Goal: Answer question/provide support: Share knowledge or assist other users

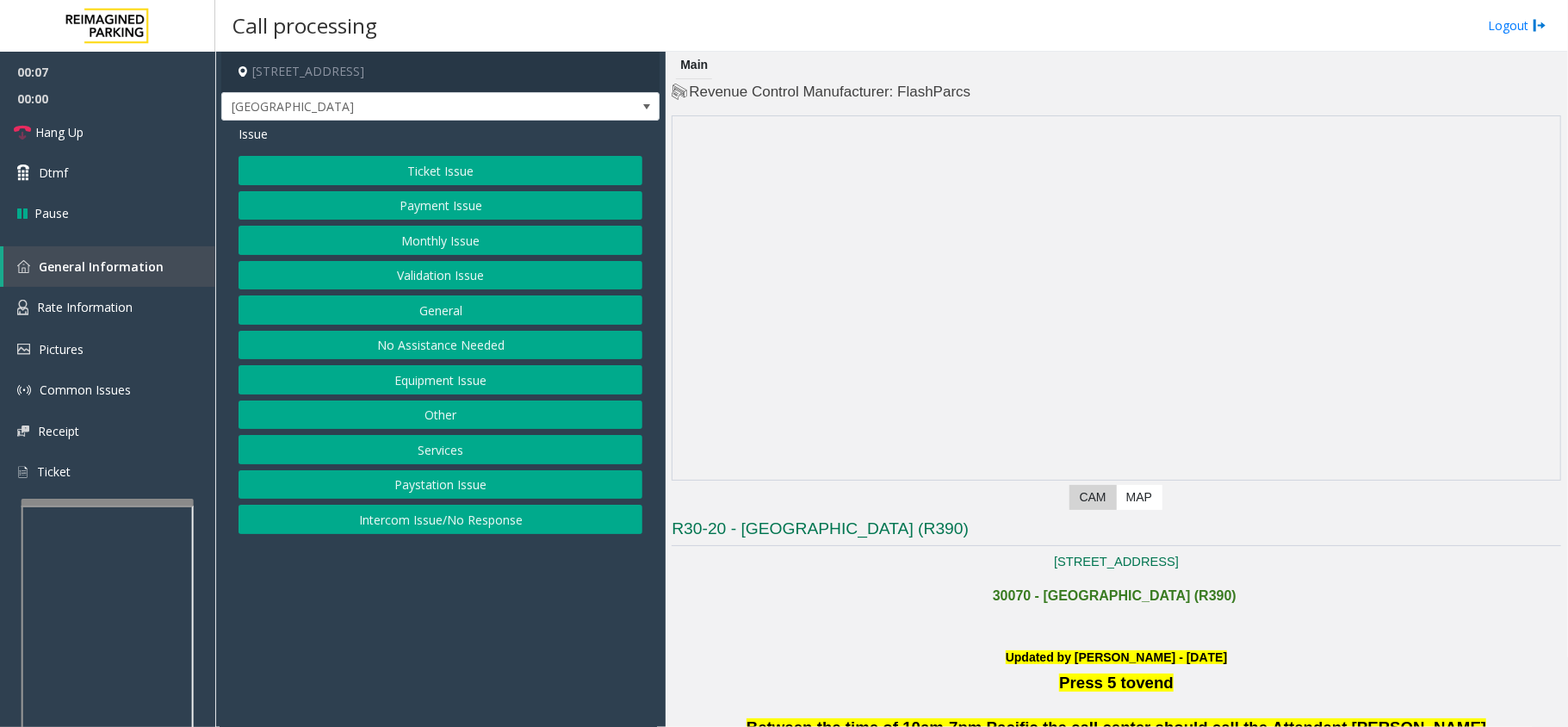
click at [476, 518] on button "Intercom Issue/No Response" at bounding box center [440, 519] width 404 height 30
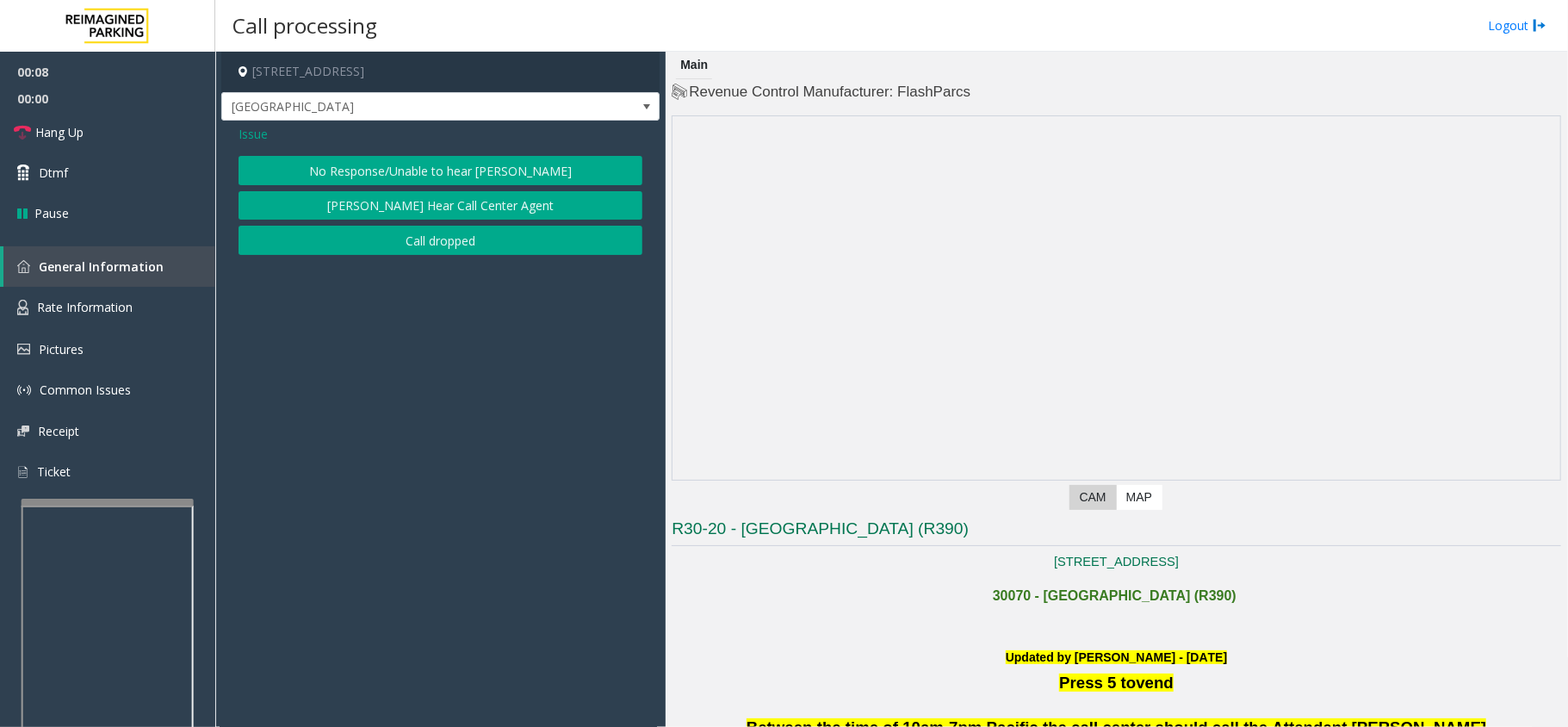
drag, startPoint x: 382, startPoint y: 183, endPoint x: 379, endPoint y: 170, distance: 13.3
click at [382, 181] on button "No Response/Unable to hear [PERSON_NAME]" at bounding box center [440, 171] width 404 height 30
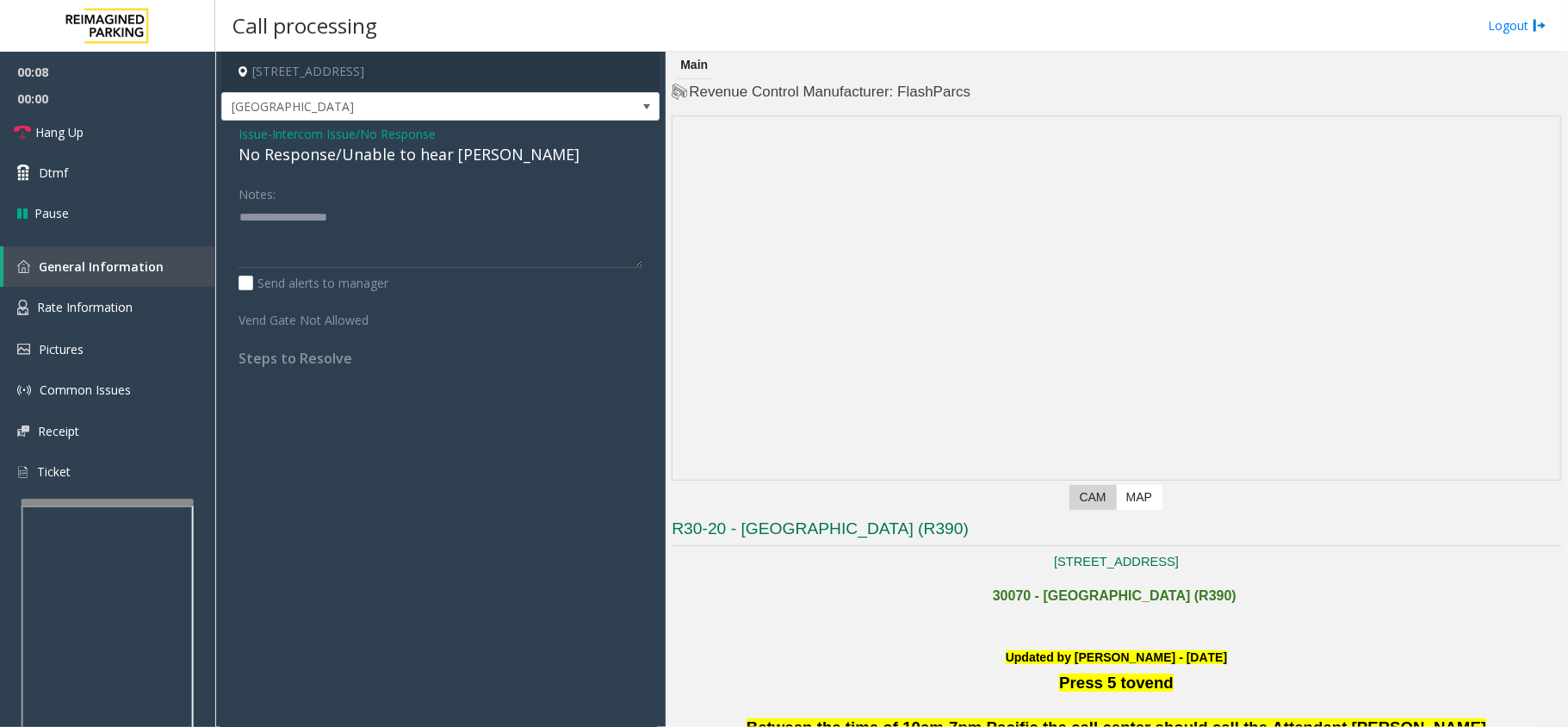
click at [363, 151] on div "No Response/Unable to hear [PERSON_NAME]" at bounding box center [440, 154] width 404 height 23
click at [362, 151] on div "No Response/Unable to hear [PERSON_NAME]" at bounding box center [440, 154] width 404 height 23
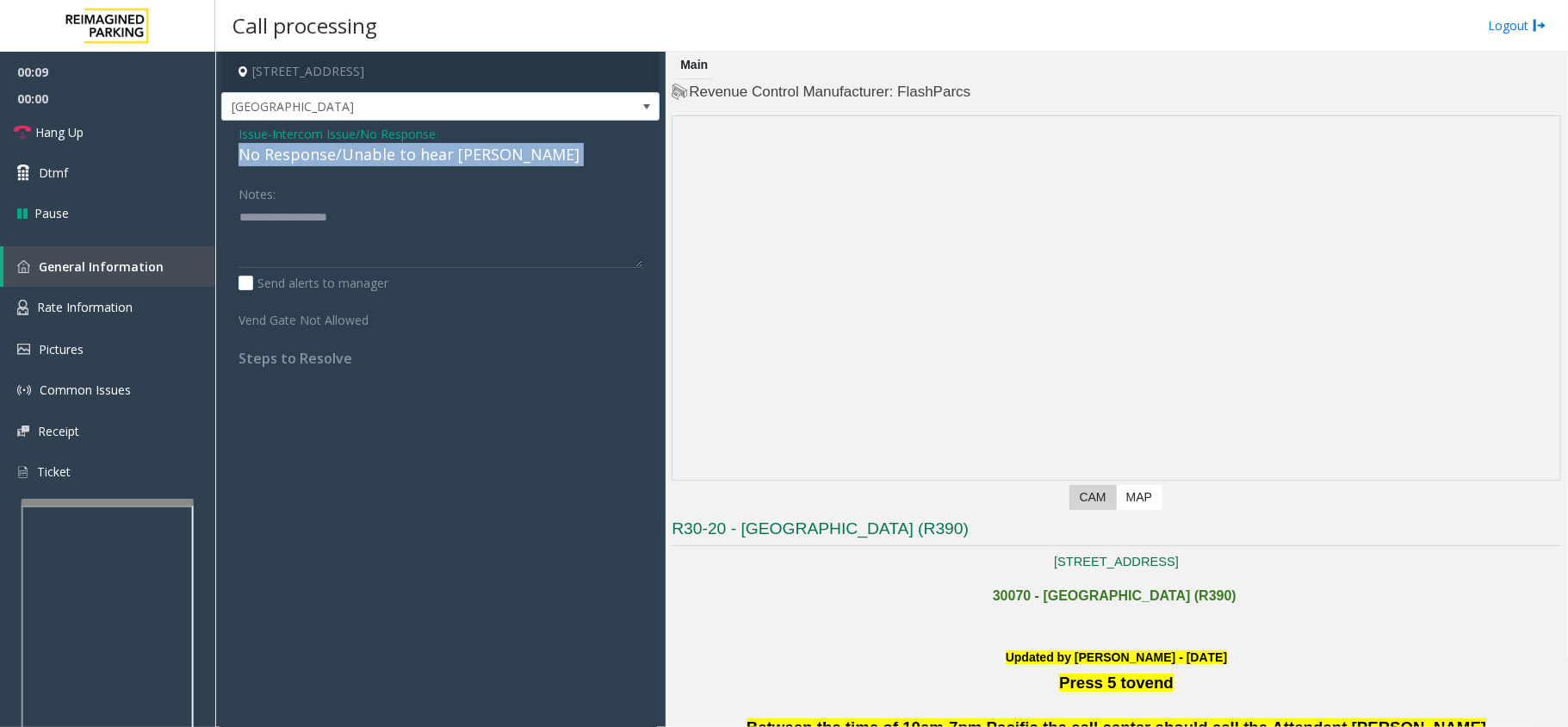
click at [362, 151] on div "No Response/Unable to hear [PERSON_NAME]" at bounding box center [440, 154] width 404 height 23
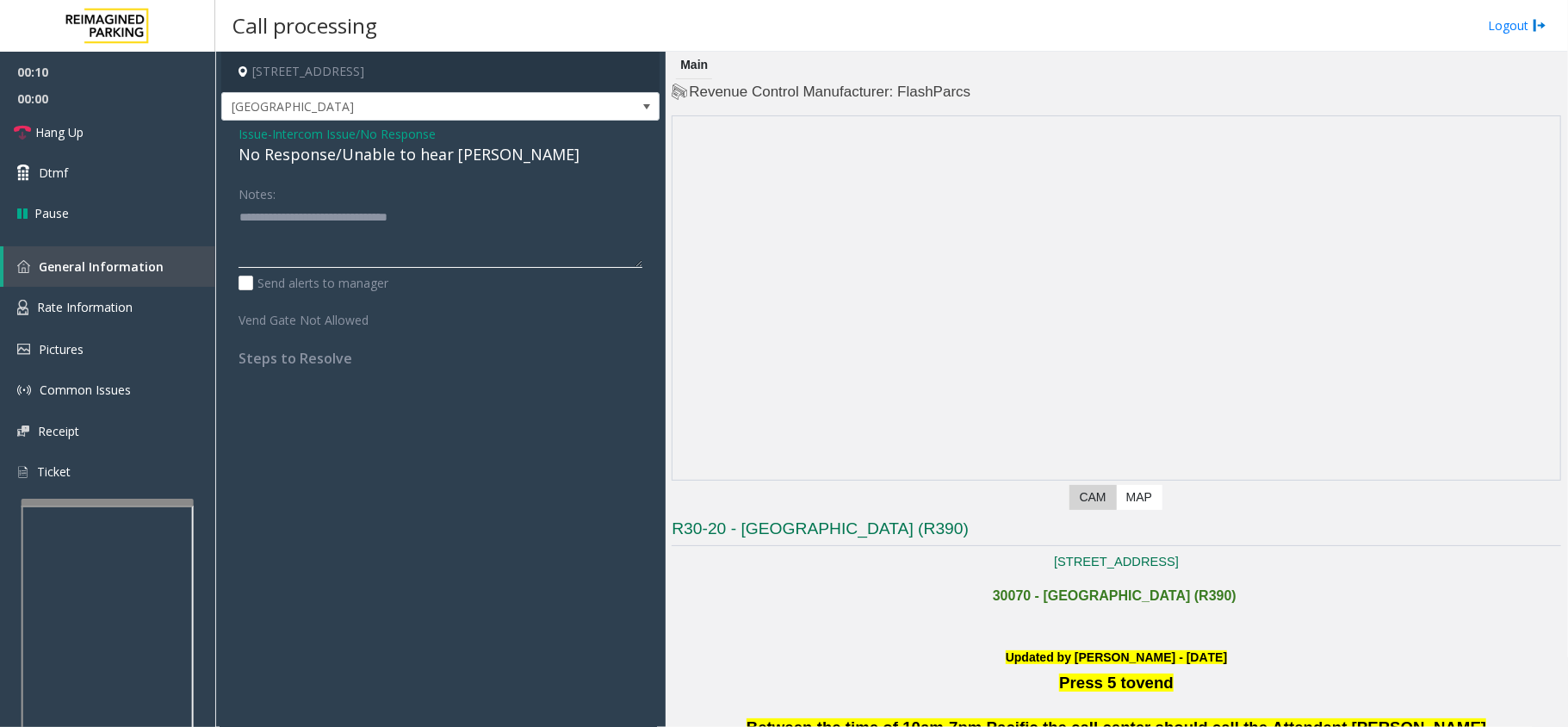
type textarea "**********"
click at [255, 131] on span "Issue" at bounding box center [253, 133] width 30 height 18
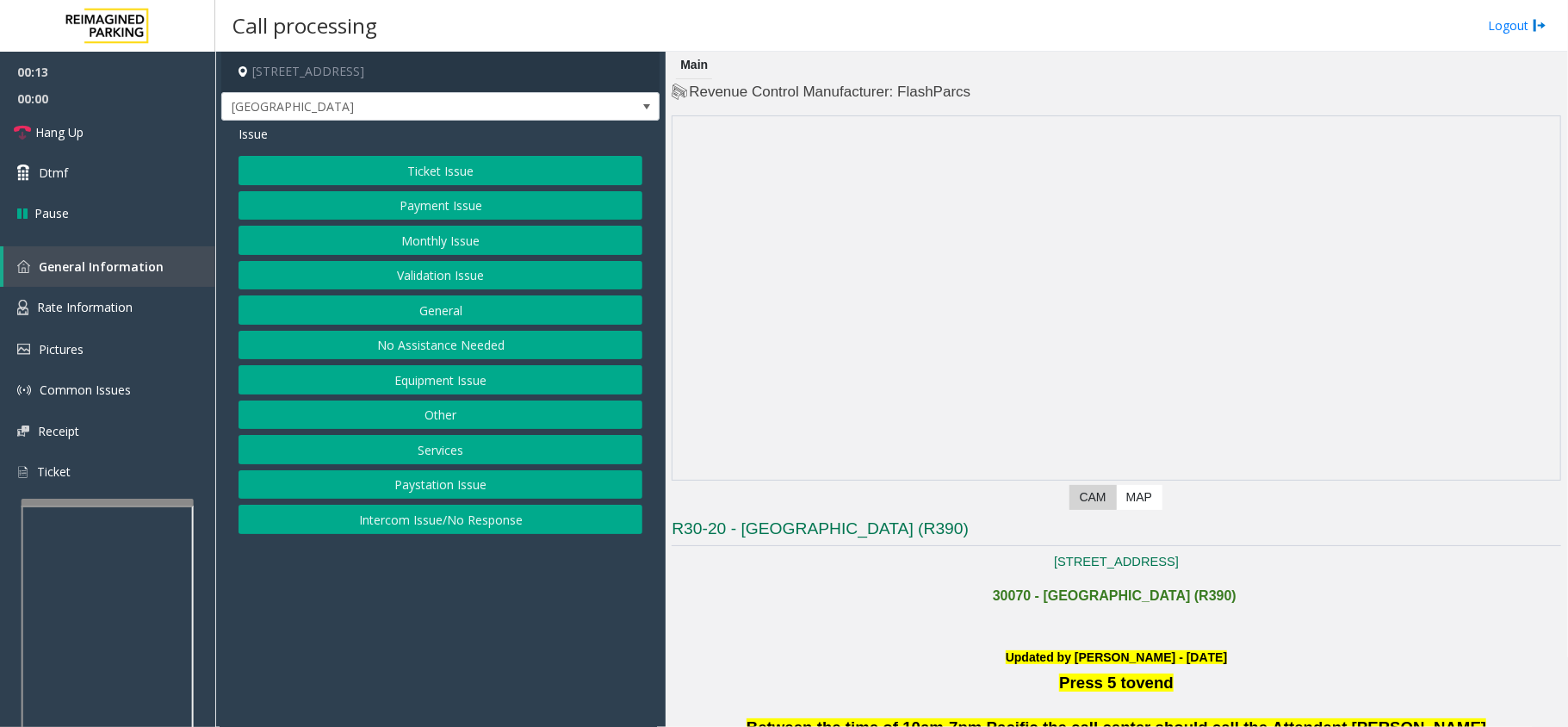
click at [428, 520] on button "Intercom Issue/No Response" at bounding box center [440, 519] width 404 height 30
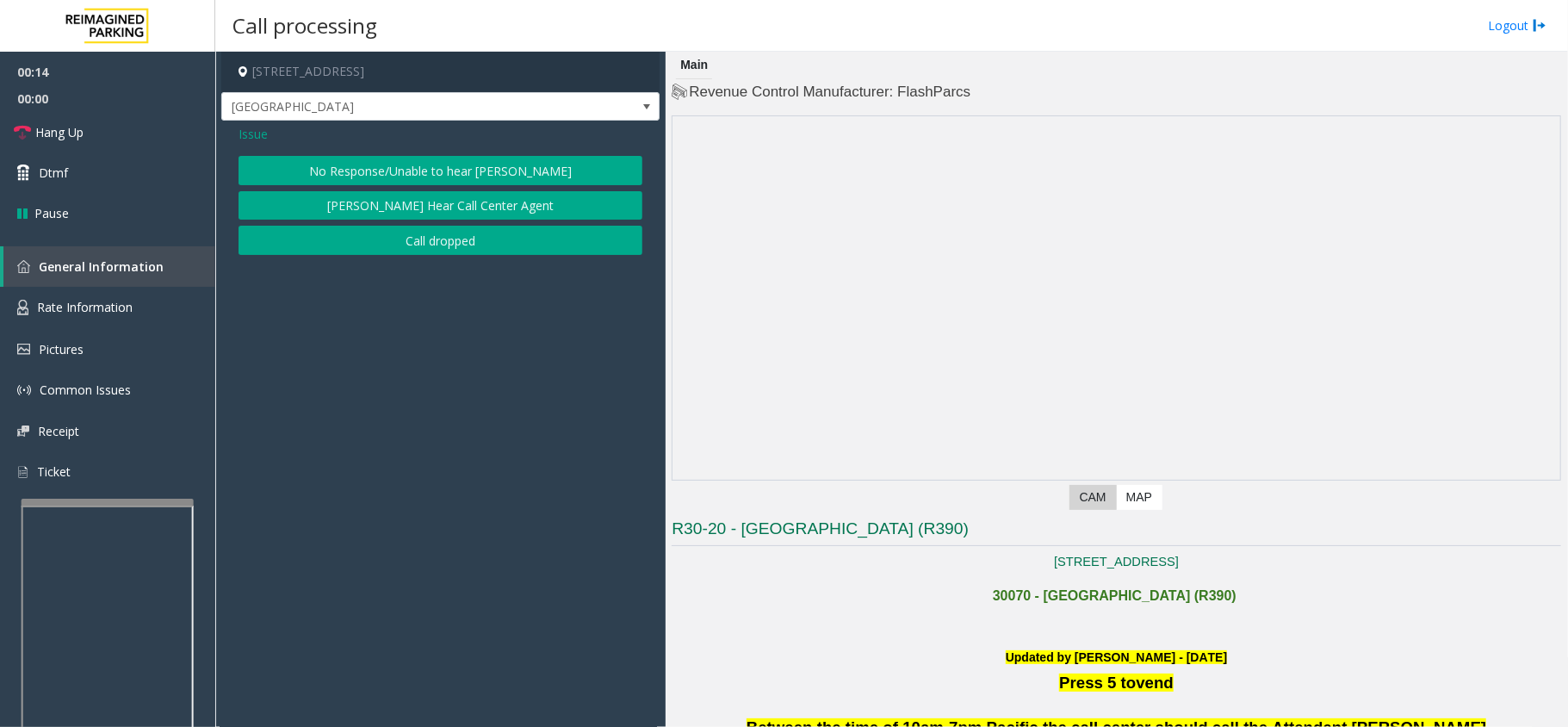
click at [401, 167] on button "No Response/Unable to hear [PERSON_NAME]" at bounding box center [440, 171] width 404 height 30
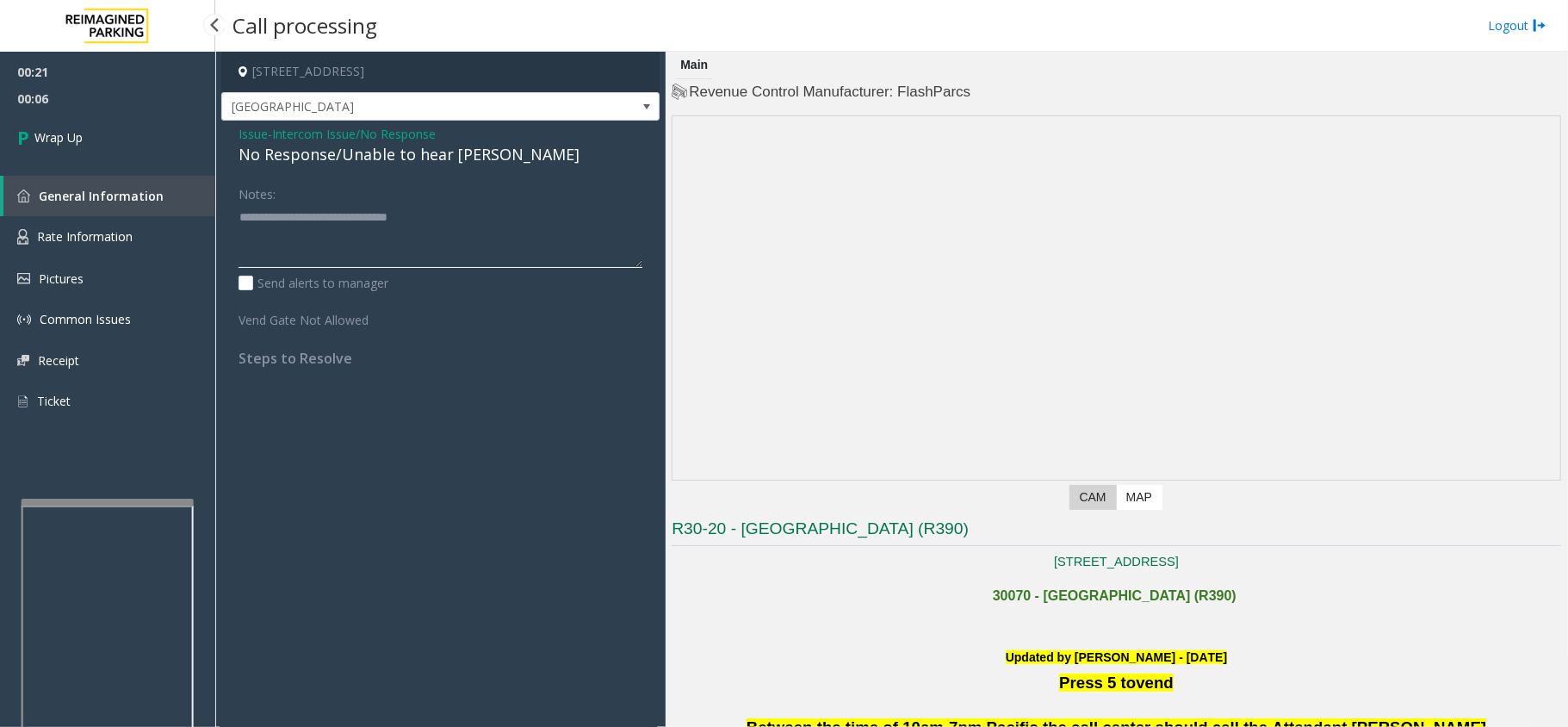
drag, startPoint x: 453, startPoint y: 220, endPoint x: 8, endPoint y: 207, distance: 445.2
click at [8, 207] on app-root "00:21 00:06 Wrap Up General Information Rate Information Pictures Common Issues…" at bounding box center [784, 363] width 1568 height 727
click at [250, 214] on textarea at bounding box center [440, 235] width 404 height 65
type textarea "**********"
click at [169, 139] on link "Wrap Up" at bounding box center [108, 136] width 215 height 50
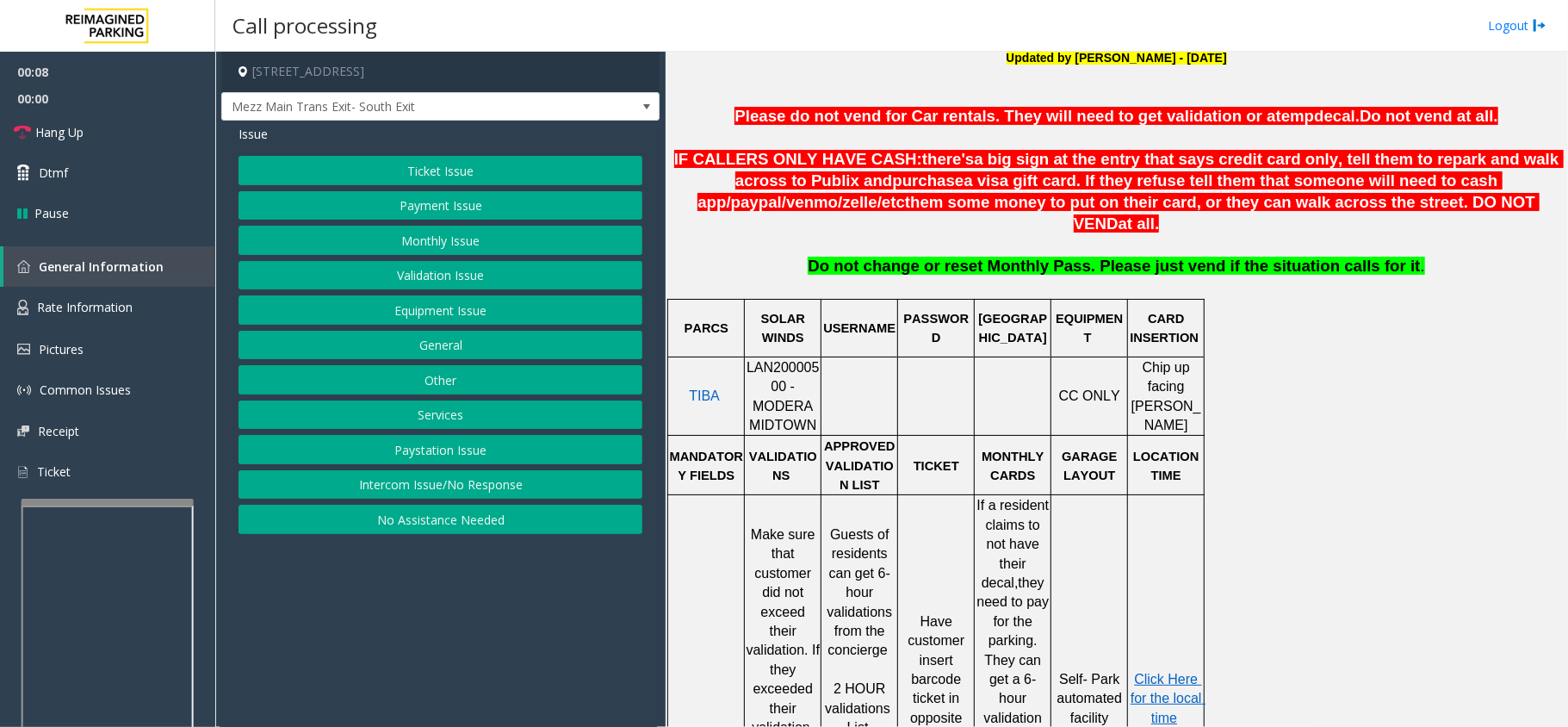
scroll to position [574, 0]
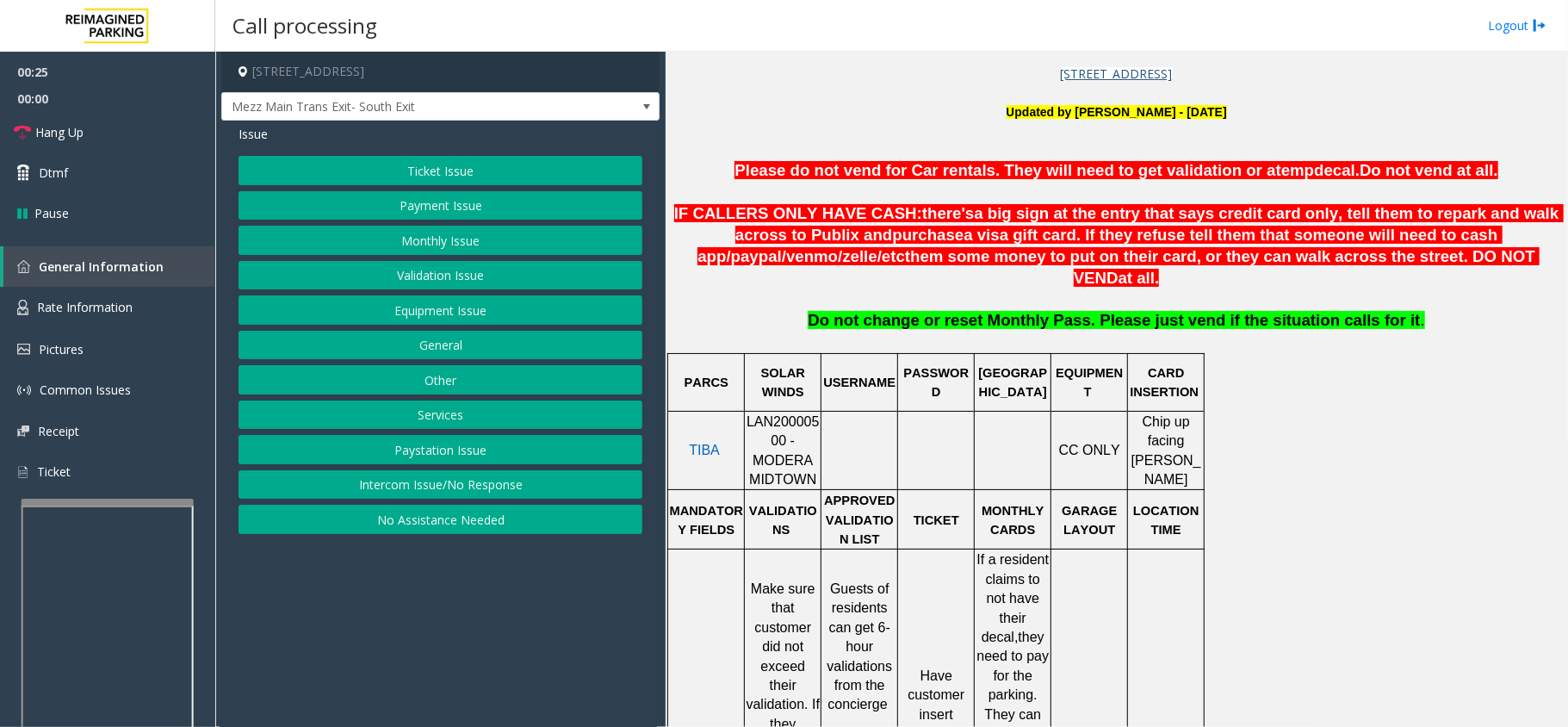
click at [477, 213] on button "Payment Issue" at bounding box center [440, 206] width 404 height 30
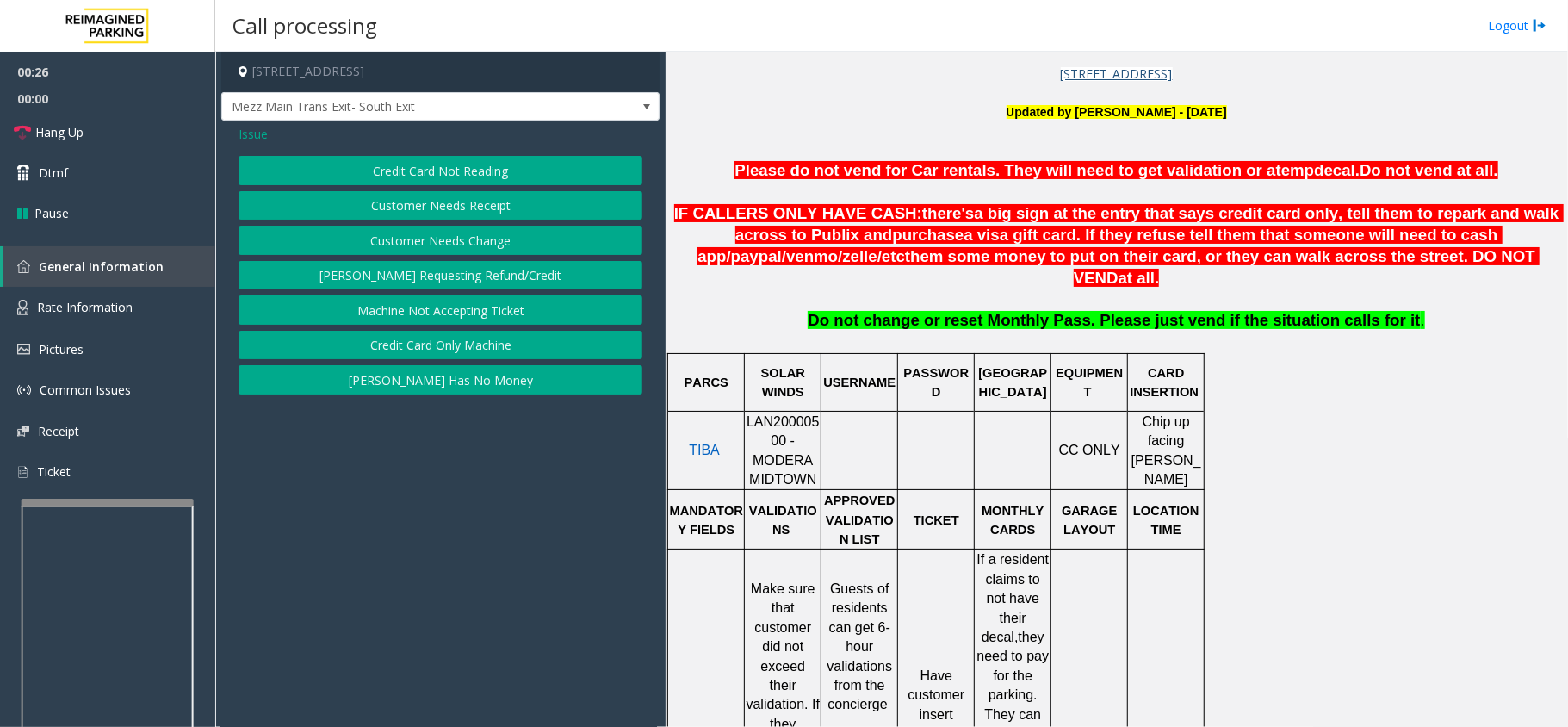
click at [486, 353] on button "Credit Card Only Machine" at bounding box center [440, 345] width 404 height 30
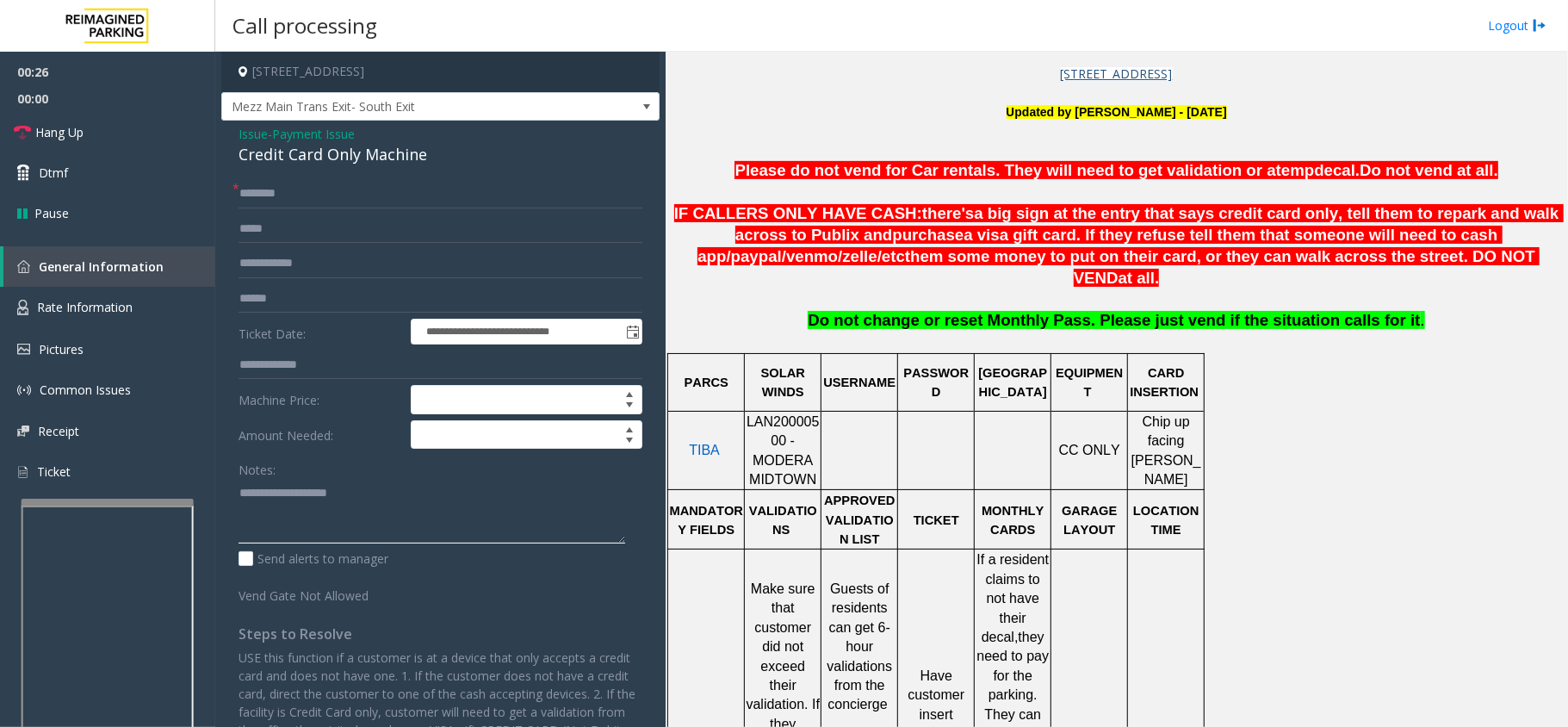
click at [431, 508] on textarea at bounding box center [432, 511] width 387 height 65
paste textarea "**********"
click at [327, 172] on div "**********" at bounding box center [440, 511] width 438 height 780
click at [336, 148] on div "Credit Card Only Machine" at bounding box center [440, 154] width 404 height 23
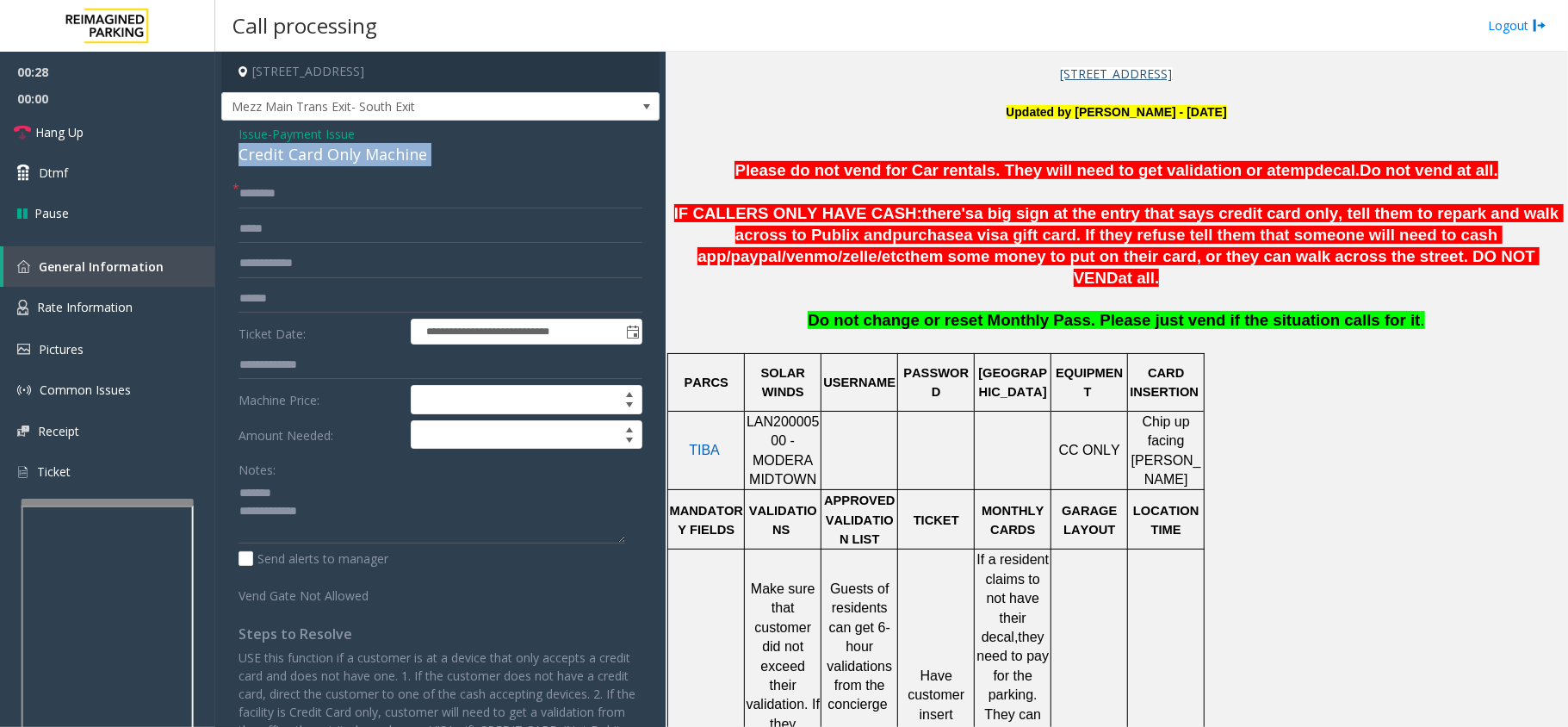
click at [336, 148] on div "Credit Card Only Machine" at bounding box center [440, 154] width 404 height 23
copy div "Credit Card Only Machine"
paste textarea "**********"
click at [321, 491] on textarea at bounding box center [432, 511] width 387 height 65
paste textarea "**********"
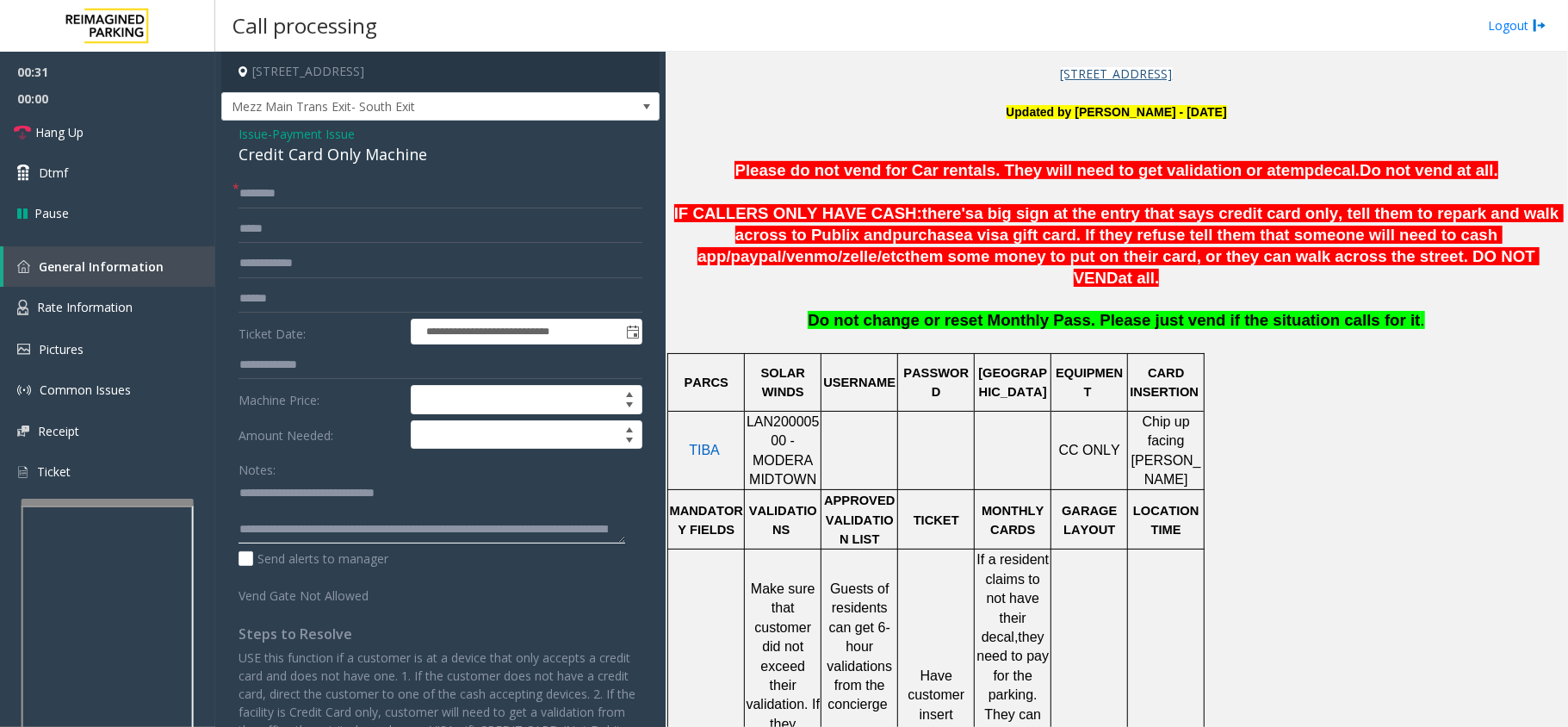
click at [369, 532] on textarea at bounding box center [432, 511] width 387 height 65
click at [336, 508] on textarea at bounding box center [432, 511] width 387 height 65
click at [359, 539] on textarea at bounding box center [432, 511] width 387 height 65
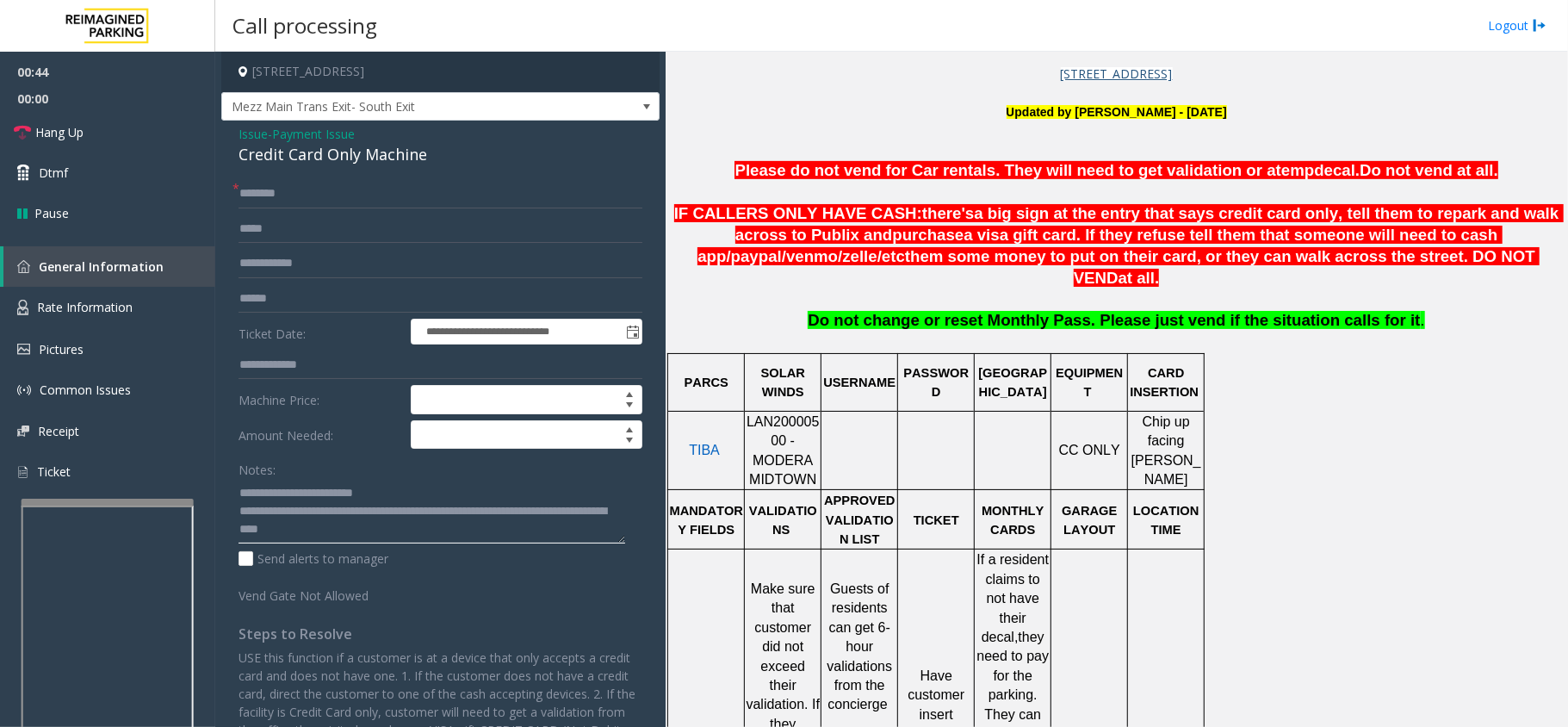
scroll to position [18, 0]
type textarea "**********"
click at [338, 299] on input "text" at bounding box center [440, 298] width 404 height 30
type input "******"
click at [408, 191] on input "text" at bounding box center [440, 193] width 404 height 30
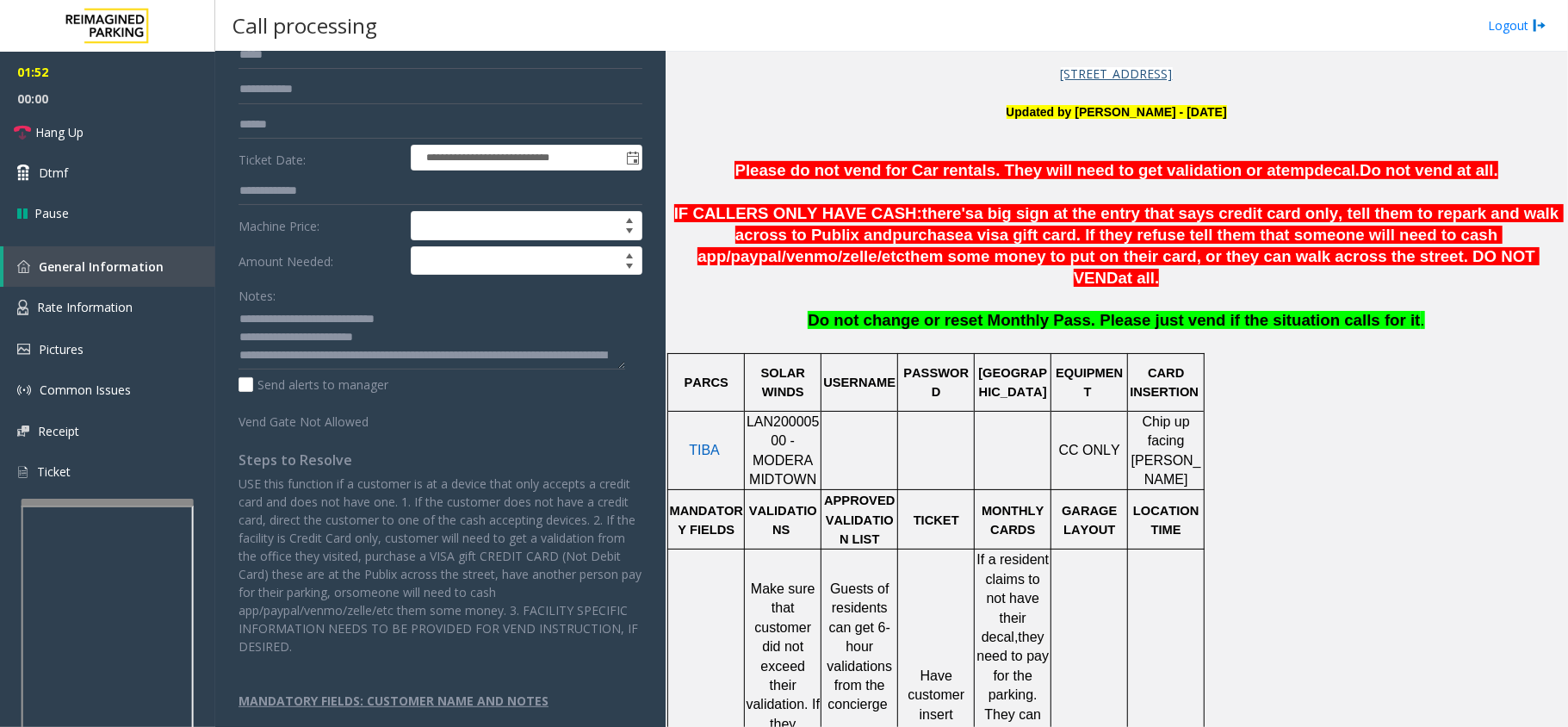
scroll to position [0, 0]
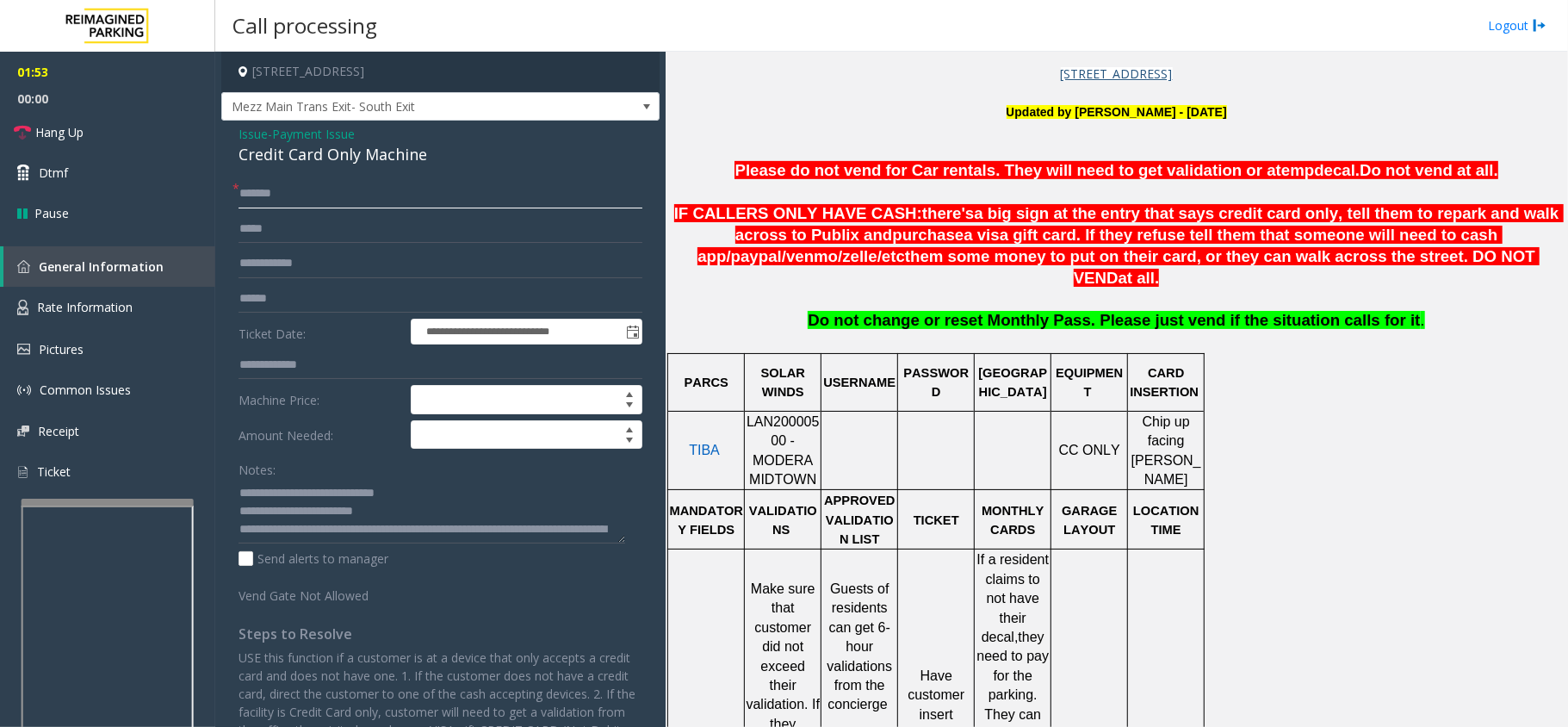
type input "*******"
click at [258, 143] on div "Credit Card Only Machine" at bounding box center [440, 154] width 404 height 23
click at [263, 136] on span "Issue" at bounding box center [253, 133] width 30 height 18
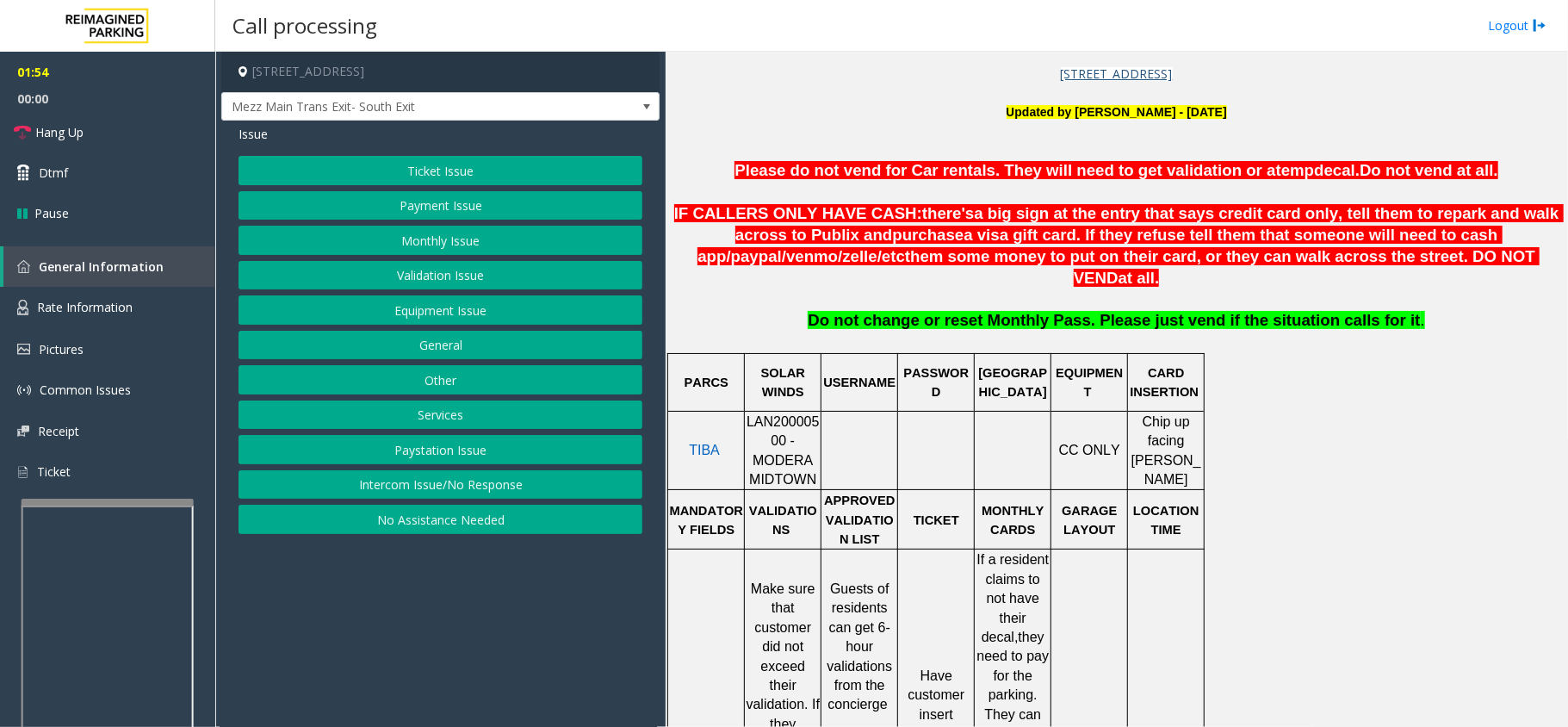
click at [366, 173] on button "Ticket Issue" at bounding box center [440, 171] width 404 height 30
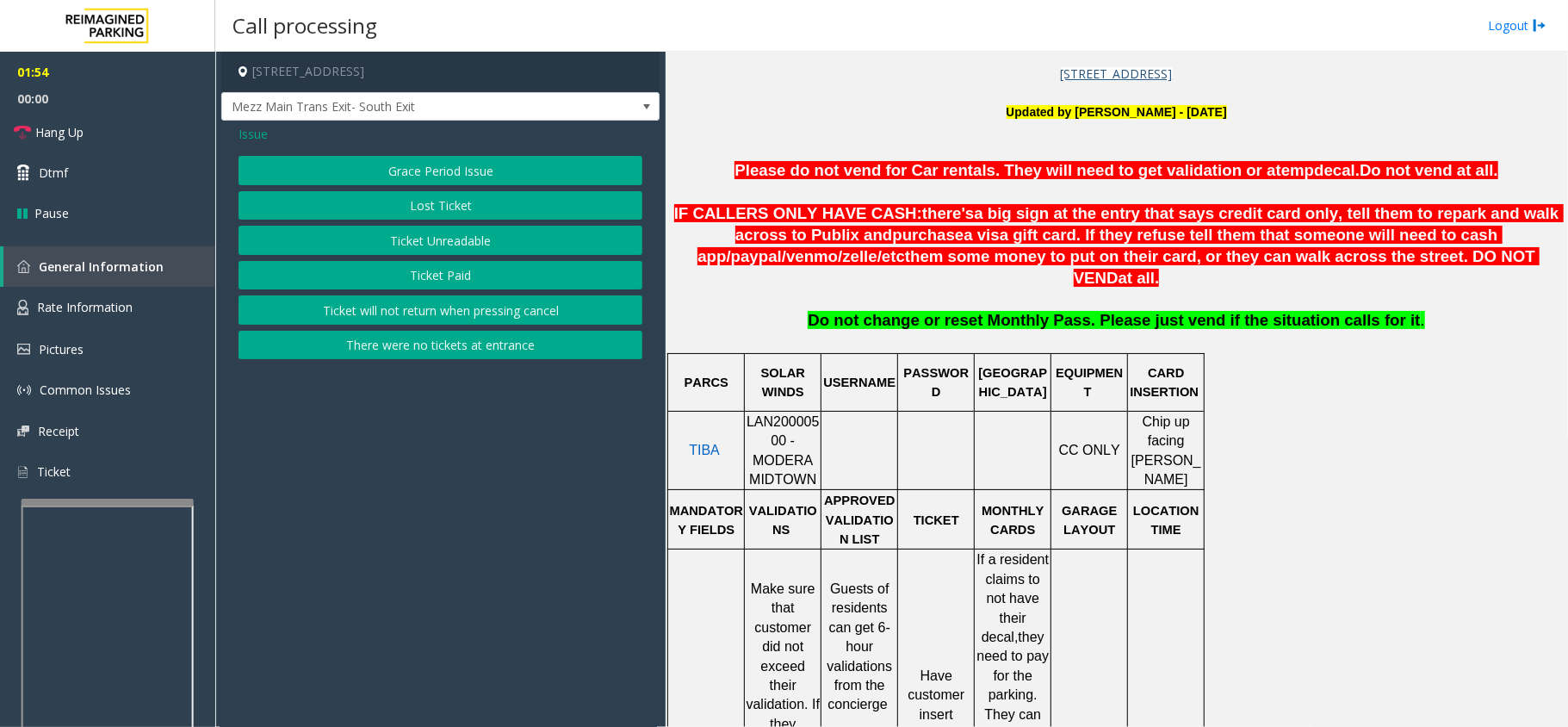
click at [386, 214] on button "Lost Ticket" at bounding box center [440, 206] width 404 height 30
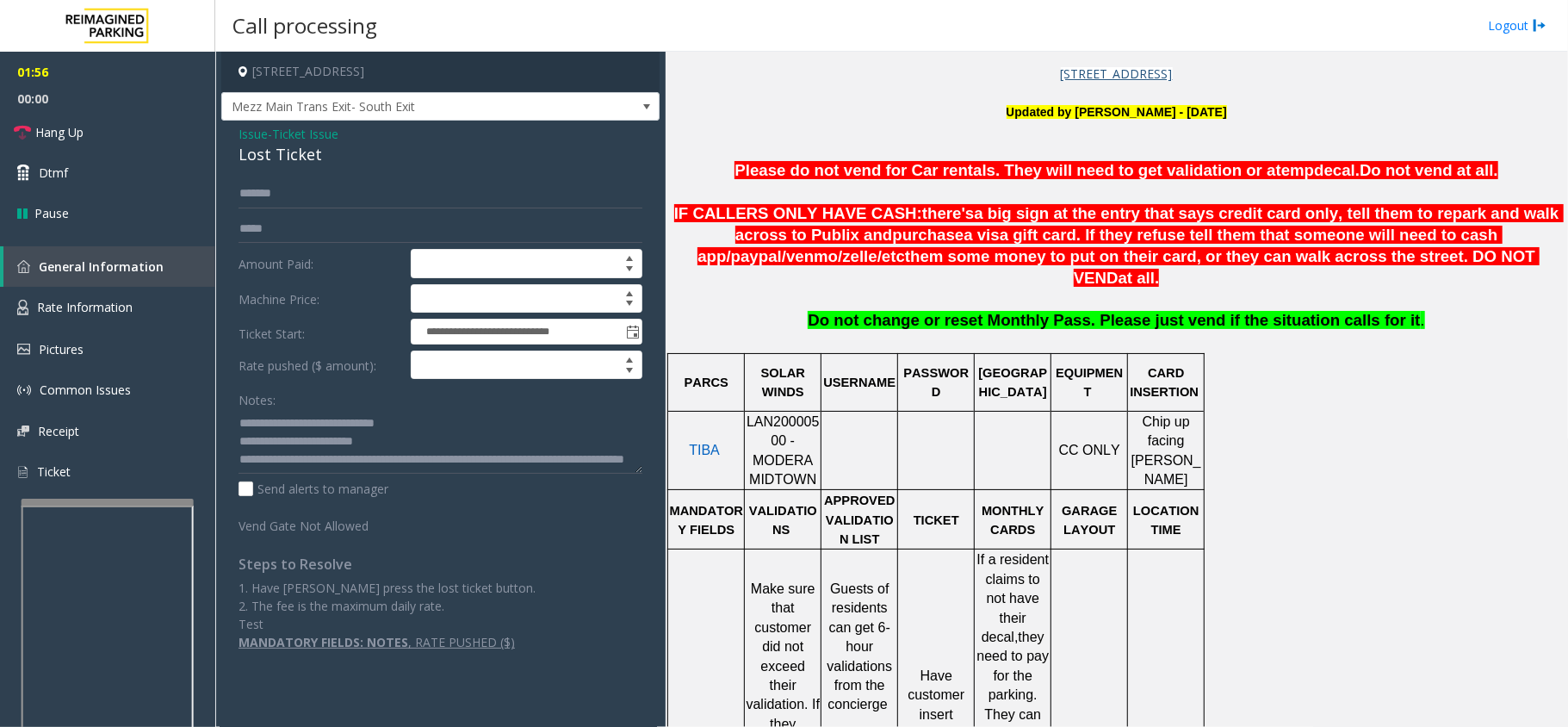
click at [255, 135] on span "Issue" at bounding box center [253, 133] width 30 height 18
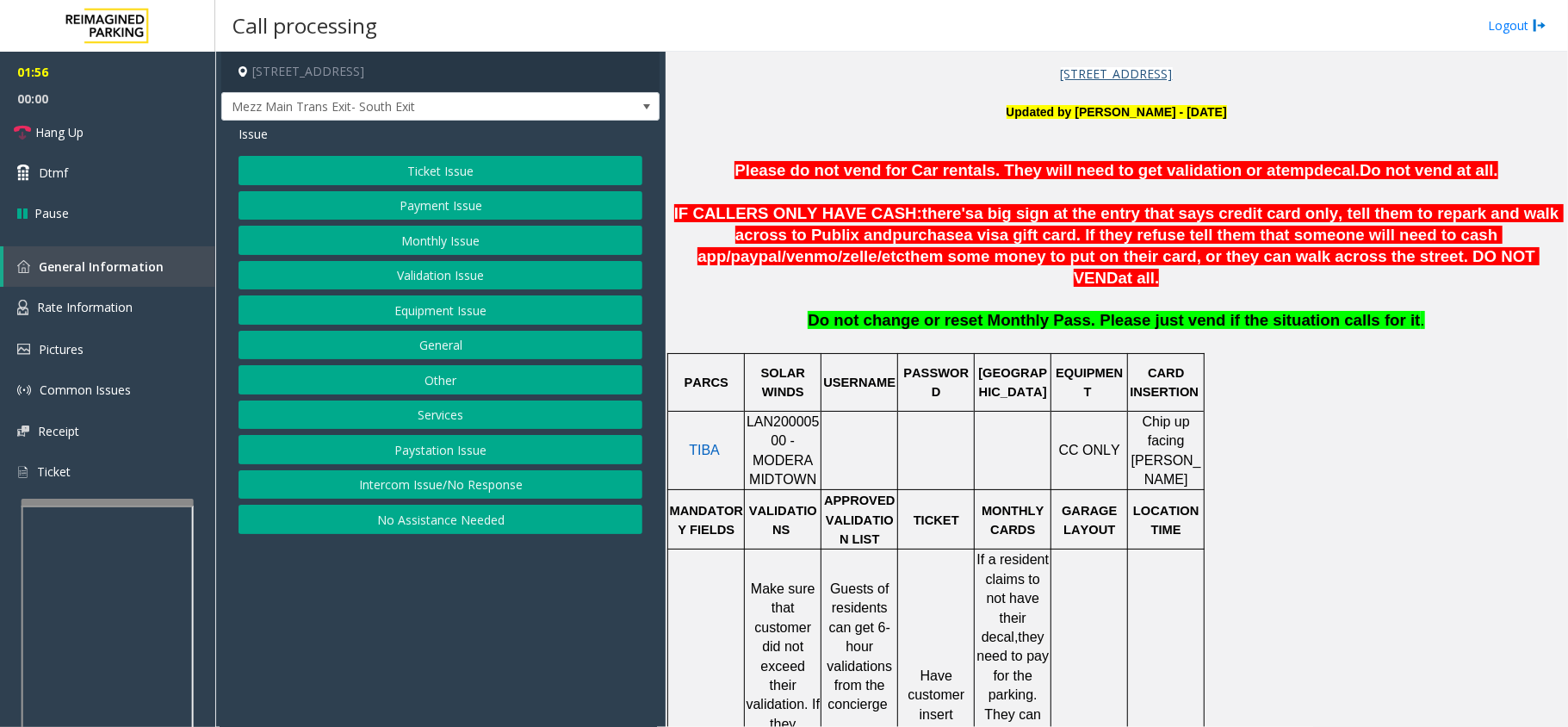
click at [379, 184] on button "Ticket Issue" at bounding box center [440, 171] width 404 height 30
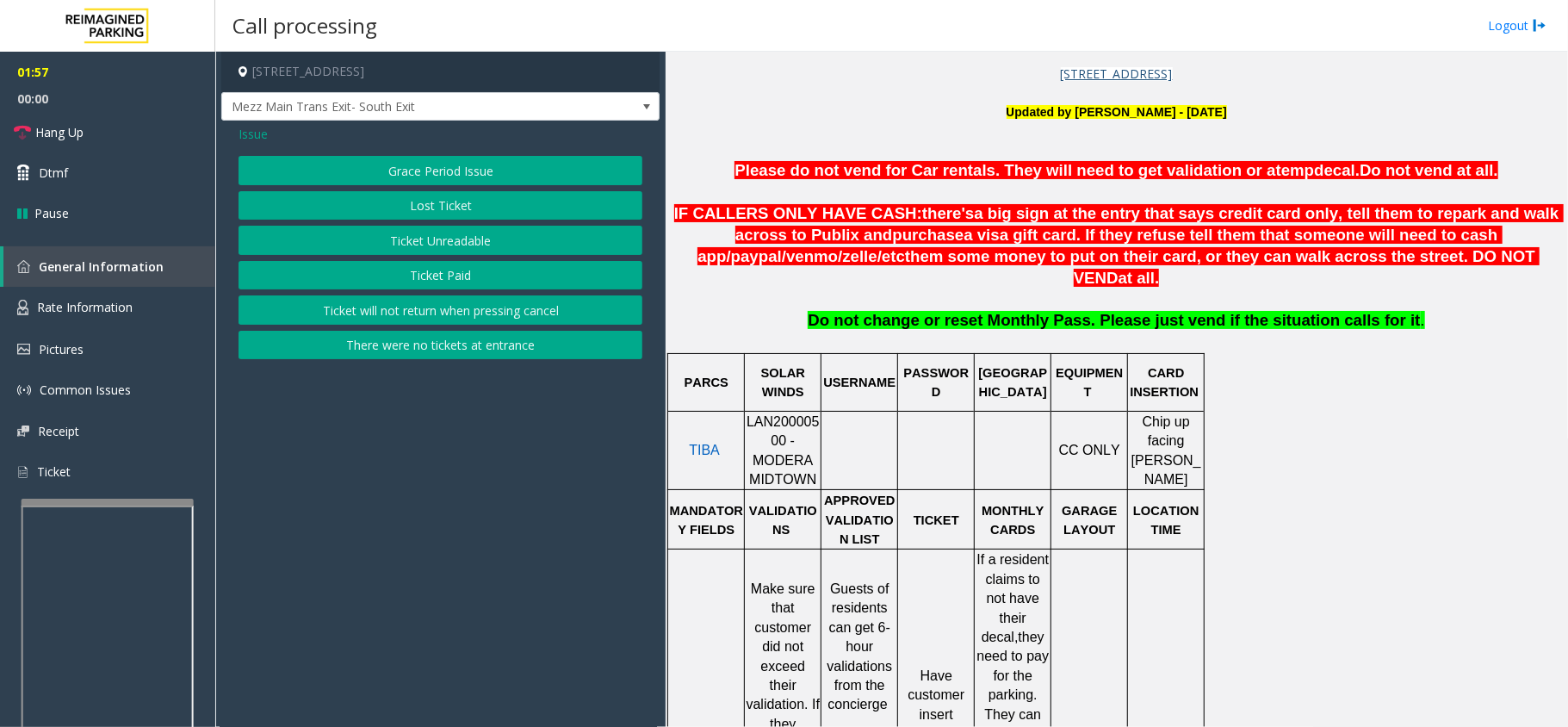
click at [388, 228] on button "Ticket Unreadable" at bounding box center [440, 240] width 404 height 30
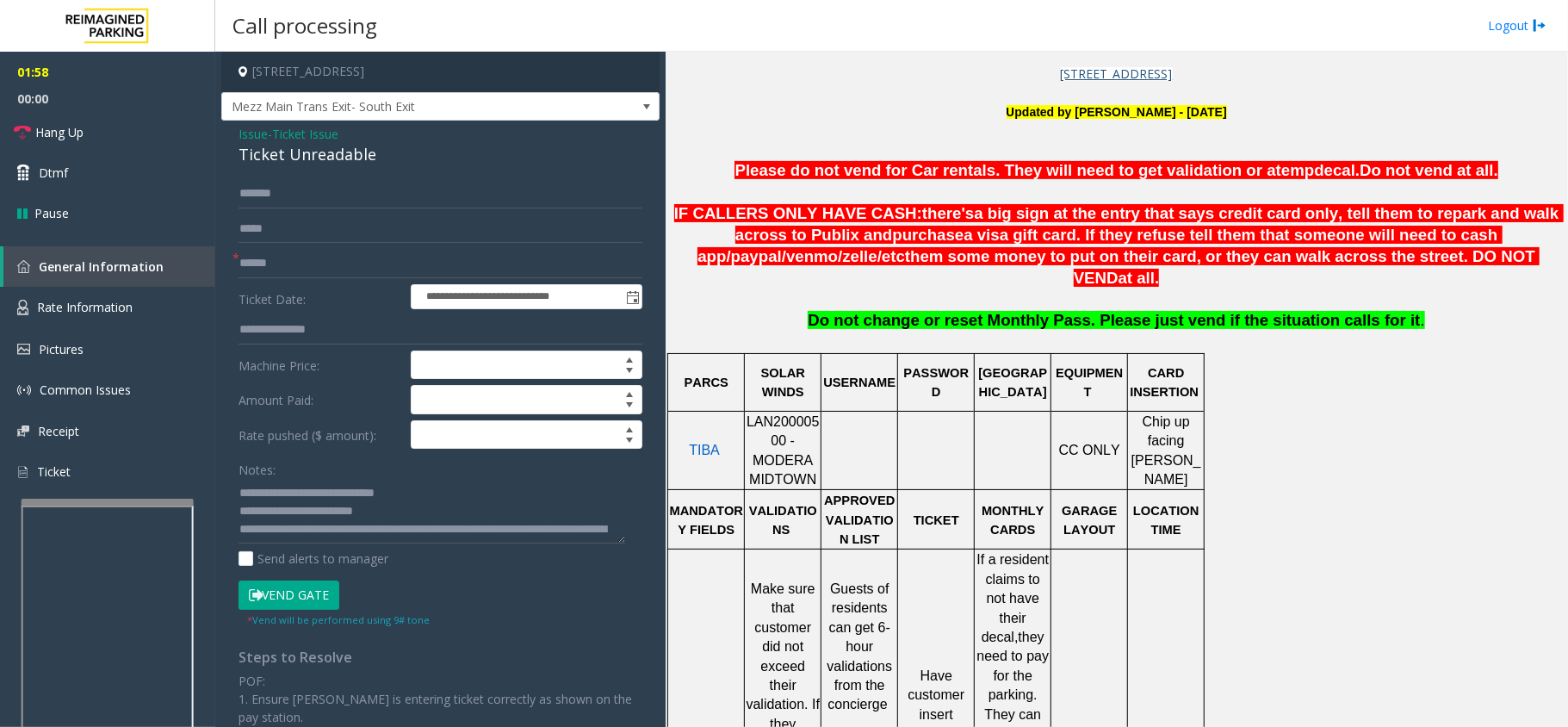
click at [252, 601] on icon at bounding box center [255, 595] width 13 height 12
click at [258, 130] on span "Issue" at bounding box center [253, 133] width 30 height 18
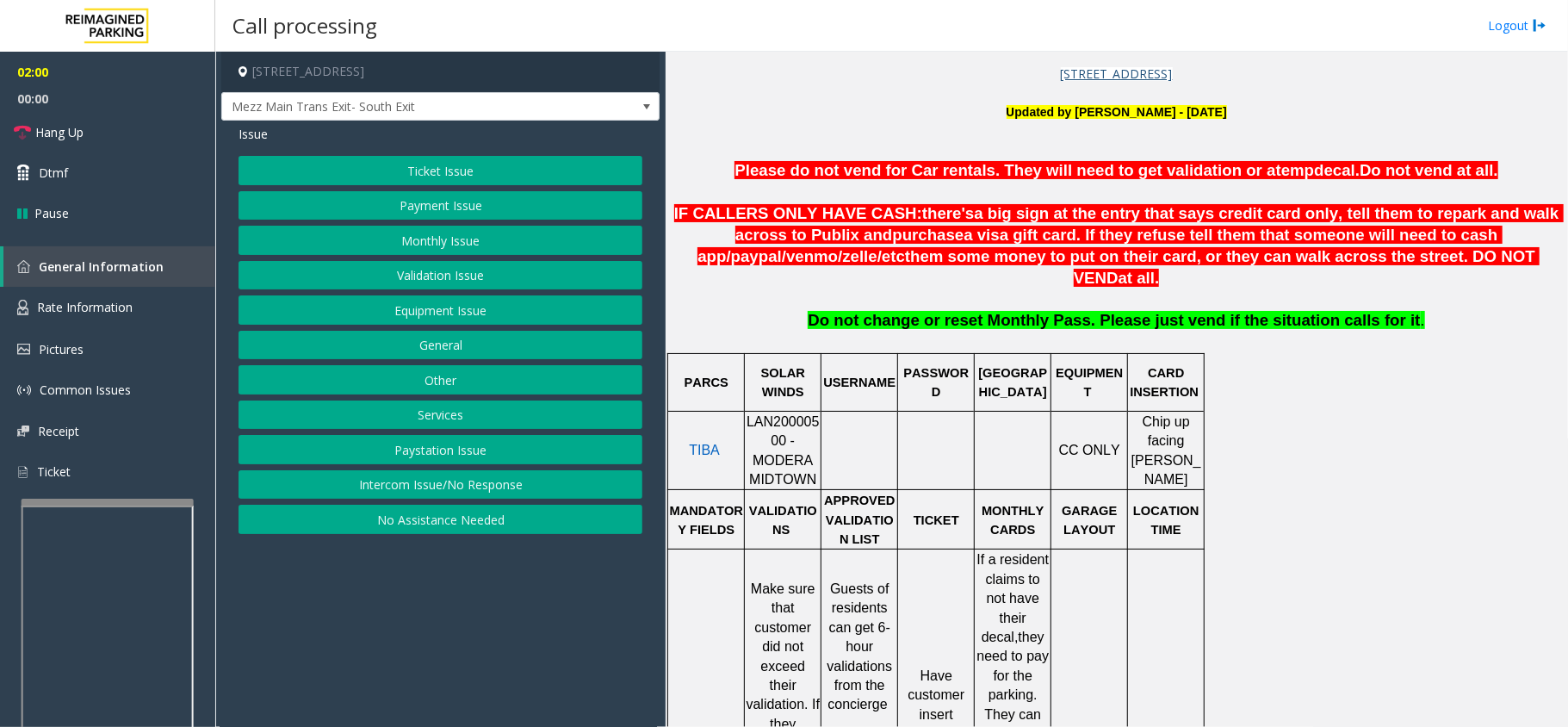
click at [353, 208] on button "Payment Issue" at bounding box center [440, 206] width 404 height 30
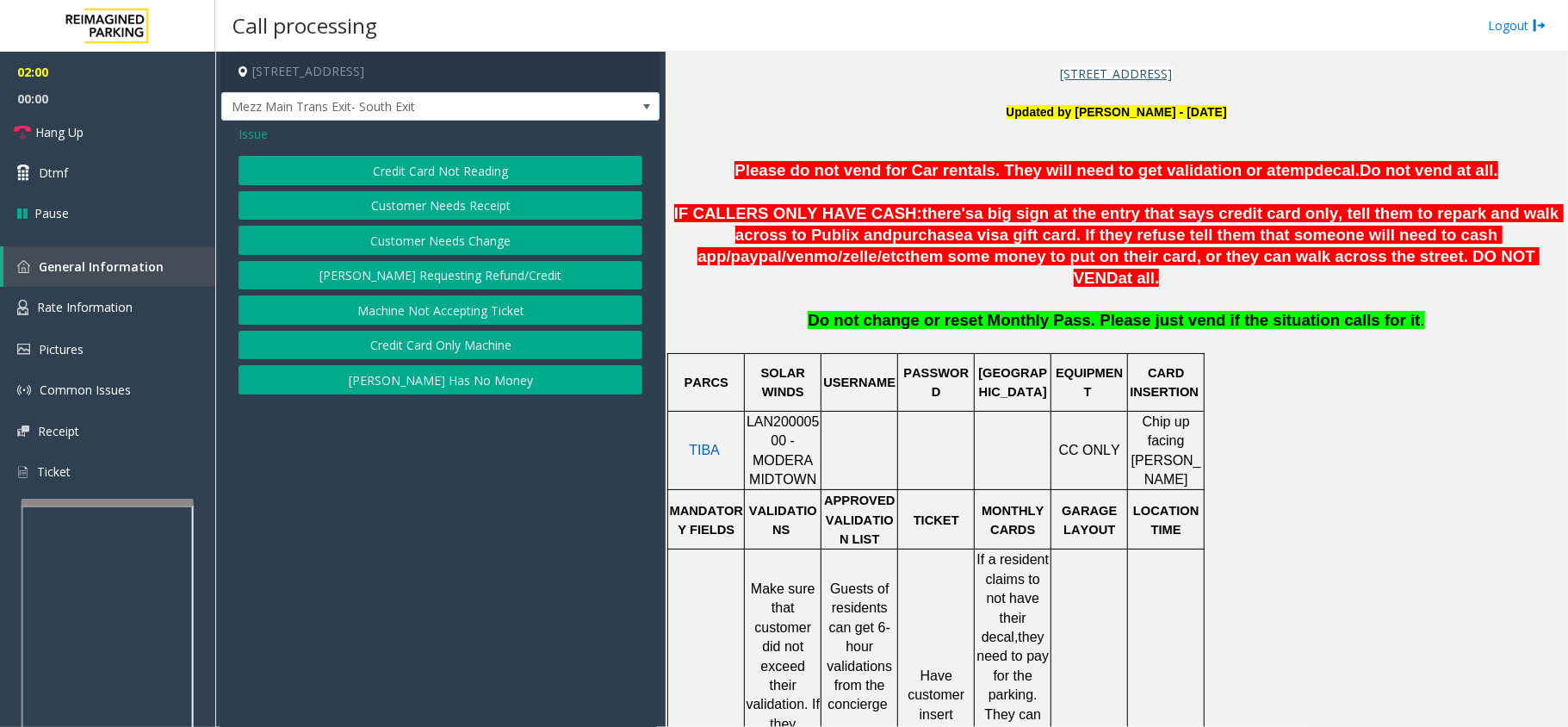
click at [415, 349] on button "Credit Card Only Machine" at bounding box center [440, 345] width 404 height 30
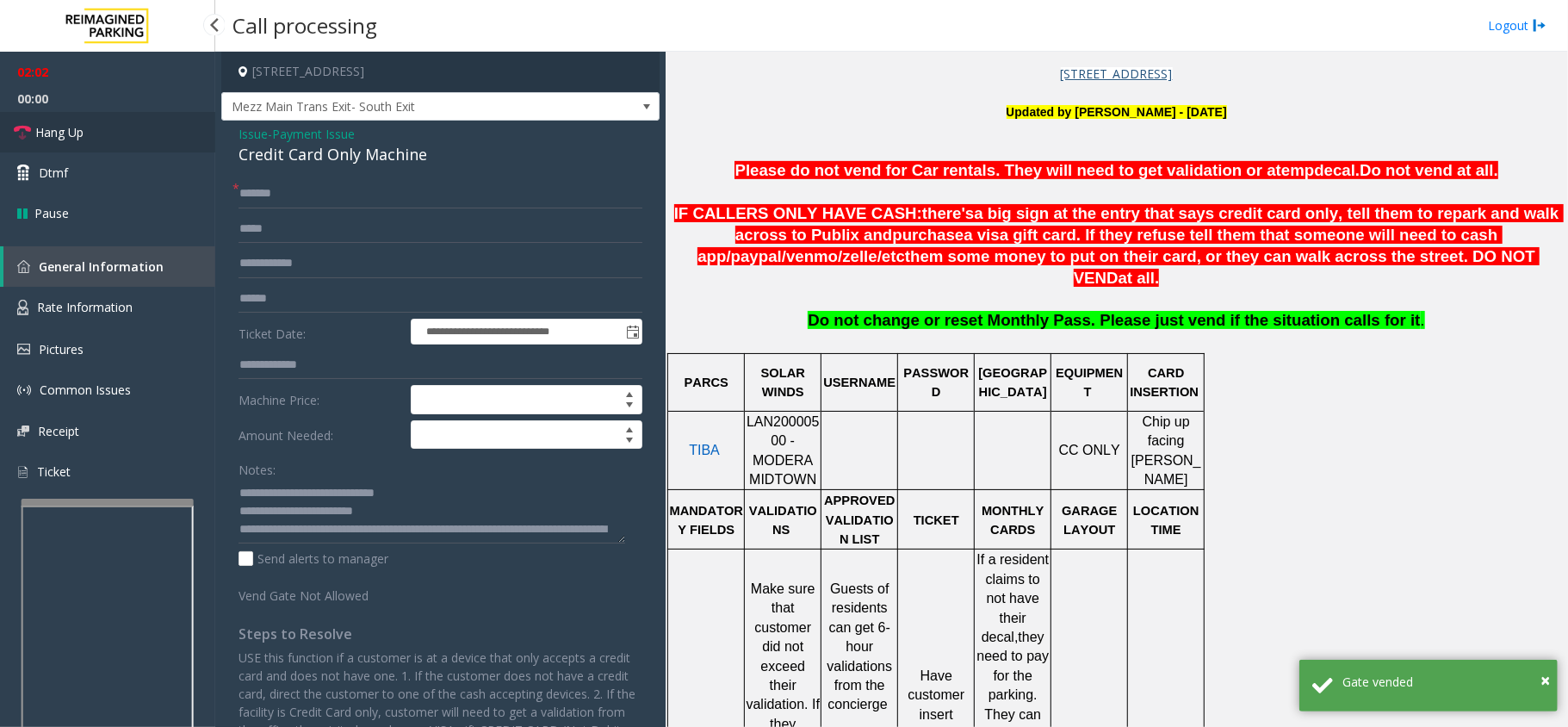
click at [128, 121] on link "Hang Up" at bounding box center [108, 131] width 215 height 40
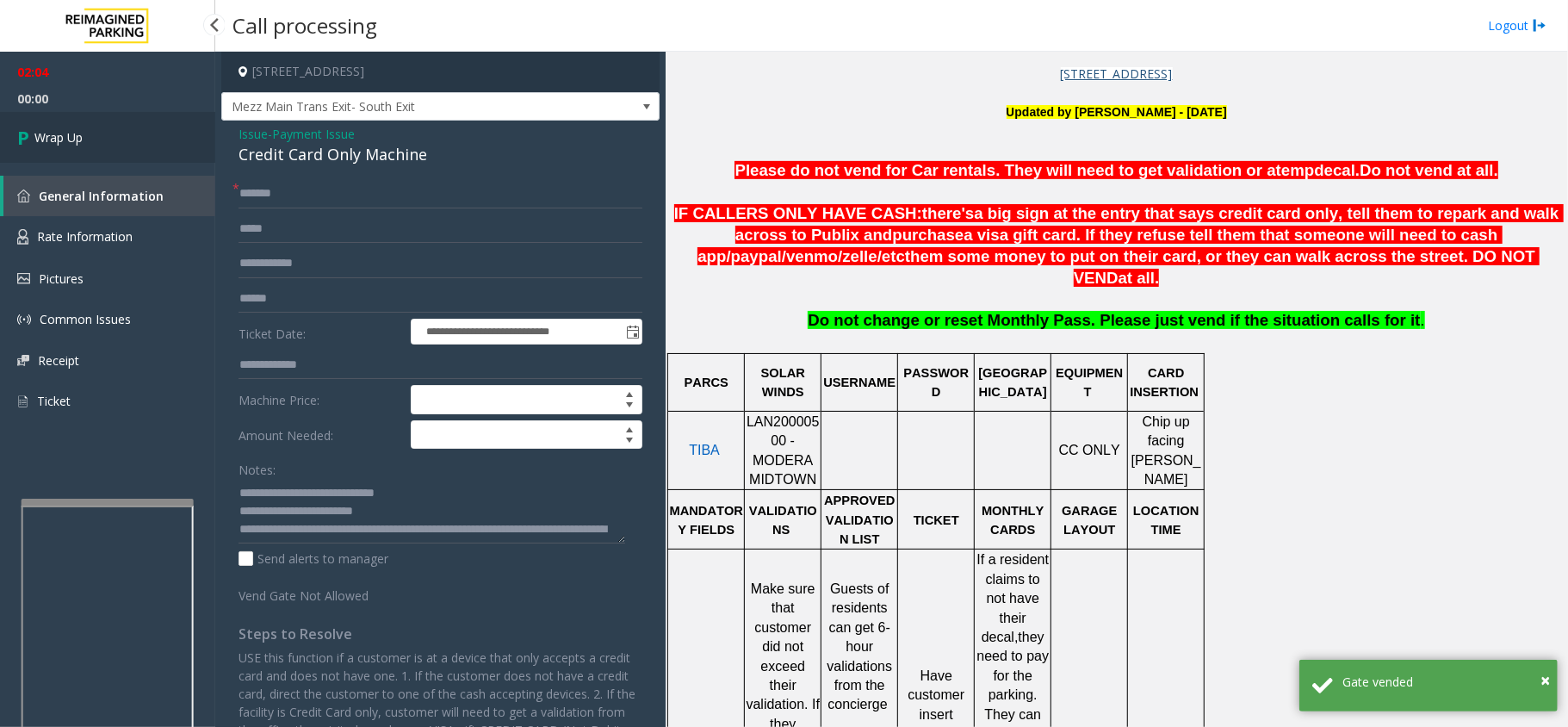
click at [138, 122] on link "Wrap Up" at bounding box center [108, 136] width 215 height 50
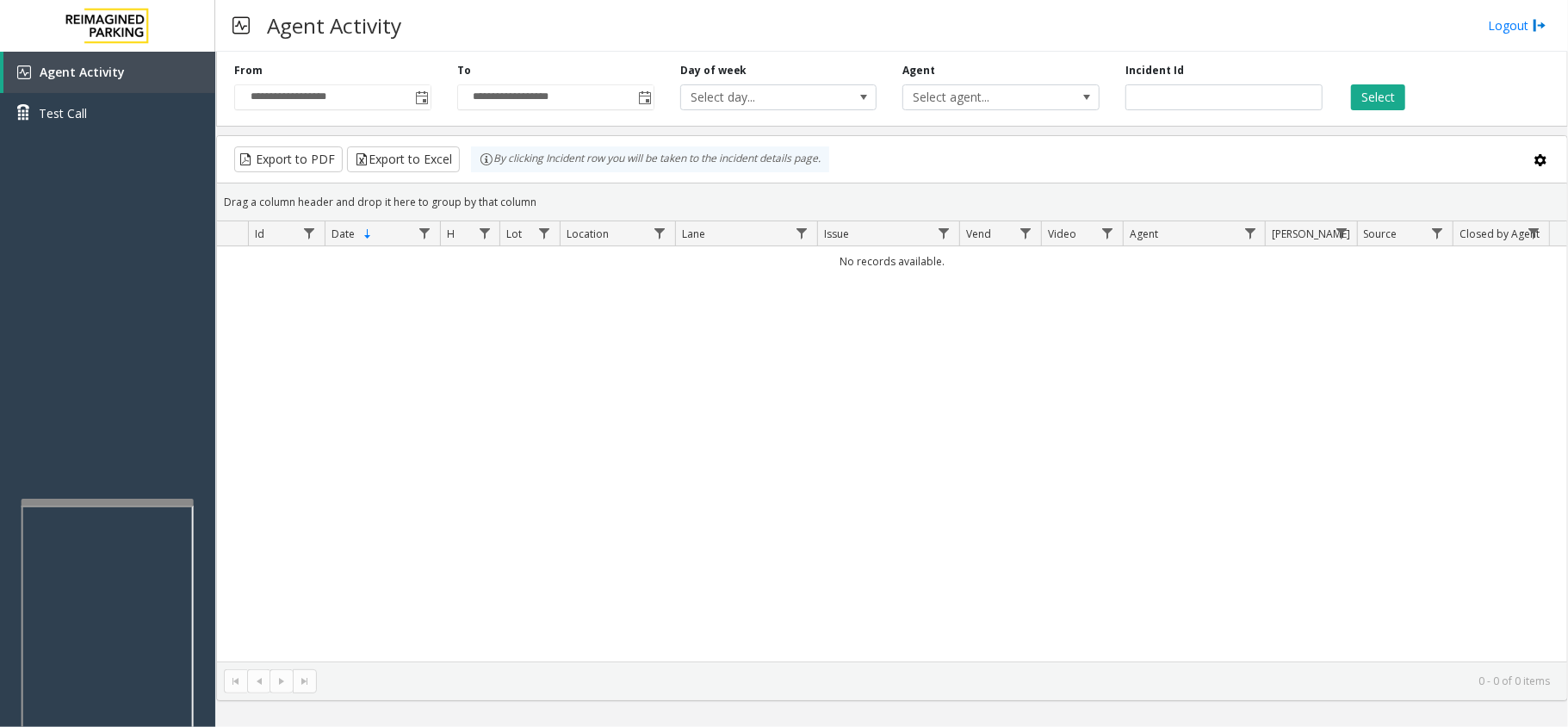
click at [898, 545] on div "No records available." at bounding box center [892, 454] width 1351 height 415
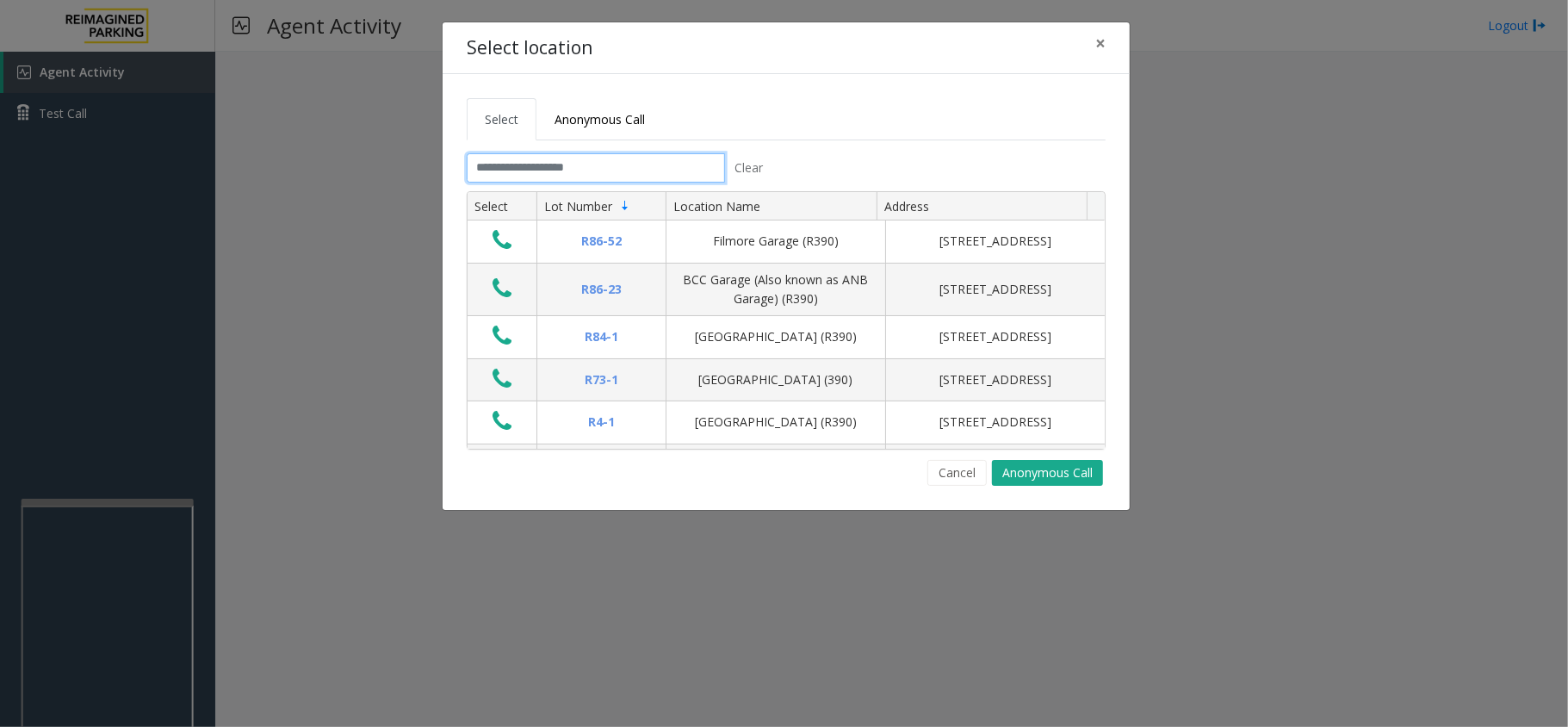
click at [669, 160] on input "text" at bounding box center [596, 168] width 258 height 30
drag, startPoint x: 839, startPoint y: 121, endPoint x: 753, endPoint y: 111, distance: 86.6
click at [753, 111] on ul "Select Anonymous Call" at bounding box center [786, 119] width 639 height 42
click at [672, 163] on input "text" at bounding box center [596, 168] width 258 height 30
click at [672, 171] on input "text" at bounding box center [596, 168] width 258 height 30
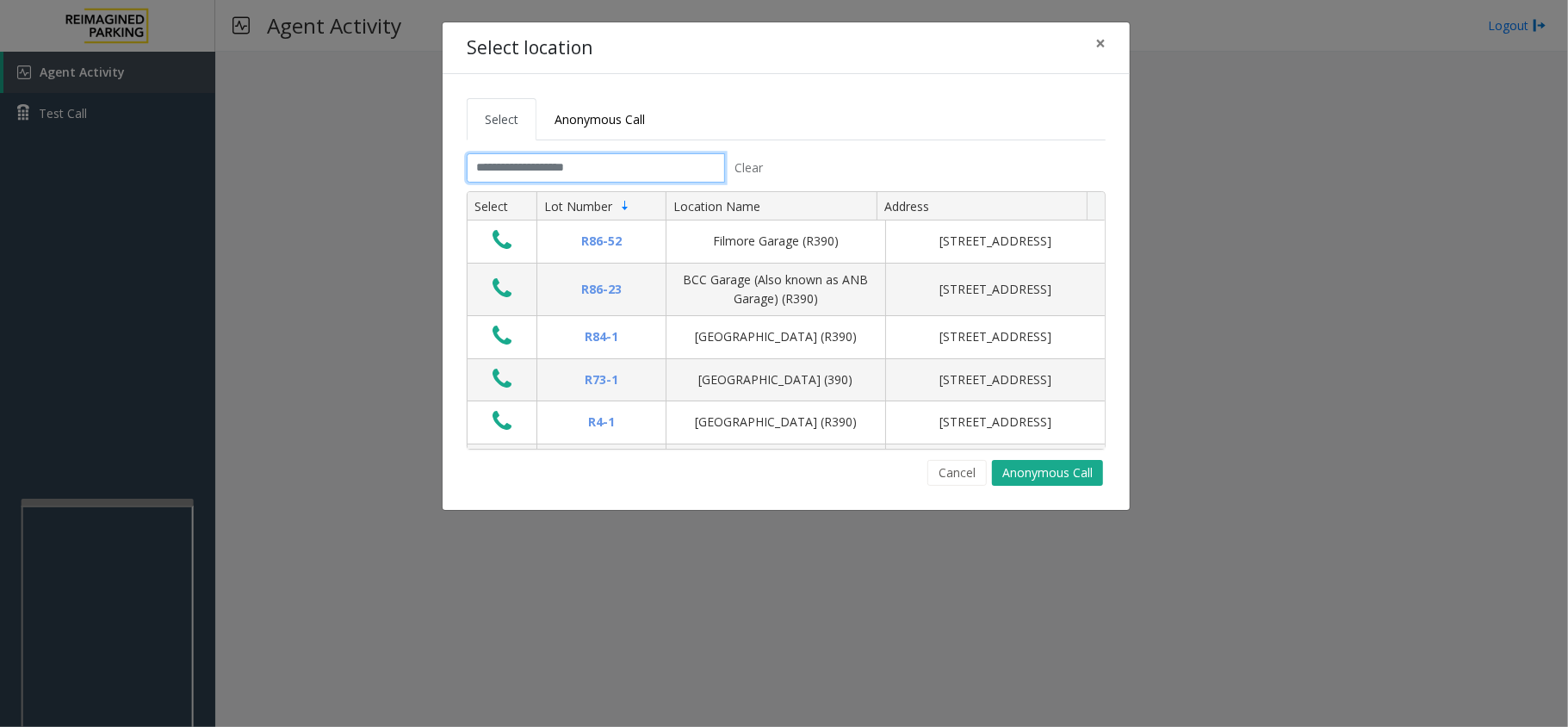
click at [673, 171] on input "text" at bounding box center [596, 168] width 258 height 30
click at [675, 169] on input "text" at bounding box center [596, 168] width 258 height 30
drag, startPoint x: 675, startPoint y: 167, endPoint x: 644, endPoint y: 165, distance: 31.1
click at [644, 165] on input "text" at bounding box center [596, 168] width 258 height 30
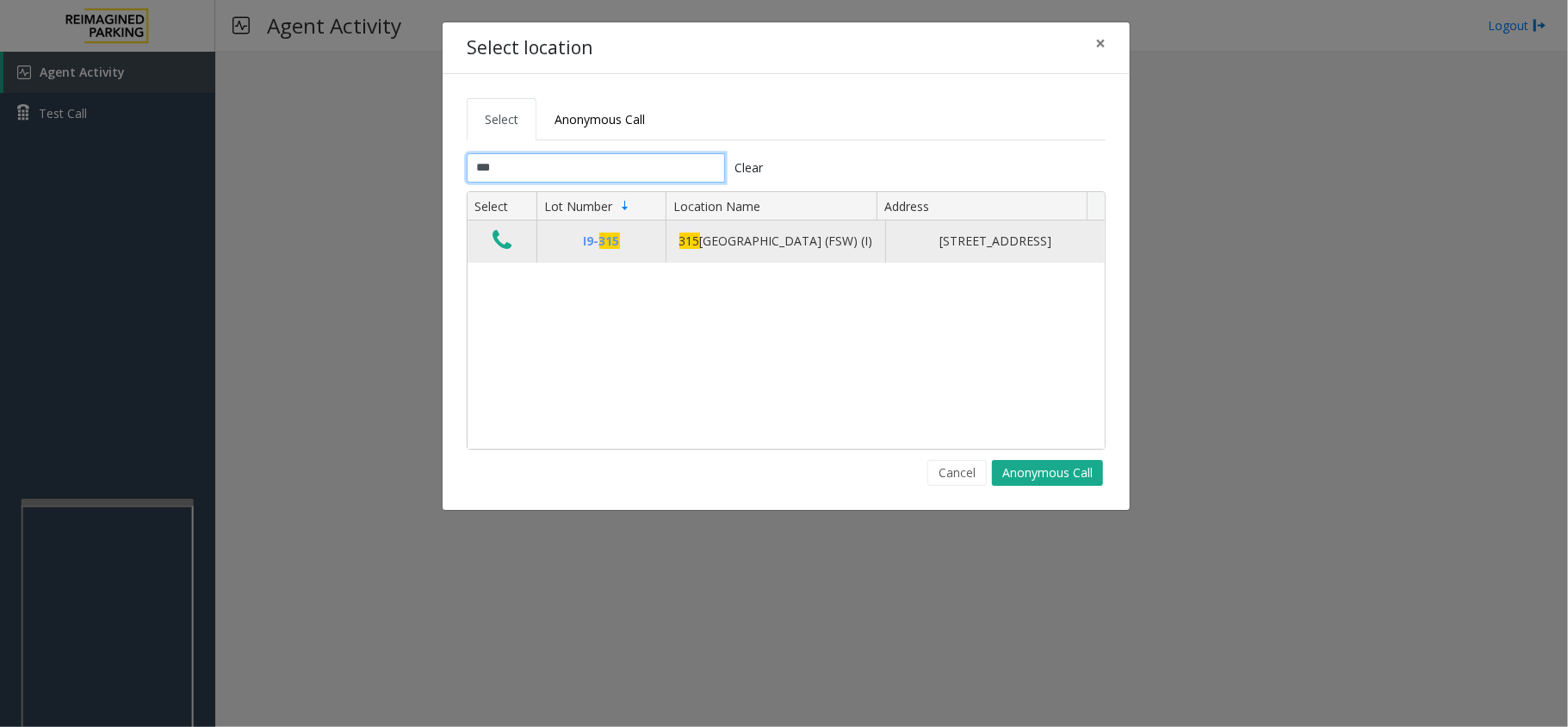
type input "***"
click at [499, 252] on icon "Data table" at bounding box center [502, 239] width 19 height 24
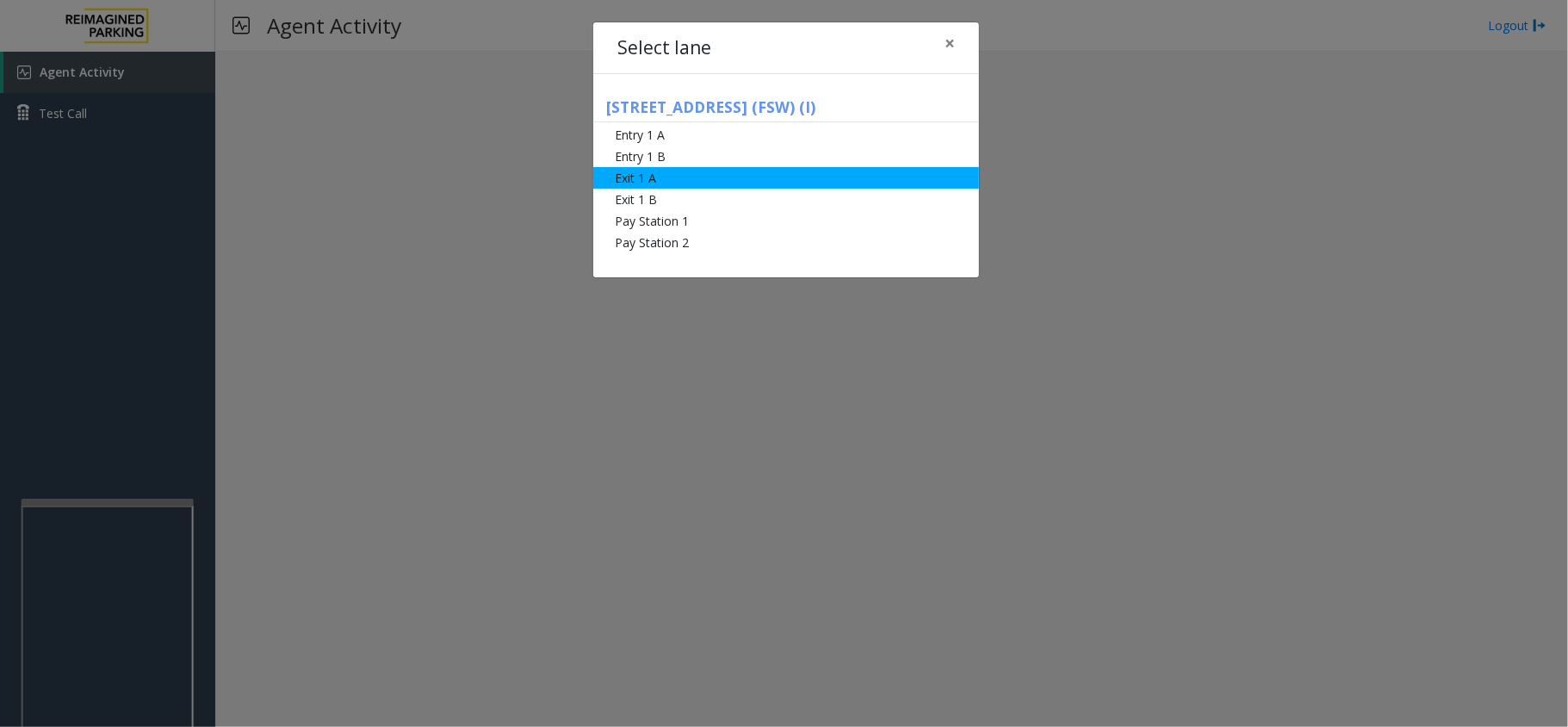
click at [755, 188] on li "Exit 1 A" at bounding box center [786, 177] width 386 height 22
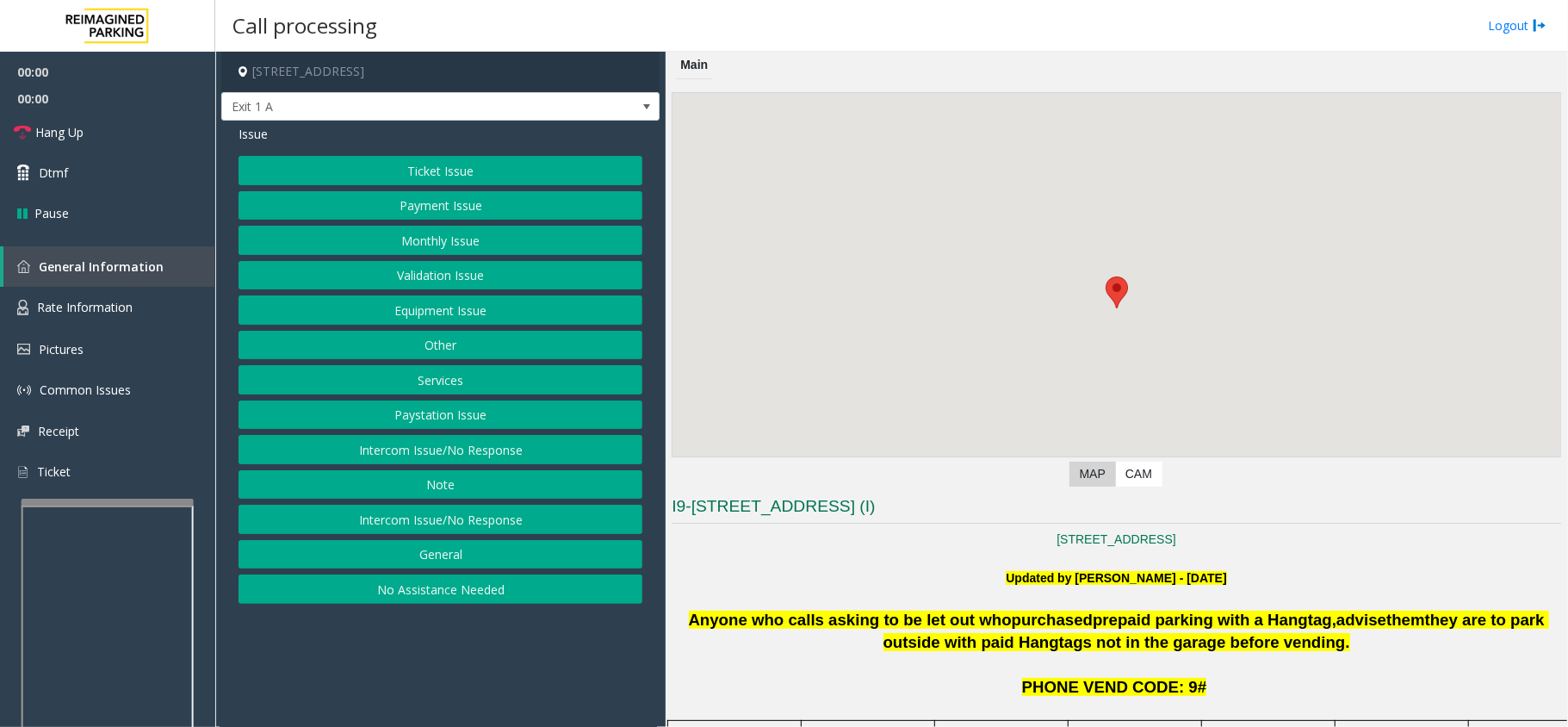
click at [466, 249] on button "Monthly Issue" at bounding box center [440, 240] width 404 height 30
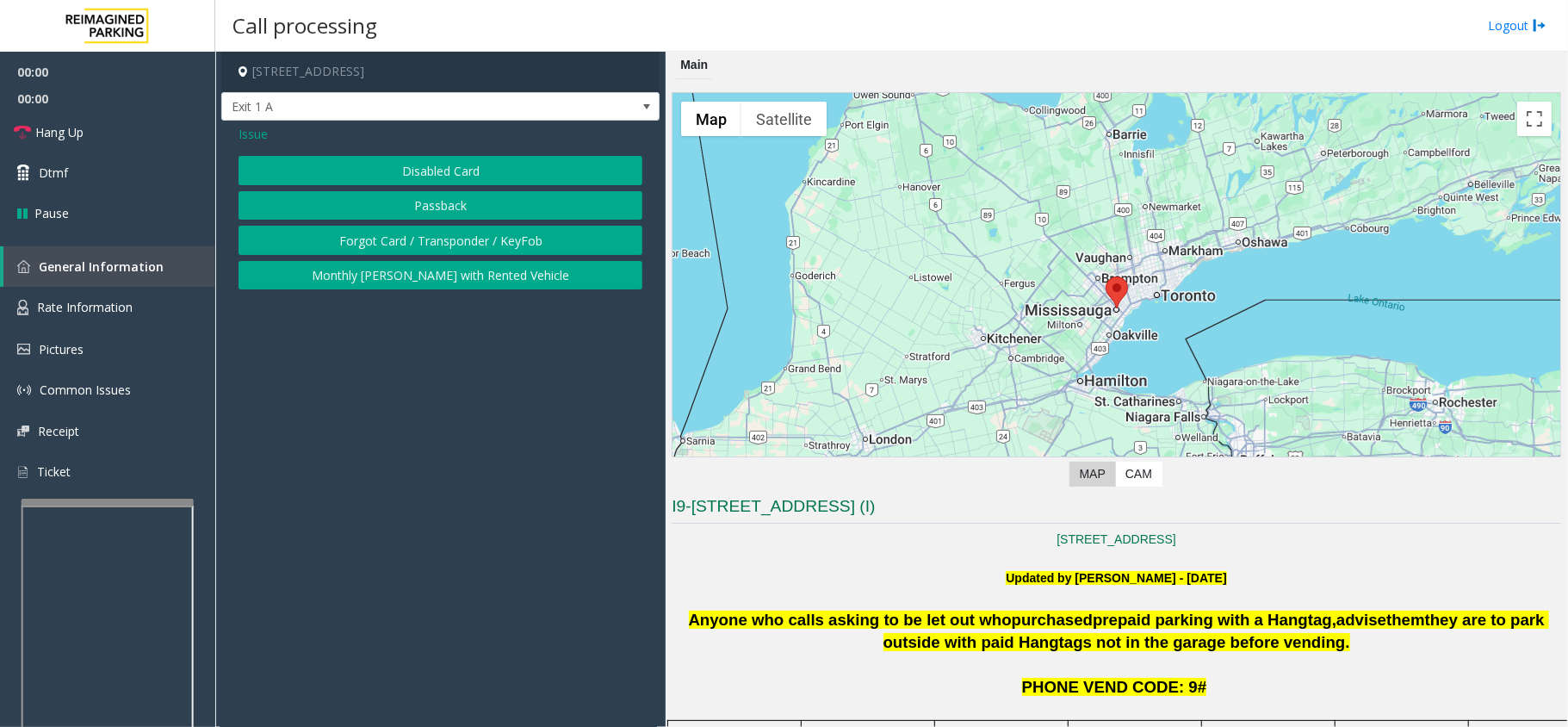
click at [446, 159] on button "Disabled Card" at bounding box center [440, 171] width 404 height 30
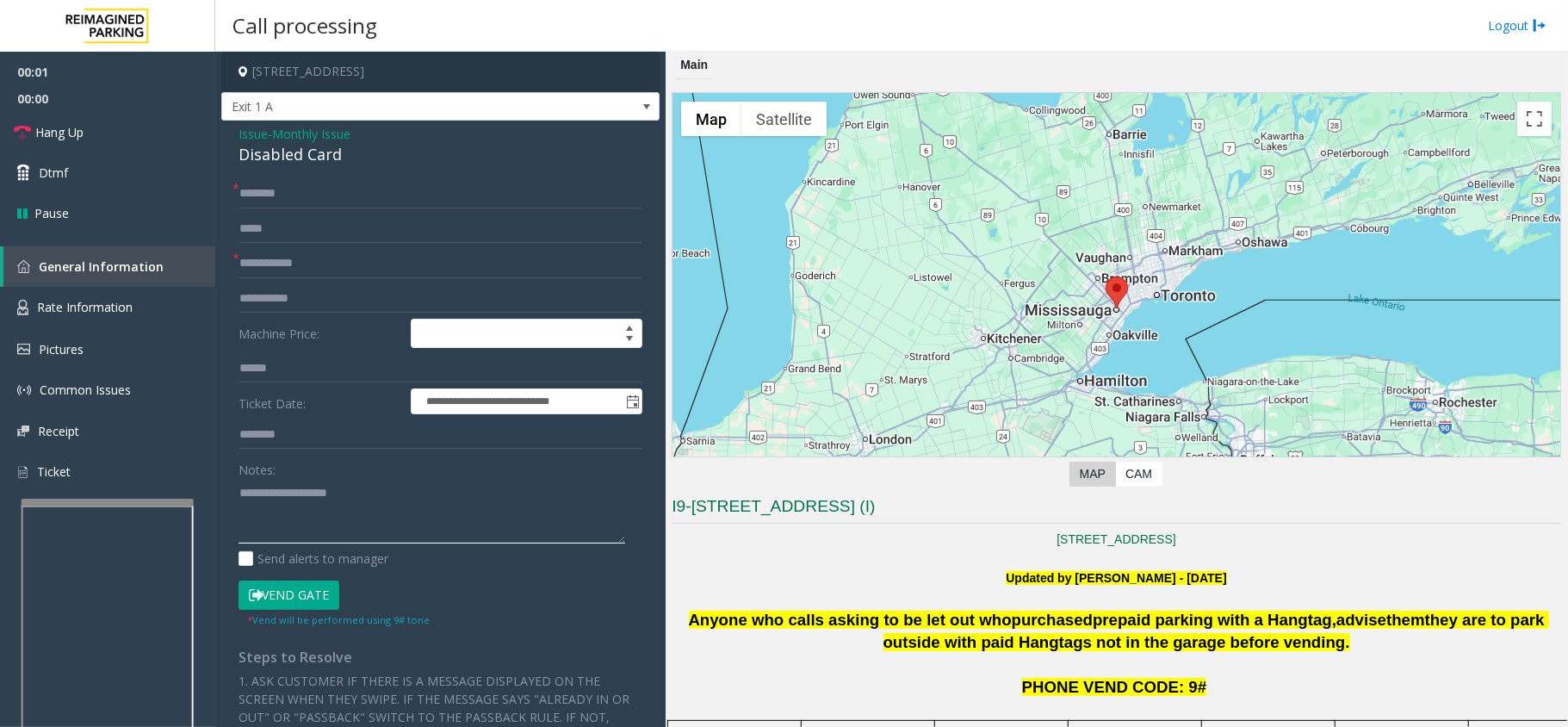
paste textarea "**********"
click at [469, 505] on textarea at bounding box center [432, 511] width 387 height 65
click at [283, 156] on div "Disabled Card" at bounding box center [440, 154] width 404 height 23
drag, startPoint x: 283, startPoint y: 156, endPoint x: 288, endPoint y: 165, distance: 10.3
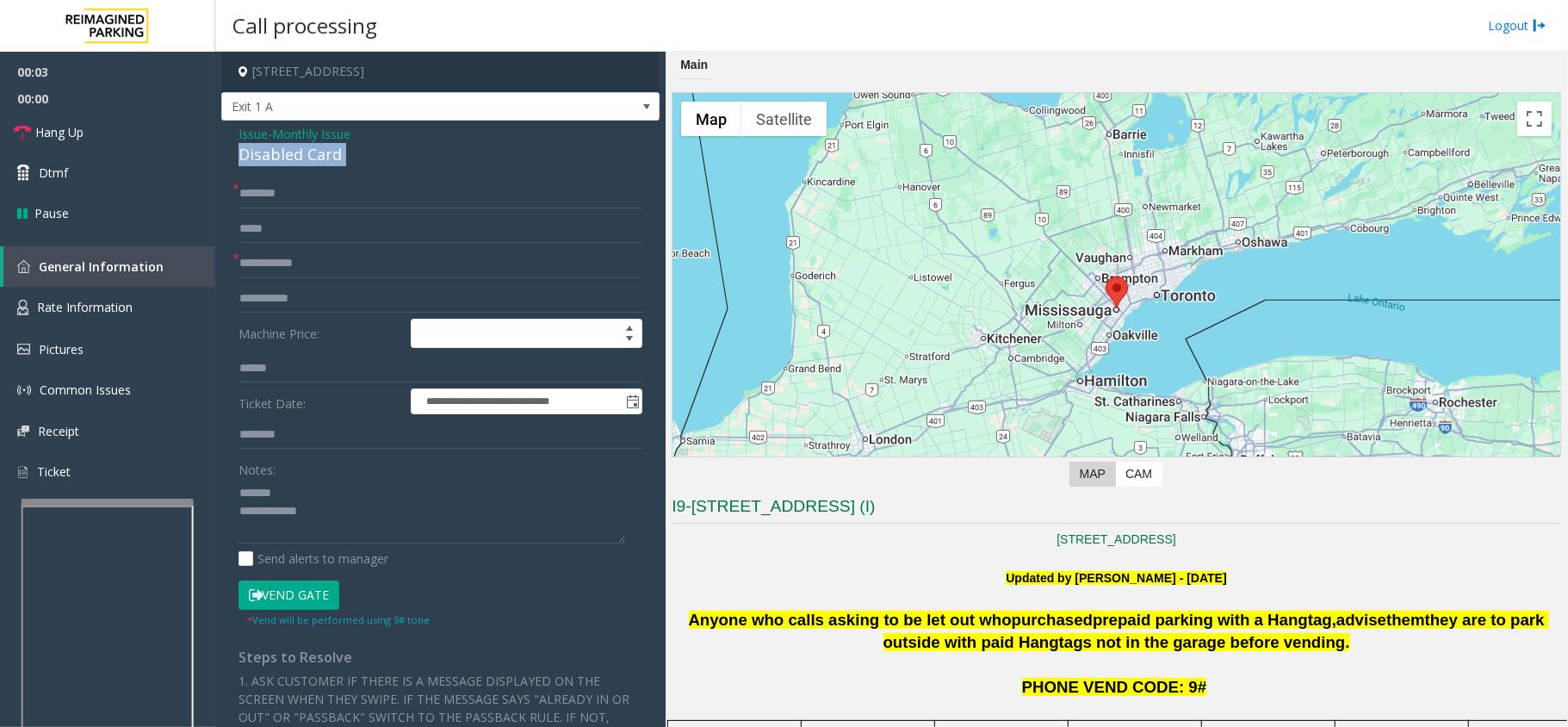
click at [286, 156] on div "Disabled Card" at bounding box center [440, 154] width 404 height 23
copy div "Disabled Card"
click at [329, 491] on textarea at bounding box center [432, 511] width 387 height 65
paste textarea "**********"
click at [452, 527] on textarea at bounding box center [432, 511] width 387 height 65
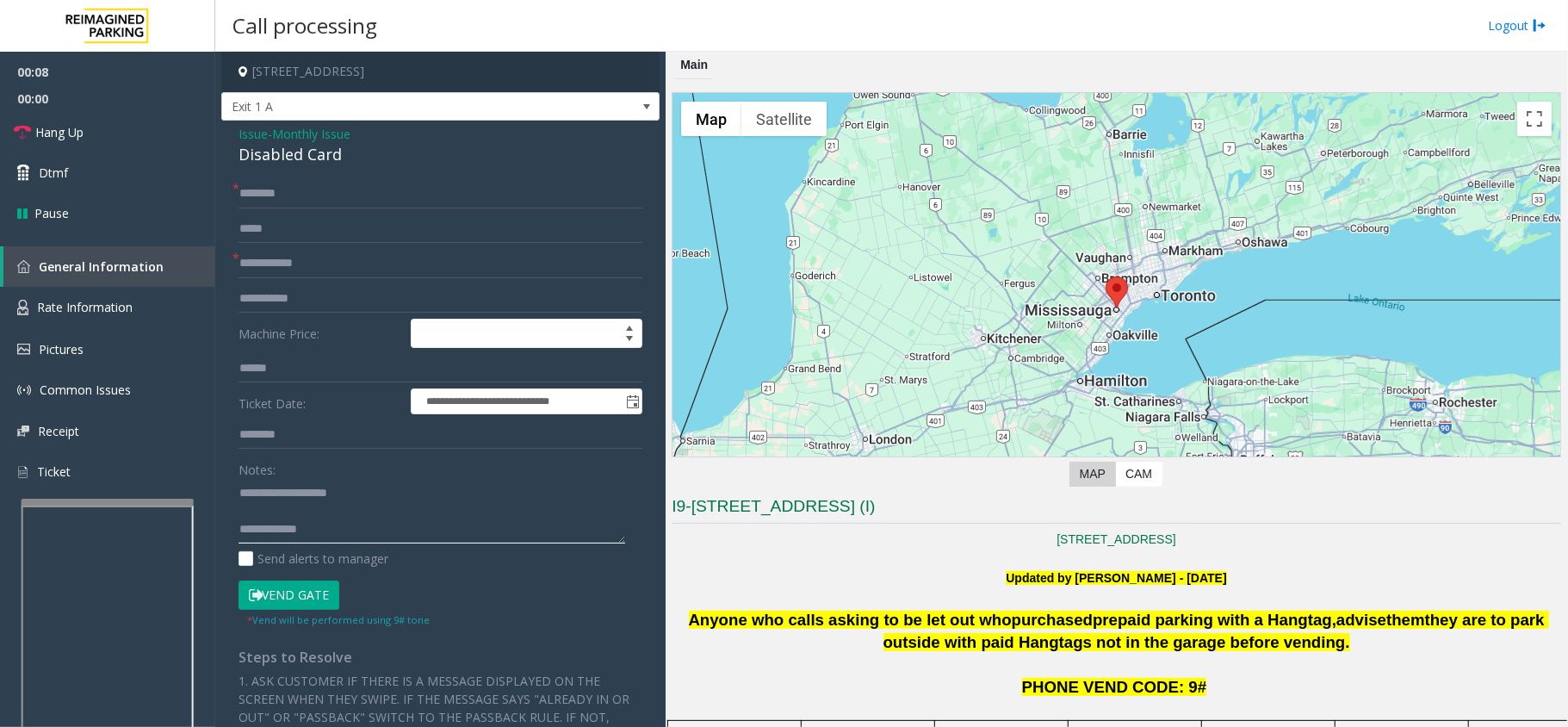
paste textarea "**********"
type textarea "**********"
click at [400, 258] on input "text" at bounding box center [440, 263] width 404 height 30
click at [256, 136] on span "Issue" at bounding box center [253, 133] width 30 height 18
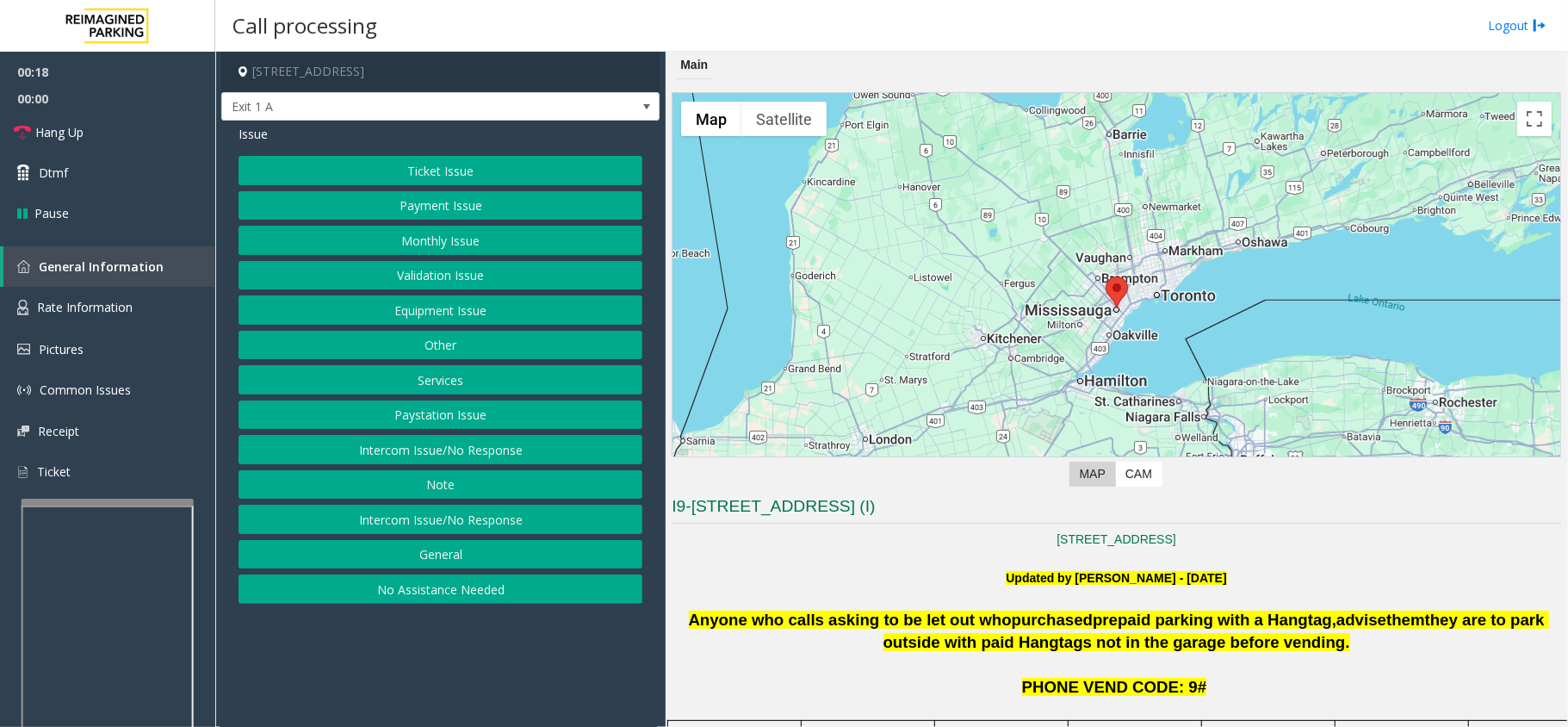
click at [439, 375] on button "Services" at bounding box center [440, 379] width 404 height 30
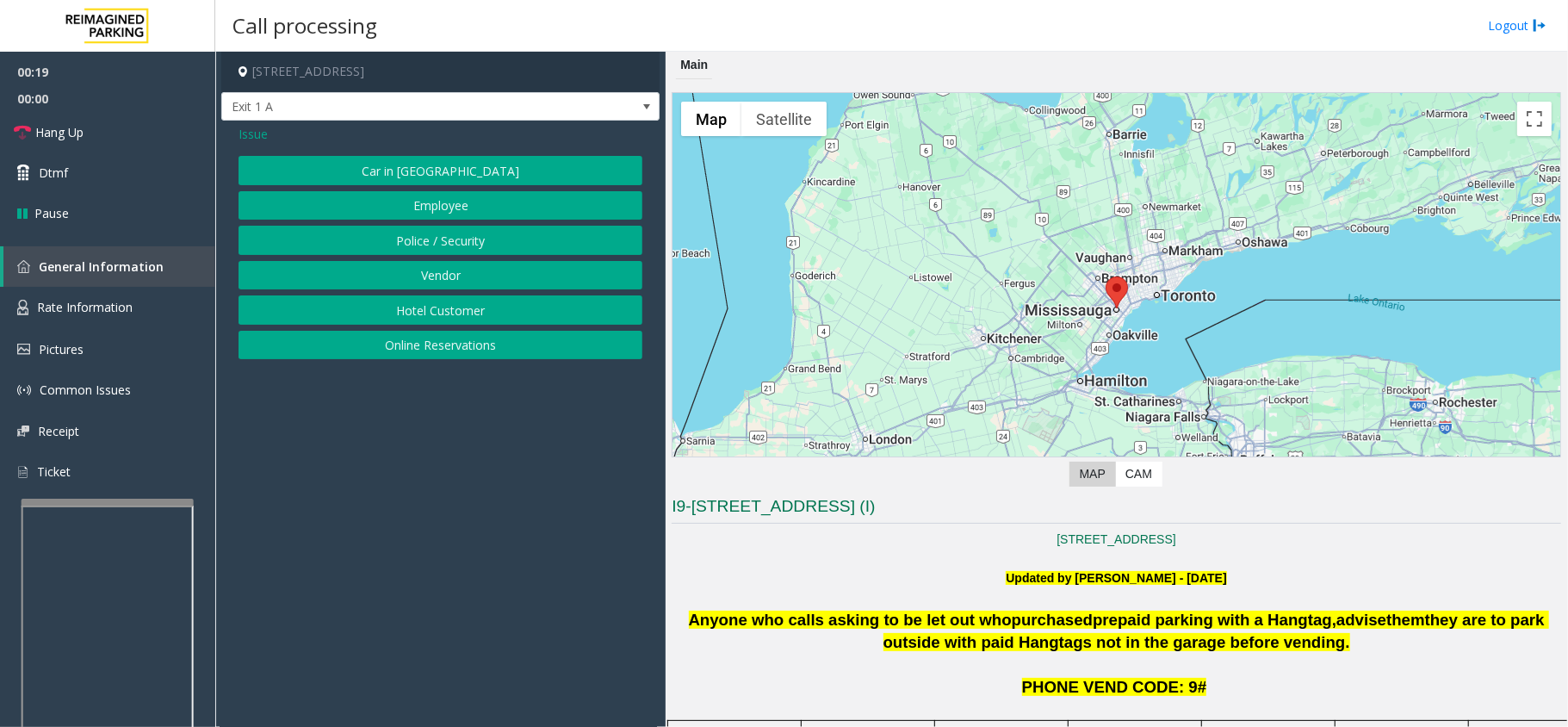
click at [429, 349] on button "Online Reservations" at bounding box center [440, 345] width 404 height 30
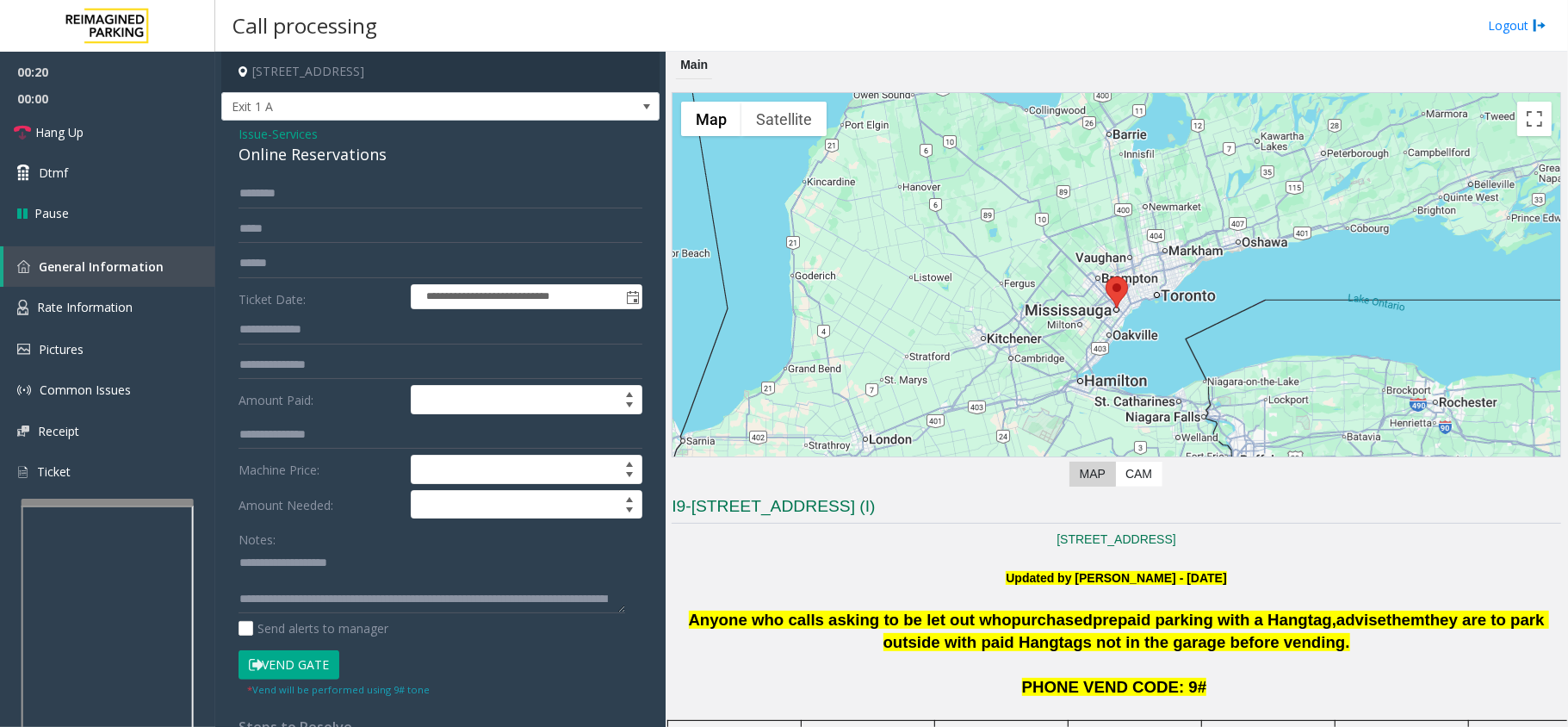
click at [317, 138] on span "Services" at bounding box center [295, 133] width 46 height 18
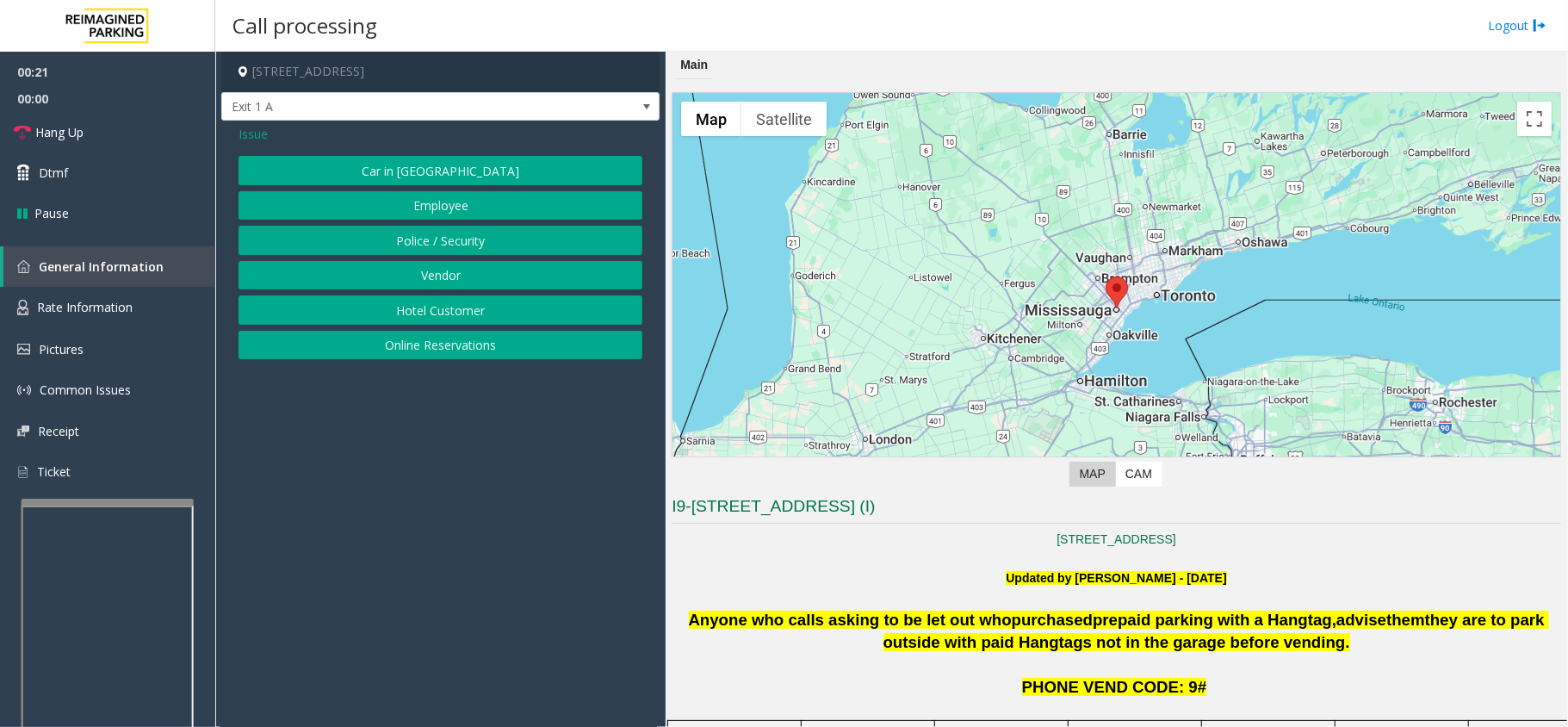
click at [403, 353] on button "Online Reservations" at bounding box center [440, 345] width 404 height 30
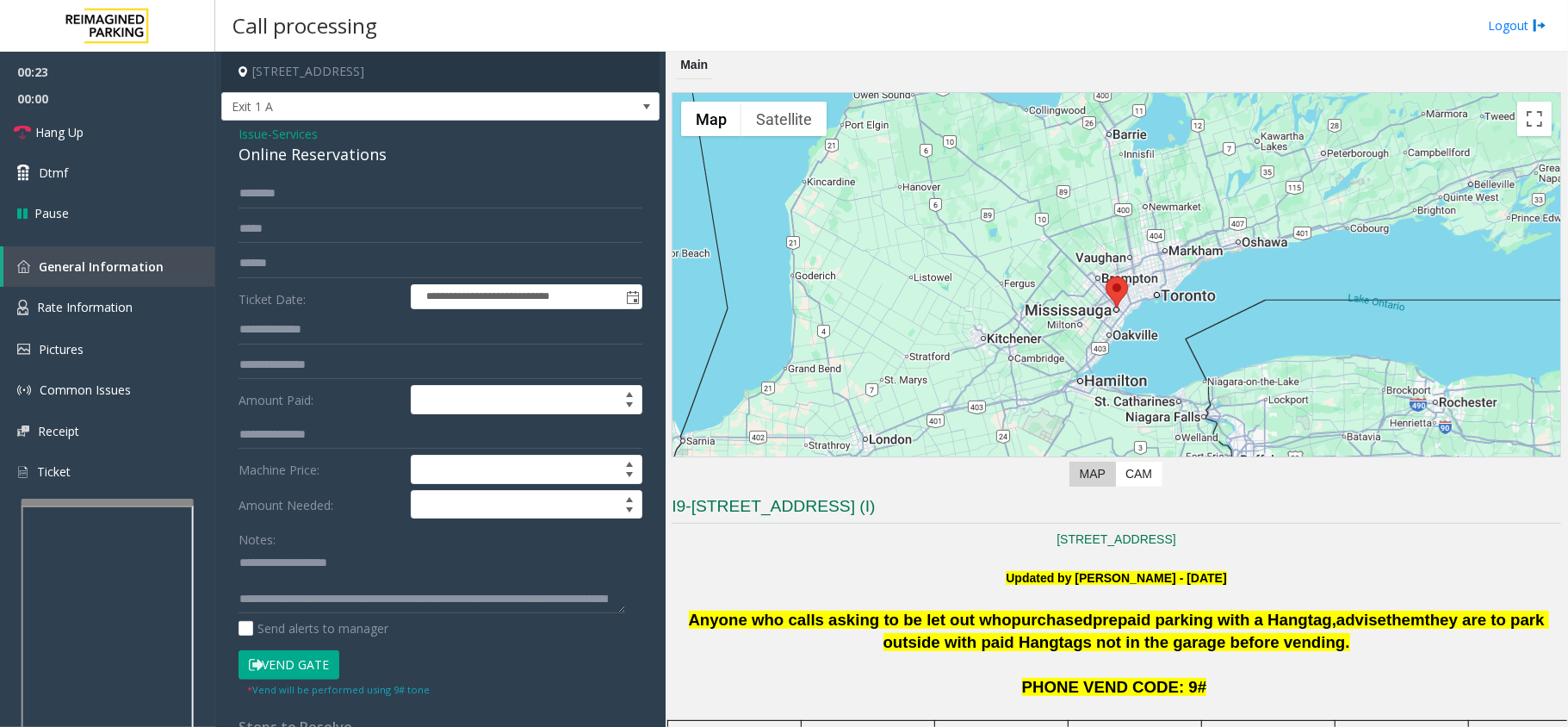
click at [366, 153] on div "Online Reservations" at bounding box center [440, 154] width 404 height 23
copy div "Online Reservations"
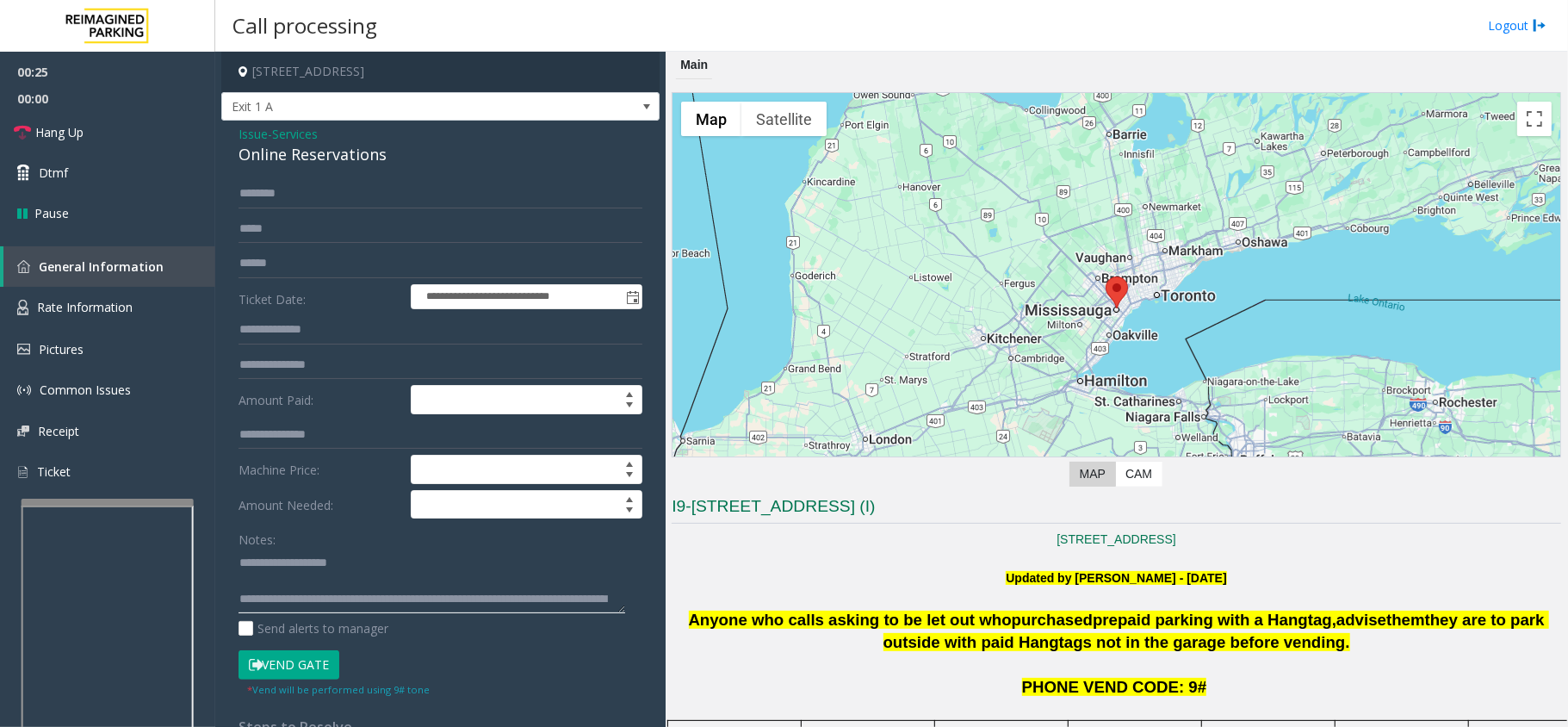
drag, startPoint x: 290, startPoint y: 568, endPoint x: 372, endPoint y: 570, distance: 82.0
click at [372, 570] on textarea at bounding box center [432, 581] width 387 height 65
paste textarea "**********"
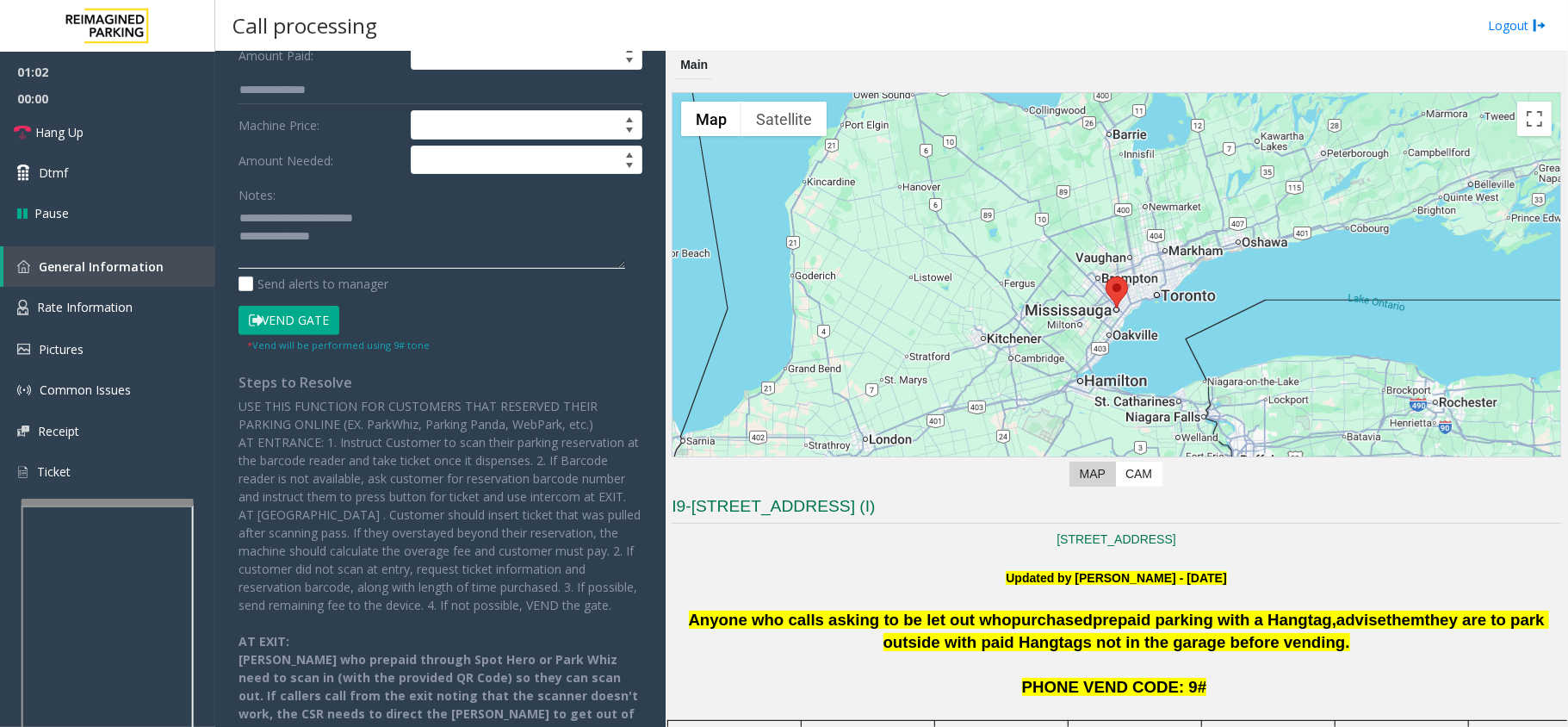
type textarea "**********"
click at [299, 310] on button "Vend Gate" at bounding box center [289, 320] width 101 height 30
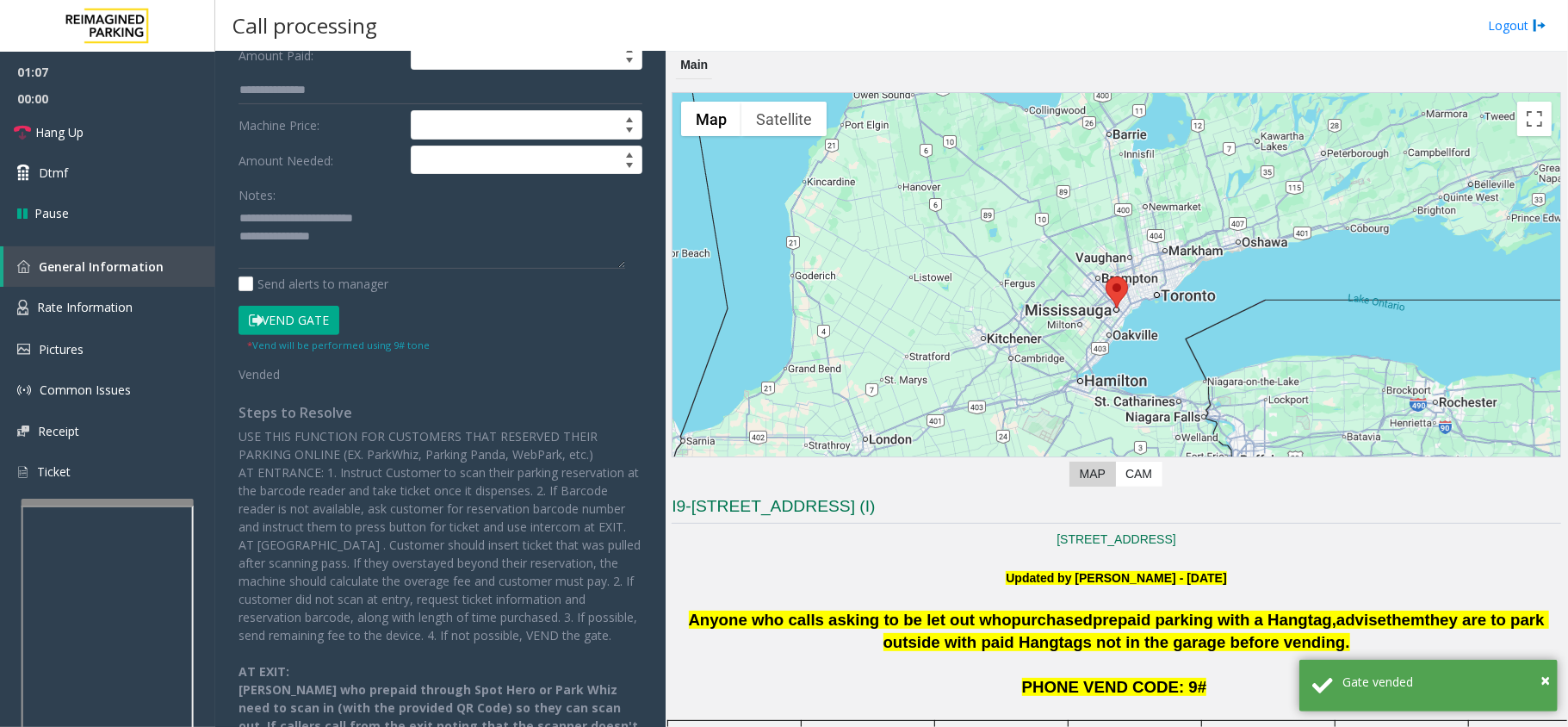
scroll to position [0, 0]
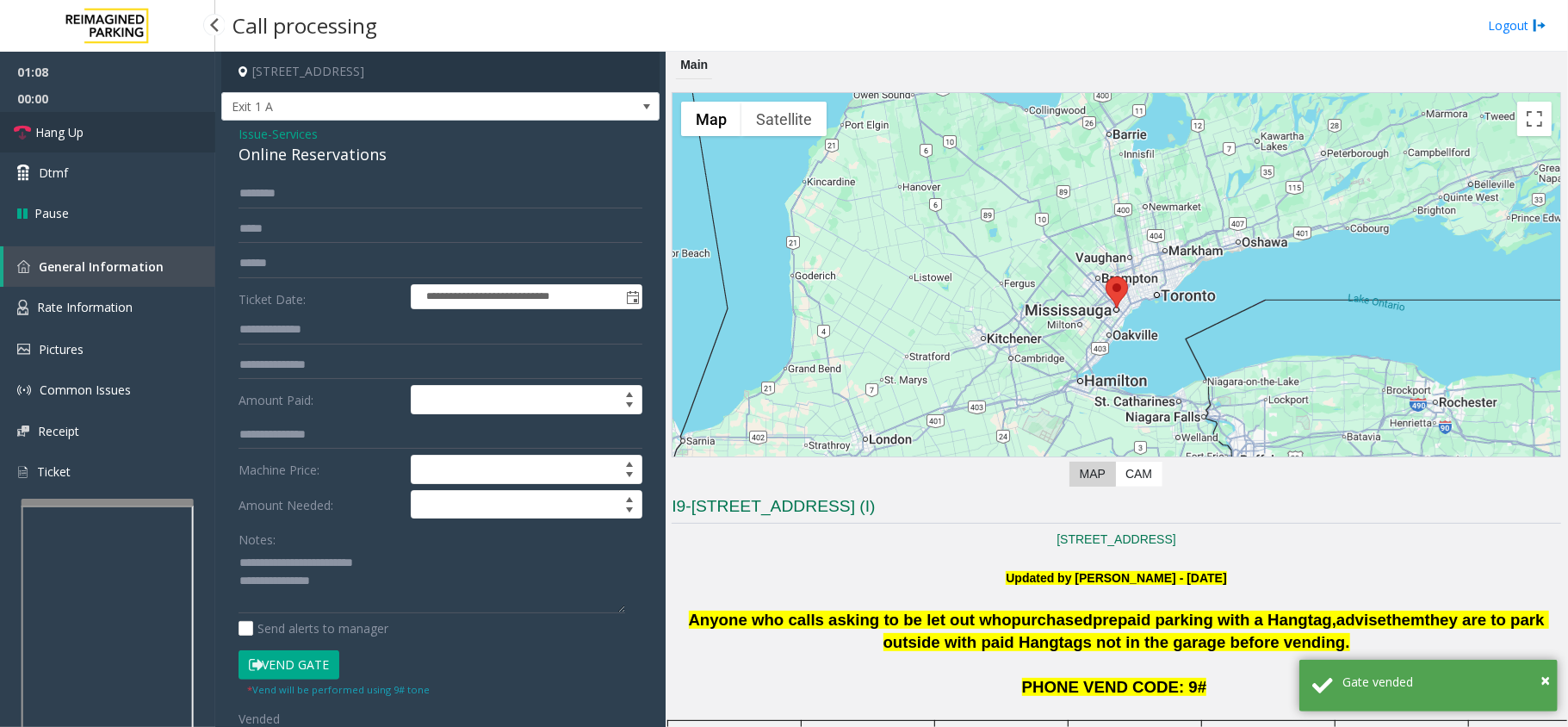
click at [136, 148] on link "Hang Up" at bounding box center [108, 131] width 215 height 40
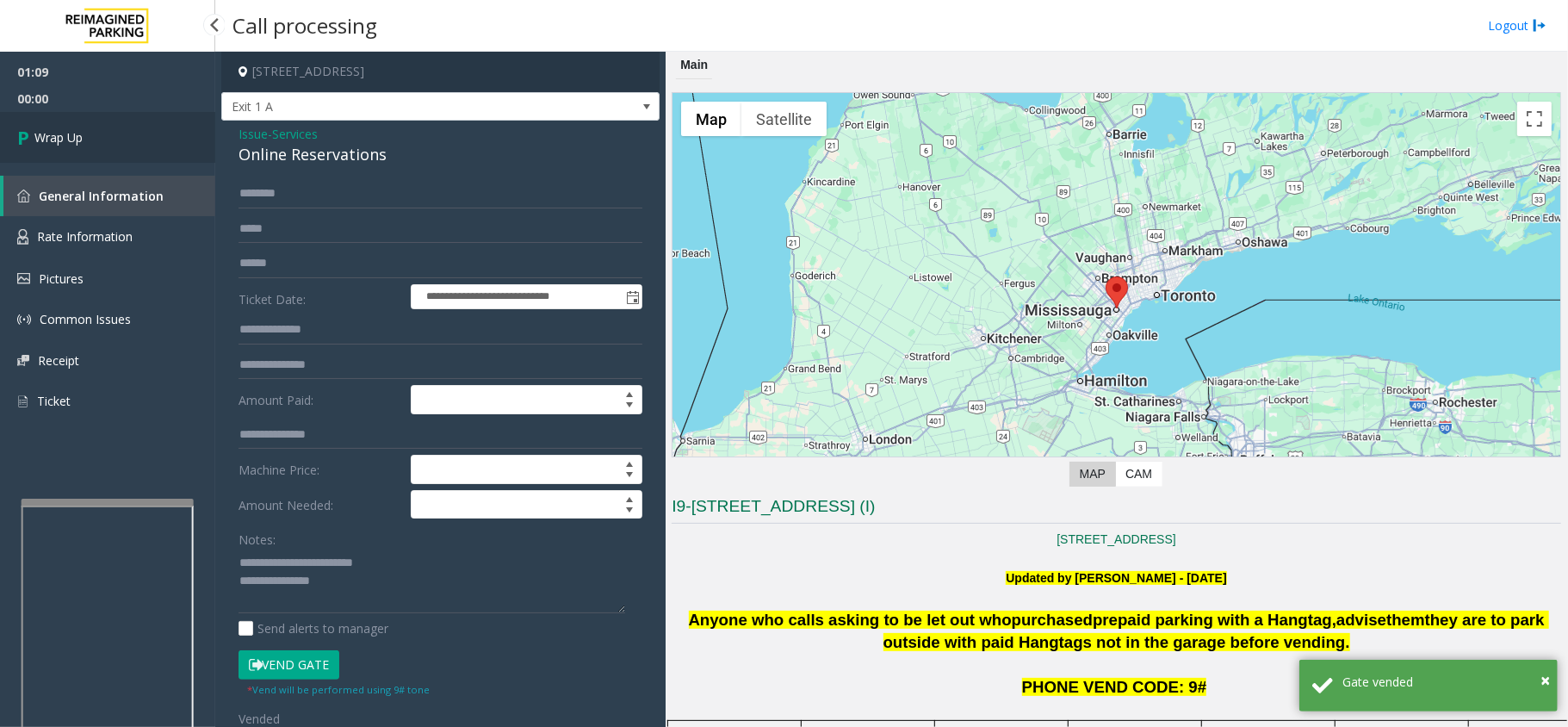
click at [139, 143] on link "Wrap Up" at bounding box center [108, 136] width 215 height 50
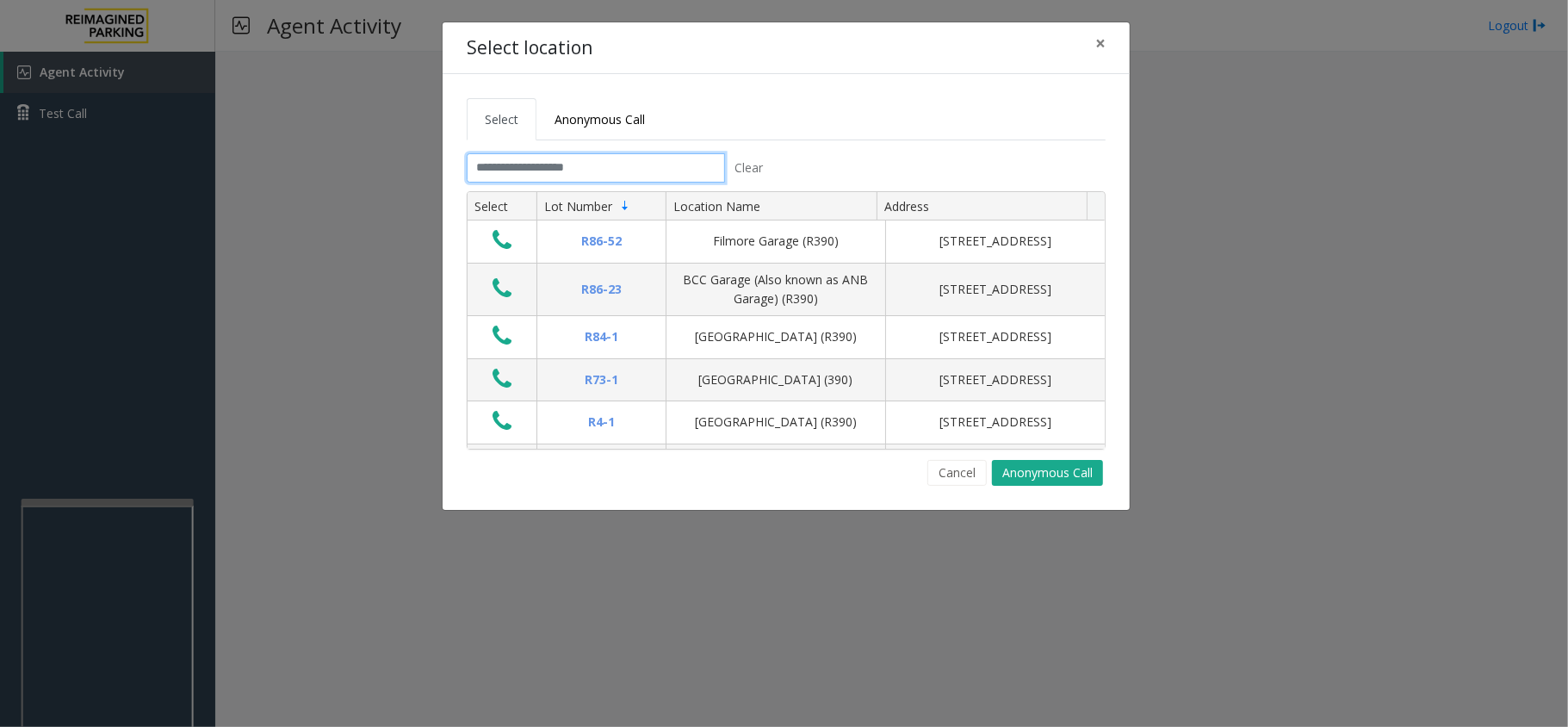
click at [662, 170] on input "text" at bounding box center [596, 168] width 258 height 30
click at [621, 166] on input "text" at bounding box center [596, 168] width 258 height 30
click at [629, 146] on tabset "Select Anonymous Call Clear Select Lot Number Location Name Address R86-52 Film…" at bounding box center [786, 292] width 639 height 388
click at [652, 172] on input "text" at bounding box center [596, 168] width 258 height 30
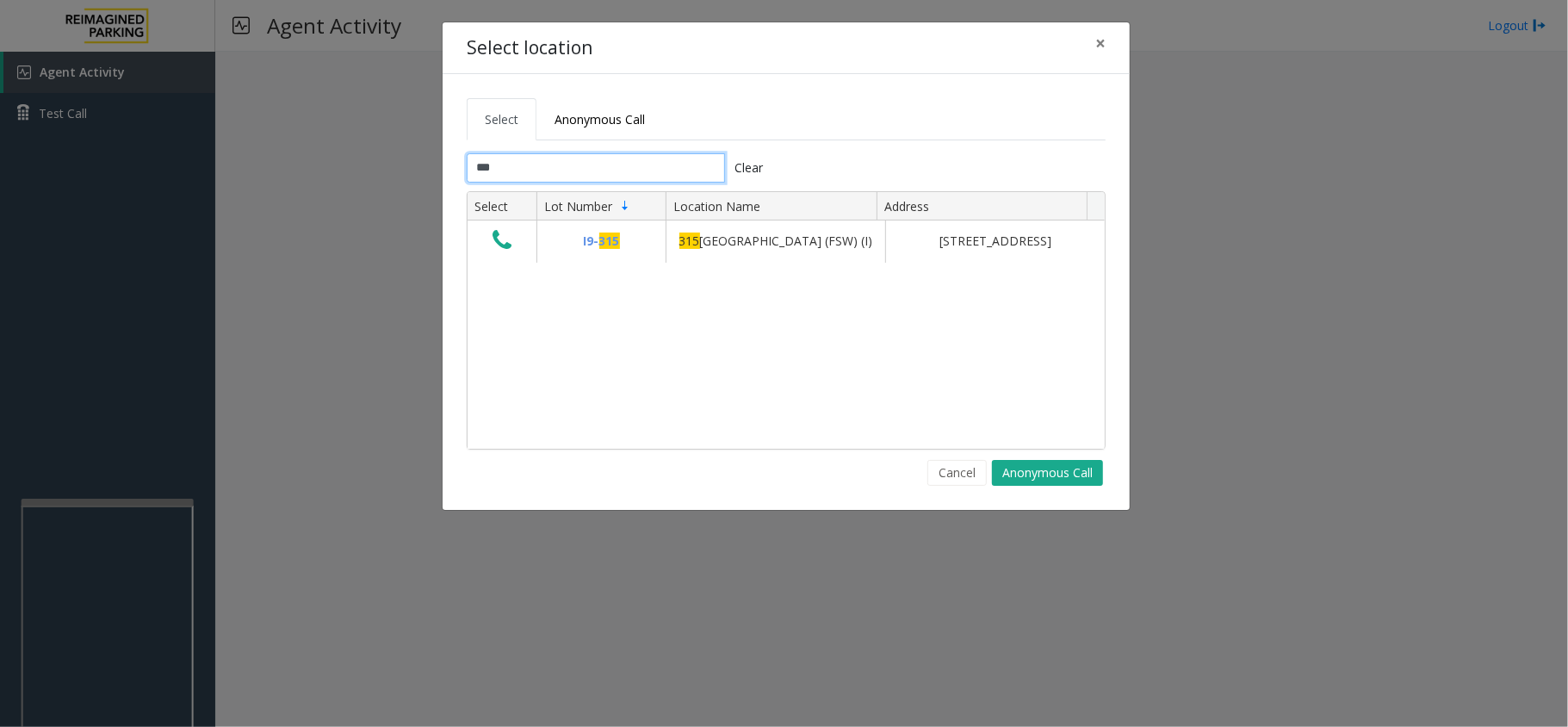
type input "***"
click at [1104, 42] on span "×" at bounding box center [1100, 43] width 10 height 24
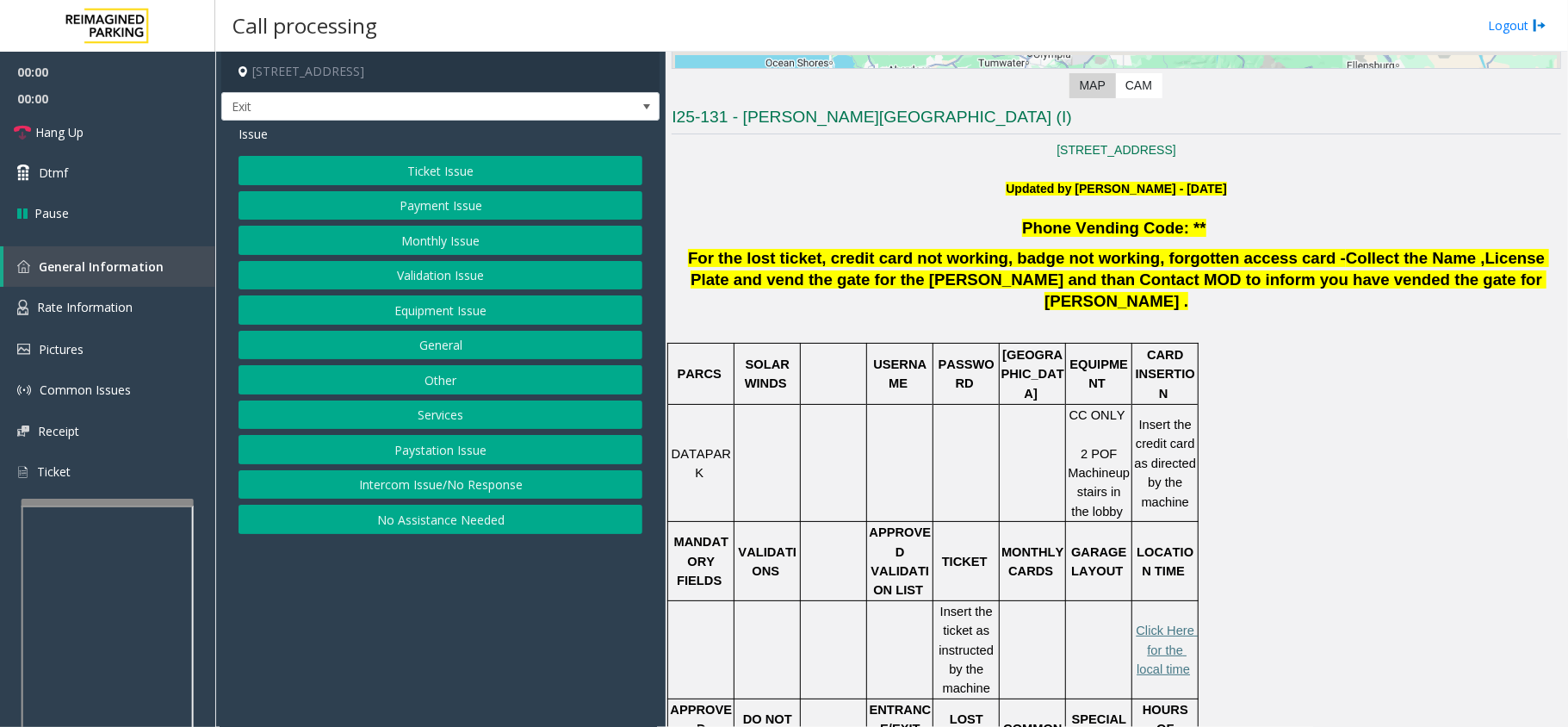
scroll to position [574, 0]
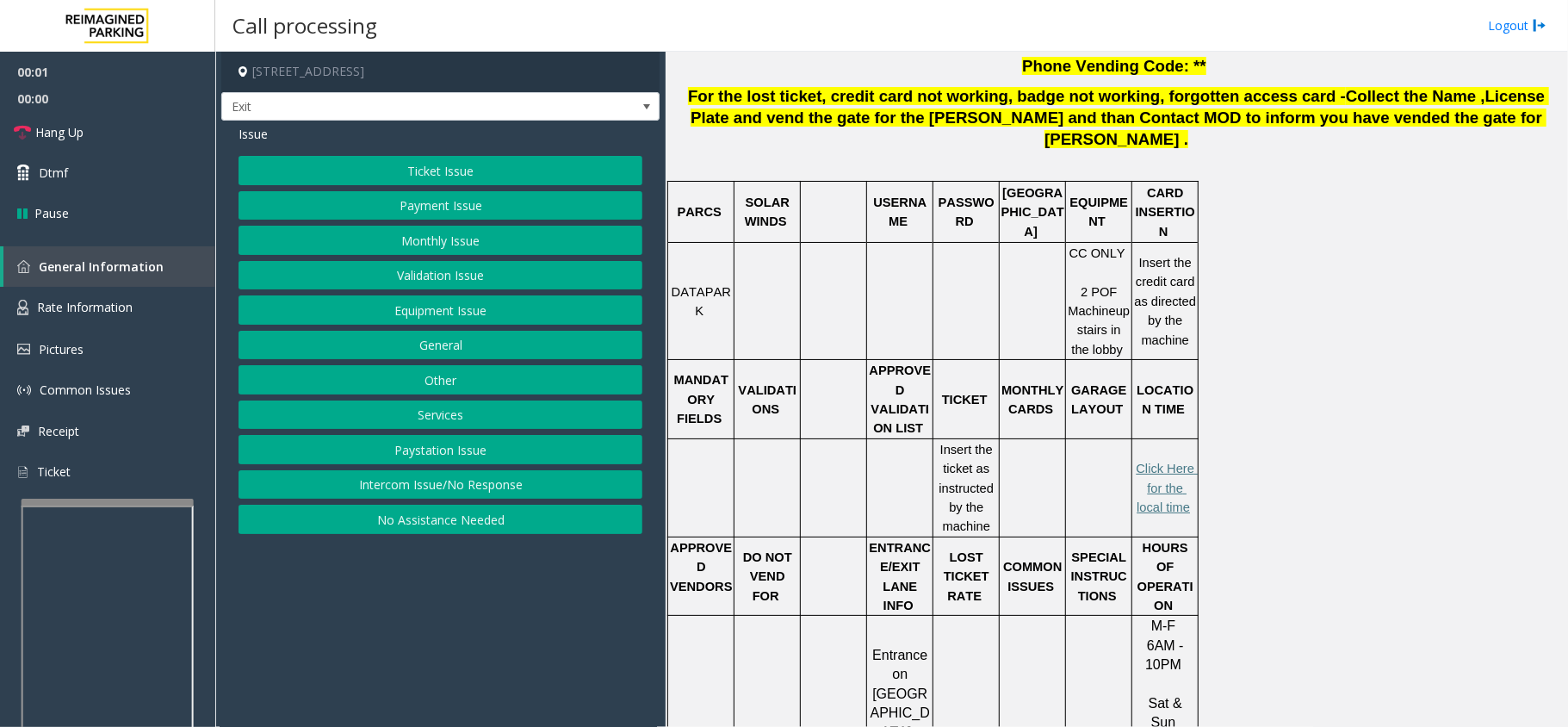
drag, startPoint x: 507, startPoint y: 614, endPoint x: 480, endPoint y: 648, distance: 43.4
click at [480, 648] on app-call-processing-form "[STREET_ADDRESS] Exit Issue Ticket Issue Payment Issue Monthly Issue Validation…" at bounding box center [440, 389] width 451 height 675
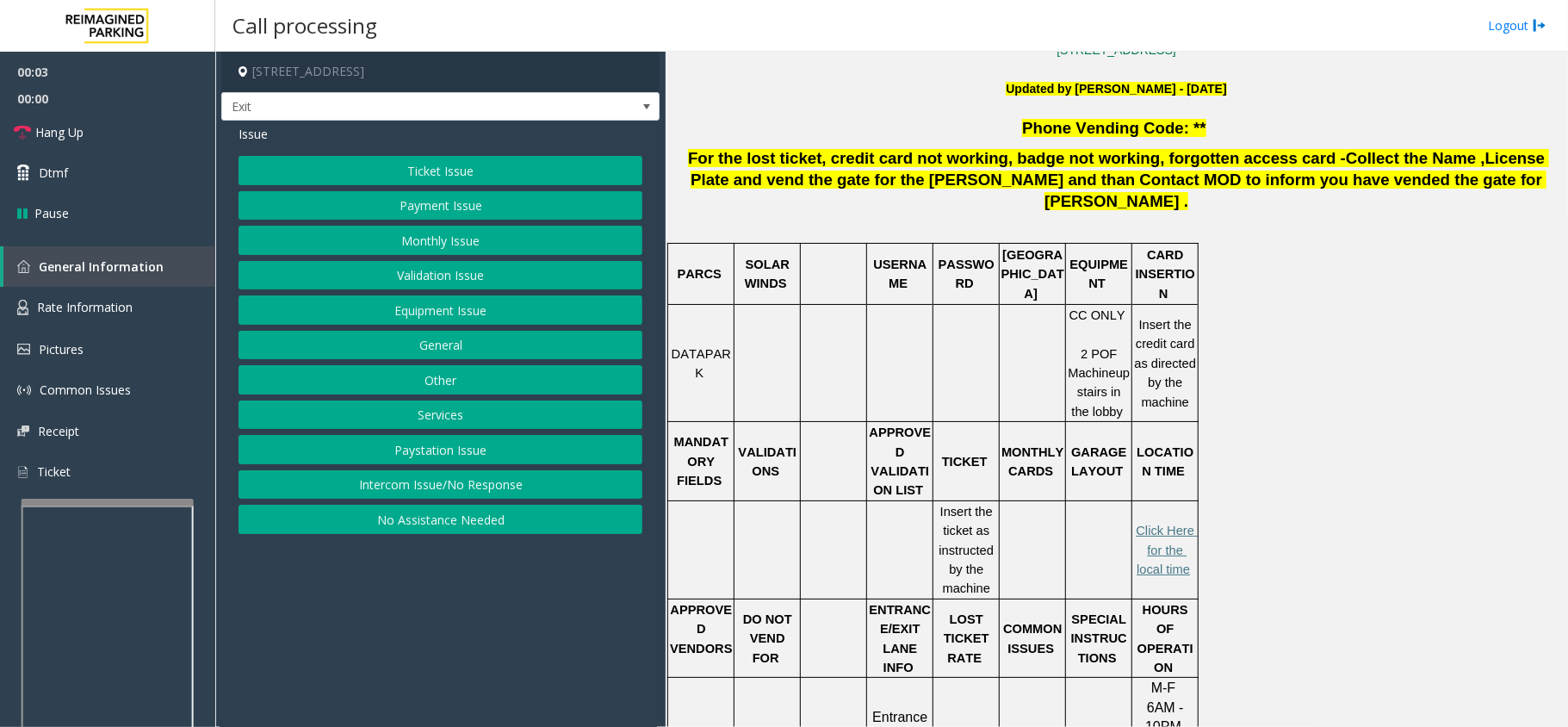
scroll to position [459, 0]
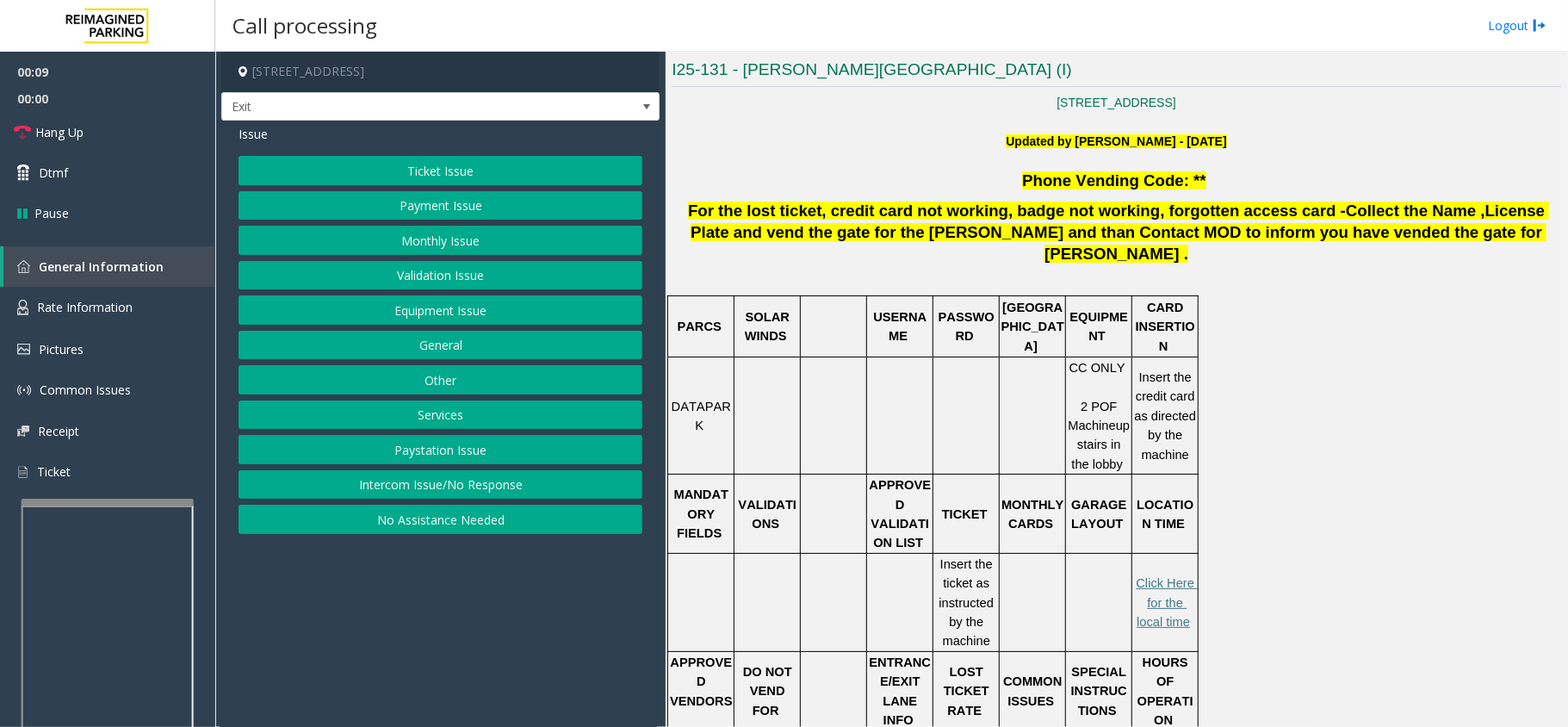
click at [790, 209] on span "For the lost ticket" at bounding box center [755, 210] width 134 height 18
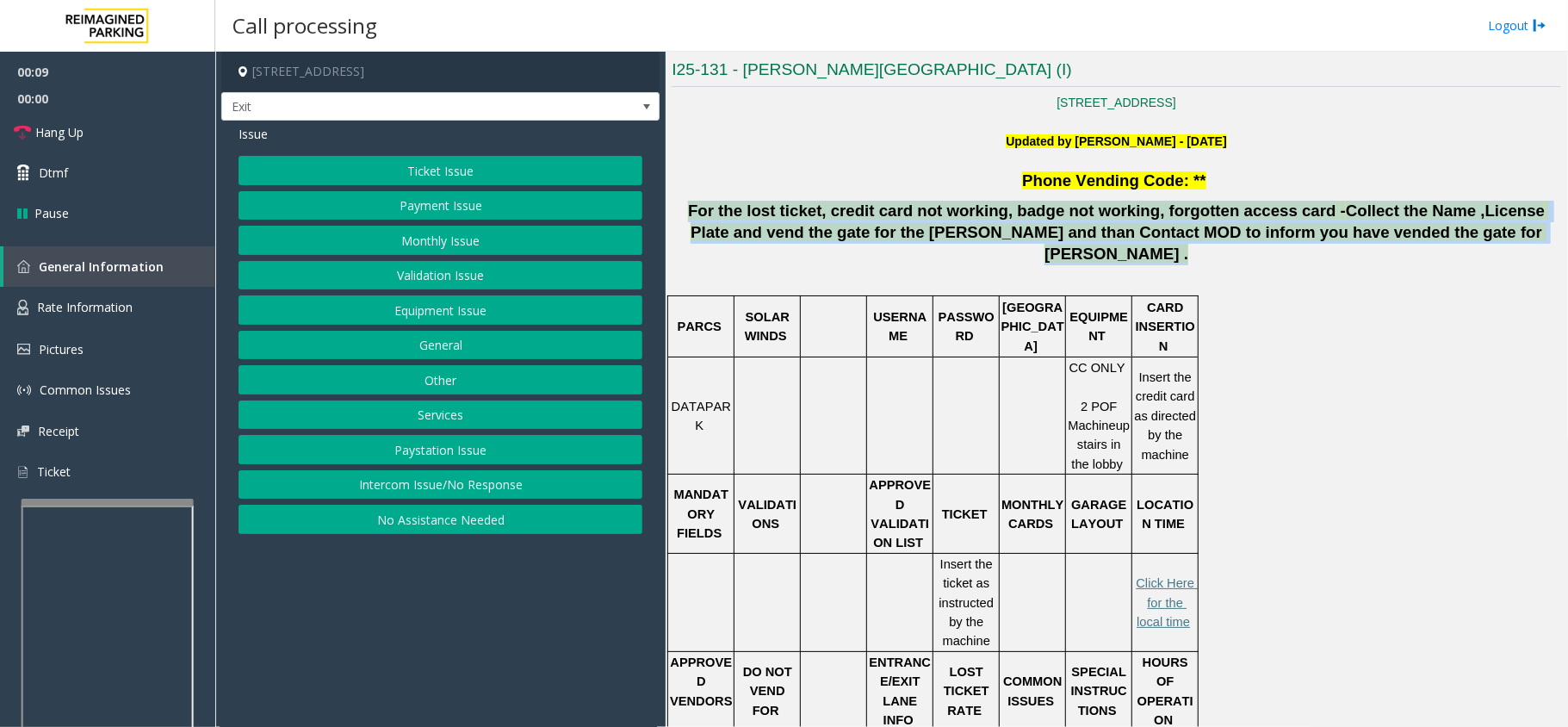
click at [790, 209] on span "For the lost ticket" at bounding box center [755, 210] width 134 height 18
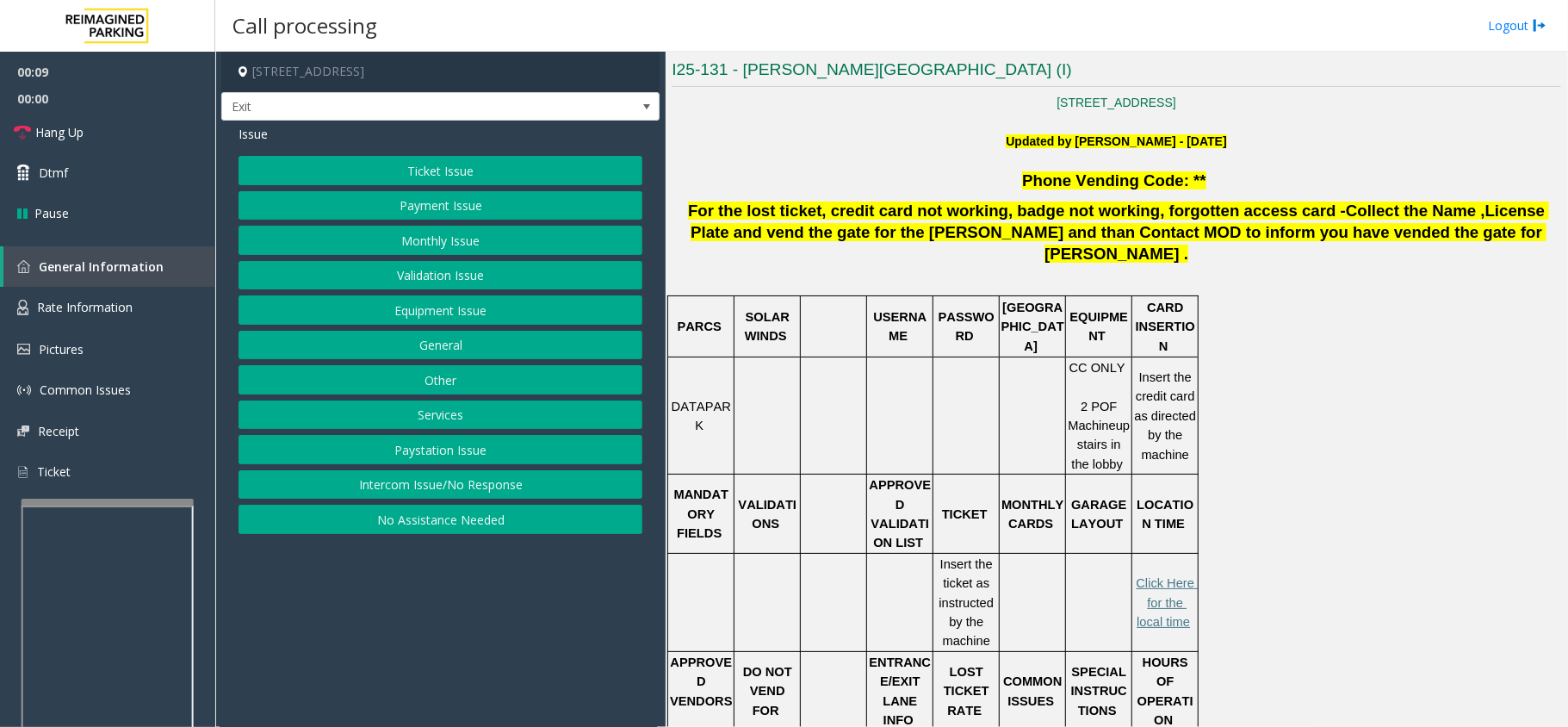
click at [824, 295] on td at bounding box center [834, 326] width 67 height 61
click at [126, 307] on span "Rate Information" at bounding box center [85, 307] width 95 height 16
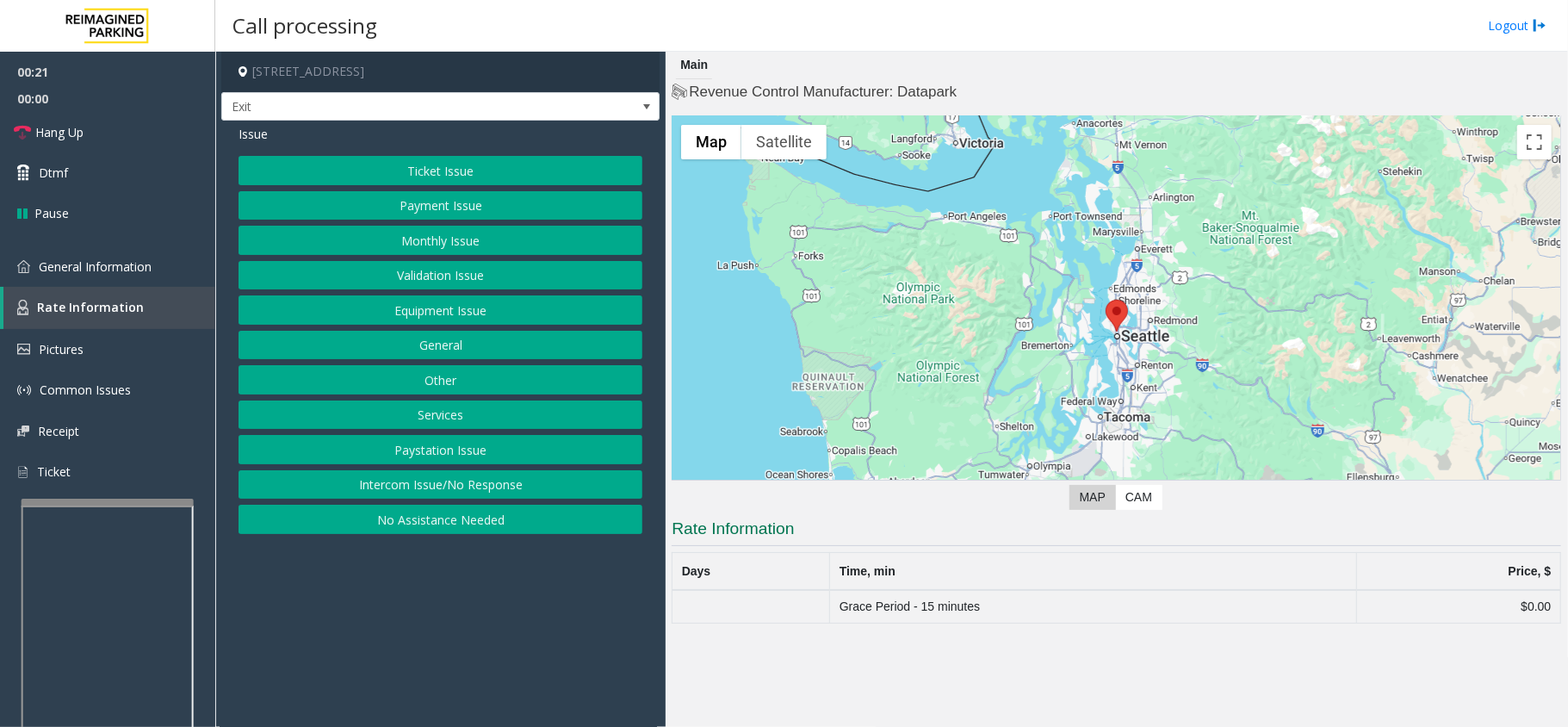
drag, startPoint x: 418, startPoint y: 689, endPoint x: 345, endPoint y: 673, distance: 74.7
click at [345, 673] on app-call-processing-form "[STREET_ADDRESS] Exit Issue Ticket Issue Payment Issue Monthly Issue Validation…" at bounding box center [440, 389] width 451 height 675
click at [103, 263] on span "General Information" at bounding box center [95, 266] width 112 height 16
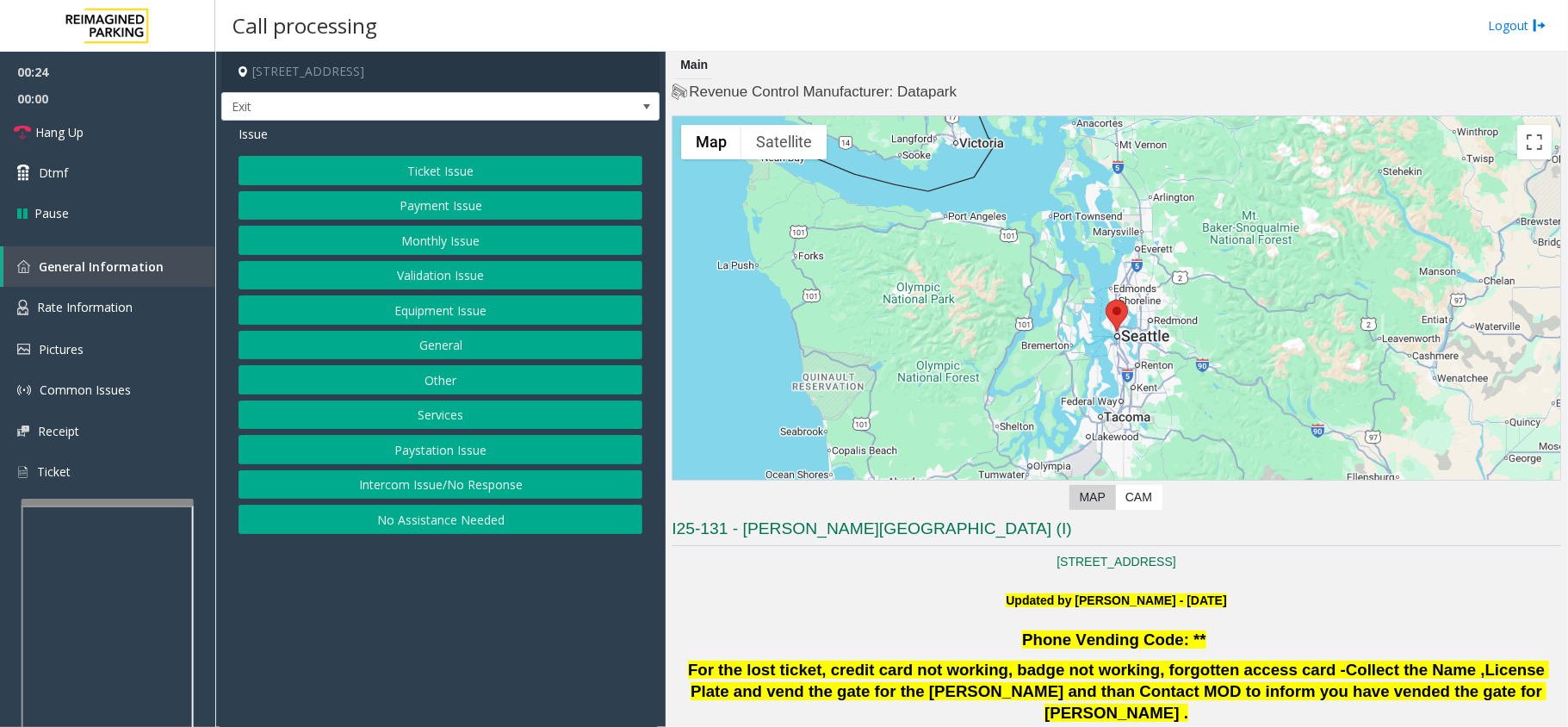
click at [507, 179] on button "Ticket Issue" at bounding box center [440, 171] width 404 height 30
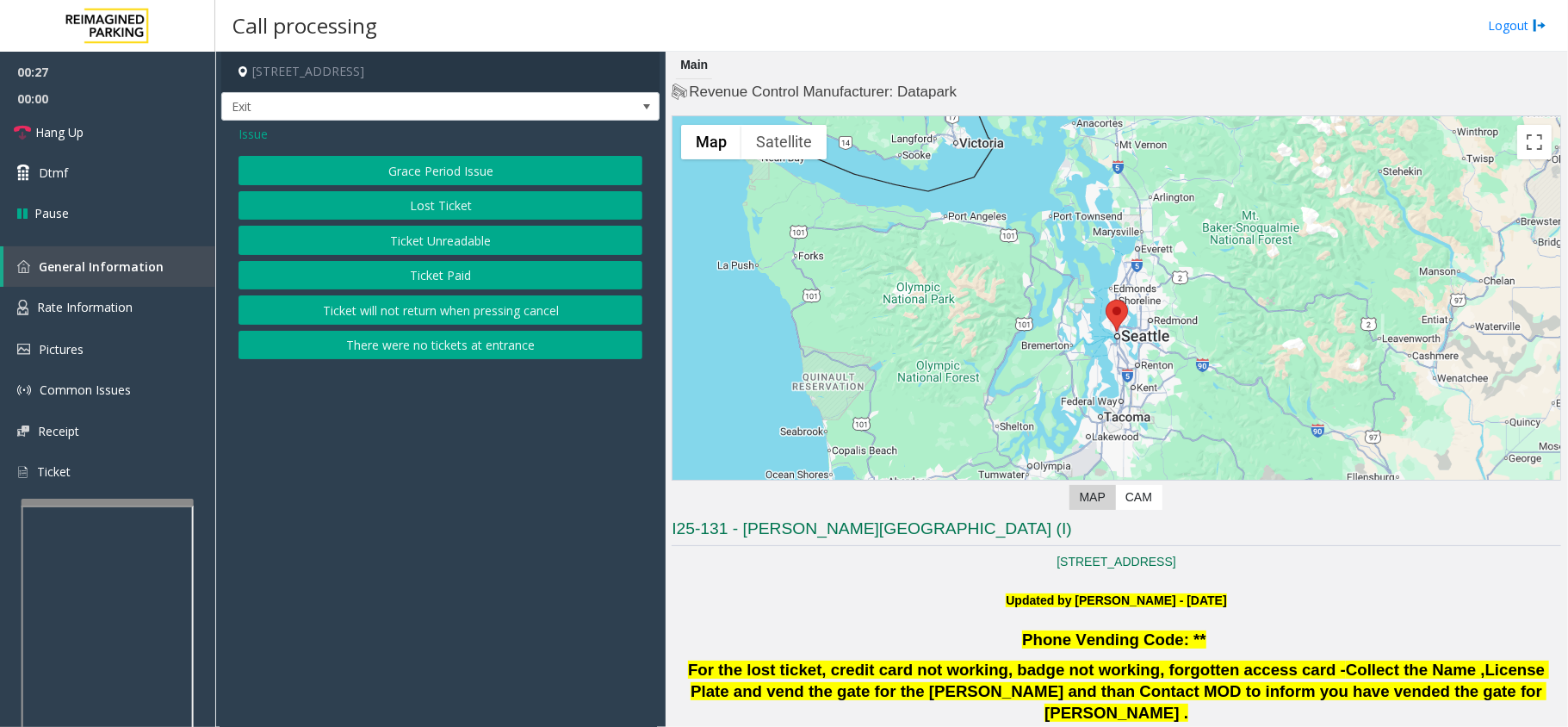
click at [404, 249] on button "Ticket Unreadable" at bounding box center [440, 240] width 404 height 30
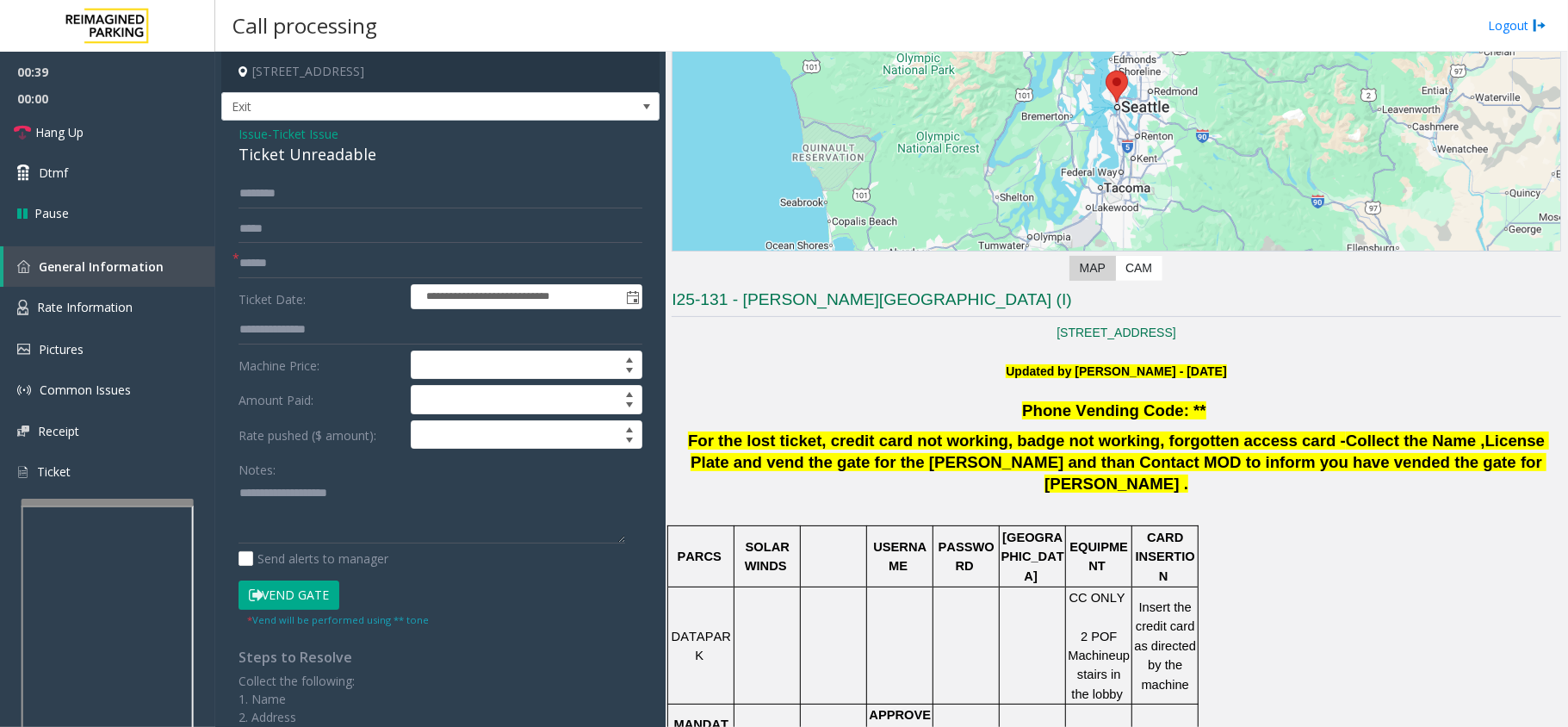
scroll to position [689, 0]
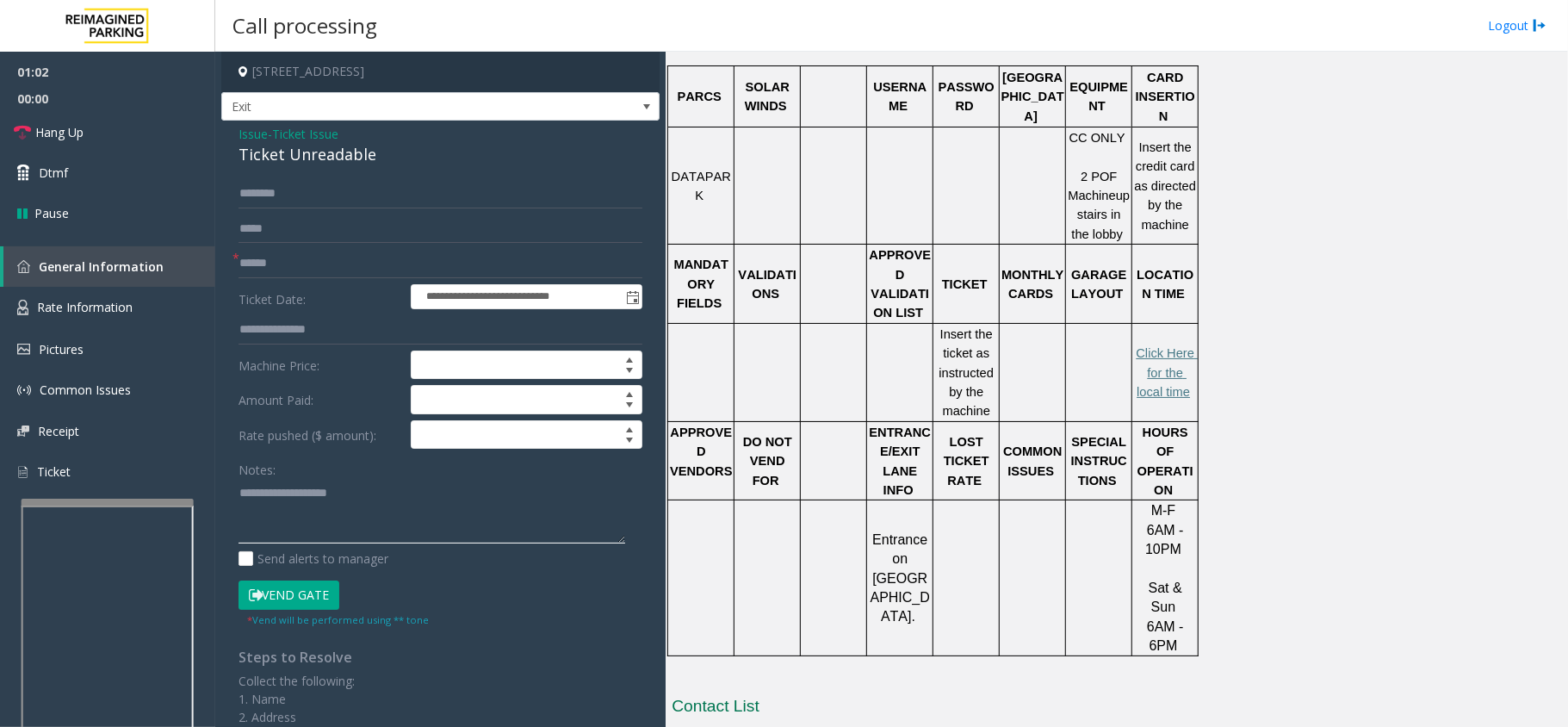
paste textarea "**********"
click at [345, 151] on div "Ticket Unreadable" at bounding box center [440, 154] width 404 height 23
click at [379, 525] on textarea at bounding box center [432, 511] width 387 height 65
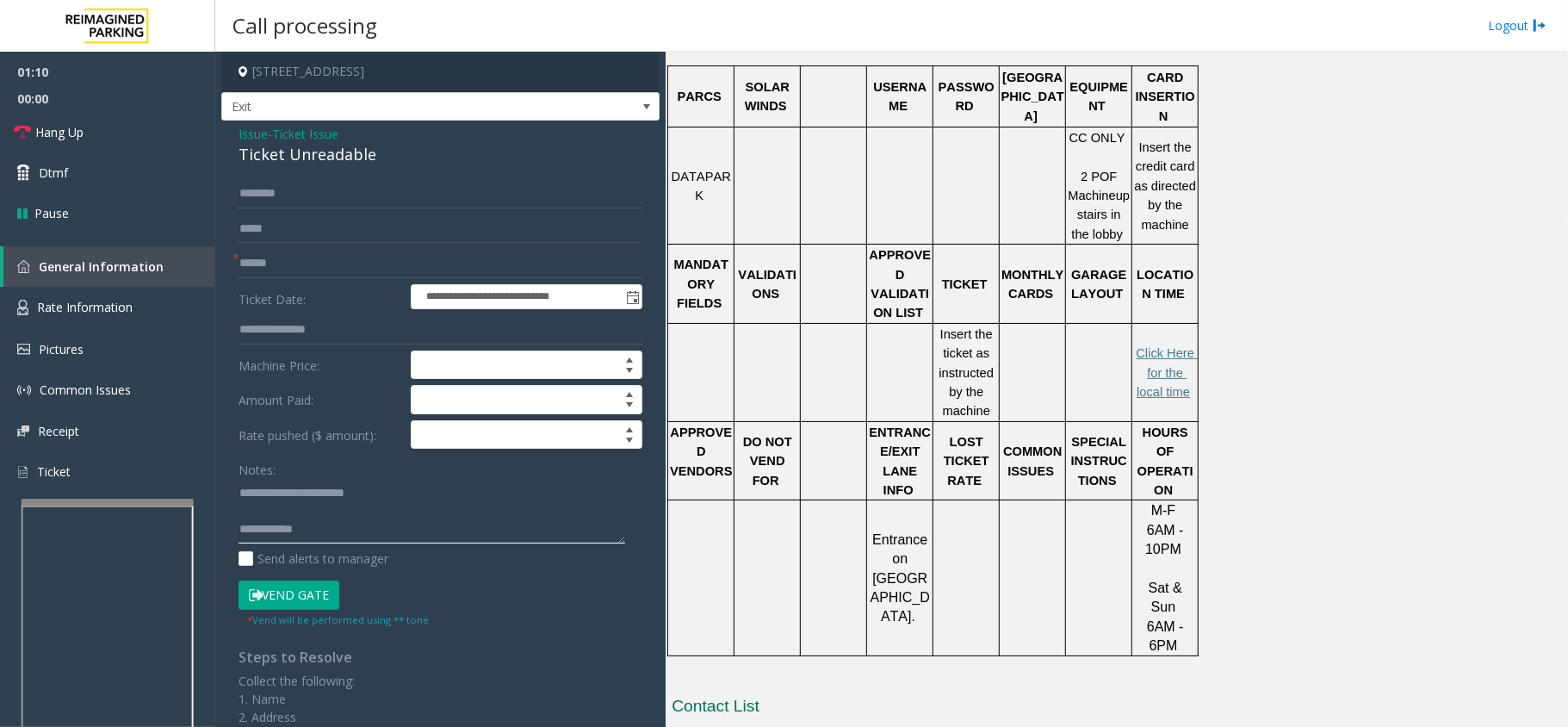
paste textarea "**********"
type textarea "**********"
click at [263, 253] on input "text" at bounding box center [440, 263] width 404 height 30
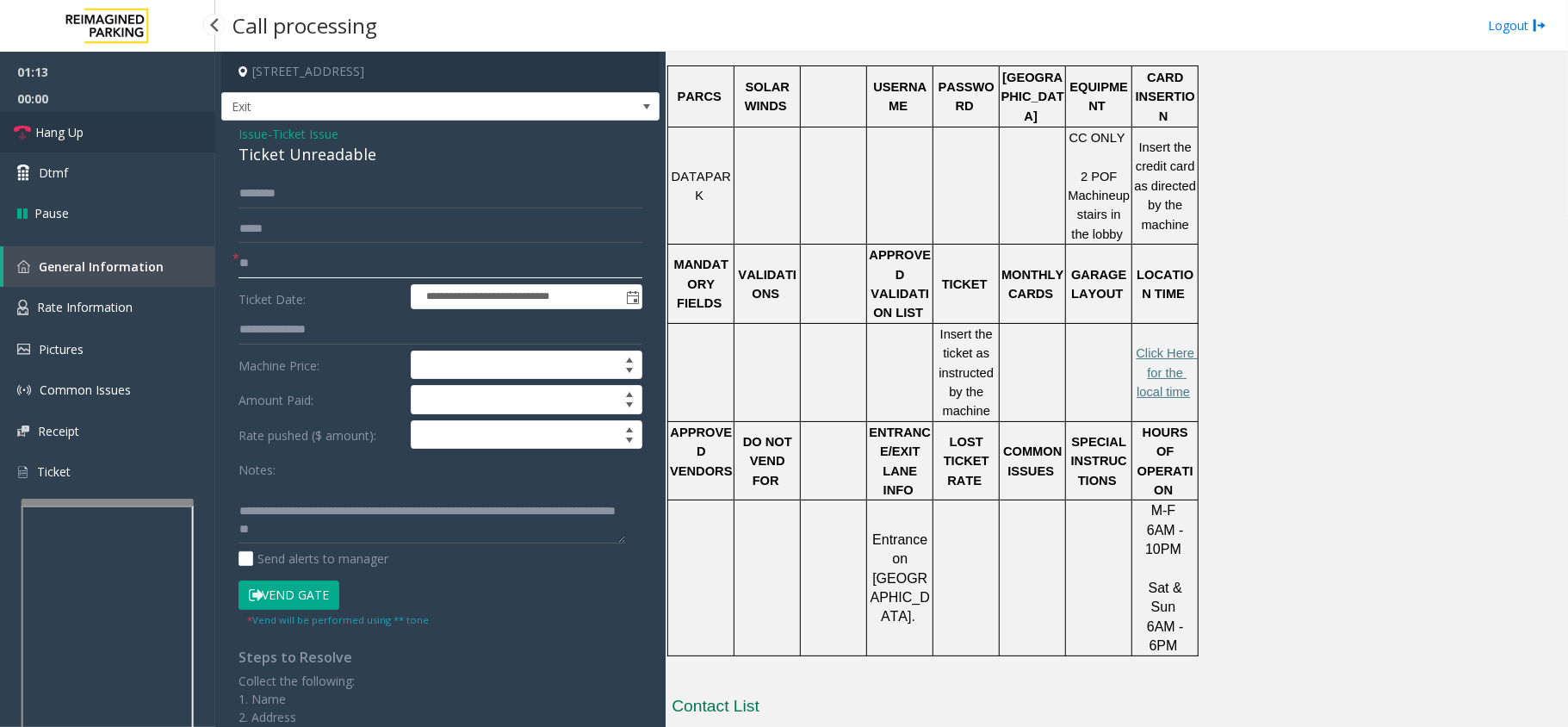
type input "**"
click at [147, 119] on link "Hang Up" at bounding box center [108, 131] width 215 height 40
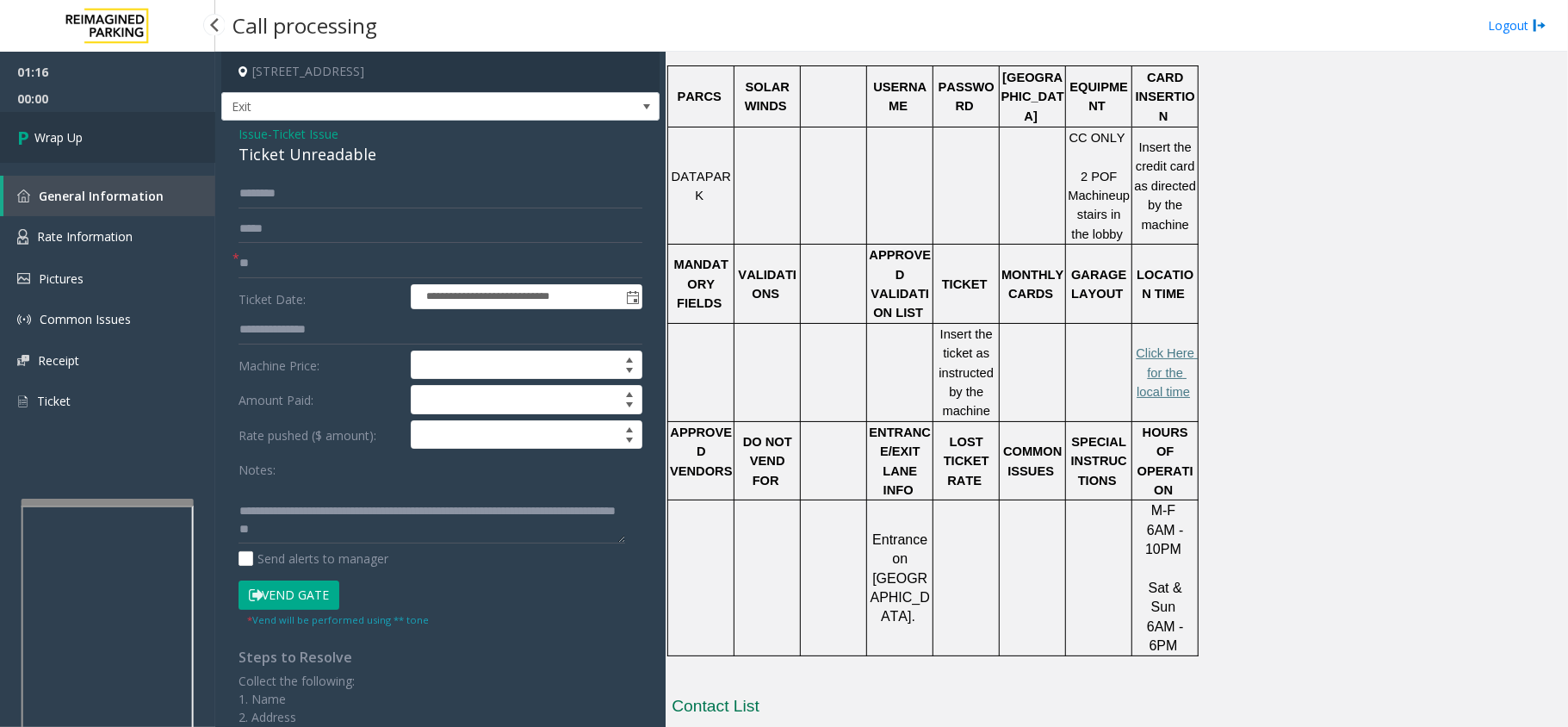
click at [147, 117] on link "Wrap Up" at bounding box center [108, 136] width 215 height 50
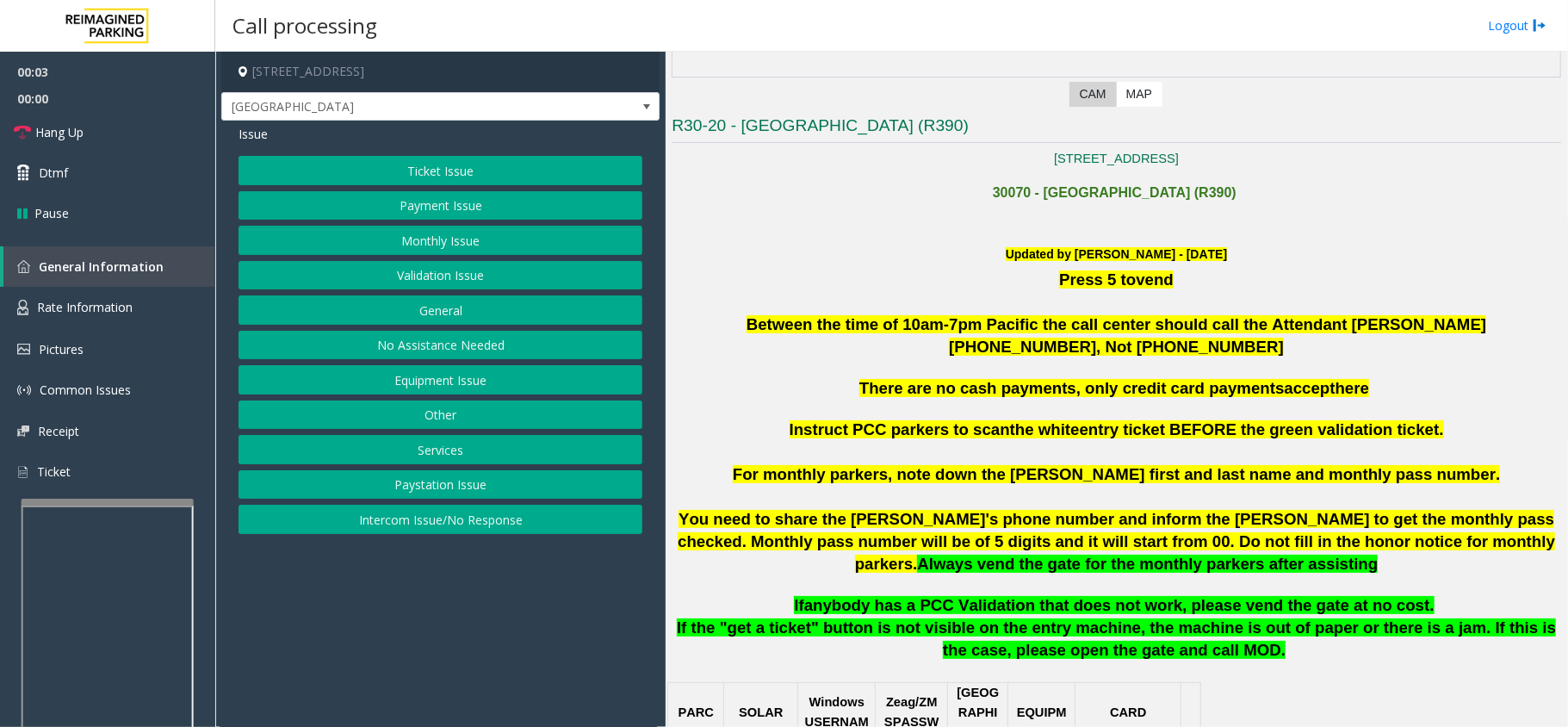
scroll to position [689, 0]
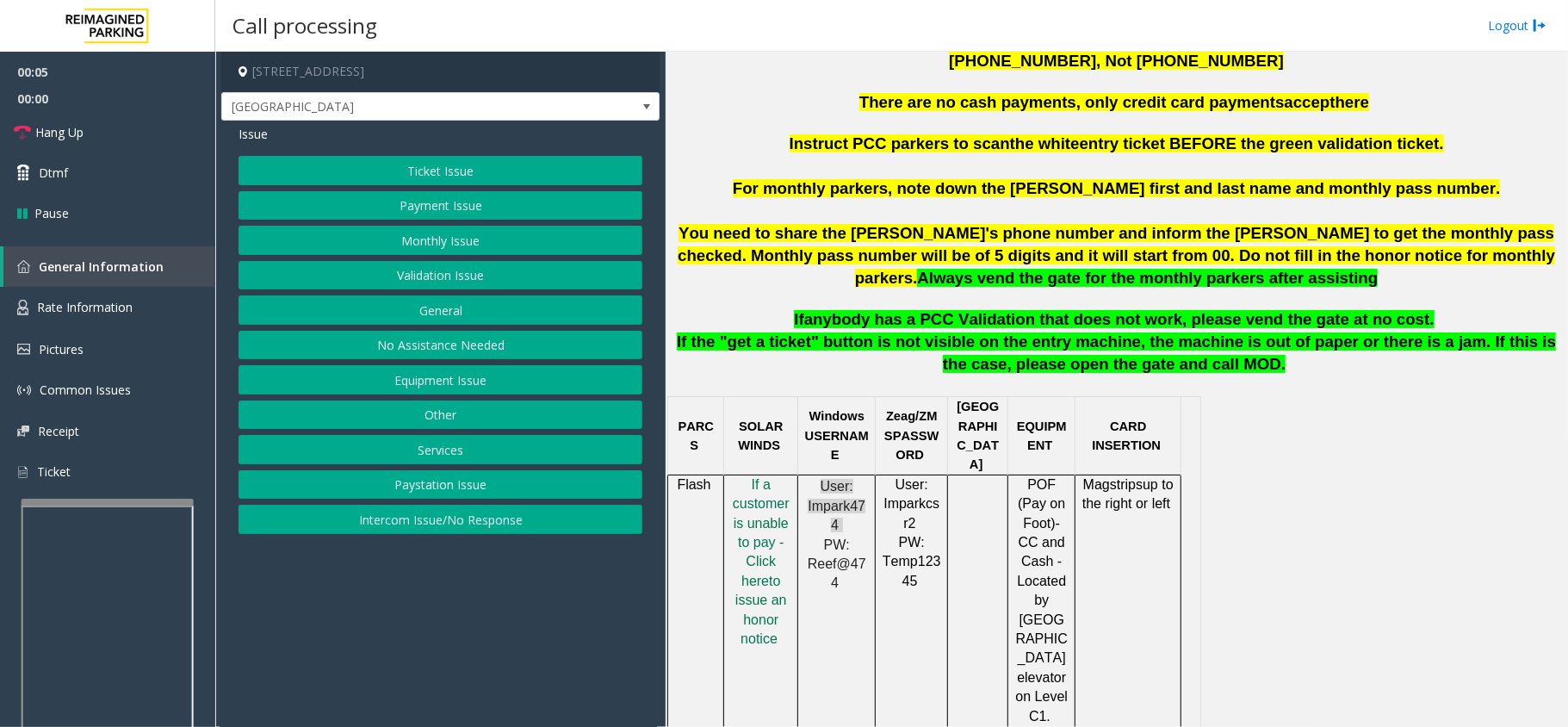
drag, startPoint x: 453, startPoint y: 531, endPoint x: 436, endPoint y: 446, distance: 86.7
click at [453, 531] on button "Intercom Issue/No Response" at bounding box center [440, 519] width 404 height 30
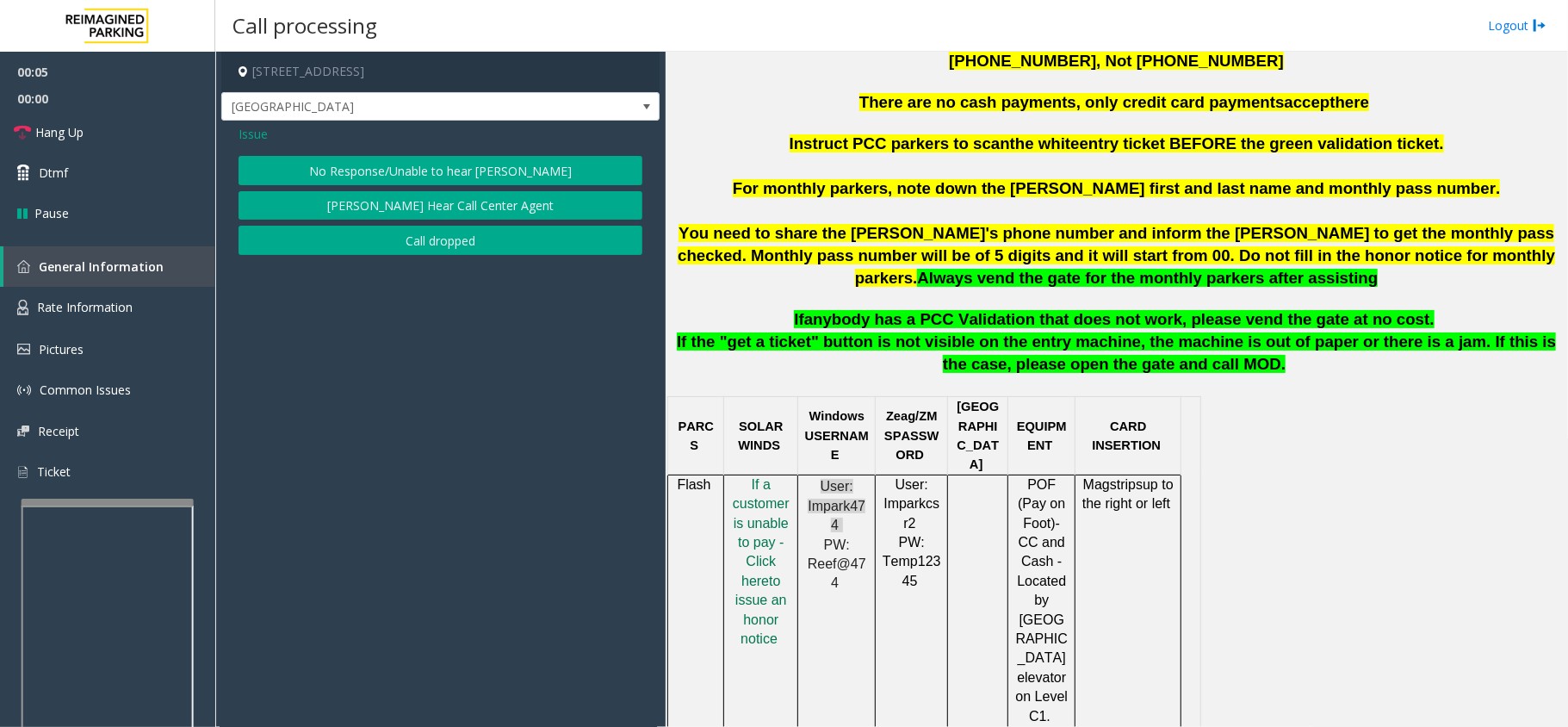
click at [362, 175] on button "No Response/Unable to hear [PERSON_NAME]" at bounding box center [440, 171] width 404 height 30
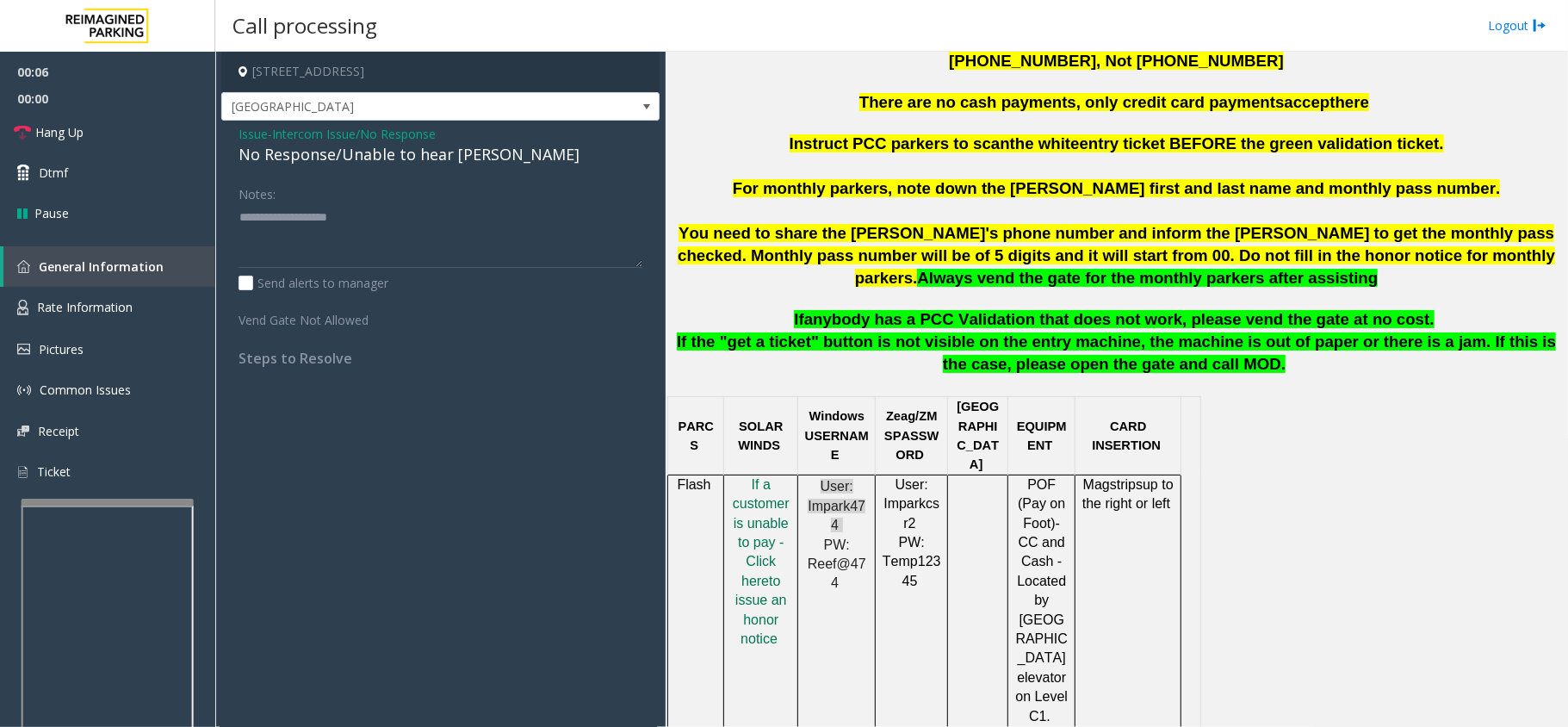
click at [355, 158] on div "No Response/Unable to hear [PERSON_NAME]" at bounding box center [440, 154] width 404 height 23
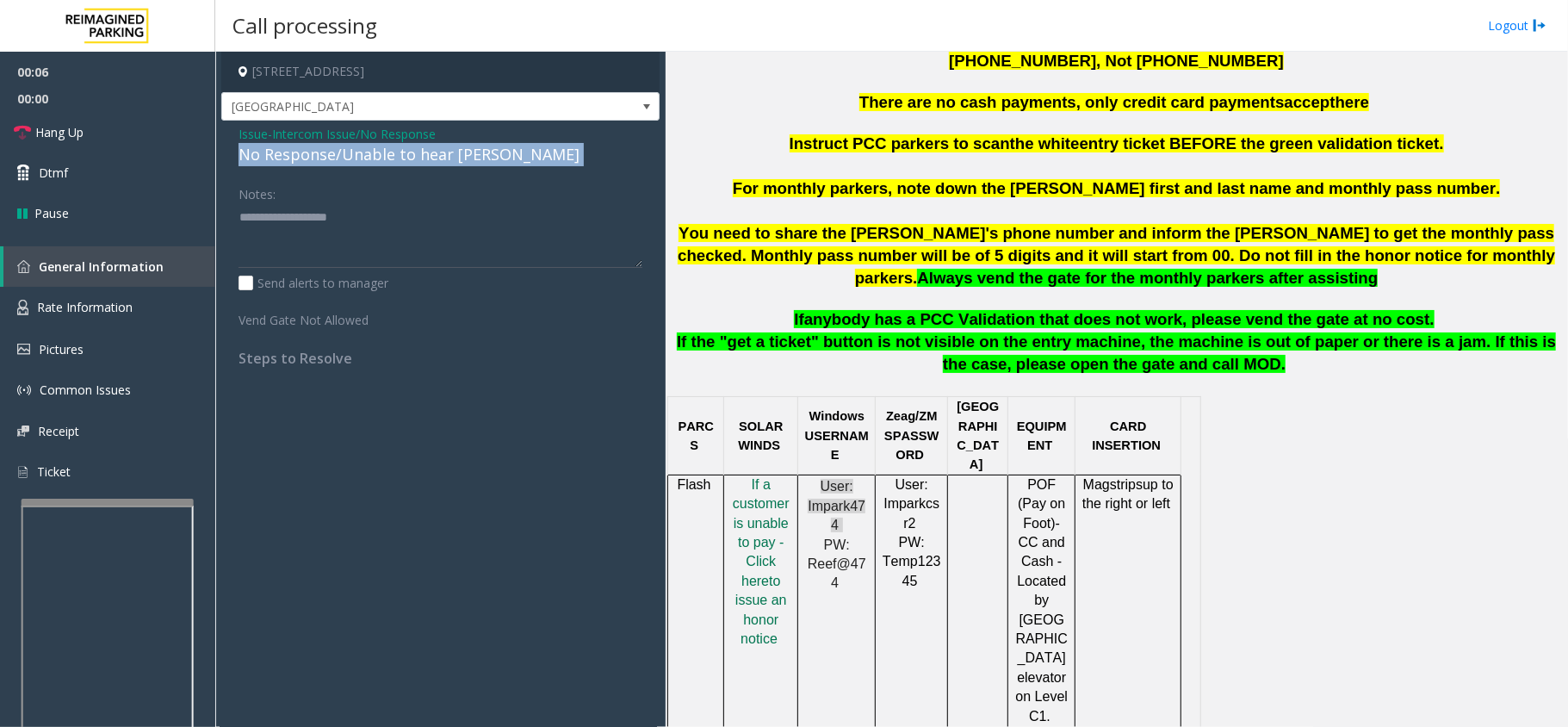
click at [355, 158] on div "No Response/Unable to hear [PERSON_NAME]" at bounding box center [440, 154] width 404 height 23
copy div "No Response/Unable to hear [PERSON_NAME]"
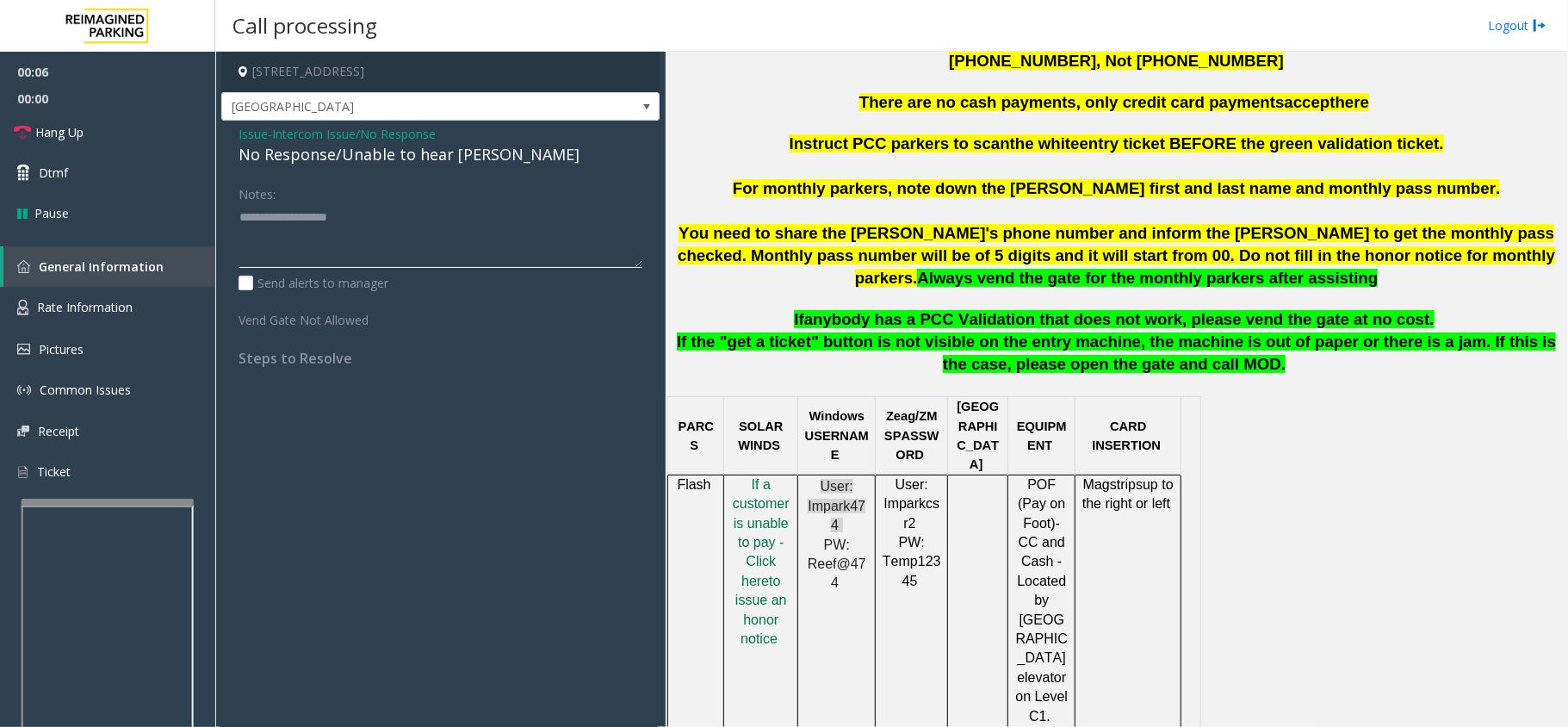
paste textarea "**********"
click at [356, 253] on textarea at bounding box center [440, 235] width 404 height 65
type textarea "**********"
click at [170, 132] on link "Hang Up" at bounding box center [108, 131] width 215 height 40
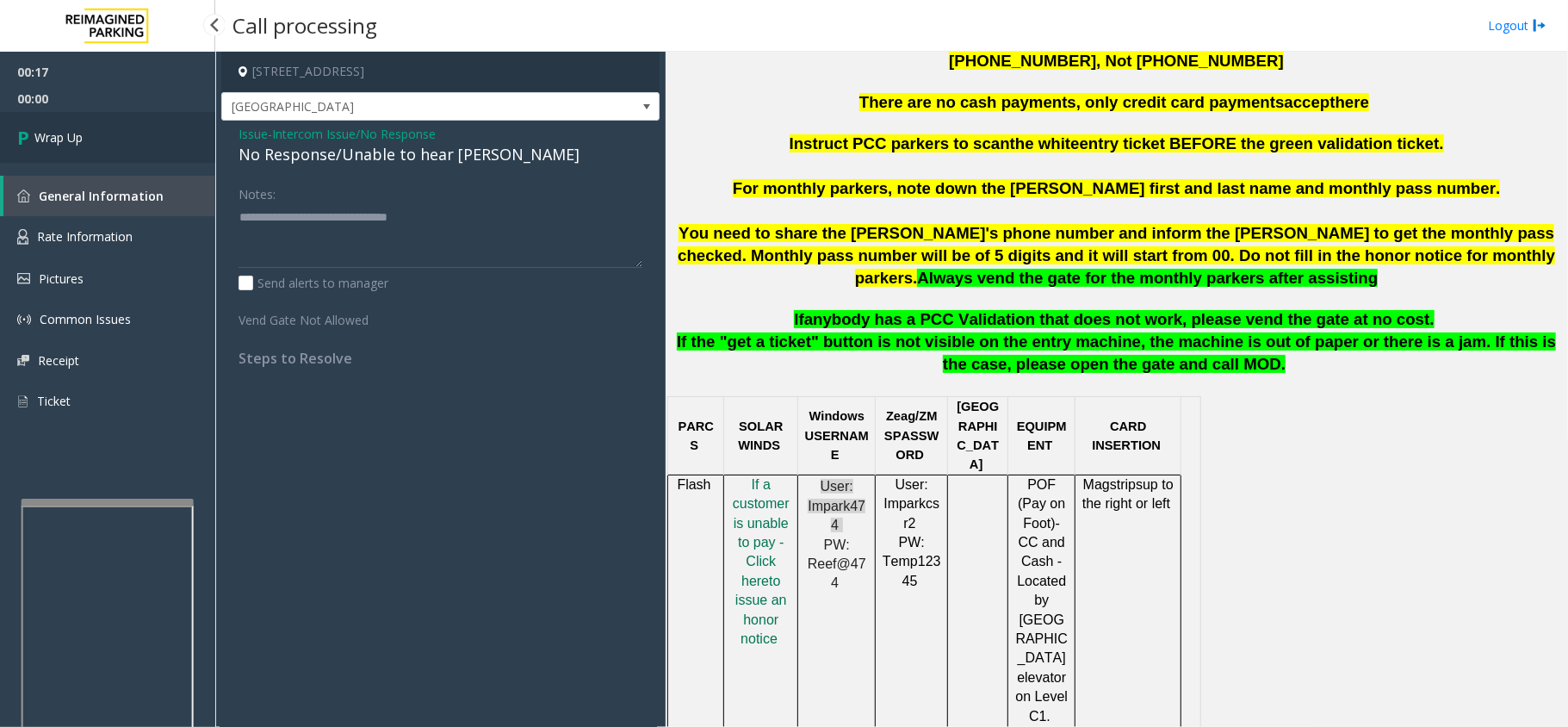
click at [131, 139] on link "Wrap Up" at bounding box center [108, 136] width 215 height 50
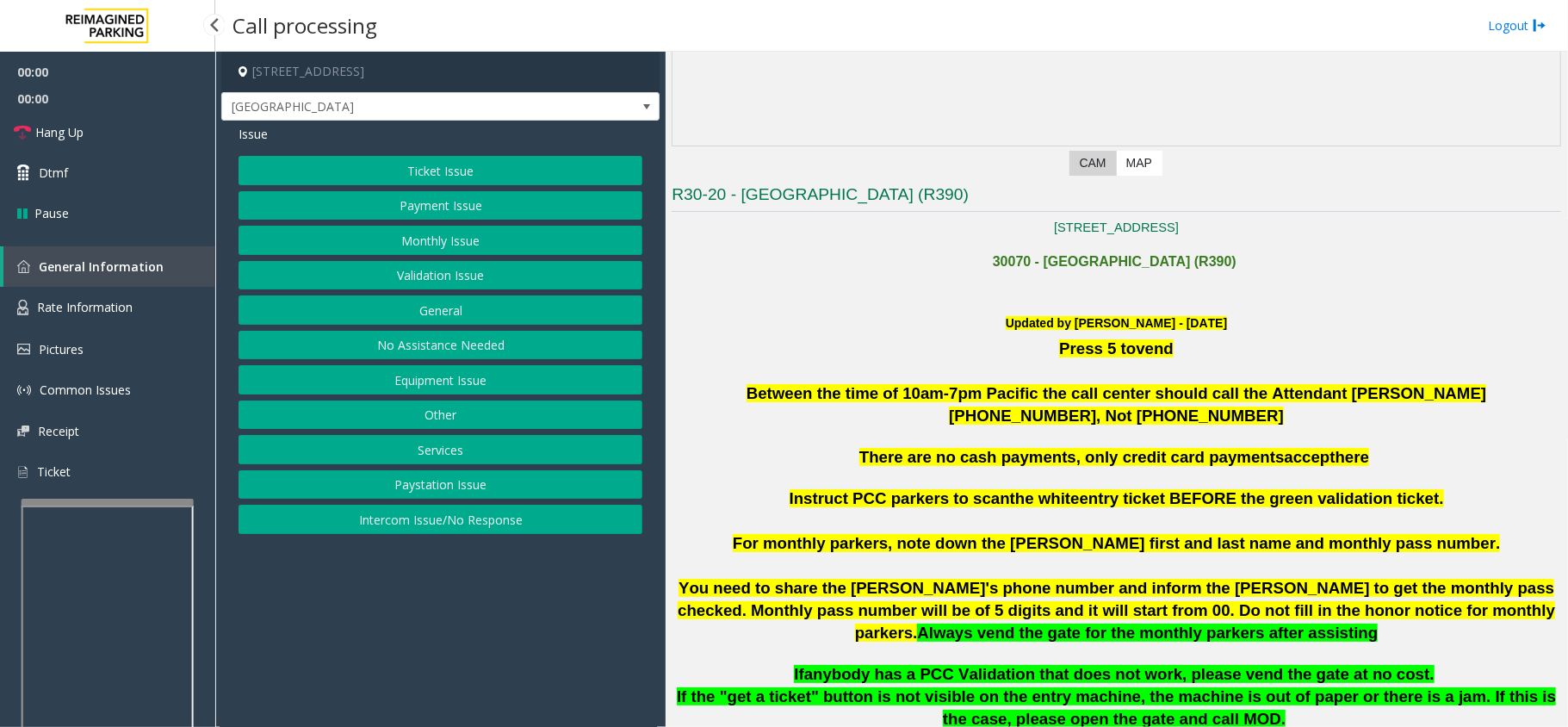
scroll to position [803, 0]
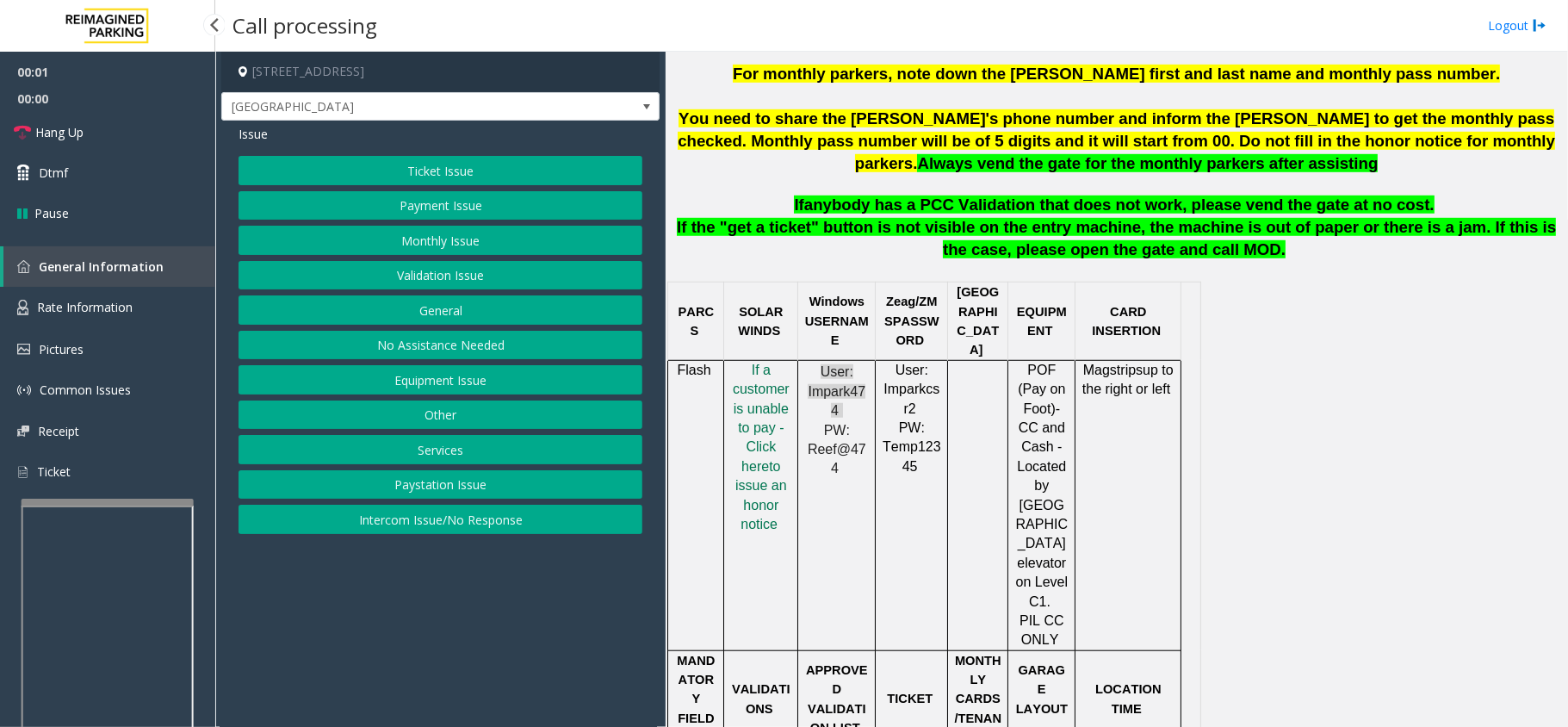
click at [499, 514] on button "Intercom Issue/No Response" at bounding box center [440, 519] width 404 height 30
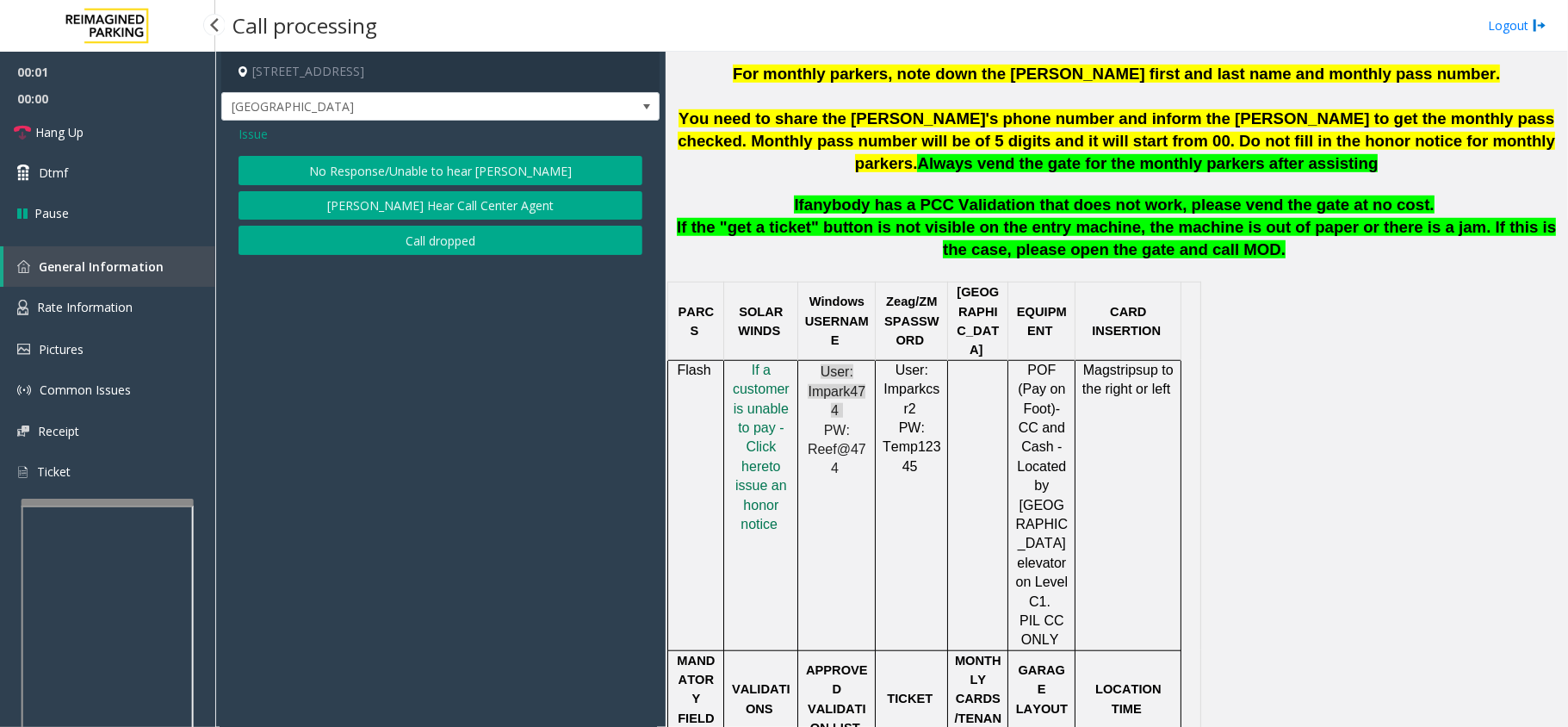
click at [383, 172] on button "No Response/Unable to hear [PERSON_NAME]" at bounding box center [440, 171] width 404 height 30
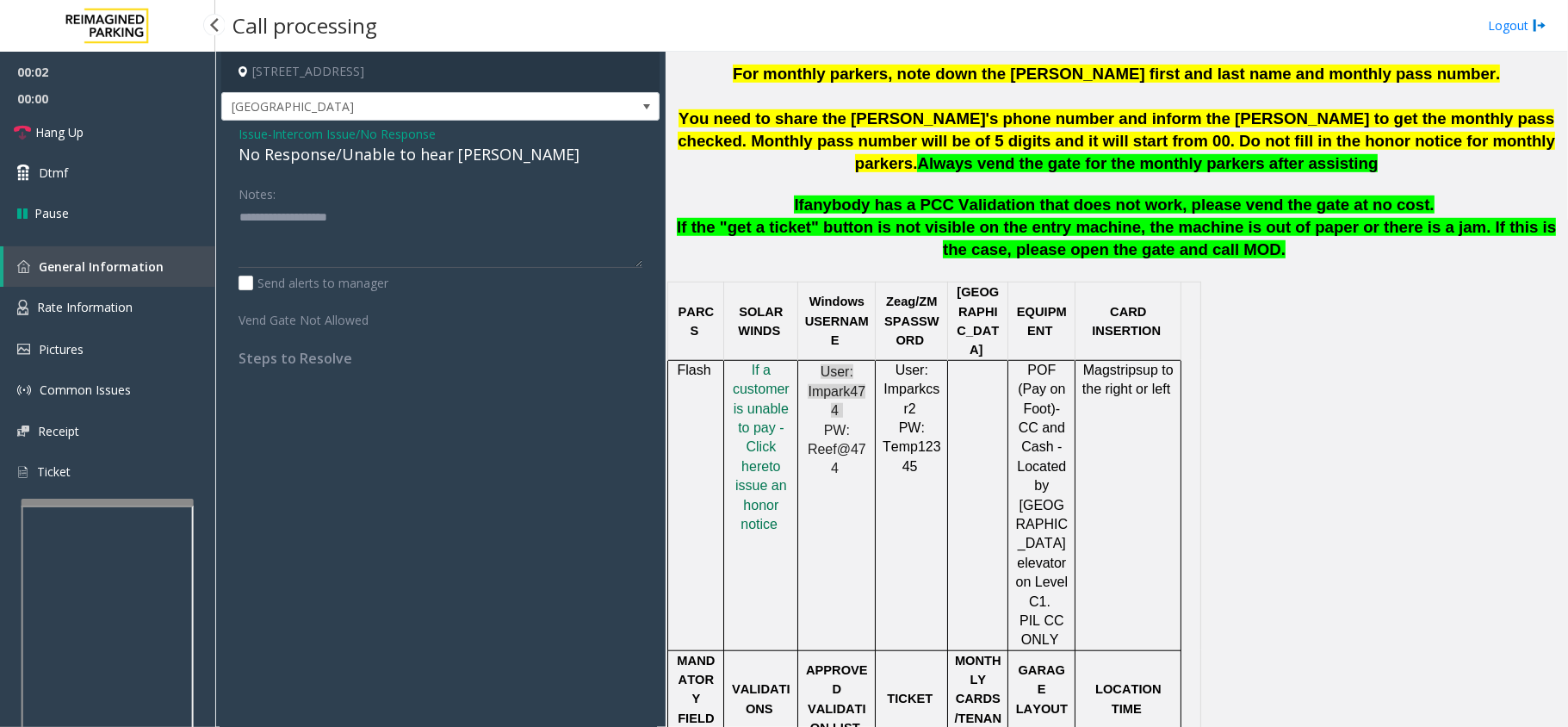
click at [383, 159] on div "No Response/Unable to hear [PERSON_NAME]" at bounding box center [440, 154] width 404 height 23
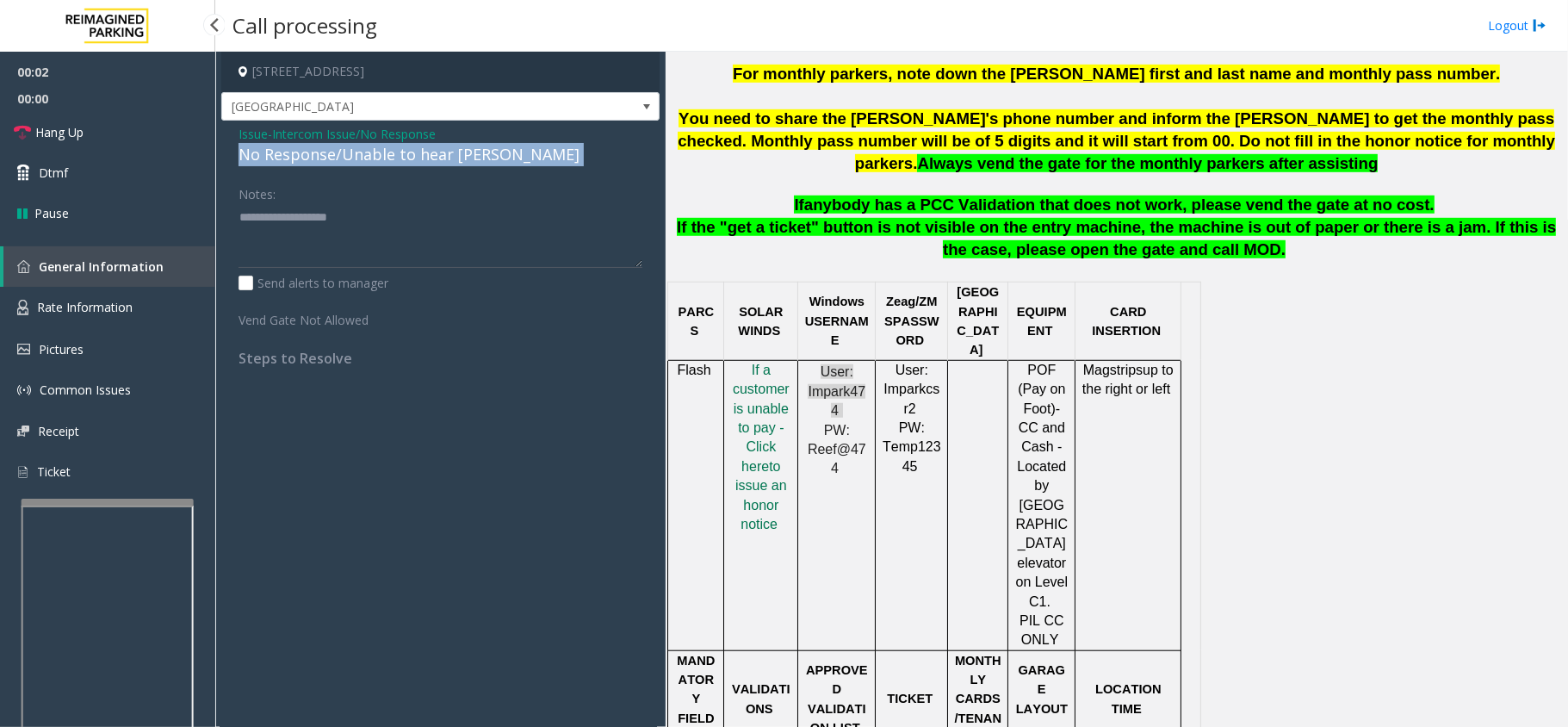
click at [383, 159] on div "No Response/Unable to hear [PERSON_NAME]" at bounding box center [440, 154] width 404 height 23
copy div "No Response/Unable to hear [PERSON_NAME]"
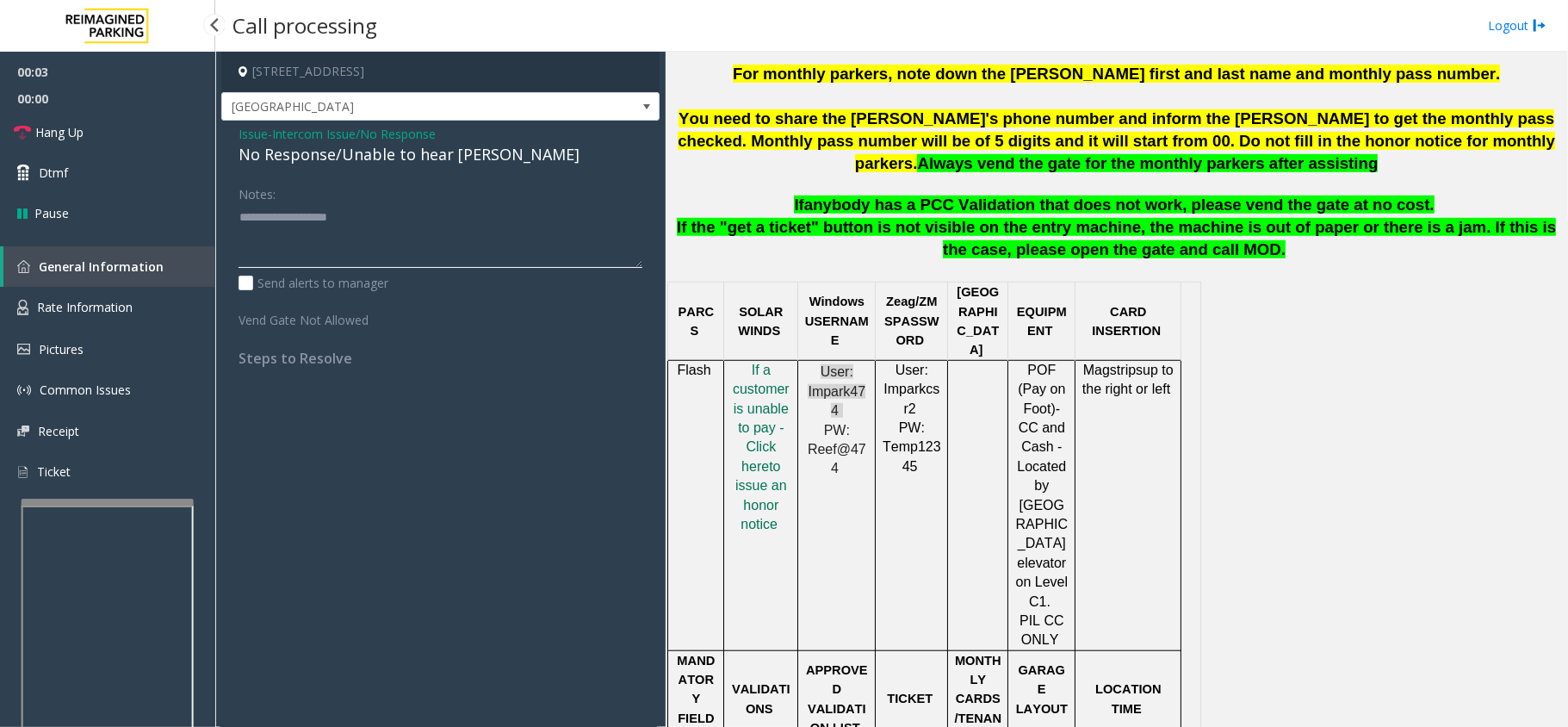
click at [377, 229] on textarea at bounding box center [440, 235] width 404 height 65
paste textarea "**********"
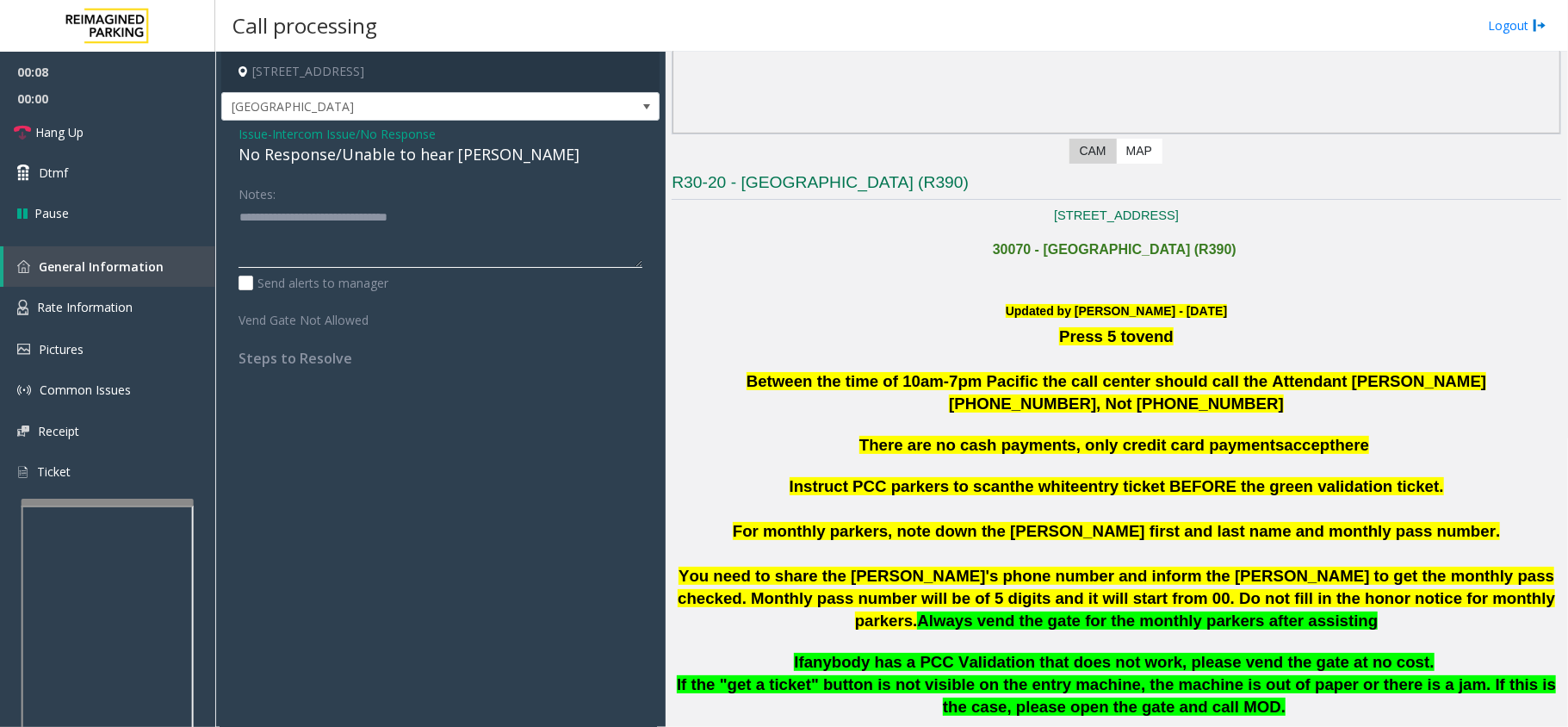
scroll to position [344, 0]
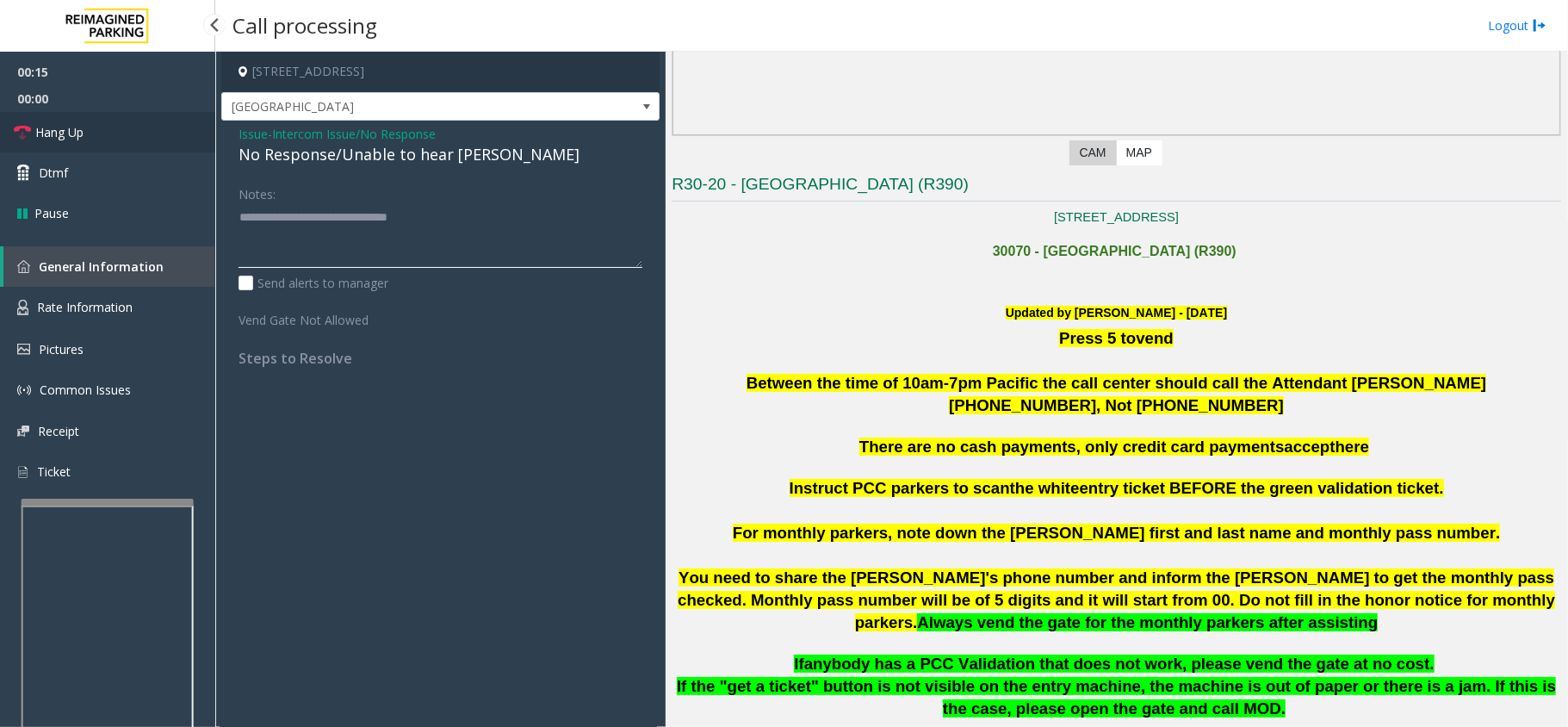
type textarea "**********"
click at [91, 134] on link "Hang Up" at bounding box center [108, 131] width 215 height 40
click at [88, 124] on link "Hang Up" at bounding box center [108, 131] width 215 height 40
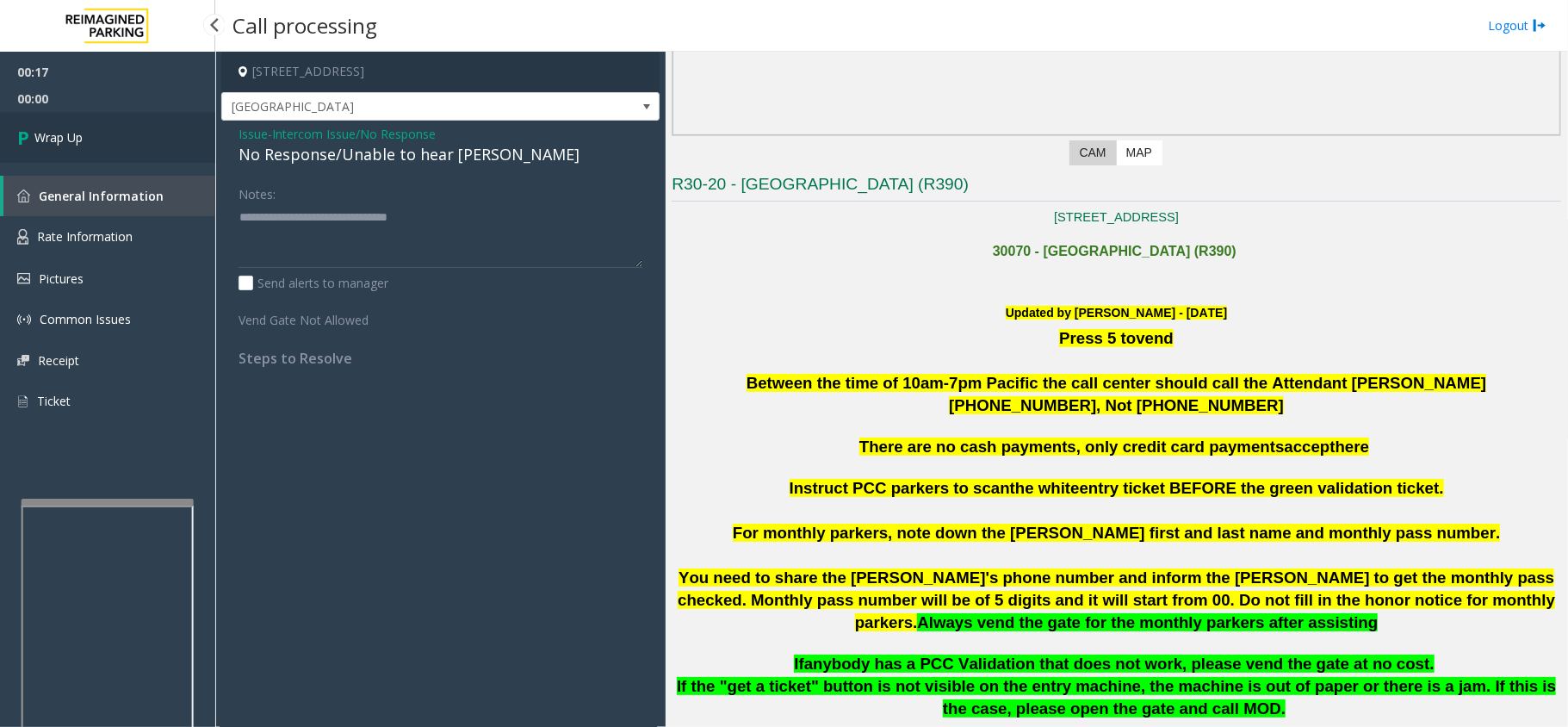
click at [88, 124] on link "Wrap Up" at bounding box center [108, 136] width 215 height 50
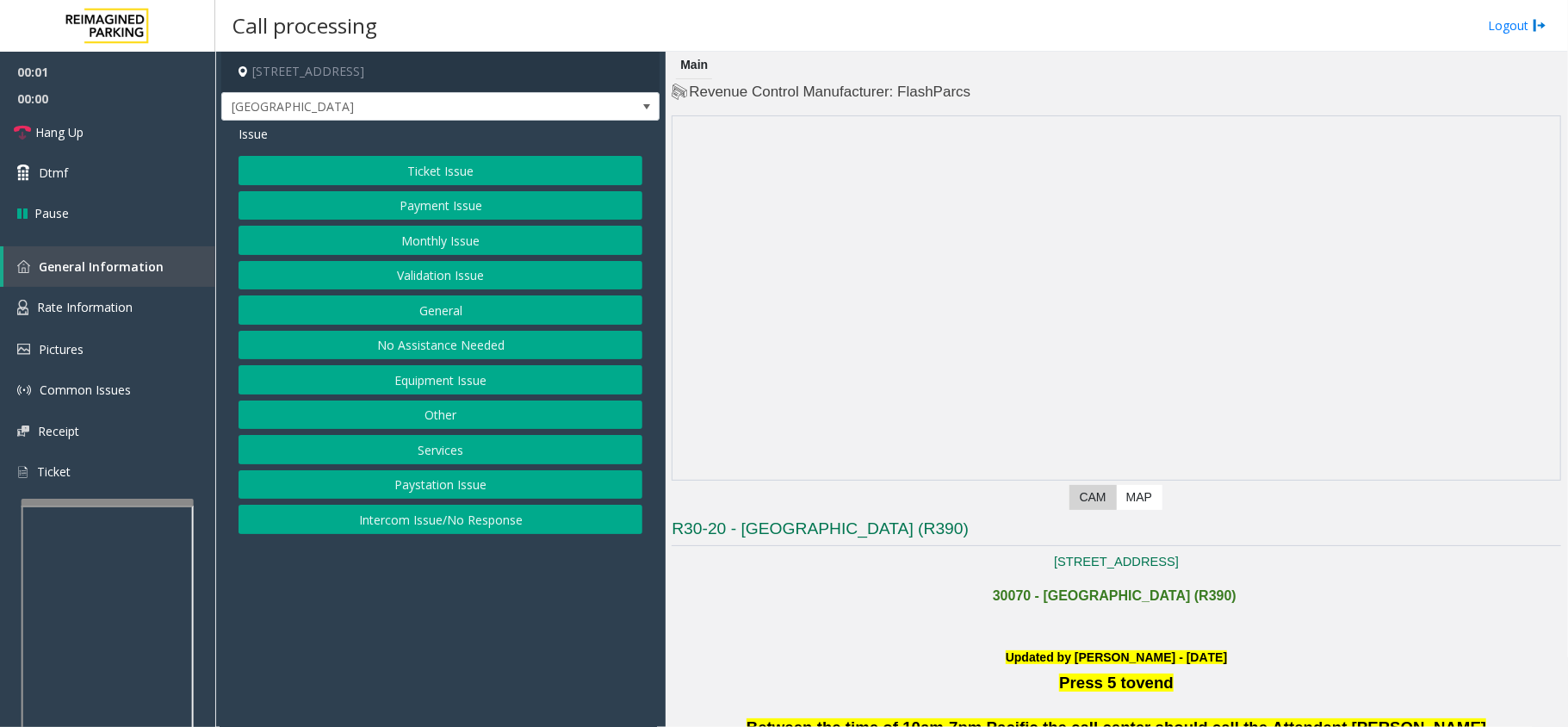
click at [424, 521] on button "Intercom Issue/No Response" at bounding box center [440, 519] width 404 height 30
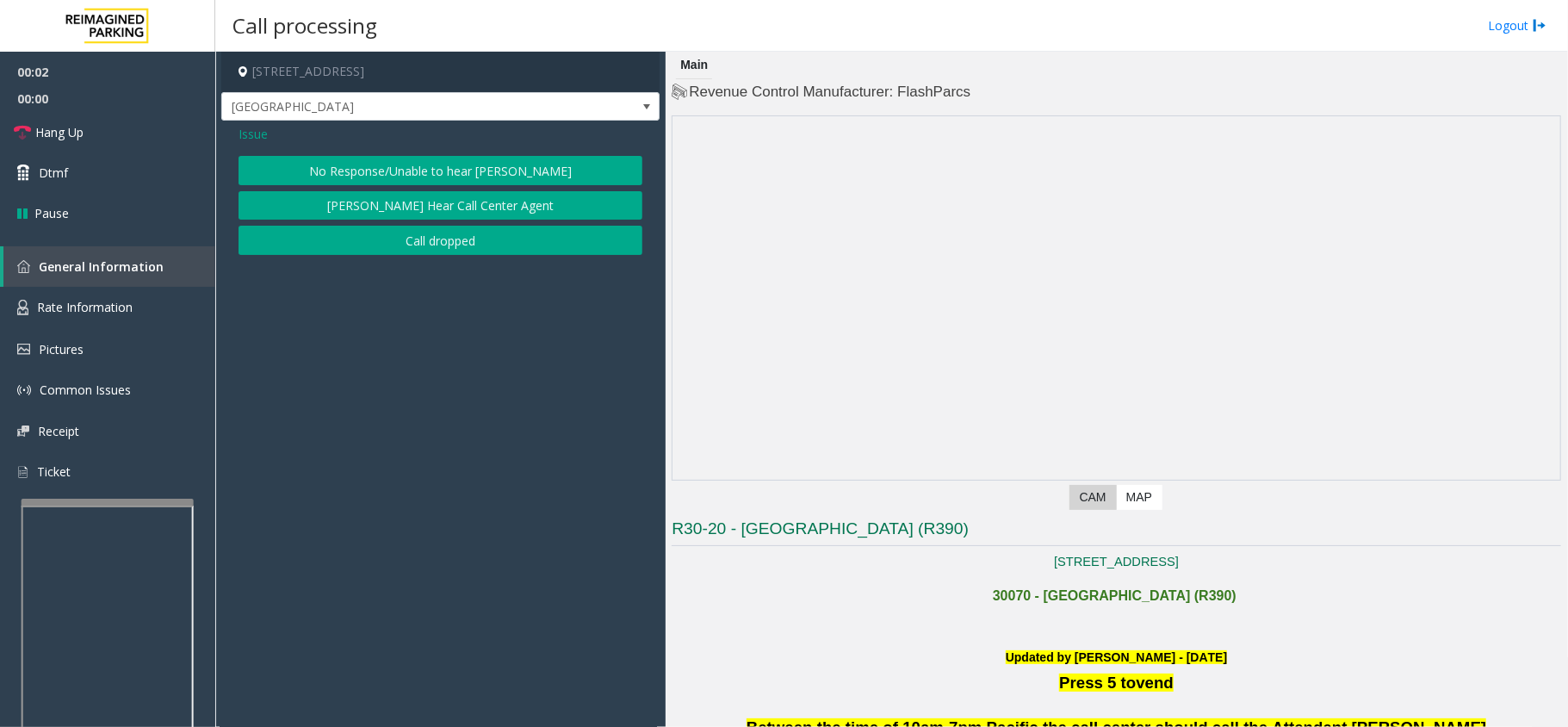
click at [432, 173] on button "No Response/Unable to hear [PERSON_NAME]" at bounding box center [440, 171] width 404 height 30
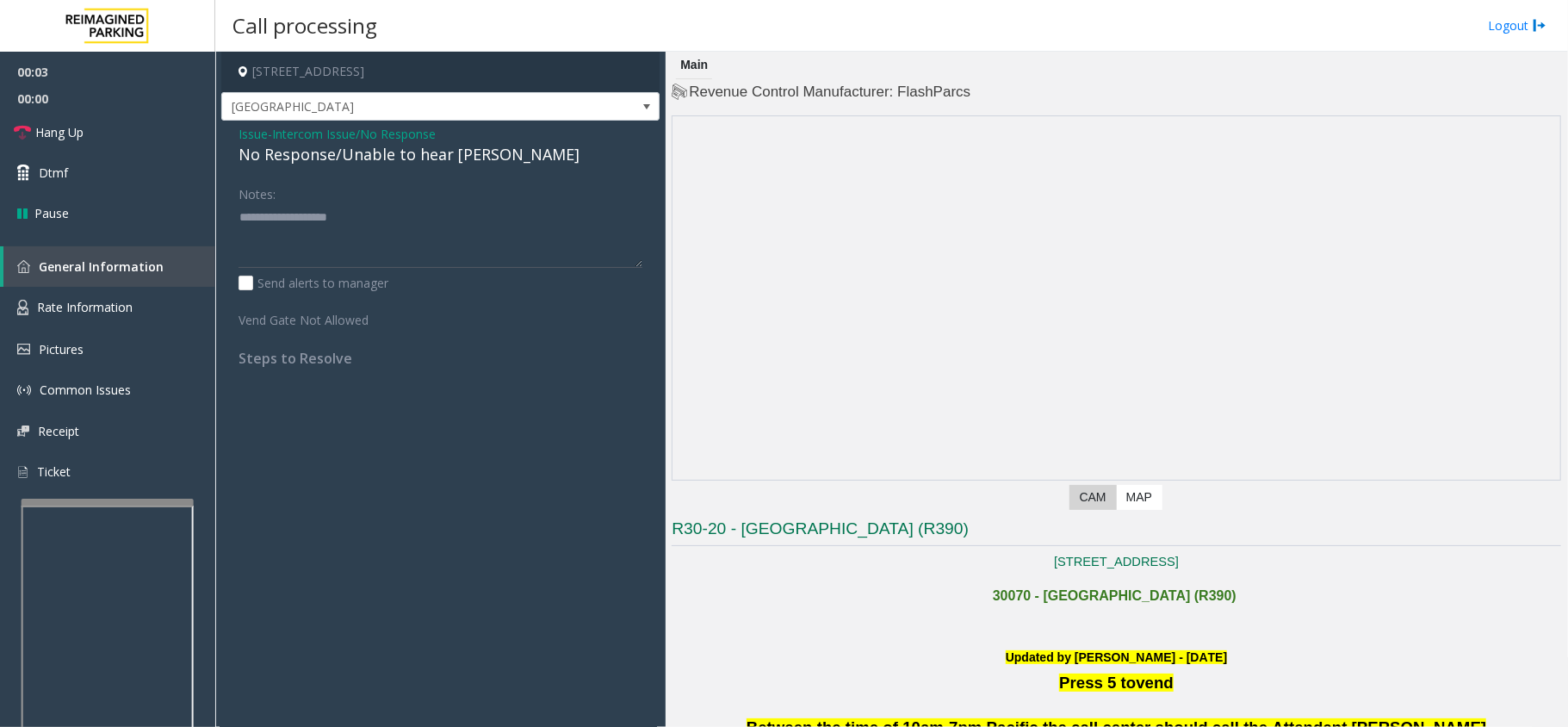
click at [428, 167] on div "Issue - Intercom Issue/No Response No Response/Unable to hear [PERSON_NAME] Not…" at bounding box center [440, 252] width 438 height 264
click at [432, 163] on div "No Response/Unable to hear [PERSON_NAME]" at bounding box center [440, 154] width 404 height 23
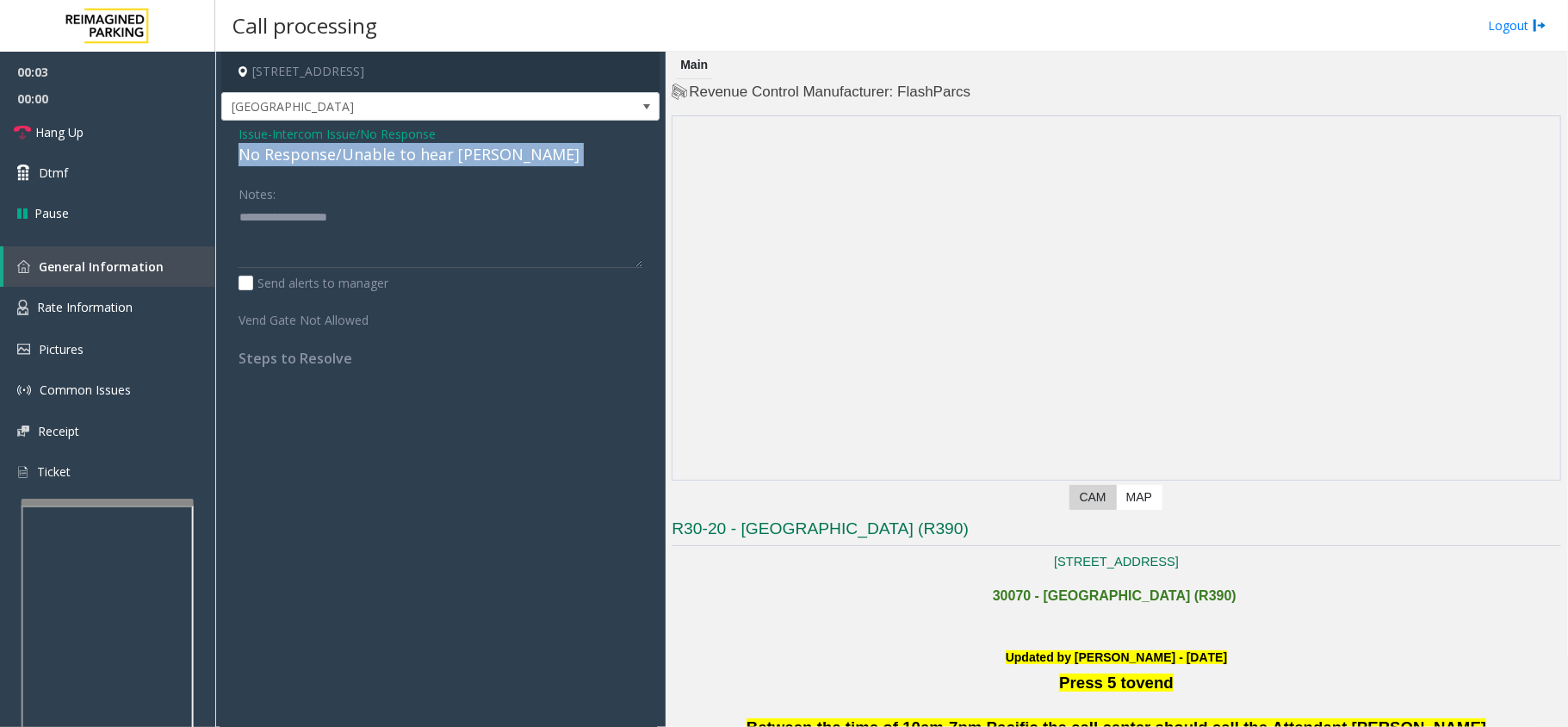
click at [432, 163] on div "No Response/Unable to hear [PERSON_NAME]" at bounding box center [440, 154] width 404 height 23
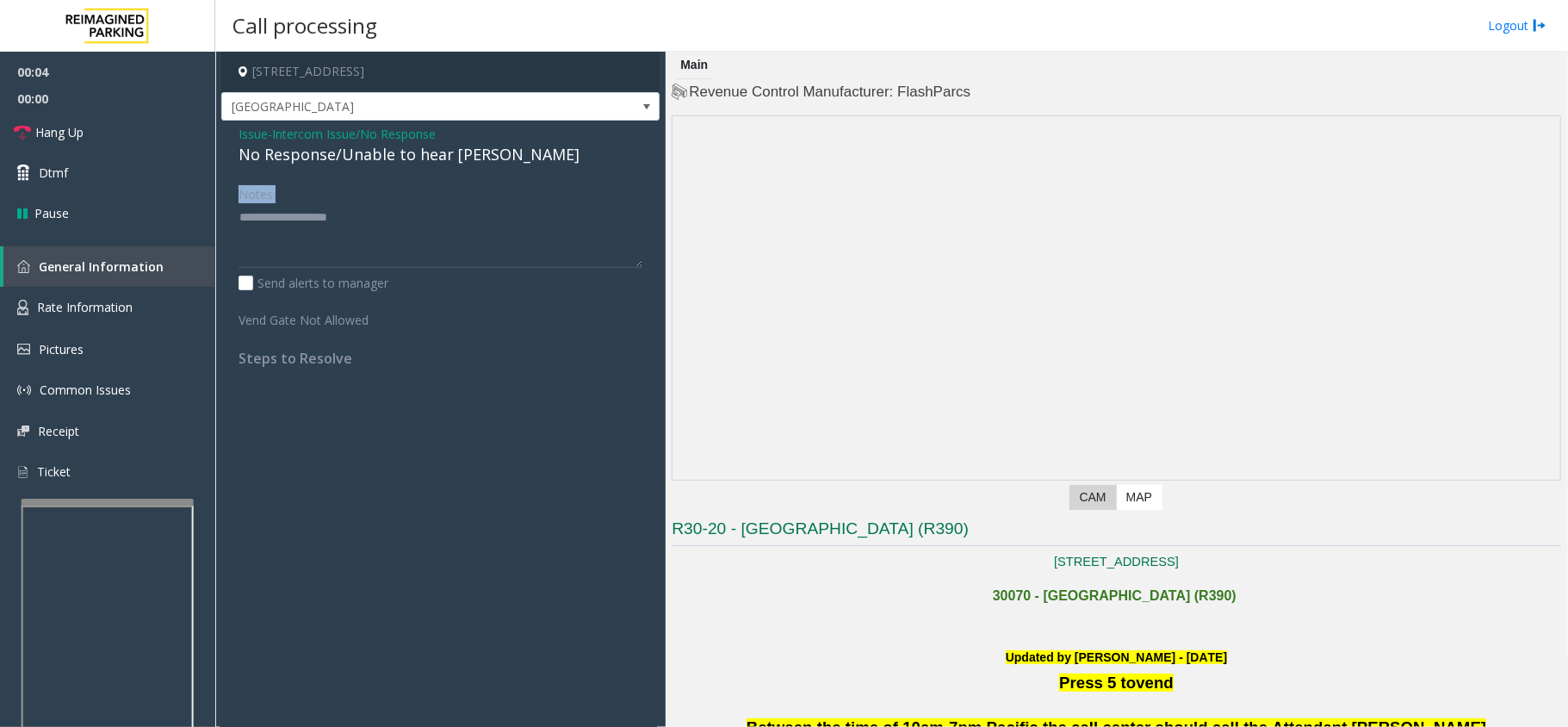
drag, startPoint x: 466, startPoint y: 167, endPoint x: 479, endPoint y: 231, distance: 65.3
click at [479, 231] on div "Issue - Intercom Issue/No Response No Response/Unable to hear [PERSON_NAME] Not…" at bounding box center [440, 252] width 438 height 264
click at [467, 150] on div "No Response/Unable to hear [PERSON_NAME]" at bounding box center [440, 154] width 404 height 23
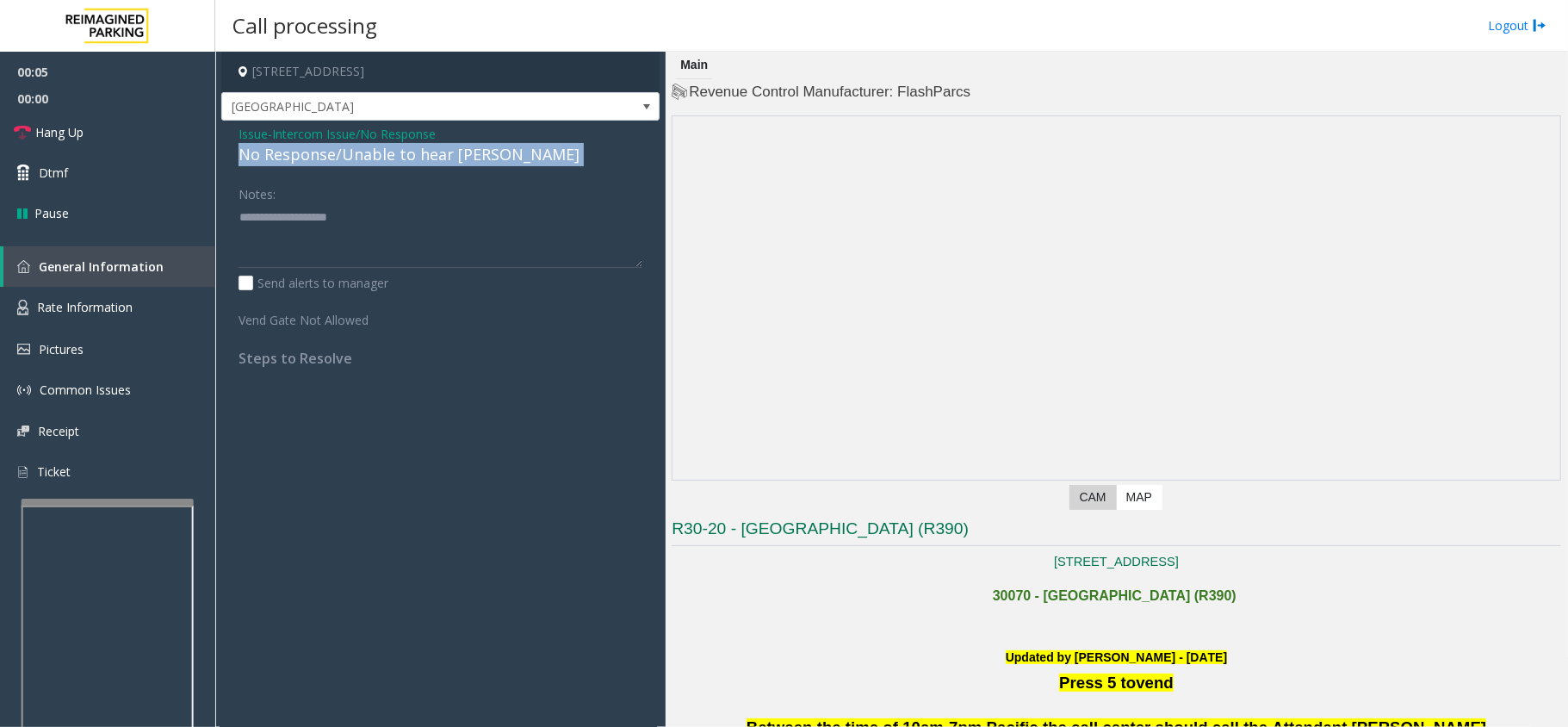
click at [467, 150] on div "No Response/Unable to hear [PERSON_NAME]" at bounding box center [440, 154] width 404 height 23
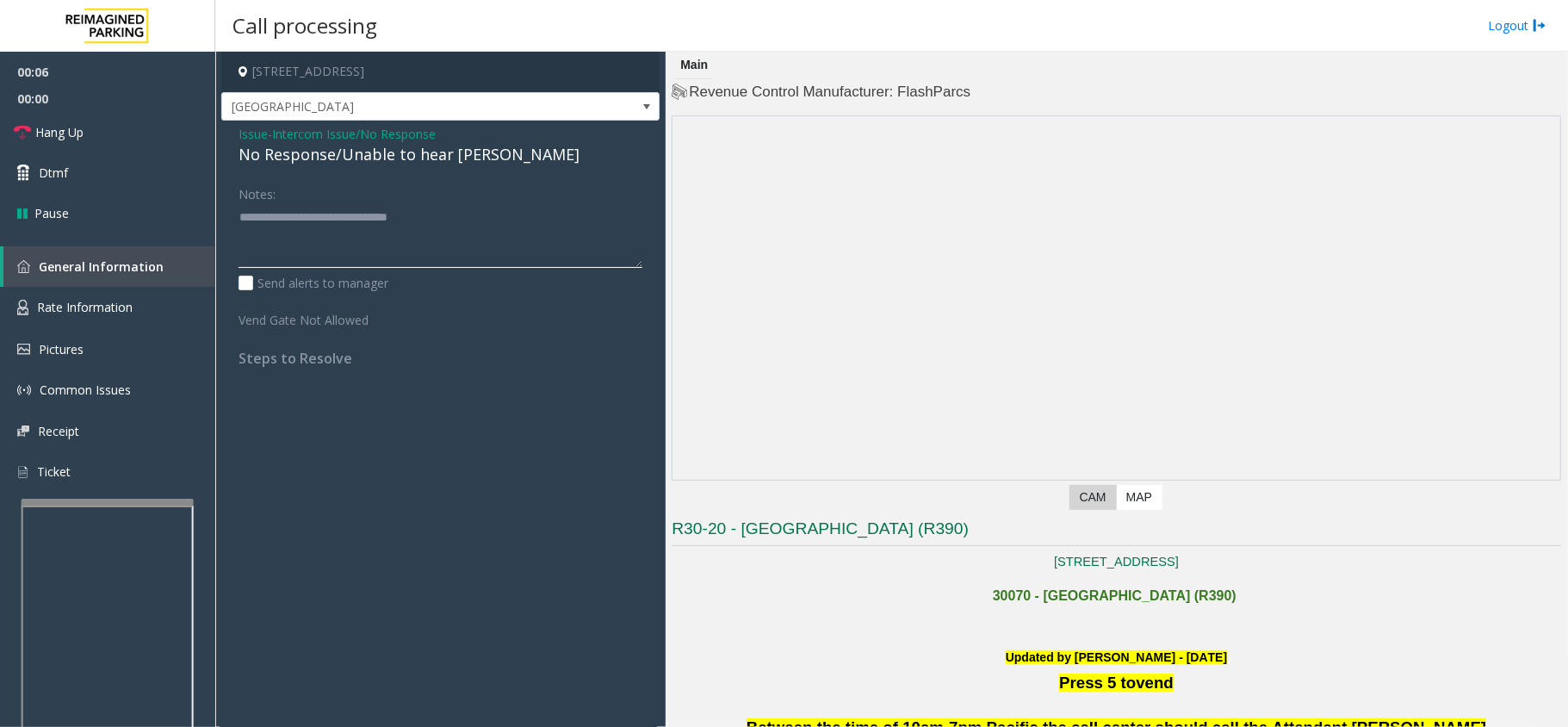
click at [560, 224] on textarea at bounding box center [440, 235] width 404 height 65
type textarea "**********"
click at [136, 138] on link "Hang Up" at bounding box center [108, 131] width 215 height 40
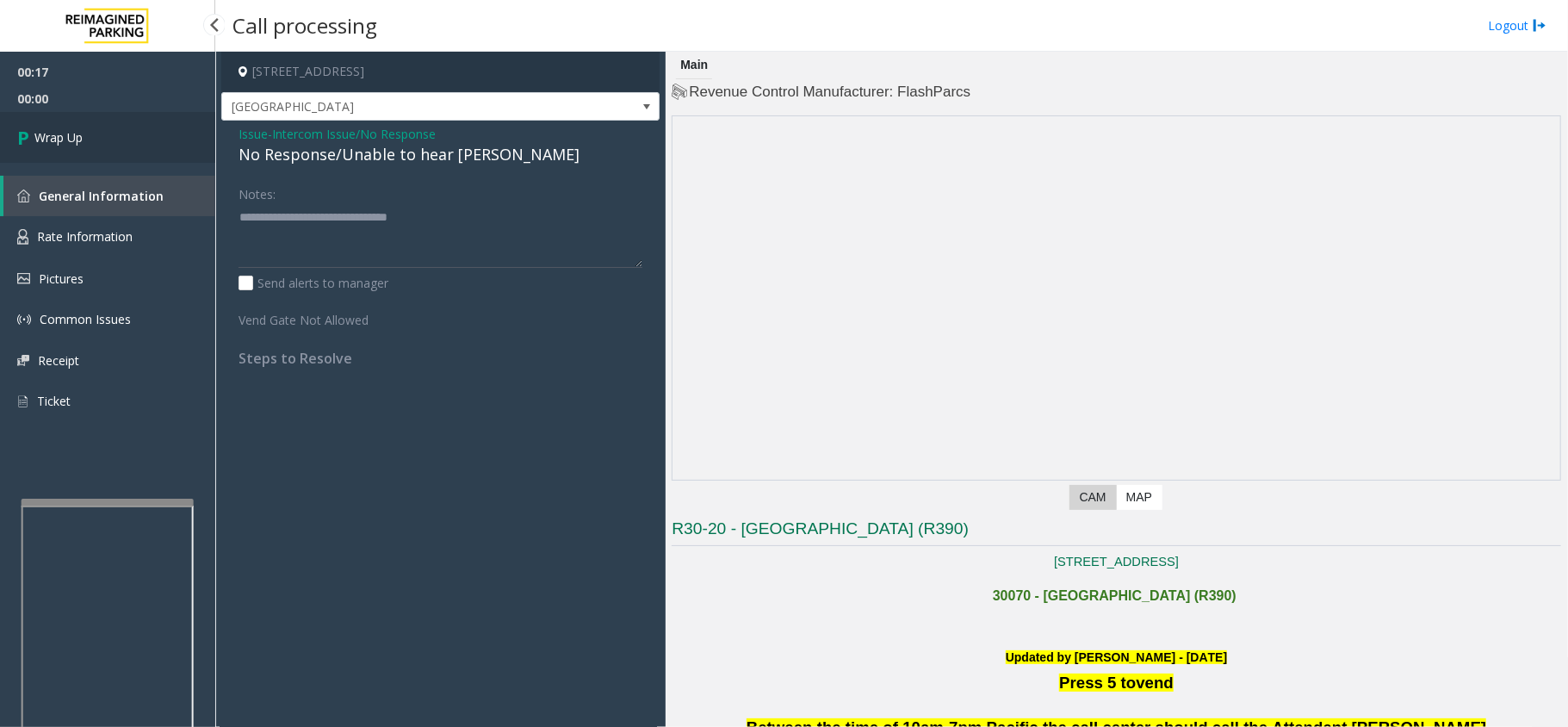
click at [136, 138] on link "Wrap Up" at bounding box center [108, 136] width 215 height 50
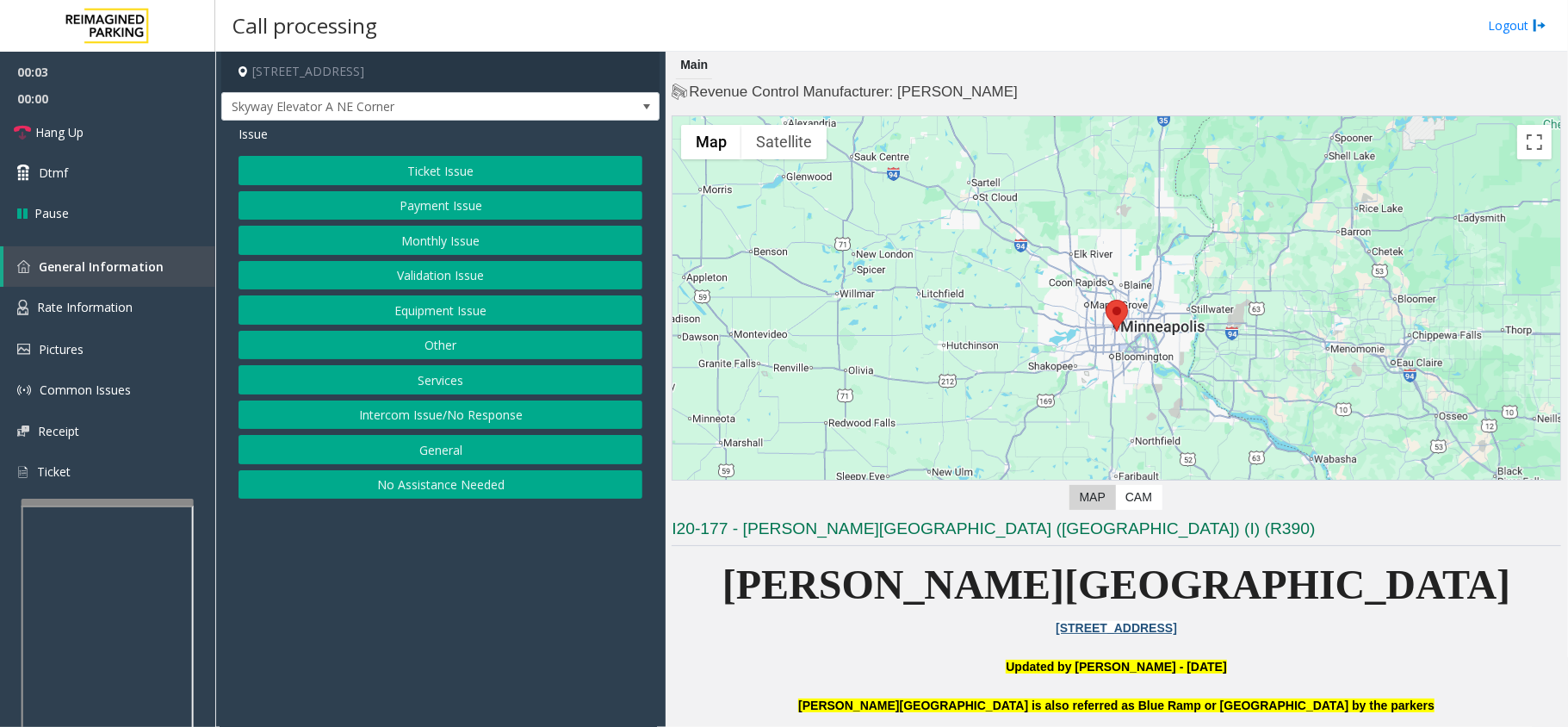
scroll to position [459, 0]
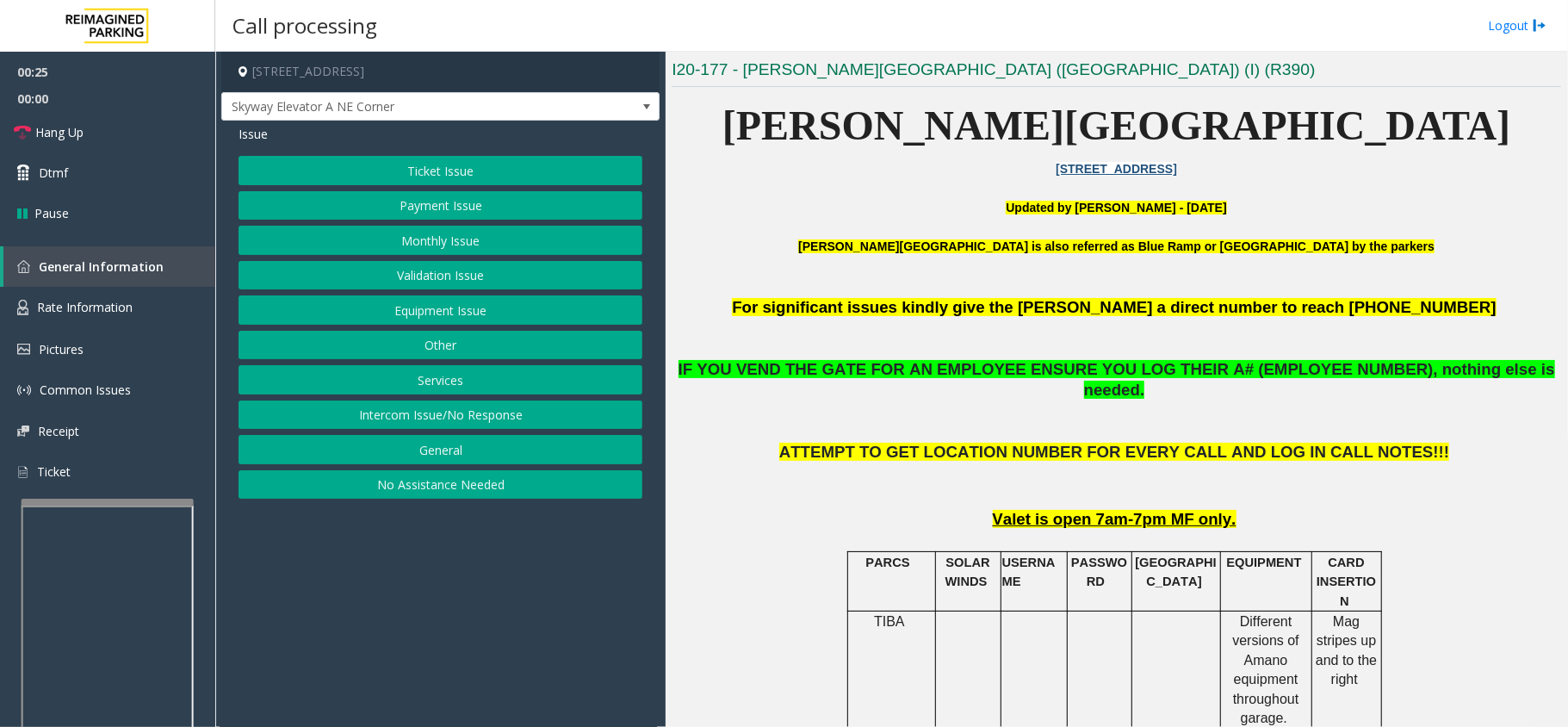
click at [461, 213] on button "Payment Issue" at bounding box center [440, 206] width 404 height 30
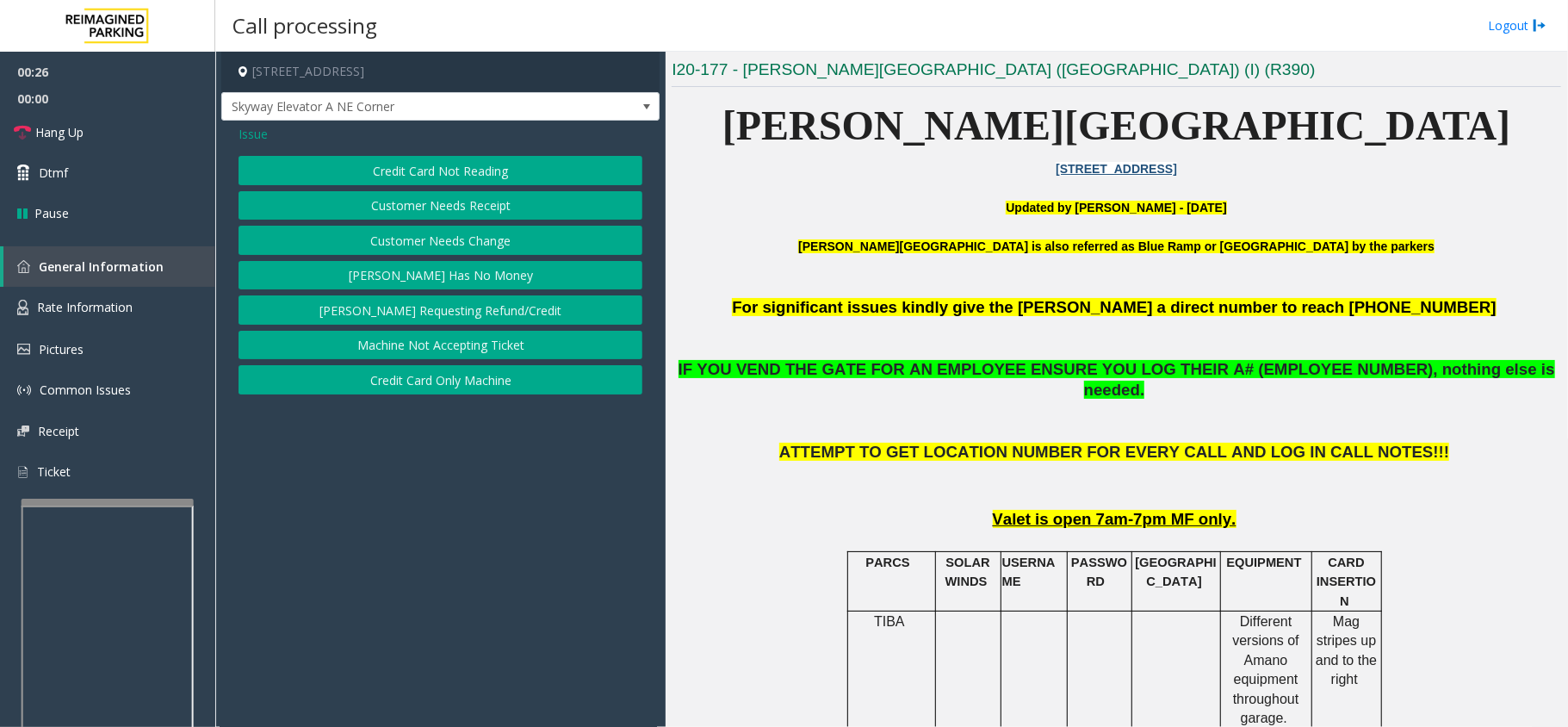
click at [400, 172] on button "Credit Card Not Reading" at bounding box center [440, 171] width 404 height 30
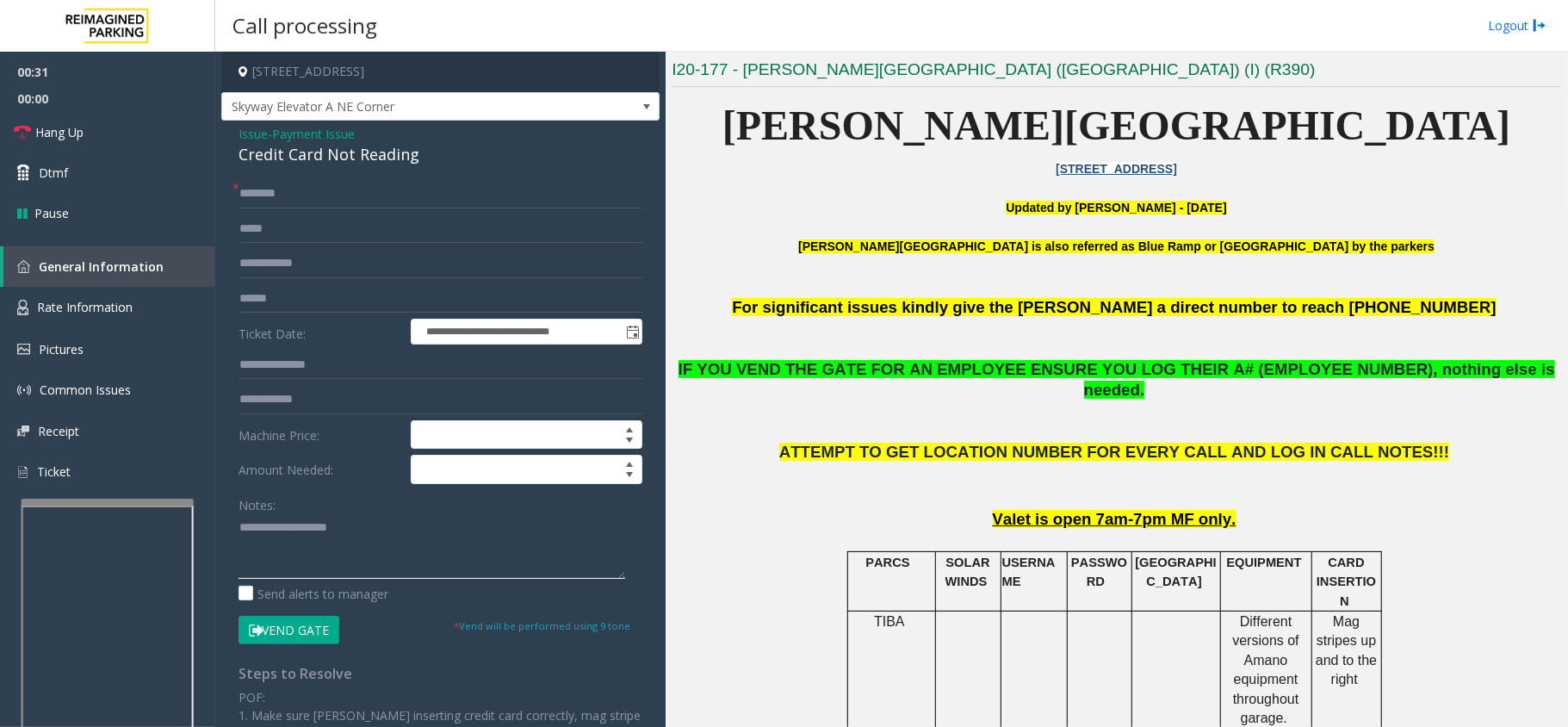
paste textarea "**********"
click at [332, 159] on div "Credit Card Not Reading" at bounding box center [440, 154] width 404 height 23
click at [460, 558] on textarea at bounding box center [432, 546] width 387 height 65
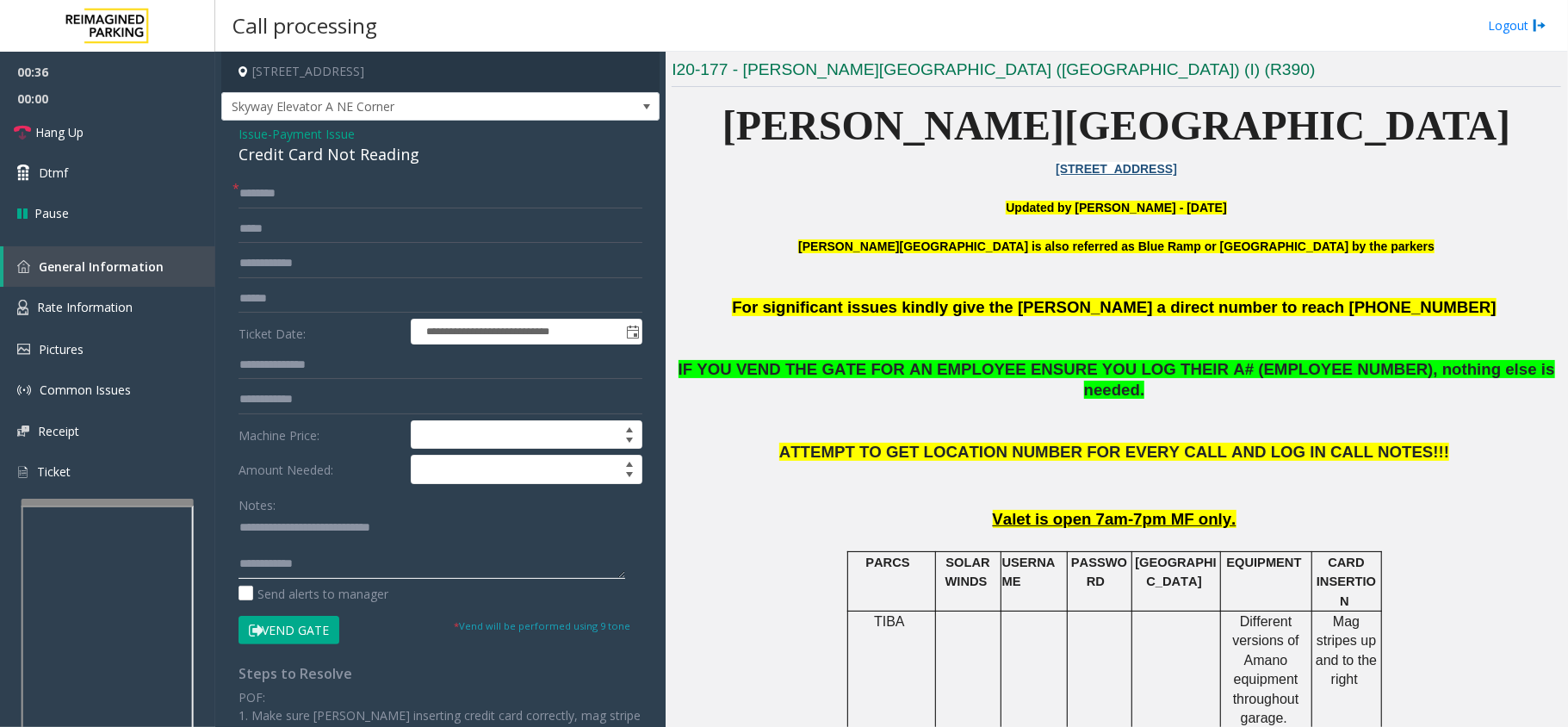
click at [479, 559] on textarea at bounding box center [432, 546] width 387 height 65
type textarea "**********"
drag, startPoint x: 903, startPoint y: 416, endPoint x: 804, endPoint y: 359, distance: 114.2
click at [903, 416] on p at bounding box center [1116, 421] width 889 height 40
click at [255, 131] on span "Issue" at bounding box center [253, 133] width 30 height 18
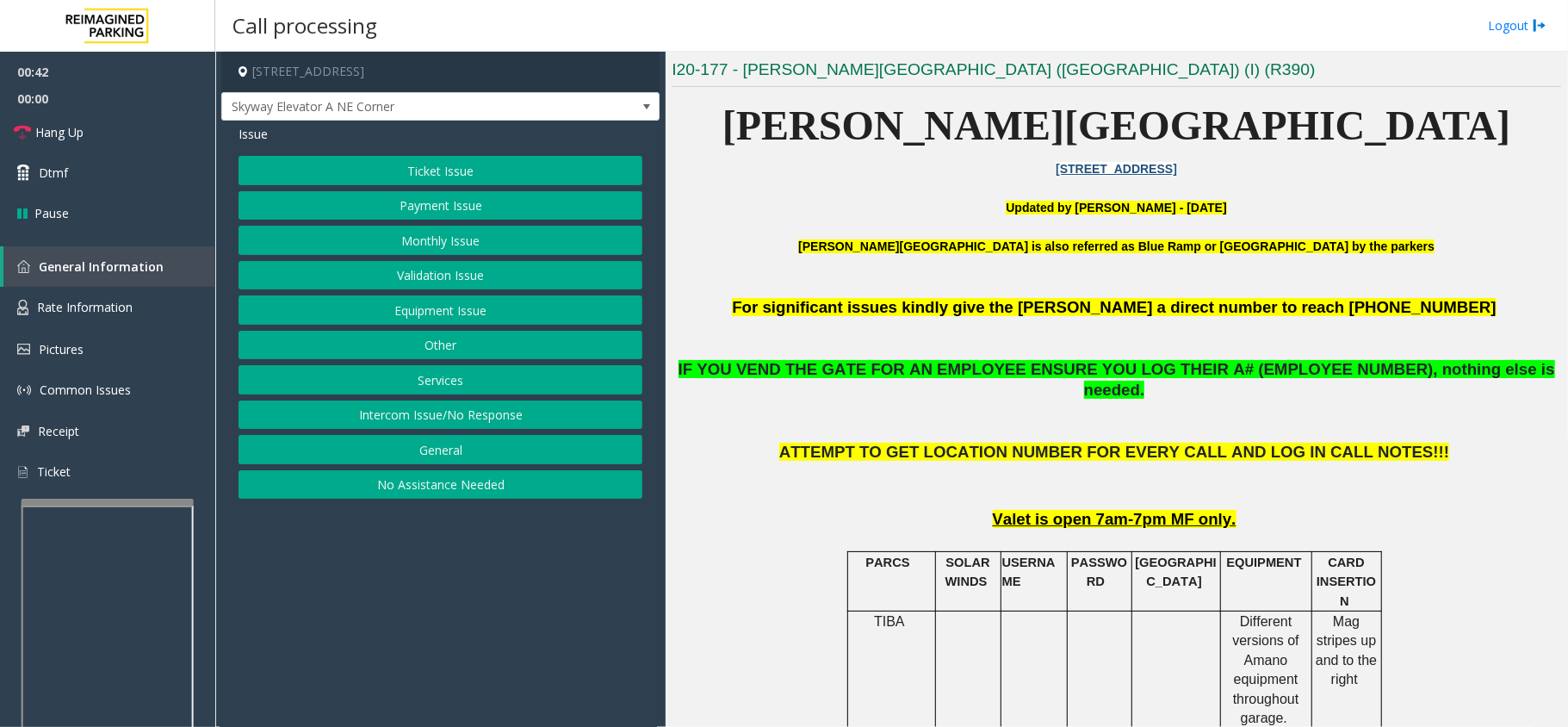
click at [410, 170] on button "Ticket Issue" at bounding box center [440, 171] width 404 height 30
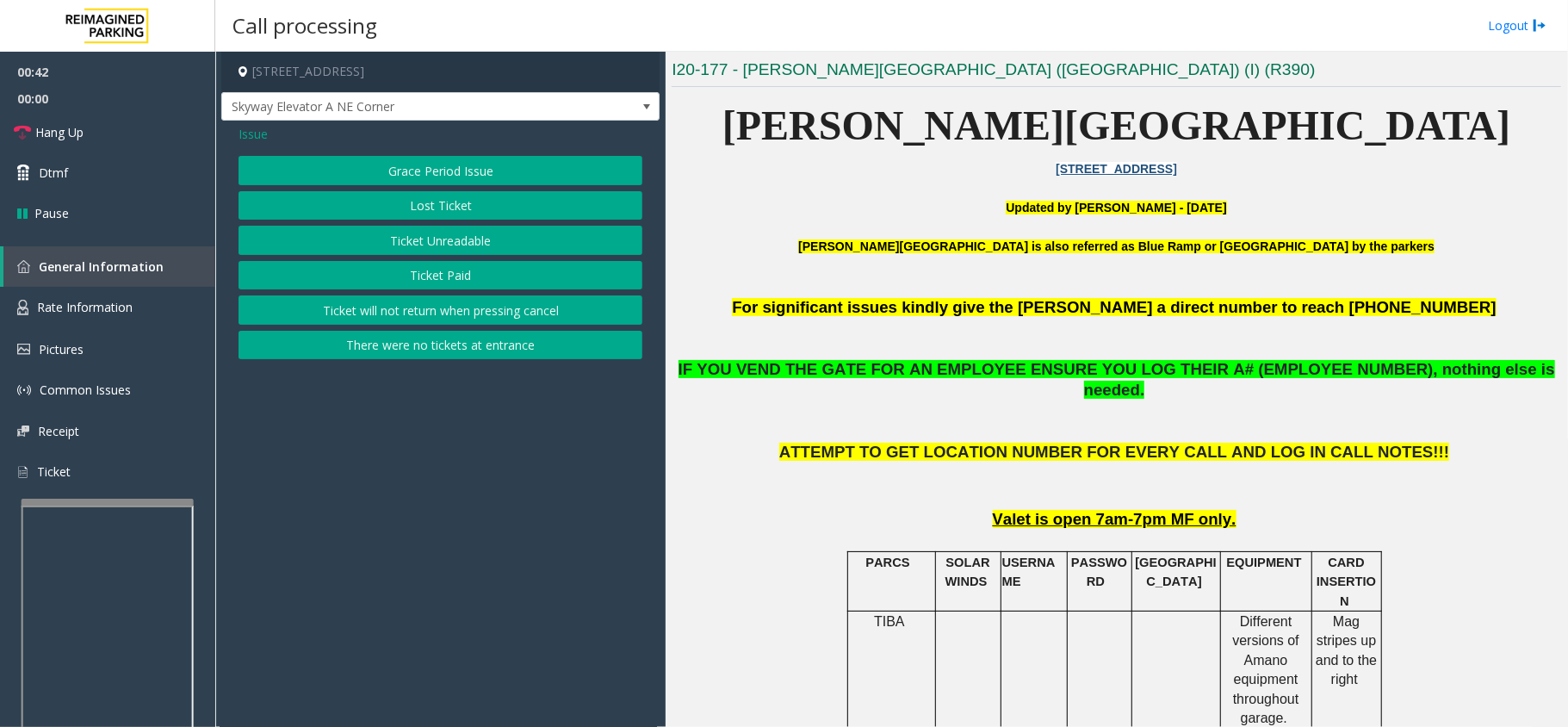
click at [453, 273] on button "Ticket Paid" at bounding box center [440, 275] width 404 height 30
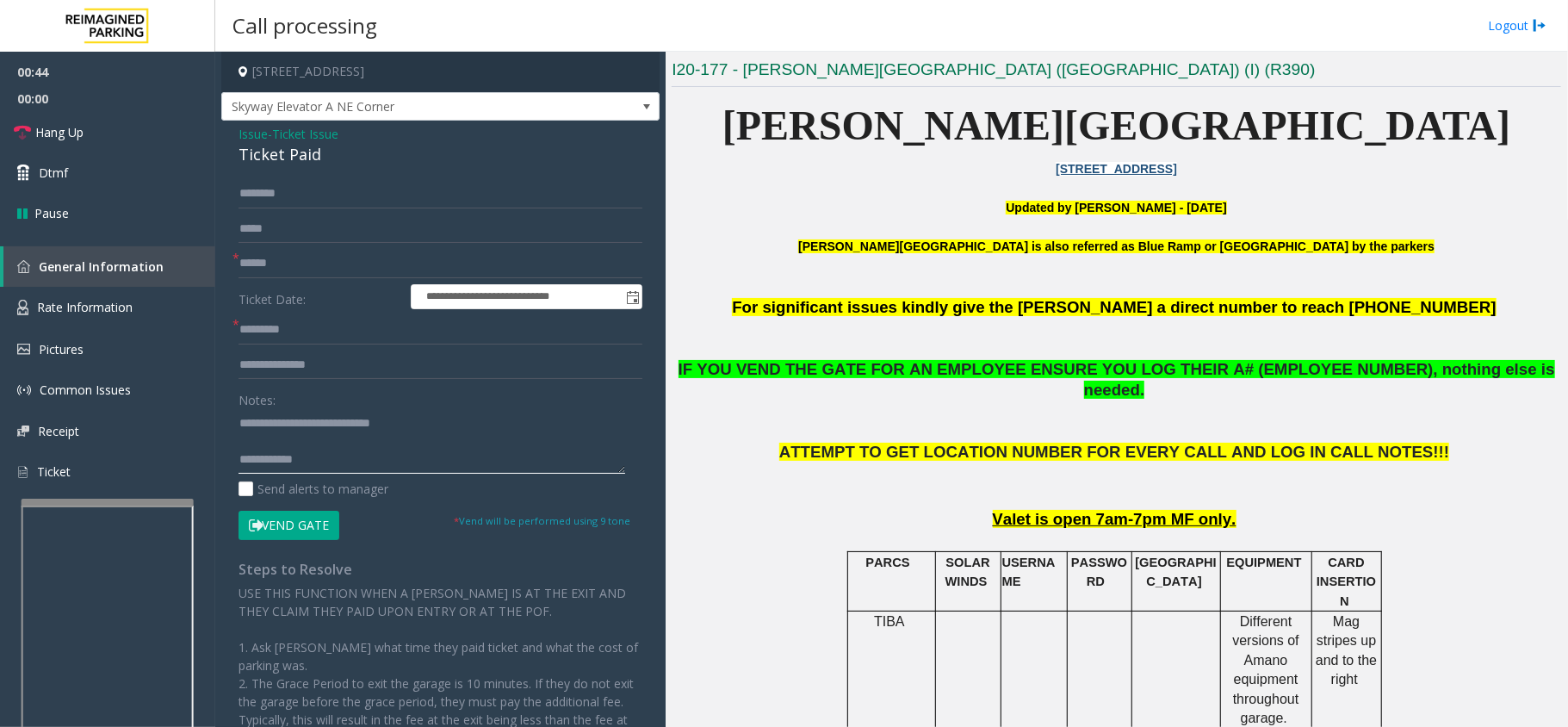
drag, startPoint x: 598, startPoint y: 462, endPoint x: 748, endPoint y: 487, distance: 152.1
click at [748, 487] on div "**********" at bounding box center [891, 389] width 1353 height 675
click at [343, 422] on textarea at bounding box center [432, 441] width 387 height 65
drag, startPoint x: 308, startPoint y: 412, endPoint x: 455, endPoint y: 407, distance: 147.1
click at [455, 407] on div "Notes:" at bounding box center [440, 429] width 404 height 89
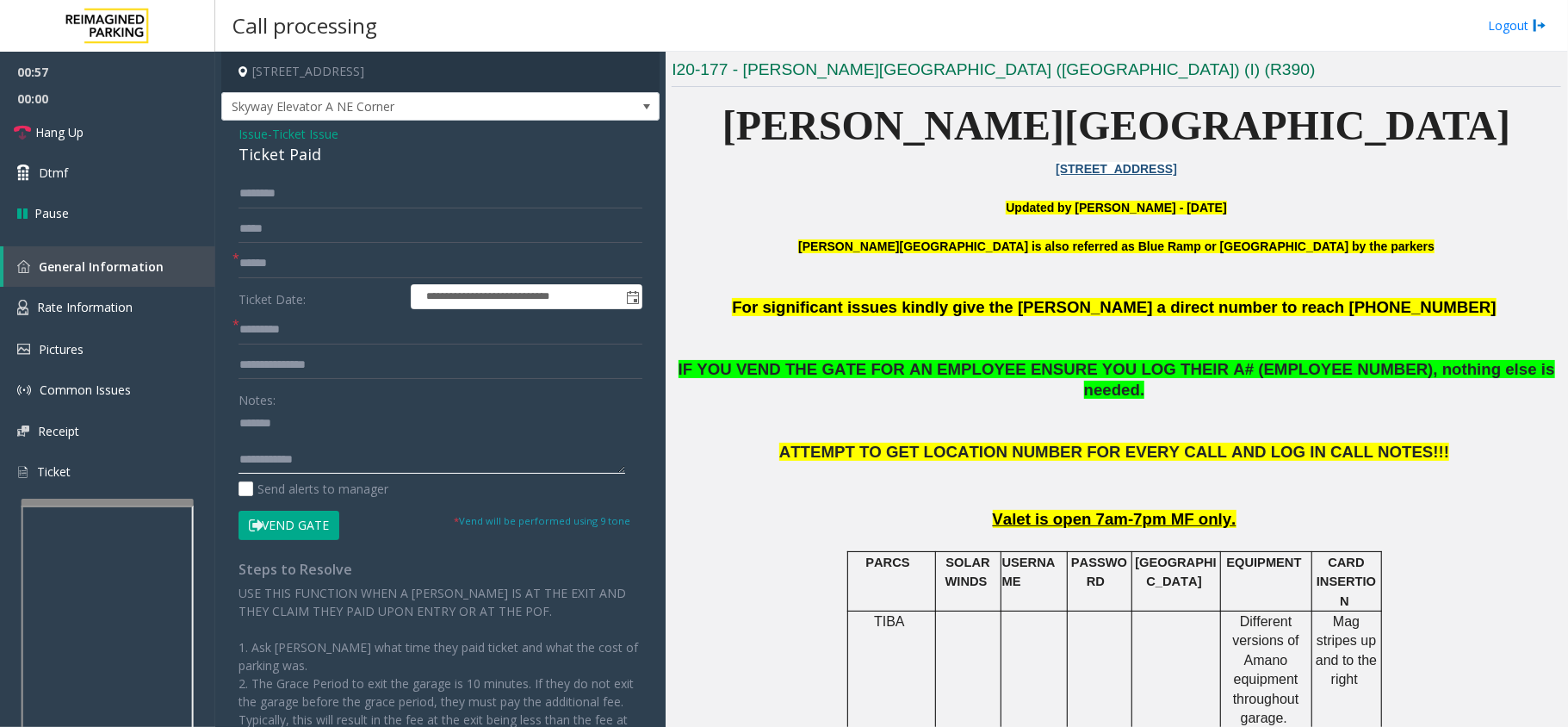
type textarea "**********"
click at [325, 135] on span "Ticket Issue" at bounding box center [306, 133] width 67 height 18
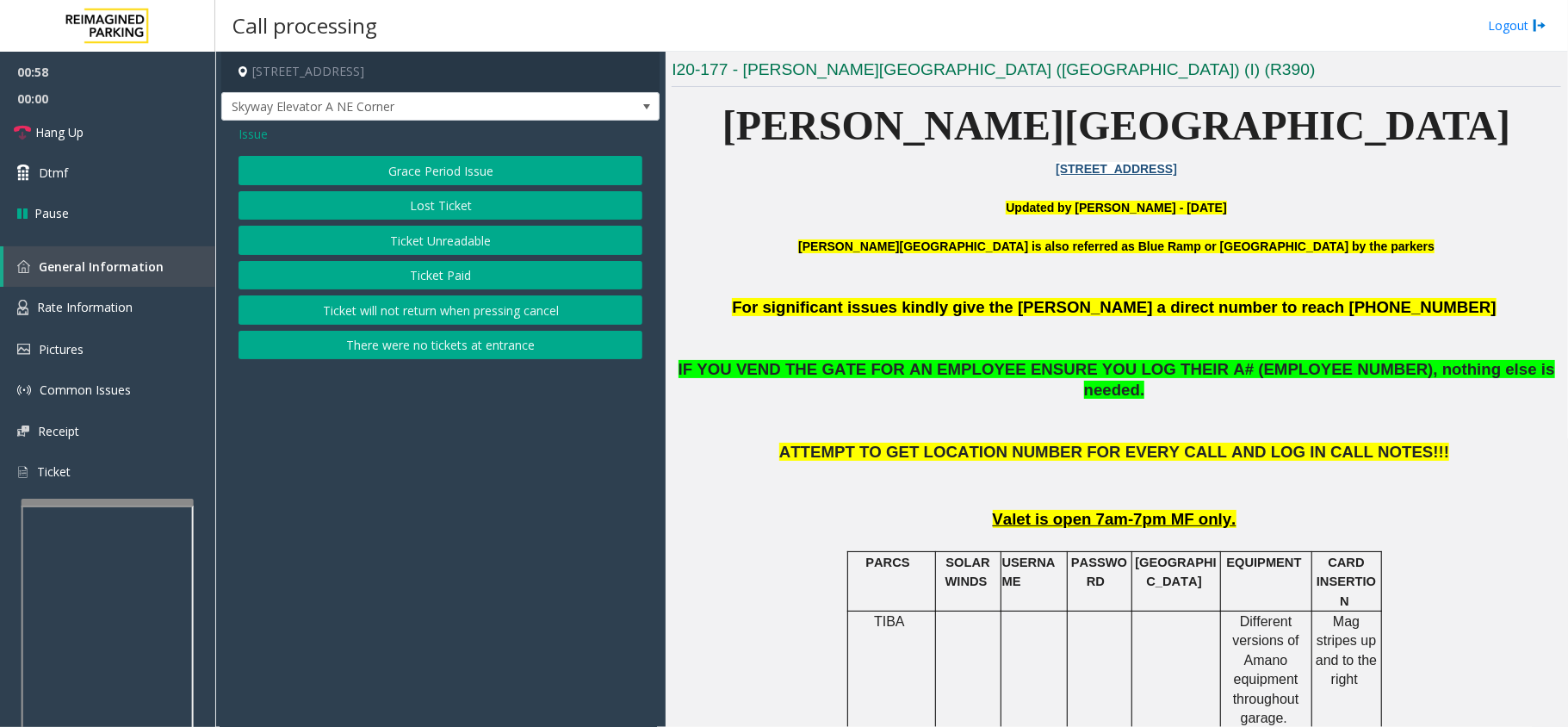
click at [255, 132] on span "Issue" at bounding box center [253, 133] width 30 height 18
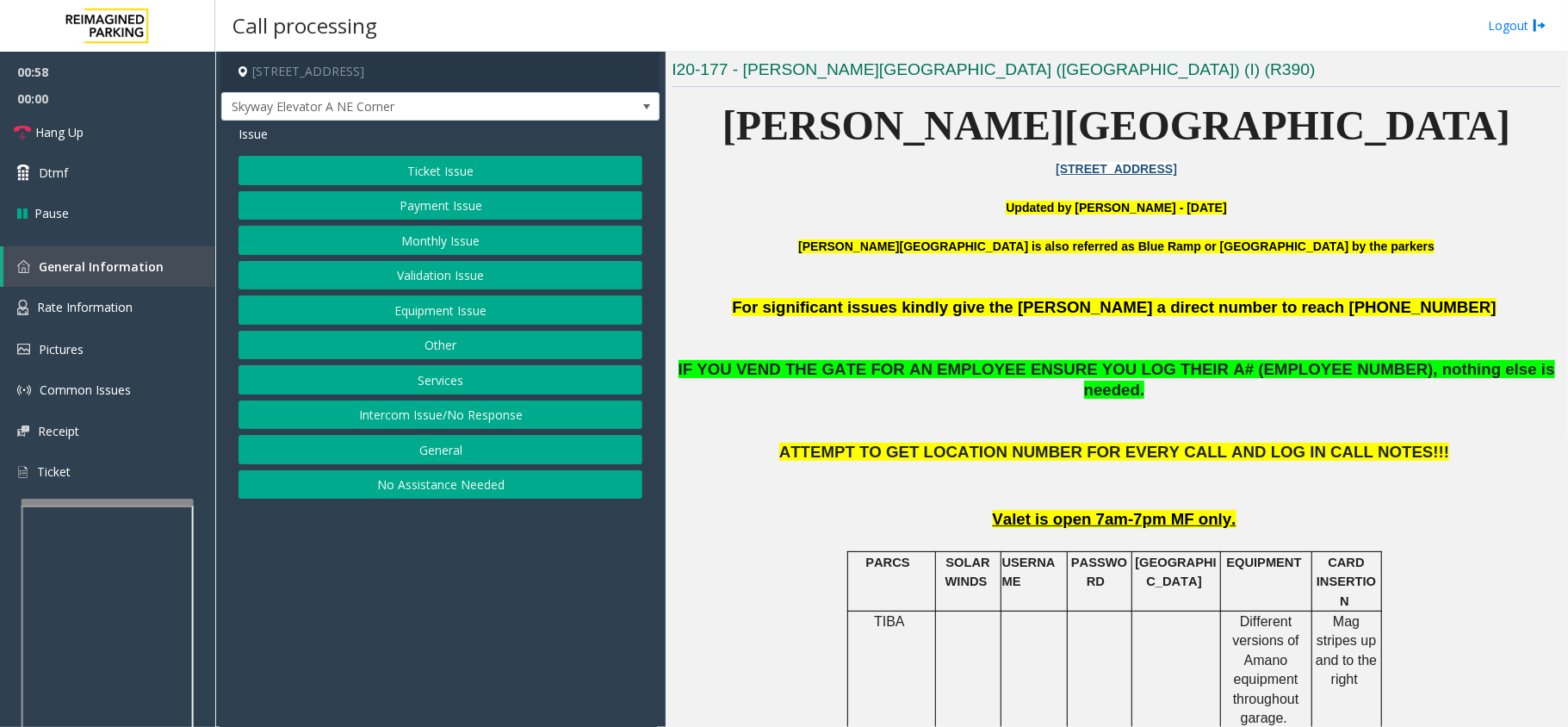
click at [425, 215] on button "Payment Issue" at bounding box center [440, 206] width 404 height 30
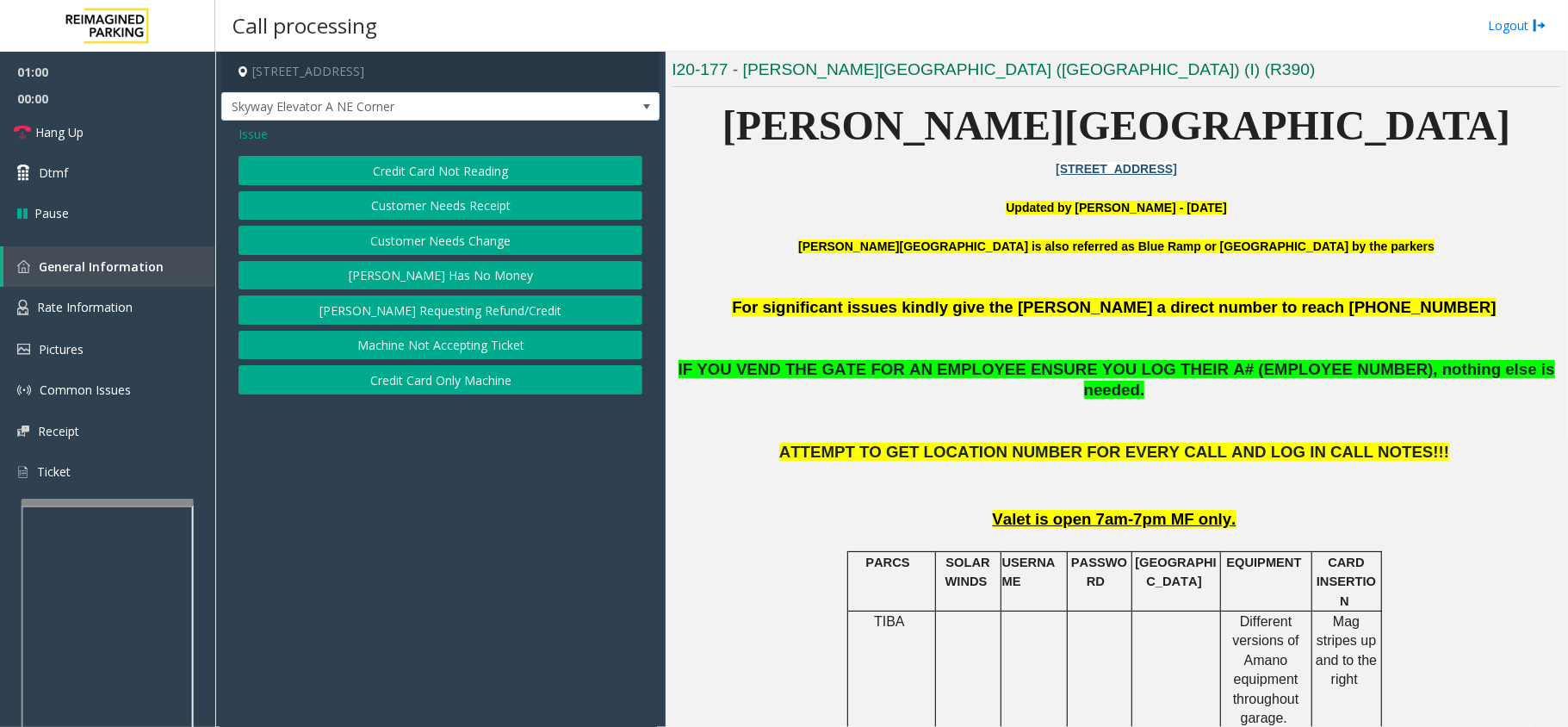
click at [452, 207] on button "Customer Needs Receipt" at bounding box center [440, 206] width 404 height 30
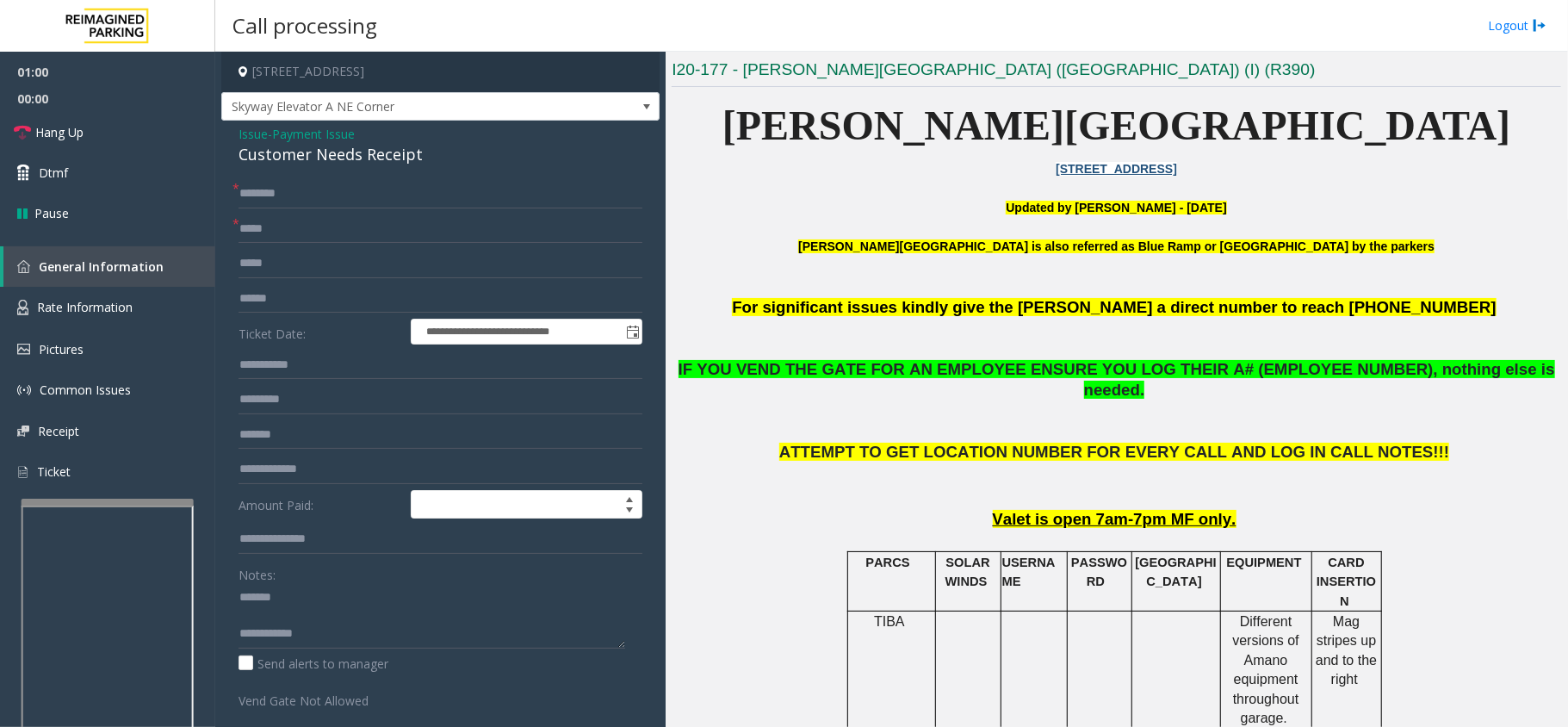
click at [359, 156] on div "Customer Needs Receipt" at bounding box center [440, 154] width 404 height 23
click at [362, 156] on div "Customer Needs Receipt" at bounding box center [440, 154] width 404 height 23
click at [397, 640] on textarea at bounding box center [432, 616] width 387 height 65
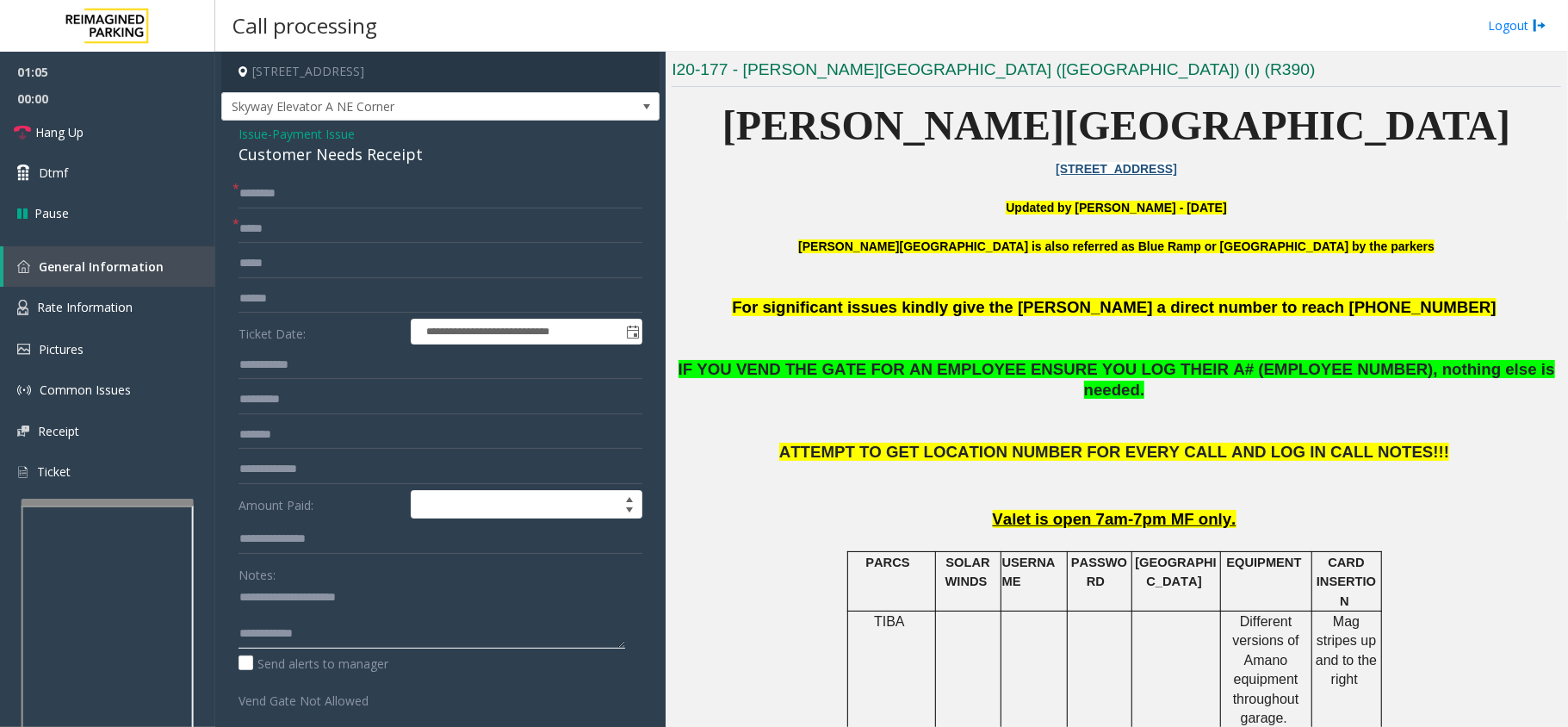
type textarea "**********"
click at [356, 239] on input "text" at bounding box center [440, 229] width 404 height 30
drag, startPoint x: 977, startPoint y: 487, endPoint x: 1318, endPoint y: 528, distance: 343.5
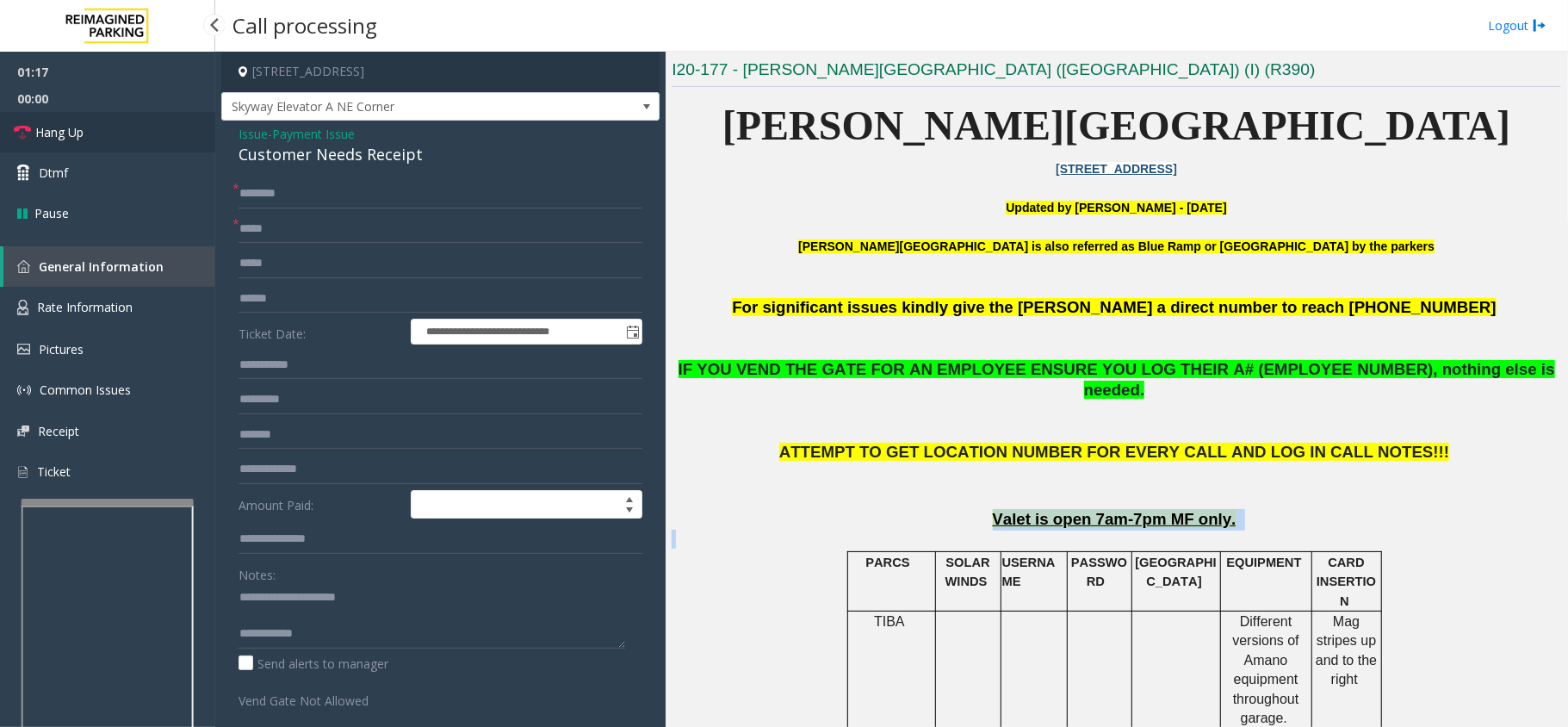
click at [118, 131] on link "Hang Up" at bounding box center [108, 131] width 215 height 40
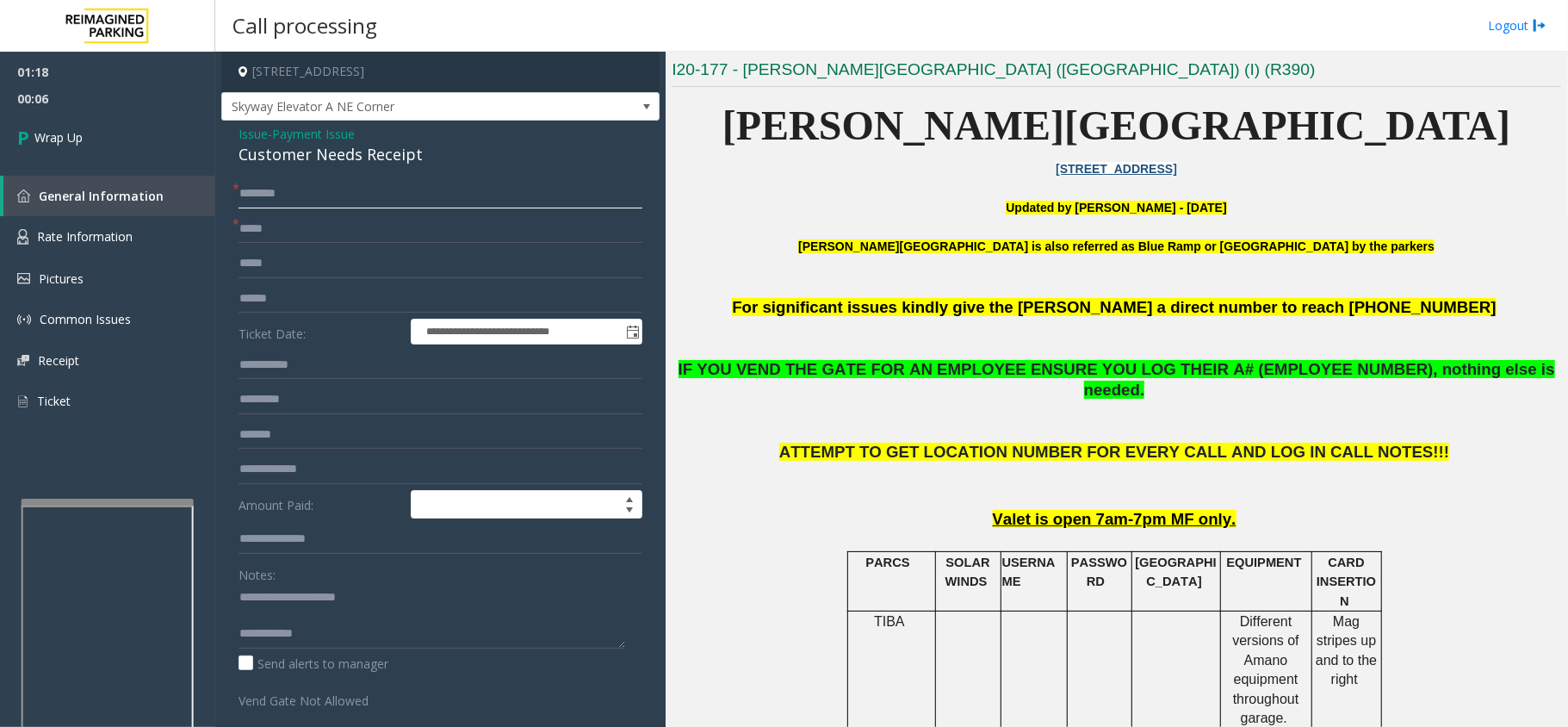
click at [333, 194] on input "text" at bounding box center [440, 193] width 404 height 30
type input "**"
click at [341, 236] on input "text" at bounding box center [440, 229] width 404 height 30
type input "**"
click at [342, 640] on textarea at bounding box center [432, 616] width 387 height 65
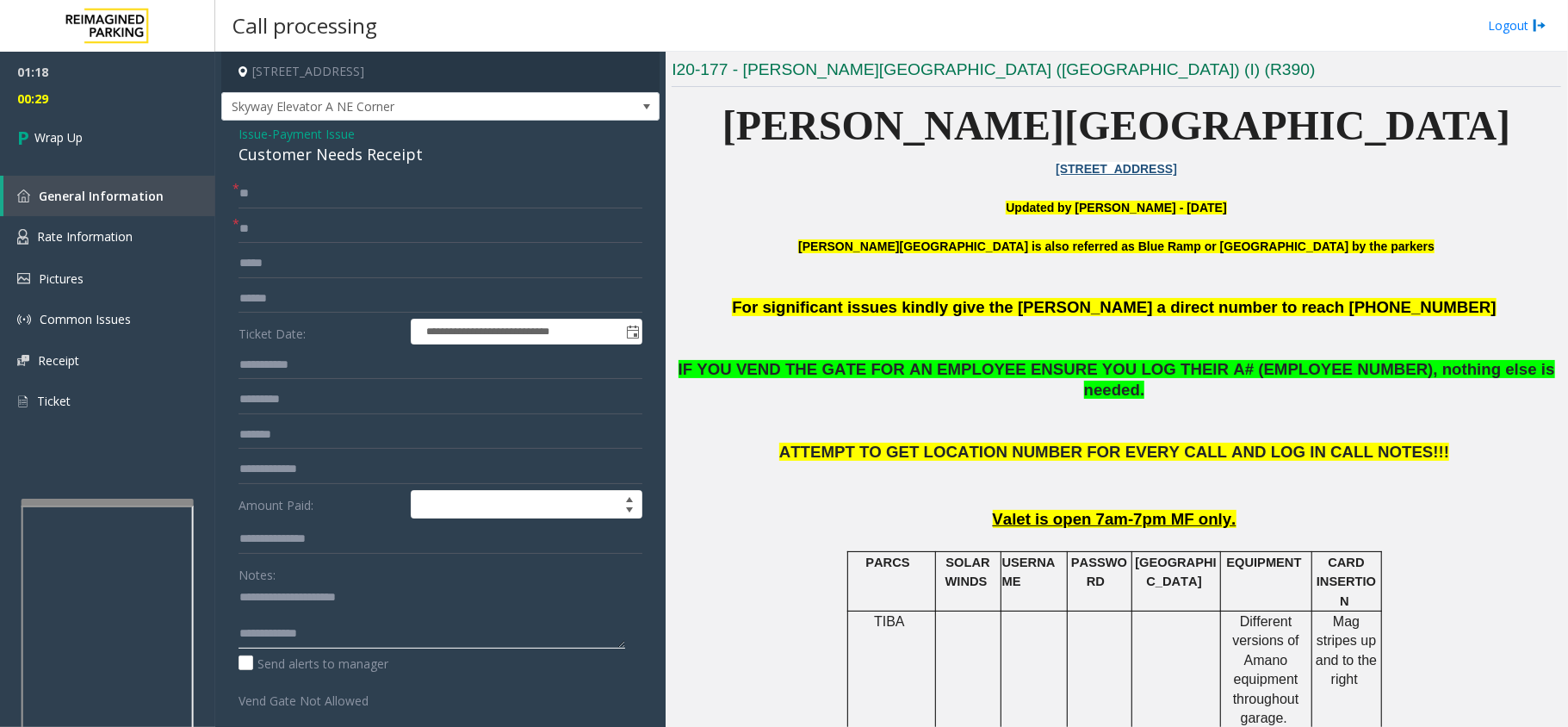
paste textarea "**********"
click at [460, 641] on textarea at bounding box center [432, 616] width 387 height 65
click at [453, 638] on textarea at bounding box center [432, 616] width 387 height 65
type textarea "**********"
click at [152, 134] on link "Wrap Up" at bounding box center [108, 136] width 215 height 50
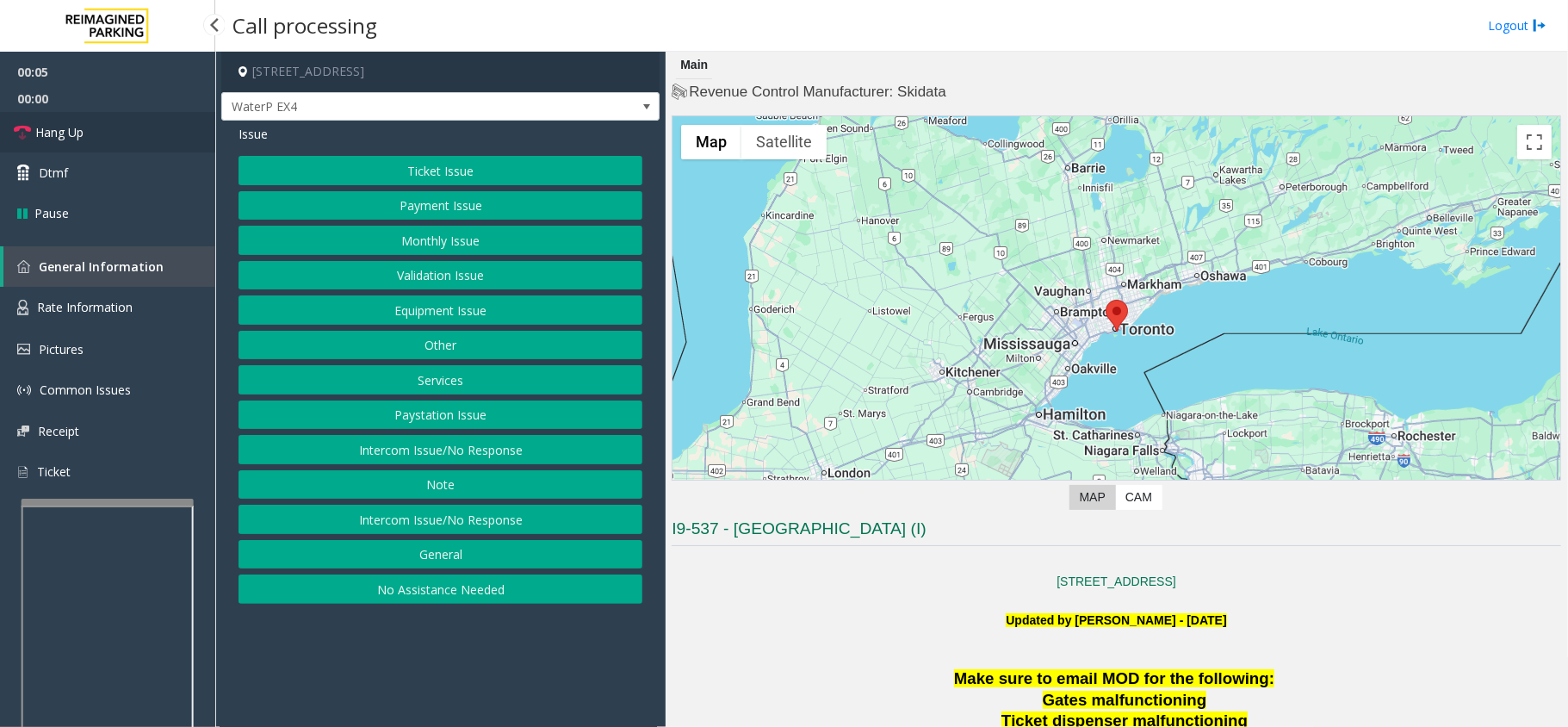
click at [142, 136] on link "Hang Up" at bounding box center [108, 131] width 215 height 40
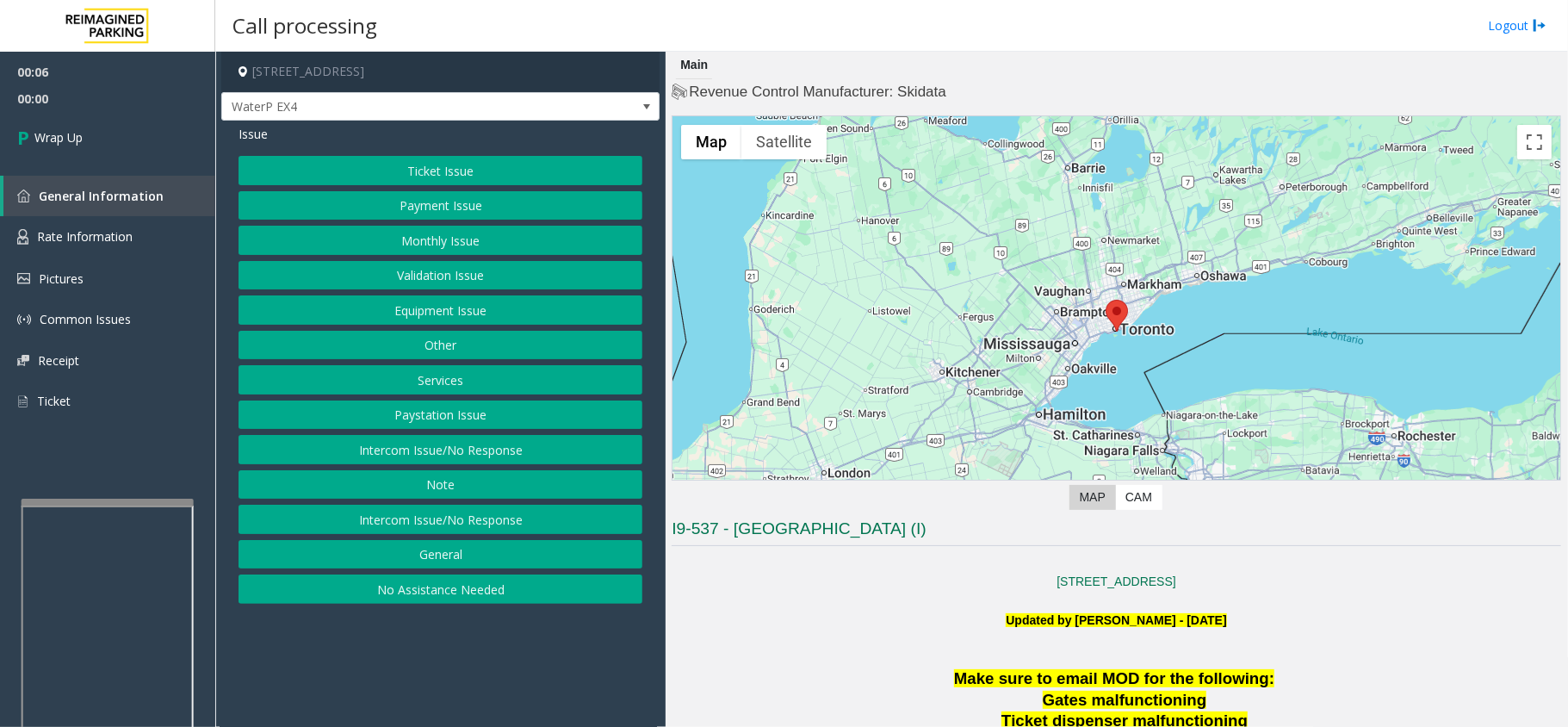
click at [384, 603] on button "No Assistance Needed" at bounding box center [440, 589] width 404 height 30
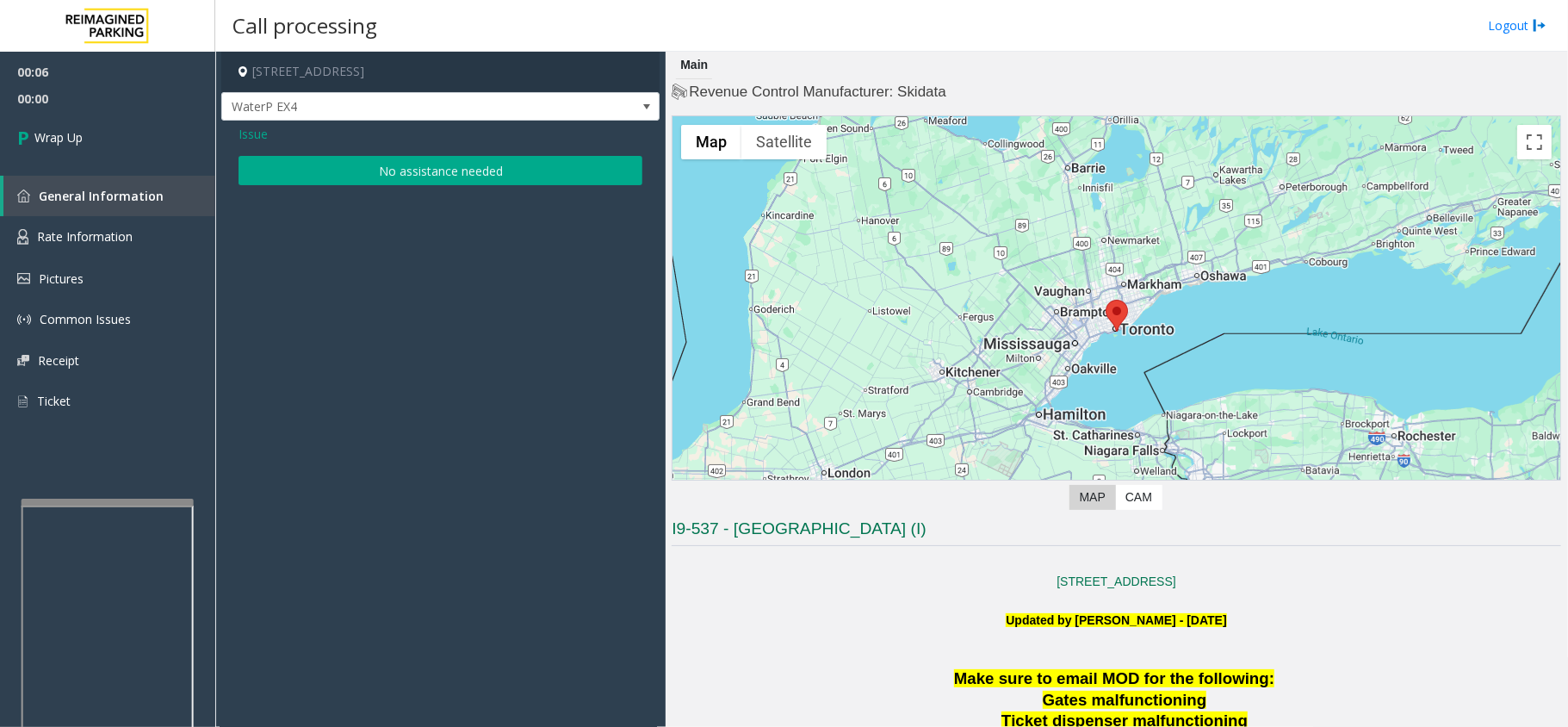
click at [383, 170] on button "No assistance needed" at bounding box center [440, 171] width 404 height 30
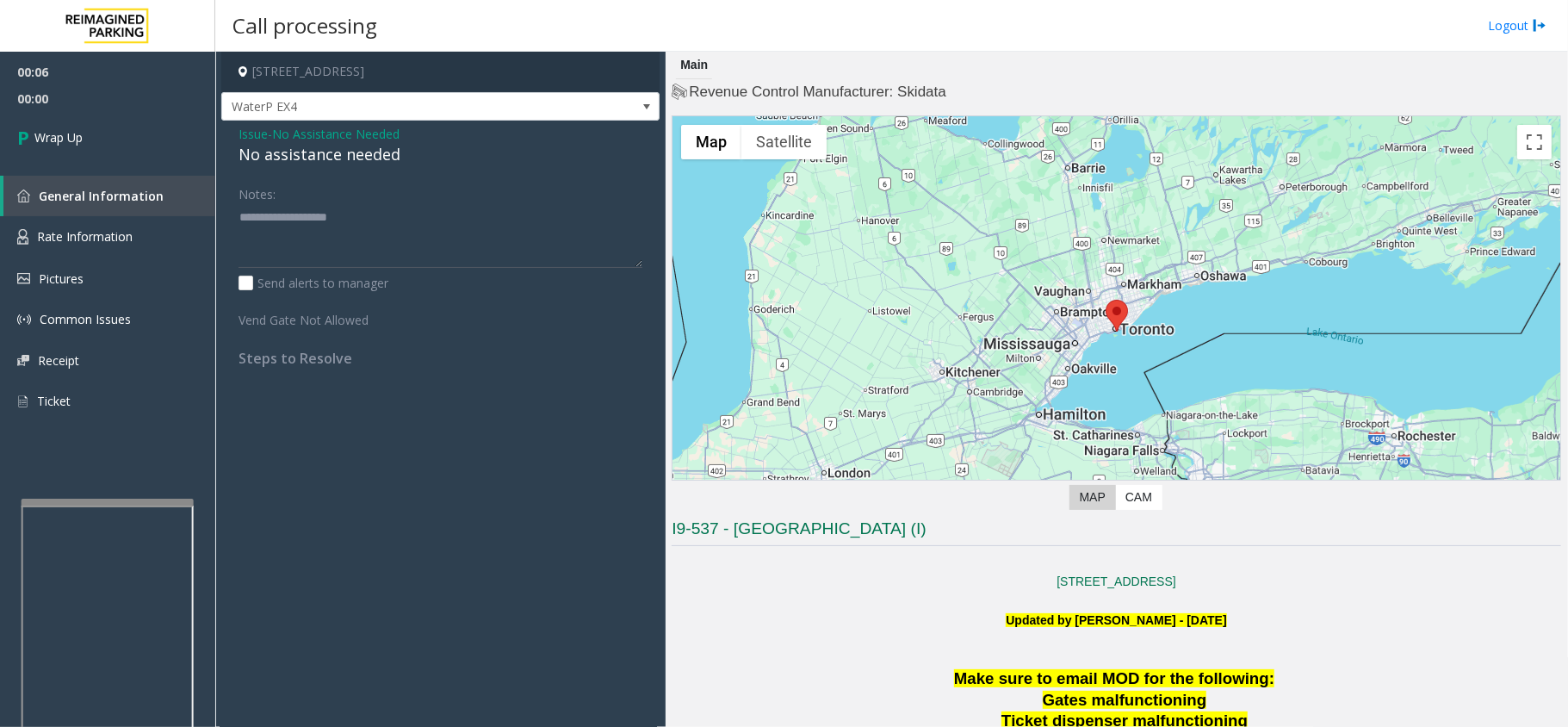
click at [372, 156] on div "No assistance needed" at bounding box center [440, 154] width 404 height 23
click at [371, 156] on div "No assistance needed" at bounding box center [440, 154] width 404 height 23
type textarea "**********"
click at [163, 138] on link "Wrap Up" at bounding box center [108, 136] width 215 height 50
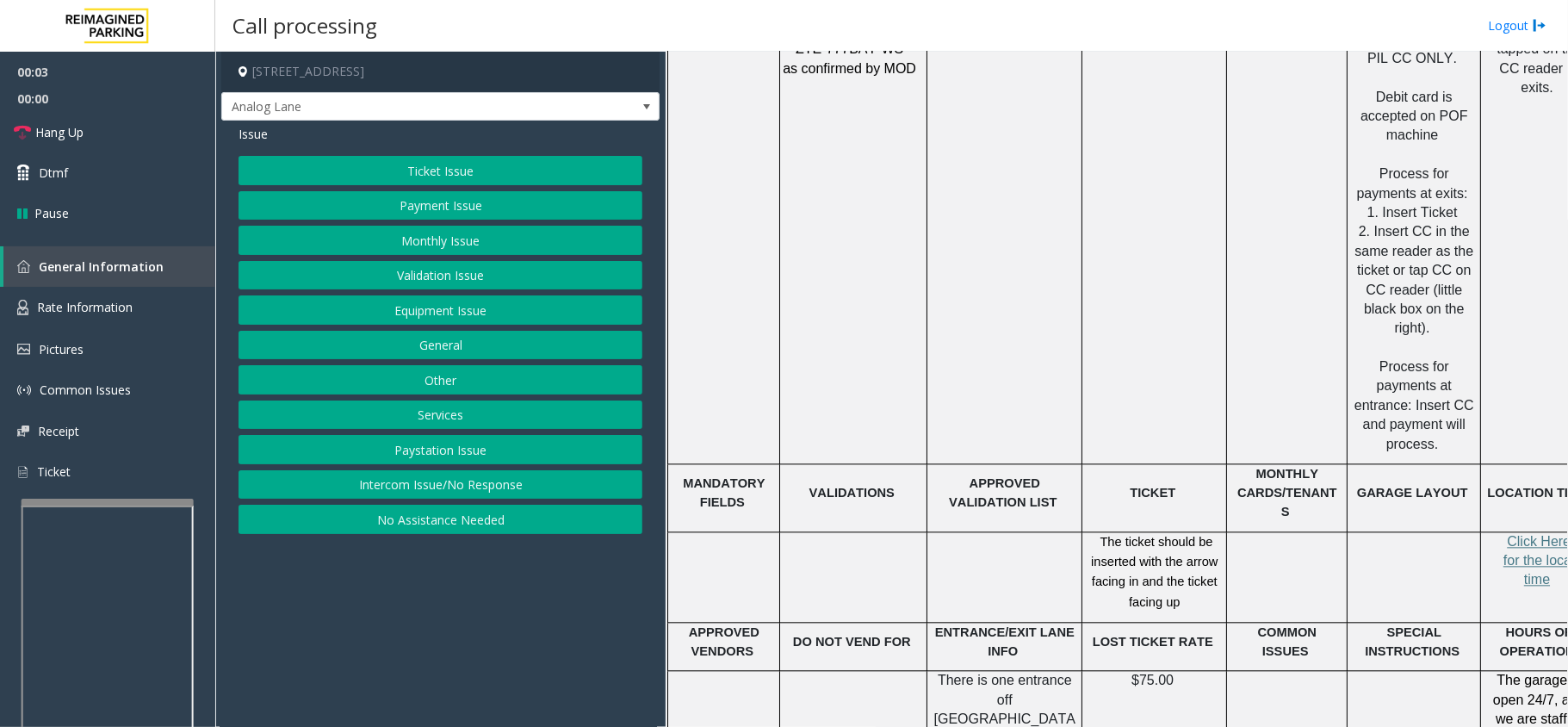
scroll to position [2295, 0]
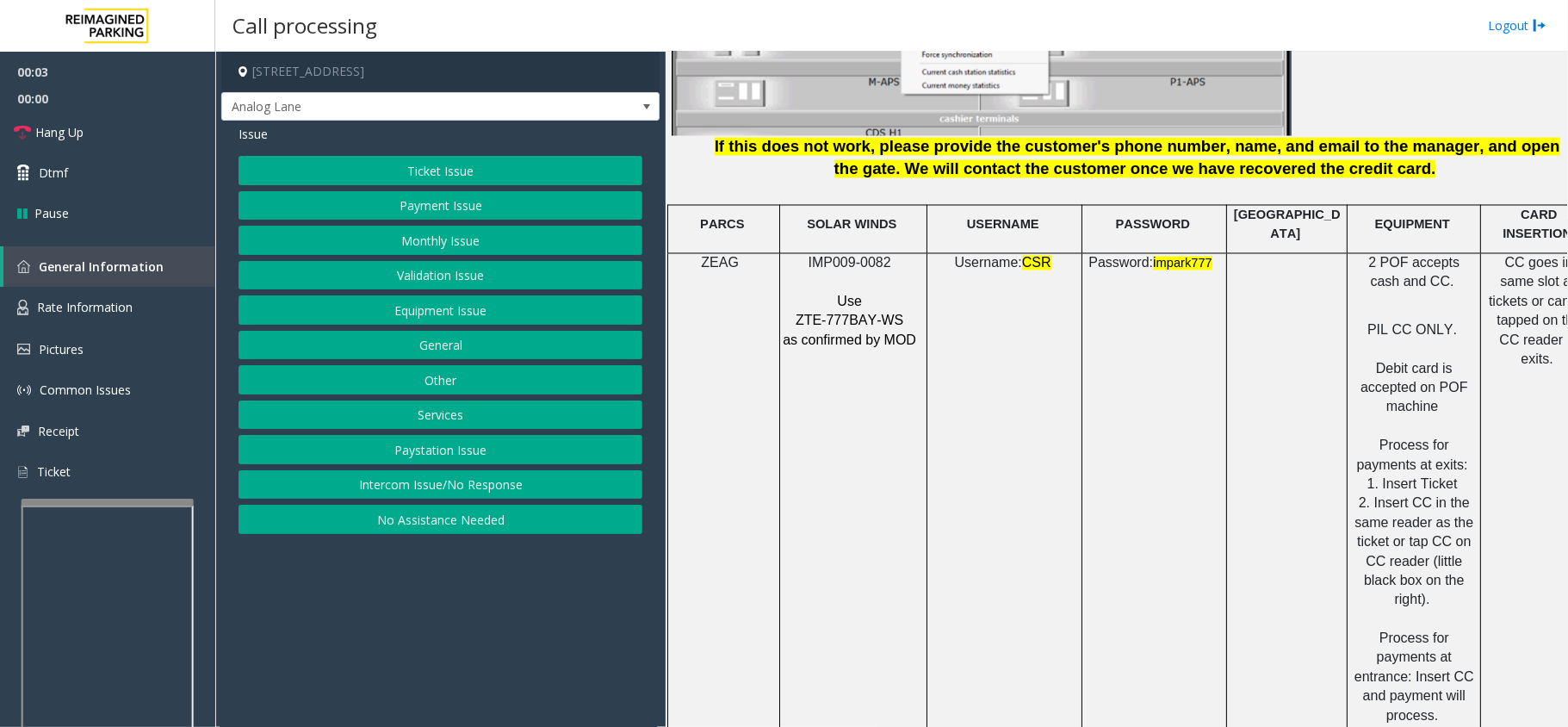
click at [851, 255] on span "IMP009-0082" at bounding box center [850, 262] width 83 height 14
drag, startPoint x: 482, startPoint y: 614, endPoint x: 439, endPoint y: 608, distance: 43.4
click at [435, 608] on app-call-processing-form "[STREET_ADDRESS] Analog Lane Issue Ticket Issue Payment Issue Monthly Issue Val…" at bounding box center [440, 389] width 451 height 675
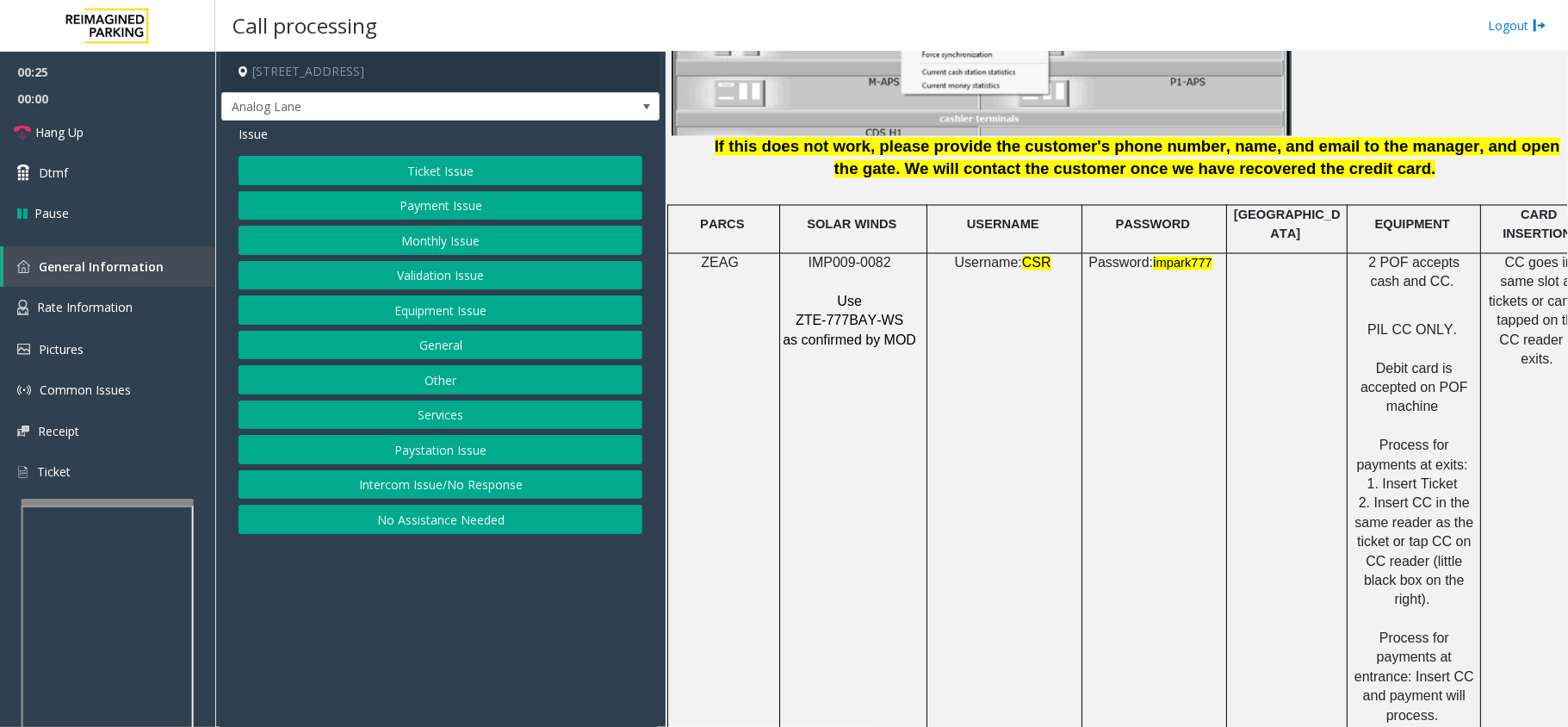
click at [460, 159] on button "Ticket Issue" at bounding box center [440, 171] width 404 height 30
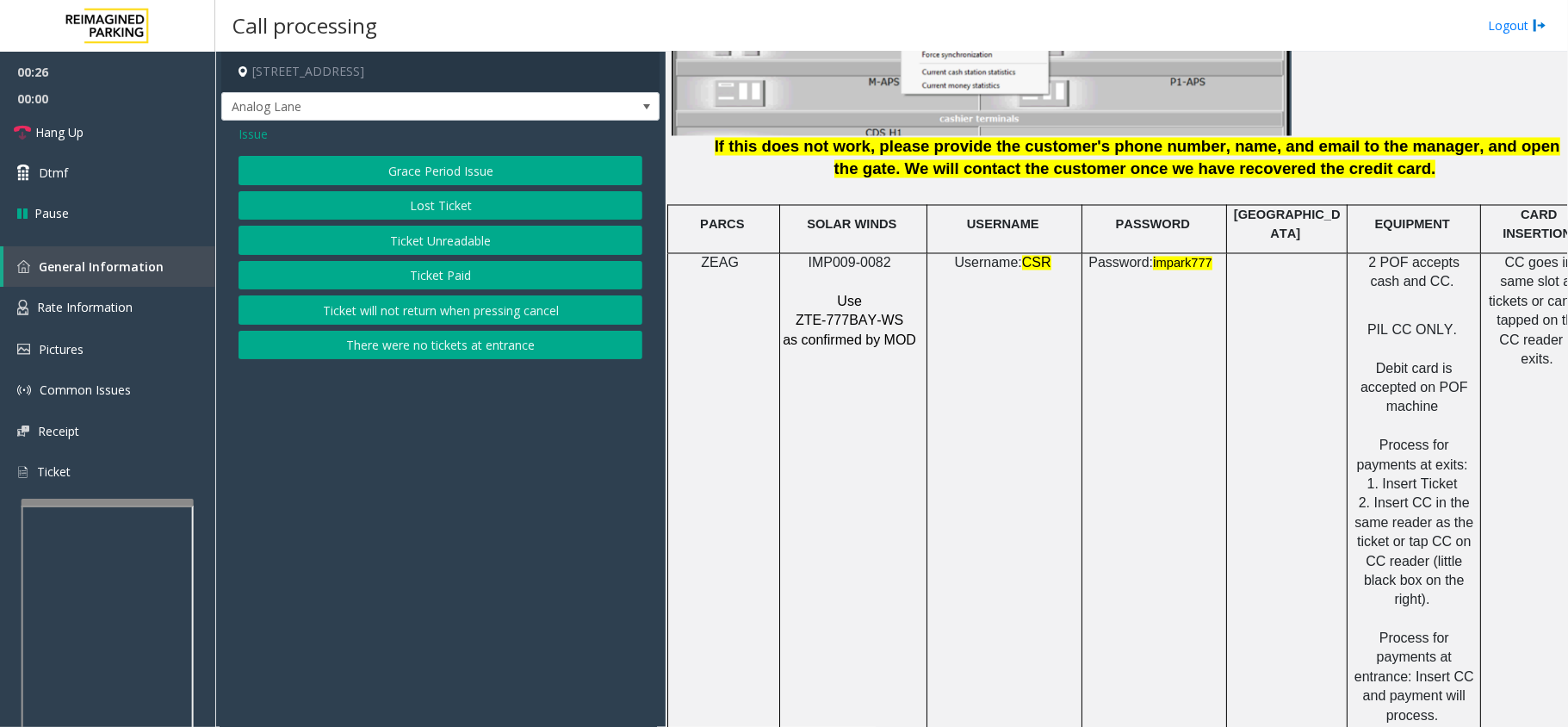
click at [465, 265] on button "Ticket Paid" at bounding box center [440, 275] width 404 height 30
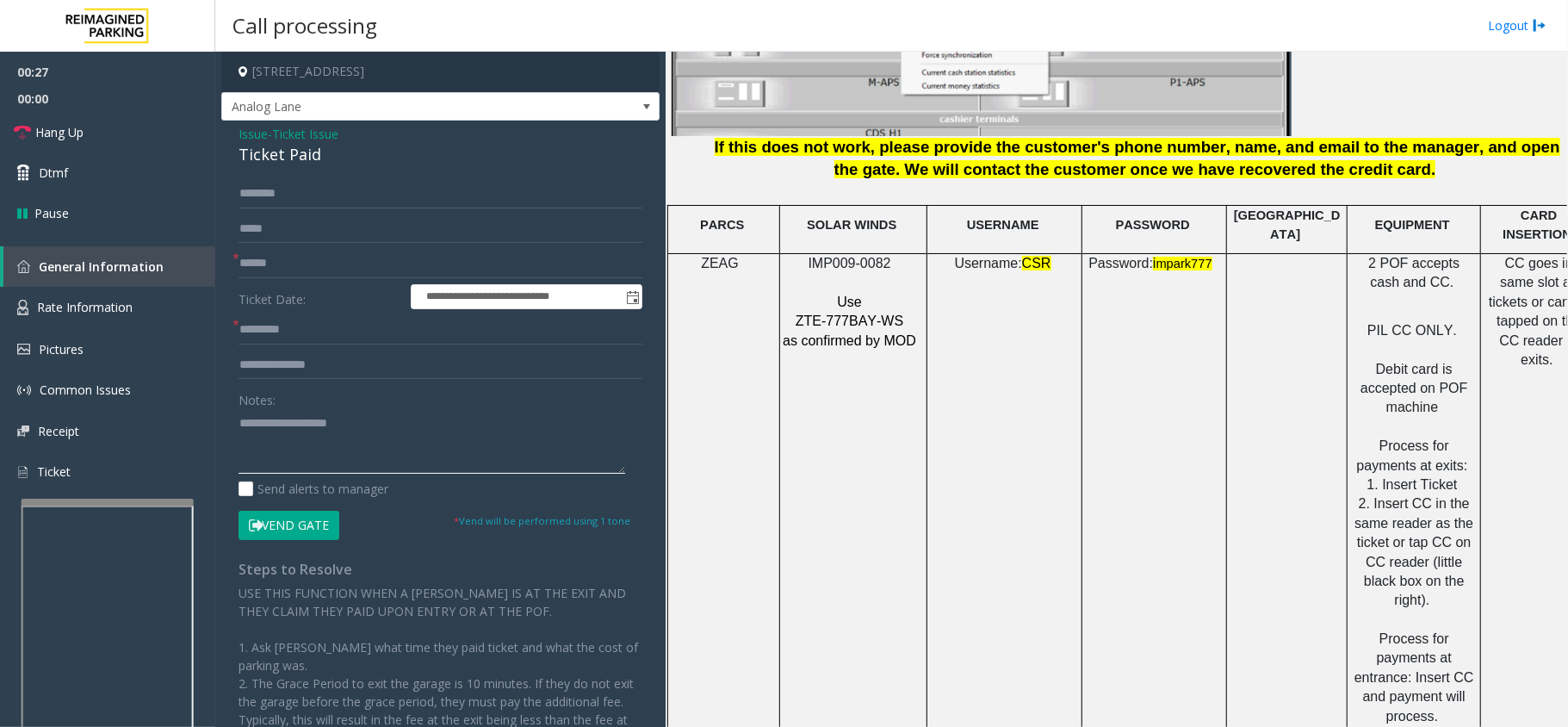
click at [401, 417] on textarea at bounding box center [432, 441] width 387 height 65
paste textarea "**********"
click at [290, 159] on div "Ticket Paid" at bounding box center [440, 154] width 404 height 23
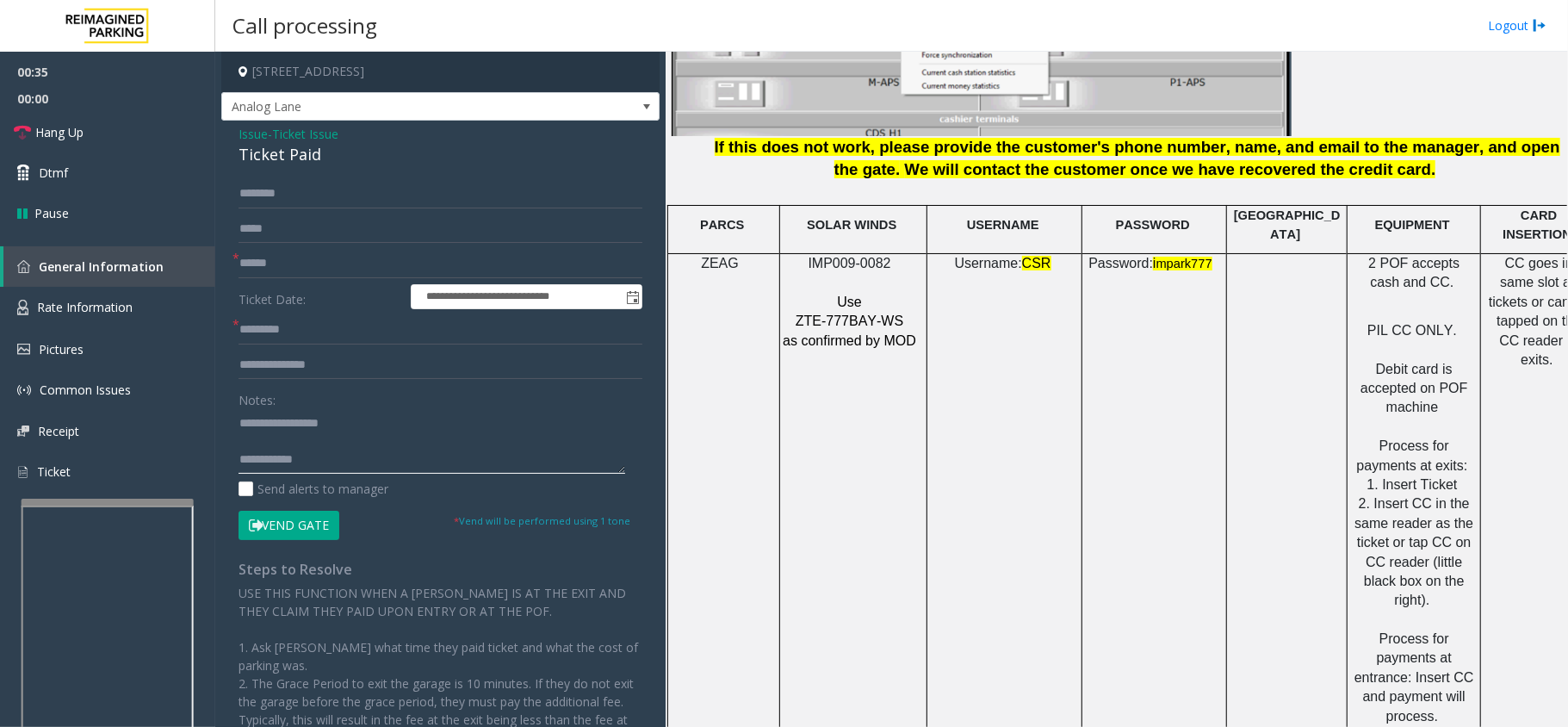
click at [363, 449] on textarea at bounding box center [432, 441] width 387 height 65
type textarea "**********"
click at [143, 132] on link "Hang Up" at bounding box center [108, 131] width 215 height 40
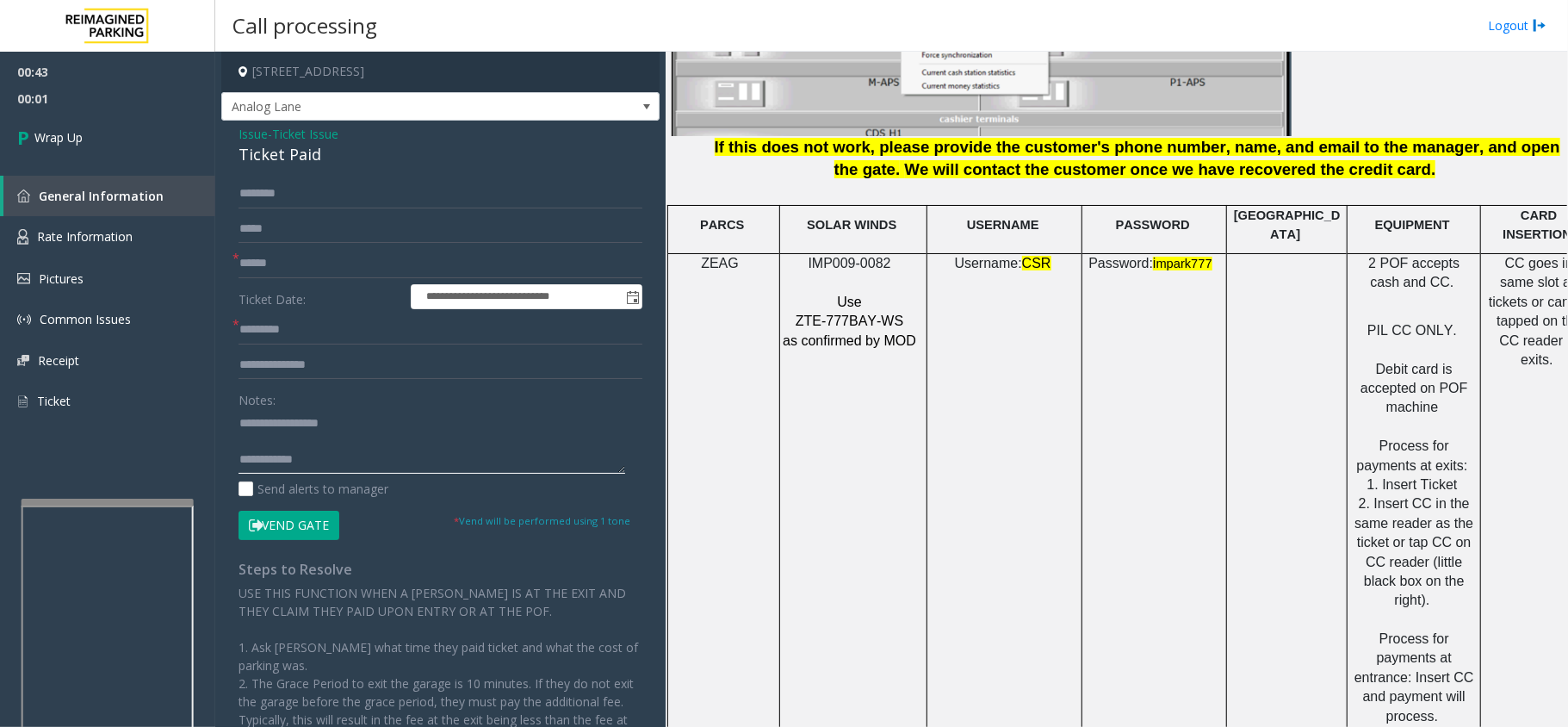
click at [366, 458] on textarea at bounding box center [432, 441] width 387 height 65
click at [249, 141] on span "Issue" at bounding box center [253, 133] width 30 height 18
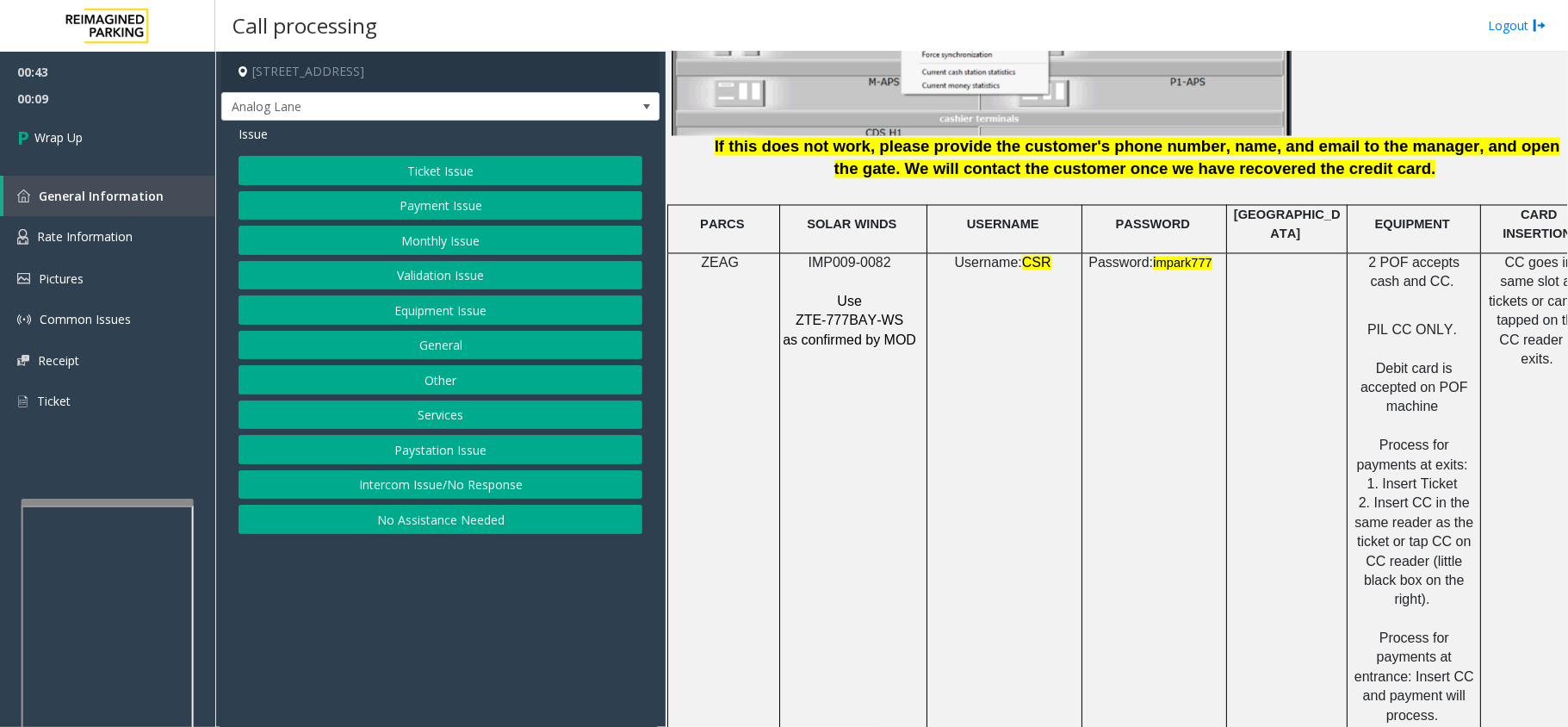
click at [407, 311] on button "Equipment Issue" at bounding box center [440, 310] width 404 height 30
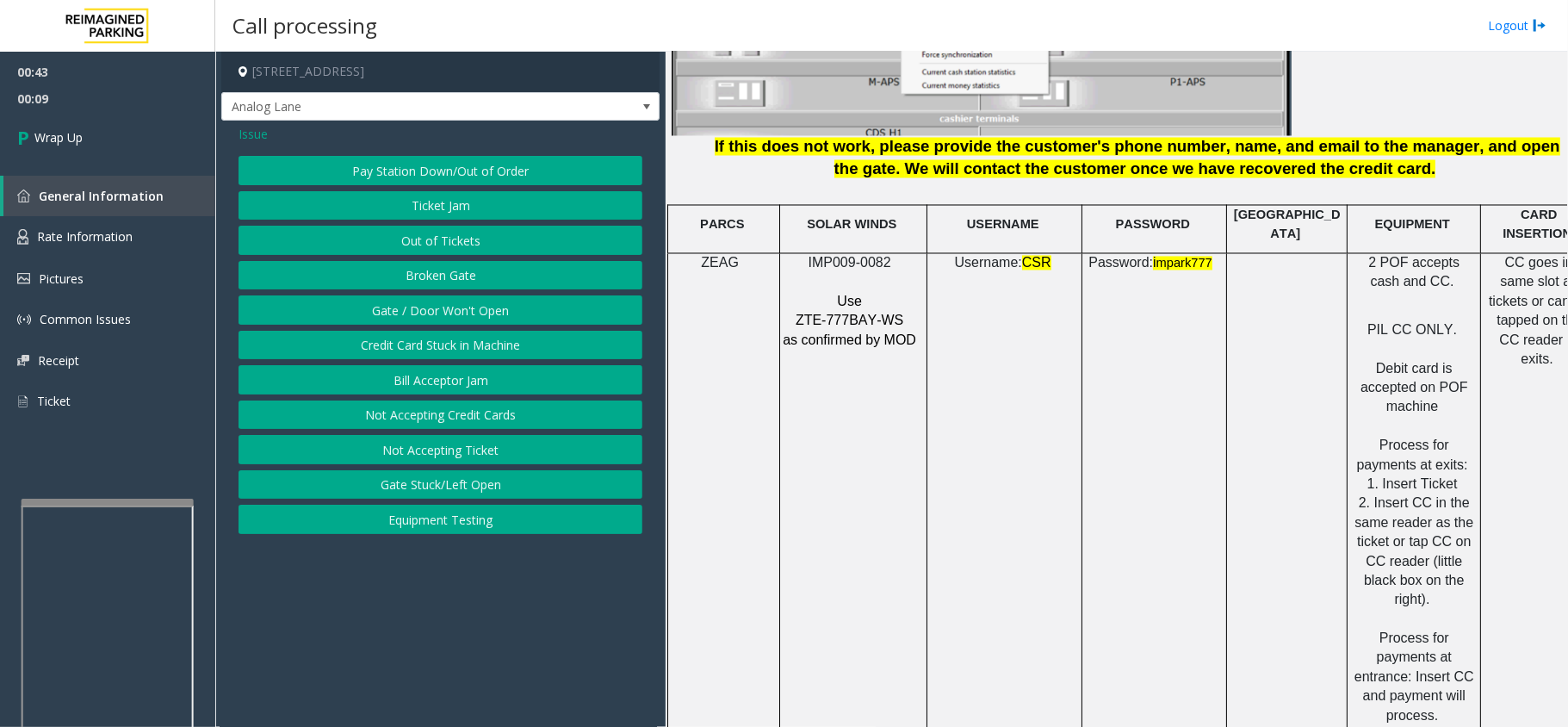
click at [407, 311] on button "Gate / Door Won't Open" at bounding box center [440, 310] width 404 height 30
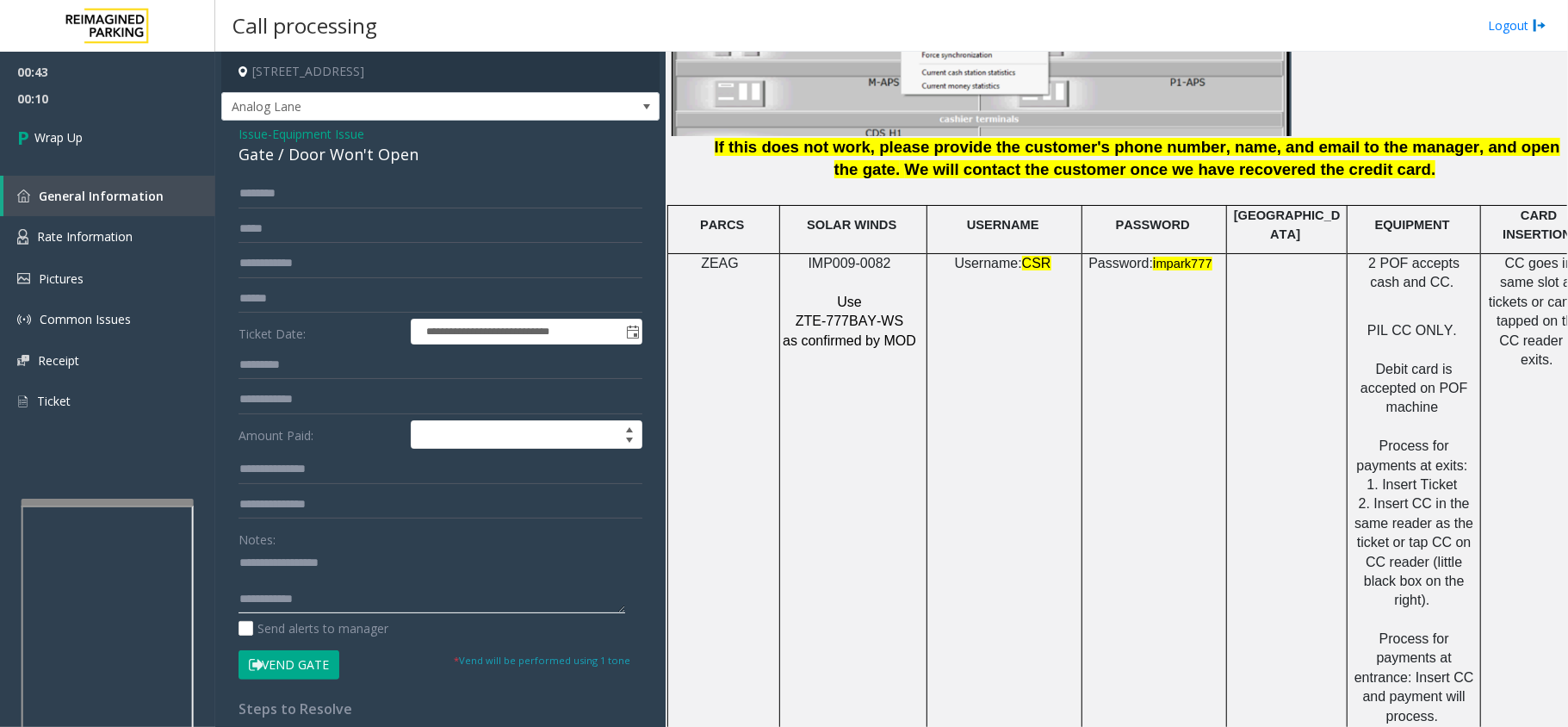
drag, startPoint x: 395, startPoint y: 603, endPoint x: 188, endPoint y: 566, distance: 210.3
click at [88, 45] on app-root "**********" at bounding box center [784, 363] width 1568 height 727
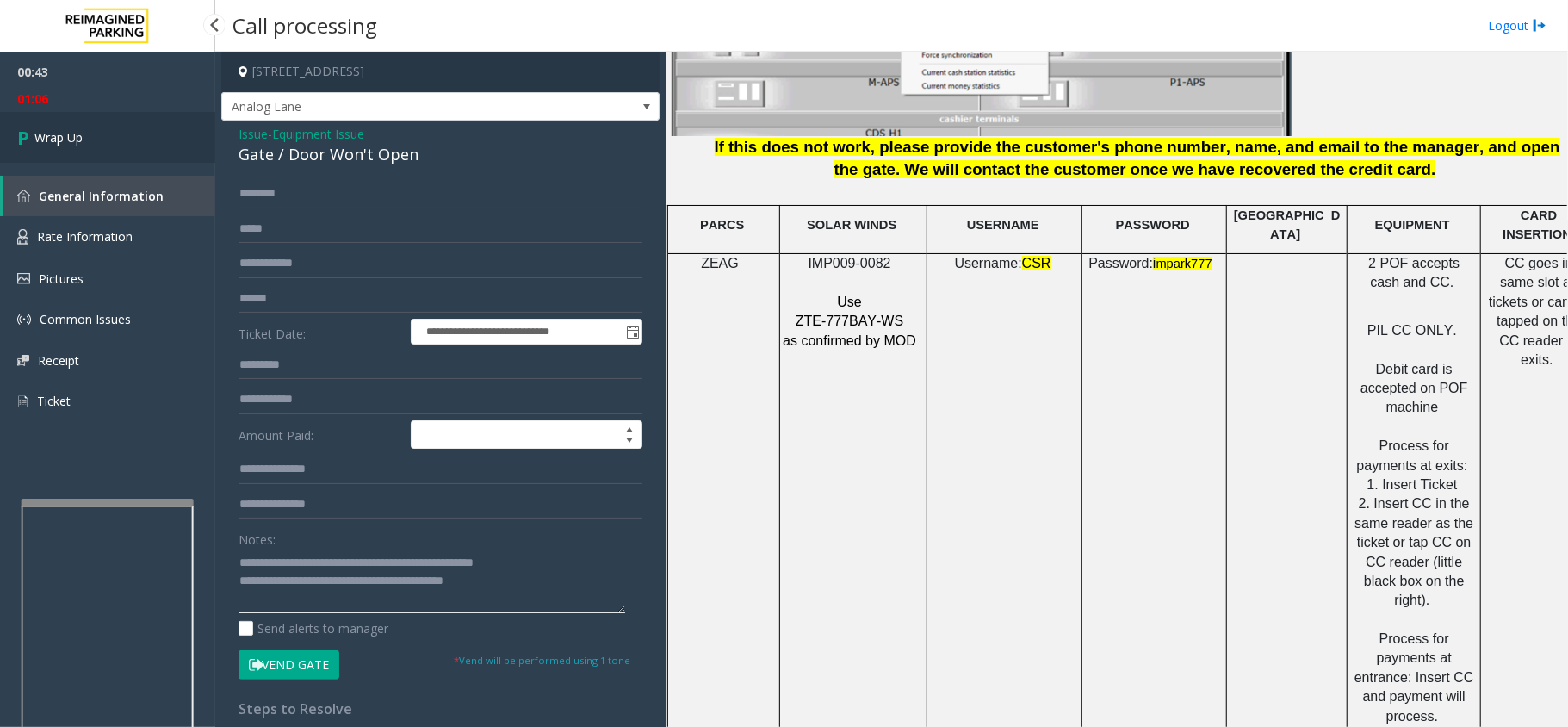
type textarea "**********"
click at [160, 113] on link "Wrap Up" at bounding box center [108, 136] width 215 height 50
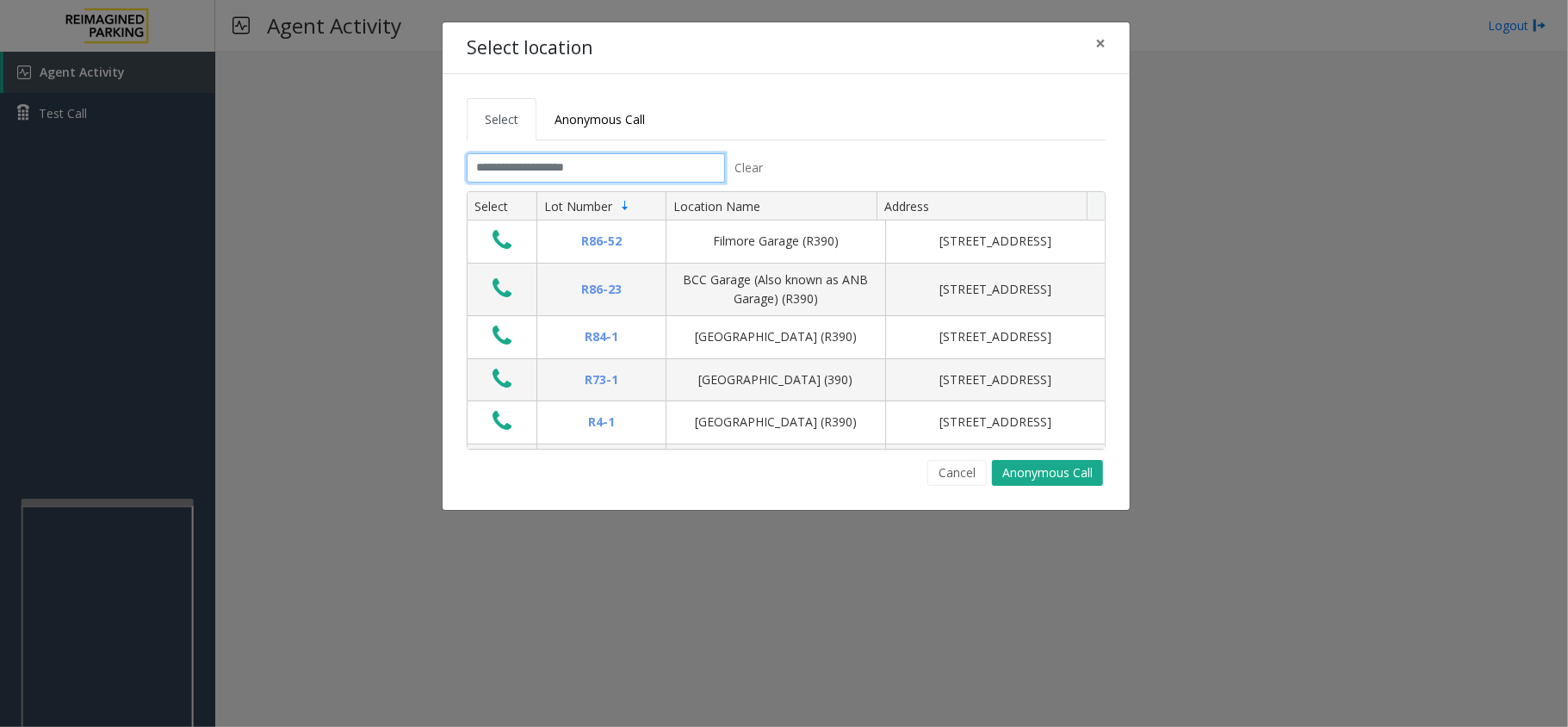
click at [618, 172] on input "text" at bounding box center [596, 168] width 258 height 30
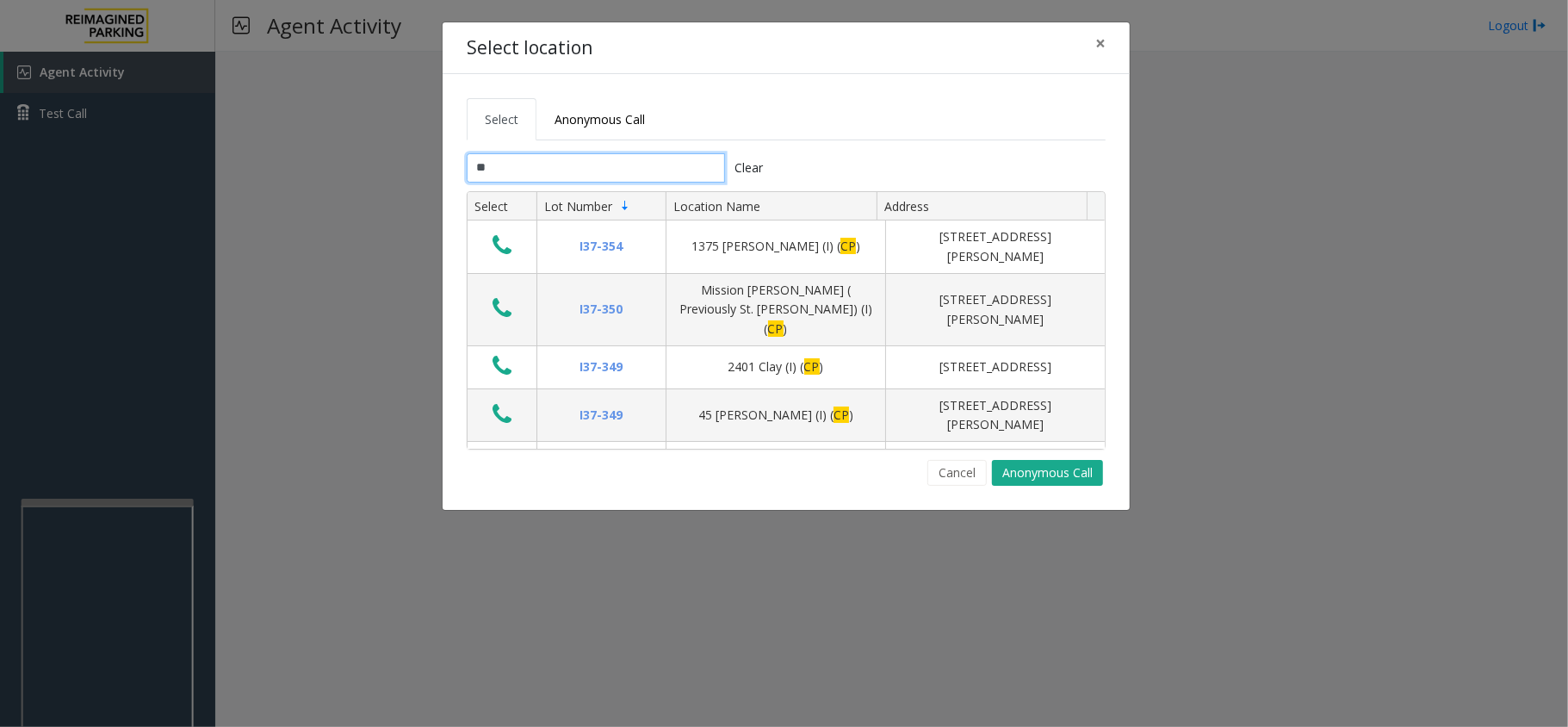
type input "*"
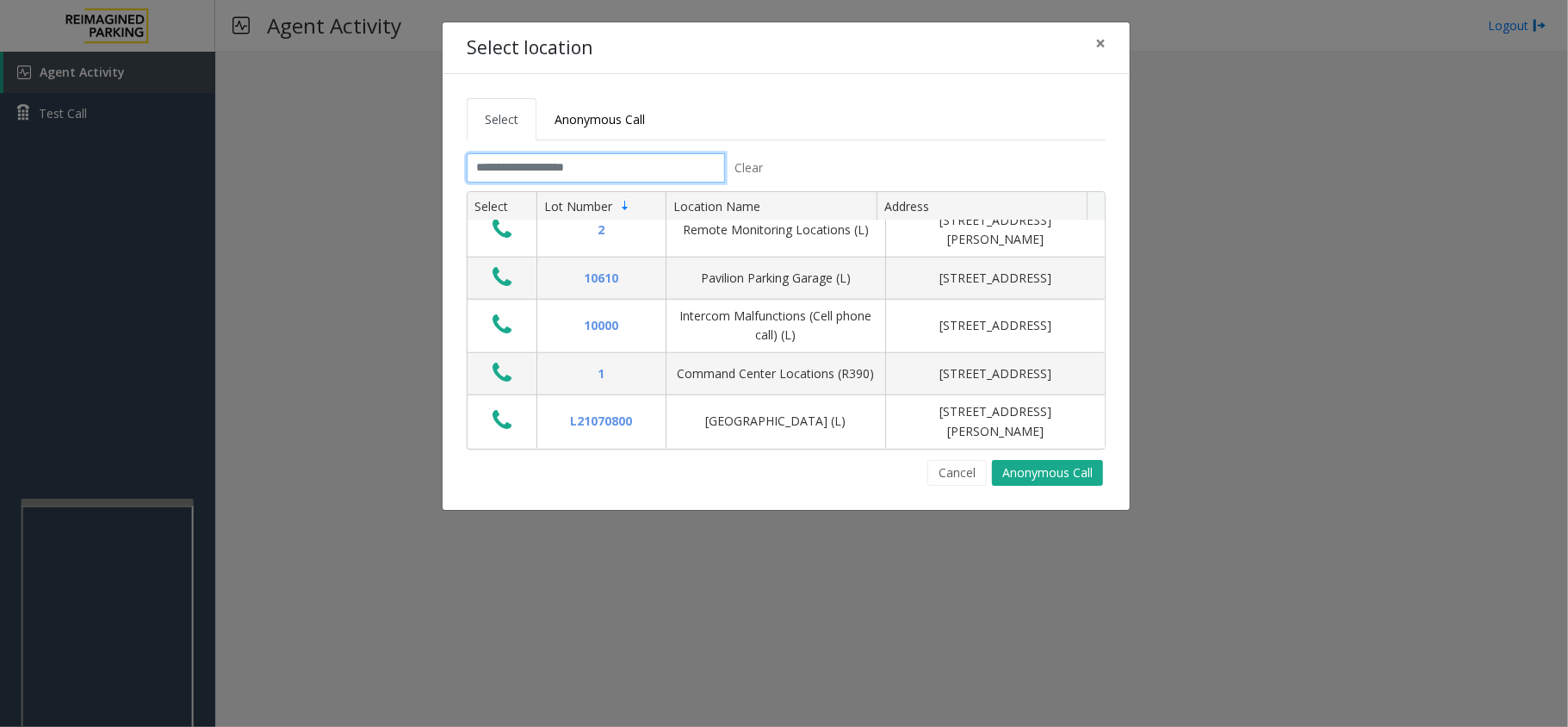
scroll to position [6437, 0]
click at [946, 472] on button "Cancel" at bounding box center [957, 473] width 59 height 26
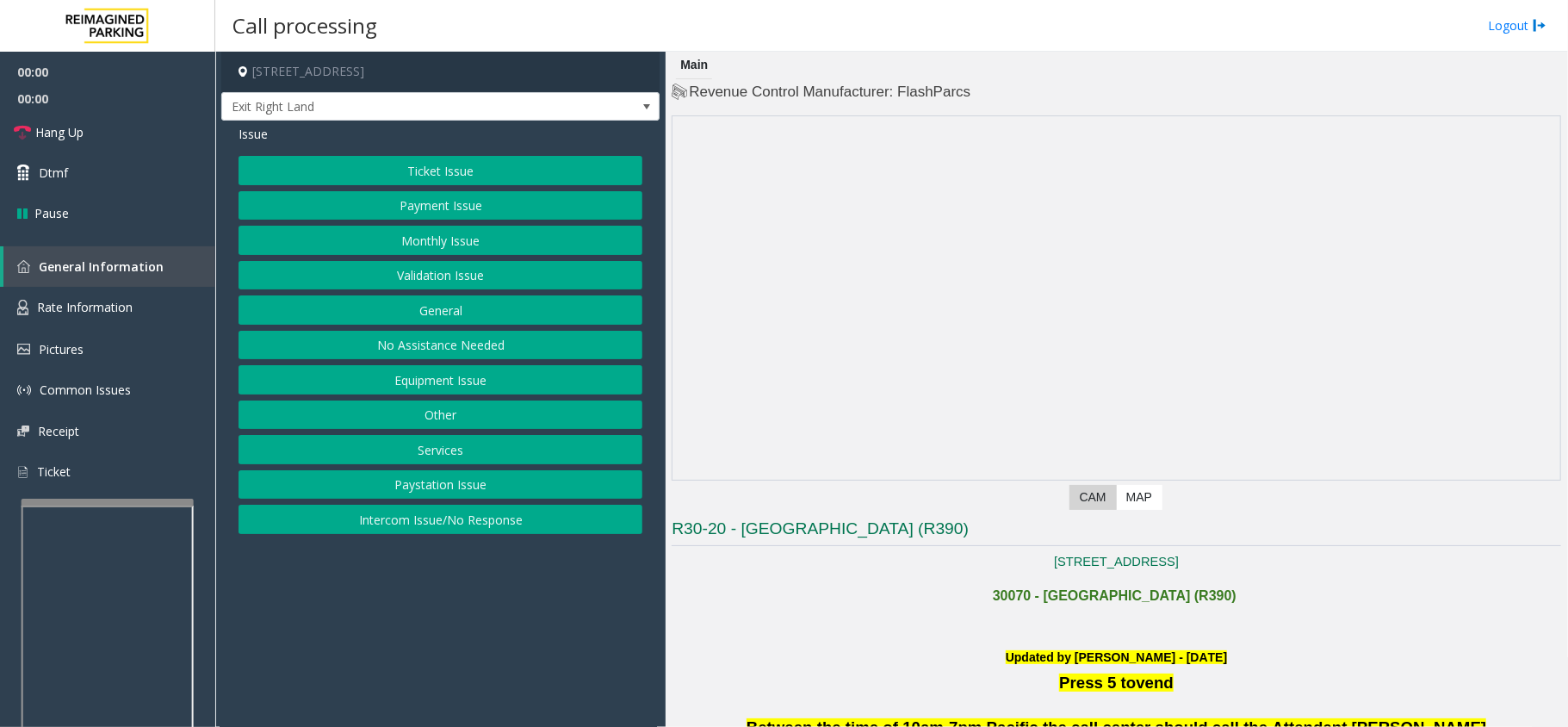
scroll to position [574, 0]
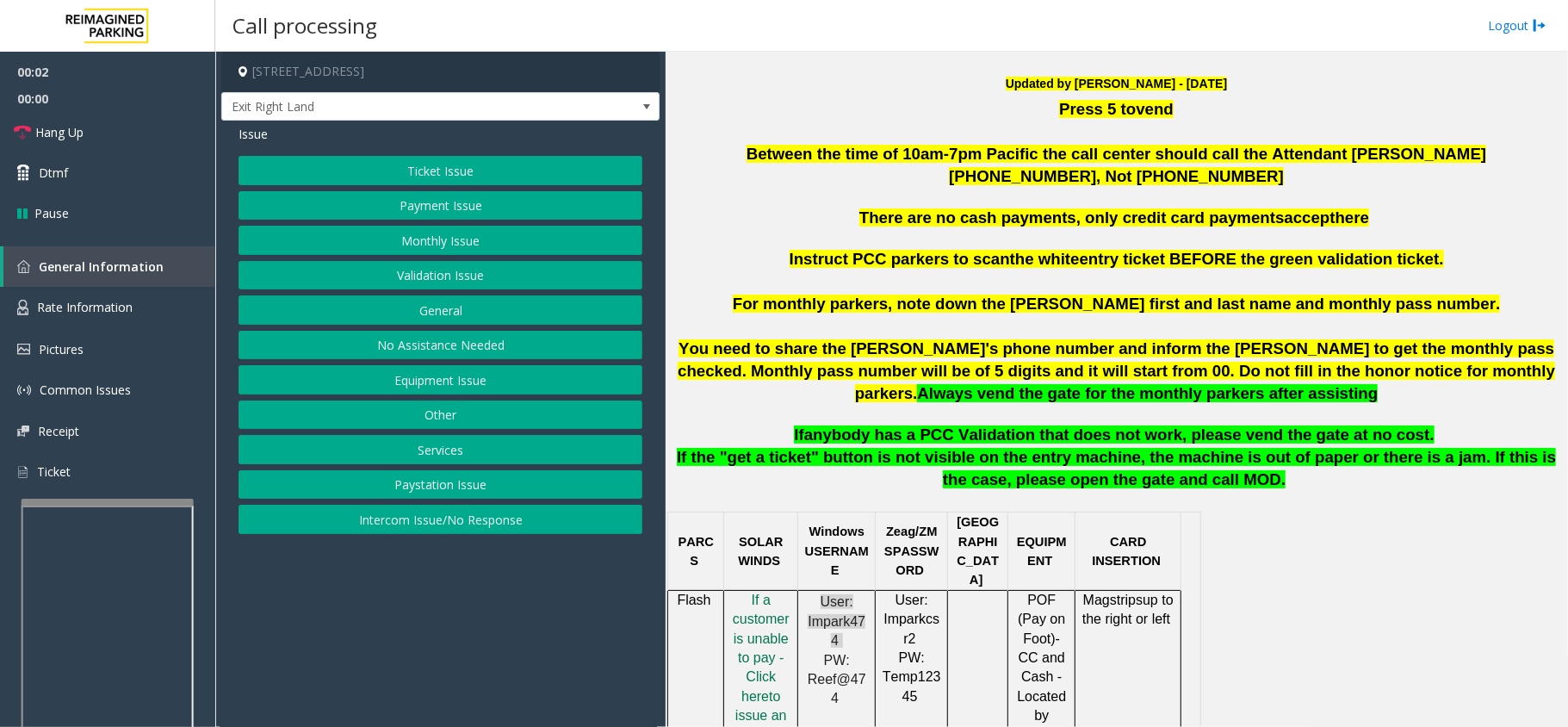
click at [431, 517] on button "Intercom Issue/No Response" at bounding box center [440, 519] width 404 height 30
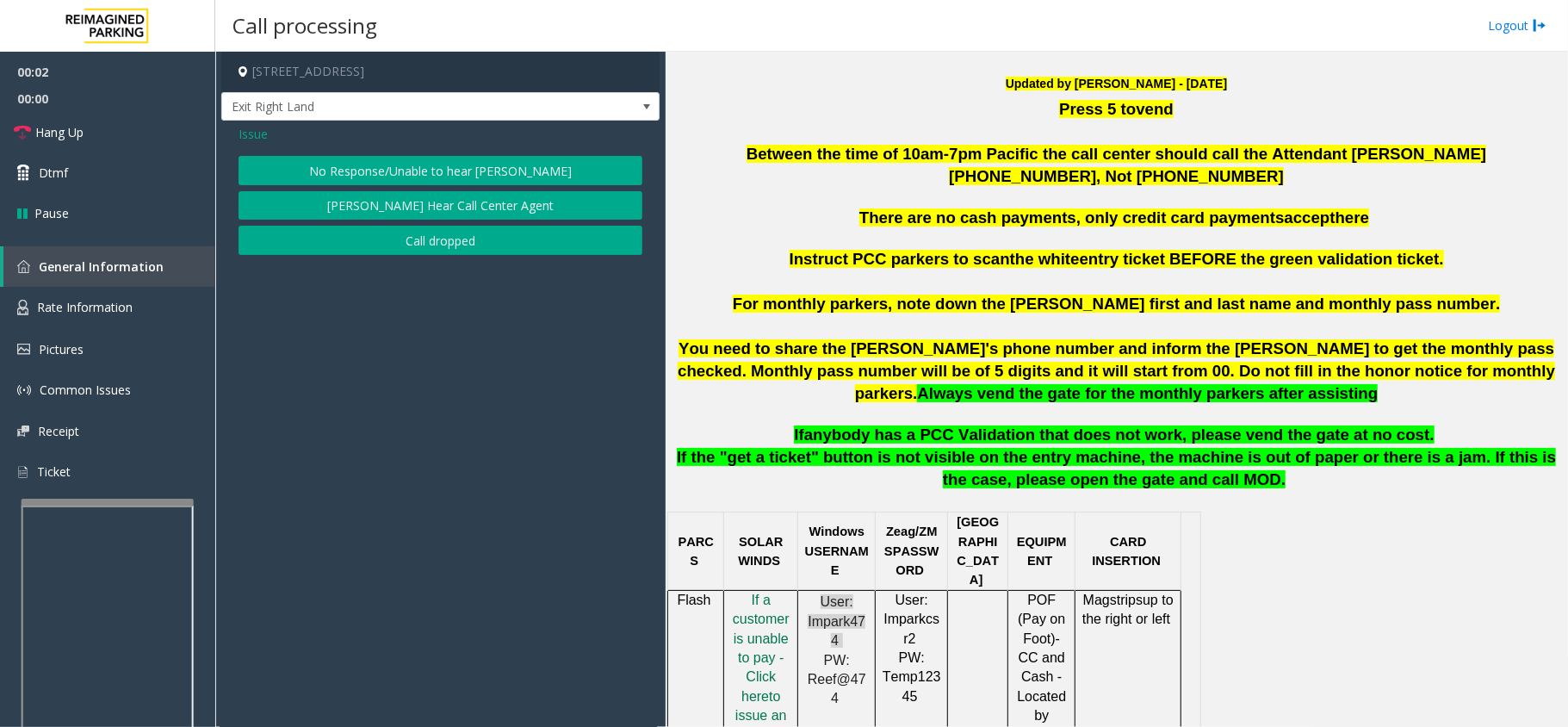
click at [374, 159] on button "No Response/Unable to hear [PERSON_NAME]" at bounding box center [440, 171] width 404 height 30
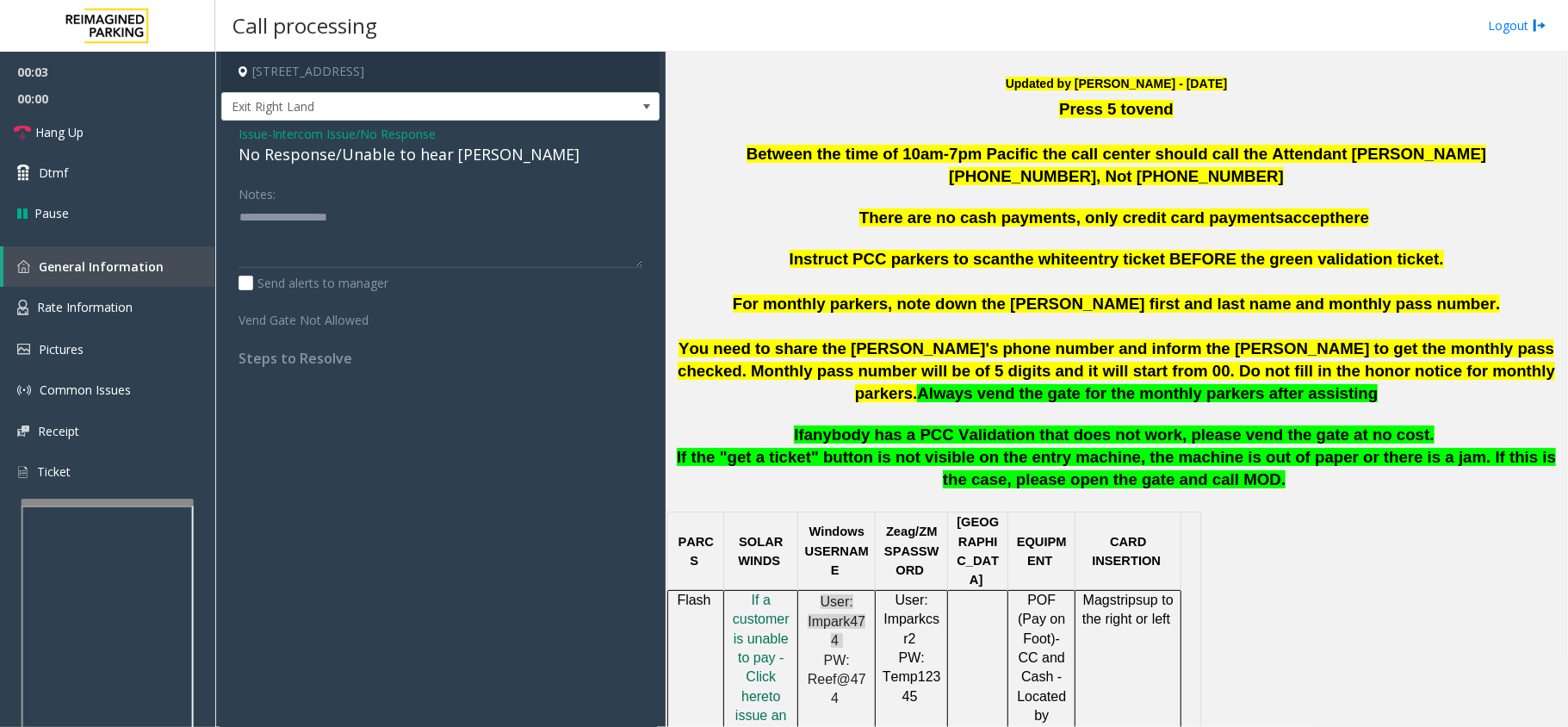
click at [369, 156] on div "No Response/Unable to hear [PERSON_NAME]" at bounding box center [440, 154] width 404 height 23
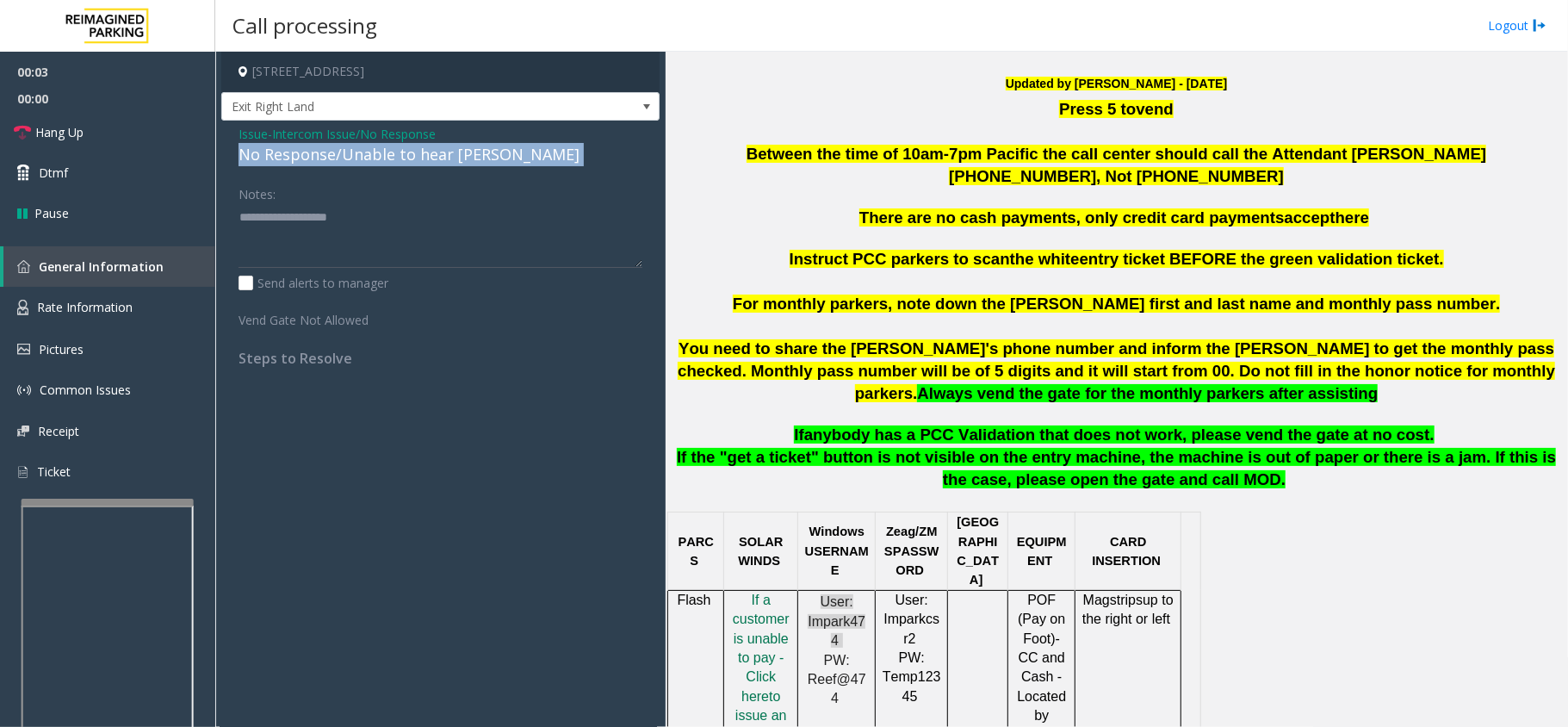
click at [369, 156] on div "No Response/Unable to hear [PERSON_NAME]" at bounding box center [440, 154] width 404 height 23
copy div "No Response/Unable to hear [PERSON_NAME]"
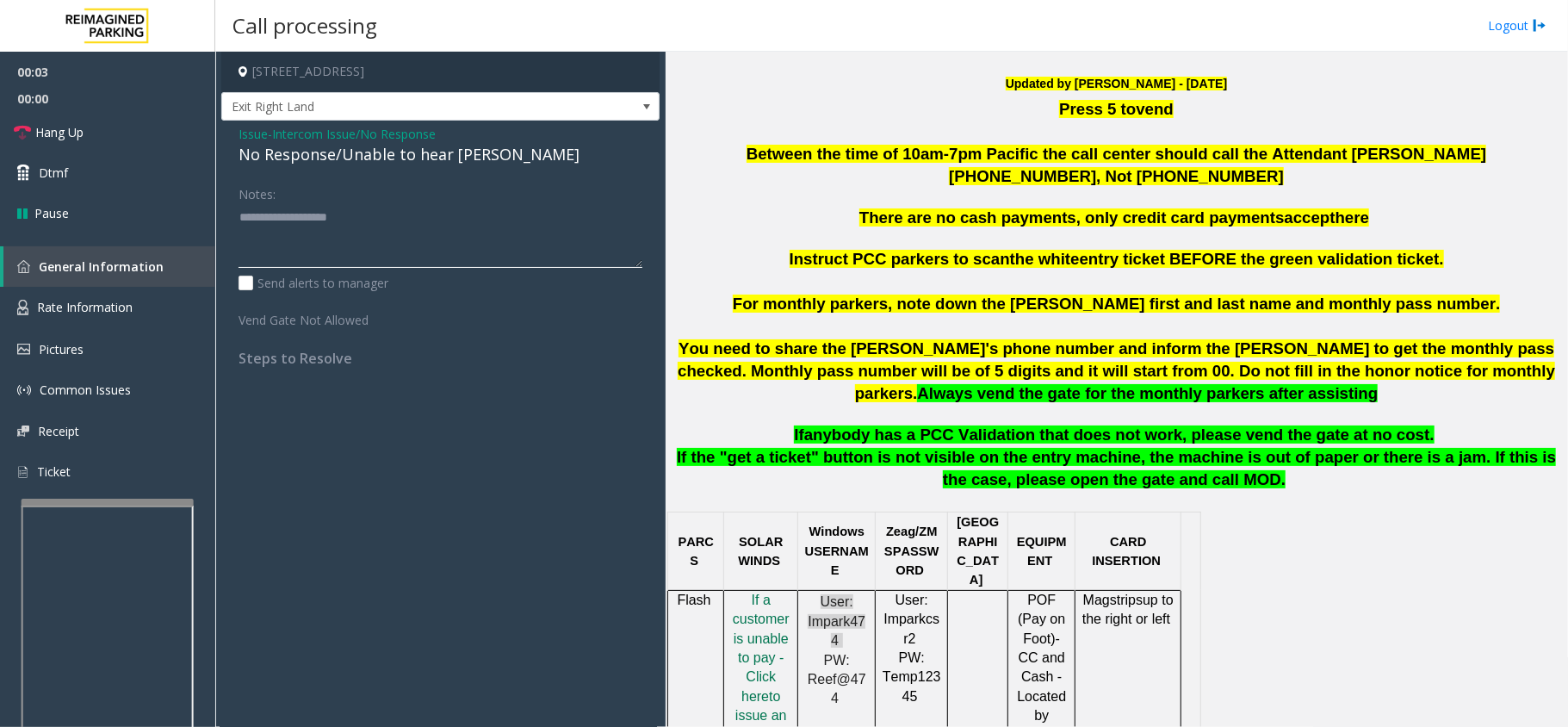
click at [400, 248] on textarea at bounding box center [440, 235] width 404 height 65
paste textarea "**********"
type textarea "**********"
click at [255, 132] on span "Issue" at bounding box center [253, 133] width 30 height 18
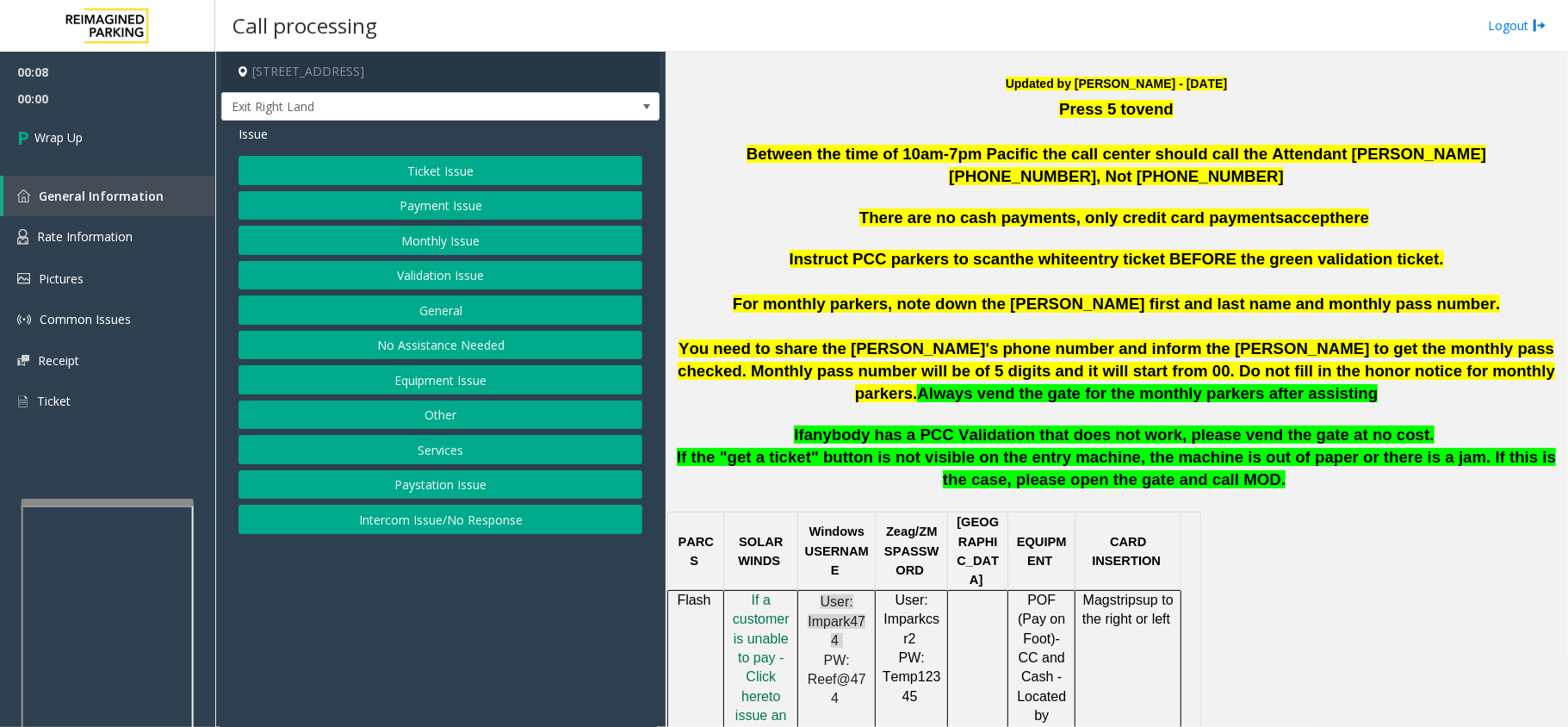
click at [420, 379] on button "Equipment Issue" at bounding box center [440, 379] width 404 height 30
click at [459, 520] on button "Equipment Testing" at bounding box center [440, 519] width 404 height 30
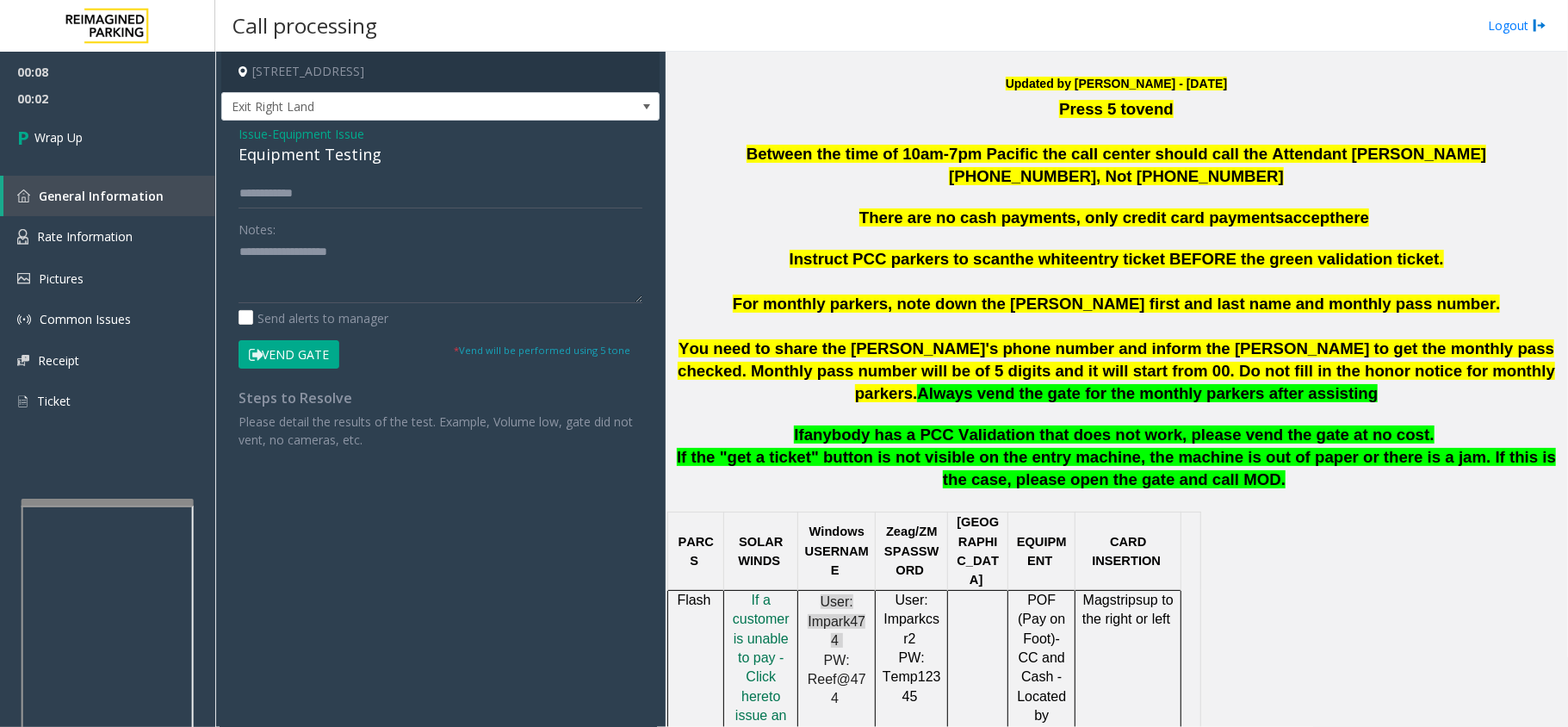
click at [293, 158] on div "Equipment Testing" at bounding box center [440, 154] width 404 height 23
copy div "Equipment Testing"
click at [320, 265] on textarea at bounding box center [440, 271] width 404 height 65
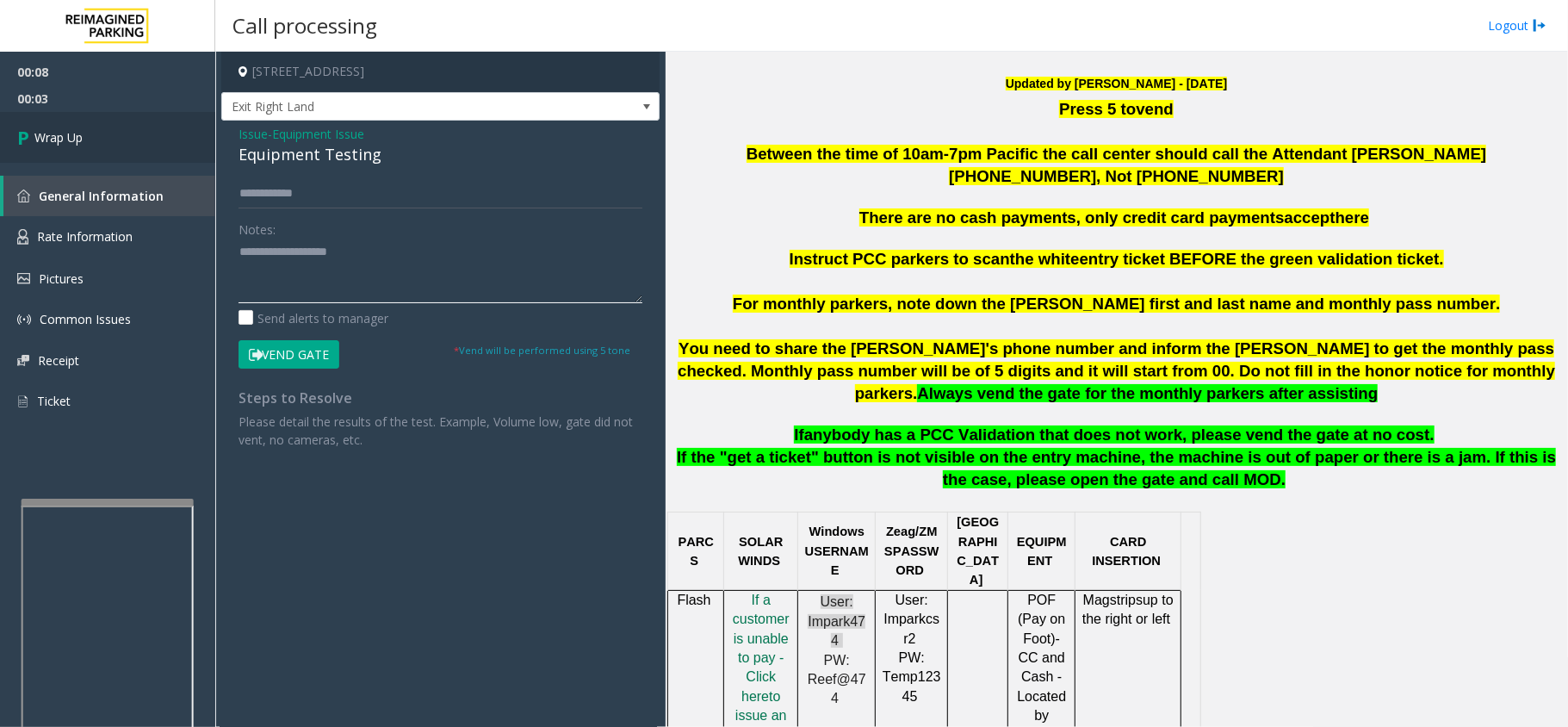
paste textarea "**********"
type textarea "**********"
click at [165, 131] on link "Wrap Up" at bounding box center [108, 136] width 215 height 50
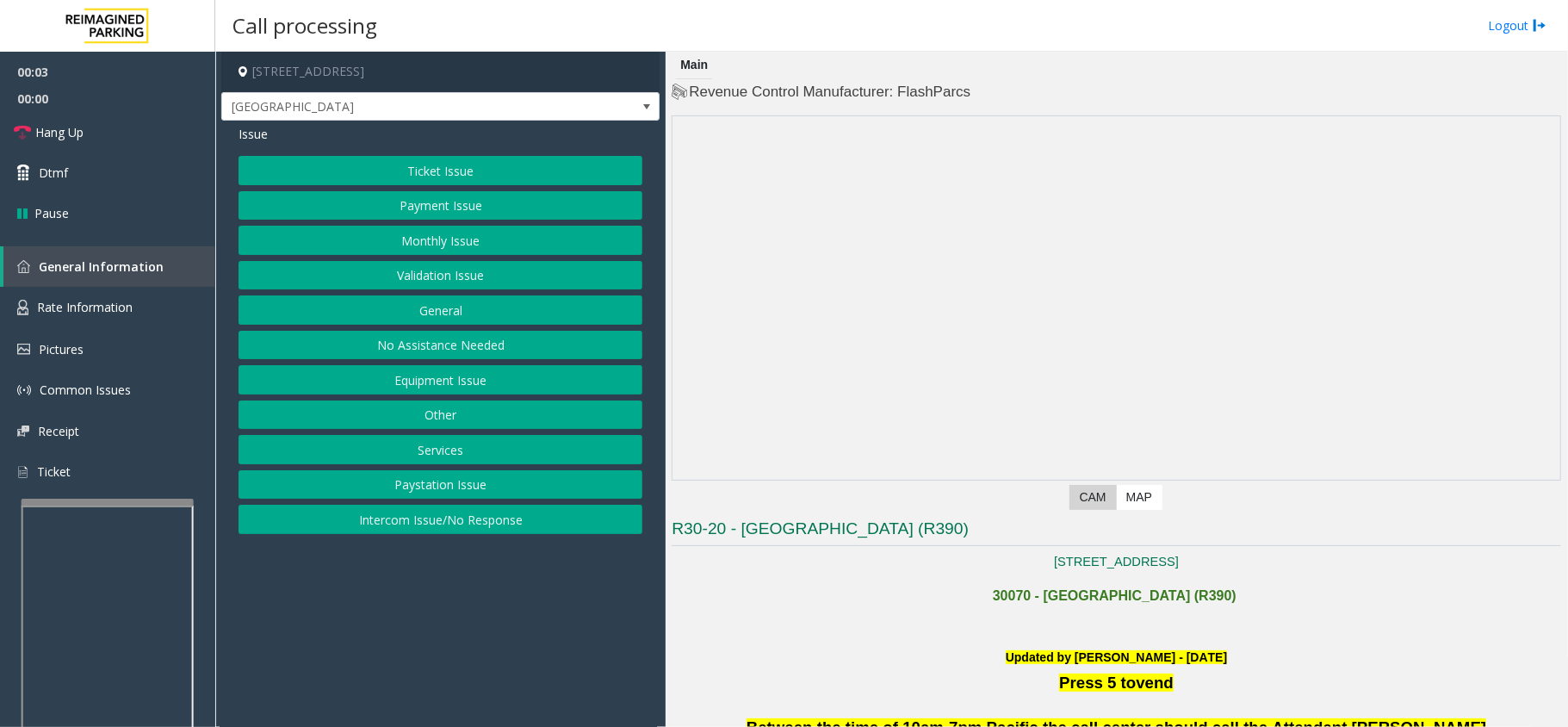
drag, startPoint x: 549, startPoint y: 522, endPoint x: 415, endPoint y: 337, distance: 228.4
click at [549, 522] on button "Intercom Issue/No Response" at bounding box center [440, 519] width 404 height 30
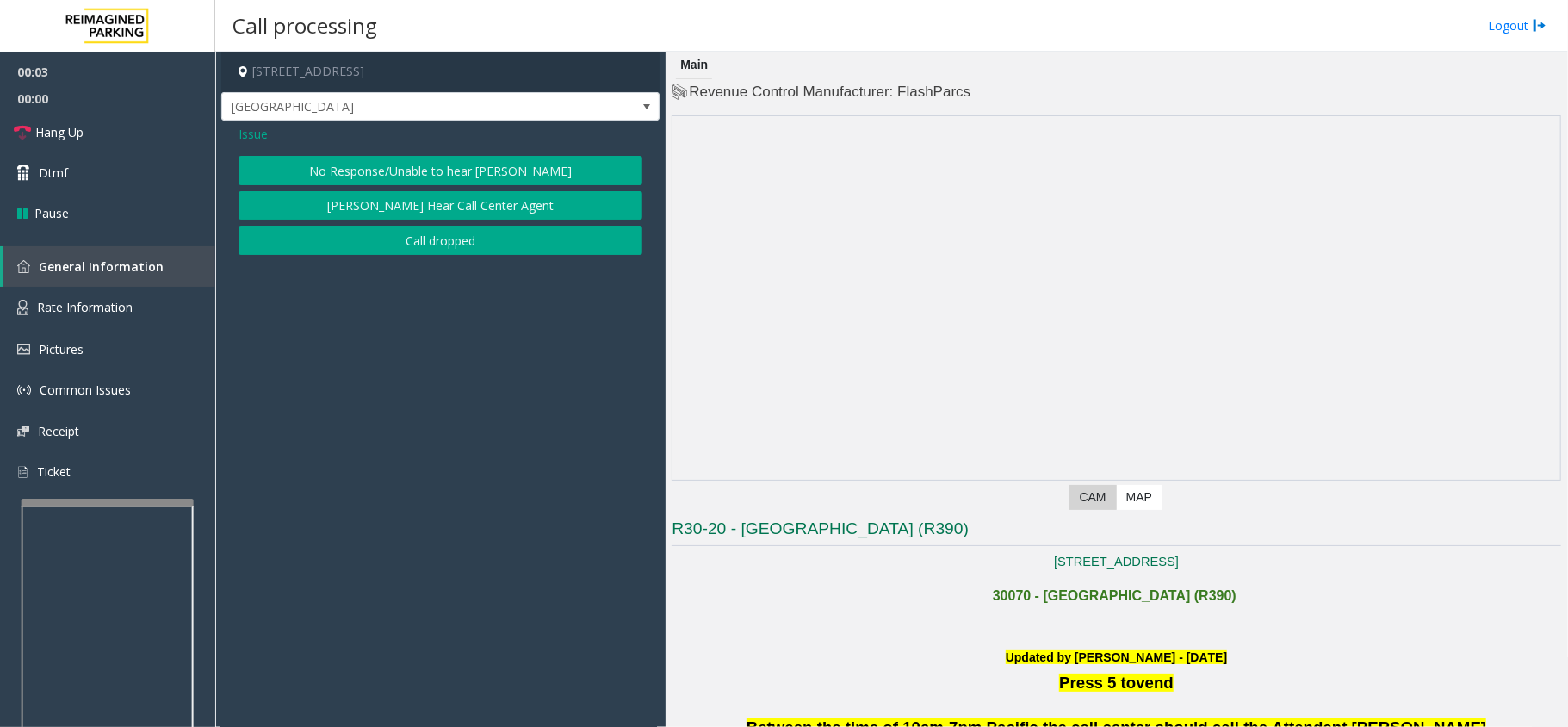
click at [372, 163] on button "No Response/Unable to hear [PERSON_NAME]" at bounding box center [440, 171] width 404 height 30
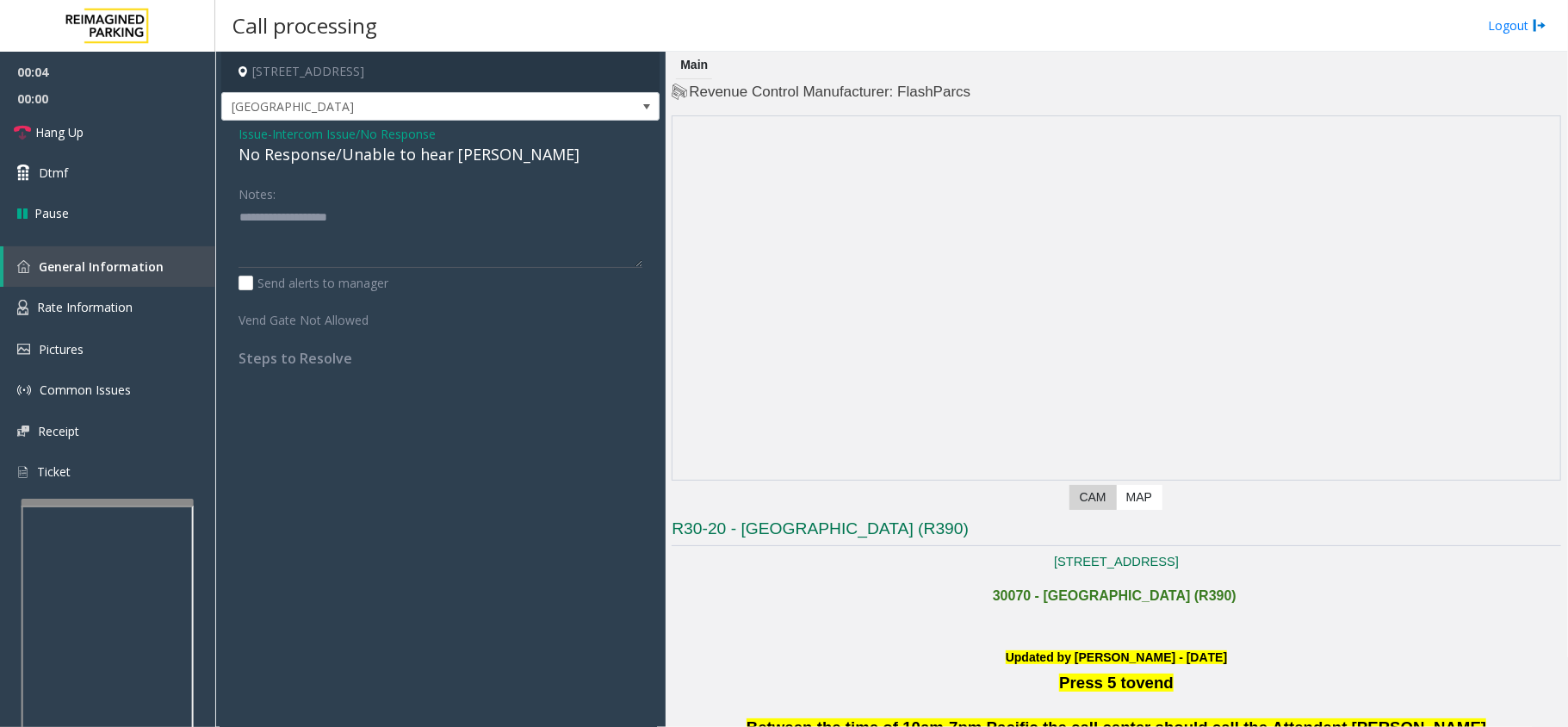
click at [353, 146] on div "No Response/Unable to hear [PERSON_NAME]" at bounding box center [440, 154] width 404 height 23
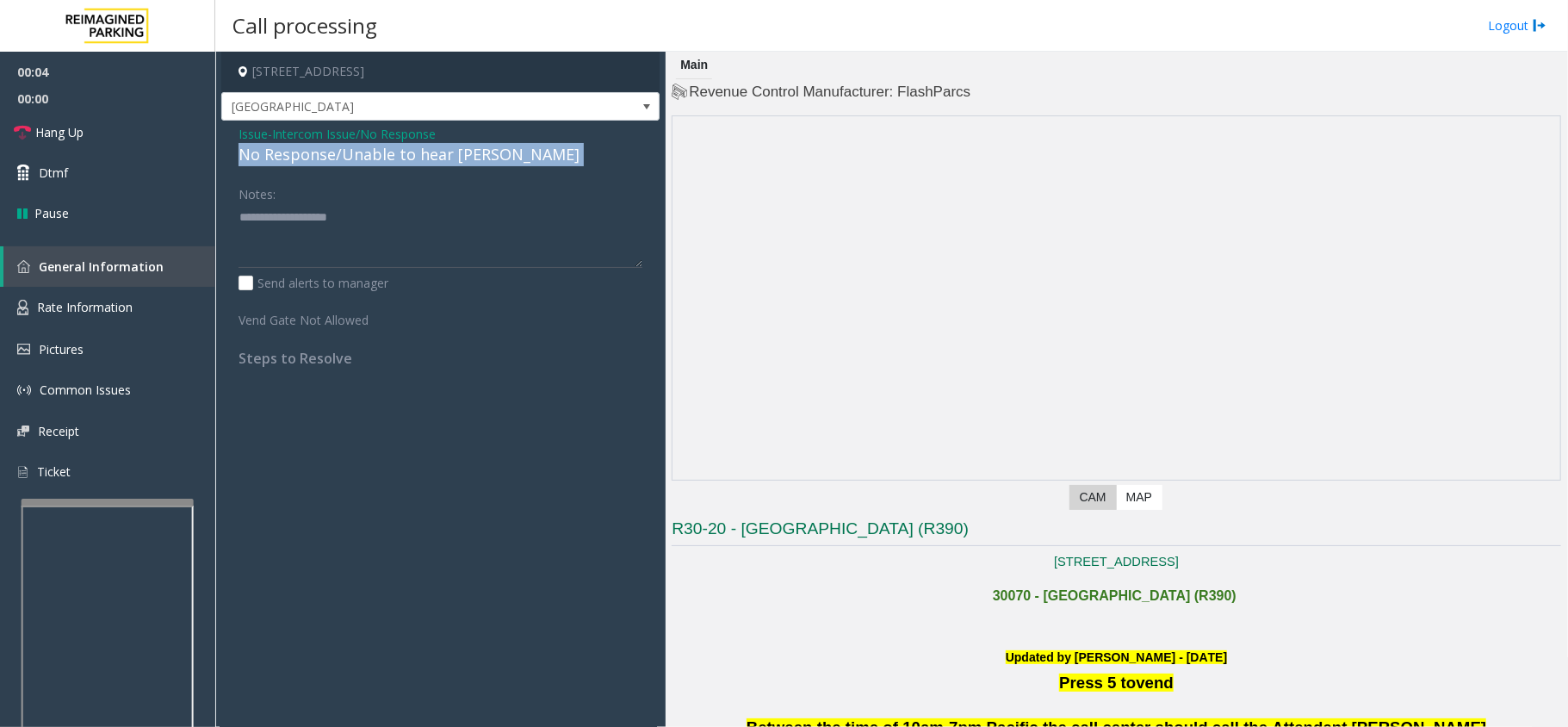
click at [353, 146] on div "No Response/Unable to hear [PERSON_NAME]" at bounding box center [440, 154] width 404 height 23
copy div "No Response/Unable to hear [PERSON_NAME]"
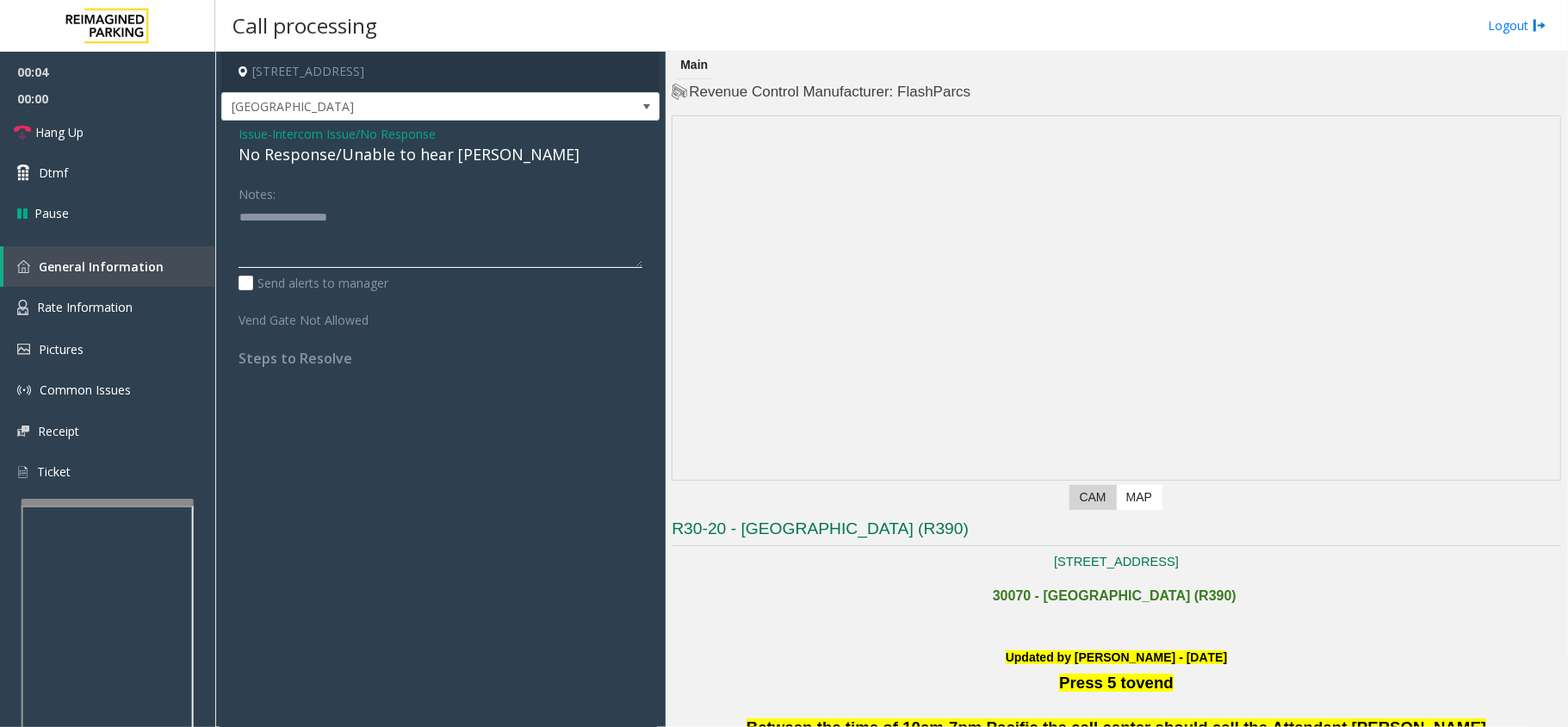
drag, startPoint x: 360, startPoint y: 224, endPoint x: 311, endPoint y: 231, distance: 49.5
click at [360, 226] on textarea at bounding box center [440, 235] width 404 height 65
paste textarea "**********"
type textarea "**********"
click at [138, 114] on link "Hang Up" at bounding box center [108, 131] width 215 height 40
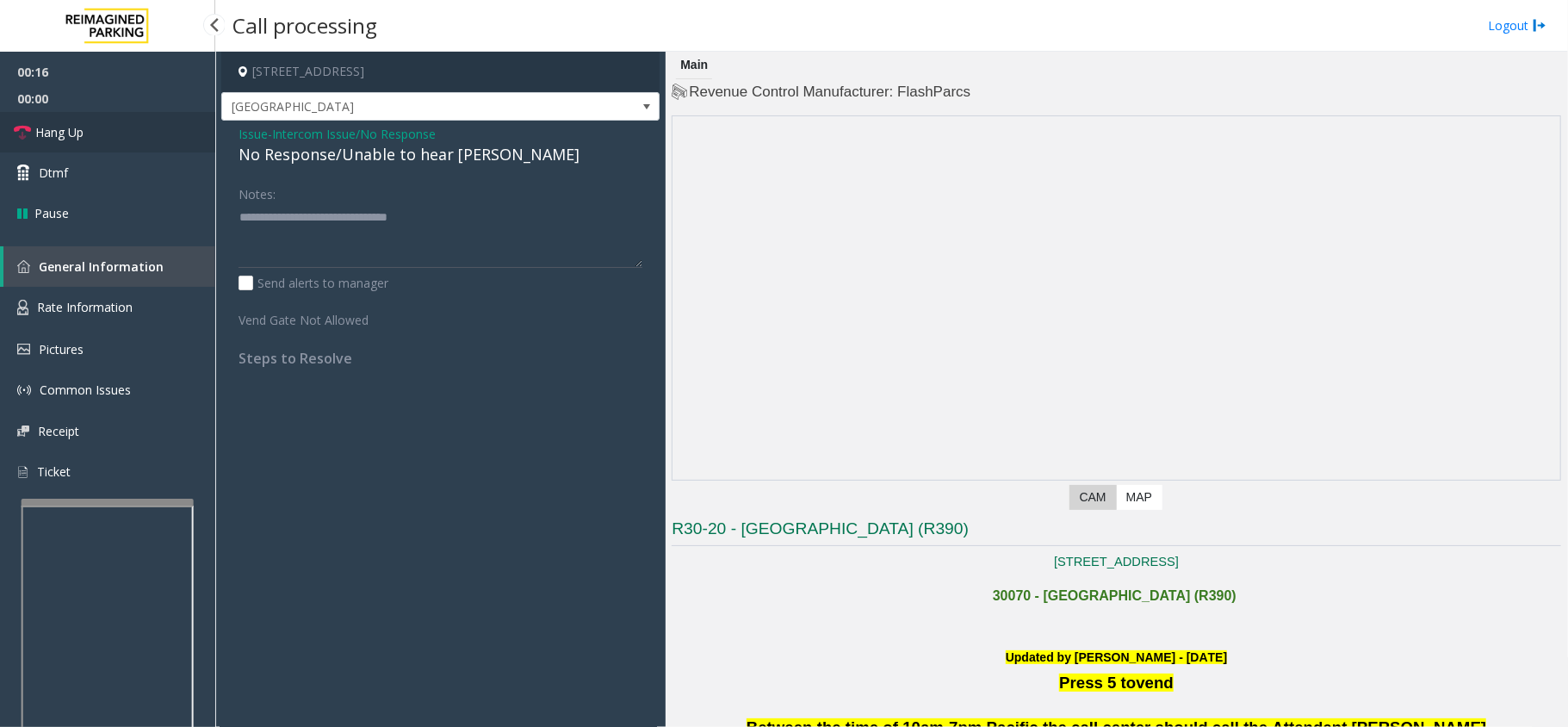
click at [130, 131] on link "Hang Up" at bounding box center [108, 131] width 215 height 40
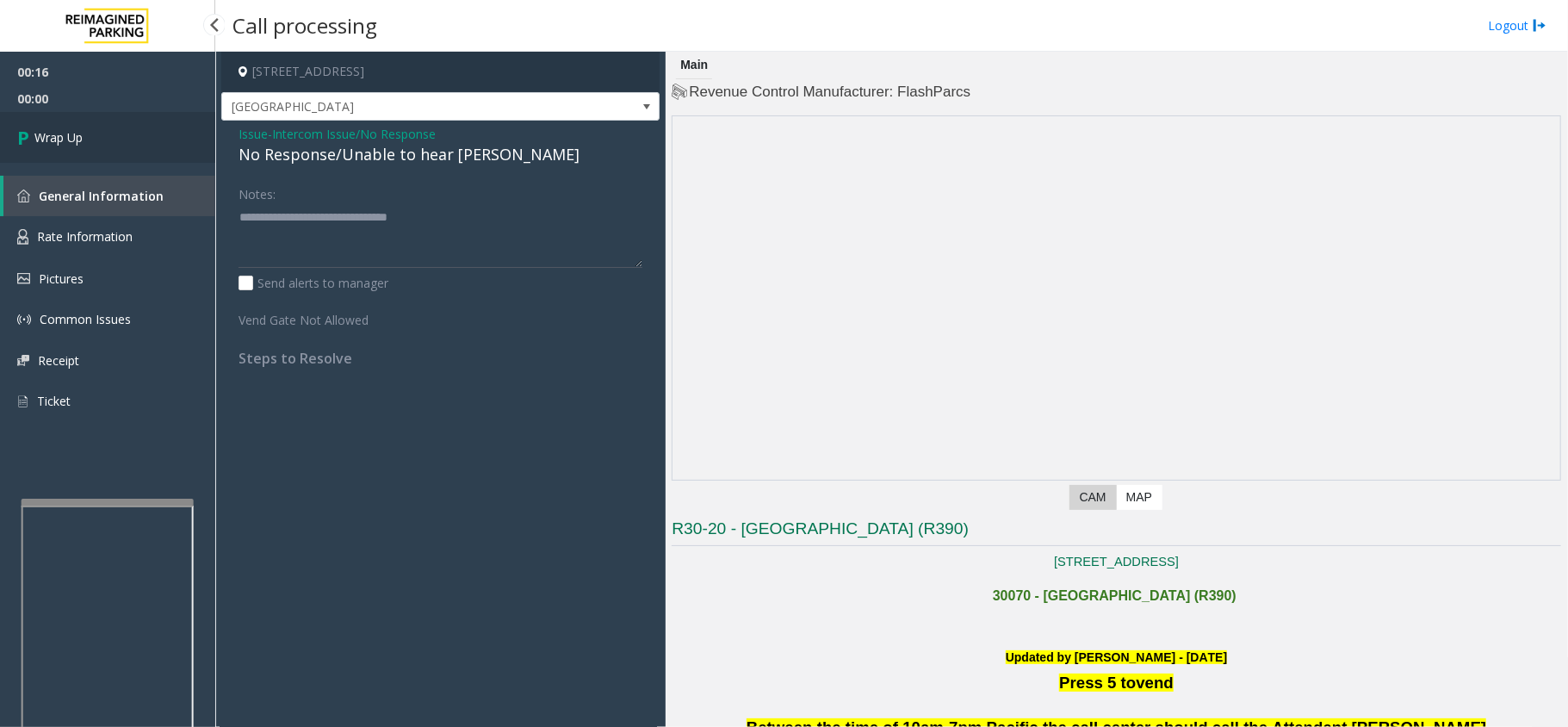
click at [130, 131] on link "Wrap Up" at bounding box center [108, 136] width 215 height 50
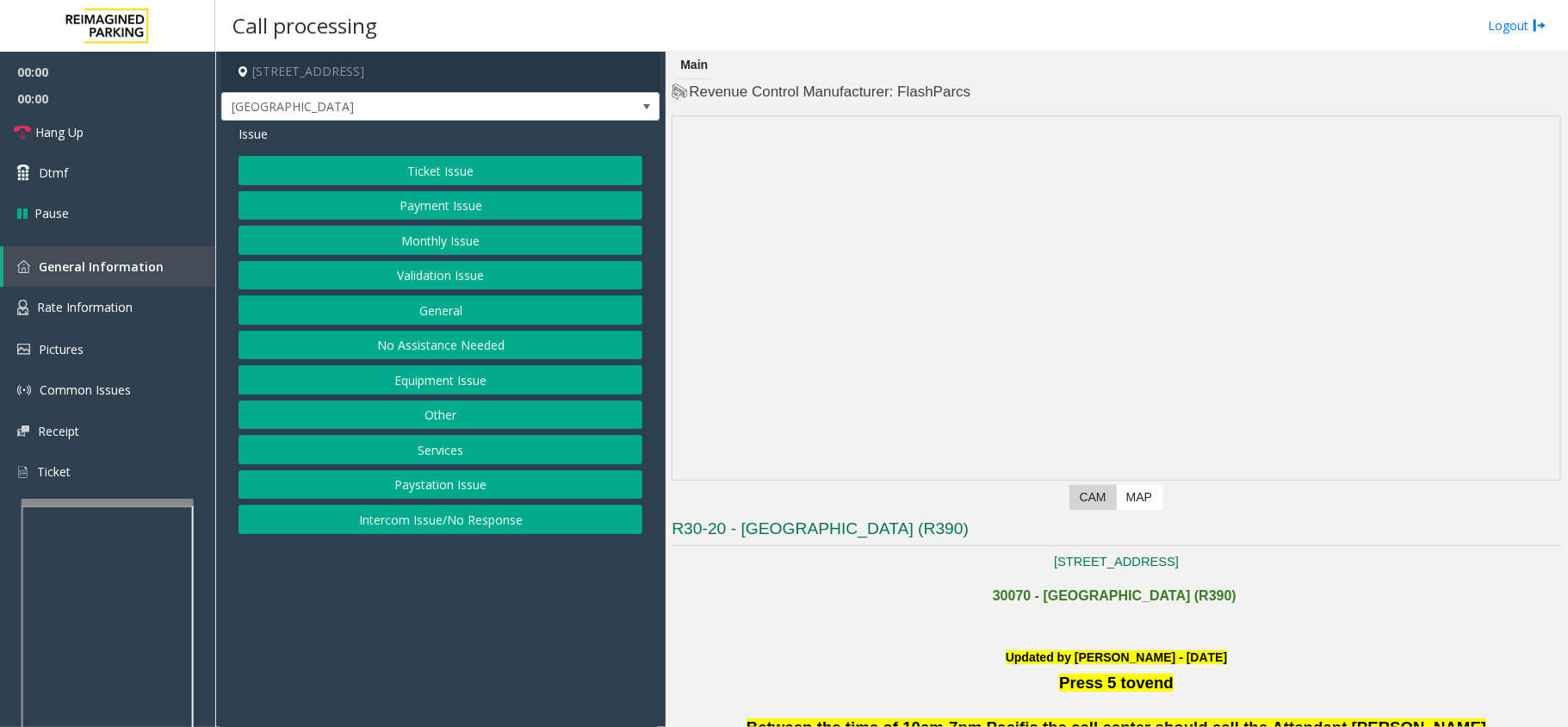
click at [508, 529] on button "Intercom Issue/No Response" at bounding box center [440, 519] width 404 height 30
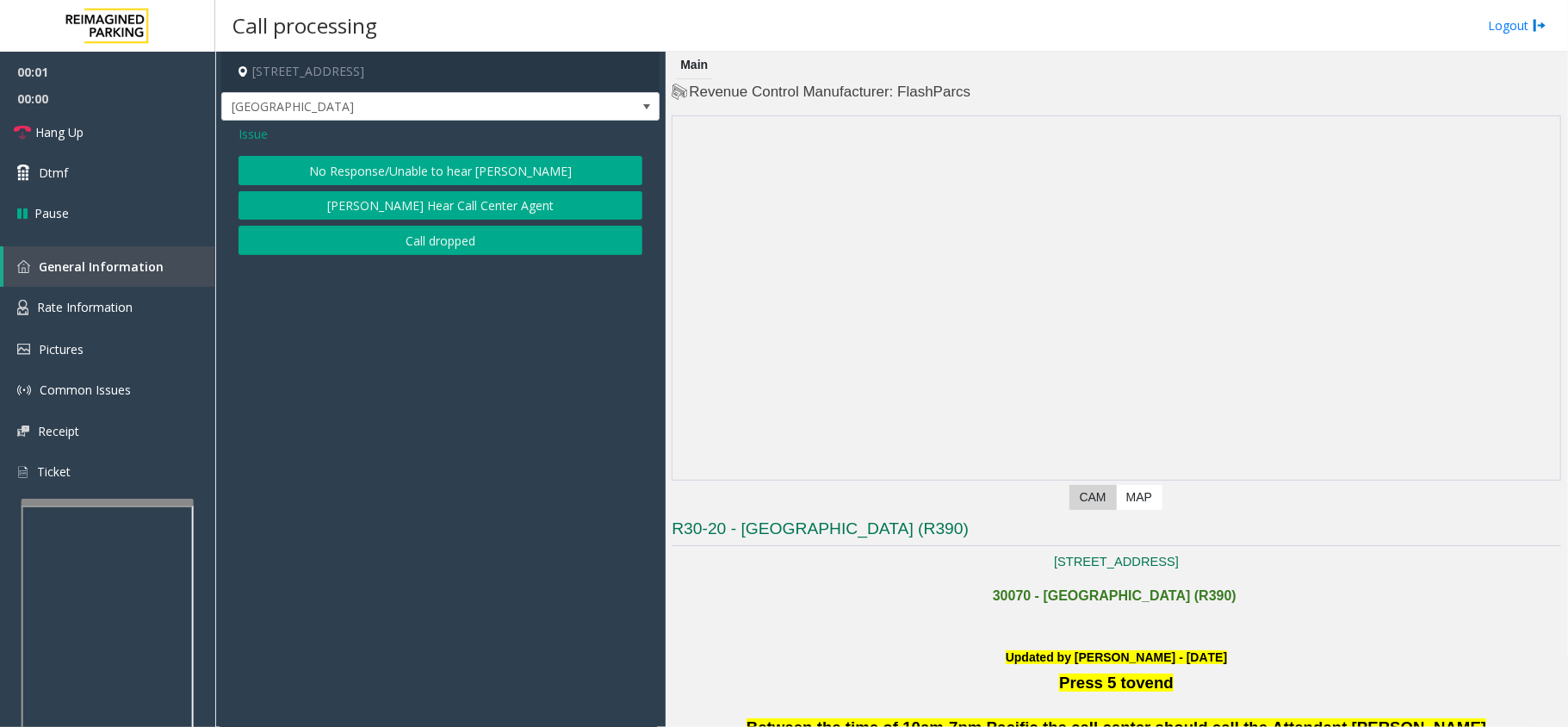
click at [473, 150] on div "Issue No Response/Unable to hear [PERSON_NAME] Cannot Hear Call Center Agent Ca…" at bounding box center [440, 192] width 438 height 143
click at [469, 164] on button "No Response/Unable to hear [PERSON_NAME]" at bounding box center [440, 171] width 404 height 30
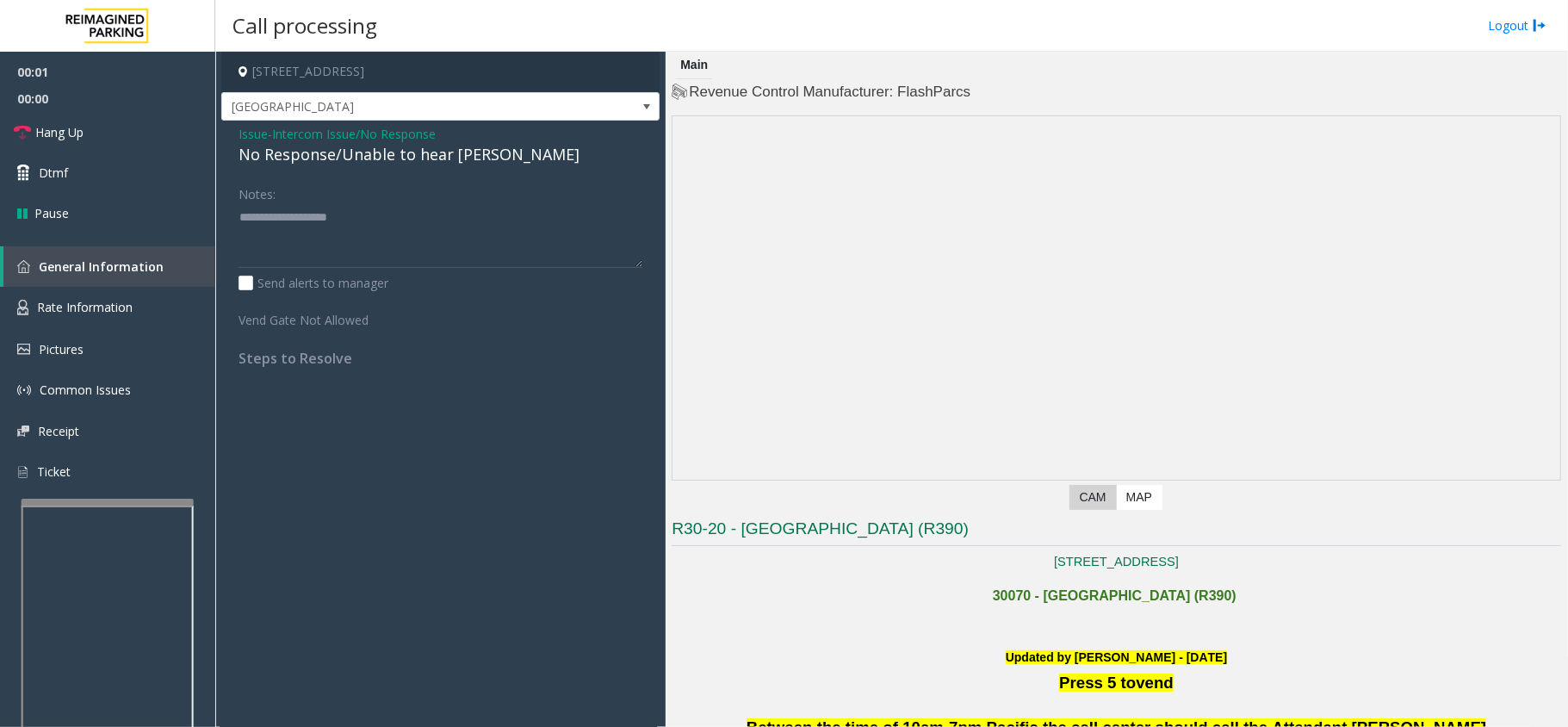
click at [462, 156] on div "No Response/Unable to hear [PERSON_NAME]" at bounding box center [440, 154] width 404 height 23
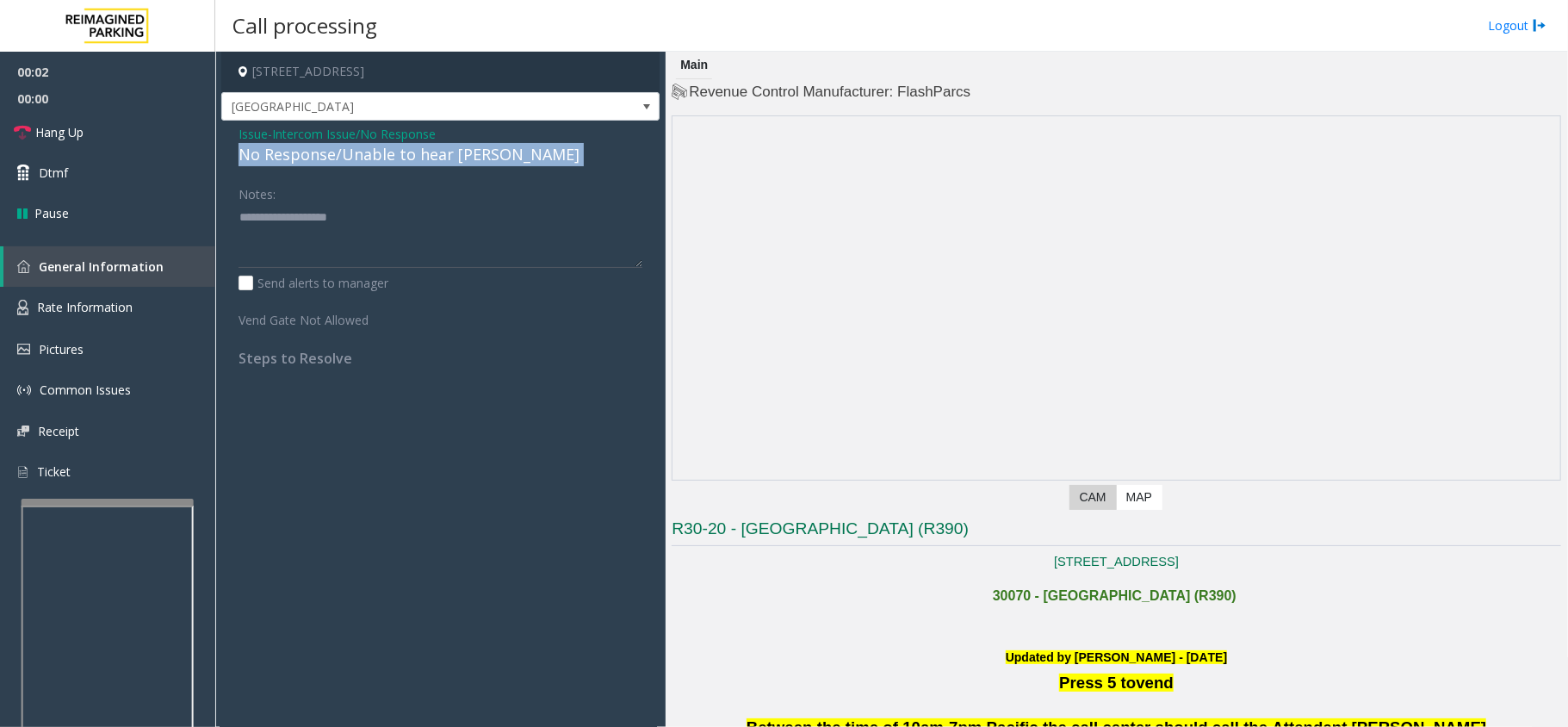
click at [462, 156] on div "No Response/Unable to hear [PERSON_NAME]" at bounding box center [440, 154] width 404 height 23
copy div "No Response/Unable to hear [PERSON_NAME]"
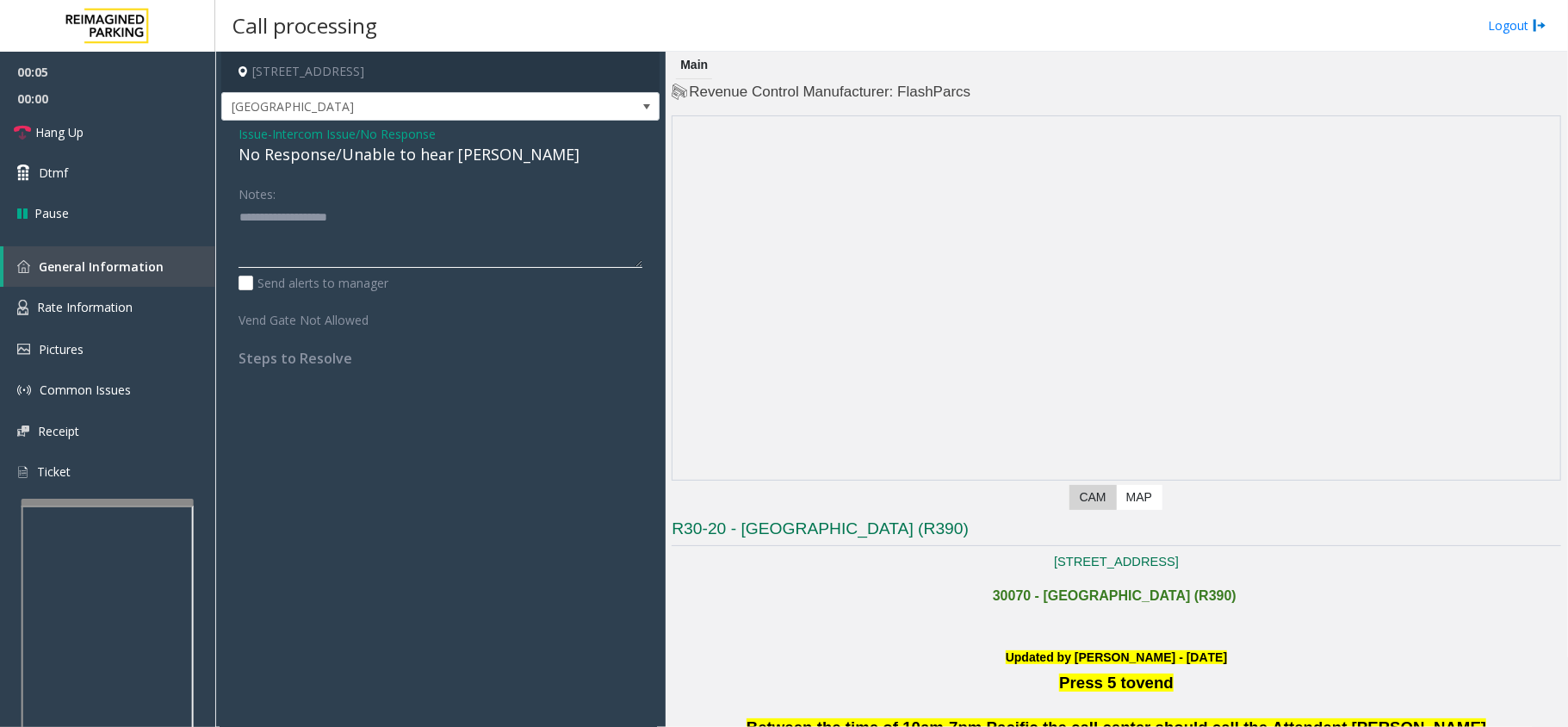
paste textarea "**********"
click at [465, 214] on textarea at bounding box center [440, 235] width 404 height 65
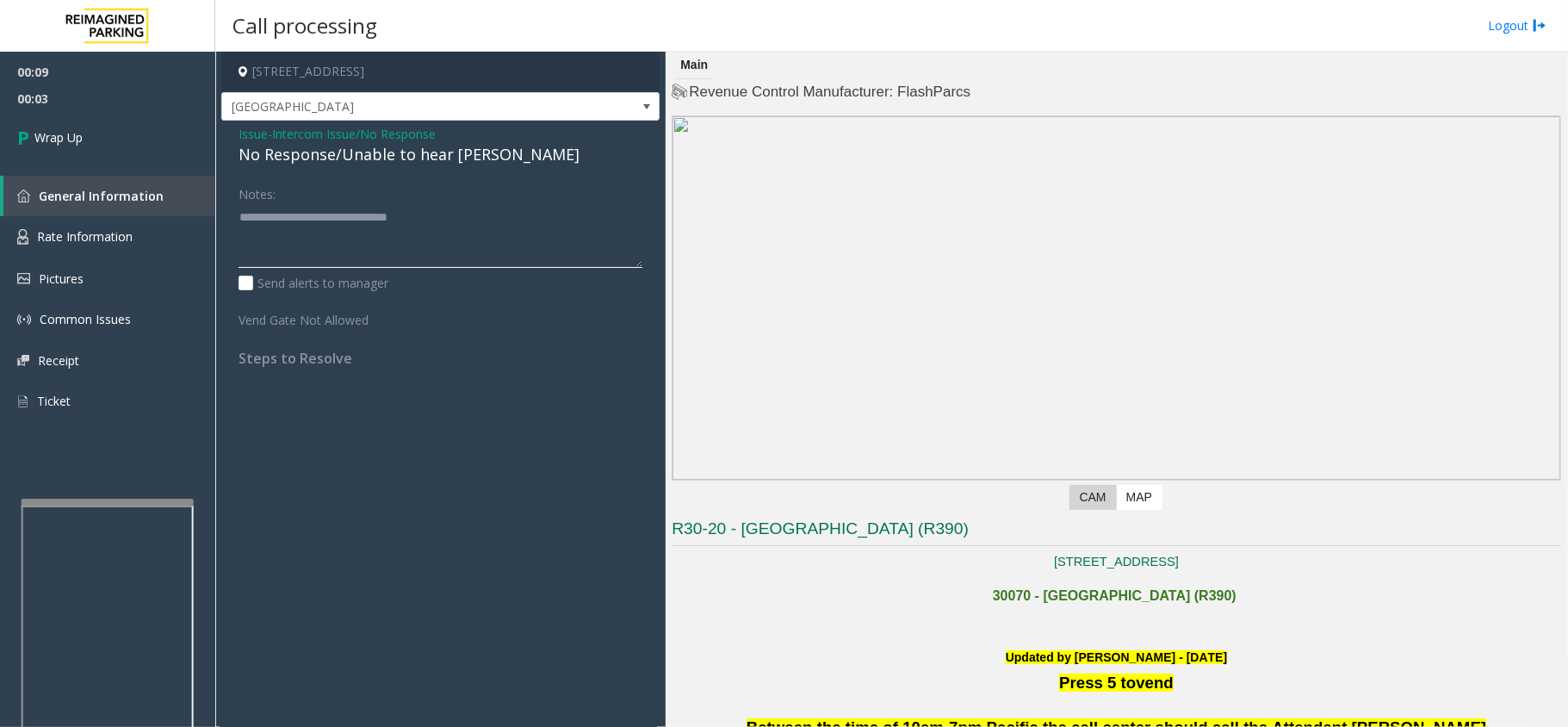
drag, startPoint x: 498, startPoint y: 224, endPoint x: 134, endPoint y: 175, distance: 367.3
click at [126, 181] on app-root "00:09 00:03 Wrap Up General Information Rate Information Pictures Common Issues…" at bounding box center [784, 363] width 1568 height 727
type textarea "**********"
click at [337, 135] on span "Intercom Issue/No Response" at bounding box center [355, 133] width 164 height 18
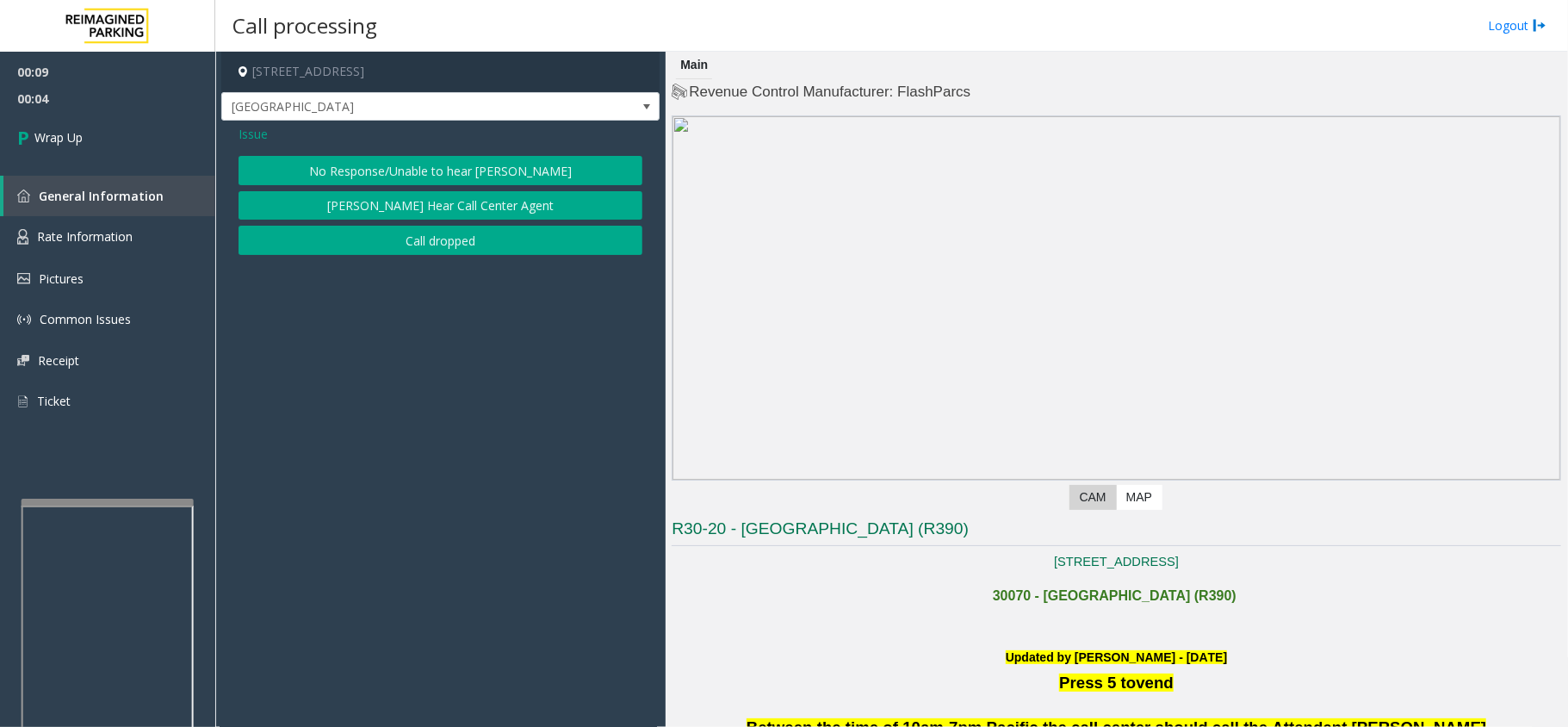
click at [390, 239] on button "Call dropped" at bounding box center [440, 240] width 404 height 30
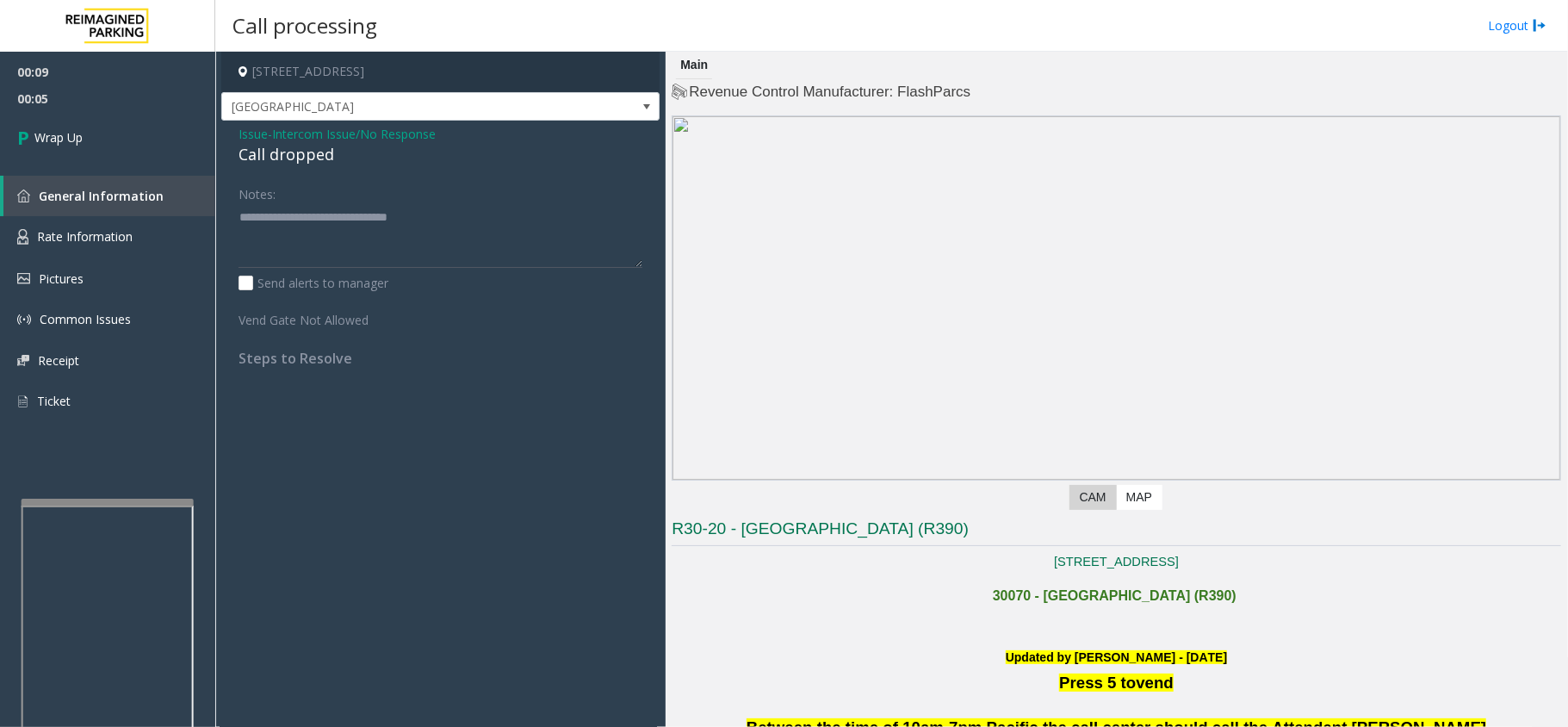
click at [287, 156] on div "Call dropped" at bounding box center [440, 154] width 404 height 23
copy div "Call dropped"
paste textarea
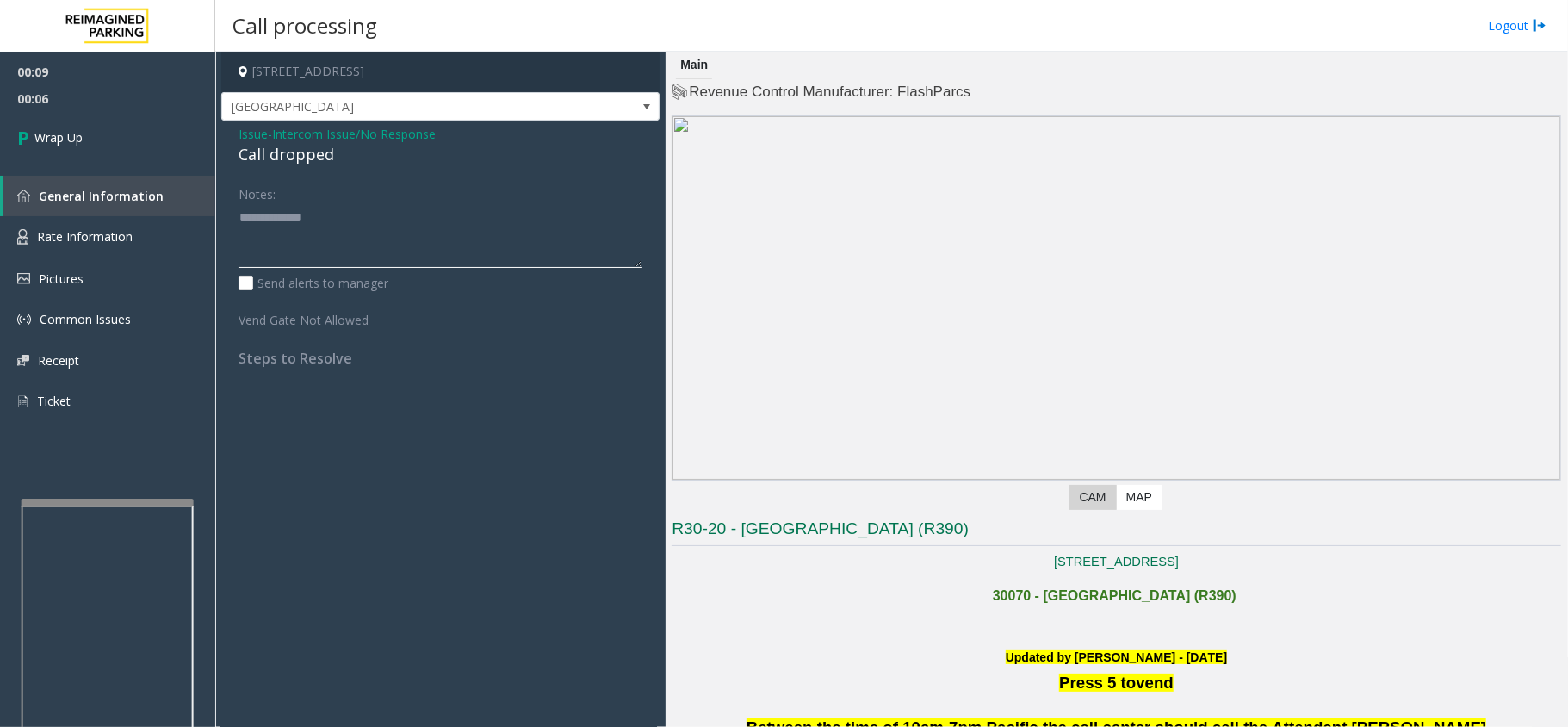
drag, startPoint x: 483, startPoint y: 222, endPoint x: 222, endPoint y: 192, distance: 262.7
click at [222, 192] on div "Issue - Intercom Issue/No Response Call dropped Notes: Send alerts to manager V…" at bounding box center [440, 252] width 438 height 264
type textarea "**********"
click at [162, 125] on link "Wrap Up" at bounding box center [108, 136] width 215 height 50
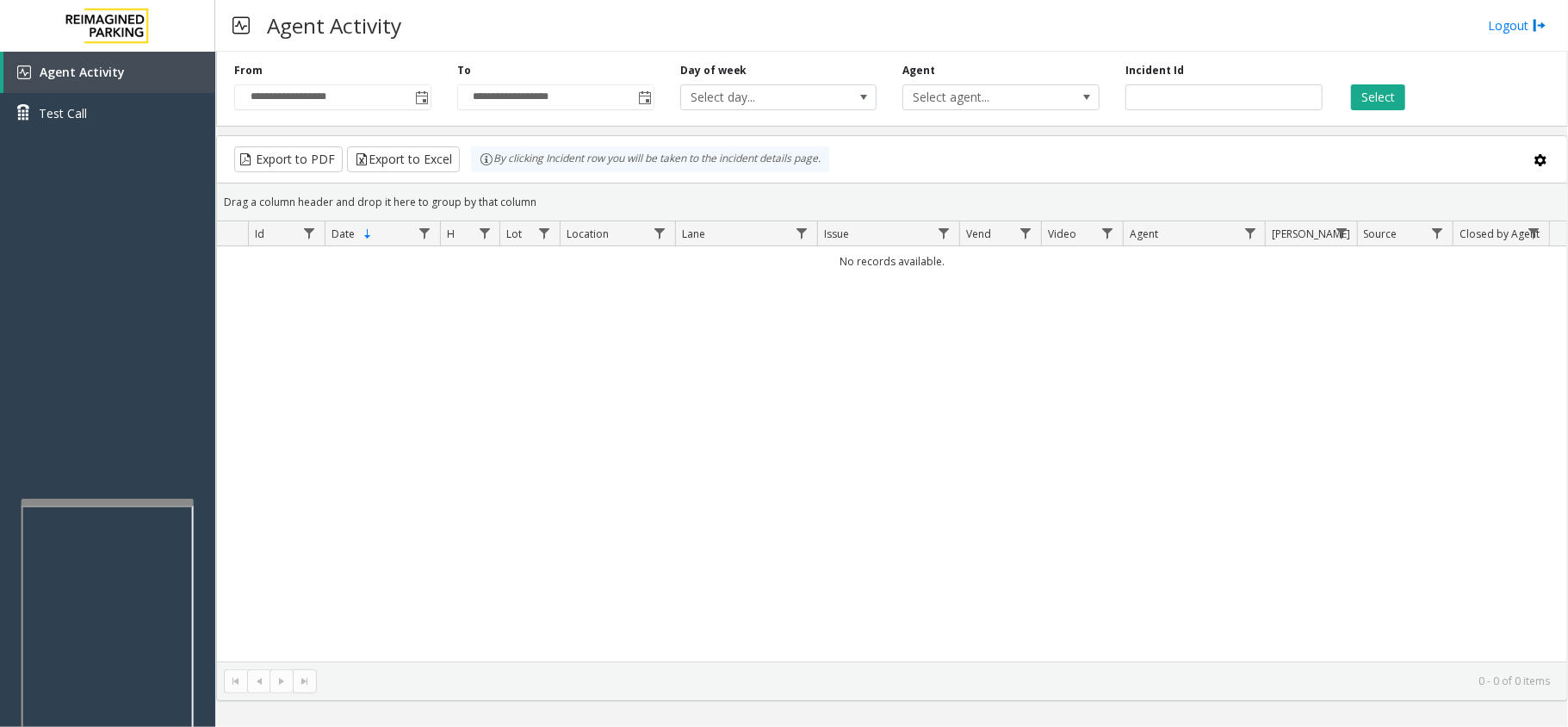
drag, startPoint x: 768, startPoint y: 525, endPoint x: 668, endPoint y: 655, distance: 164.0
drag, startPoint x: 668, startPoint y: 655, endPoint x: 562, endPoint y: 606, distance: 116.8
click at [562, 606] on div "No records available." at bounding box center [892, 454] width 1351 height 415
drag, startPoint x: 655, startPoint y: 644, endPoint x: 584, endPoint y: 551, distance: 117.0
click at [546, 432] on div "No records available." at bounding box center [892, 454] width 1351 height 415
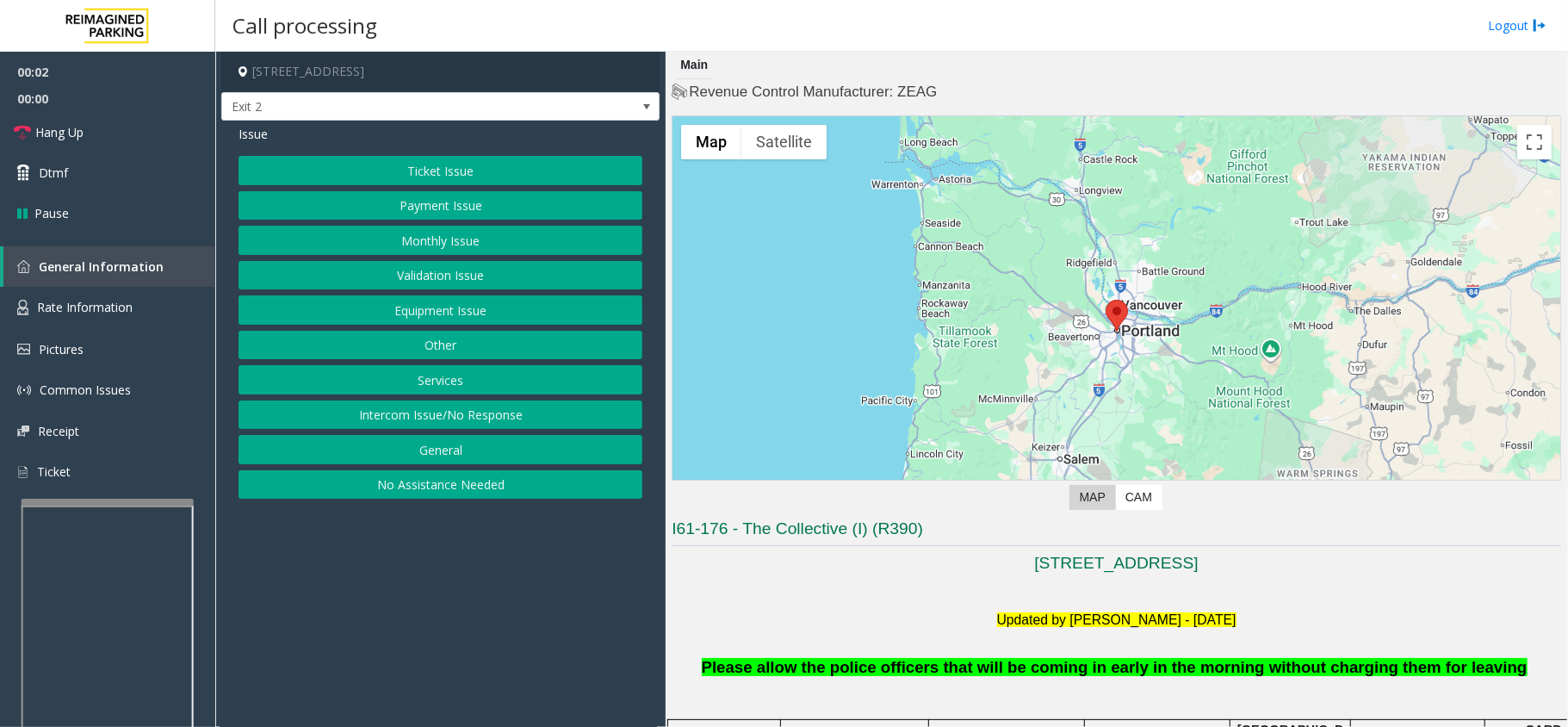
drag, startPoint x: 394, startPoint y: 582, endPoint x: 532, endPoint y: 659, distance: 158.0
click at [324, 612] on app-call-processing-form "[STREET_ADDRESS] Exit 2 Issue Ticket Issue Payment Issue Monthly Issue Validati…" at bounding box center [440, 389] width 451 height 675
drag, startPoint x: 473, startPoint y: 420, endPoint x: 469, endPoint y: 412, distance: 8.9
click at [473, 420] on button "Intercom Issue/No Response" at bounding box center [440, 414] width 404 height 30
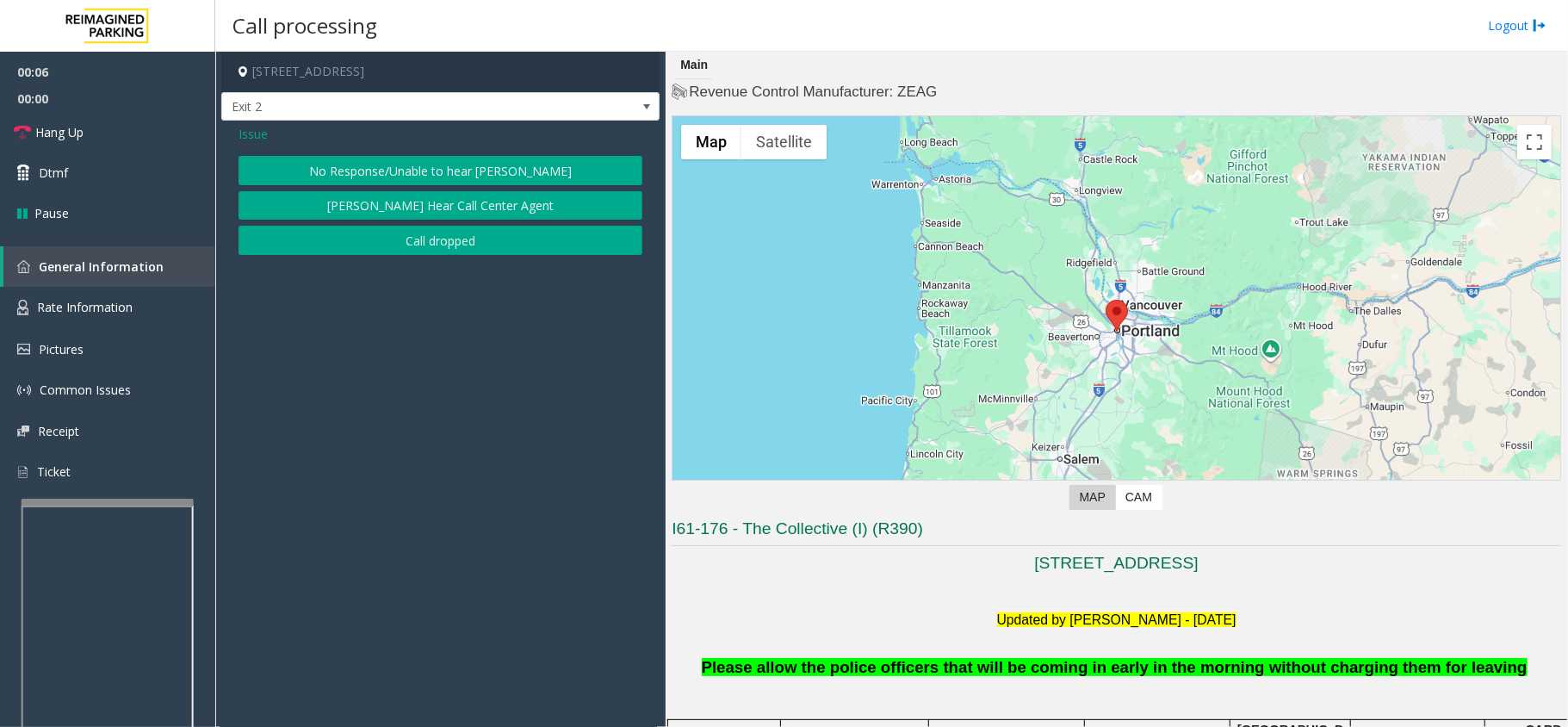
click at [382, 163] on button "No Response/Unable to hear [PERSON_NAME]" at bounding box center [440, 171] width 404 height 30
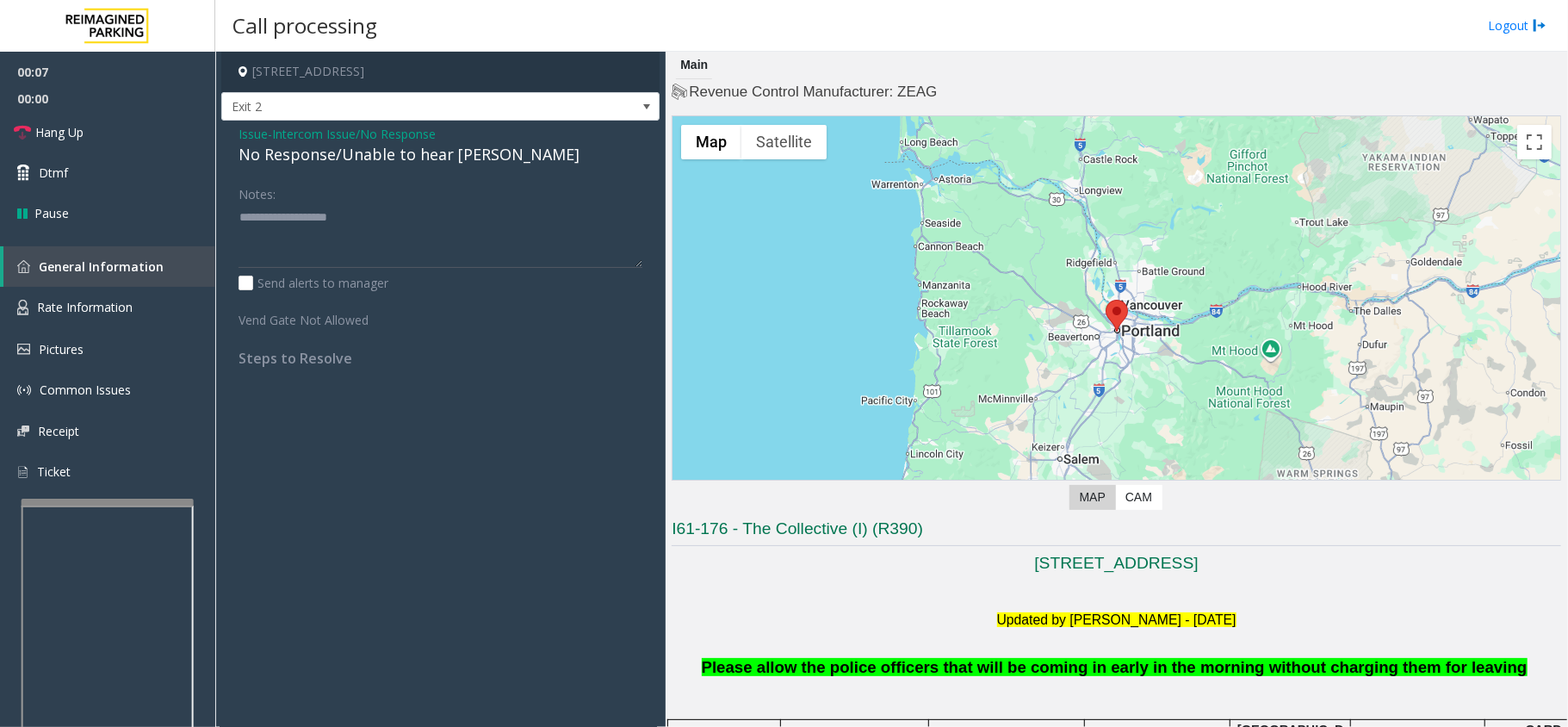
click at [379, 163] on div "No Response/Unable to hear [PERSON_NAME]" at bounding box center [440, 154] width 404 height 23
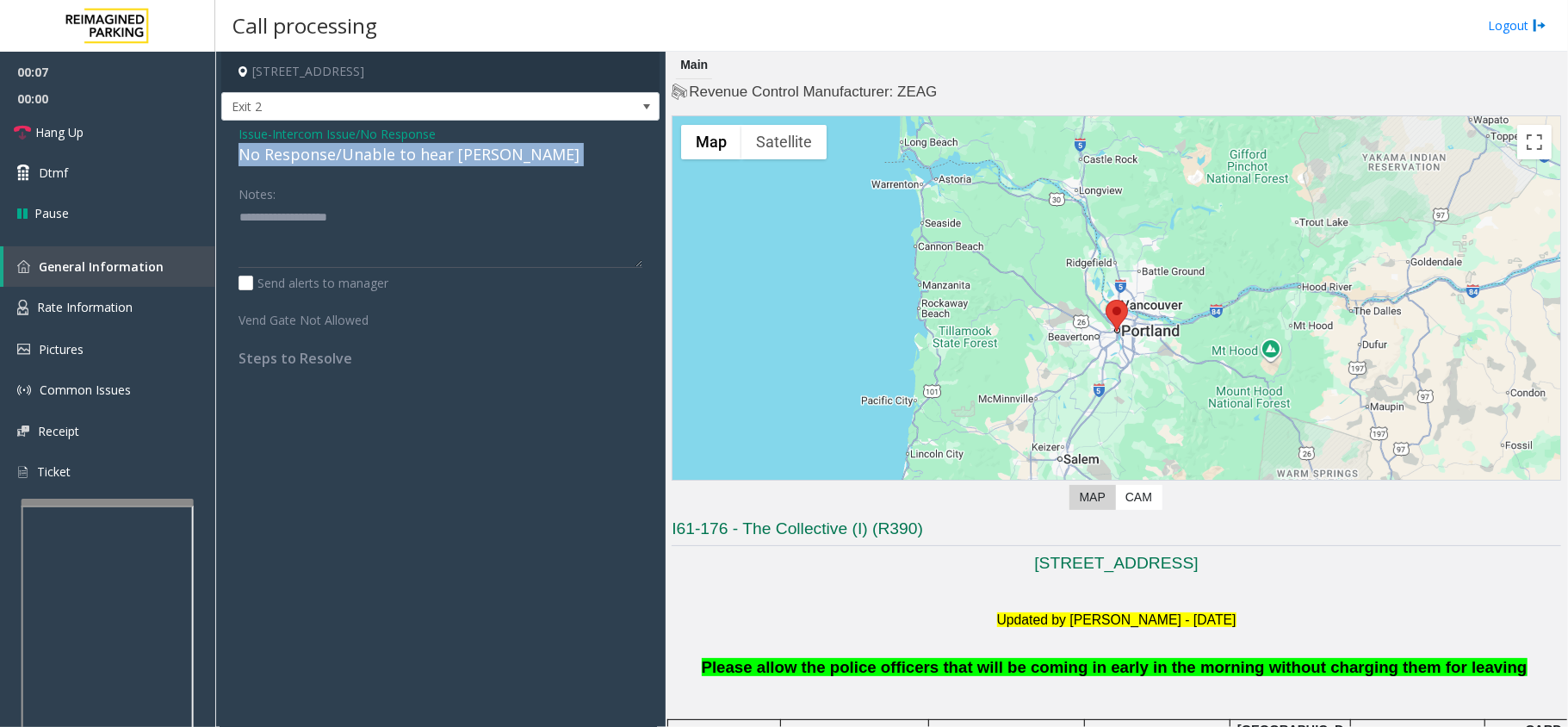
click at [379, 163] on div "No Response/Unable to hear [PERSON_NAME]" at bounding box center [440, 154] width 404 height 23
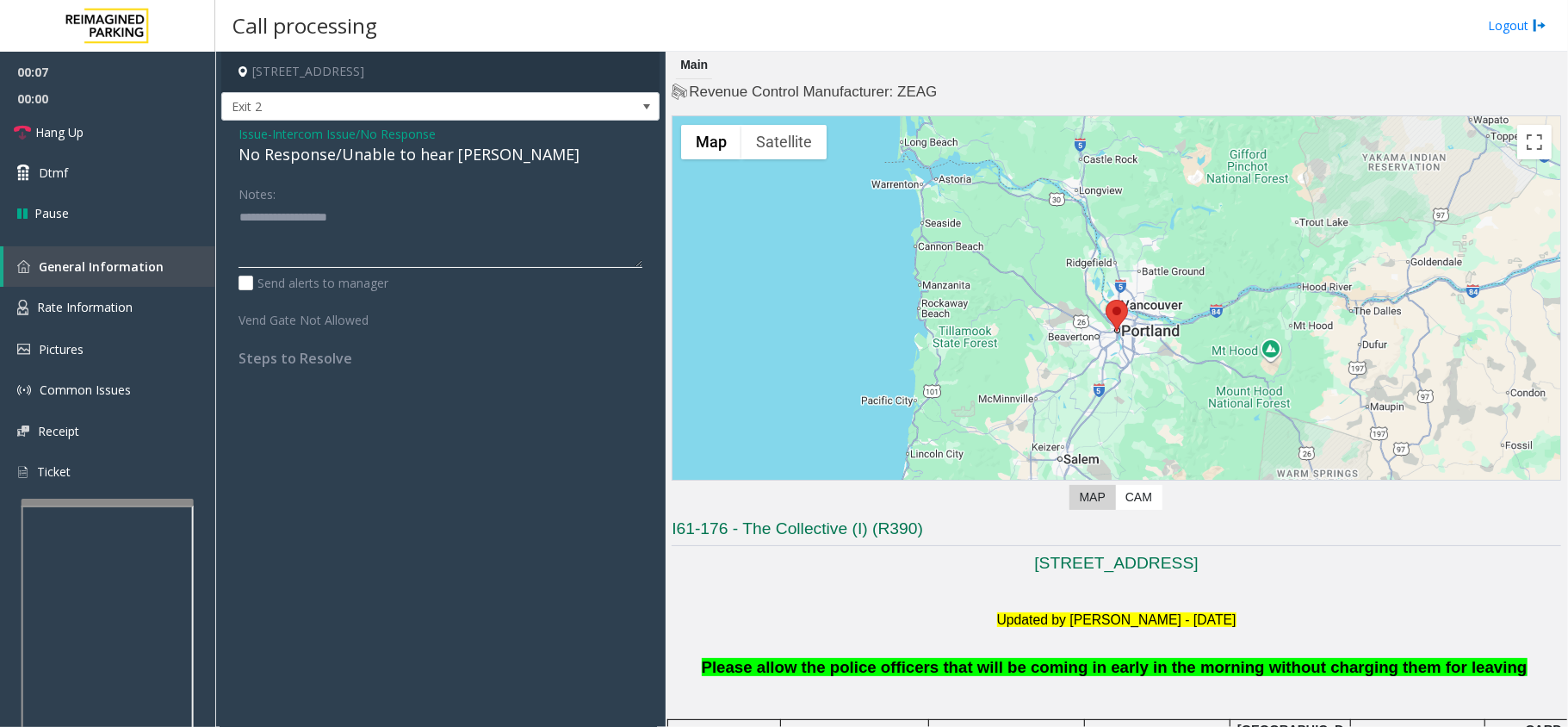
click at [373, 258] on textarea at bounding box center [440, 235] width 404 height 65
paste textarea "**********"
type textarea "**********"
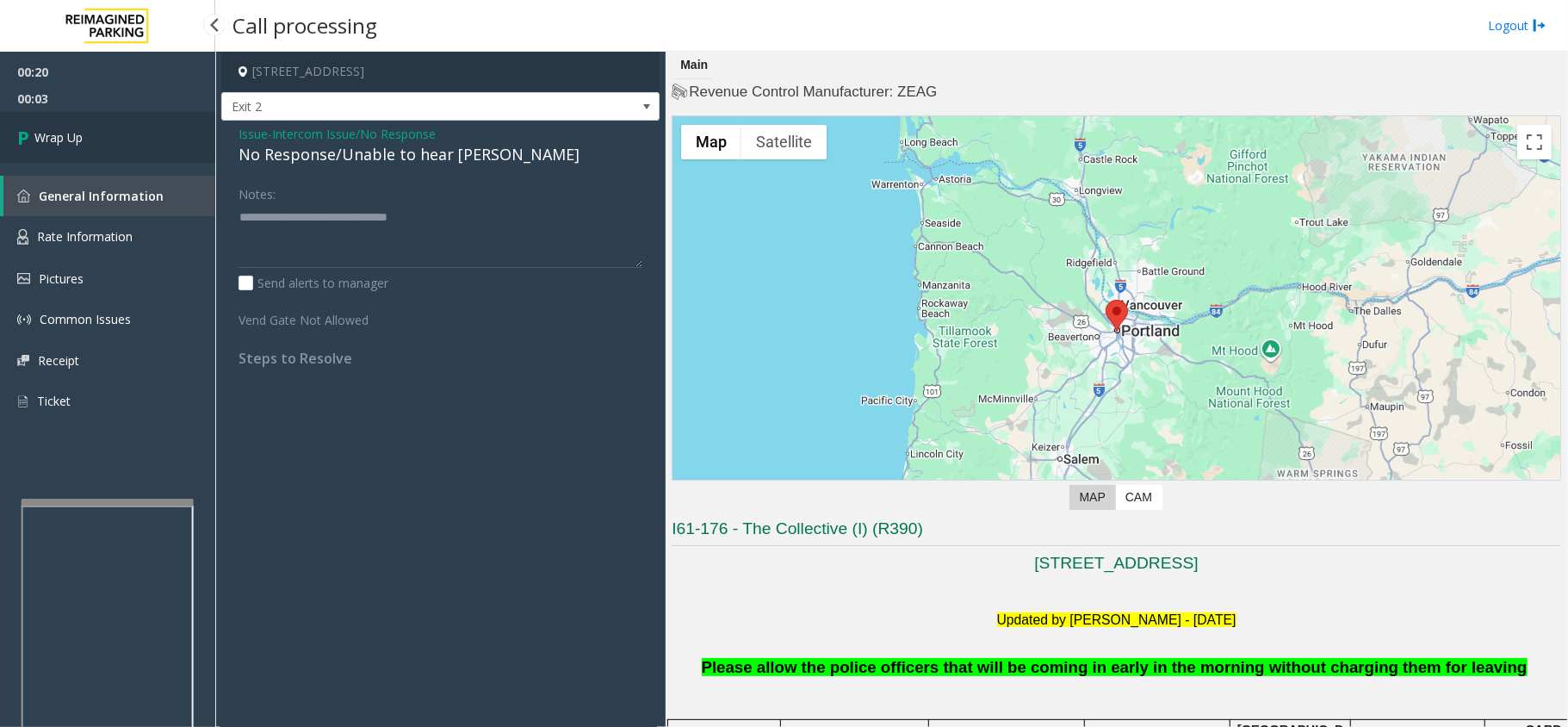
click at [112, 115] on link "Wrap Up" at bounding box center [108, 136] width 215 height 50
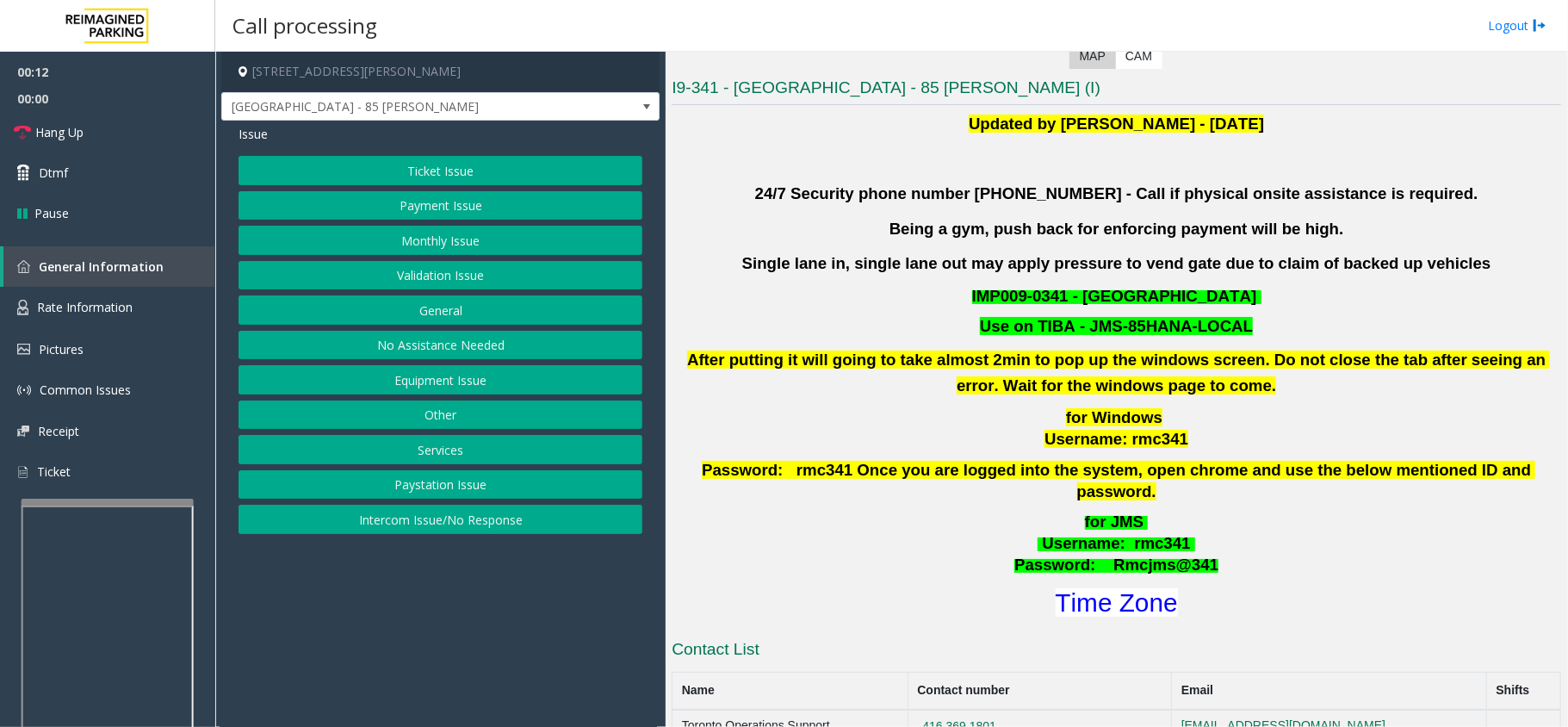
scroll to position [574, 0]
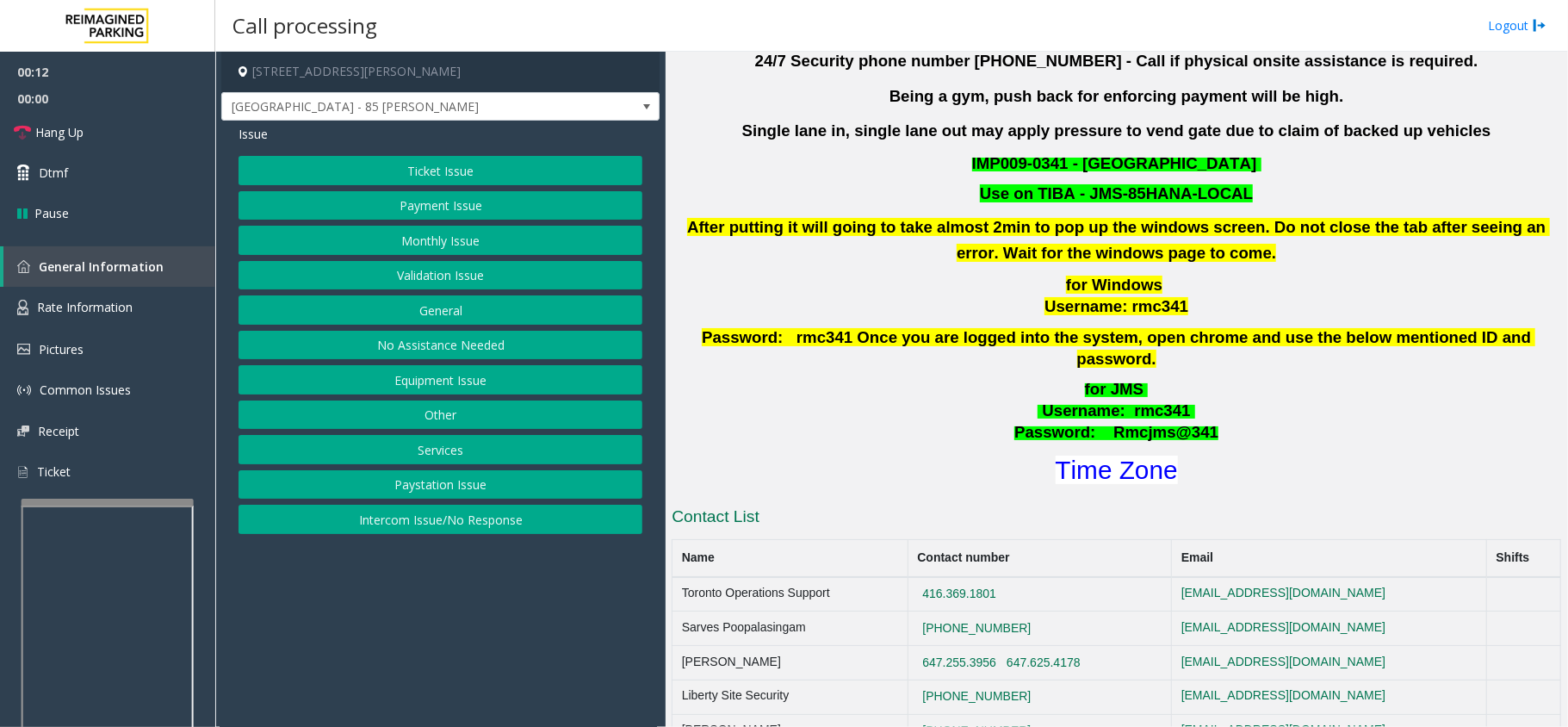
drag, startPoint x: 524, startPoint y: 645, endPoint x: 458, endPoint y: 677, distance: 73.3
click at [458, 677] on app-call-processing-form "[STREET_ADDRESS][PERSON_NAME] [GEOGRAPHIC_DATA] - 85 [PERSON_NAME] Issue Ticket…" at bounding box center [440, 389] width 451 height 675
click at [498, 171] on button "Ticket Issue" at bounding box center [440, 171] width 404 height 30
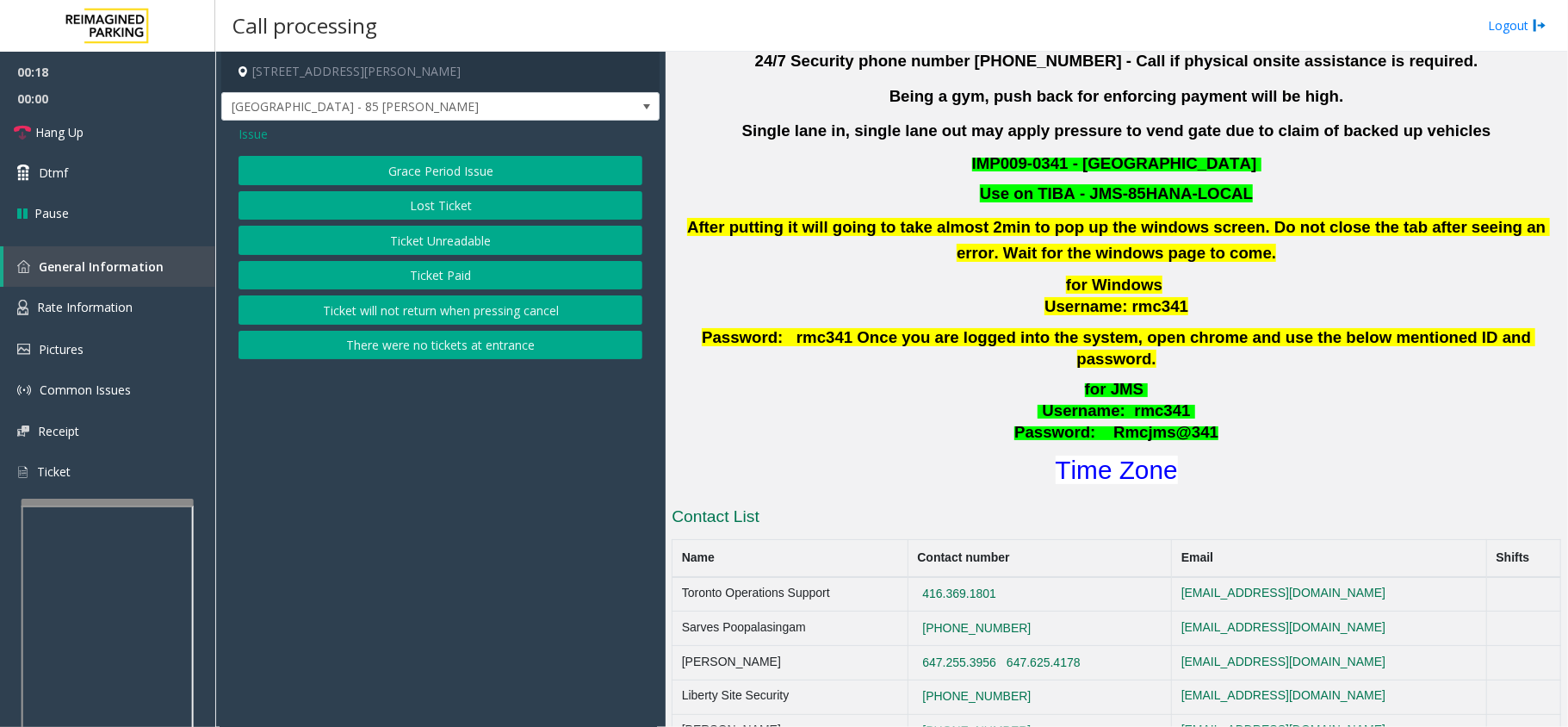
click at [491, 358] on button "There were no tickets at entrance" at bounding box center [440, 345] width 404 height 30
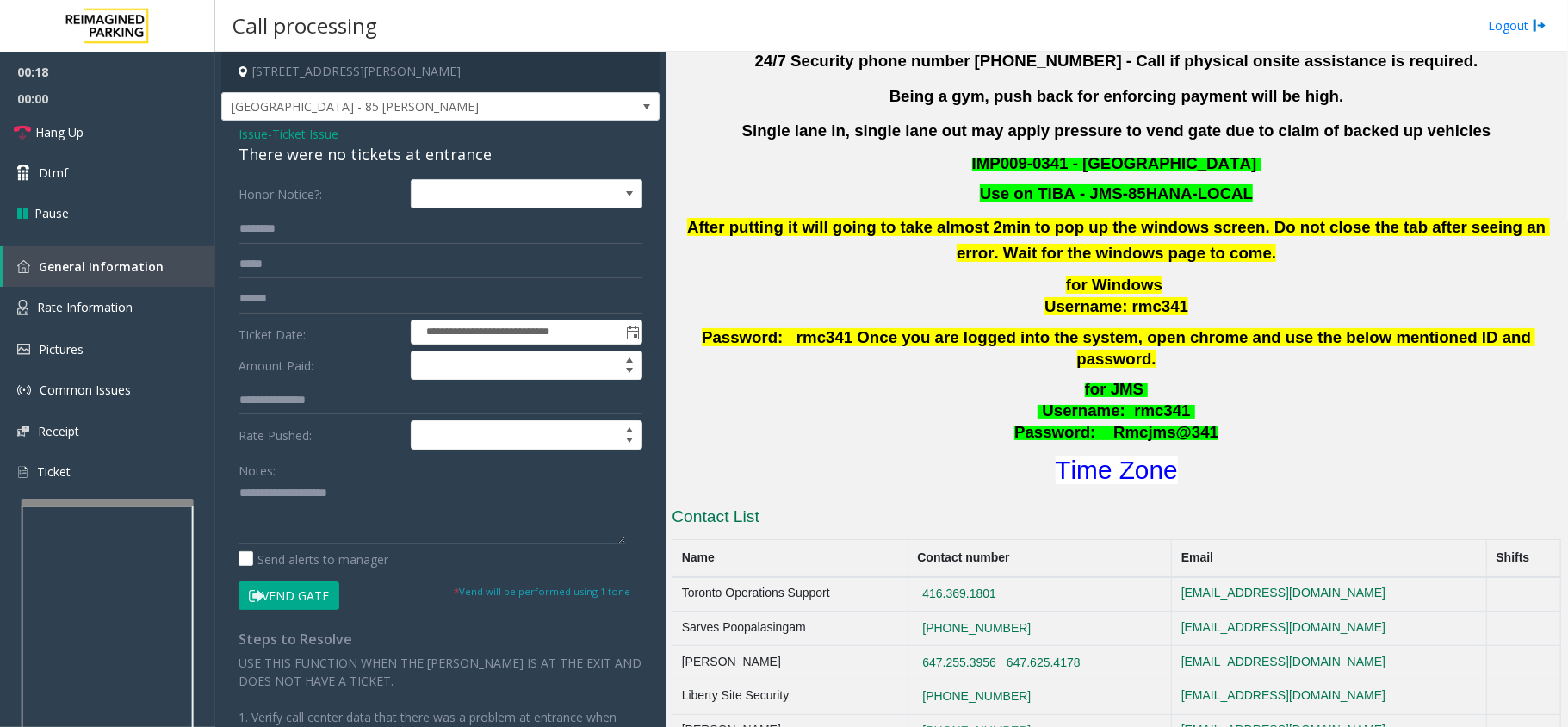
click at [407, 512] on textarea at bounding box center [432, 512] width 387 height 65
paste textarea "**********"
click at [522, 517] on textarea at bounding box center [432, 512] width 387 height 65
type textarea "**********"
click at [254, 128] on span "Issue" at bounding box center [253, 133] width 30 height 18
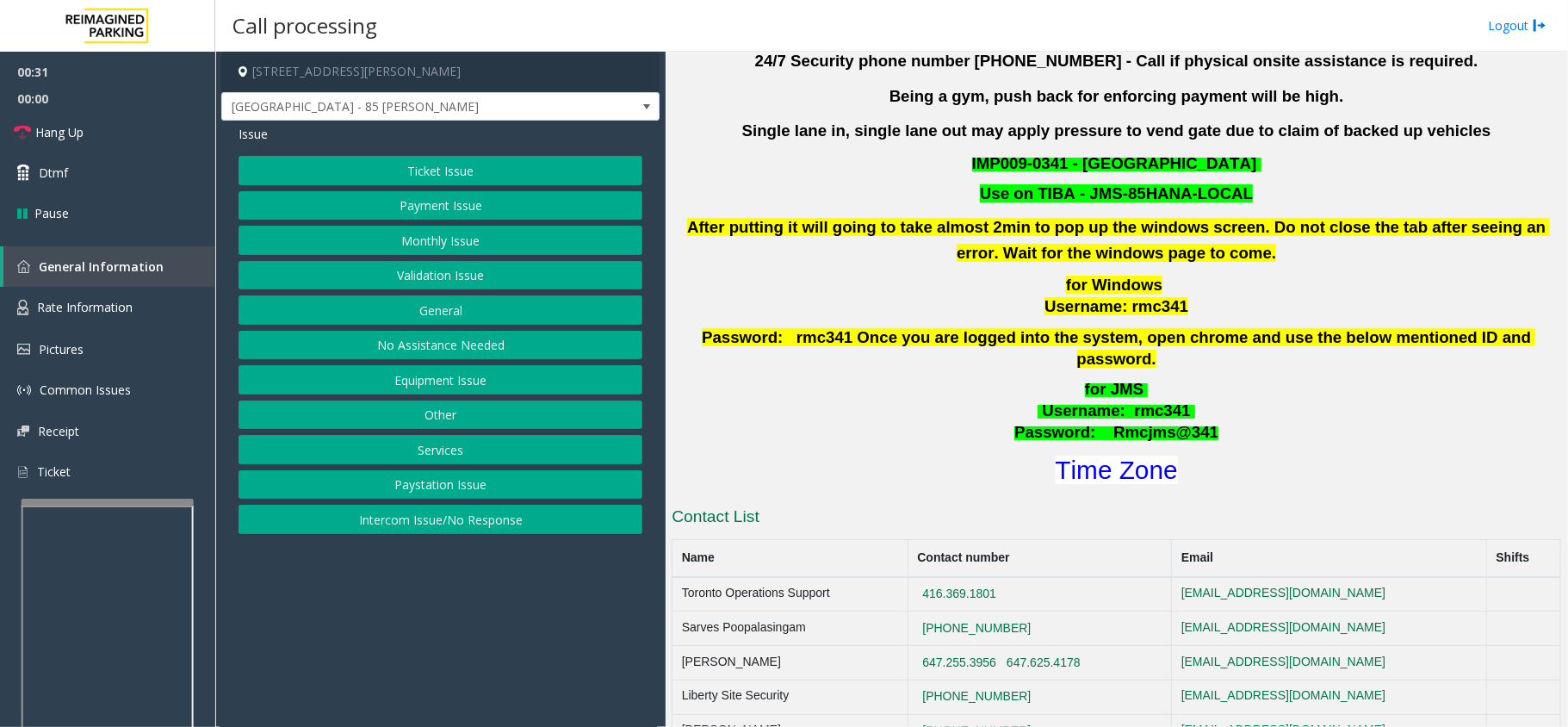
click at [387, 452] on button "Services" at bounding box center [440, 449] width 404 height 30
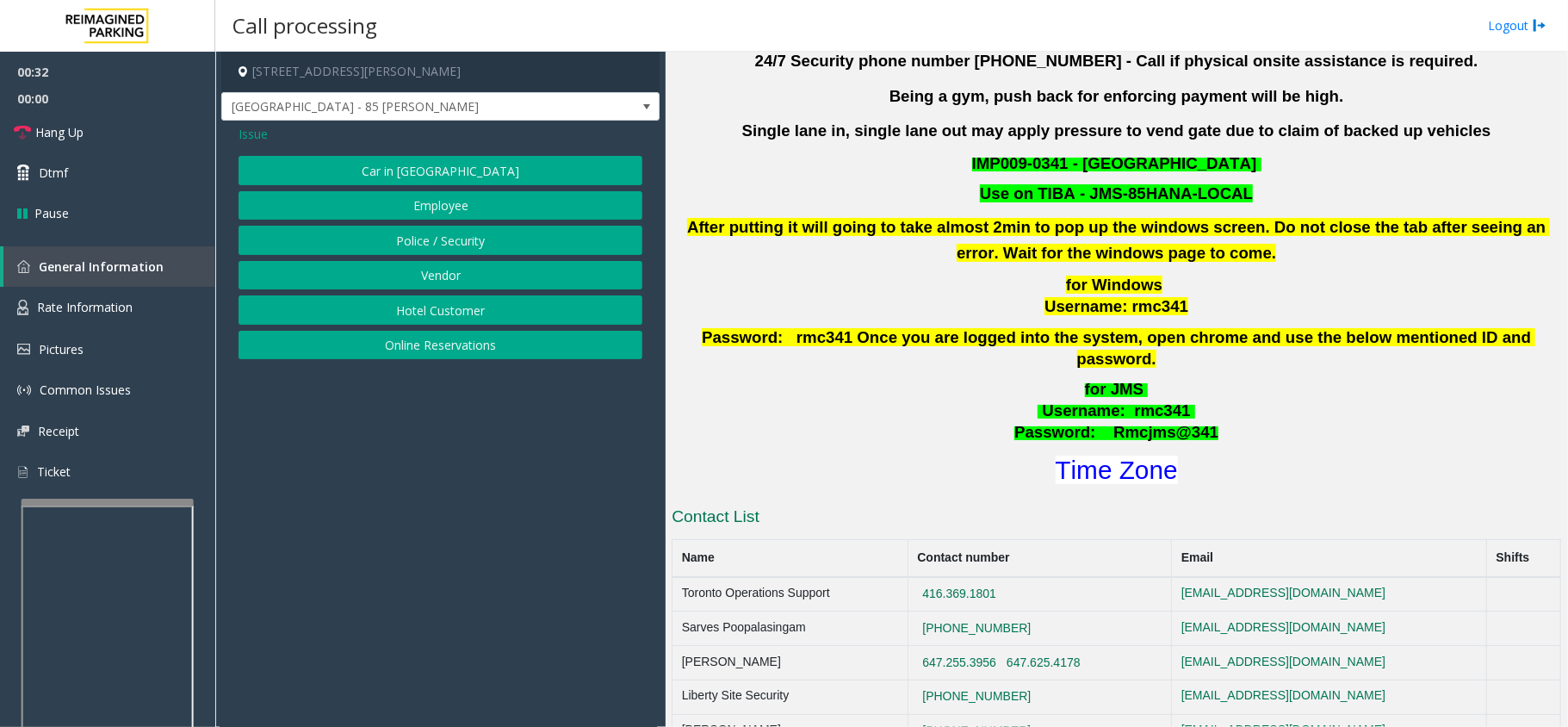
click at [389, 348] on button "Online Reservations" at bounding box center [440, 345] width 404 height 30
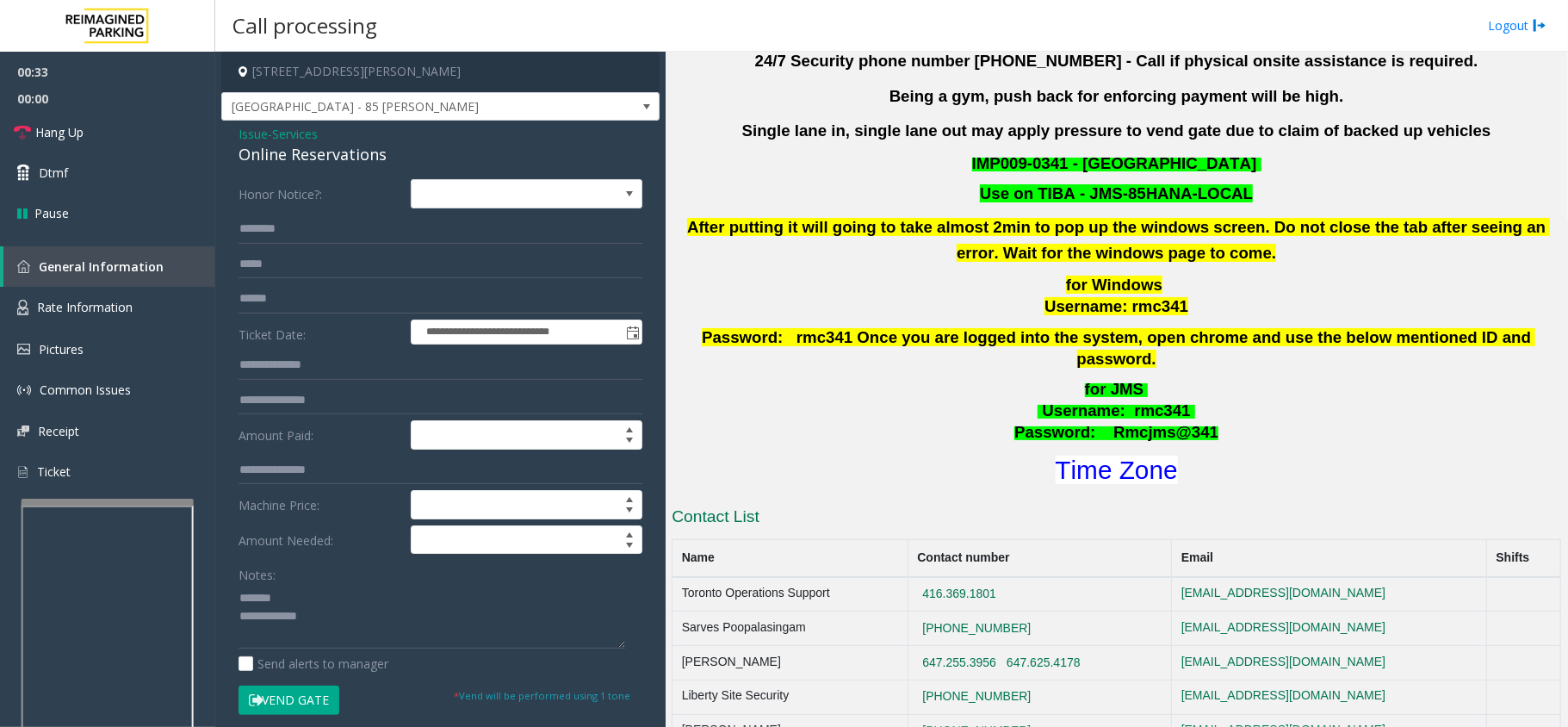
click at [335, 148] on div "Online Reservations" at bounding box center [440, 154] width 404 height 23
click at [327, 586] on textarea at bounding box center [432, 616] width 387 height 65
paste textarea "**********"
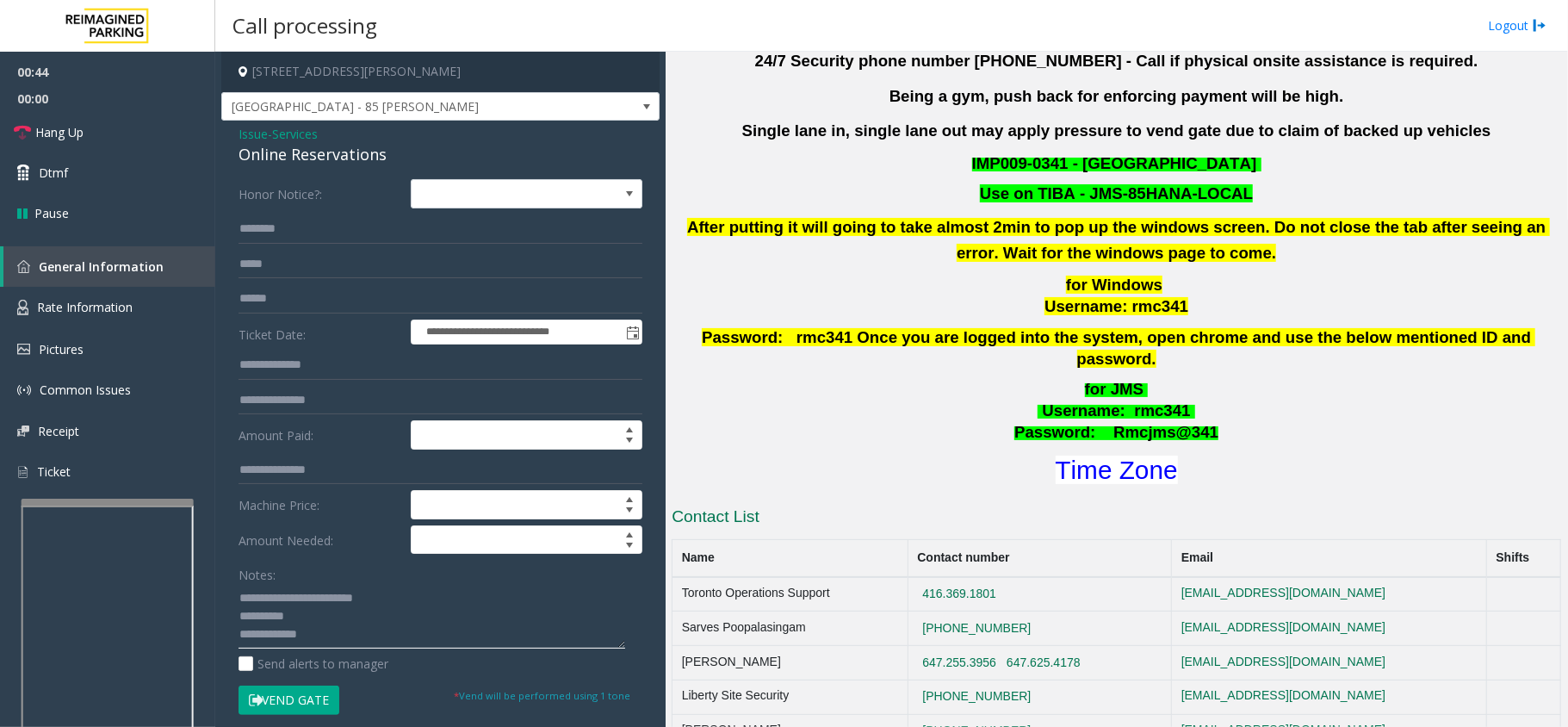
paste textarea "**********"
click at [367, 637] on textarea at bounding box center [432, 616] width 387 height 65
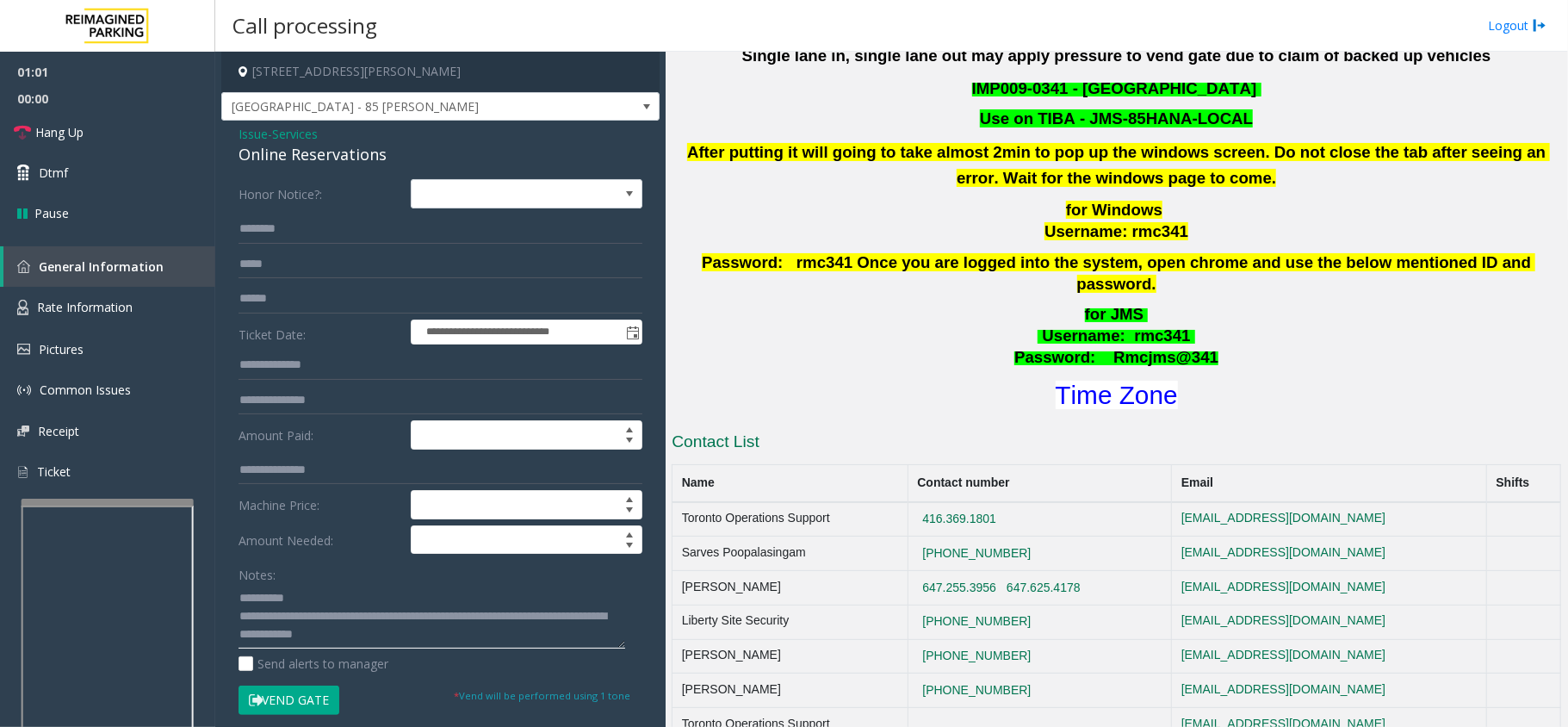
scroll to position [689, 0]
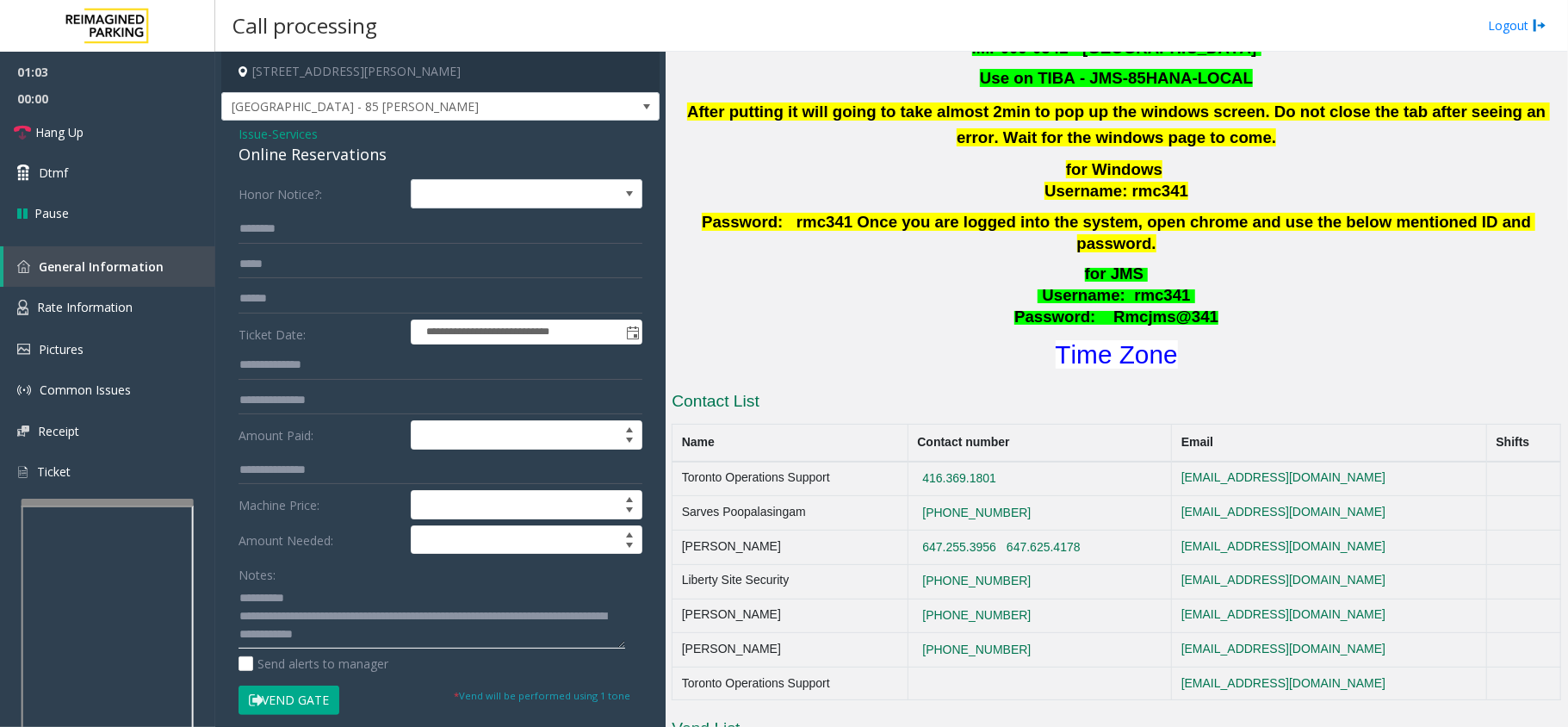
click at [397, 634] on textarea at bounding box center [432, 616] width 387 height 65
click at [397, 630] on textarea at bounding box center [432, 616] width 387 height 65
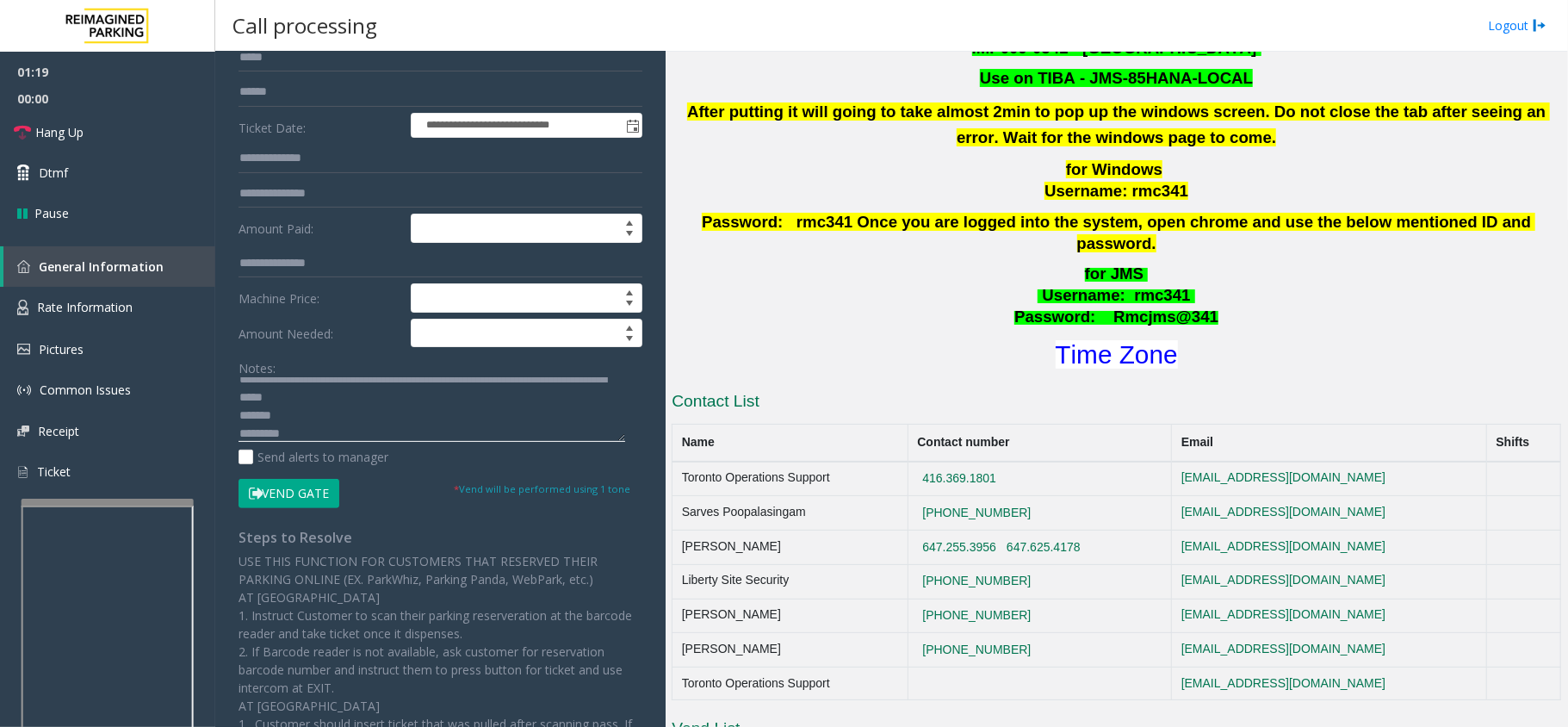
scroll to position [396, 0]
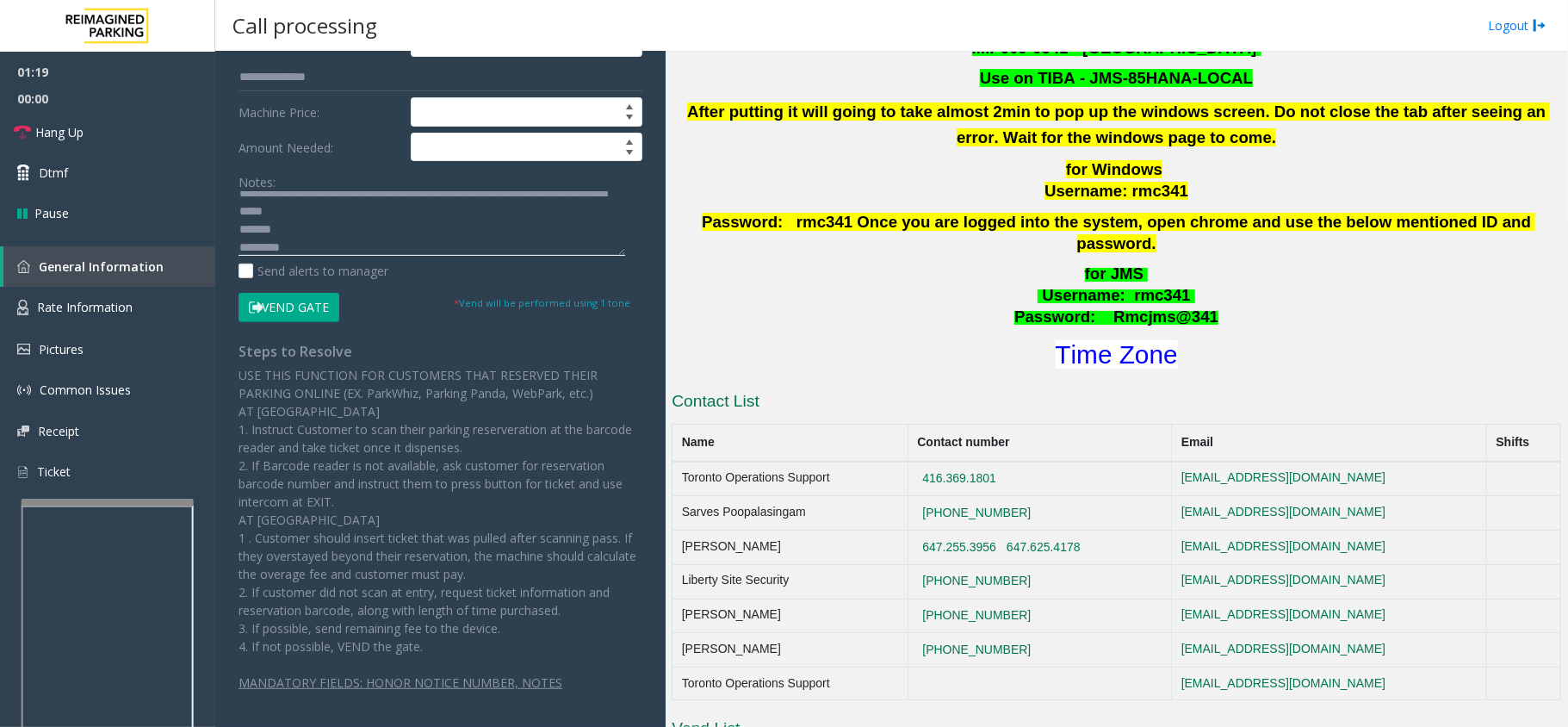
type textarea "**********"
click at [266, 298] on button "Vend Gate" at bounding box center [289, 307] width 101 height 30
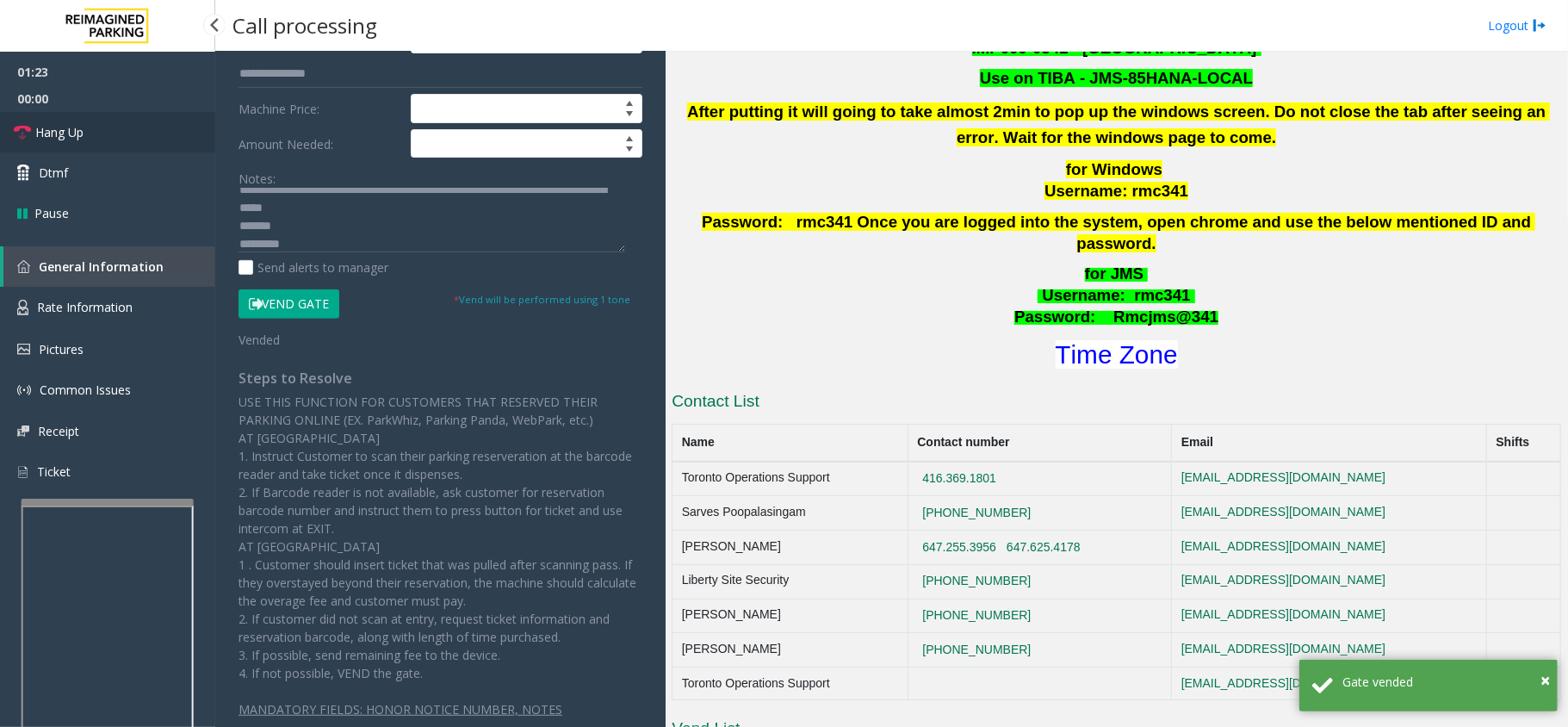
click at [125, 117] on link "Hang Up" at bounding box center [108, 131] width 215 height 40
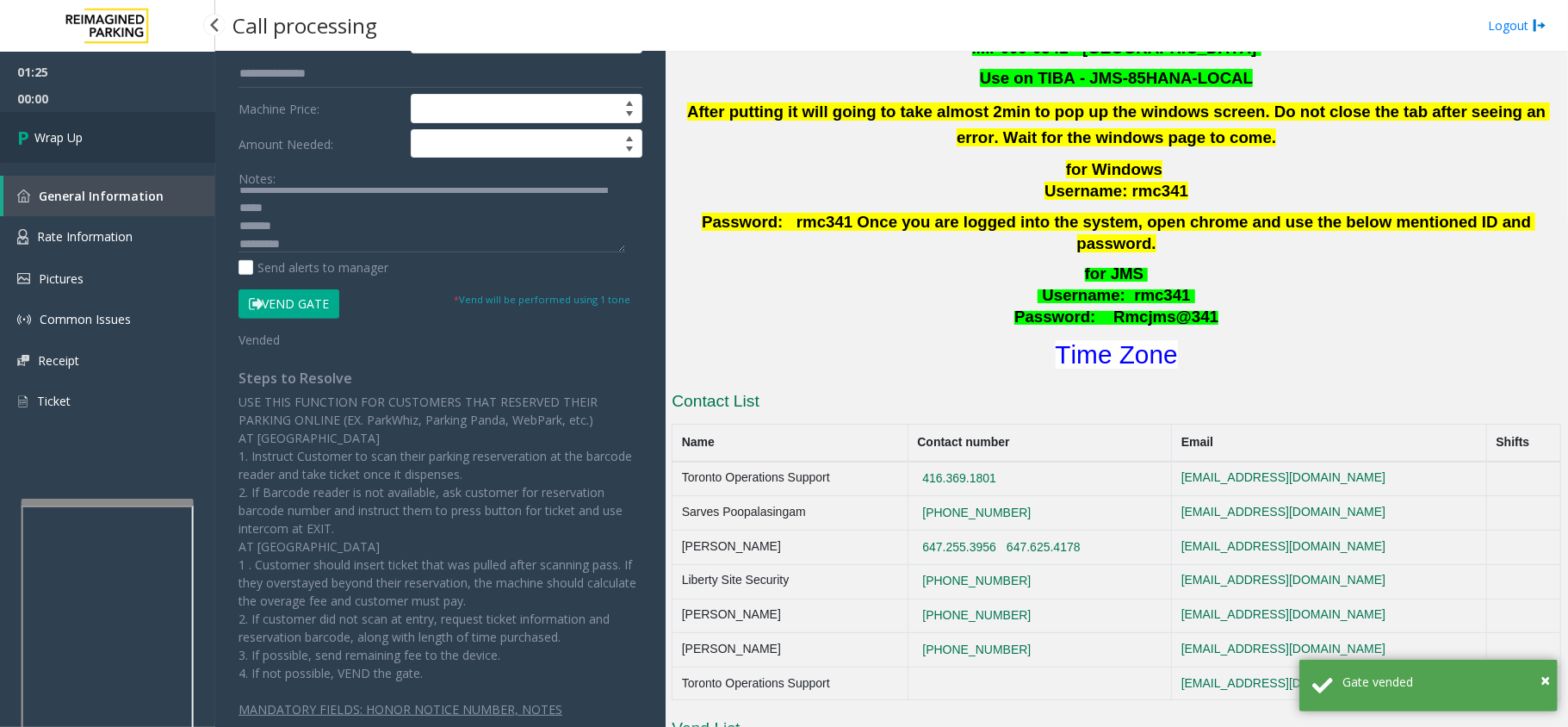
click at [132, 122] on link "Wrap Up" at bounding box center [108, 136] width 215 height 50
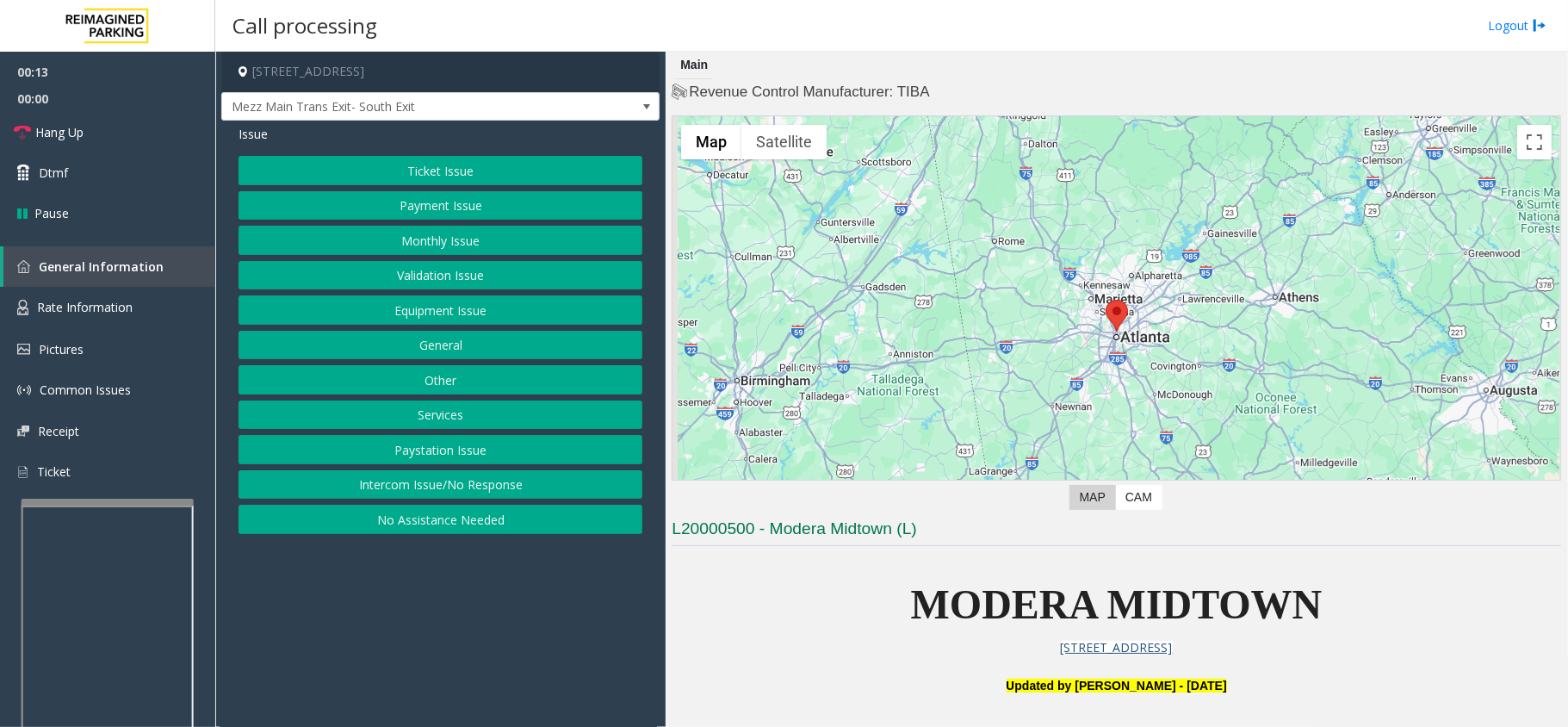
click at [376, 299] on button "Equipment Issue" at bounding box center [440, 310] width 404 height 30
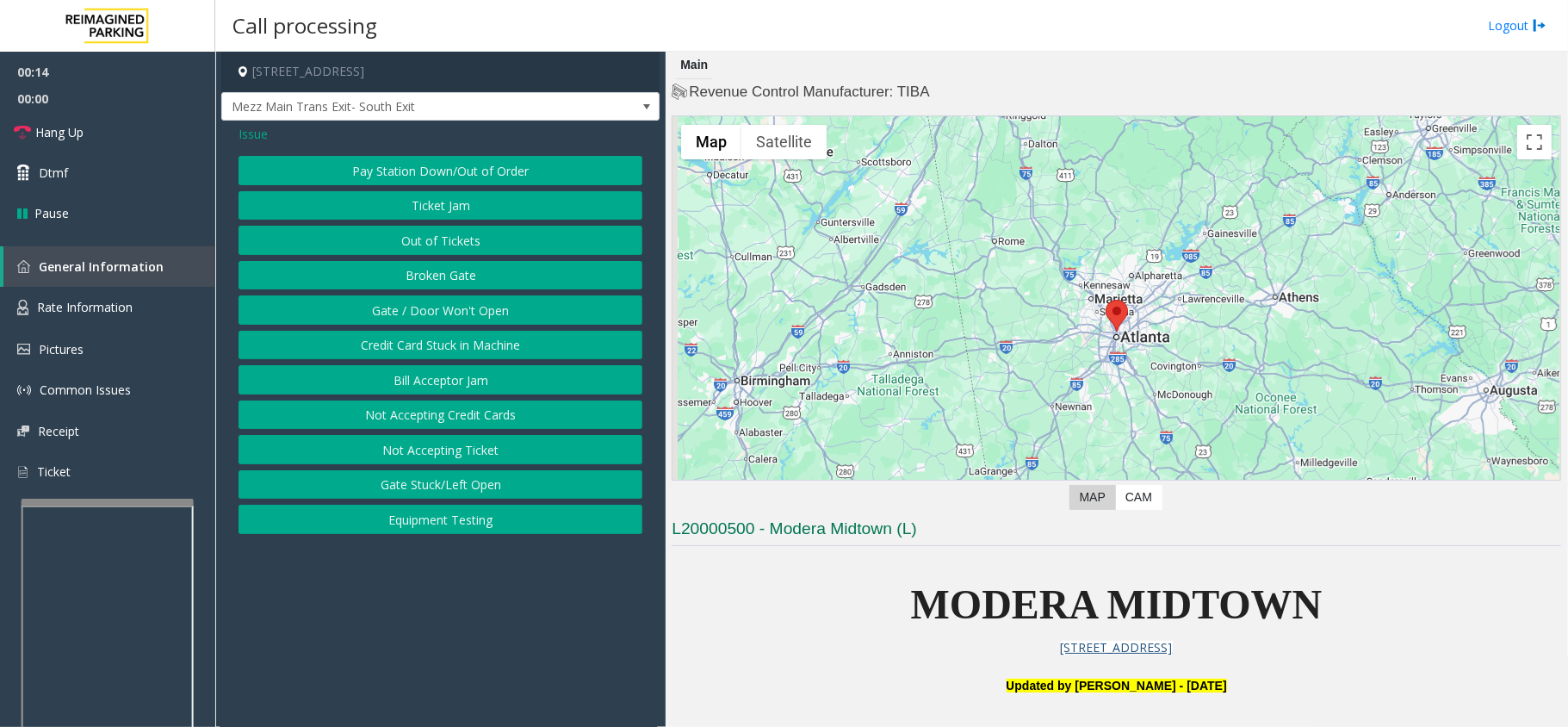
click at [370, 282] on button "Broken Gate" at bounding box center [440, 275] width 404 height 30
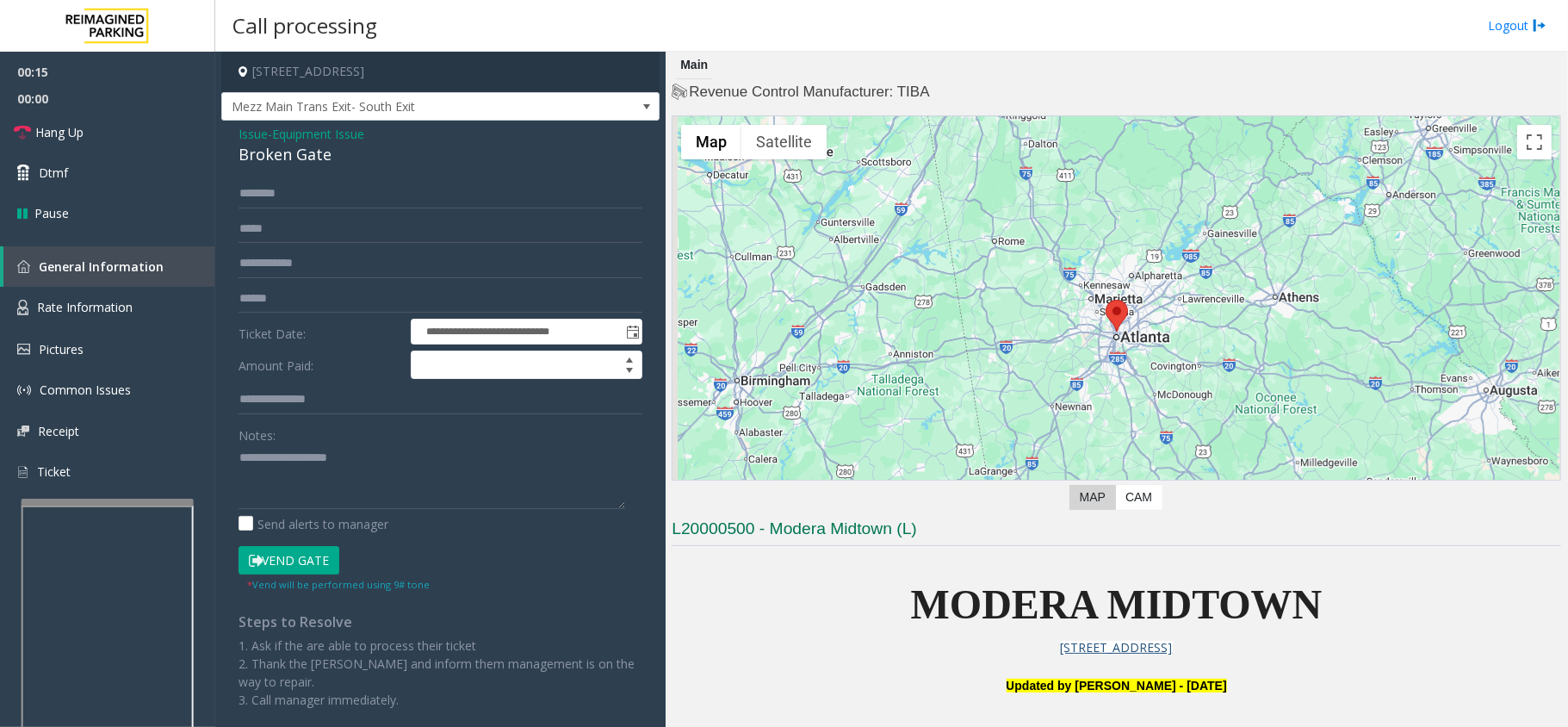
click at [248, 139] on span "Issue" at bounding box center [253, 133] width 30 height 18
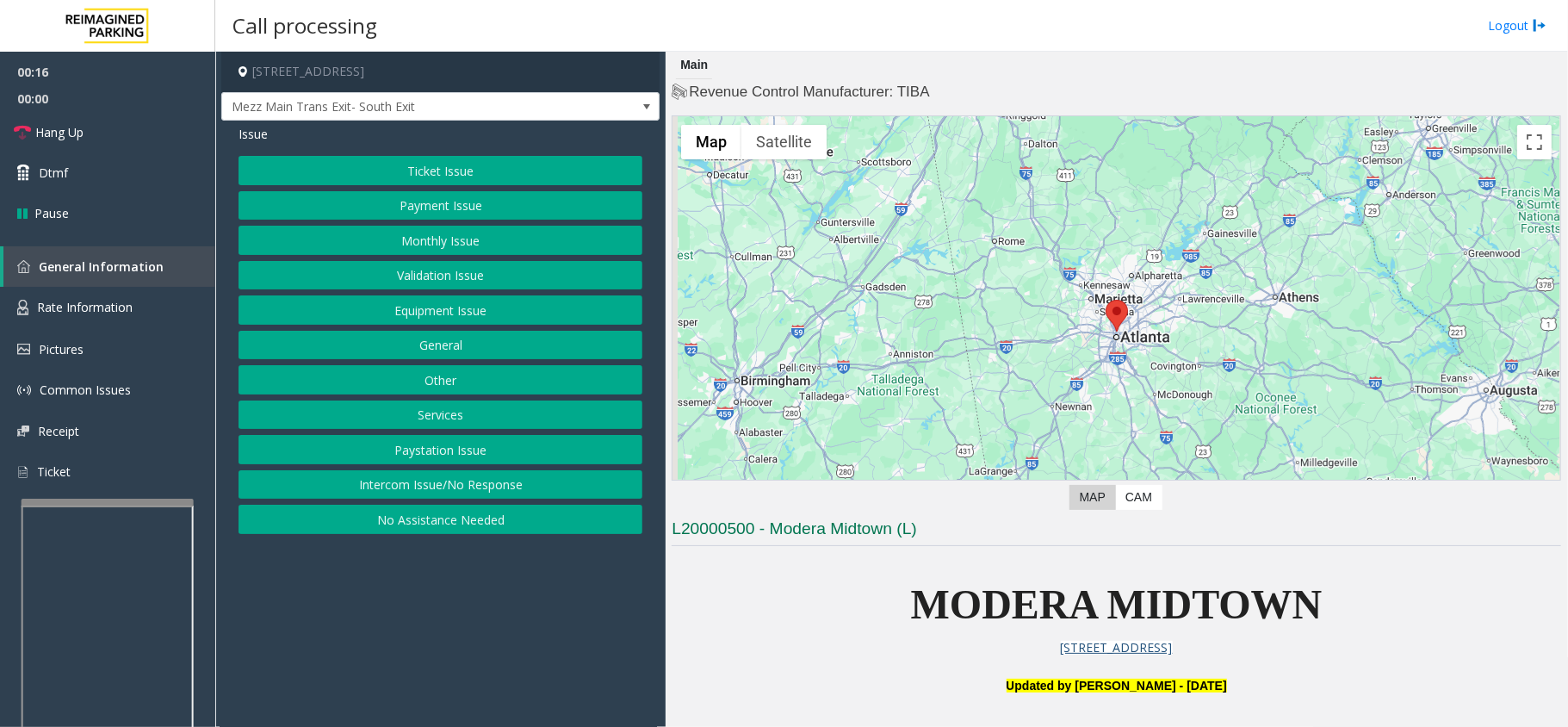
click at [393, 286] on button "Validation Issue" at bounding box center [440, 275] width 404 height 30
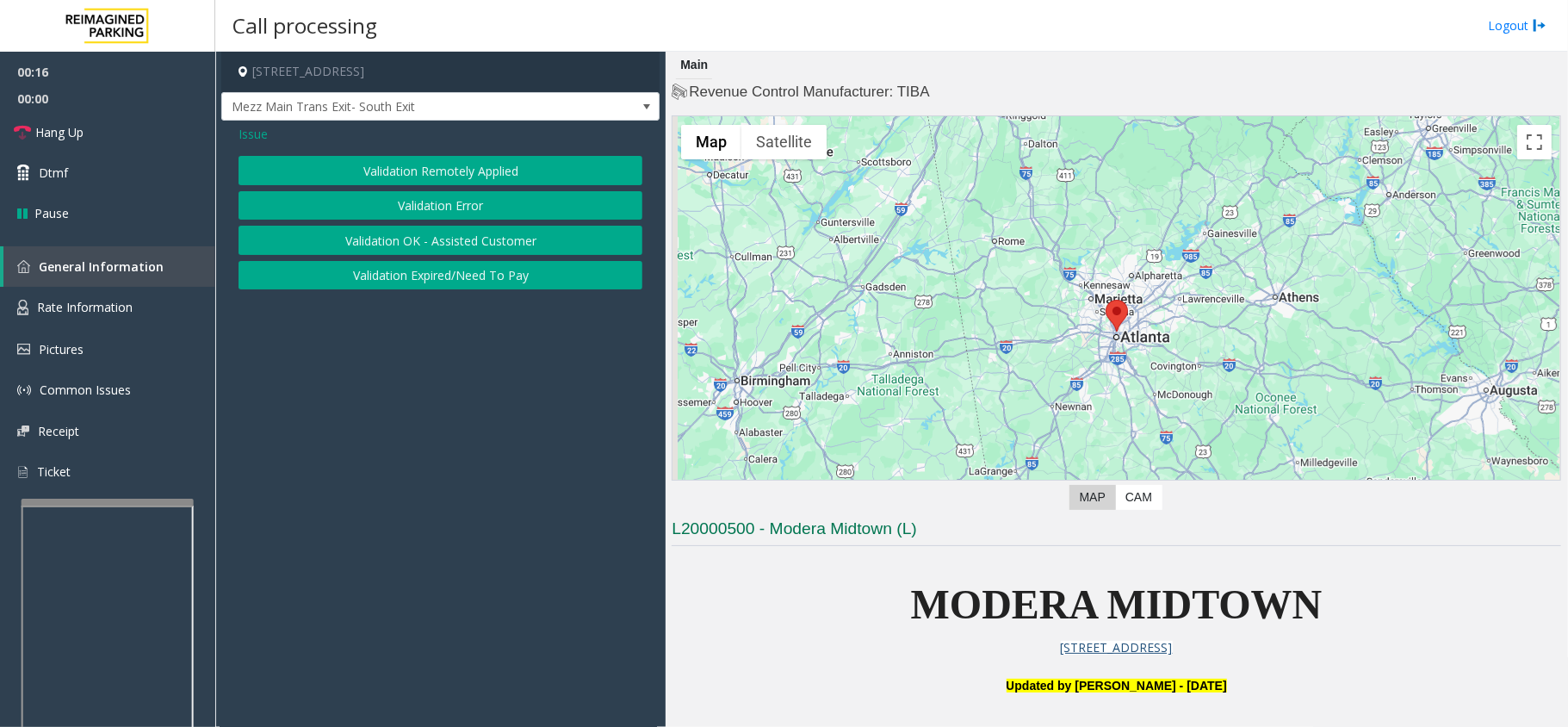
click at [421, 184] on button "Validation Remotely Applied" at bounding box center [440, 171] width 404 height 30
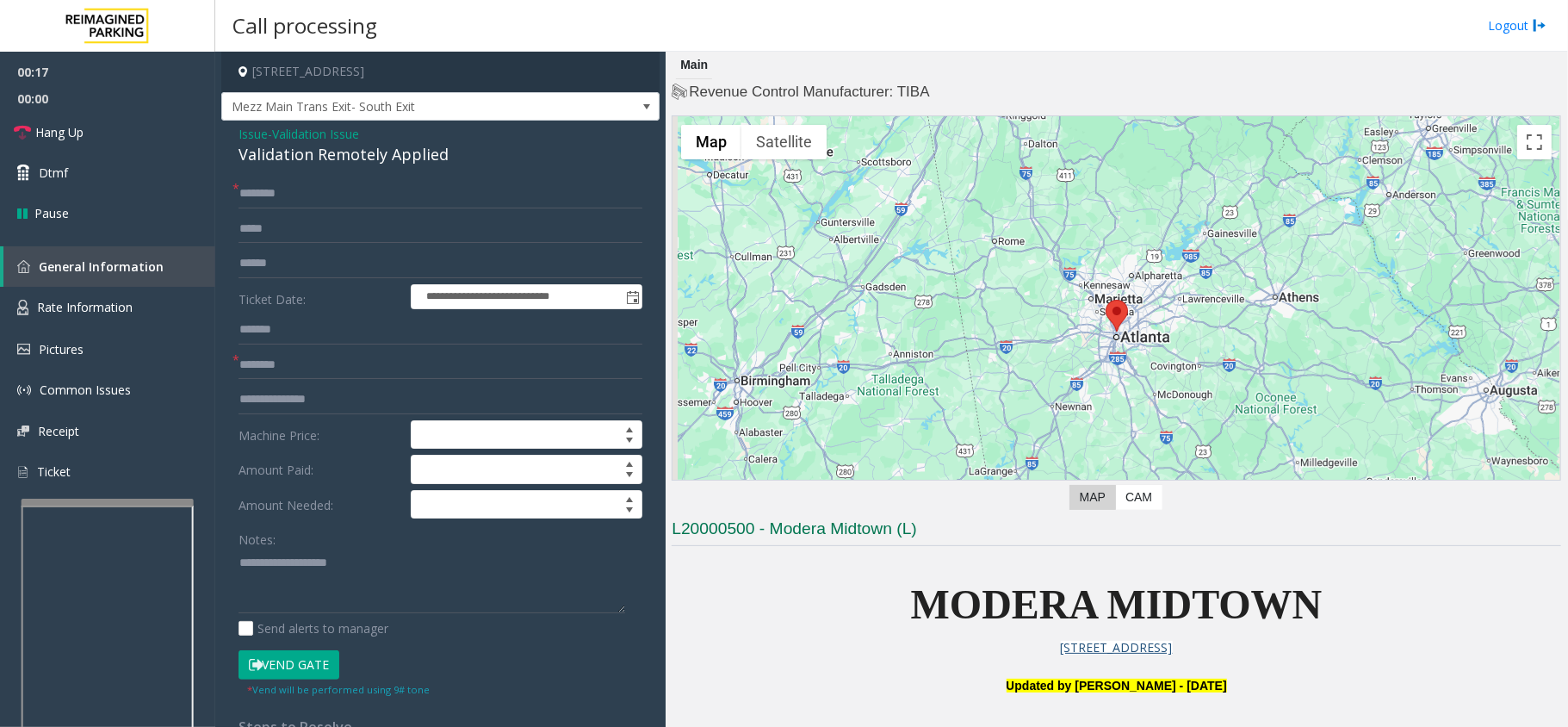
click at [327, 145] on div "Validation Remotely Applied" at bounding box center [440, 154] width 404 height 23
click at [322, 126] on span "Validation Issue" at bounding box center [316, 133] width 87 height 18
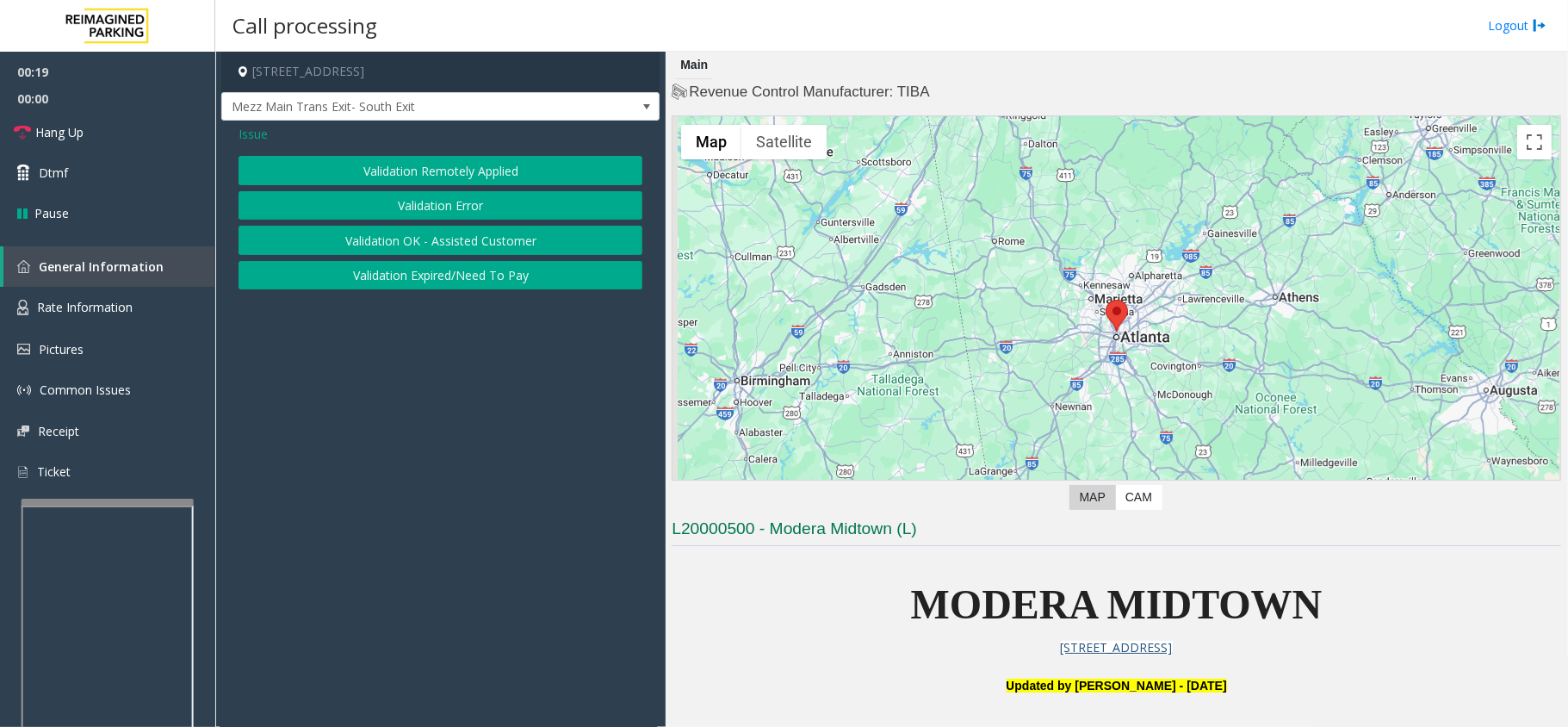
click at [390, 208] on button "Validation Error" at bounding box center [440, 206] width 404 height 30
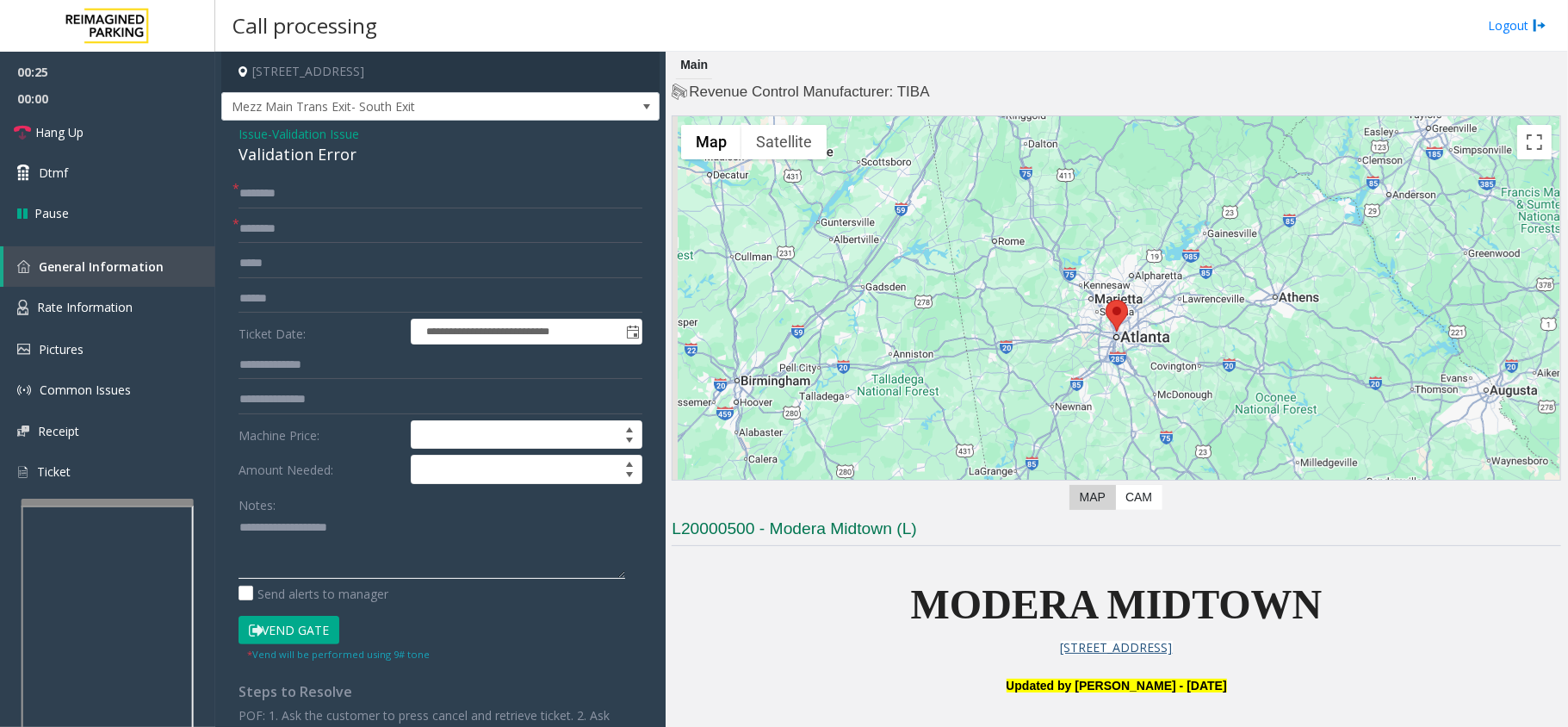
paste textarea "**********"
click at [362, 555] on textarea at bounding box center [432, 546] width 387 height 65
click at [332, 150] on div "Validation Error" at bounding box center [440, 154] width 404 height 23
click at [283, 146] on div "Validation Error" at bounding box center [440, 154] width 404 height 23
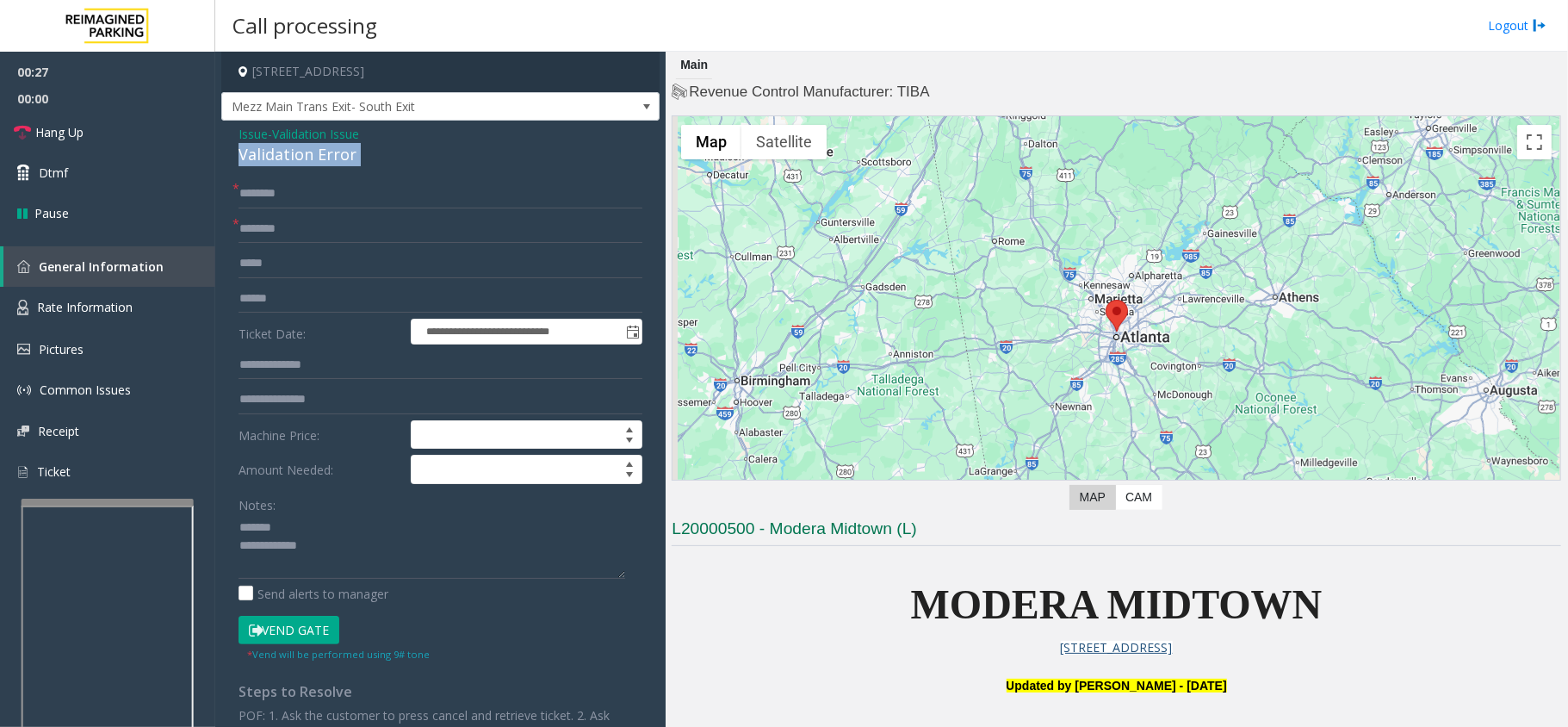
click at [283, 146] on div "Validation Error" at bounding box center [440, 154] width 404 height 23
click at [331, 531] on textarea at bounding box center [432, 546] width 387 height 65
paste textarea "**********"
click at [459, 576] on textarea at bounding box center [432, 546] width 387 height 65
paste textarea "**********"
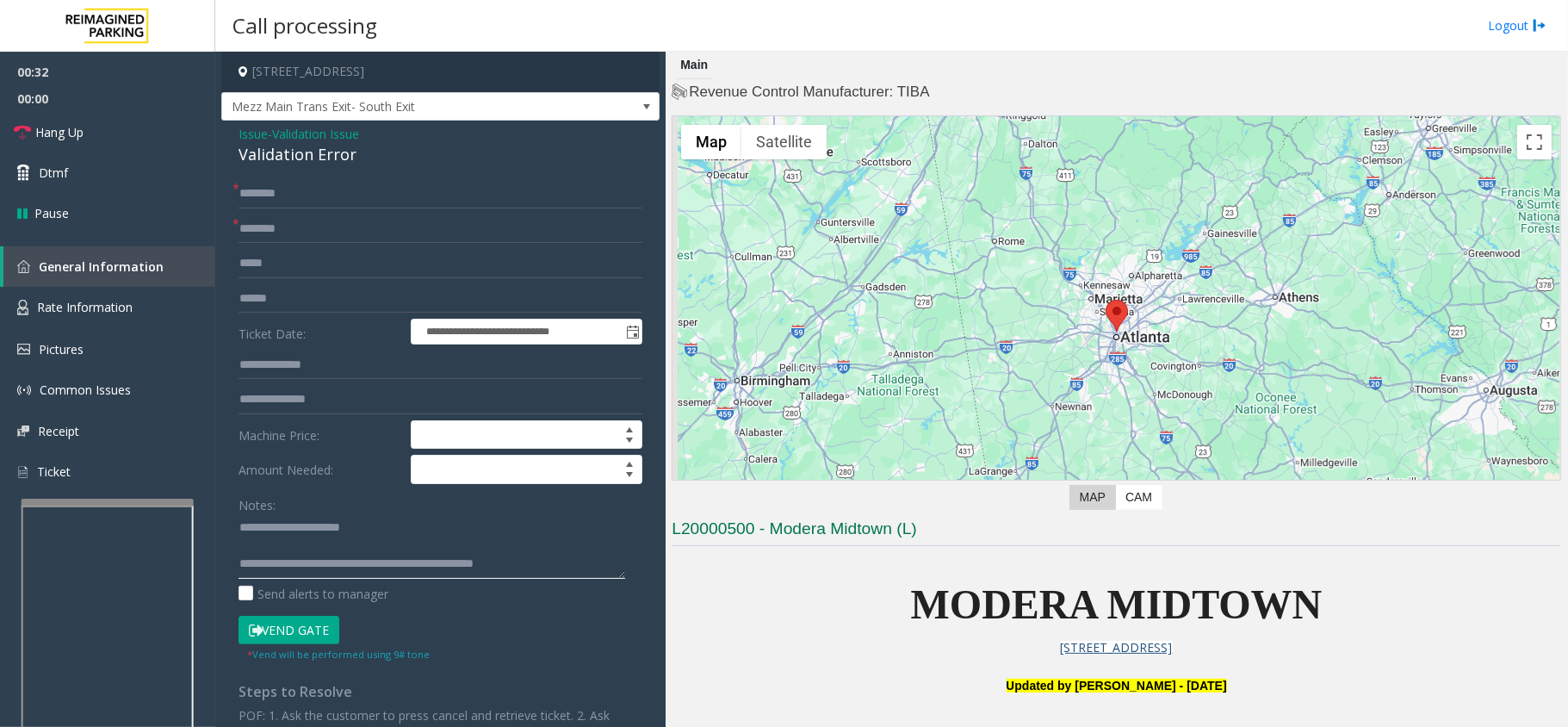
type textarea "**********"
click at [322, 220] on input "text" at bounding box center [440, 229] width 404 height 30
type input "**"
click at [327, 197] on input "*" at bounding box center [440, 193] width 404 height 30
type input "**"
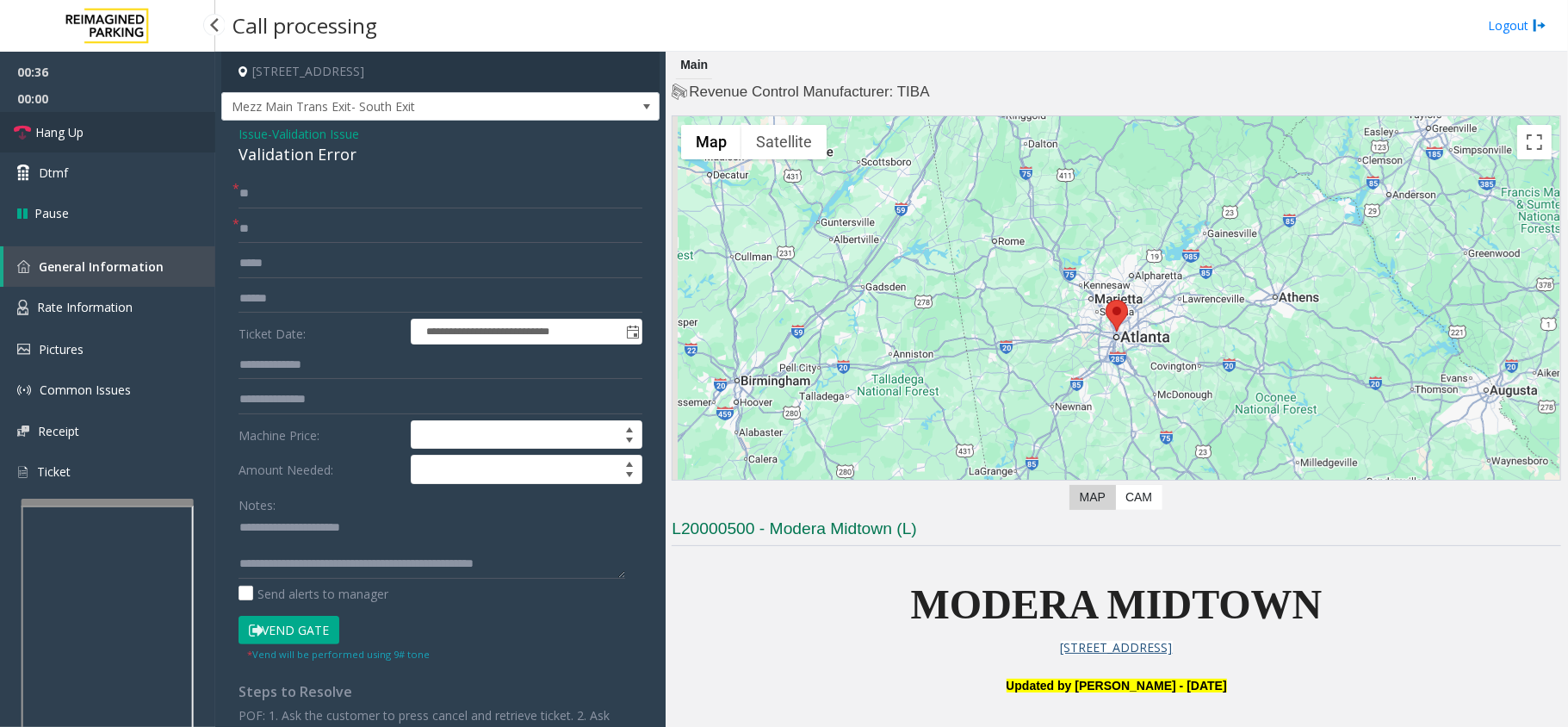
click at [167, 121] on link "Hang Up" at bounding box center [108, 131] width 215 height 40
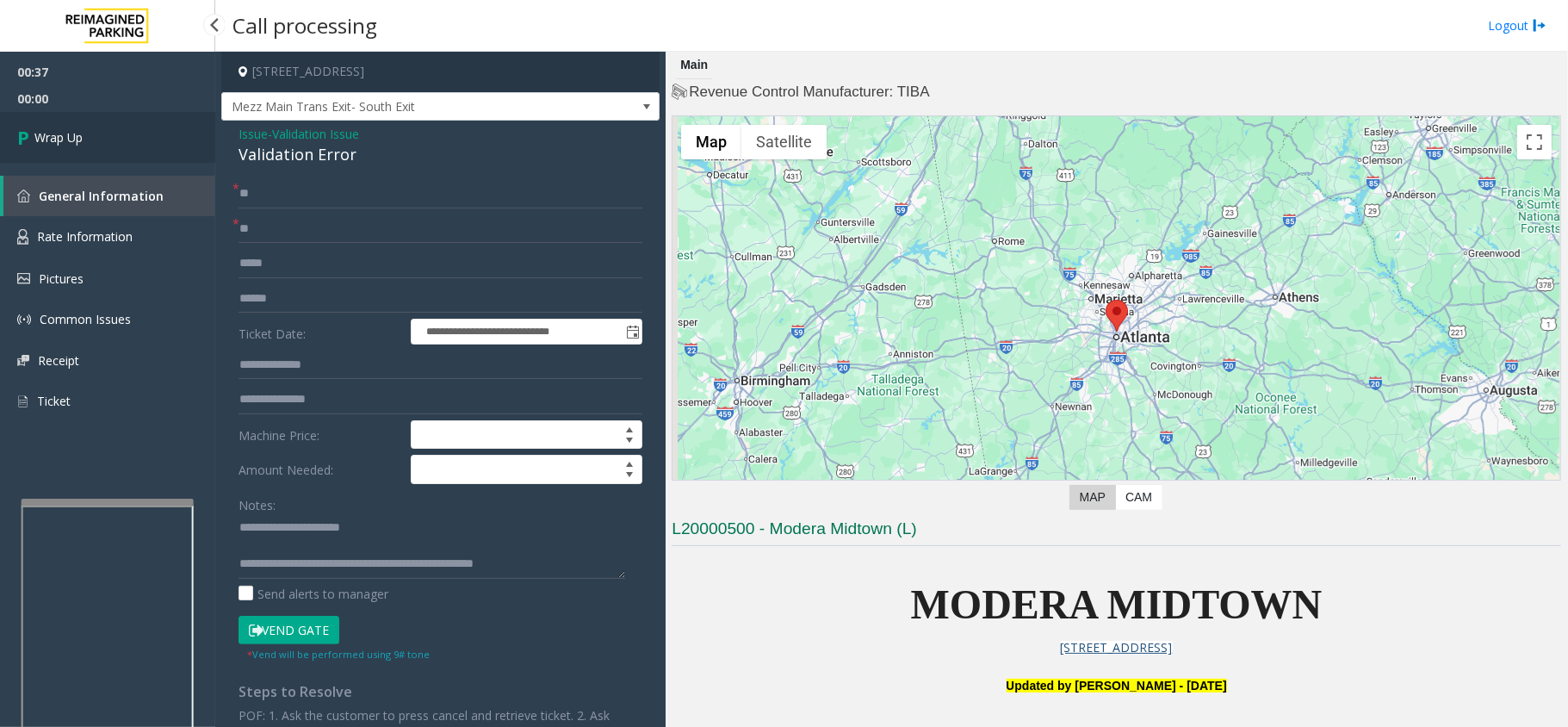
click at [165, 121] on link "Wrap Up" at bounding box center [108, 136] width 215 height 50
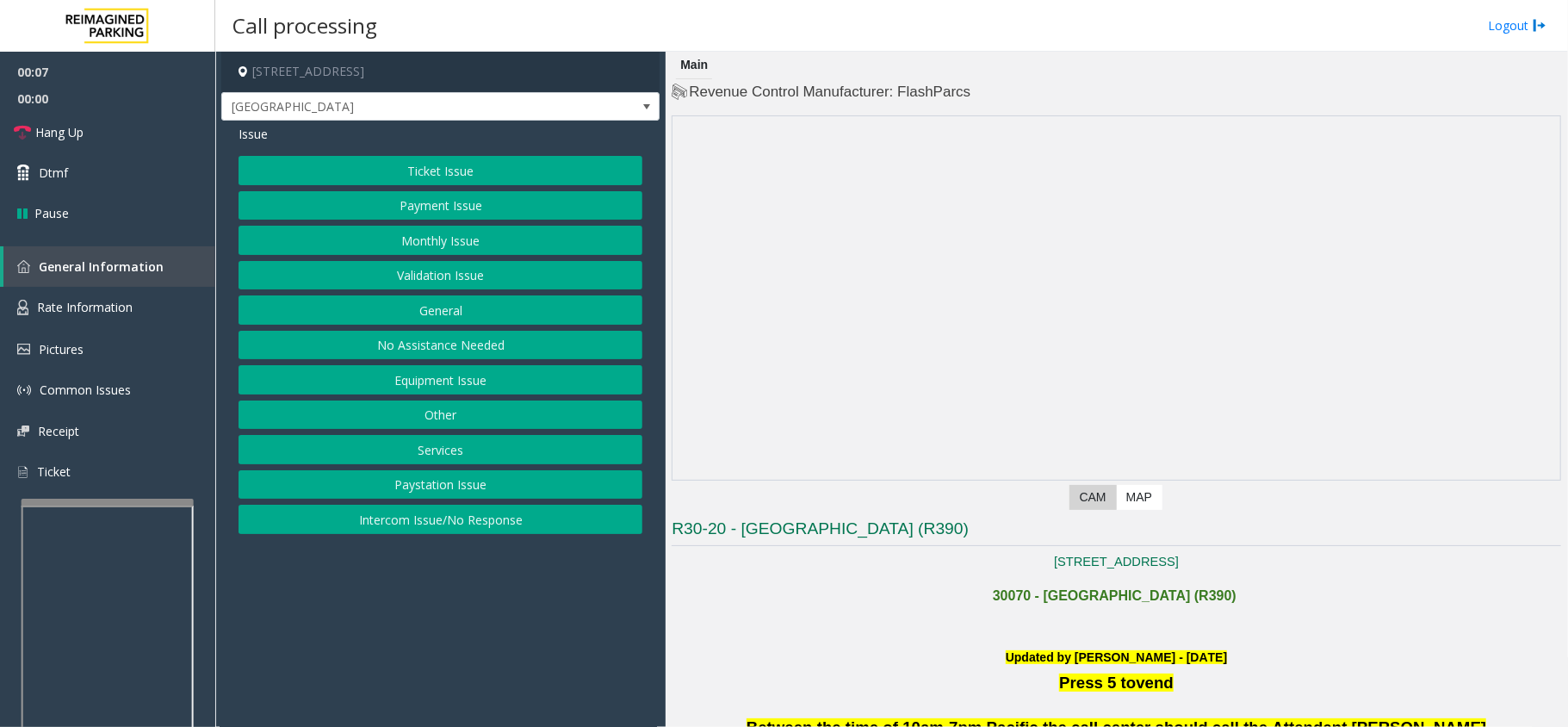
click at [322, 522] on button "Intercom Issue/No Response" at bounding box center [440, 519] width 404 height 30
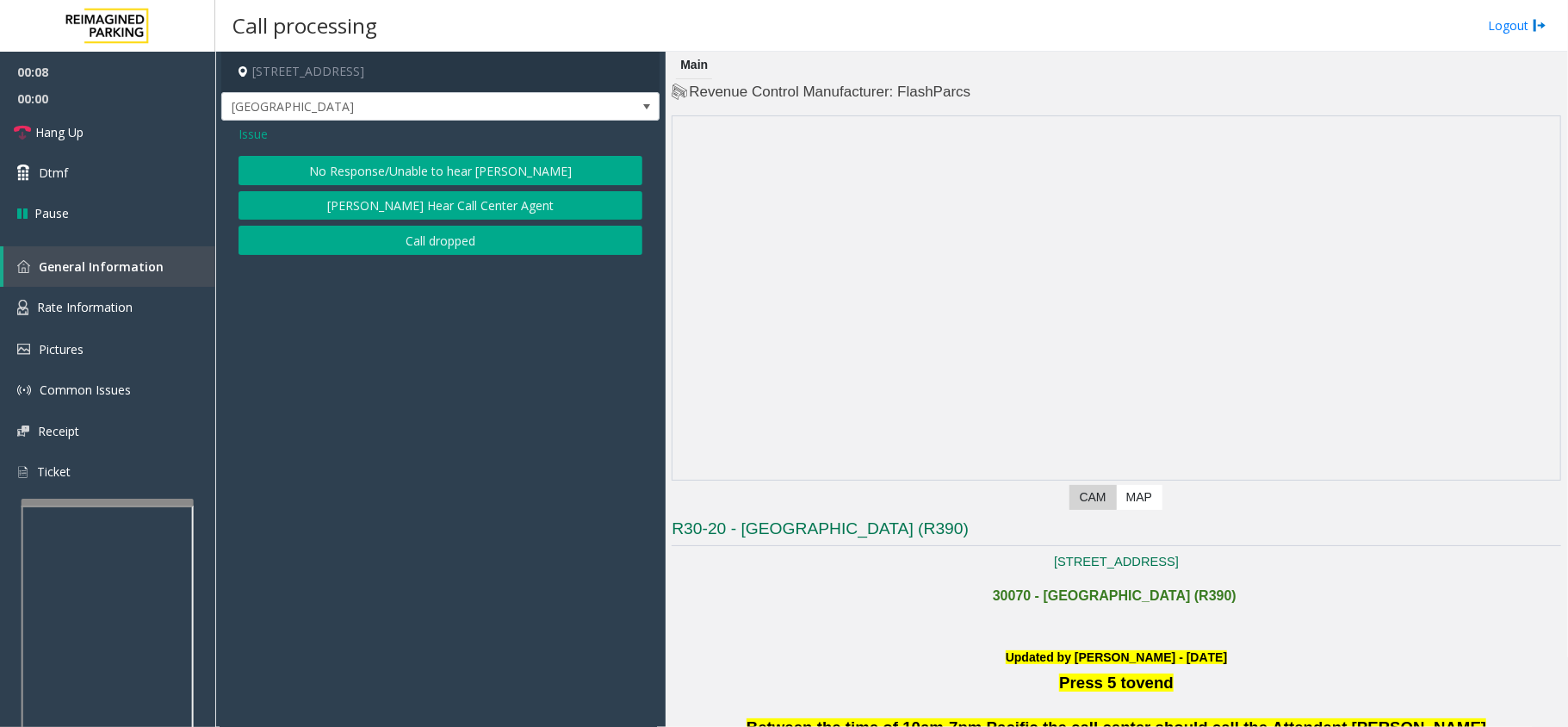
click at [308, 175] on button "No Response/Unable to hear [PERSON_NAME]" at bounding box center [440, 171] width 404 height 30
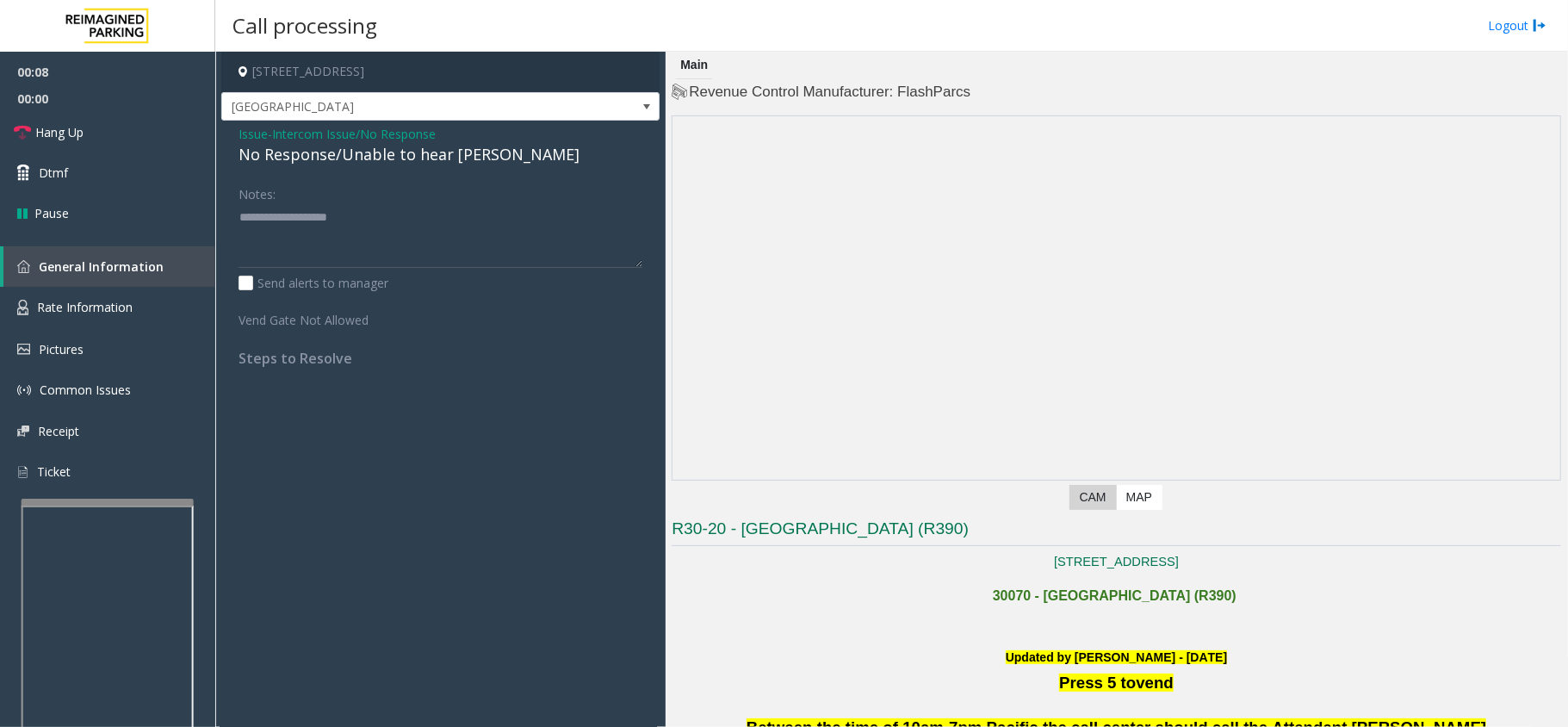
click at [320, 159] on div "No Response/Unable to hear [PERSON_NAME]" at bounding box center [440, 154] width 404 height 23
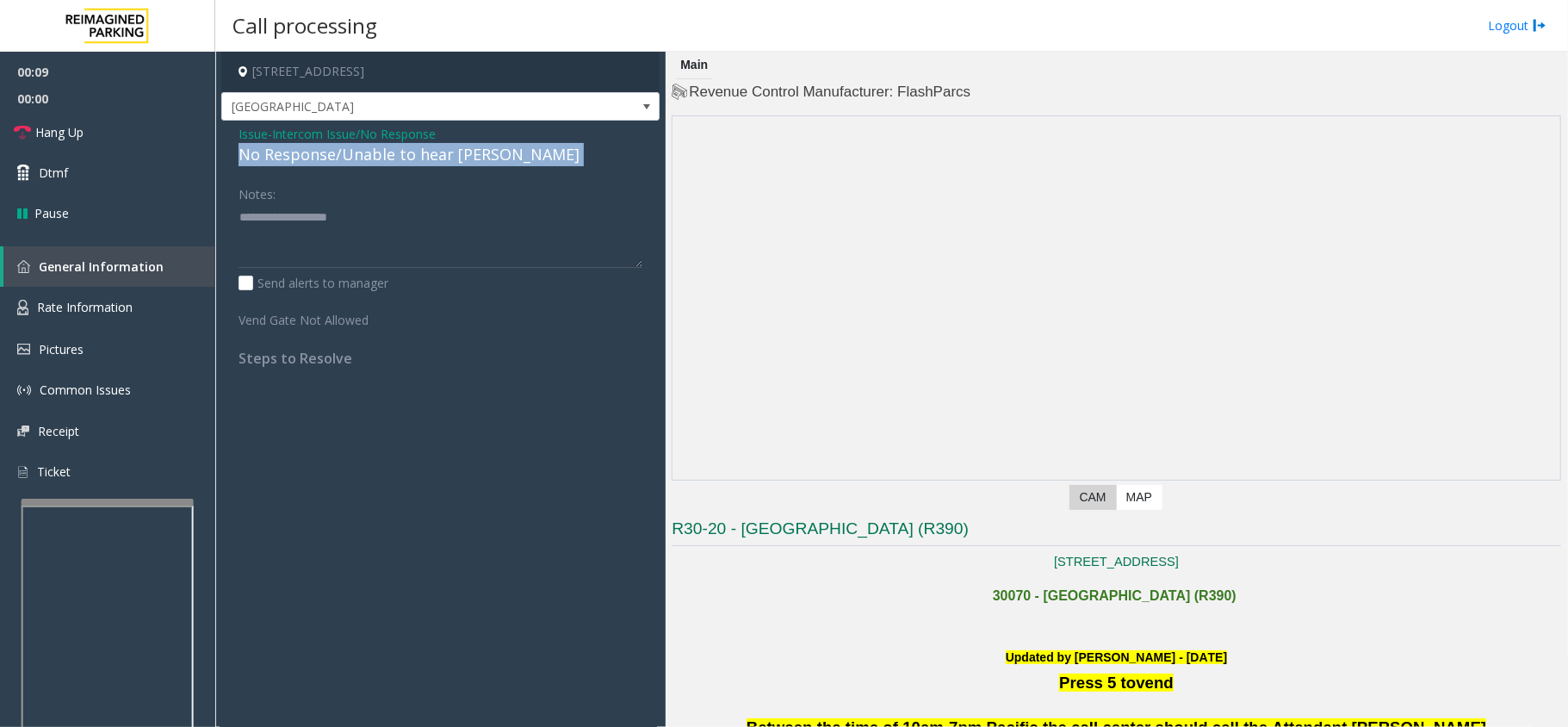
click at [320, 159] on div "No Response/Unable to hear [PERSON_NAME]" at bounding box center [440, 154] width 404 height 23
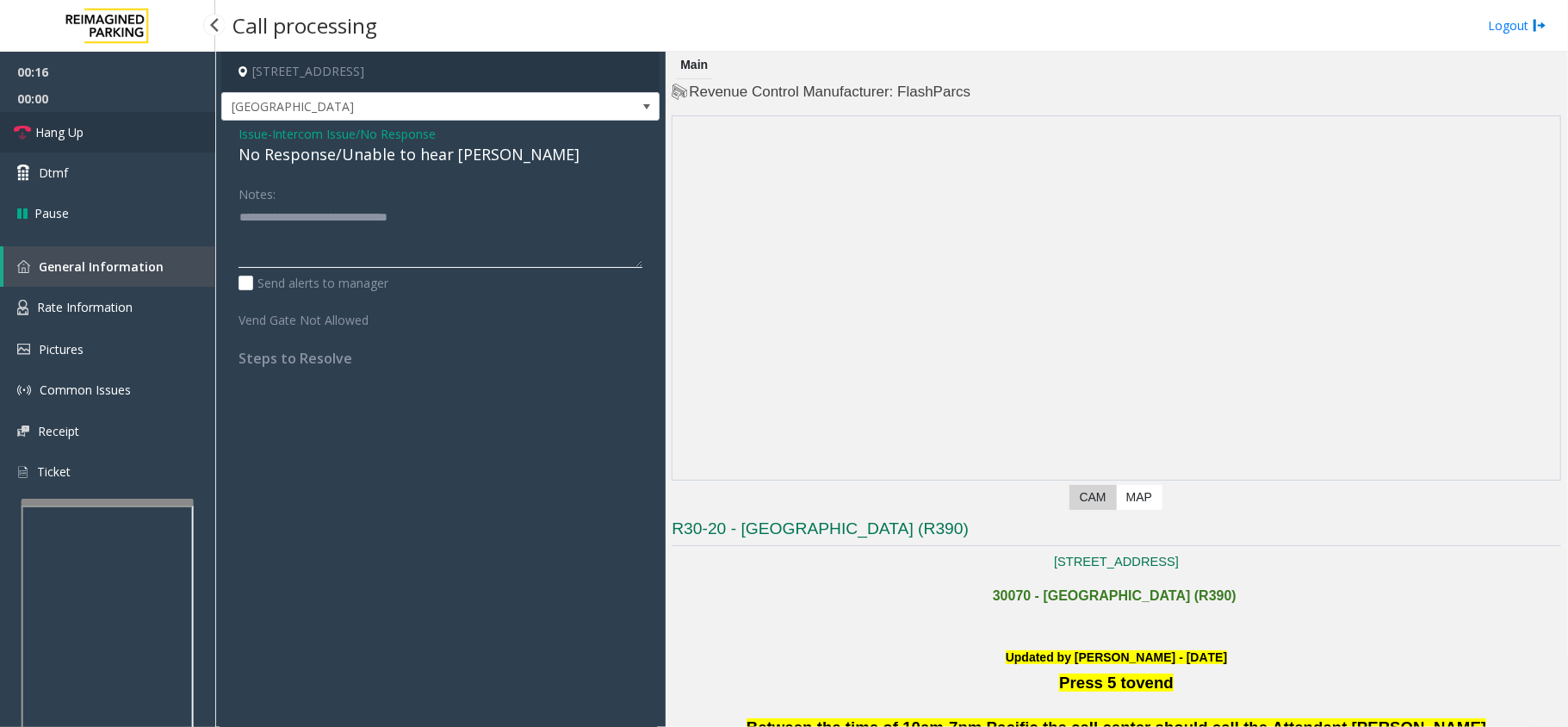
type textarea "**********"
click at [145, 125] on link "Hang Up" at bounding box center [108, 131] width 215 height 40
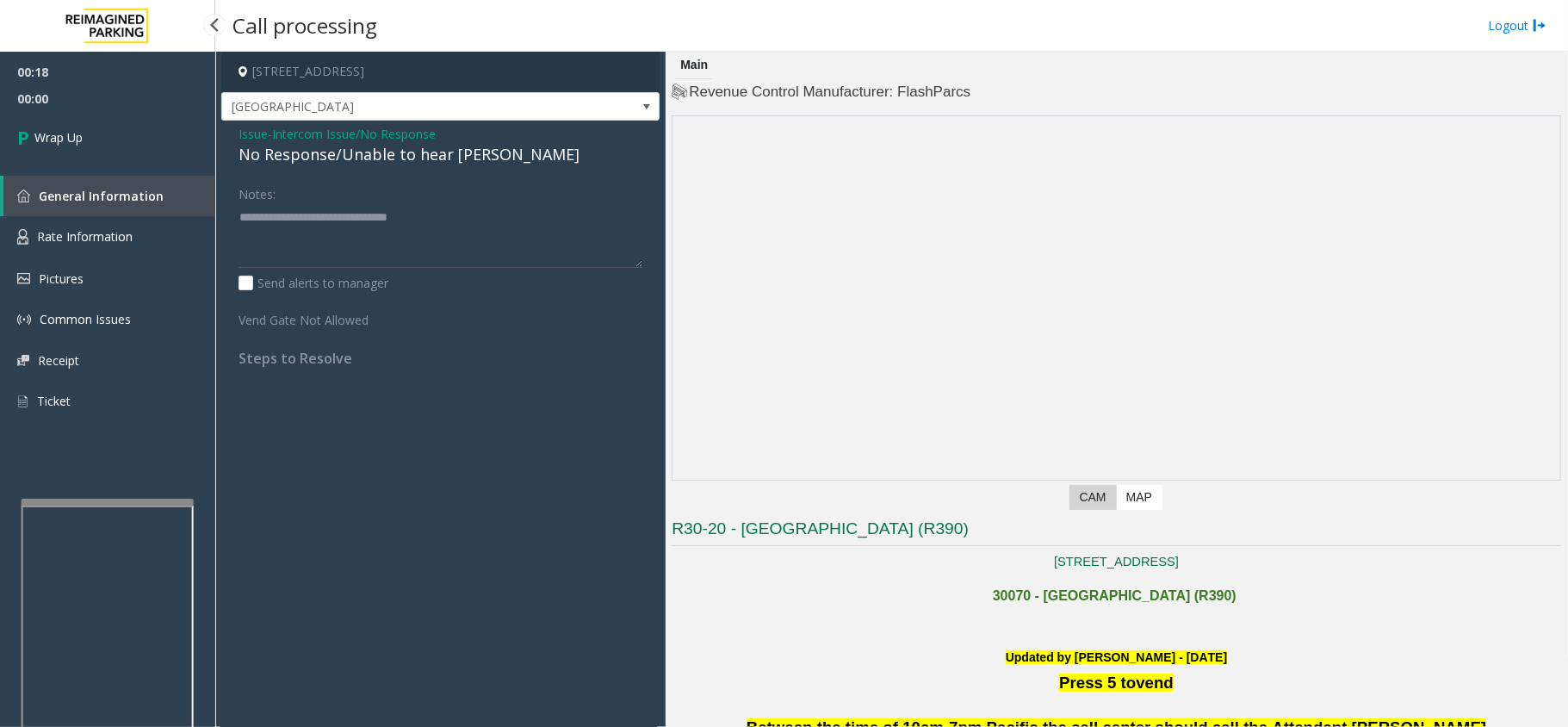
click at [145, 125] on link "Wrap Up" at bounding box center [108, 136] width 215 height 50
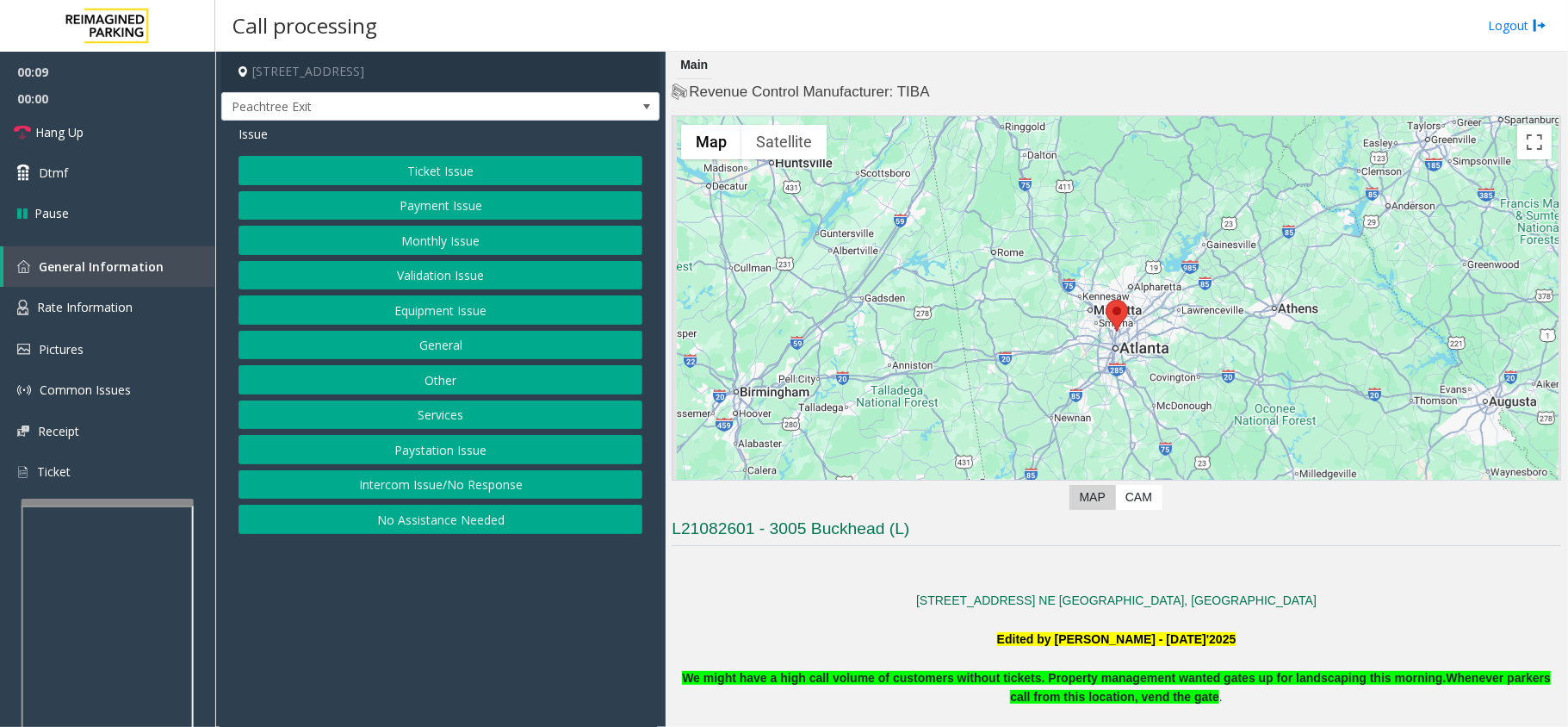
scroll to position [574, 0]
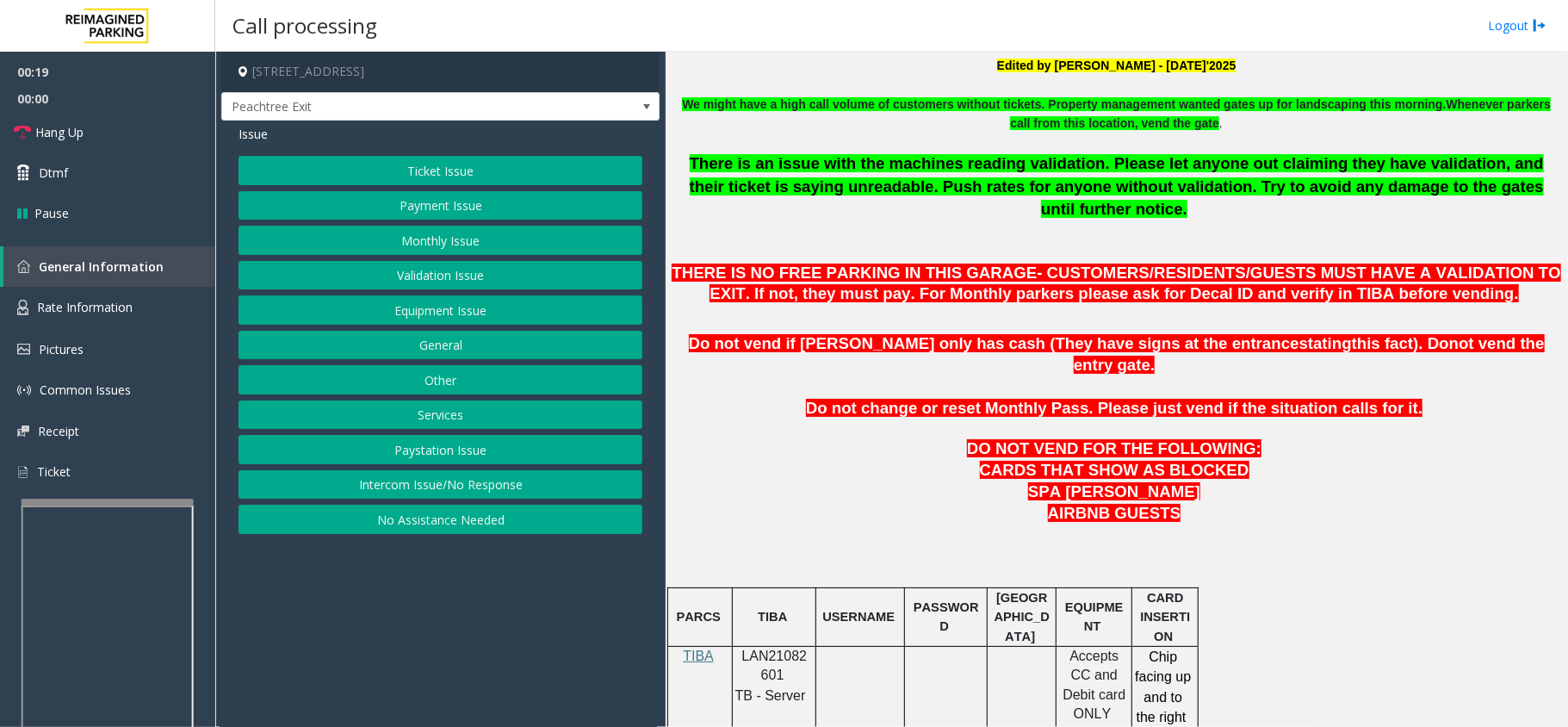
click at [371, 220] on button "Payment Issue" at bounding box center [440, 206] width 404 height 30
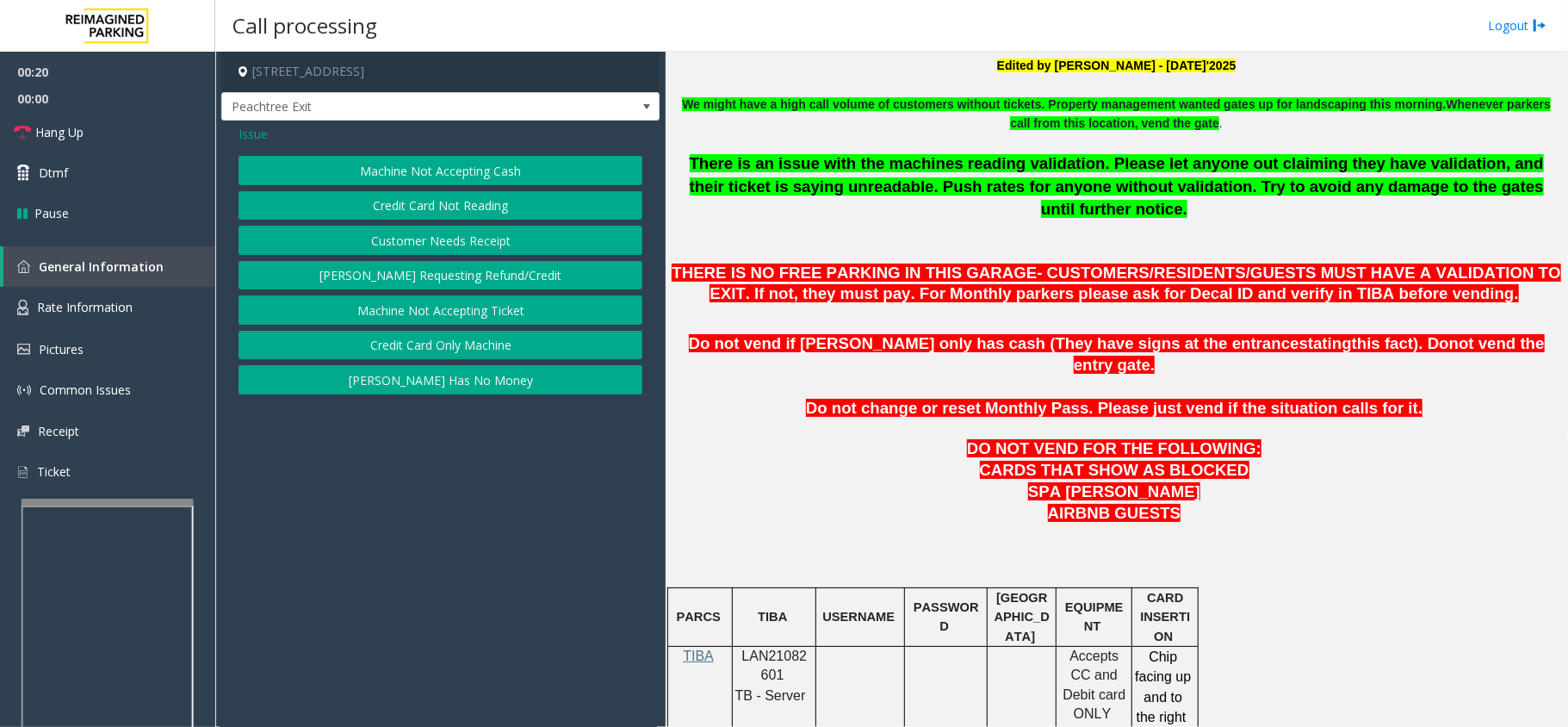
click at [384, 174] on button "Machine Not Accepting Cash" at bounding box center [440, 171] width 404 height 30
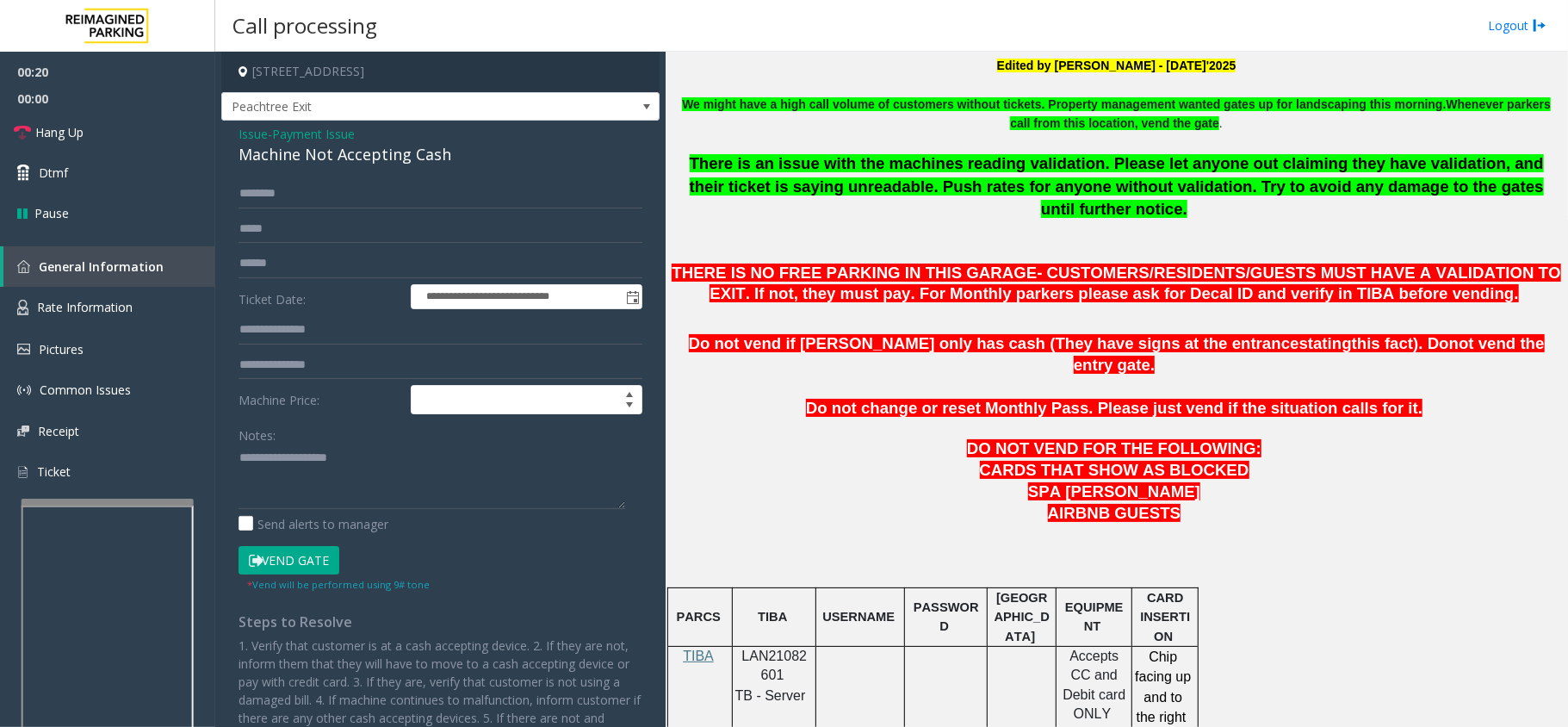
click at [336, 135] on span "Payment Issue" at bounding box center [314, 133] width 83 height 18
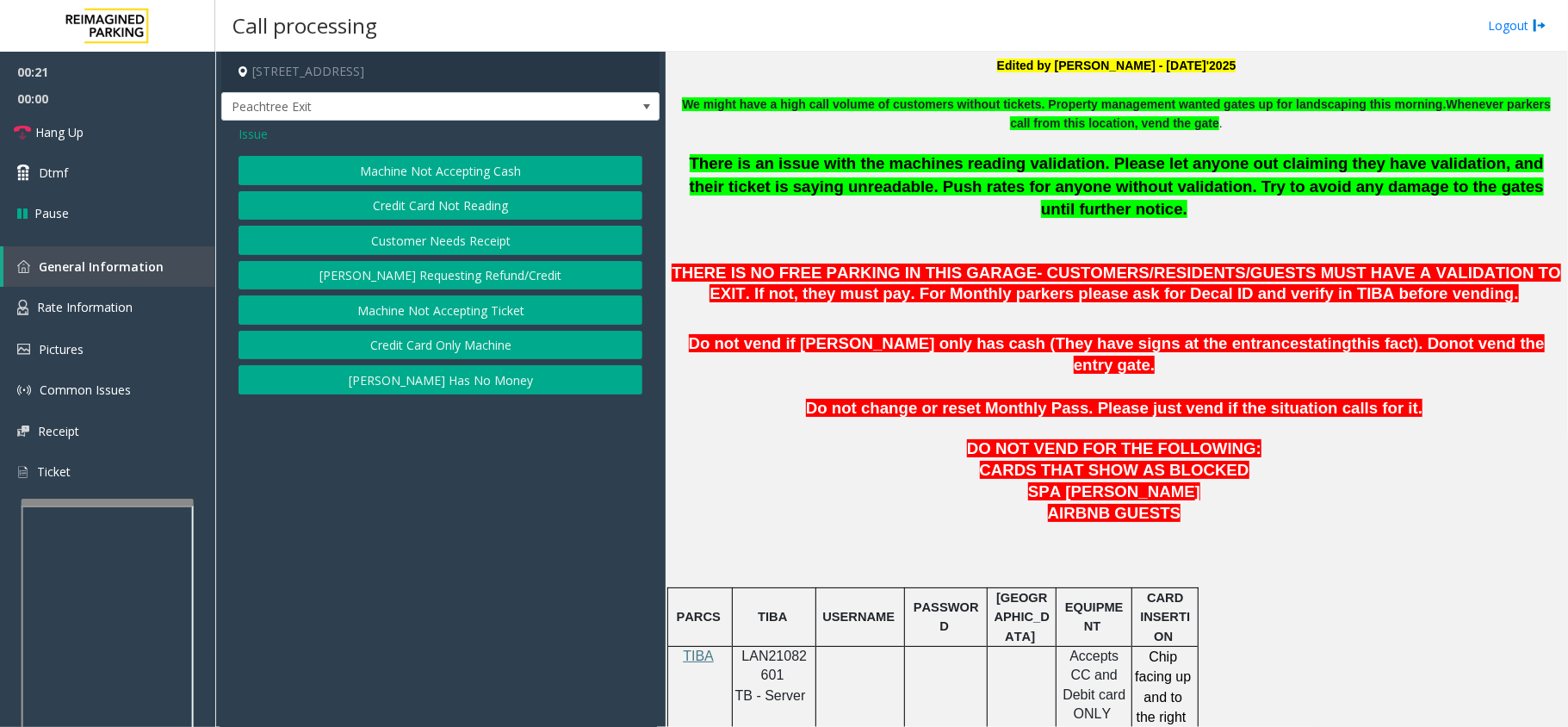
click at [436, 213] on button "Credit Card Not Reading" at bounding box center [440, 206] width 404 height 30
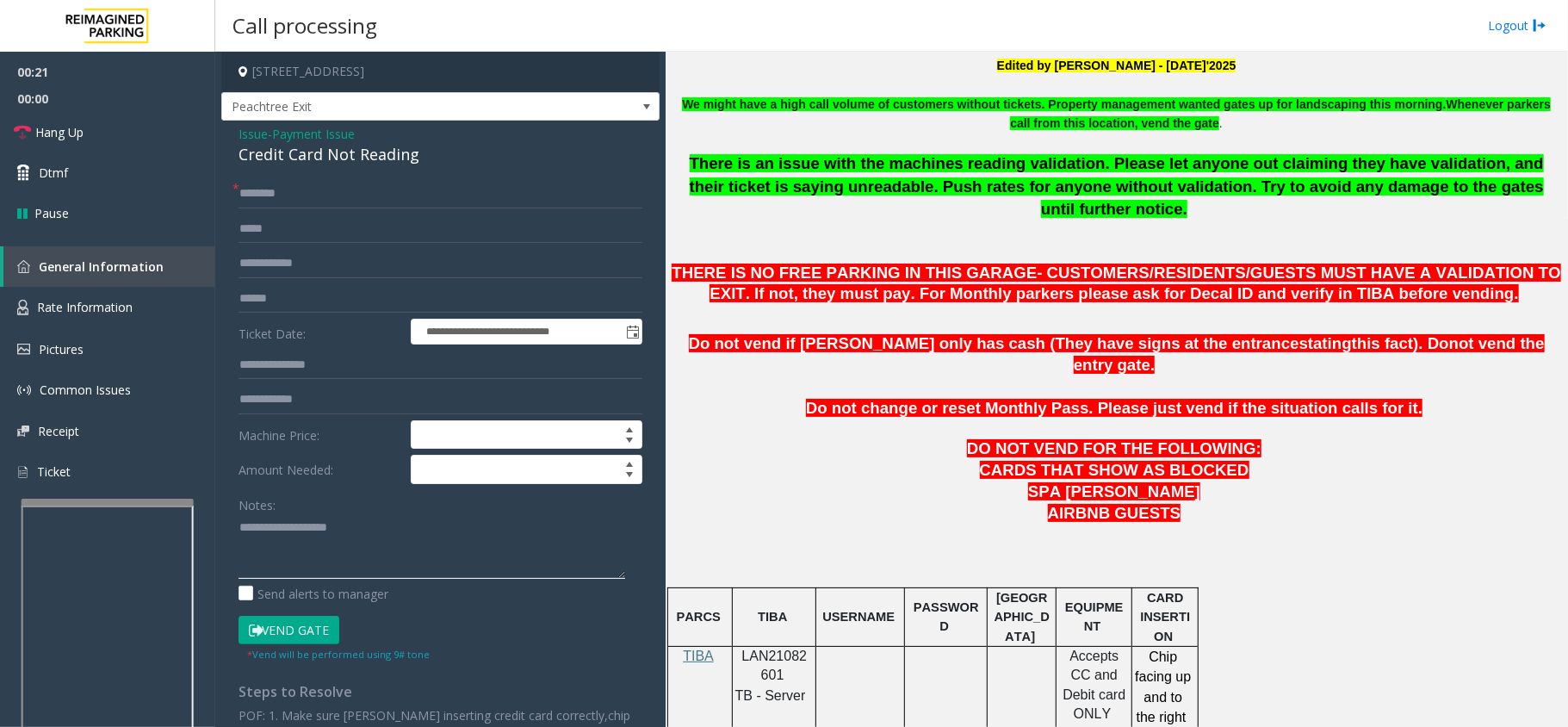
paste textarea "**********"
click at [404, 539] on textarea at bounding box center [432, 546] width 387 height 65
type textarea "**********"
click at [343, 138] on span "Payment Issue" at bounding box center [314, 133] width 83 height 18
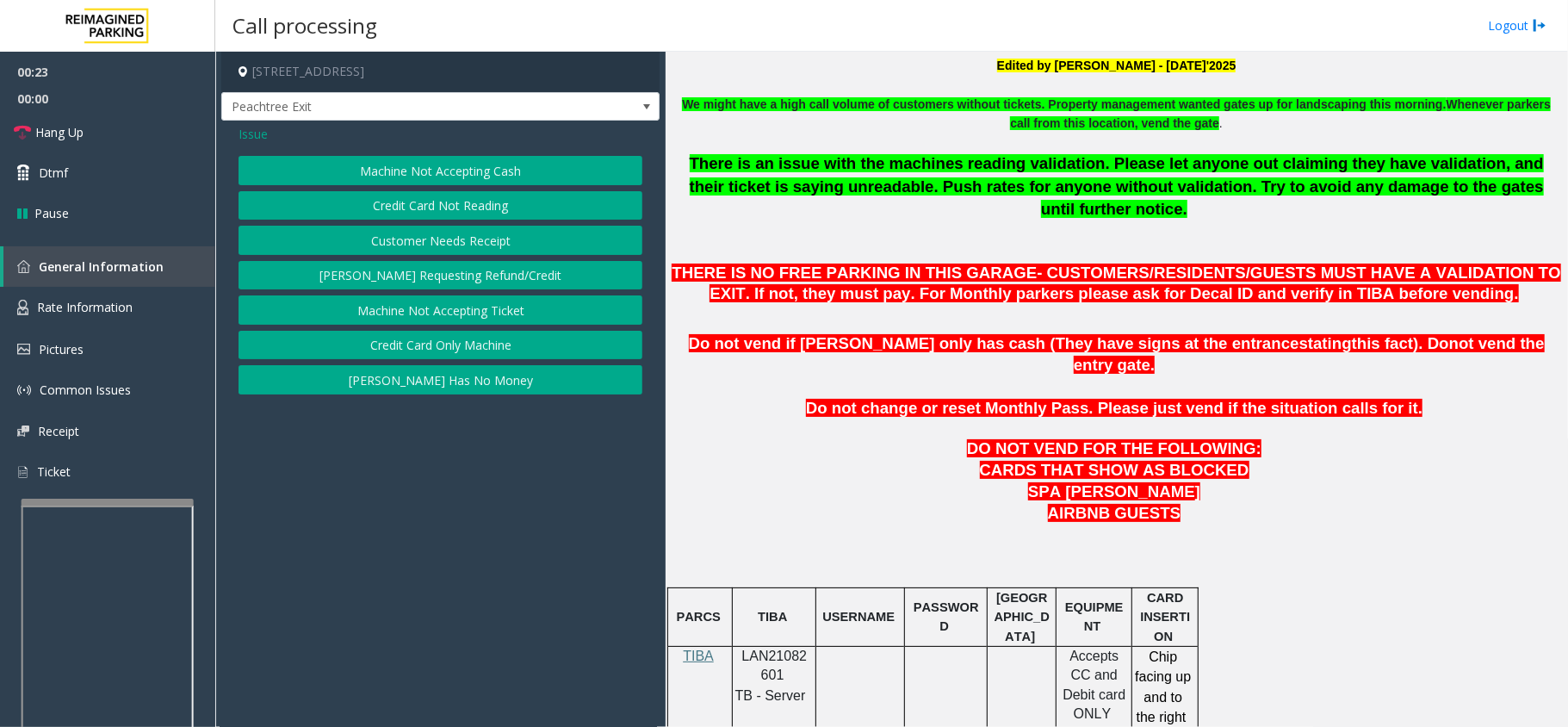
click at [343, 138] on div "Issue" at bounding box center [440, 133] width 404 height 18
click at [377, 228] on button "Customer Needs Receipt" at bounding box center [440, 240] width 404 height 30
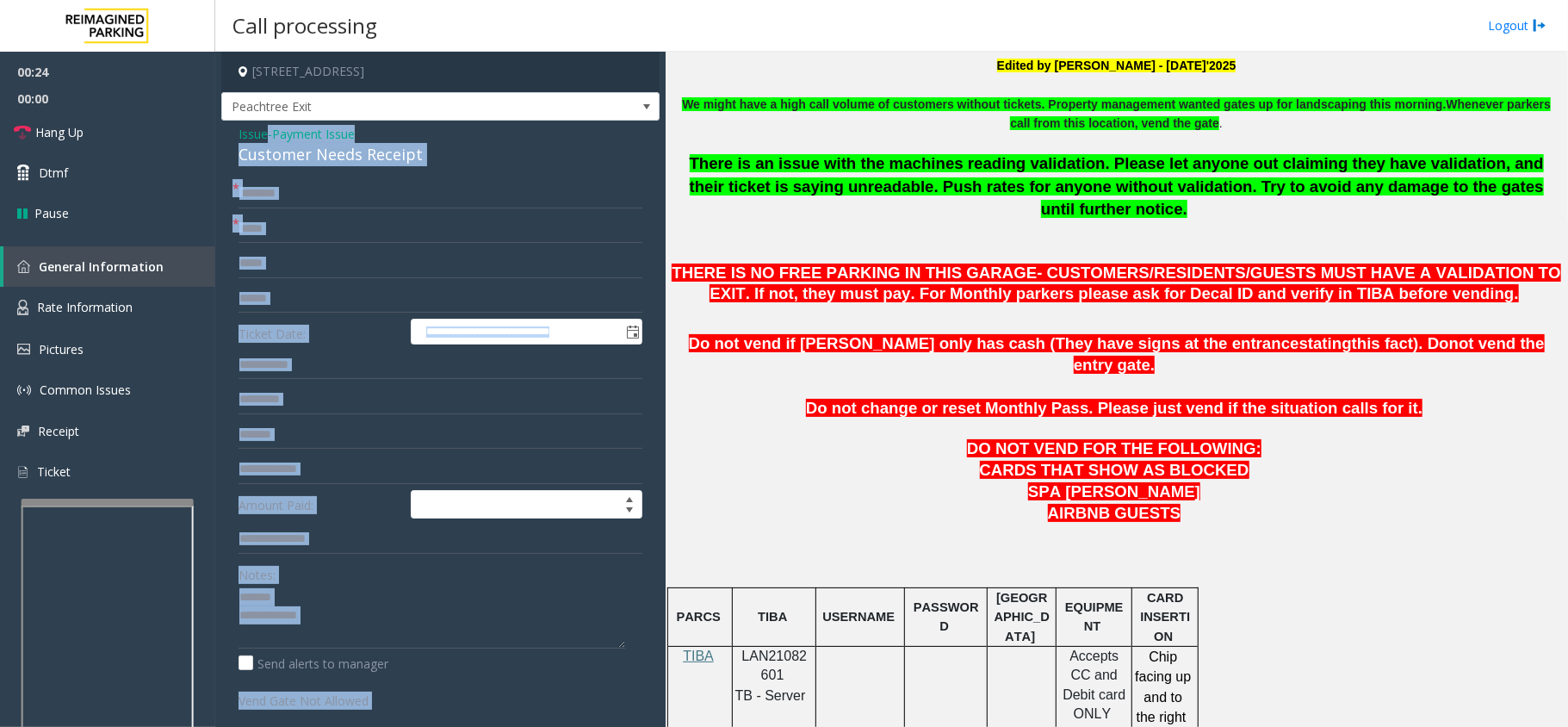
click at [301, 152] on div "Customer Needs Receipt" at bounding box center [440, 154] width 404 height 23
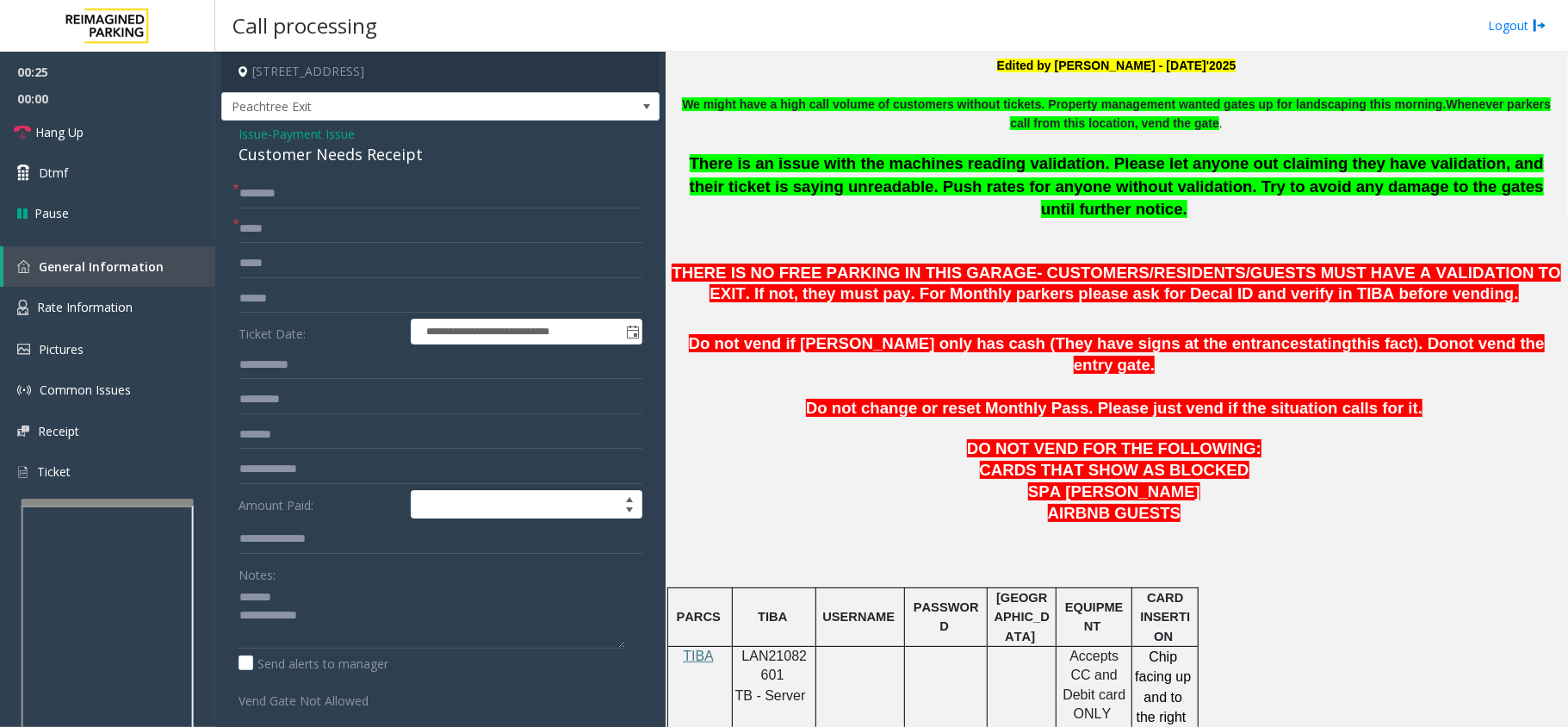
click at [304, 131] on span "Payment Issue" at bounding box center [314, 133] width 83 height 18
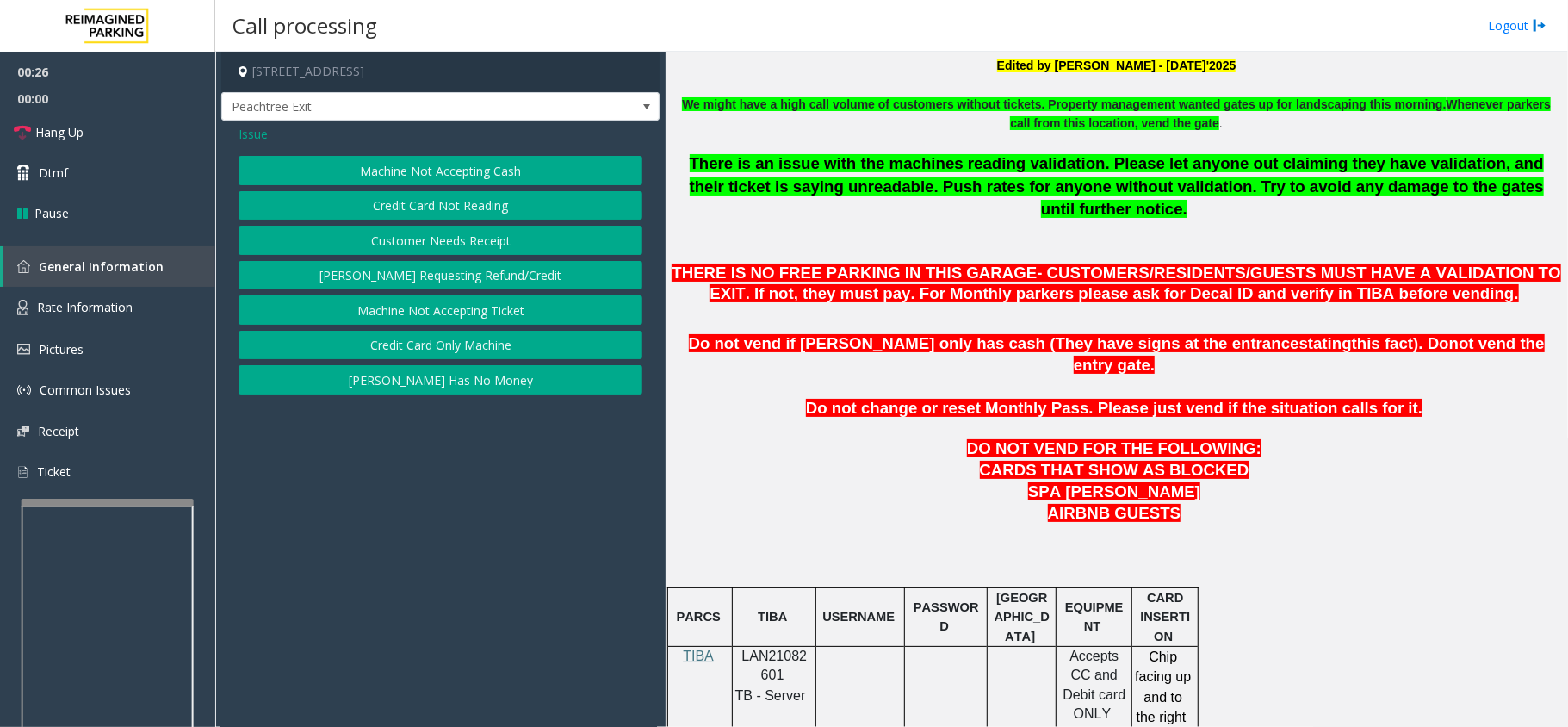
click at [366, 197] on button "Credit Card Not Reading" at bounding box center [440, 206] width 404 height 30
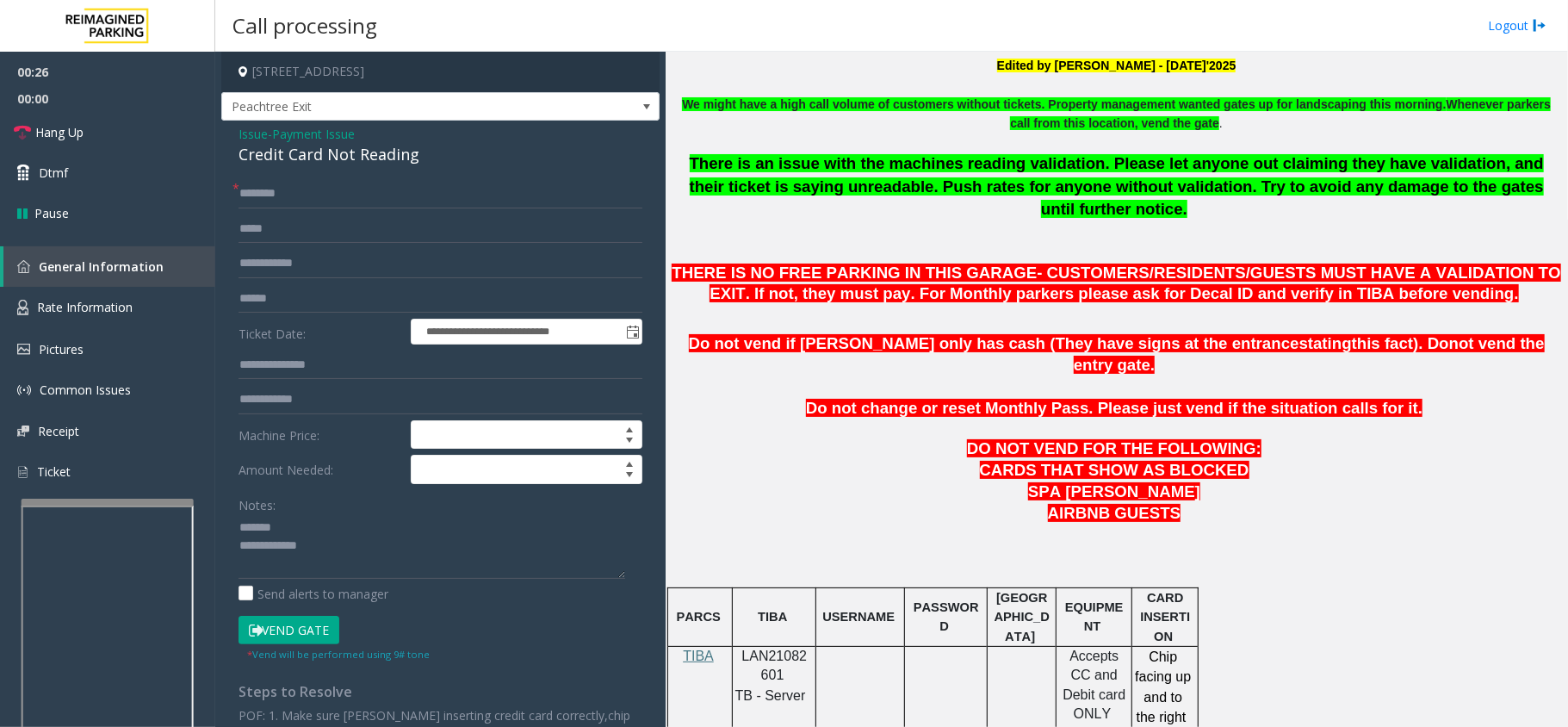
click at [337, 147] on div "Credit Card Not Reading" at bounding box center [440, 154] width 404 height 23
click at [338, 520] on textarea at bounding box center [432, 546] width 387 height 65
paste textarea "**********"
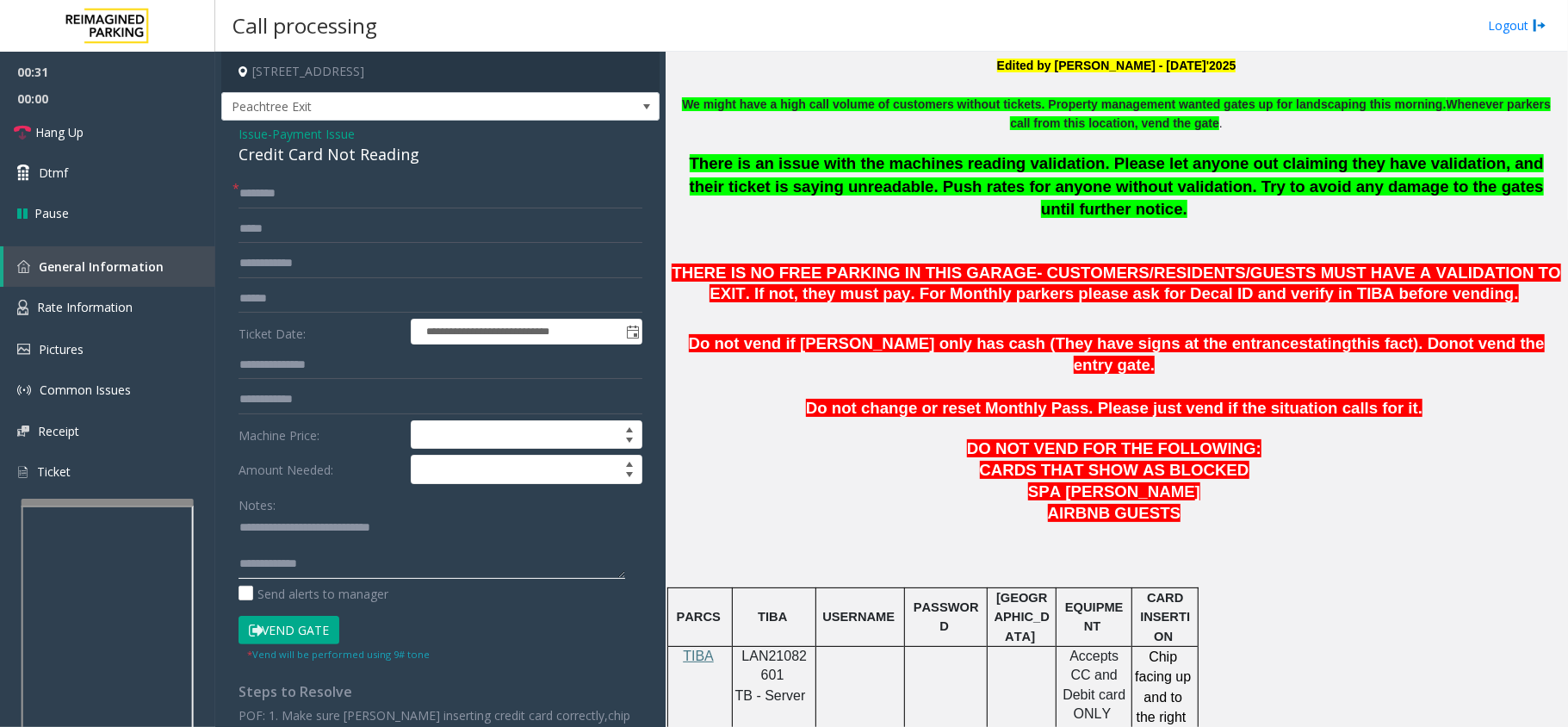
paste textarea "**********"
click at [389, 563] on textarea at bounding box center [432, 546] width 387 height 65
type textarea "**********"
click at [325, 291] on input "text" at bounding box center [440, 298] width 404 height 30
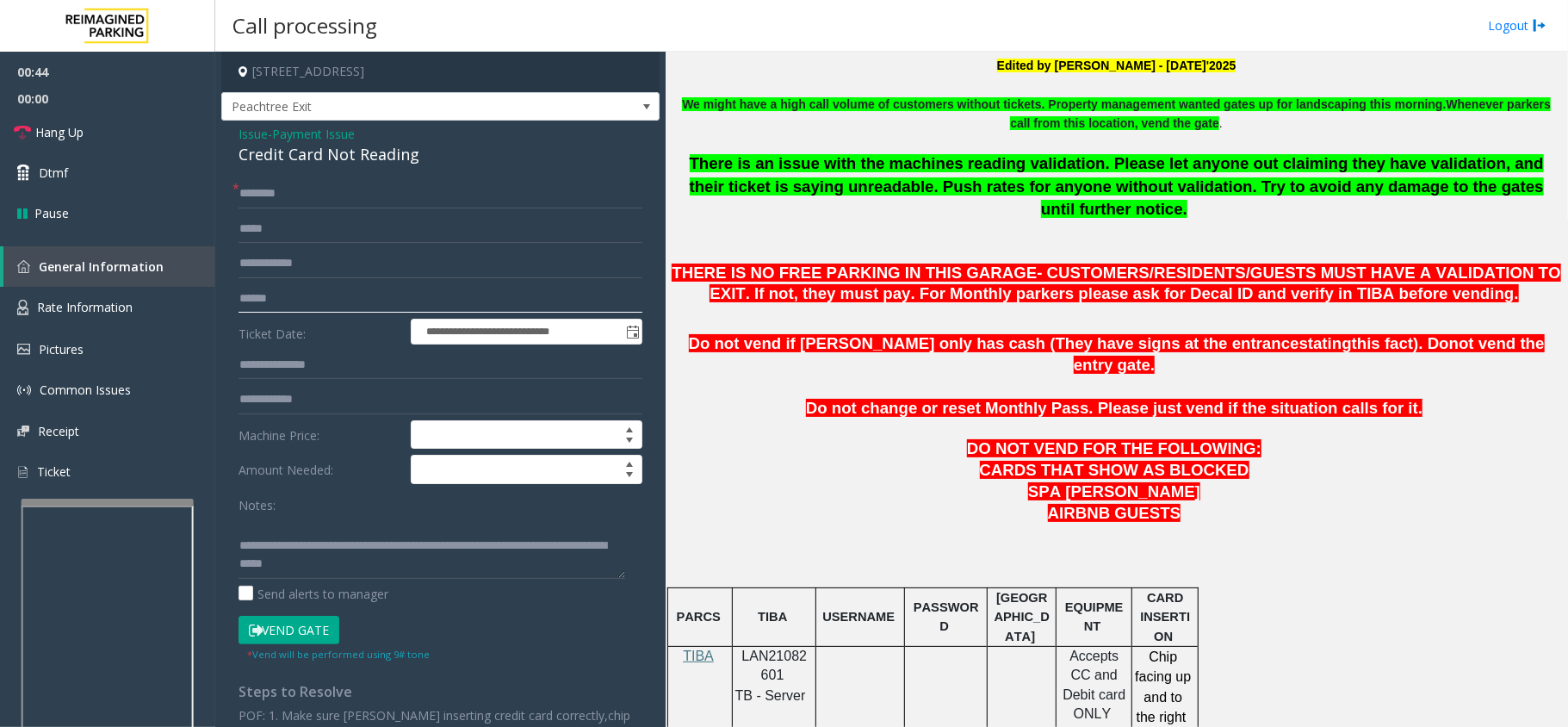
type input "*"
type input "*******"
click at [338, 191] on input "text" at bounding box center [440, 193] width 404 height 30
type input "******"
click at [295, 618] on button "Vend Gate" at bounding box center [289, 630] width 101 height 30
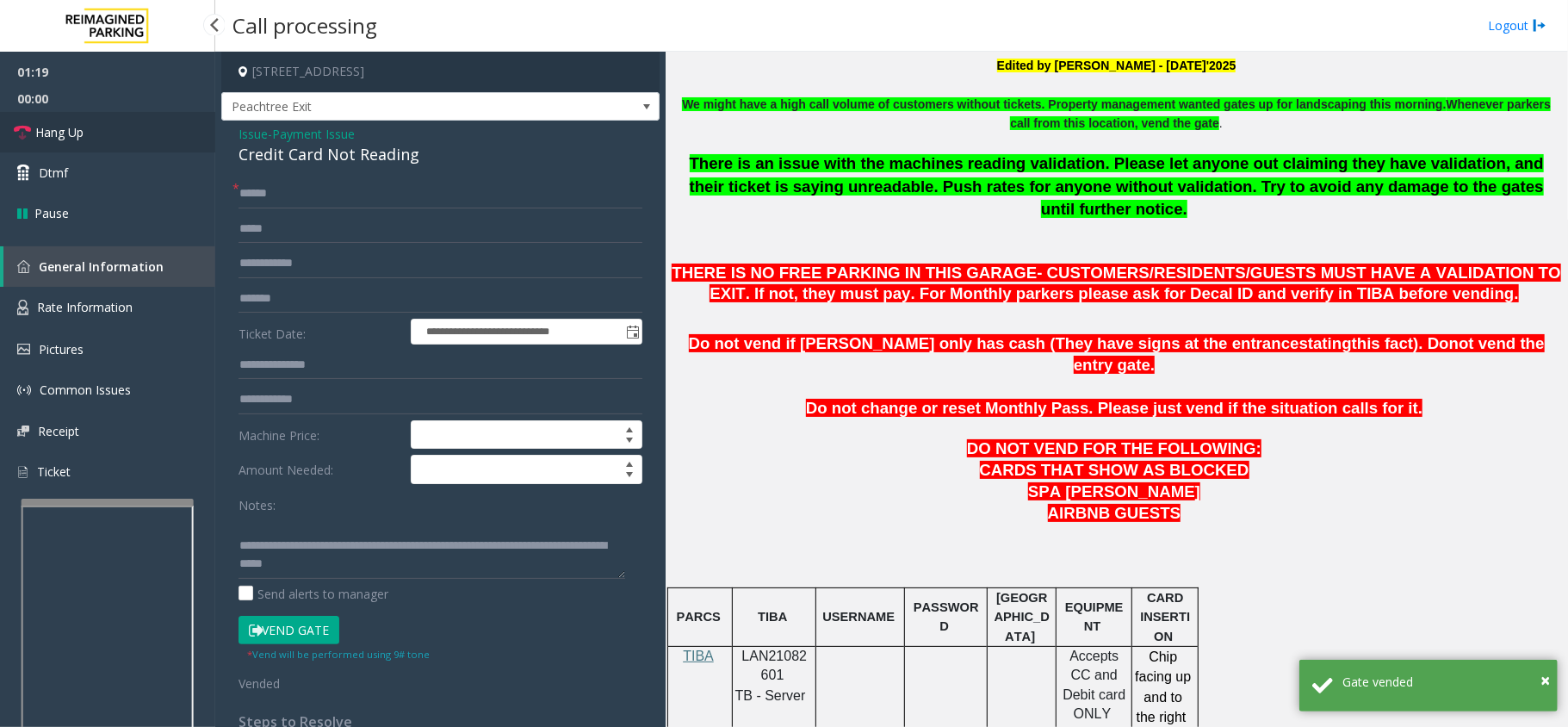
click at [131, 111] on link "Hang Up" at bounding box center [108, 131] width 215 height 40
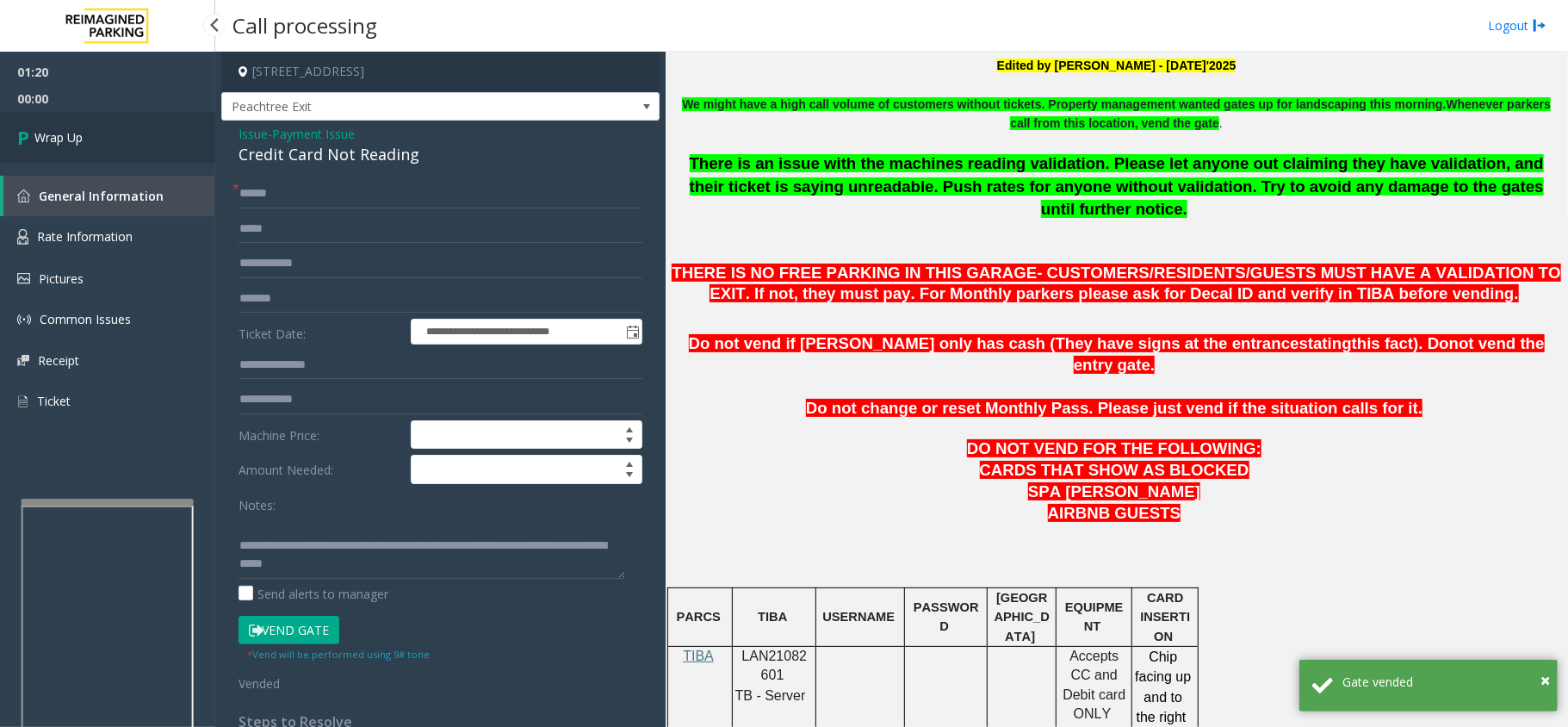
click at [131, 111] on link "Wrap Up" at bounding box center [108, 136] width 215 height 50
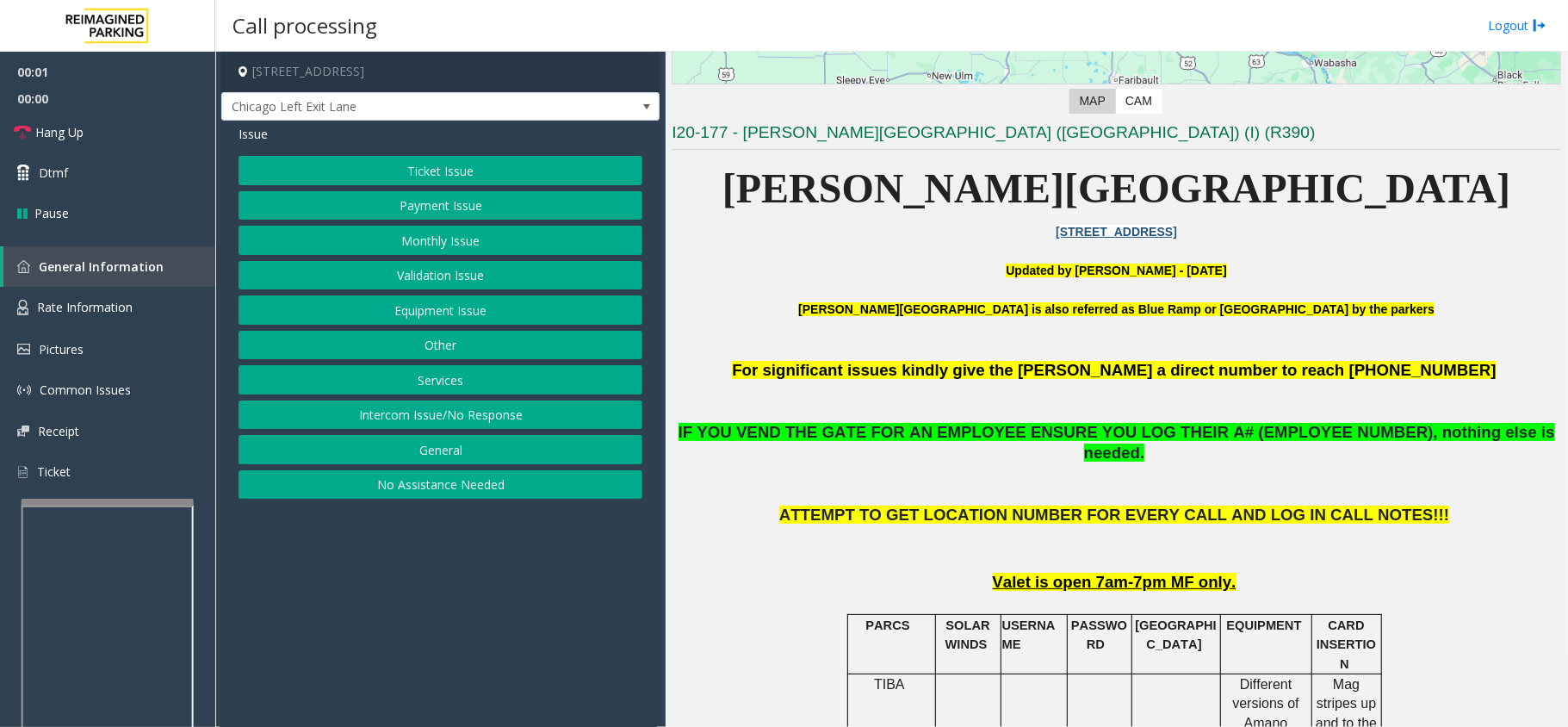
scroll to position [574, 0]
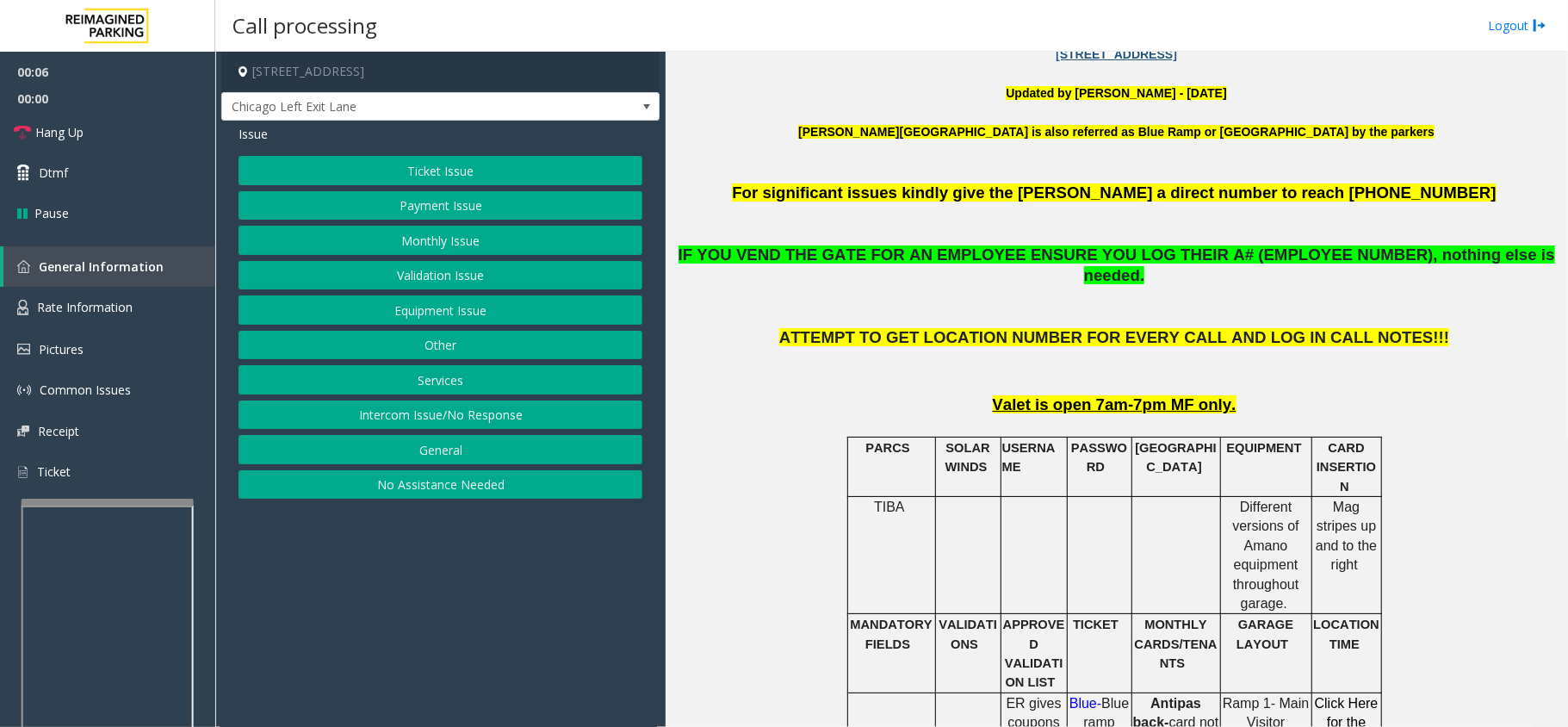
click at [425, 241] on button "Monthly Issue" at bounding box center [440, 240] width 404 height 30
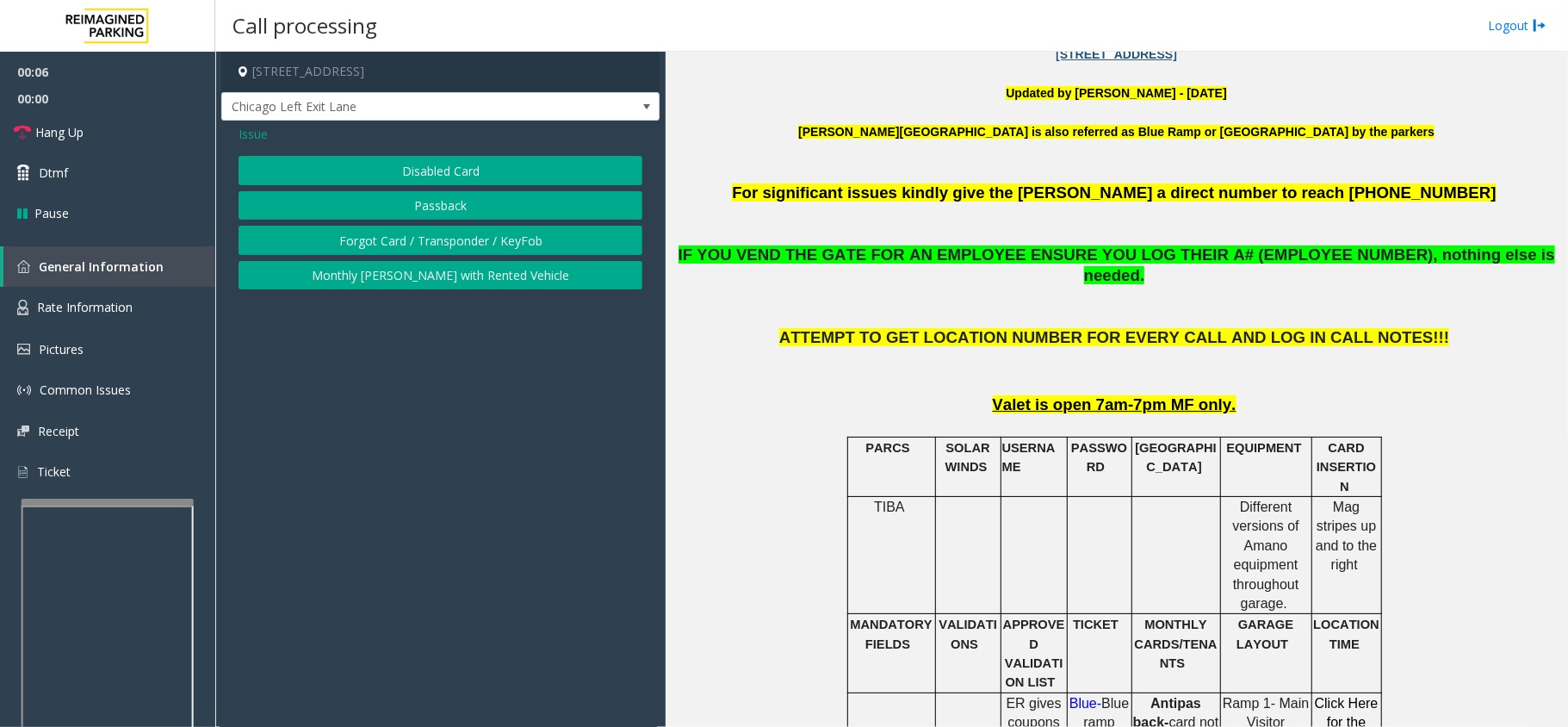
click at [420, 176] on button "Disabled Card" at bounding box center [440, 171] width 404 height 30
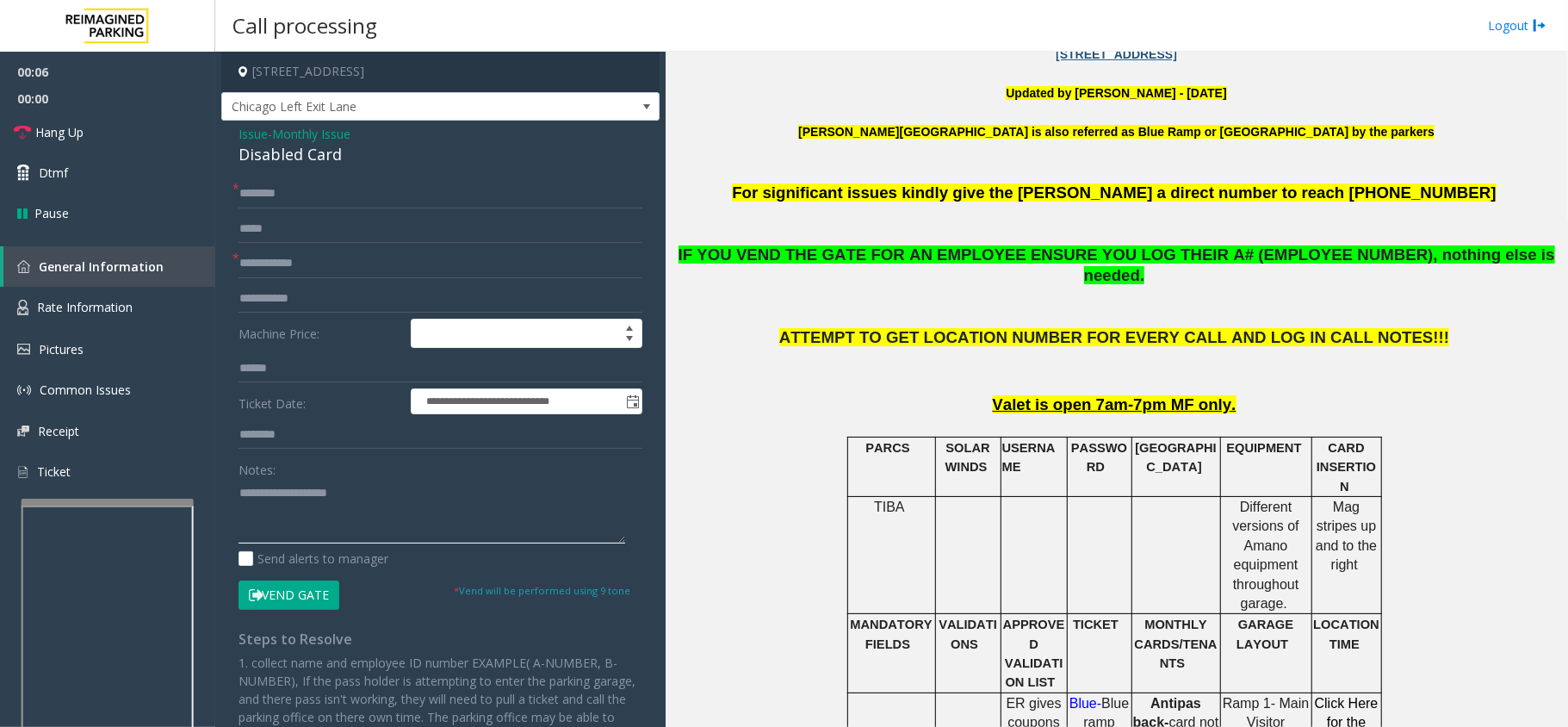
click at [395, 512] on textarea at bounding box center [432, 511] width 387 height 65
paste textarea "**********"
click at [308, 149] on div "Disabled Card" at bounding box center [440, 154] width 404 height 23
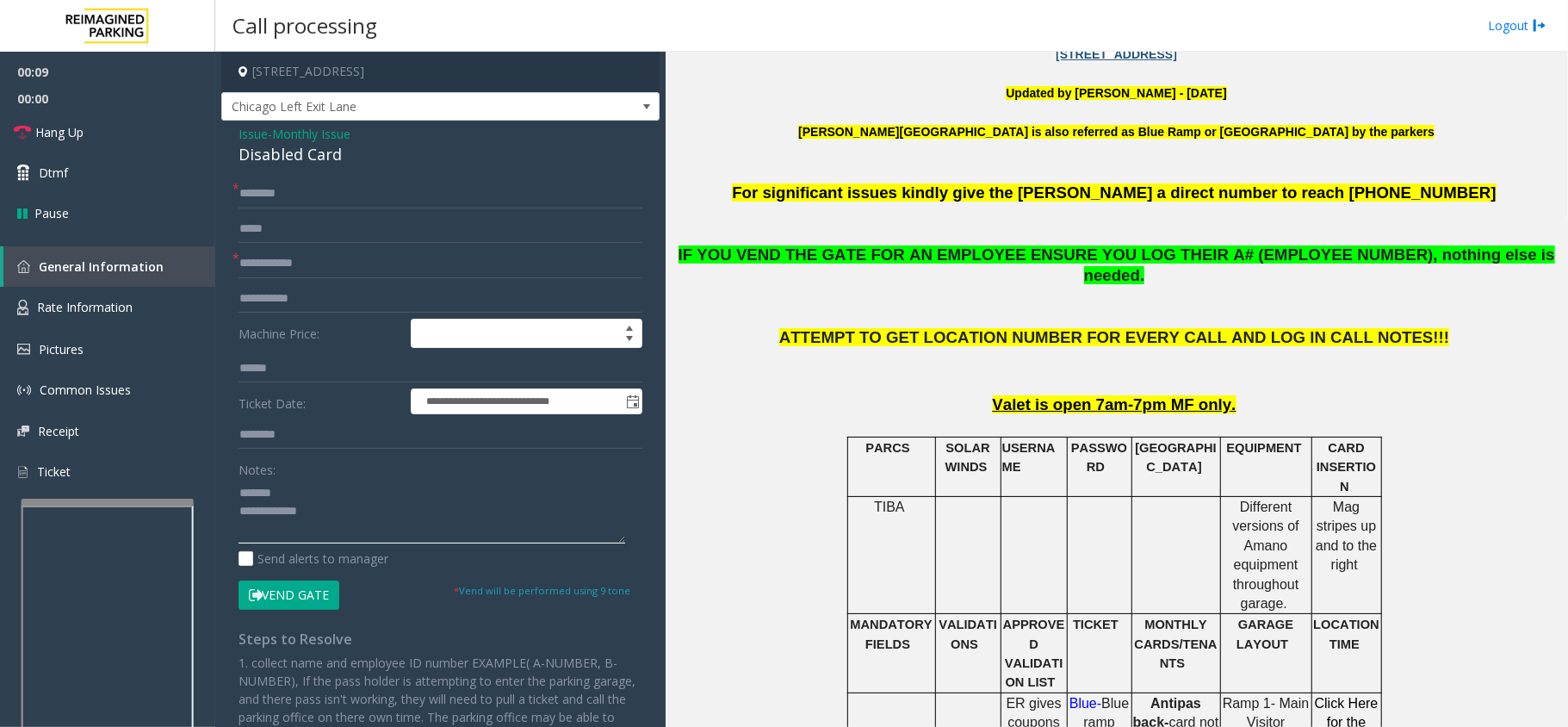
click at [355, 486] on textarea at bounding box center [432, 511] width 387 height 65
paste textarea "**********"
click at [405, 531] on textarea at bounding box center [432, 511] width 387 height 65
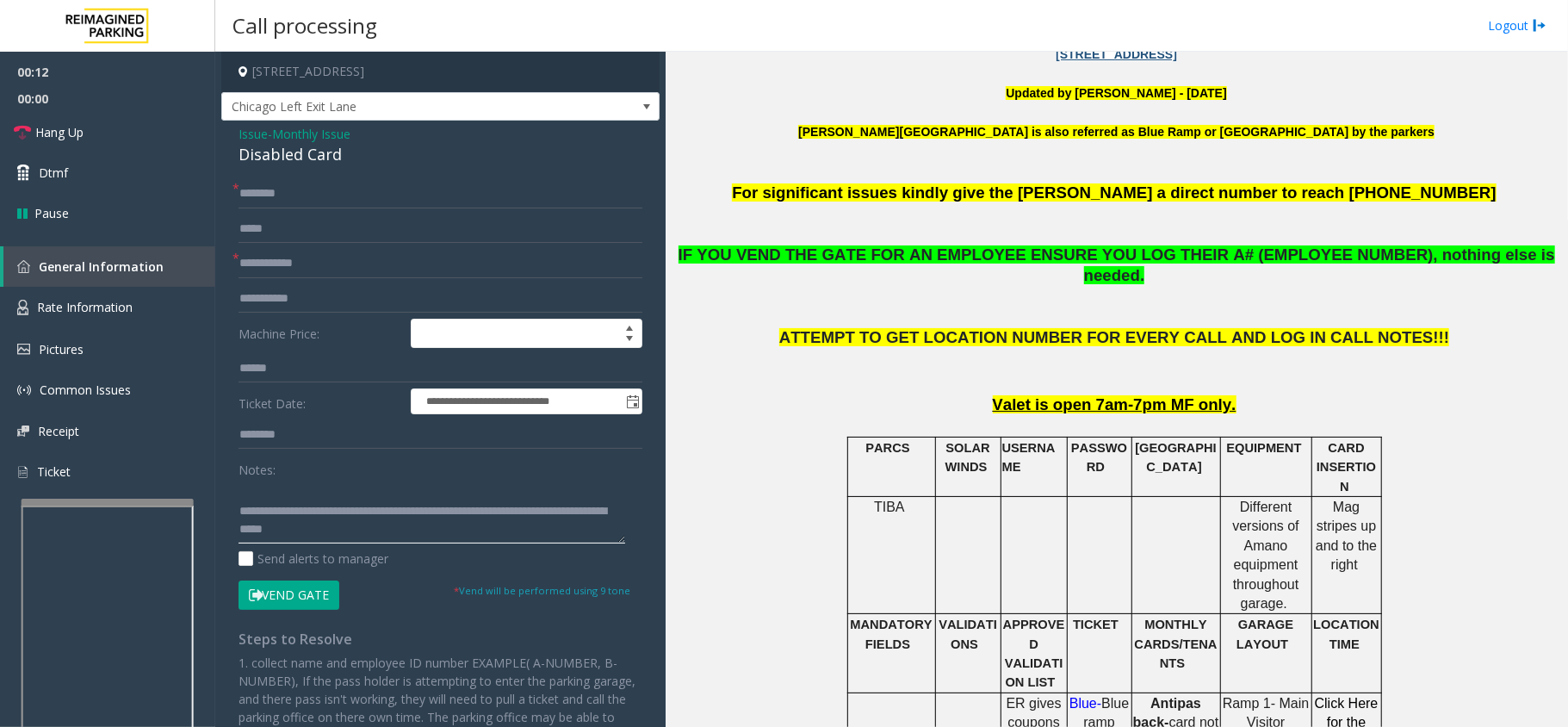
type textarea "**********"
click at [332, 266] on input "text" at bounding box center [440, 263] width 404 height 30
type input "*****"
click at [274, 603] on button "Vend Gate" at bounding box center [289, 595] width 101 height 30
type input "**"
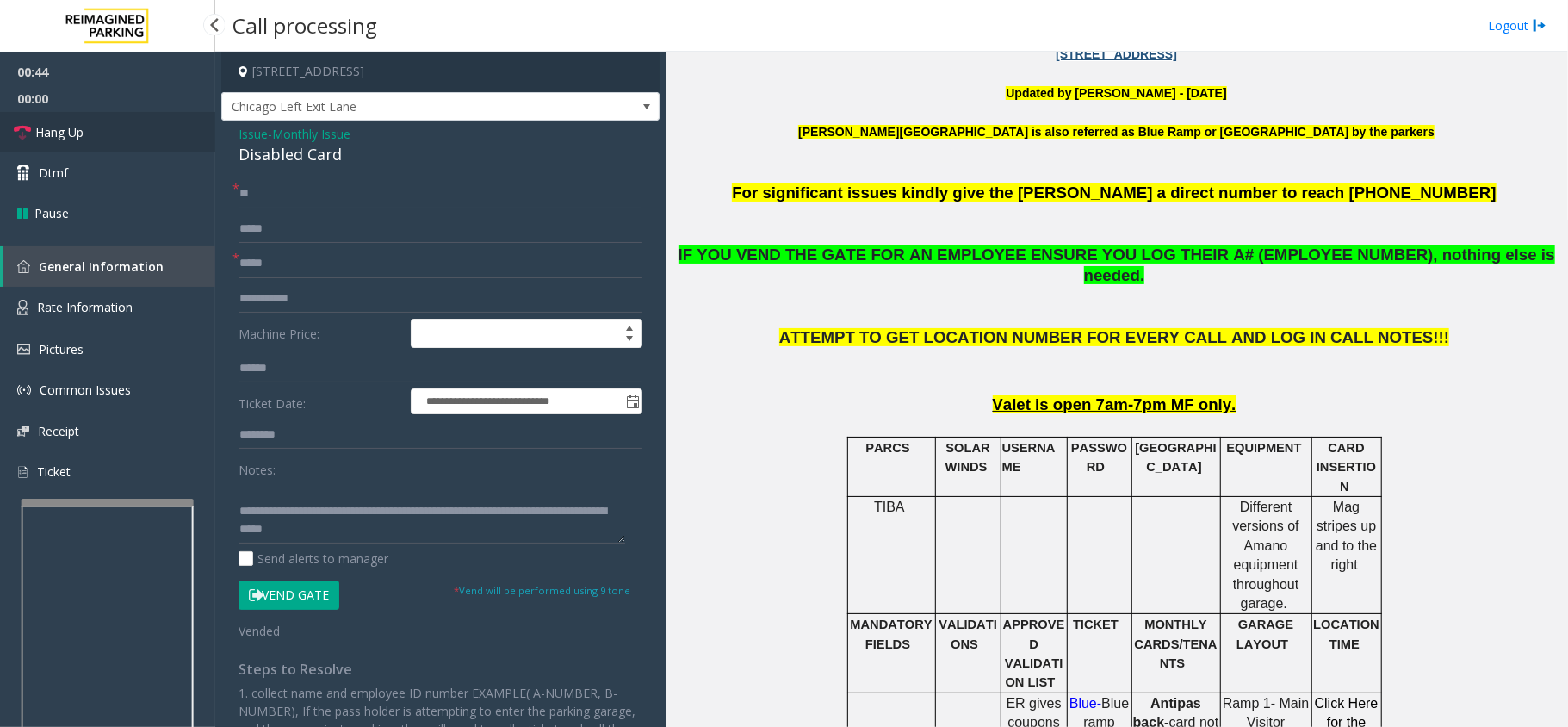
click at [135, 131] on link "Hang Up" at bounding box center [108, 131] width 215 height 40
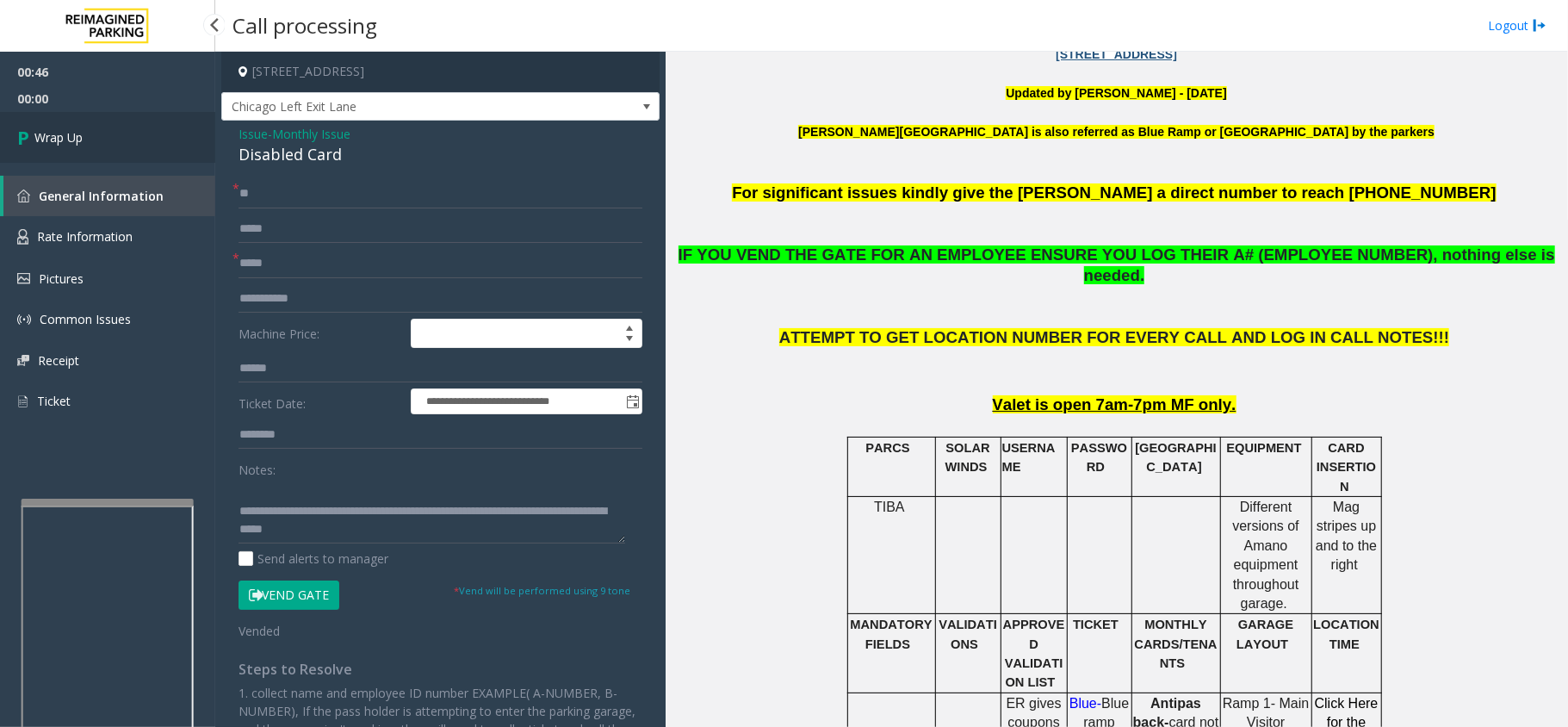
click at [135, 131] on link "Wrap Up" at bounding box center [108, 136] width 215 height 50
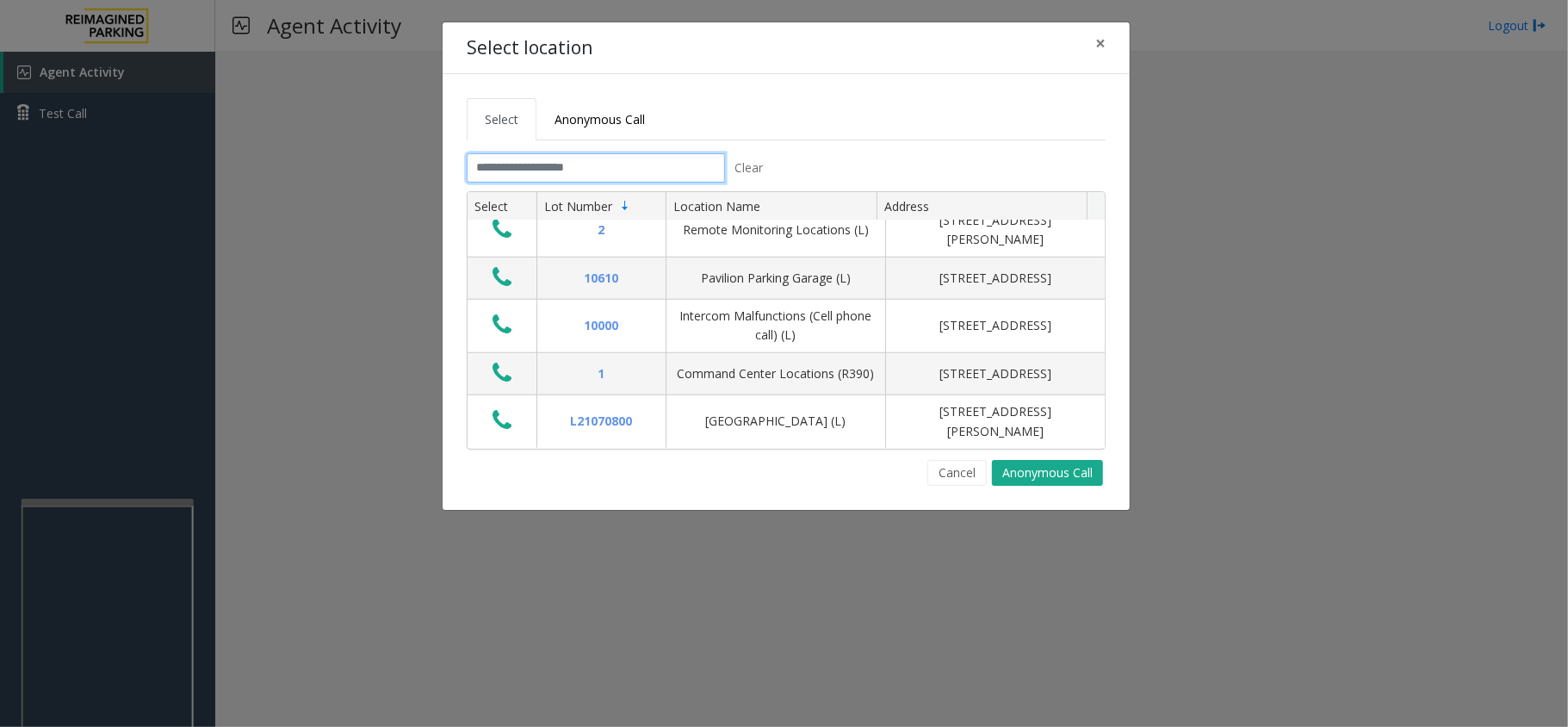
click at [514, 173] on input "text" at bounding box center [596, 168] width 258 height 30
click at [949, 467] on button "Cancel" at bounding box center [957, 473] width 59 height 26
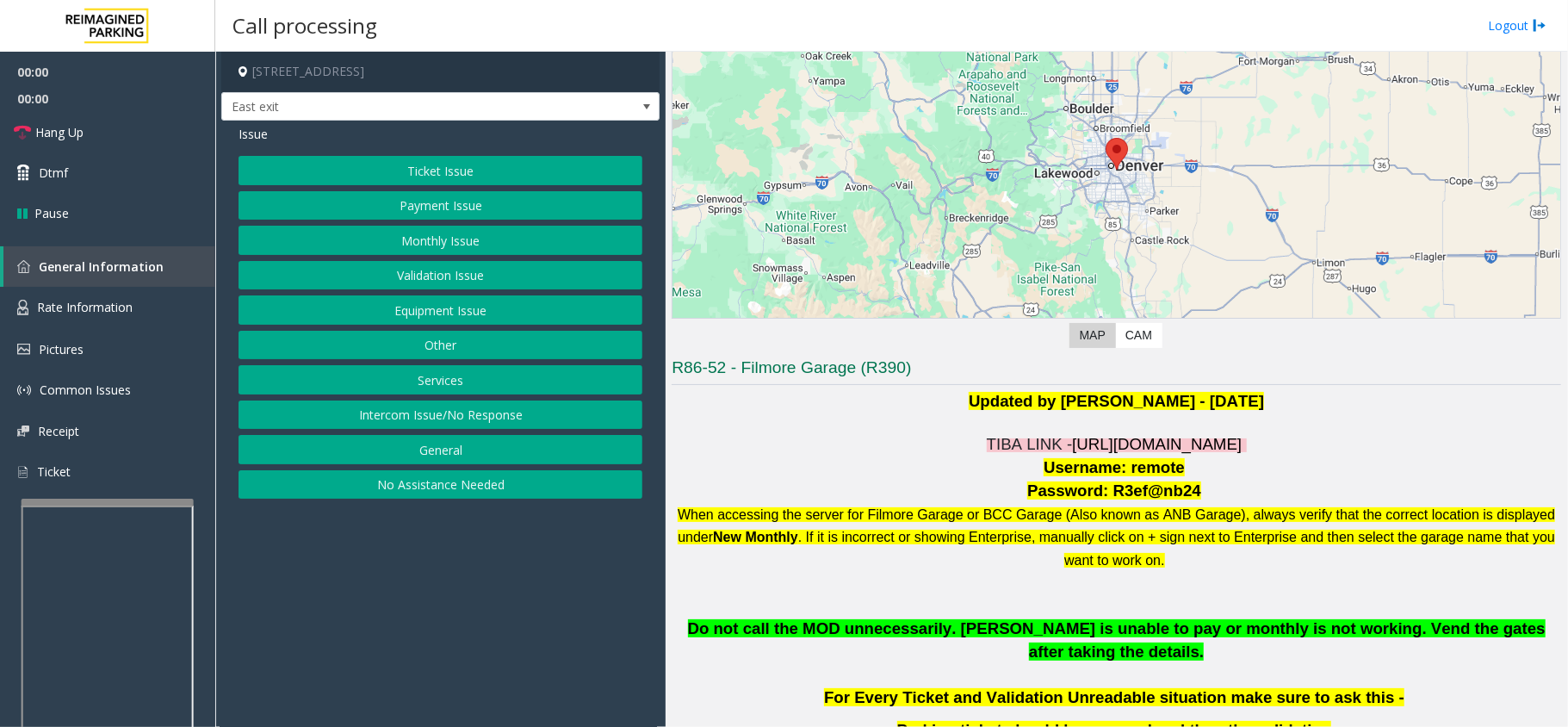
scroll to position [459, 0]
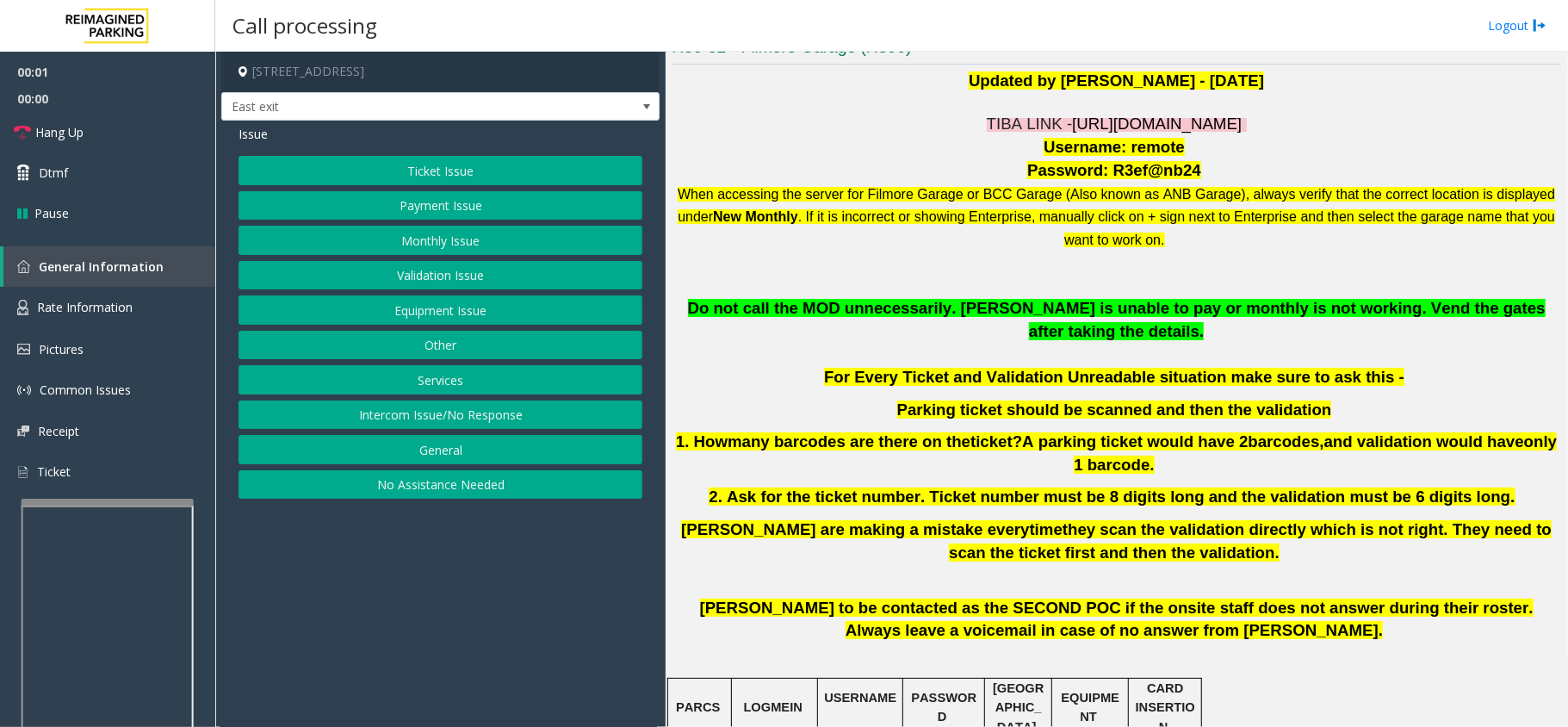
click at [1131, 121] on span "[URL][DOMAIN_NAME]" at bounding box center [1157, 123] width 170 height 18
click at [452, 192] on button "Payment Issue" at bounding box center [440, 206] width 404 height 30
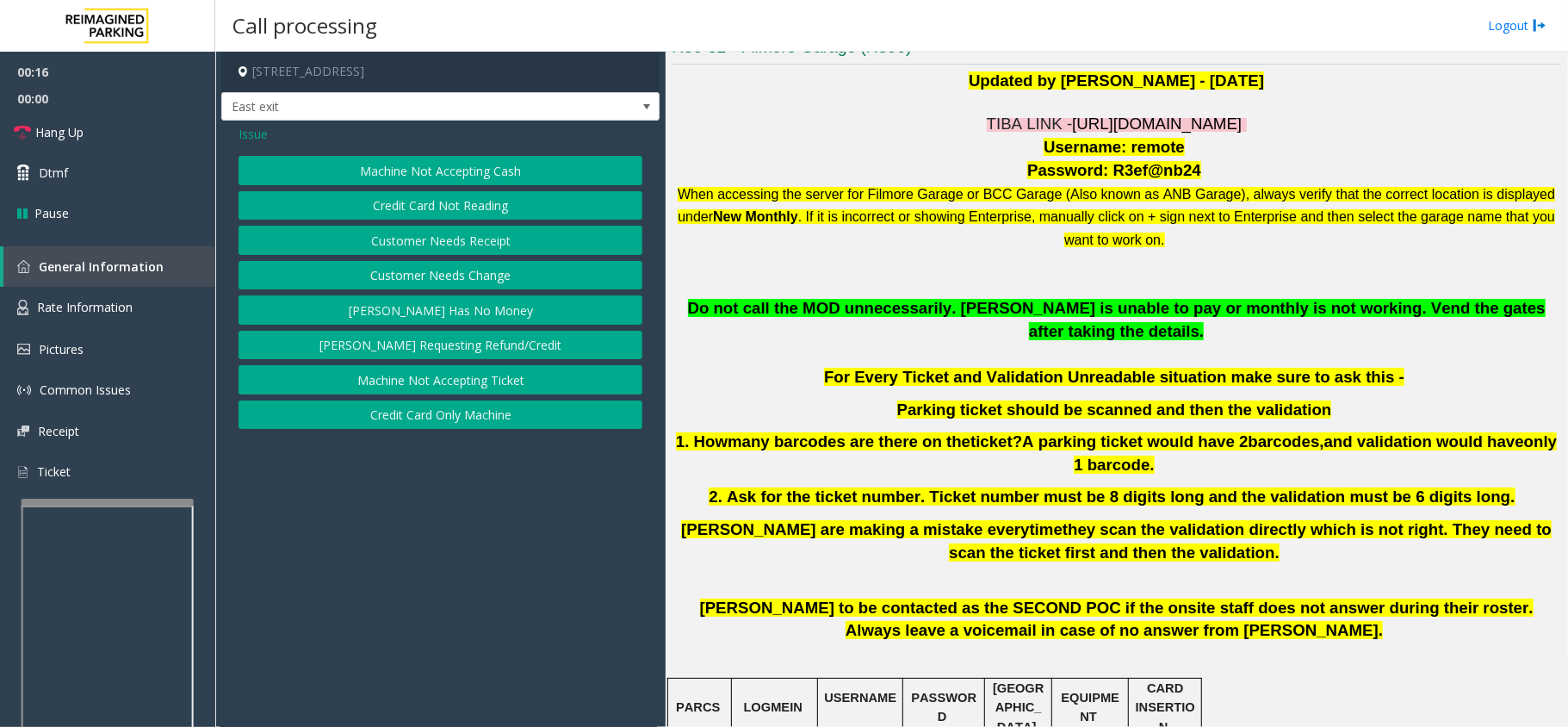
click at [255, 138] on span "Issue" at bounding box center [253, 133] width 30 height 18
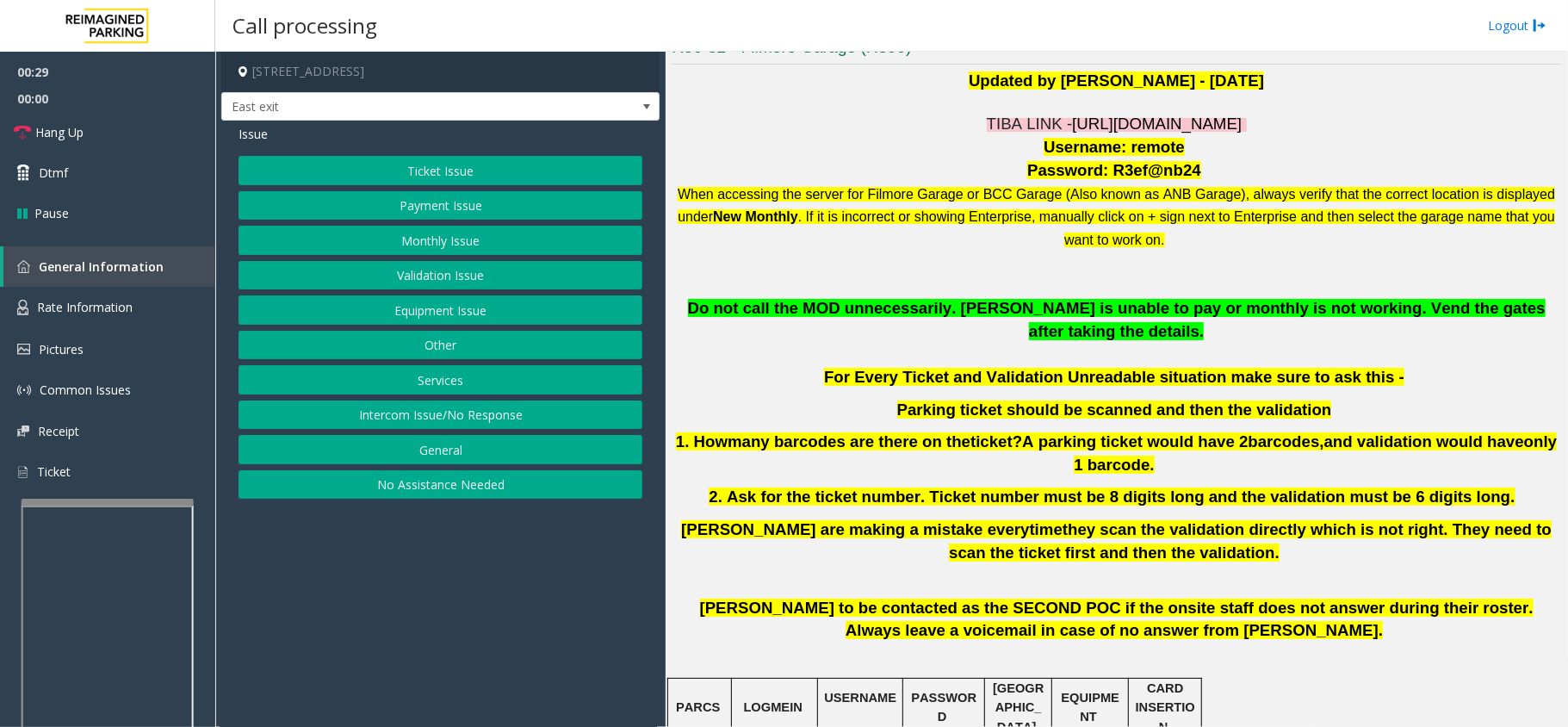
click at [329, 173] on button "Ticket Issue" at bounding box center [440, 171] width 404 height 30
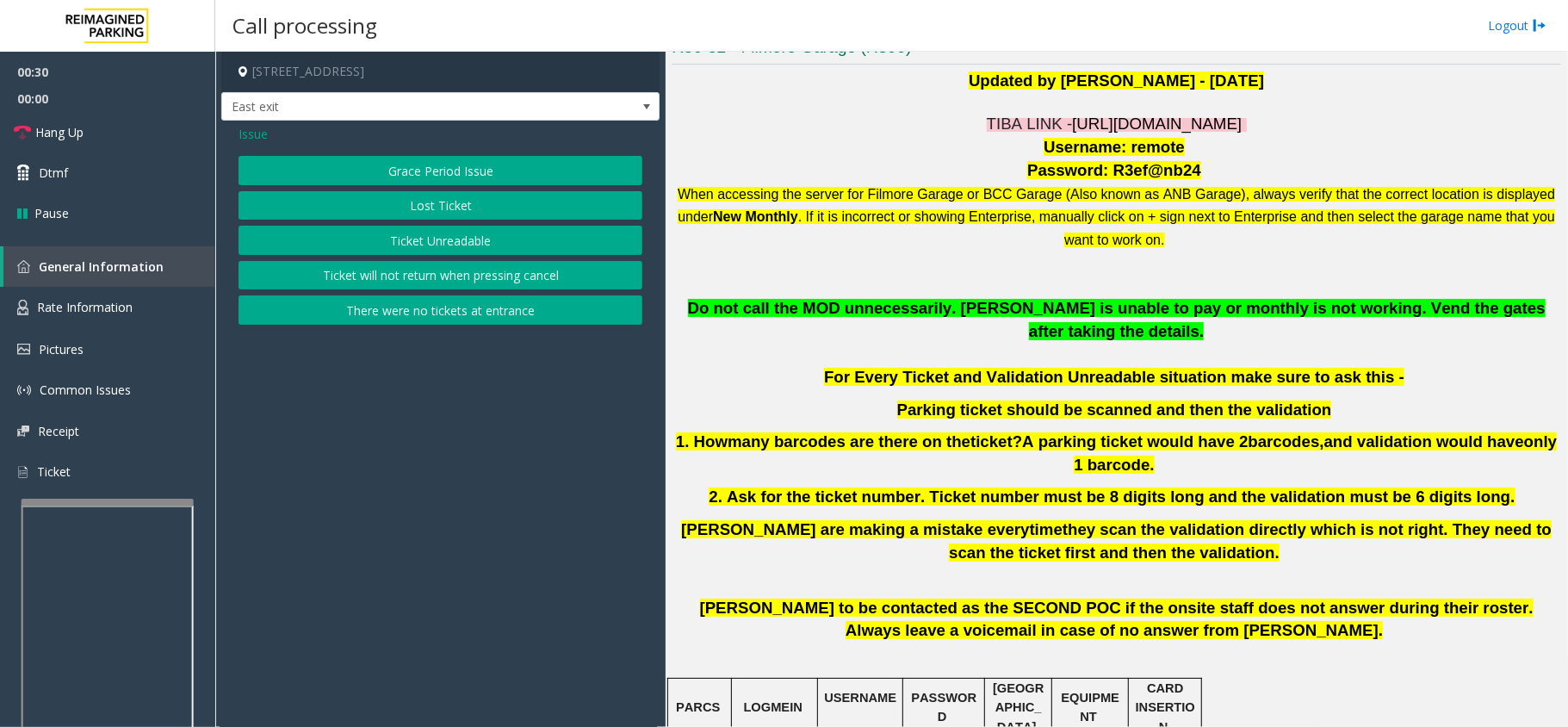
click at [415, 204] on button "Lost Ticket" at bounding box center [440, 206] width 404 height 30
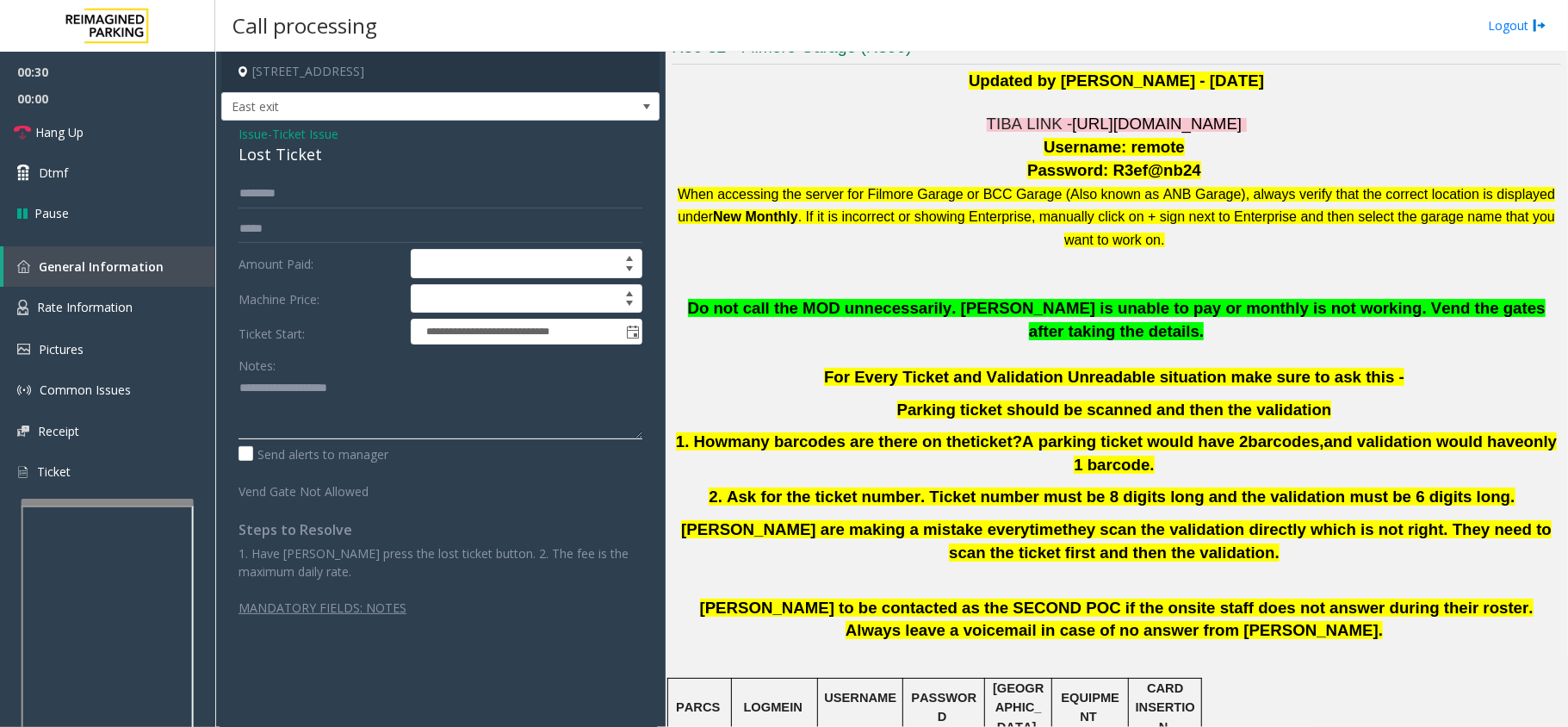
click at [477, 408] on textarea at bounding box center [440, 407] width 404 height 65
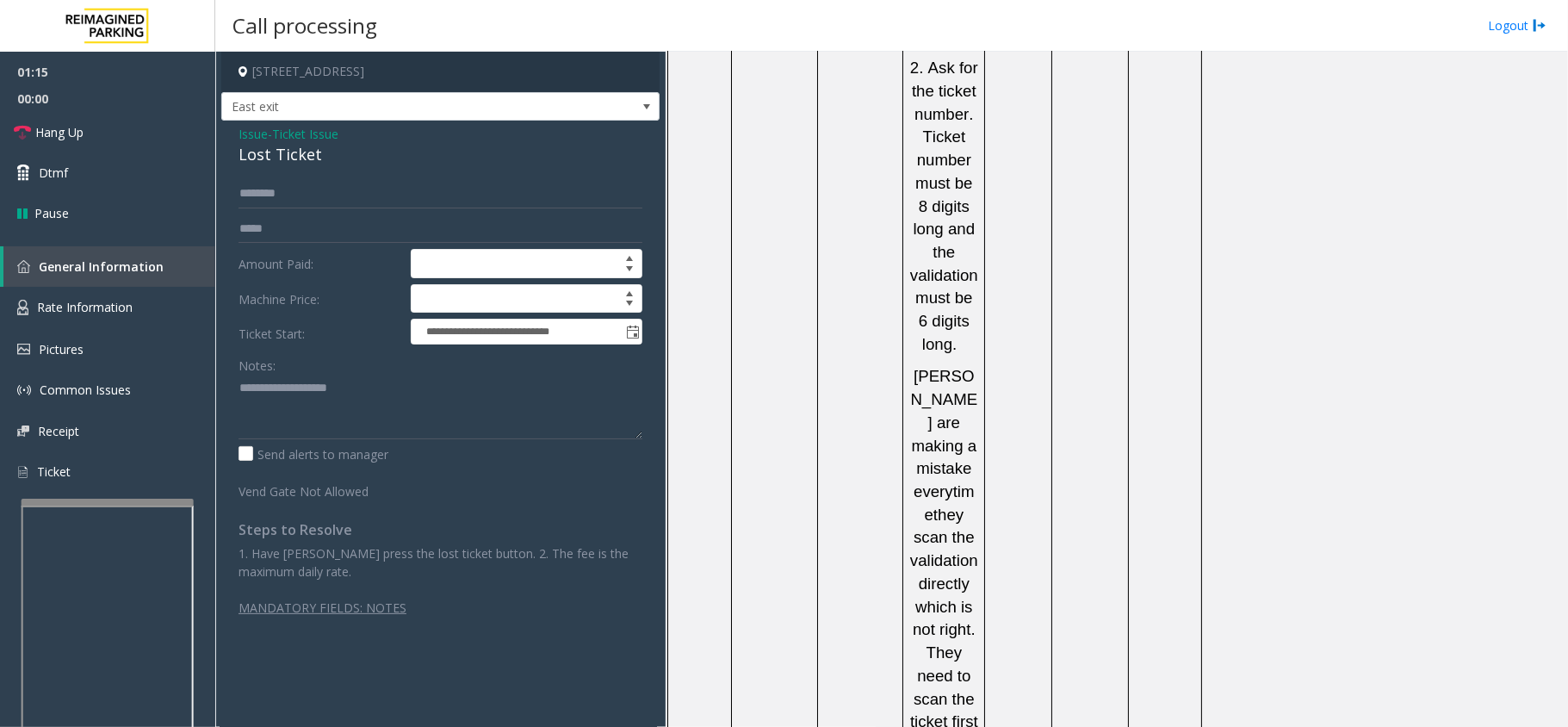
scroll to position [3018, 0]
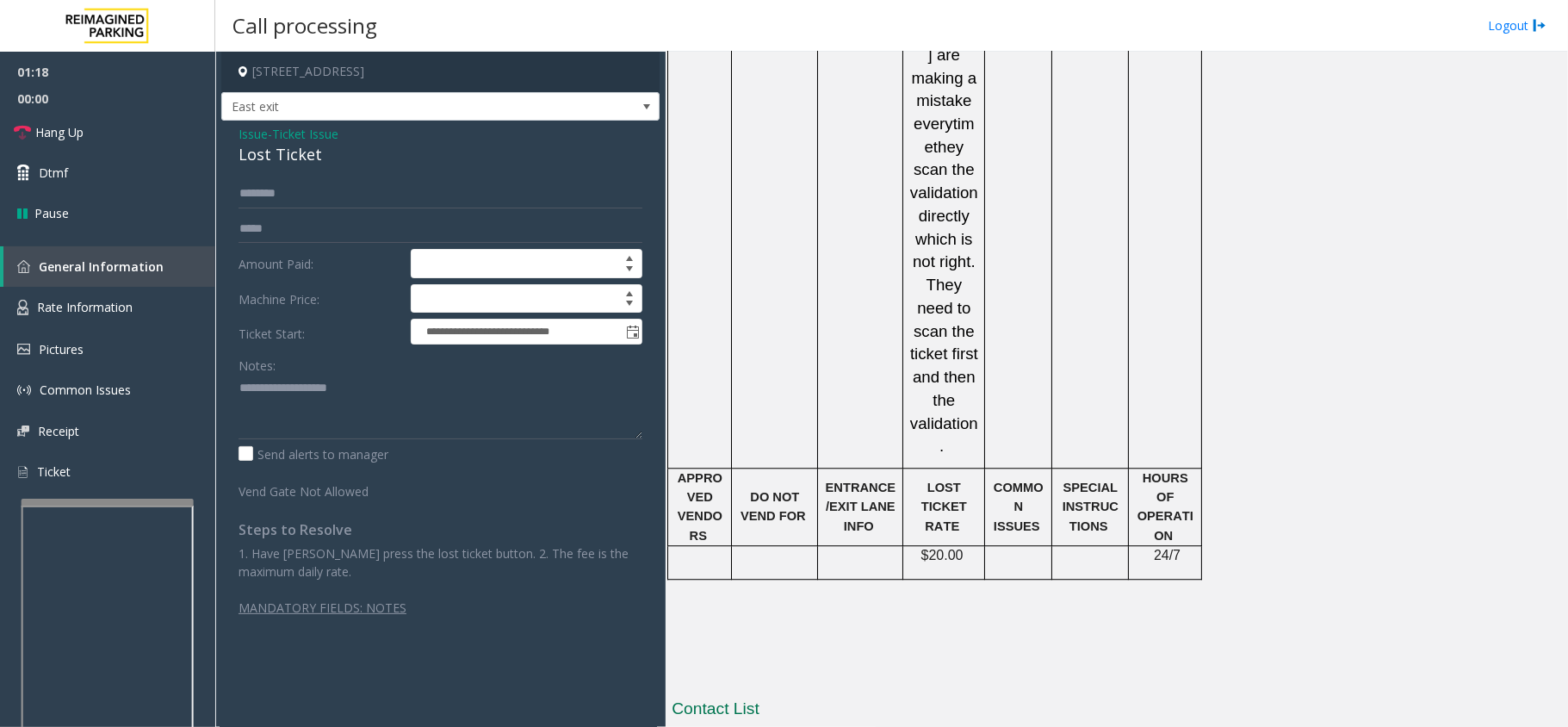
click at [248, 135] on span "Issue" at bounding box center [253, 133] width 30 height 18
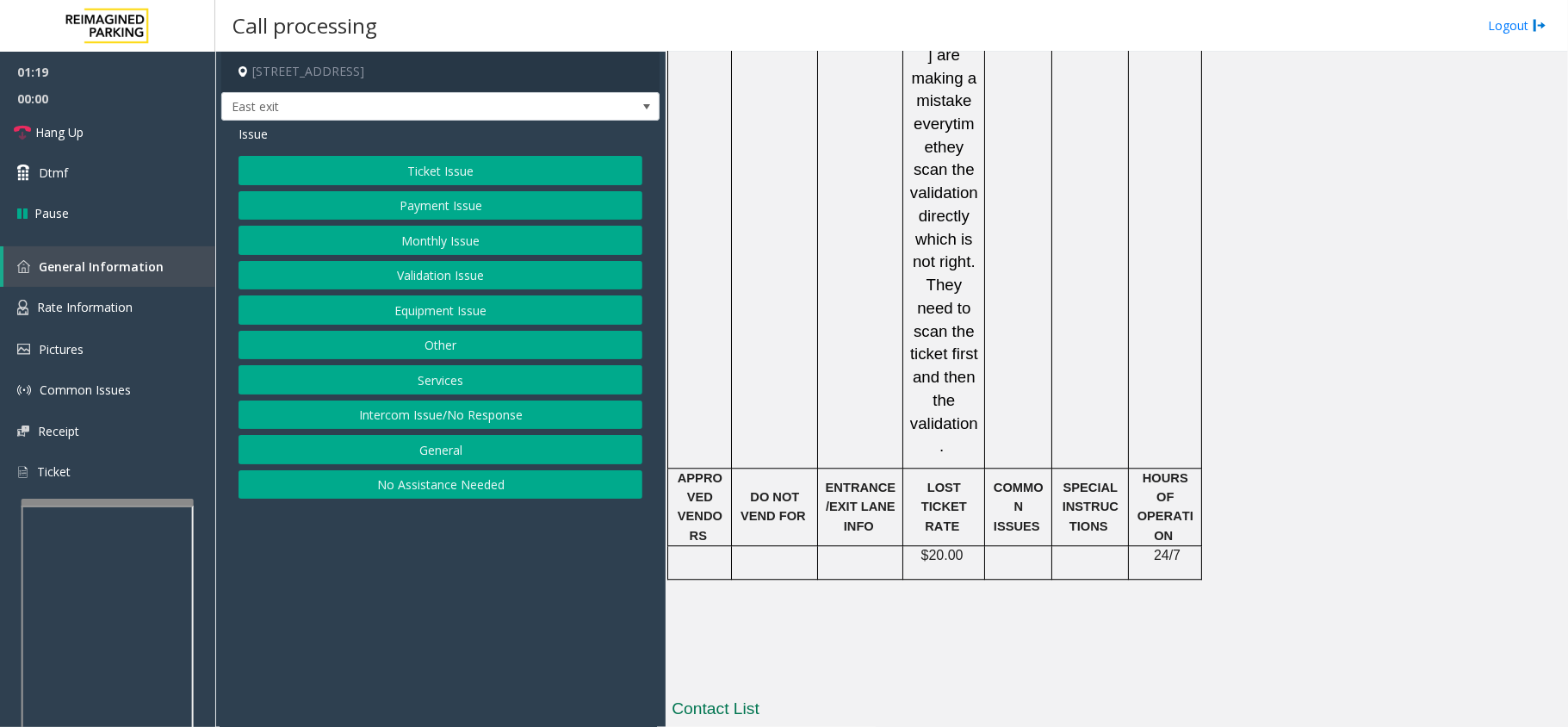
click at [399, 172] on button "Ticket Issue" at bounding box center [440, 171] width 404 height 30
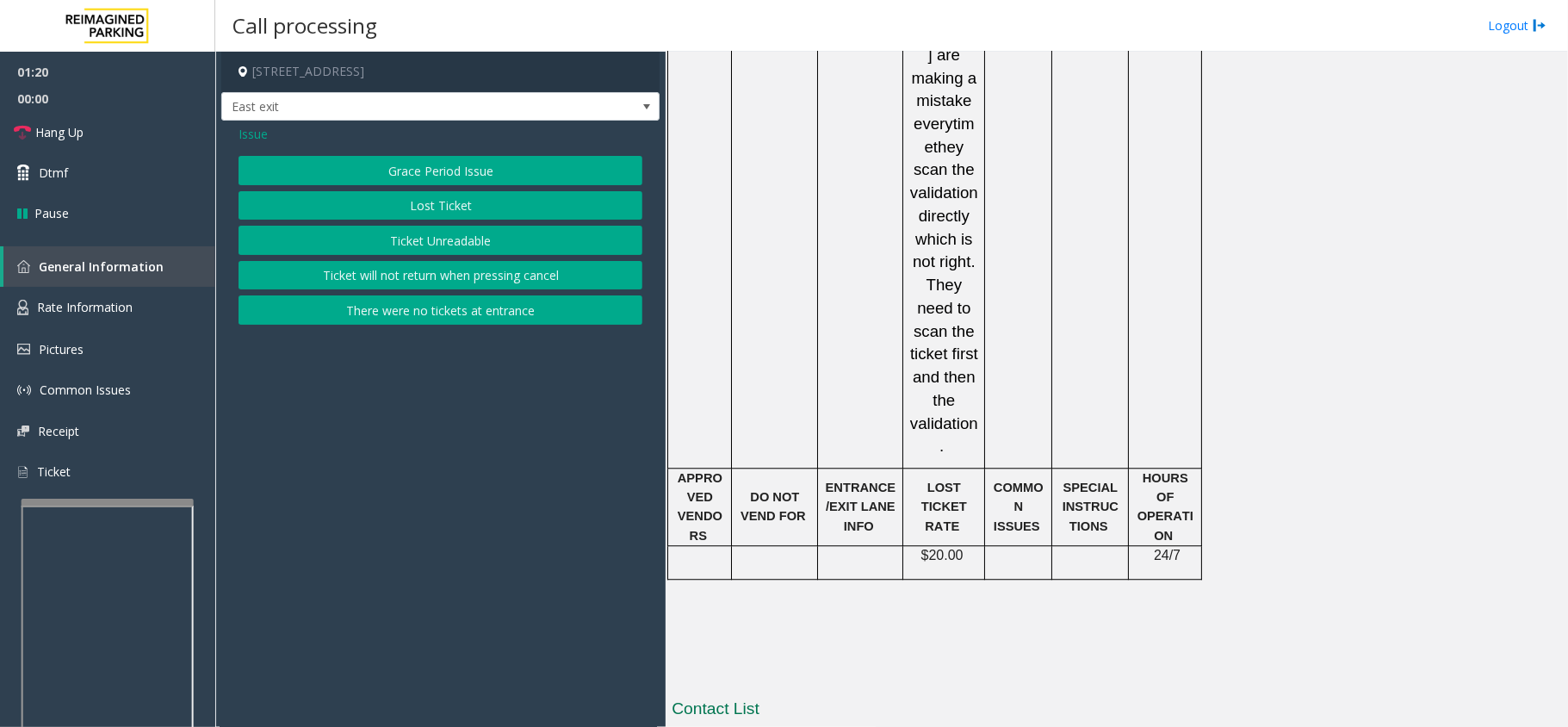
click at [412, 212] on button "Lost Ticket" at bounding box center [440, 206] width 404 height 30
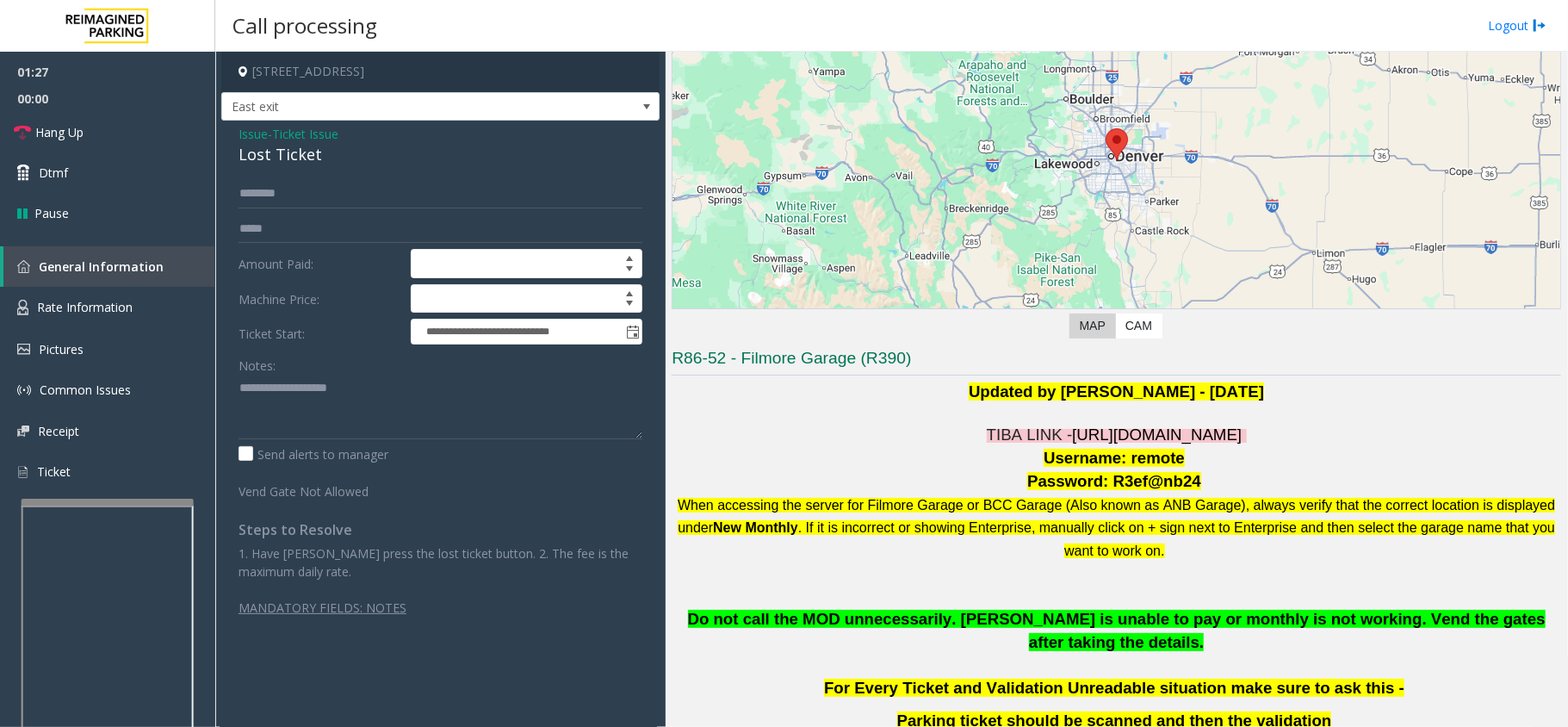
scroll to position [721, 0]
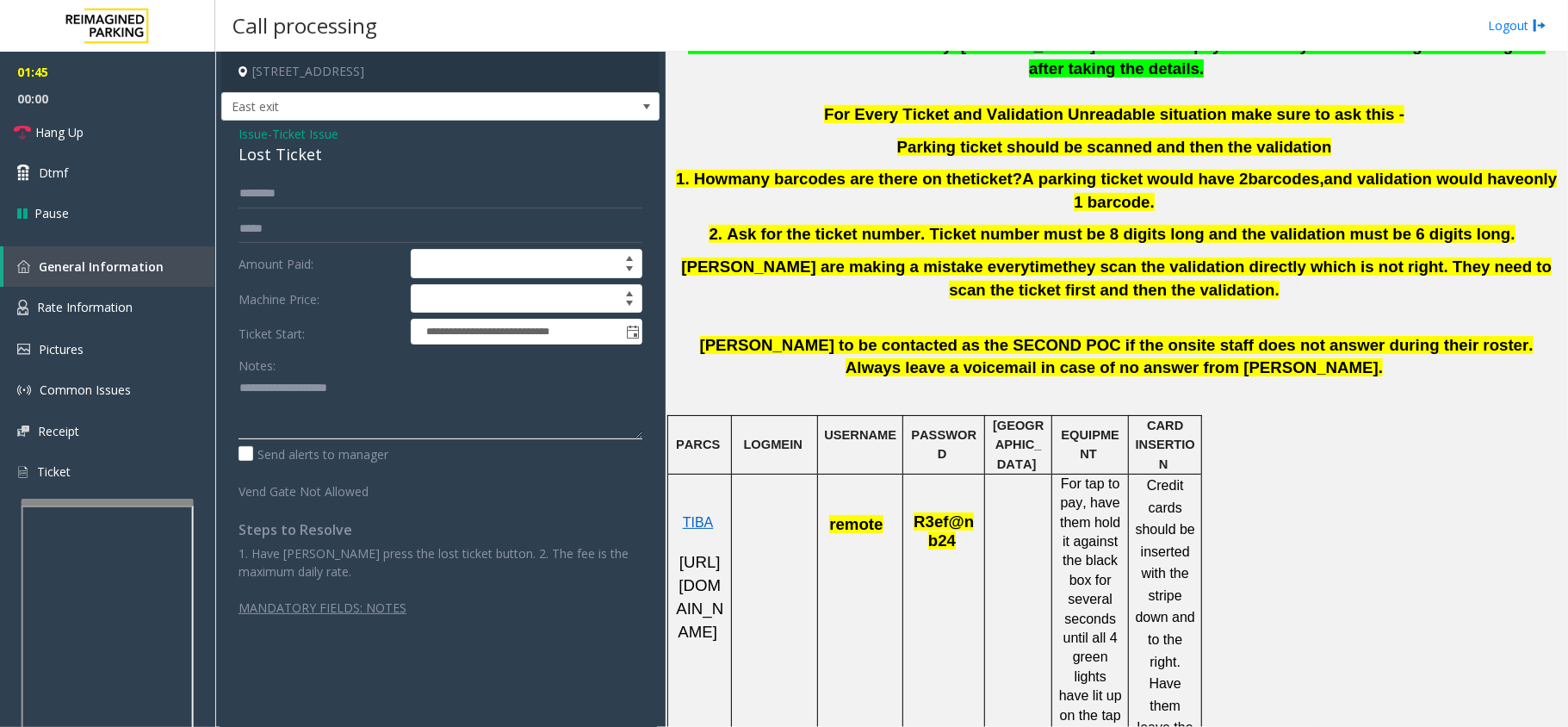
click at [429, 397] on textarea at bounding box center [440, 407] width 404 height 65
paste textarea "**********"
click at [326, 405] on textarea at bounding box center [440, 407] width 404 height 65
click at [284, 151] on div "Lost Ticket" at bounding box center [440, 154] width 404 height 23
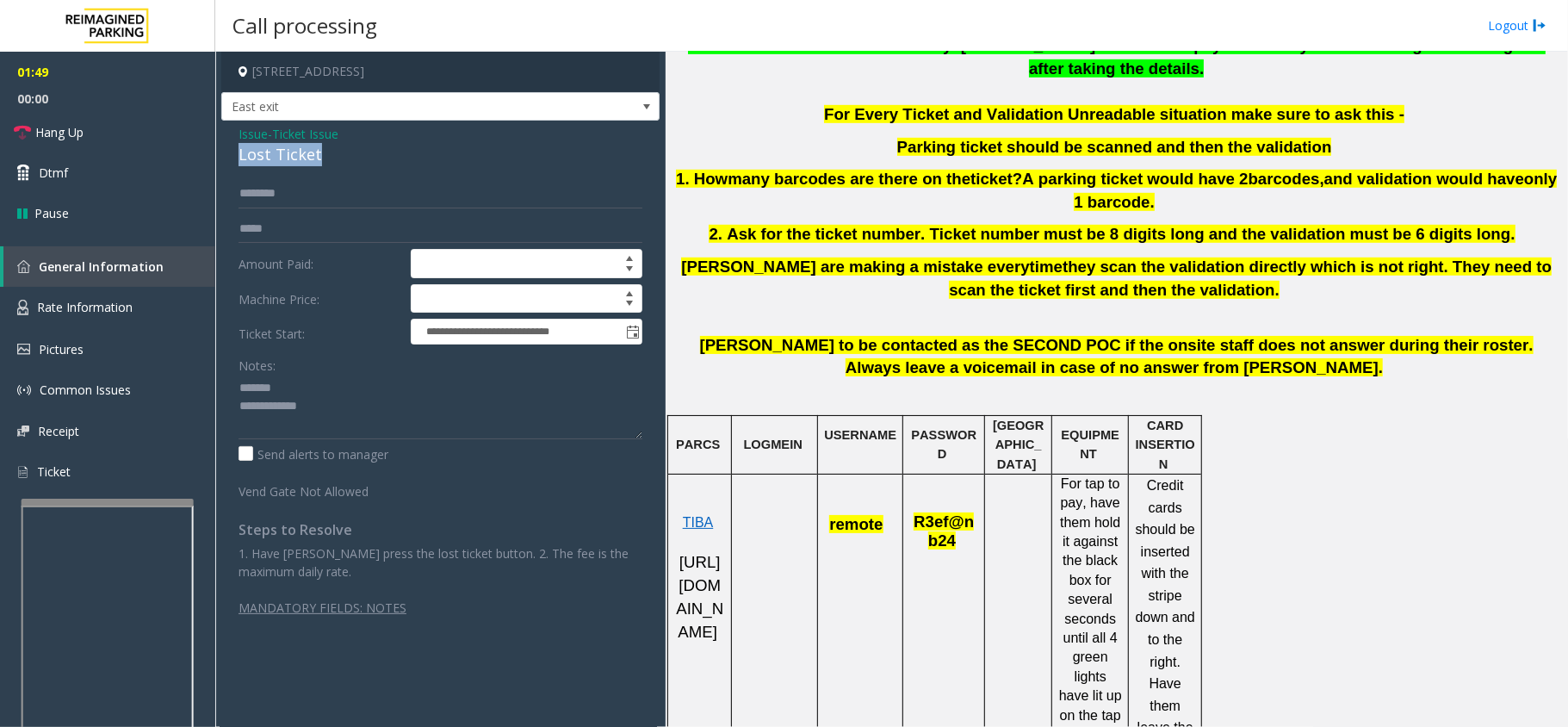
click at [284, 151] on div "Lost Ticket" at bounding box center [440, 154] width 404 height 23
click at [329, 393] on textarea at bounding box center [440, 407] width 404 height 65
paste textarea "**********"
click at [353, 418] on textarea at bounding box center [440, 407] width 404 height 65
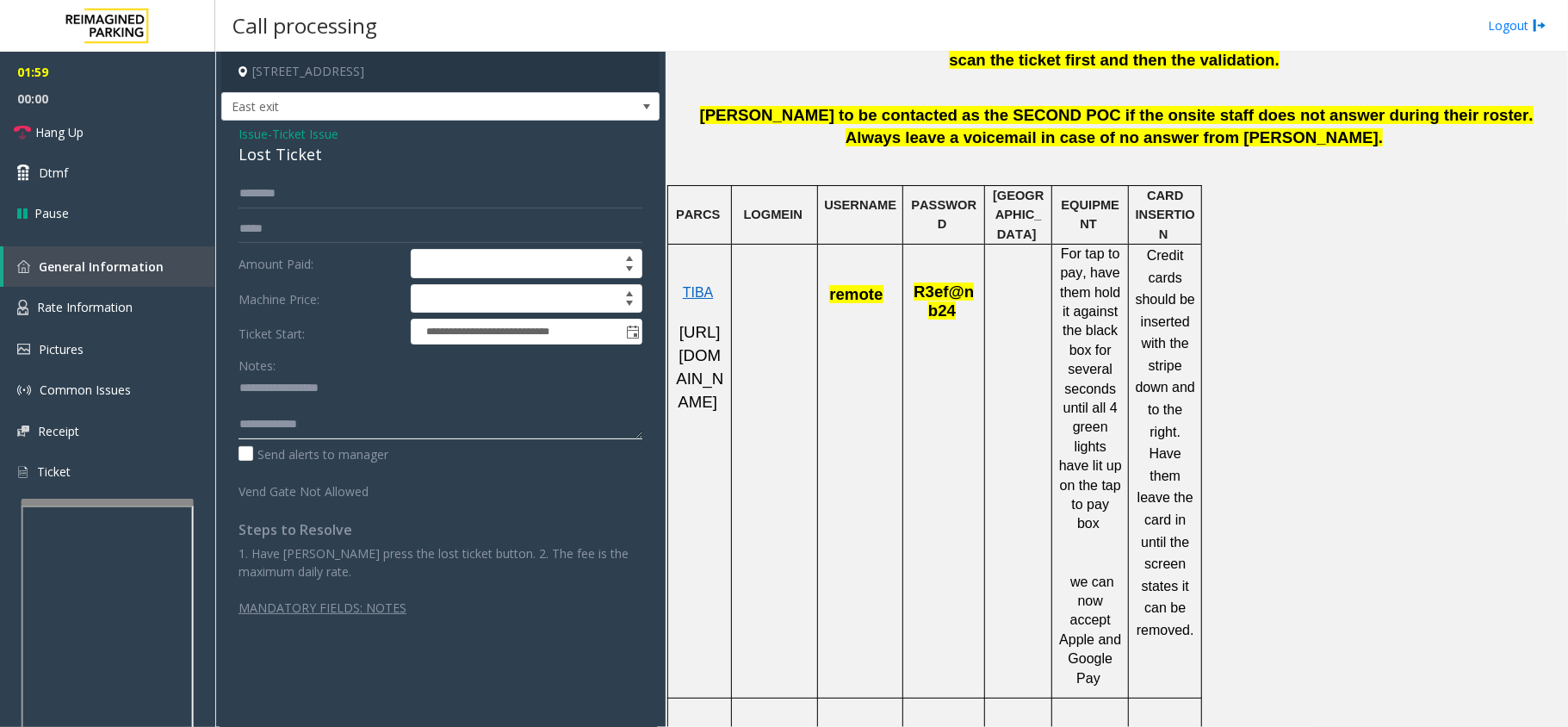
click at [405, 420] on textarea at bounding box center [440, 407] width 404 height 65
click at [439, 411] on textarea at bounding box center [440, 407] width 404 height 65
click at [433, 433] on textarea at bounding box center [440, 407] width 404 height 65
type textarea "**********"
click at [821, 106] on span "[PERSON_NAME] to be contacted as the SECOND POC if the onsite staff does not an…" at bounding box center [1117, 126] width 834 height 41
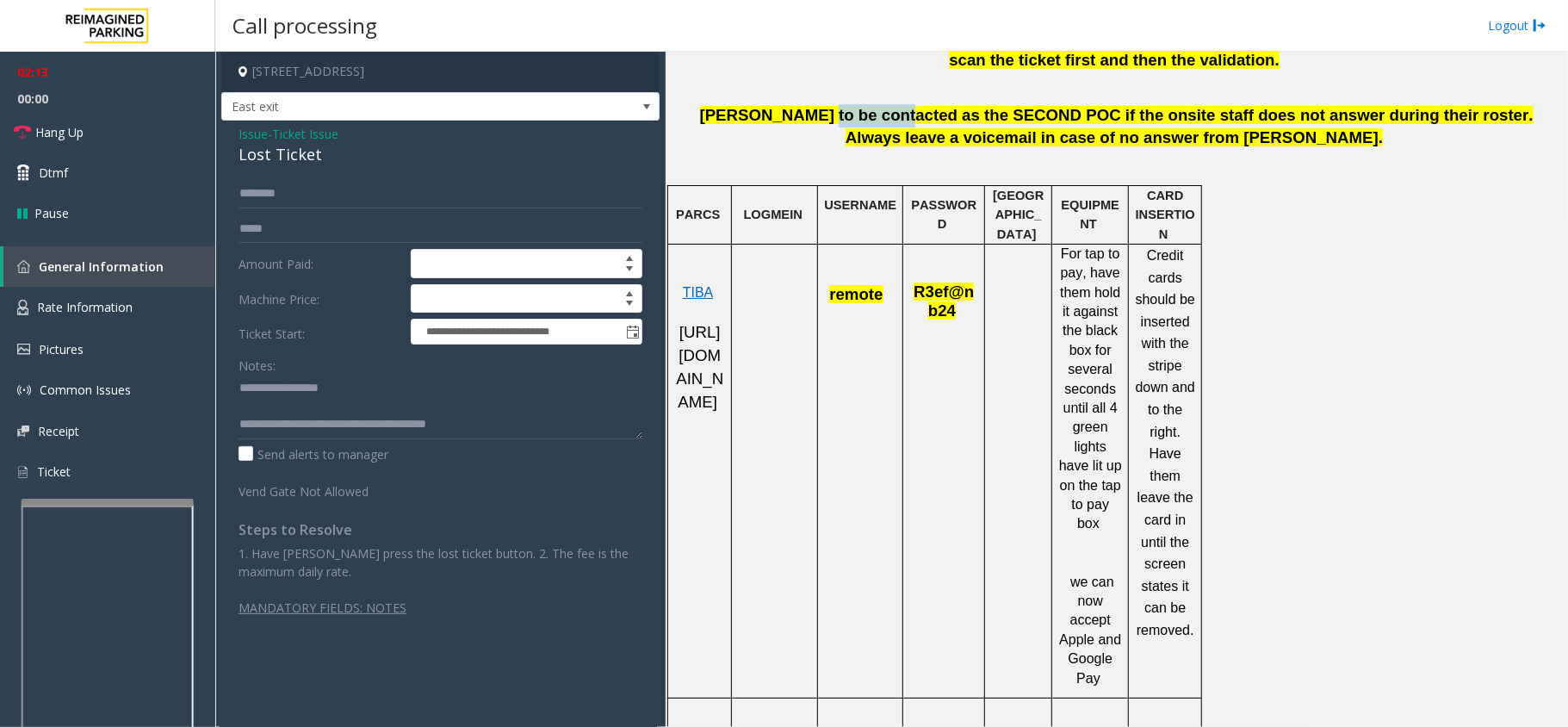
click at [821, 106] on span "[PERSON_NAME] to be contacted as the SECOND POC if the onsite staff does not an…" at bounding box center [1117, 126] width 834 height 41
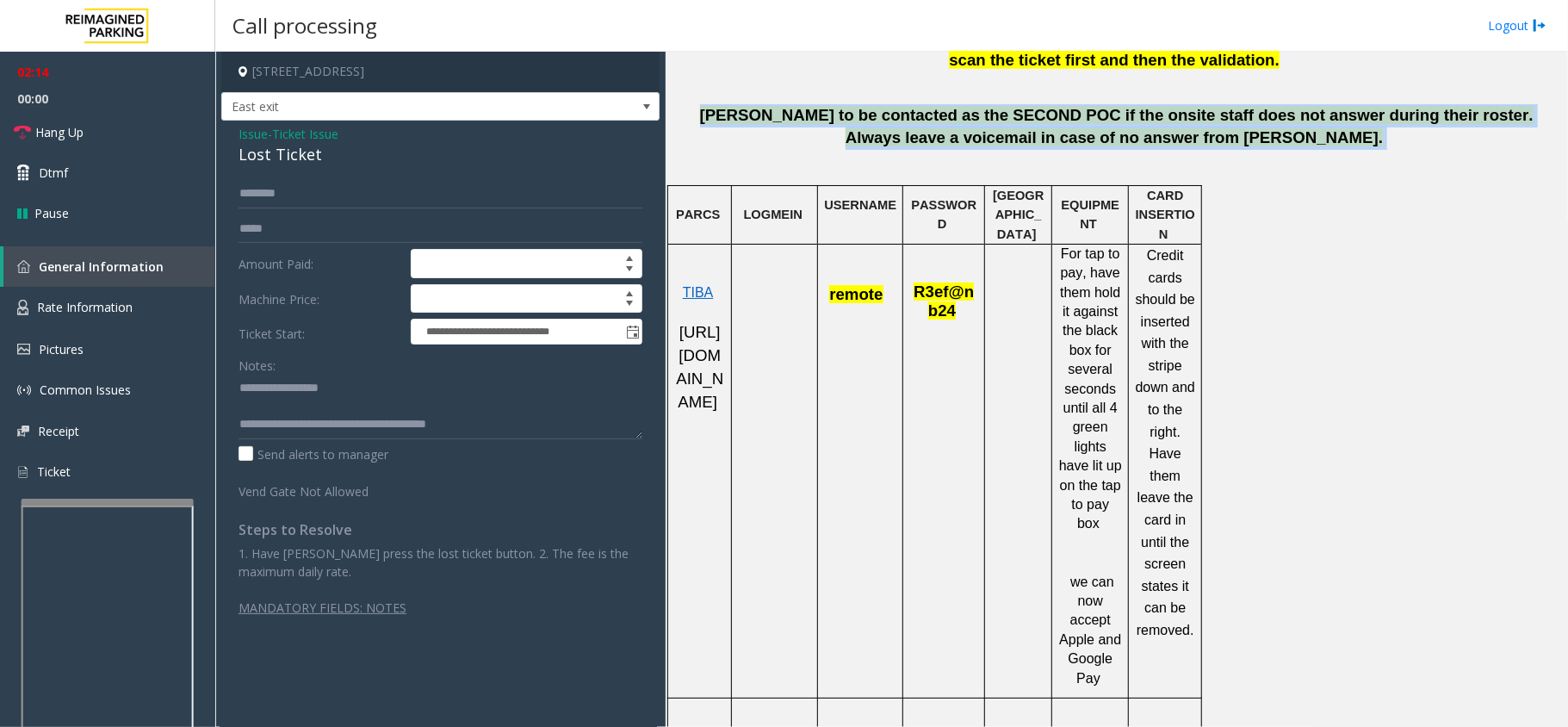
click at [821, 106] on span "[PERSON_NAME] to be contacted as the SECOND POC if the onsite staff does not an…" at bounding box center [1117, 126] width 834 height 41
click at [856, 159] on div at bounding box center [1116, 171] width 889 height 24
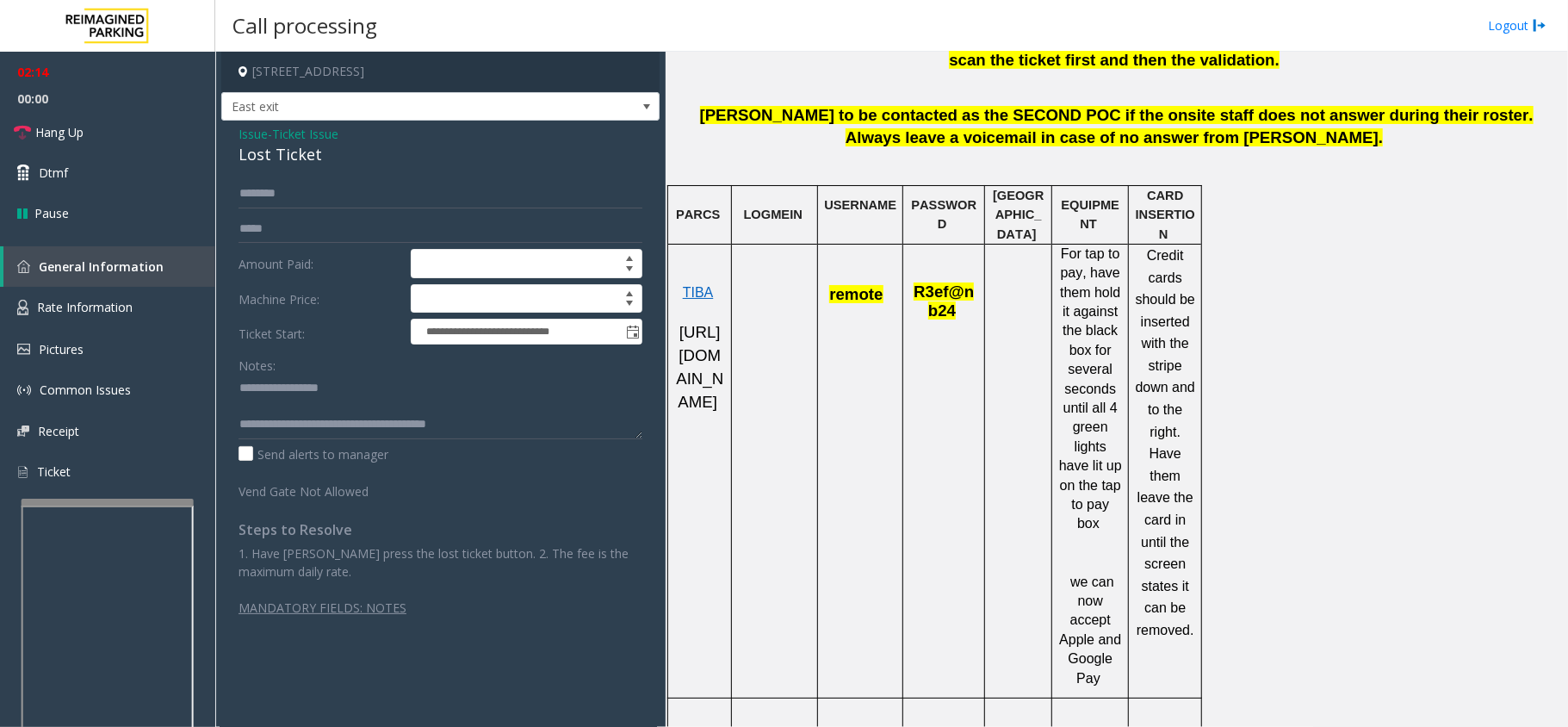
click at [986, 121] on p "[PERSON_NAME] to be contacted as the SECOND POC if the onsite staff does not an…" at bounding box center [1116, 127] width 889 height 46
click at [1008, 115] on span "[PERSON_NAME] to be contacted as the SECOND POC if the onsite staff does not an…" at bounding box center [1117, 126] width 834 height 41
drag, startPoint x: 583, startPoint y: 375, endPoint x: 576, endPoint y: 400, distance: 26.0
click at [583, 383] on div "Notes:" at bounding box center [440, 394] width 404 height 89
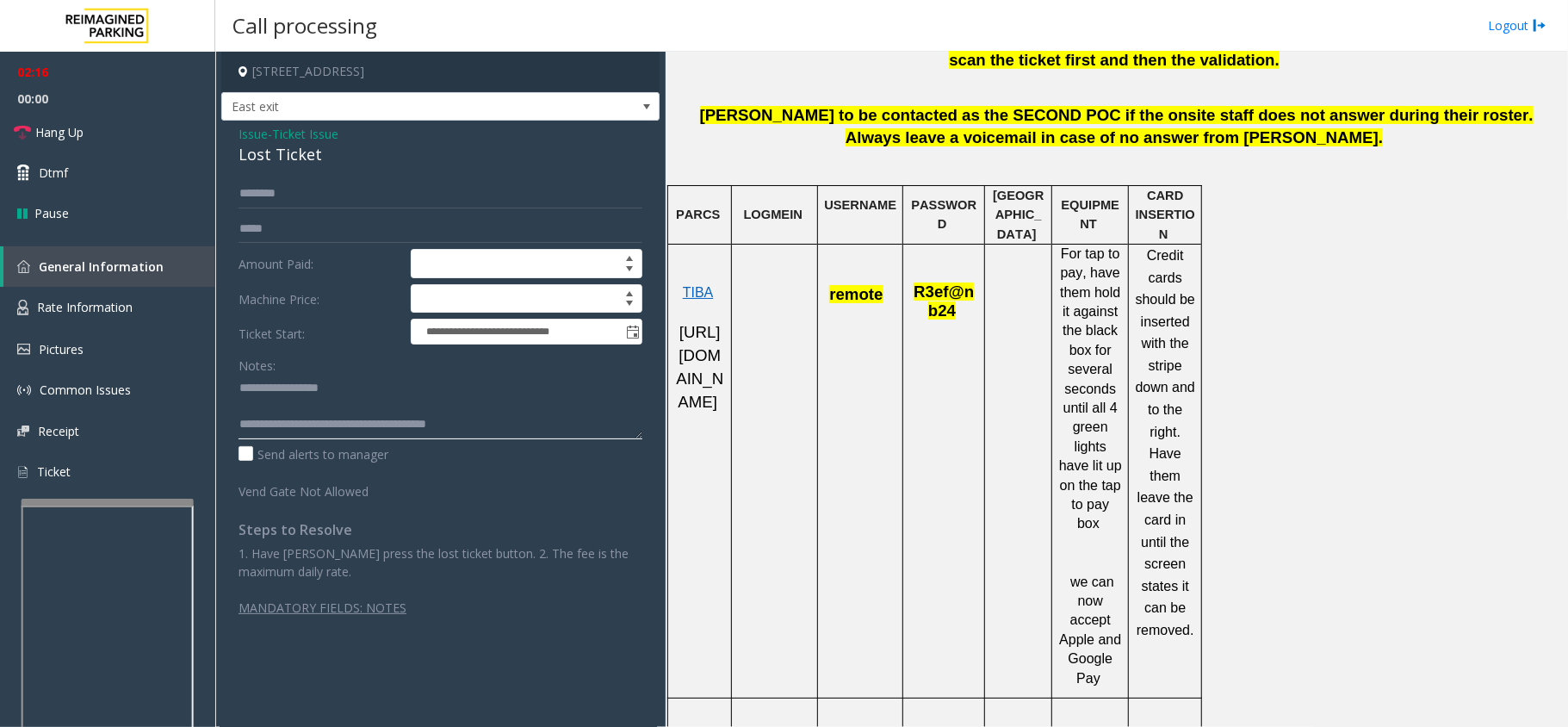
click at [559, 411] on textarea at bounding box center [440, 407] width 404 height 65
click at [594, 397] on textarea at bounding box center [440, 407] width 404 height 65
click at [601, 453] on div "Send alerts to manager" at bounding box center [440, 454] width 404 height 18
click at [601, 439] on textarea at bounding box center [440, 407] width 404 height 65
click at [552, 425] on textarea at bounding box center [440, 407] width 404 height 65
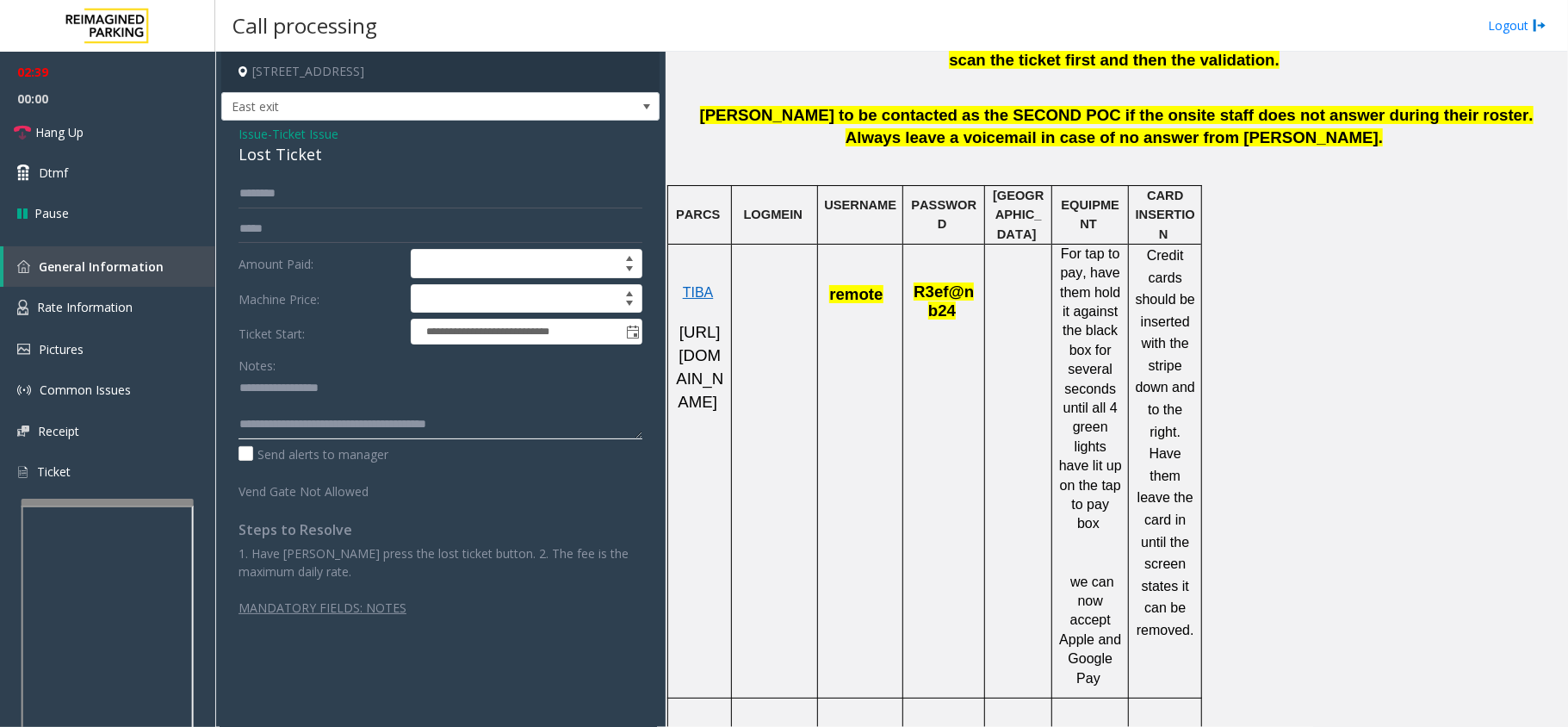
click at [470, 399] on textarea at bounding box center [440, 407] width 404 height 65
click at [474, 386] on textarea at bounding box center [440, 407] width 404 height 65
click at [152, 115] on link "Hang Up" at bounding box center [108, 131] width 215 height 40
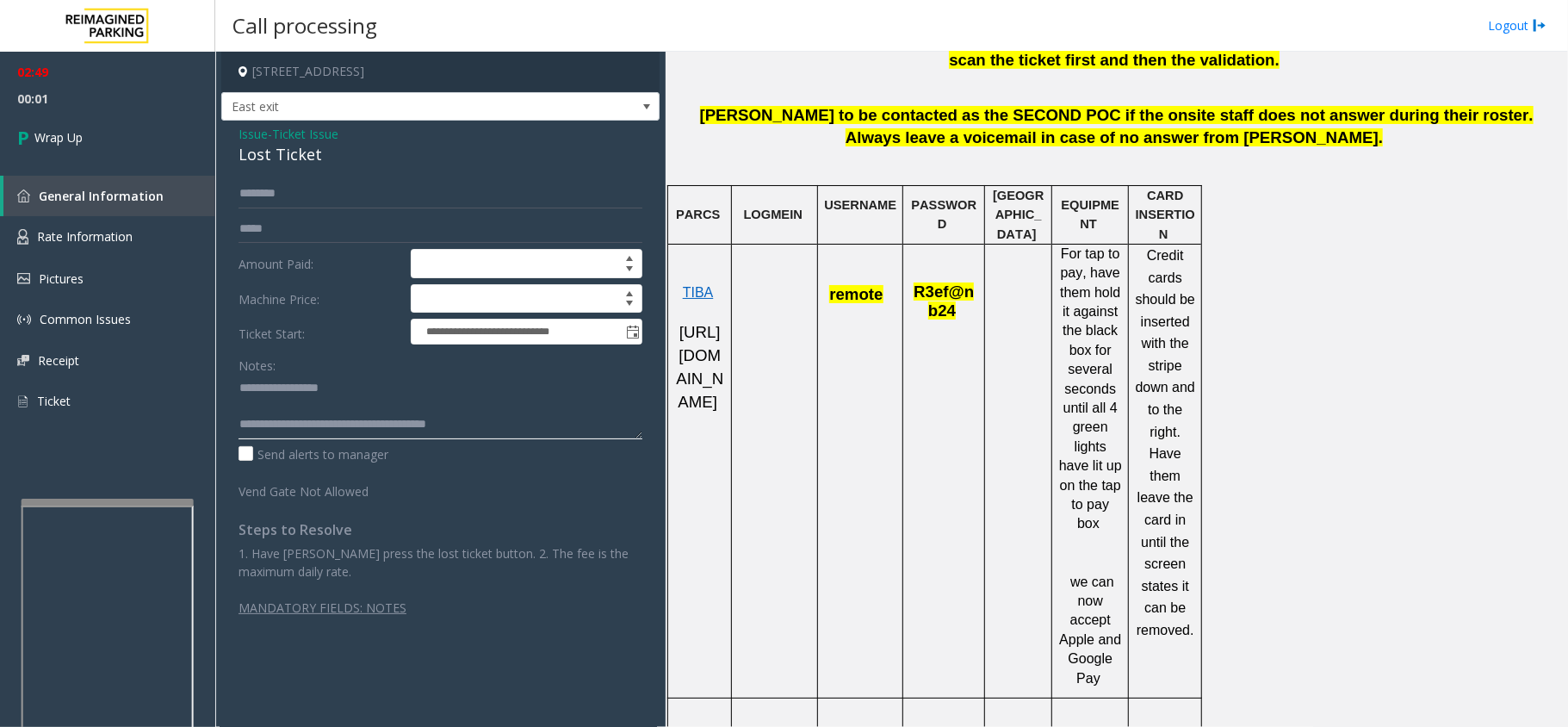
click at [529, 407] on textarea at bounding box center [440, 407] width 404 height 65
click at [174, 139] on link "Wrap Up" at bounding box center [108, 136] width 215 height 50
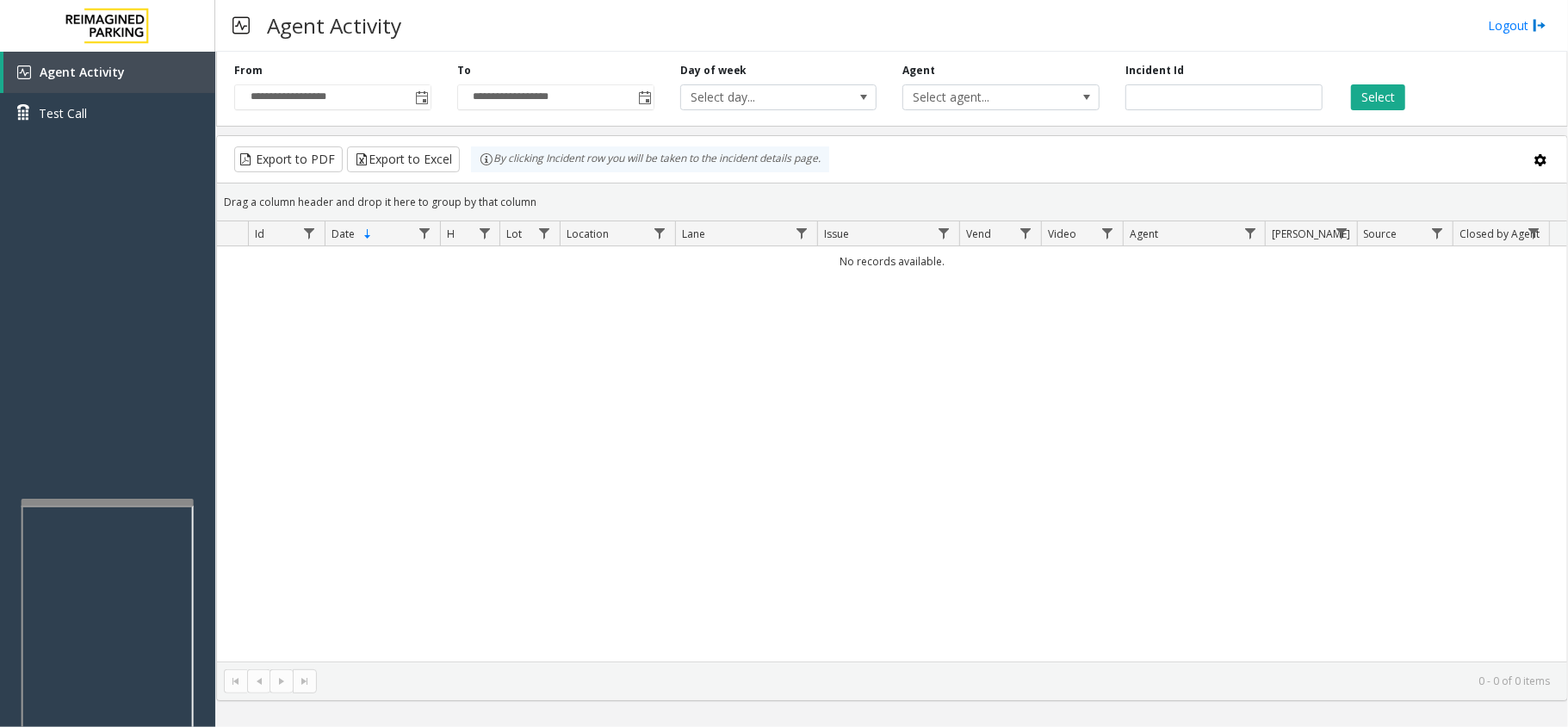
drag, startPoint x: 946, startPoint y: 724, endPoint x: 946, endPoint y: 738, distance: 14.0
click at [946, 726] on html "**********" at bounding box center [784, 363] width 1568 height 727
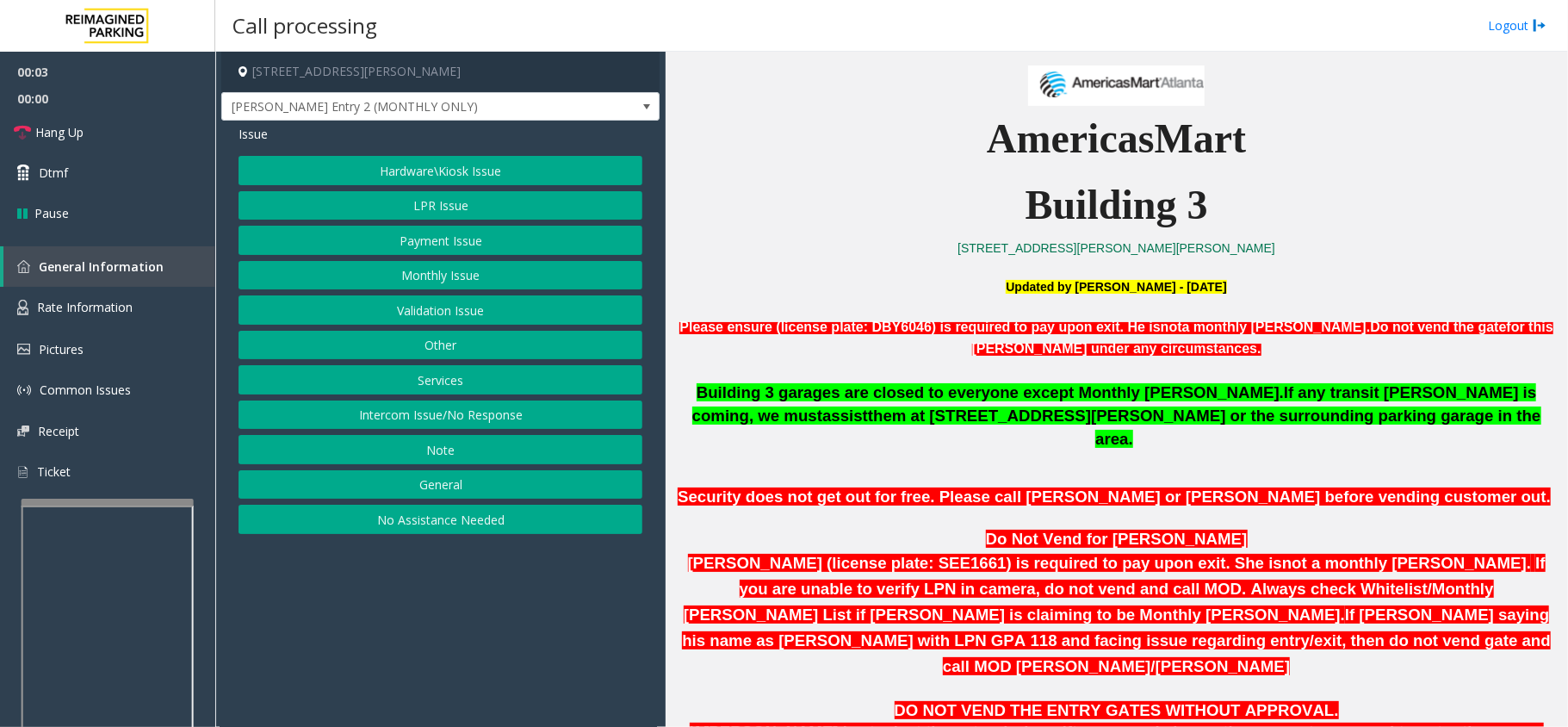
scroll to position [574, 0]
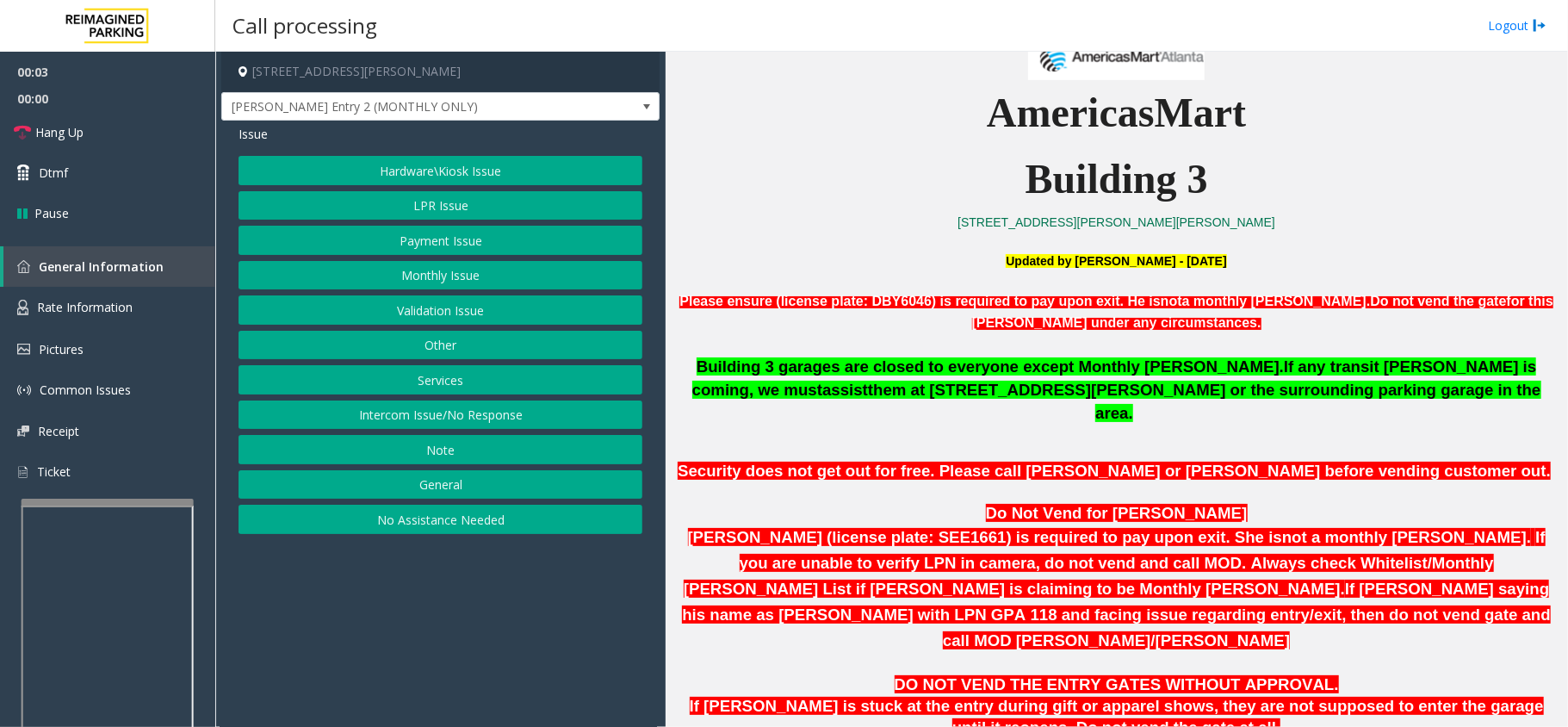
drag, startPoint x: 487, startPoint y: 652, endPoint x: 461, endPoint y: 663, distance: 28.2
click at [461, 663] on app-call-processing-form "[STREET_ADDRESS][PERSON_NAME] [PERSON_NAME] Entry 2 (MONTHLY ONLY) Issue Hardwa…" at bounding box center [440, 389] width 451 height 675
drag, startPoint x: 438, startPoint y: 668, endPoint x: 363, endPoint y: 685, distance: 76.9
drag, startPoint x: 363, startPoint y: 685, endPoint x: 131, endPoint y: 130, distance: 601.5
click at [131, 130] on link "Hang Up" at bounding box center [108, 131] width 215 height 40
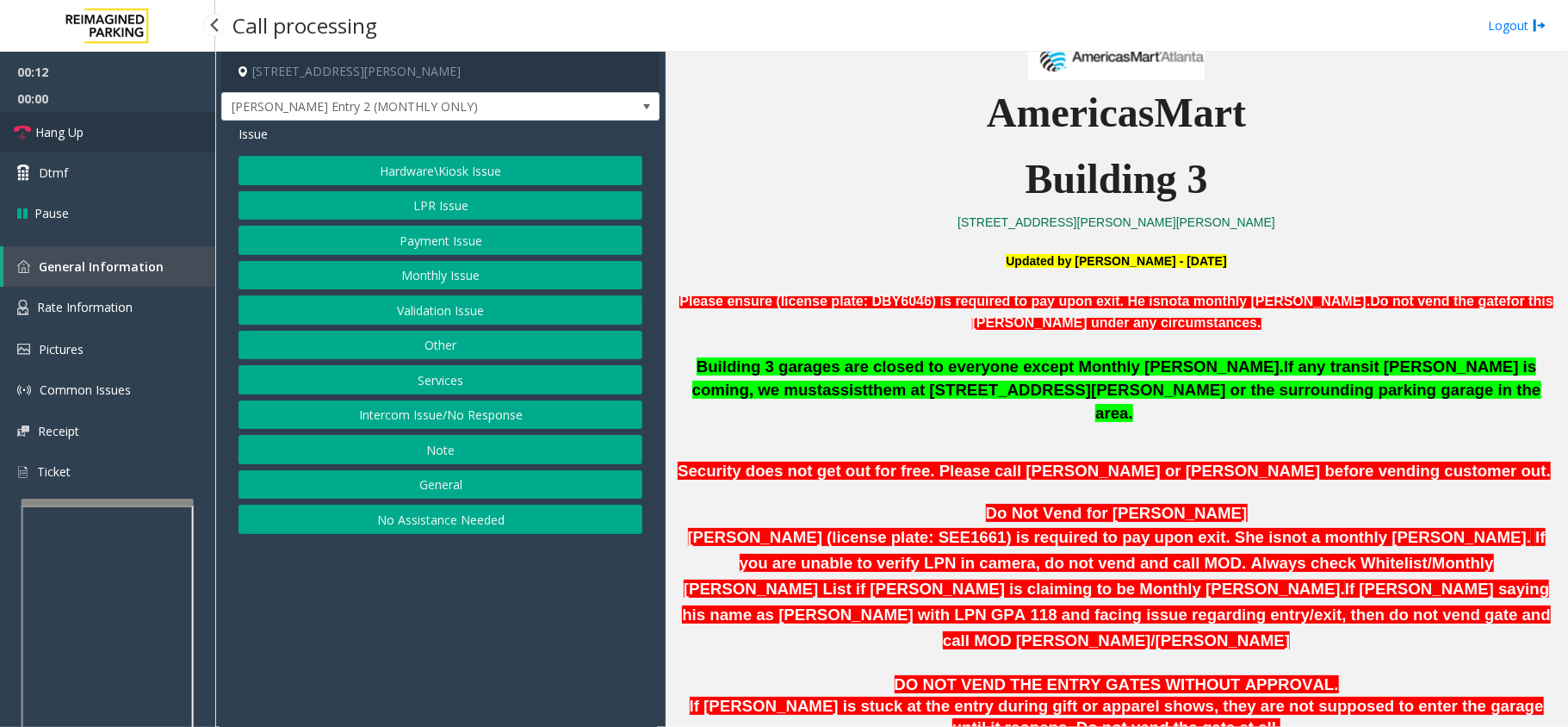
click at [131, 130] on link "Hang Up" at bounding box center [108, 131] width 215 height 40
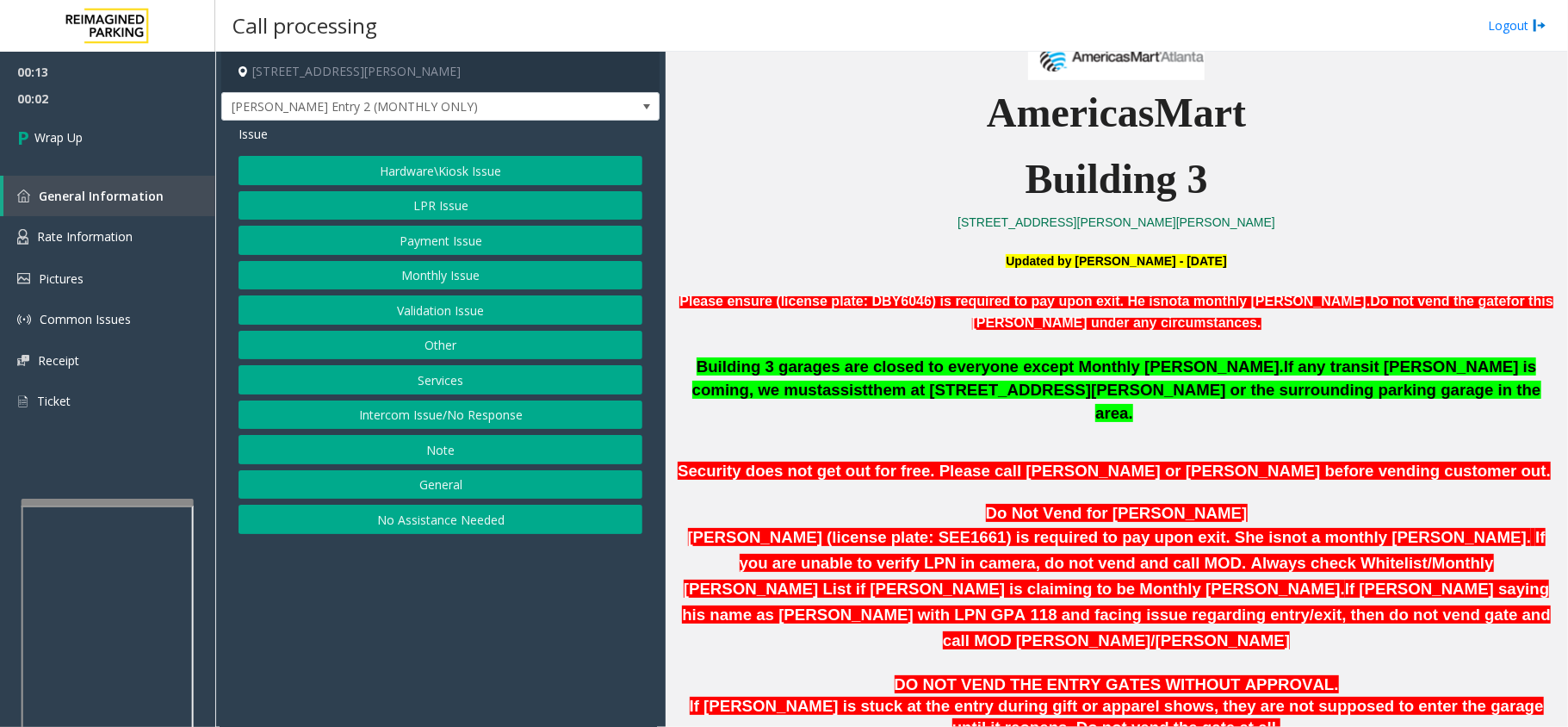
click at [497, 534] on button "No Assistance Needed" at bounding box center [440, 519] width 404 height 30
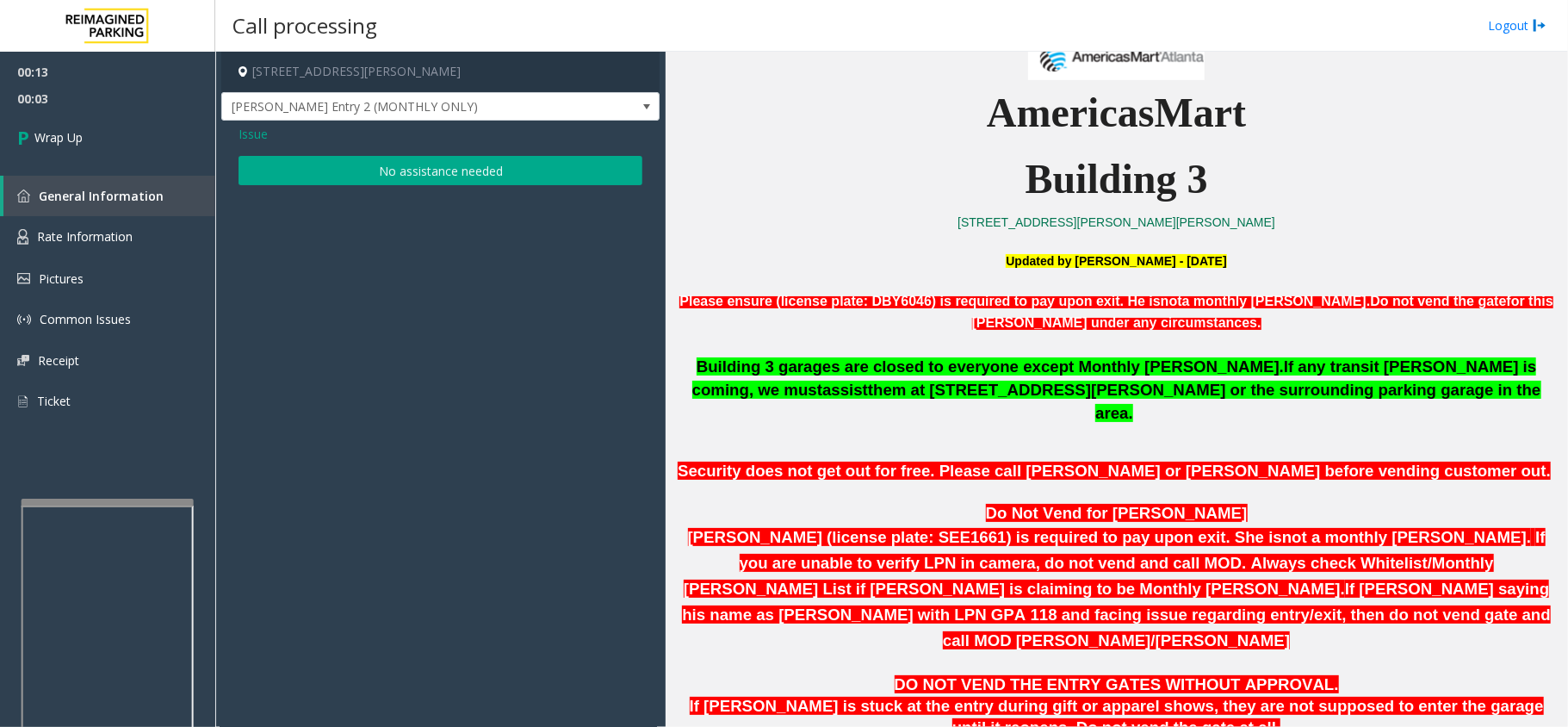
click at [344, 184] on button "No assistance needed" at bounding box center [440, 171] width 404 height 30
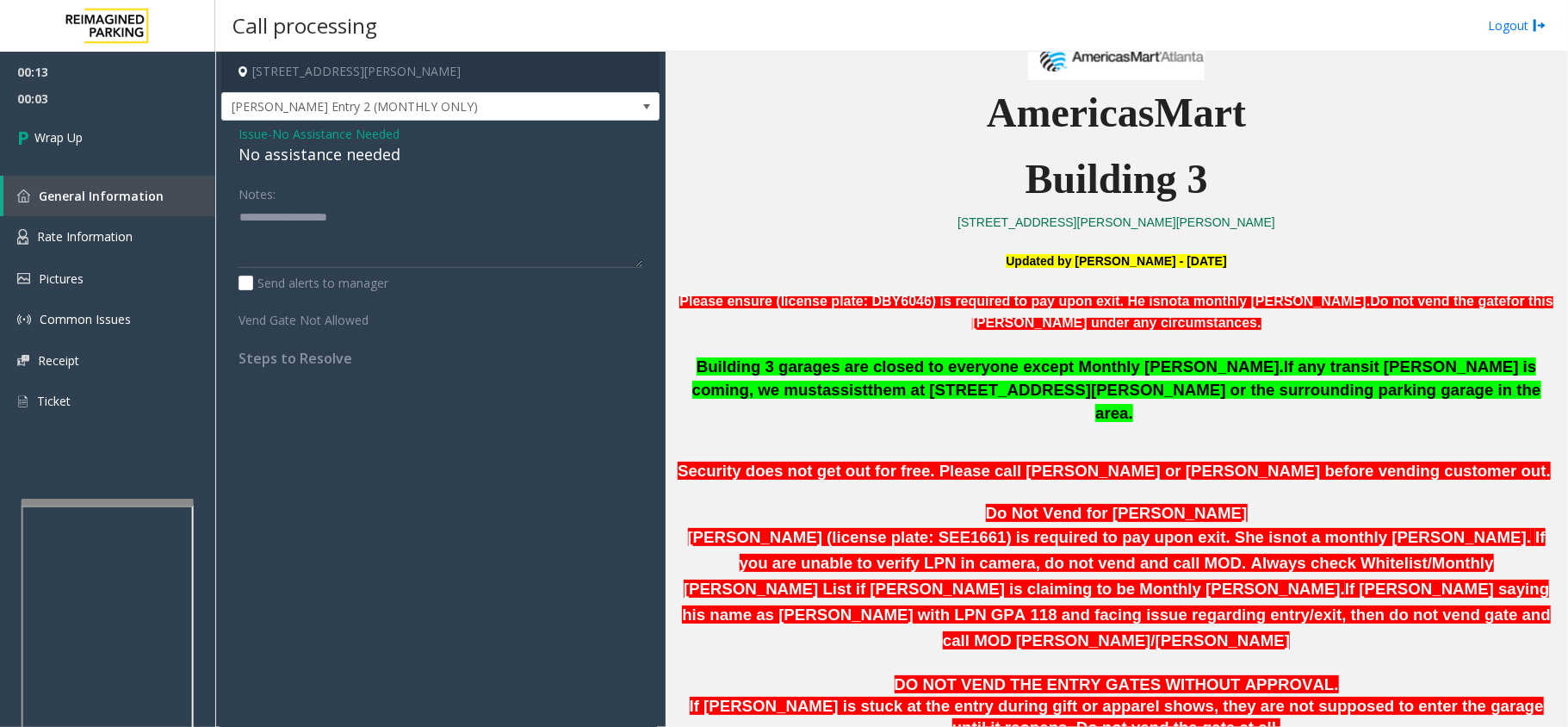
click at [327, 152] on div "No assistance needed" at bounding box center [440, 154] width 404 height 23
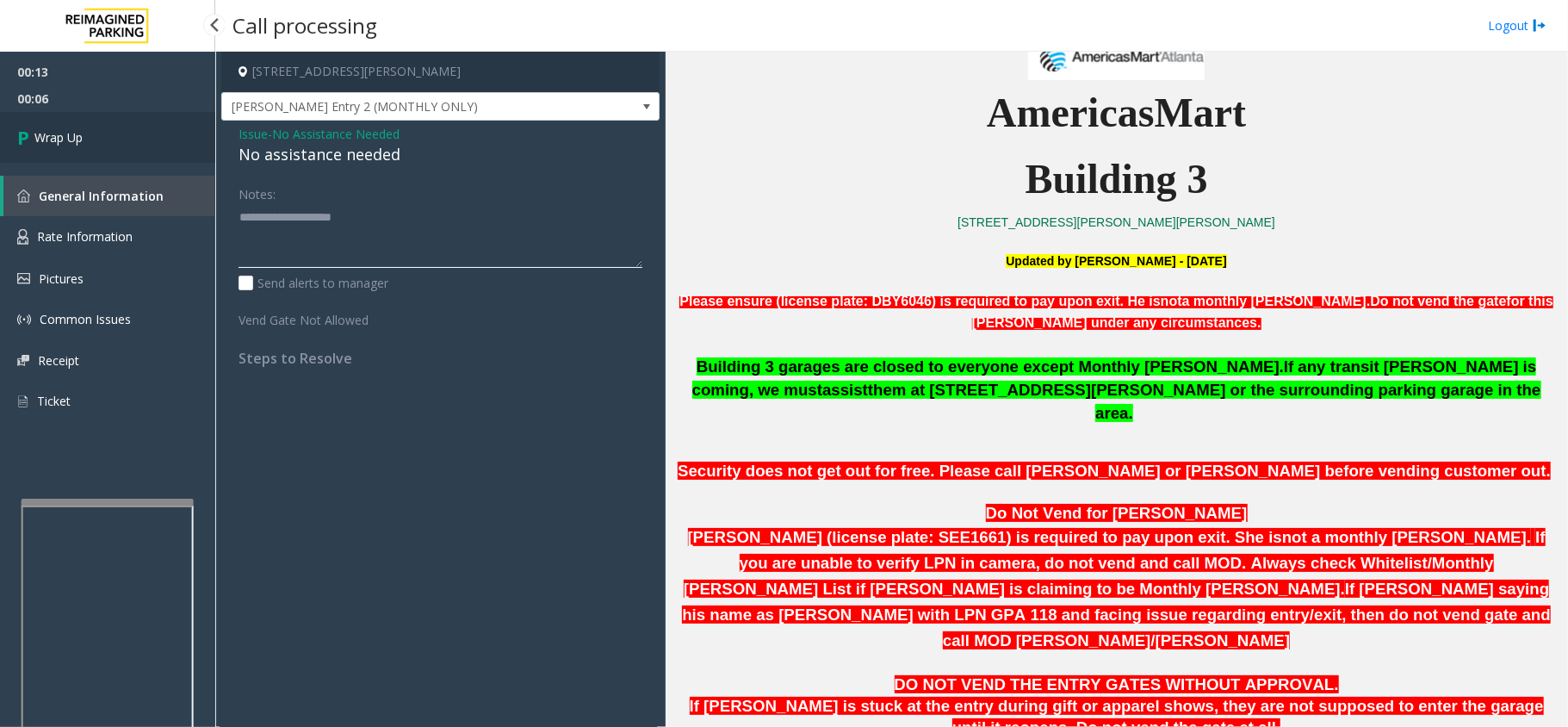
type textarea "**********"
click at [193, 138] on link "Wrap Up" at bounding box center [108, 136] width 215 height 50
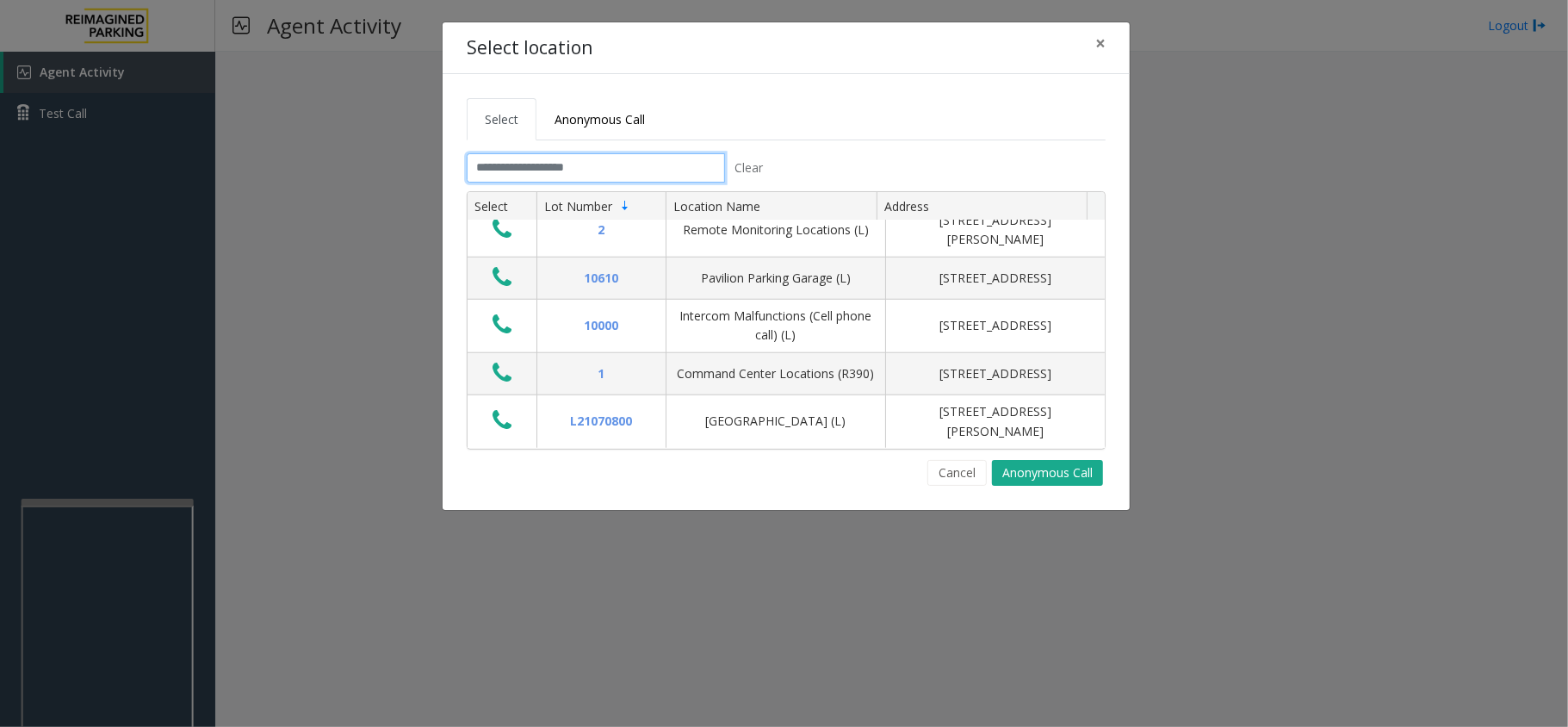
click at [580, 166] on input "text" at bounding box center [596, 168] width 258 height 30
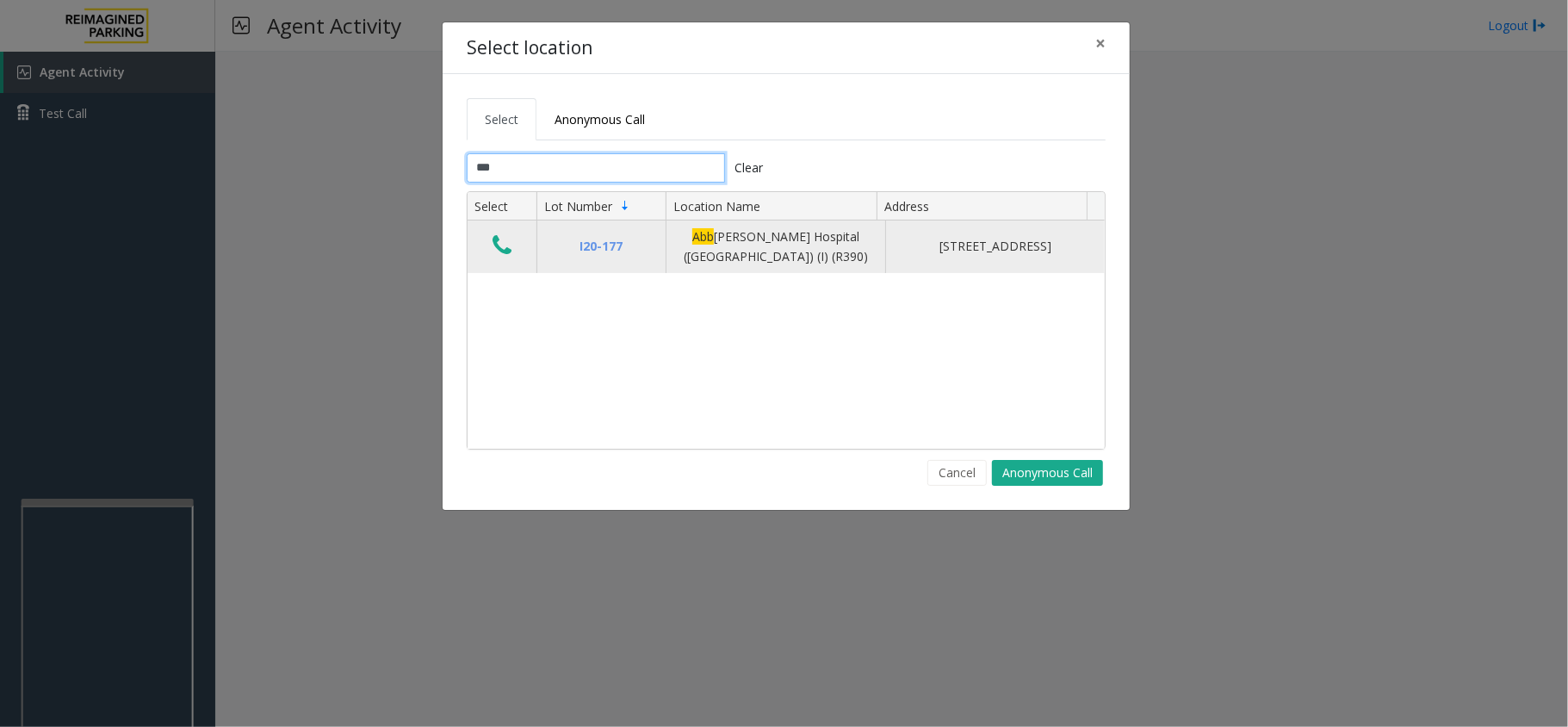
type input "***"
click at [501, 243] on icon "Data table" at bounding box center [502, 245] width 19 height 24
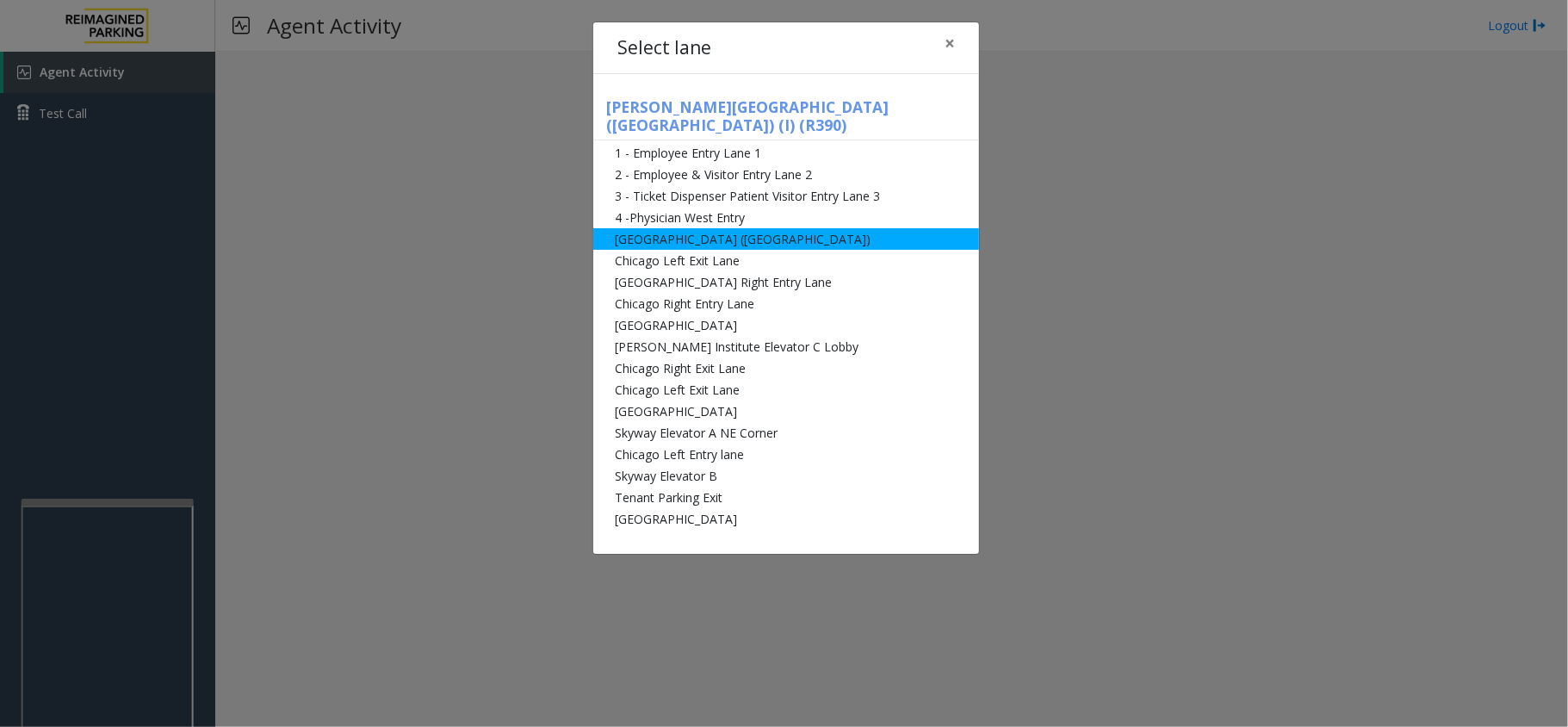
click at [634, 228] on li "[GEOGRAPHIC_DATA] ([GEOGRAPHIC_DATA])" at bounding box center [786, 238] width 386 height 22
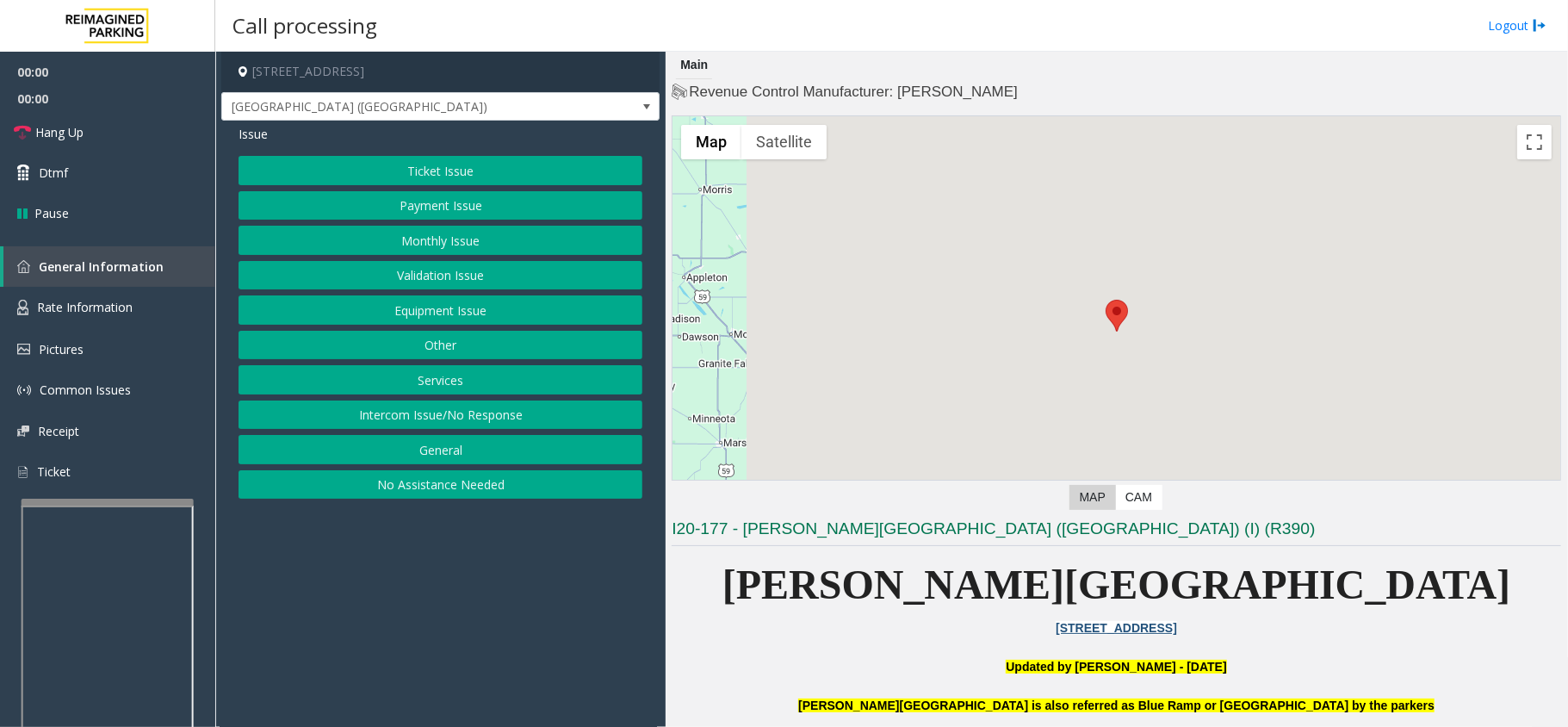
click at [438, 252] on button "Monthly Issue" at bounding box center [440, 240] width 404 height 30
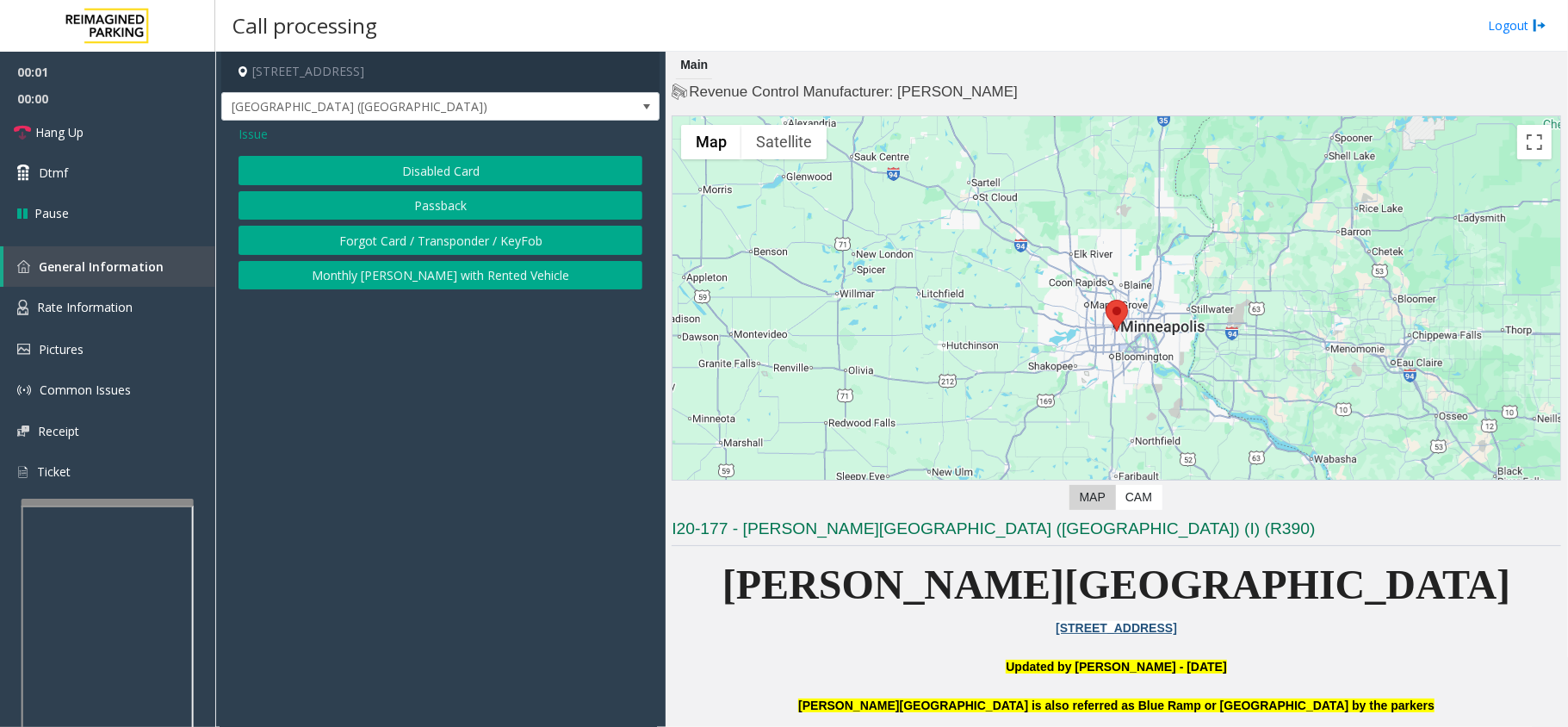
click at [438, 167] on button "Disabled Card" at bounding box center [440, 171] width 404 height 30
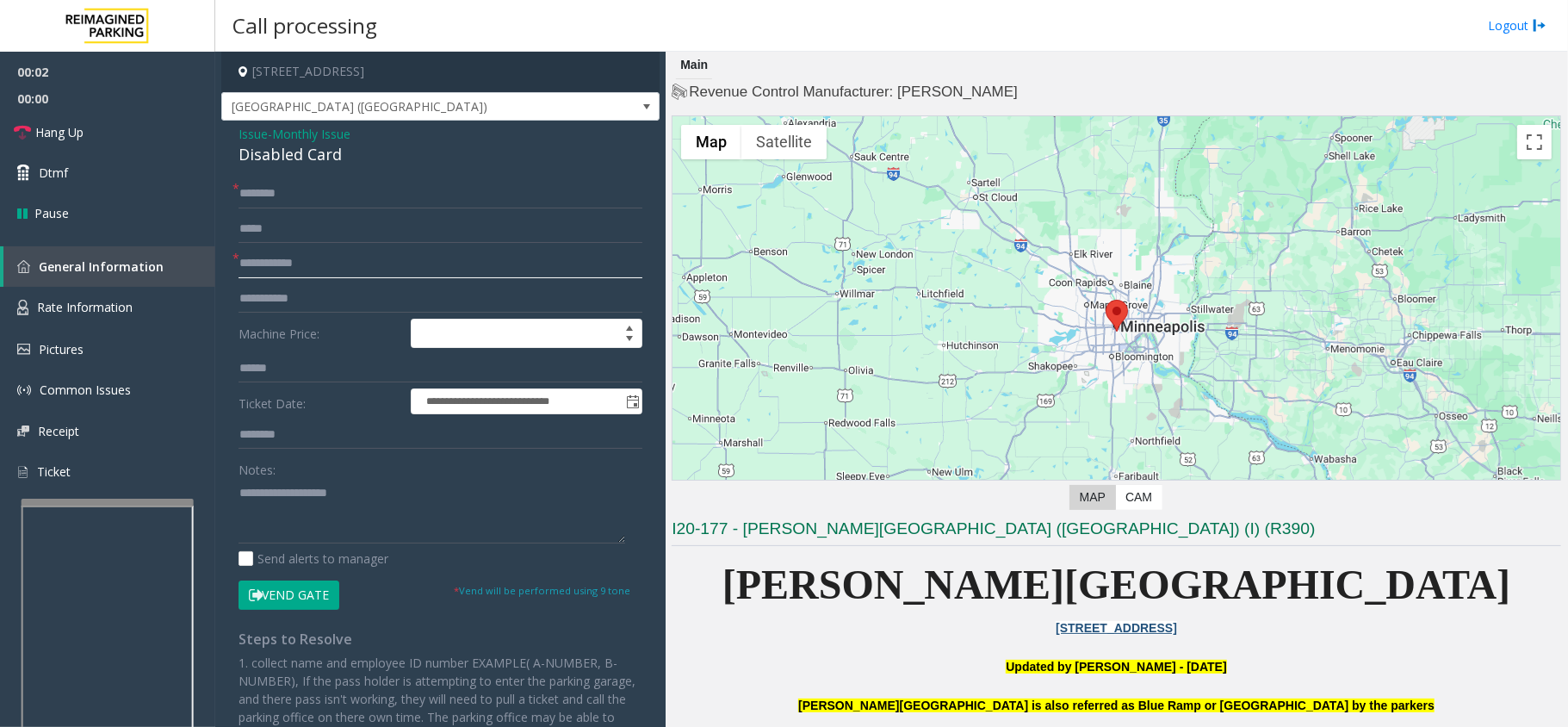
click at [353, 264] on input "text" at bounding box center [440, 263] width 404 height 30
click at [383, 504] on textarea at bounding box center [432, 511] width 387 height 65
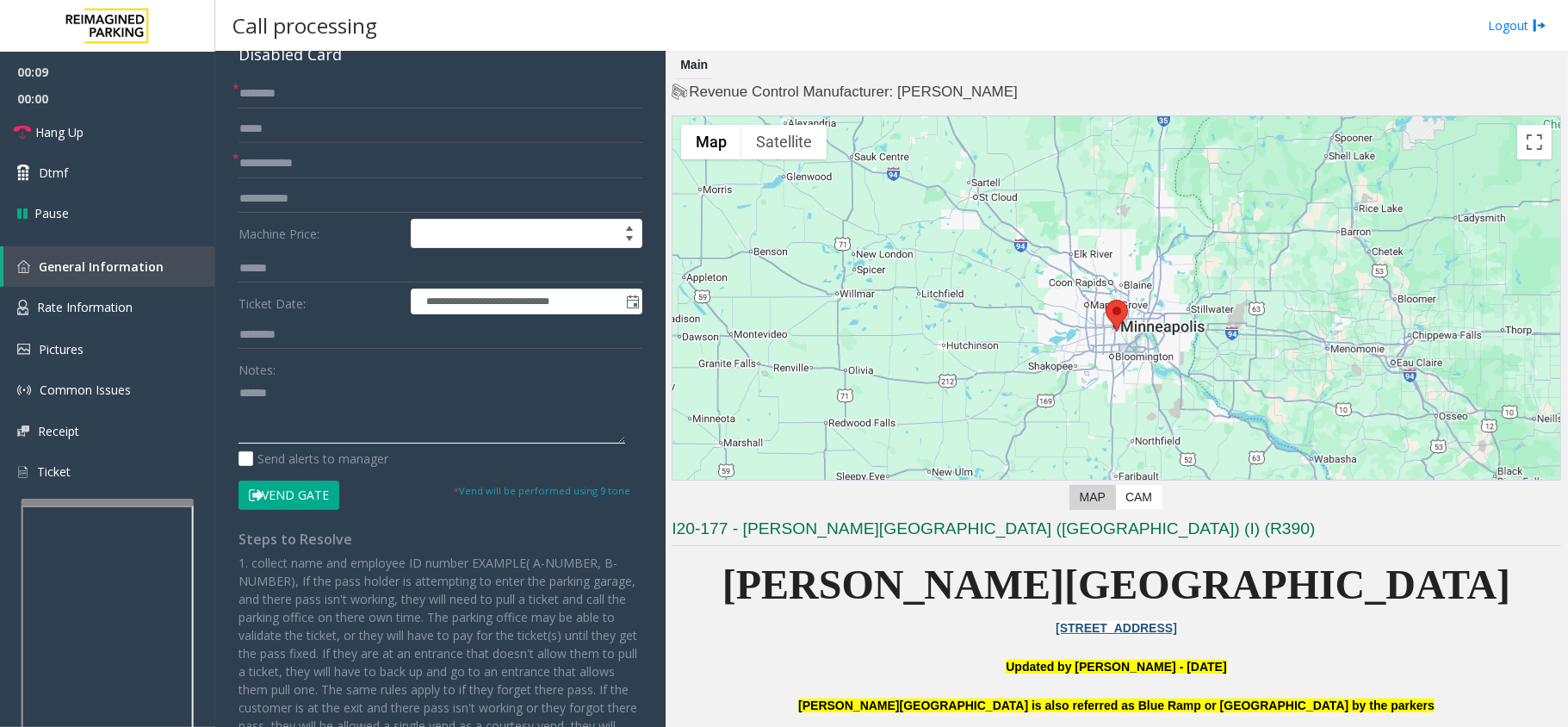
scroll to position [217, 0]
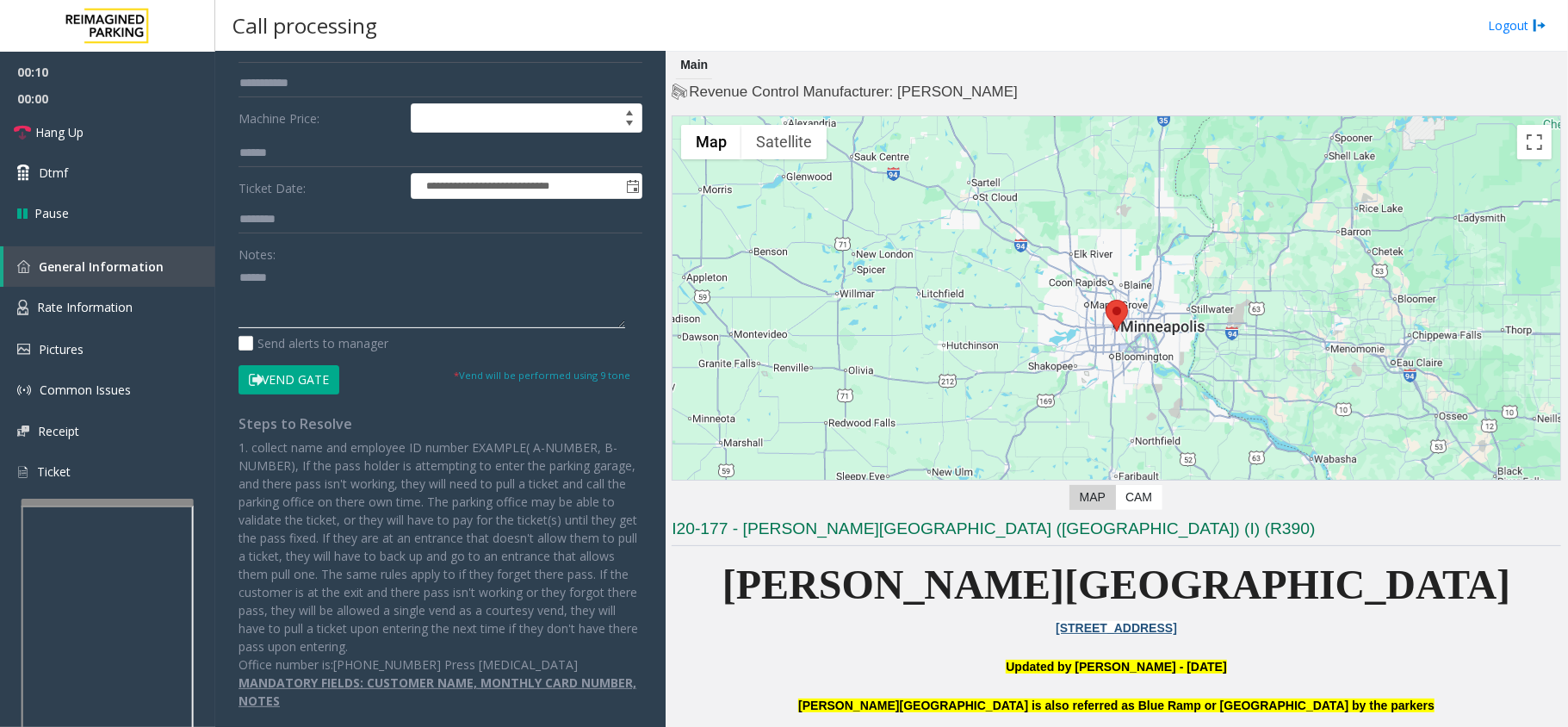
type textarea "******"
click at [291, 382] on button "Vend Gate" at bounding box center [289, 379] width 101 height 30
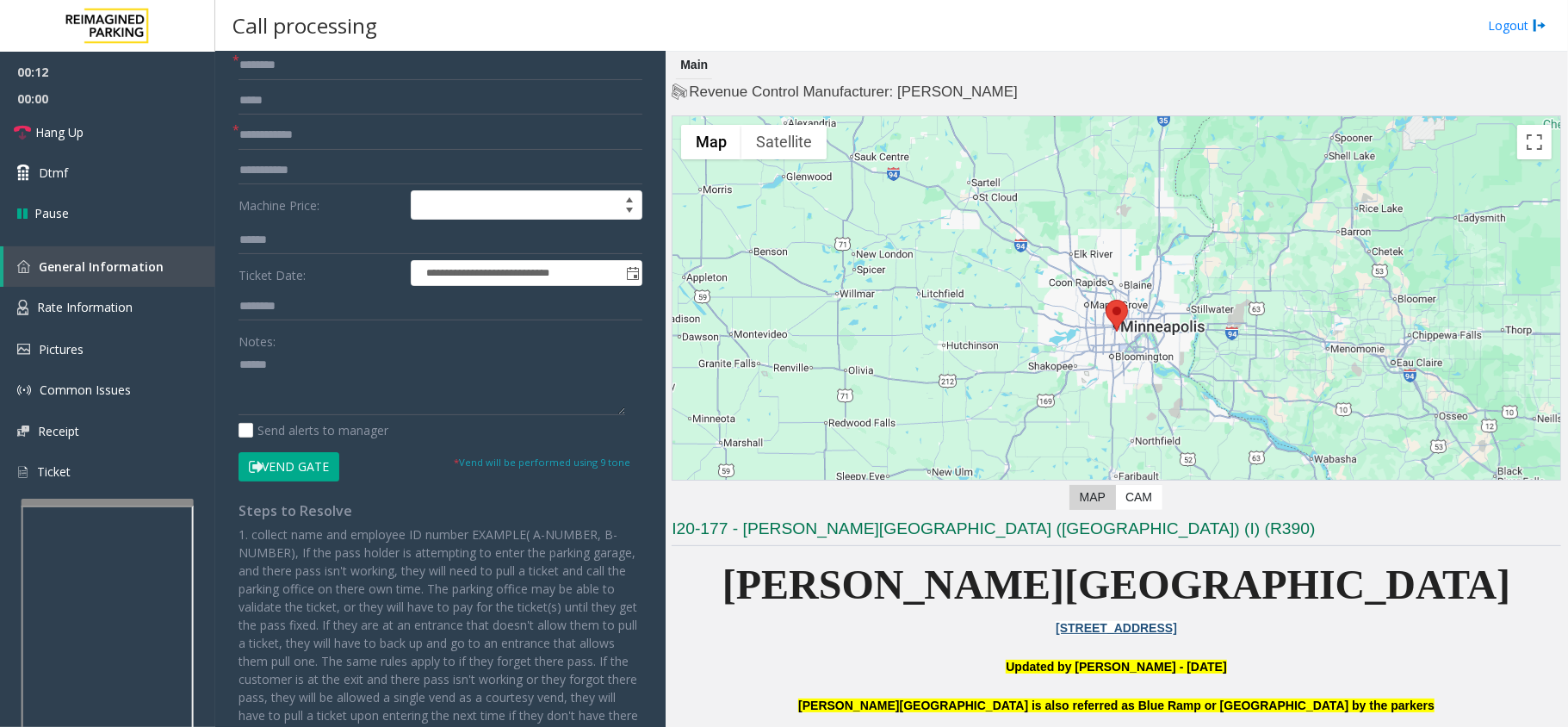
drag, startPoint x: 270, startPoint y: 343, endPoint x: 225, endPoint y: 353, distance: 46.1
click at [226, 353] on div "**********" at bounding box center [440, 423] width 430 height 746
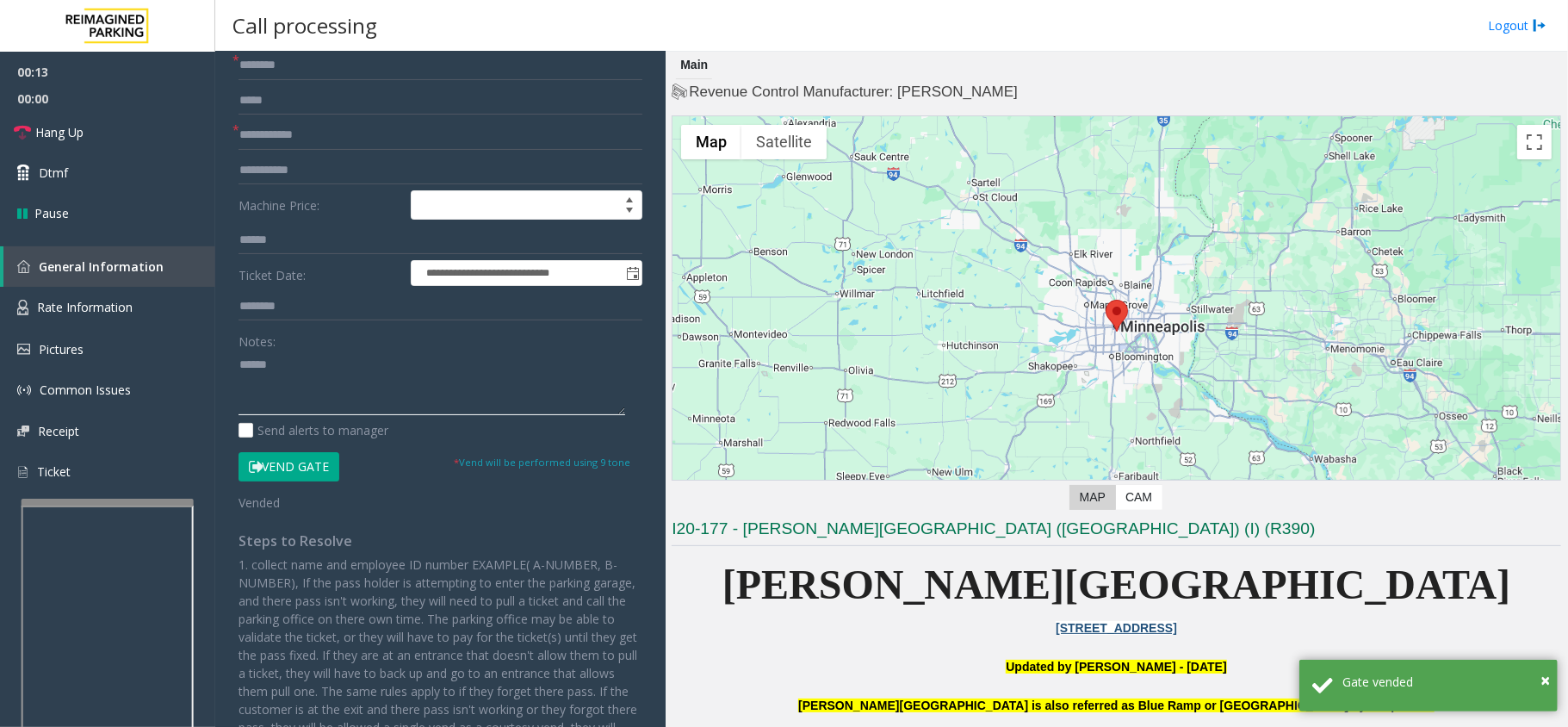
drag, startPoint x: 297, startPoint y: 372, endPoint x: 220, endPoint y: 372, distance: 77.0
click at [220, 372] on app-call-processing-form "**********" at bounding box center [440, 389] width 451 height 675
paste input "******"
click at [316, 149] on input "******" at bounding box center [440, 135] width 404 height 30
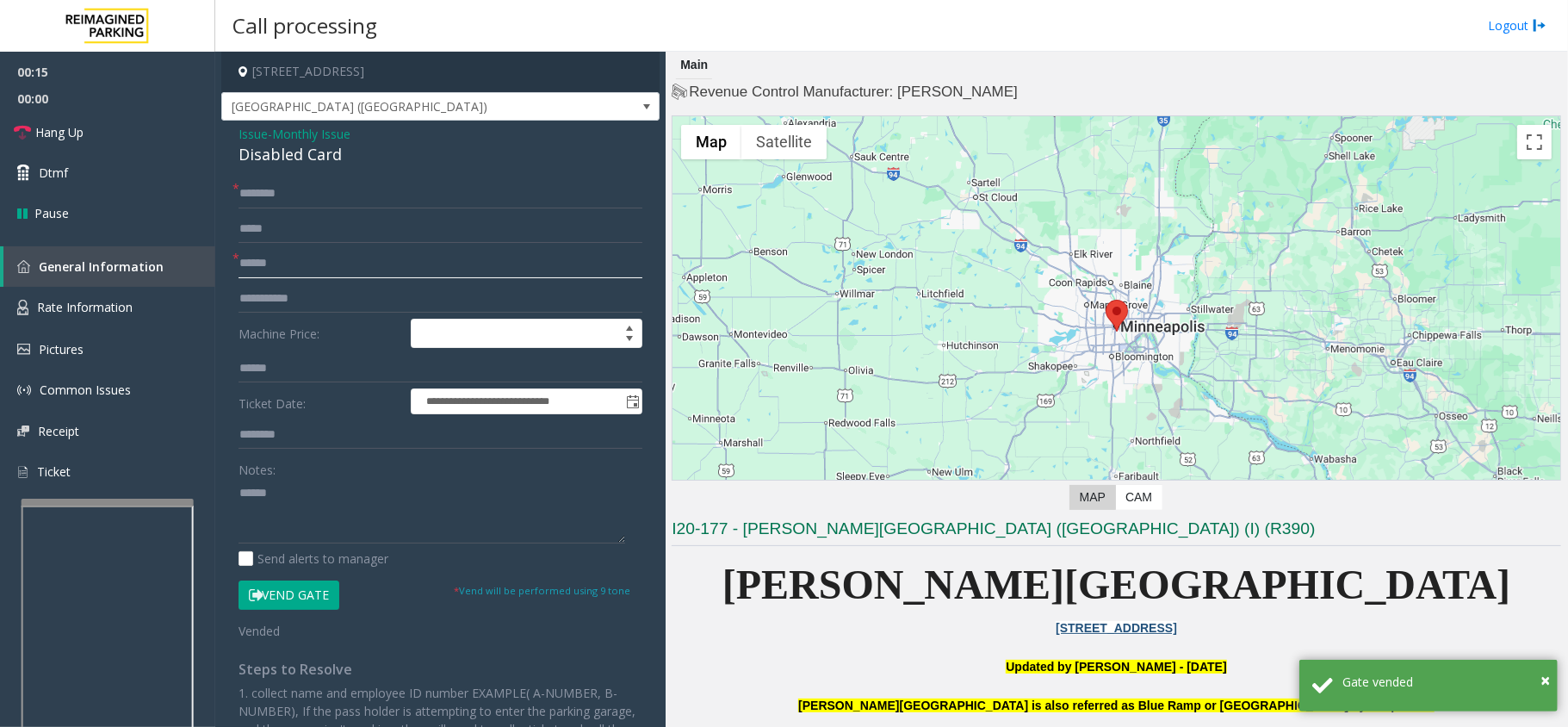
type input "******"
click at [358, 204] on input "text" at bounding box center [440, 193] width 404 height 30
type input "**"
click at [355, 525] on textarea at bounding box center [432, 511] width 387 height 65
click at [155, 128] on link "Hang Up" at bounding box center [108, 131] width 215 height 40
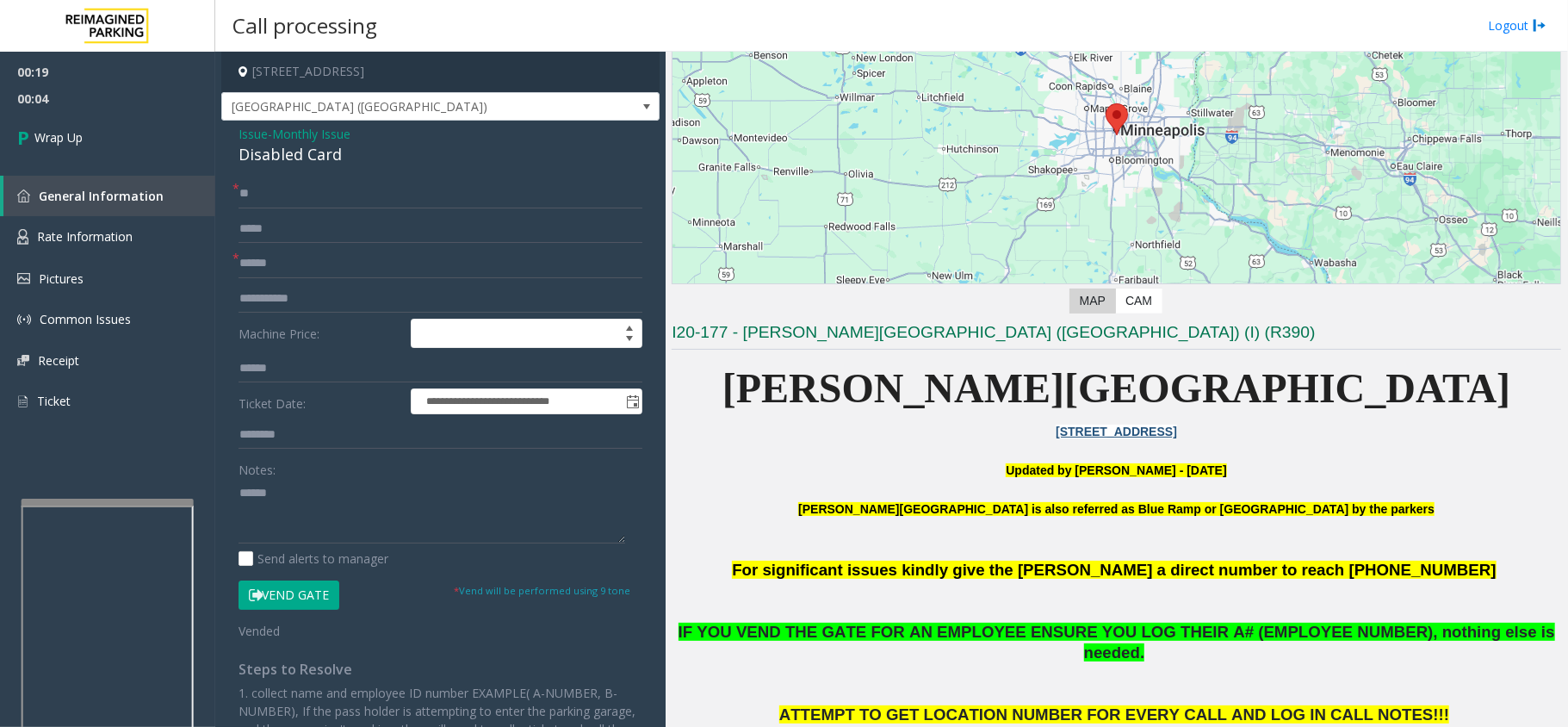
scroll to position [344, 0]
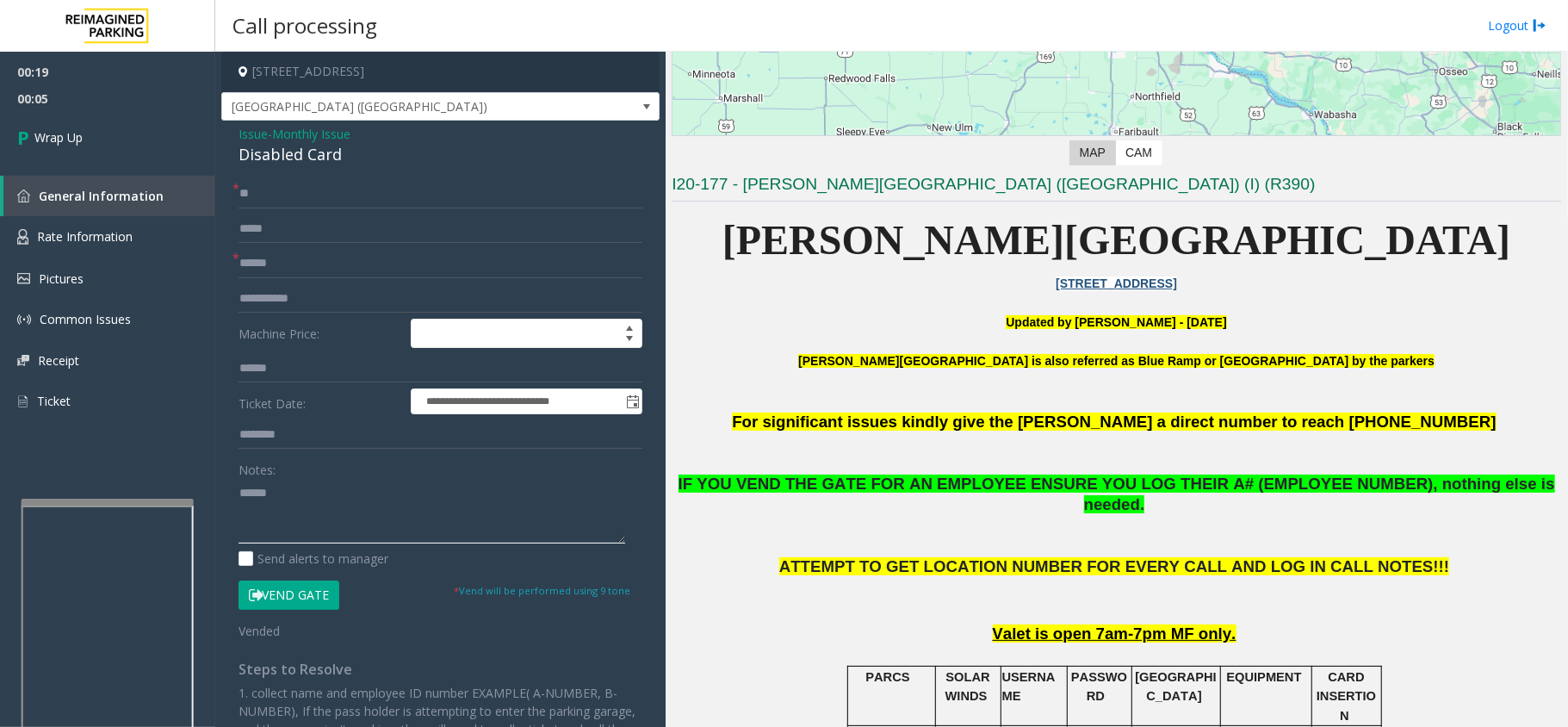
drag, startPoint x: 243, startPoint y: 469, endPoint x: 90, endPoint y: 478, distance: 153.3
click at [91, 478] on app-root "**********" at bounding box center [784, 363] width 1568 height 727
paste textarea "**********"
click at [293, 151] on div "Disabled Card" at bounding box center [440, 154] width 404 height 23
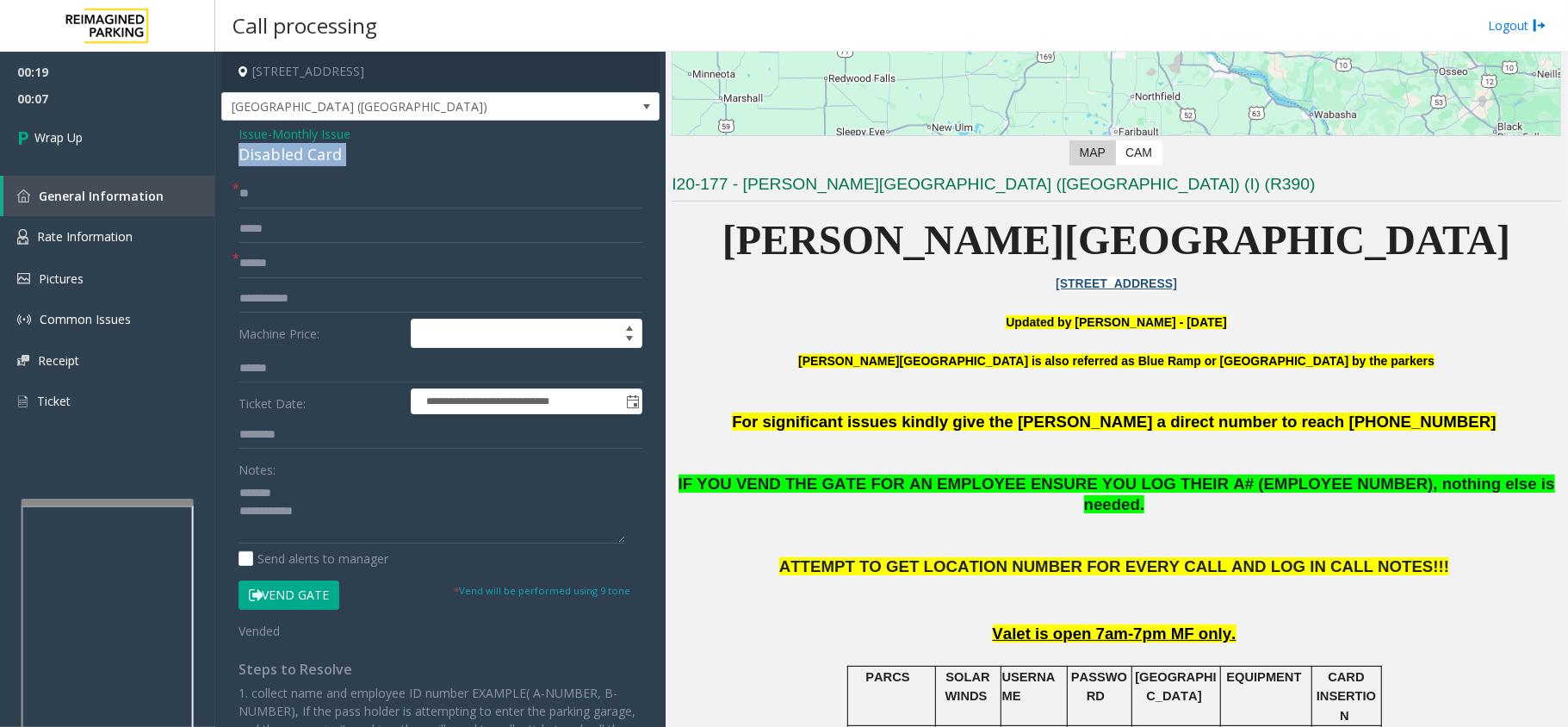
click at [293, 151] on div "Disabled Card" at bounding box center [440, 154] width 404 height 23
click at [317, 494] on textarea at bounding box center [432, 511] width 387 height 65
paste textarea "**********"
drag, startPoint x: 491, startPoint y: 540, endPoint x: 487, endPoint y: 552, distance: 12.6
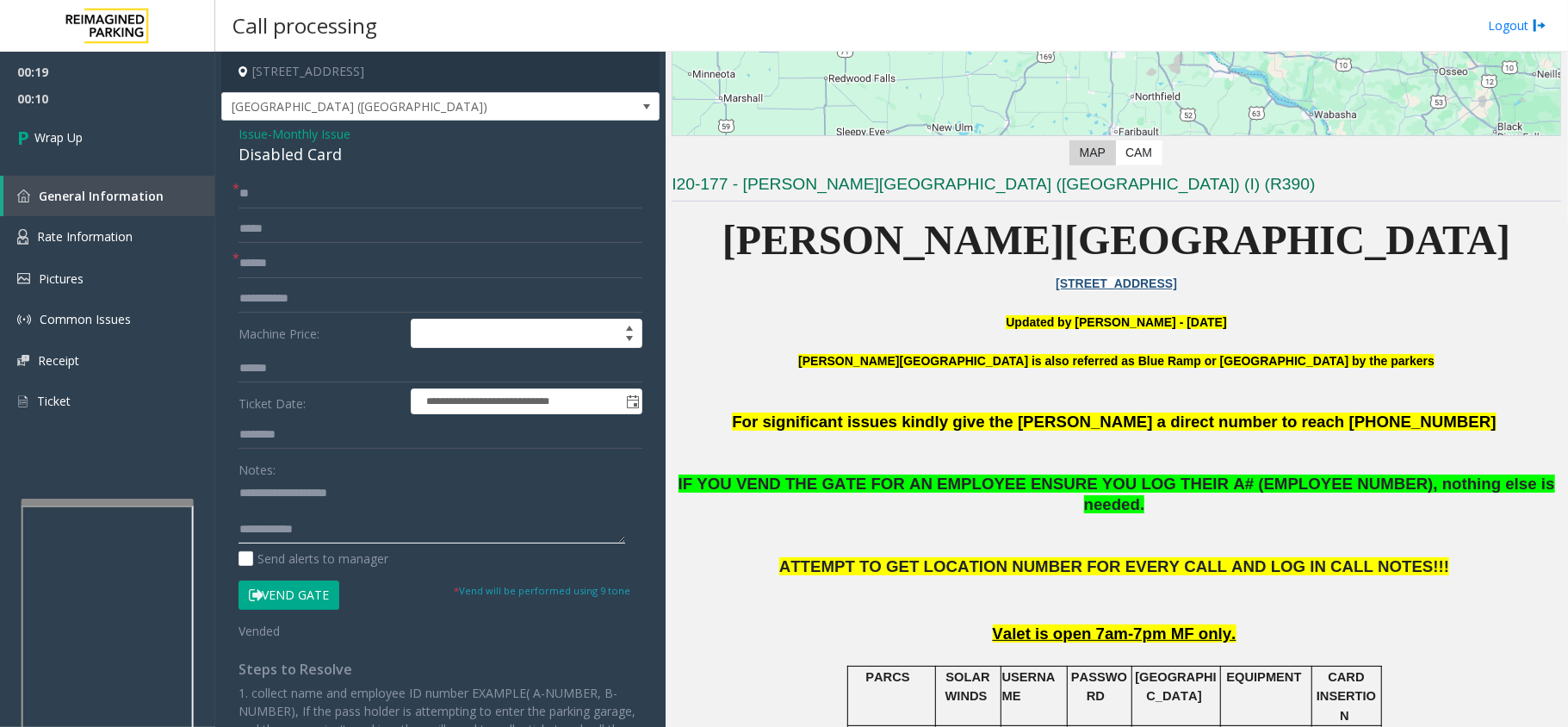
click at [491, 540] on textarea at bounding box center [432, 511] width 387 height 65
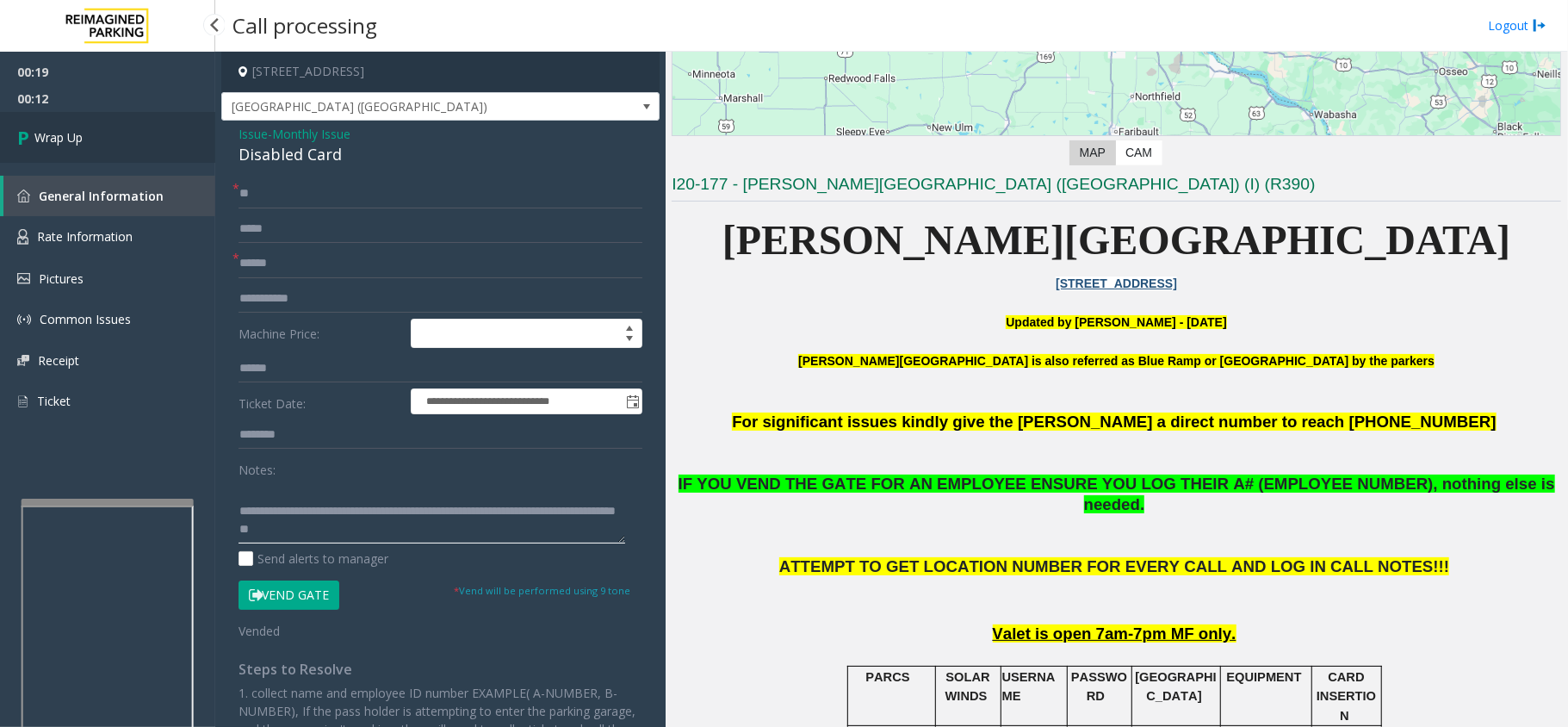
type textarea "**********"
click at [111, 138] on link "Wrap Up" at bounding box center [108, 136] width 215 height 50
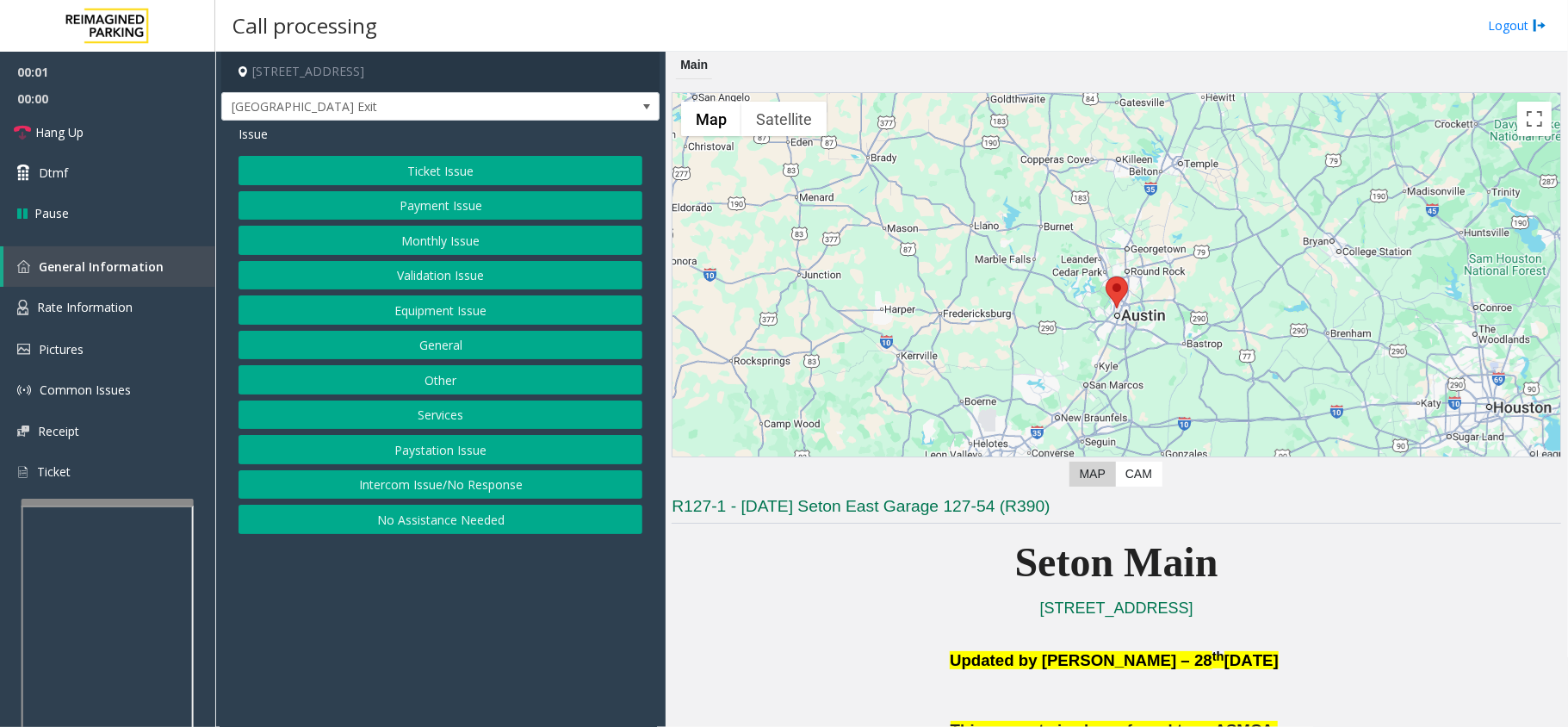
click at [412, 304] on button "Equipment Issue" at bounding box center [440, 310] width 404 height 30
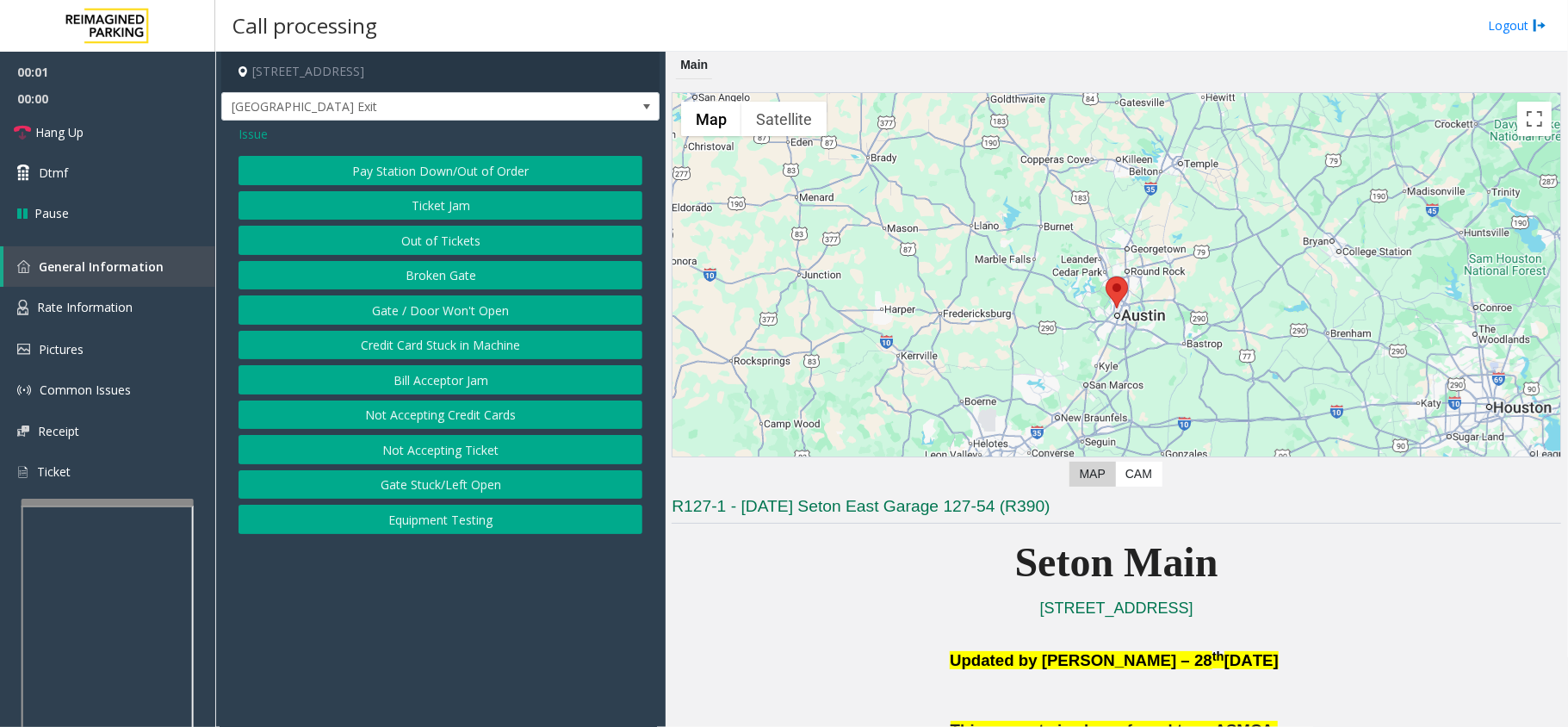
click at [411, 304] on button "Gate / Door Won't Open" at bounding box center [440, 310] width 404 height 30
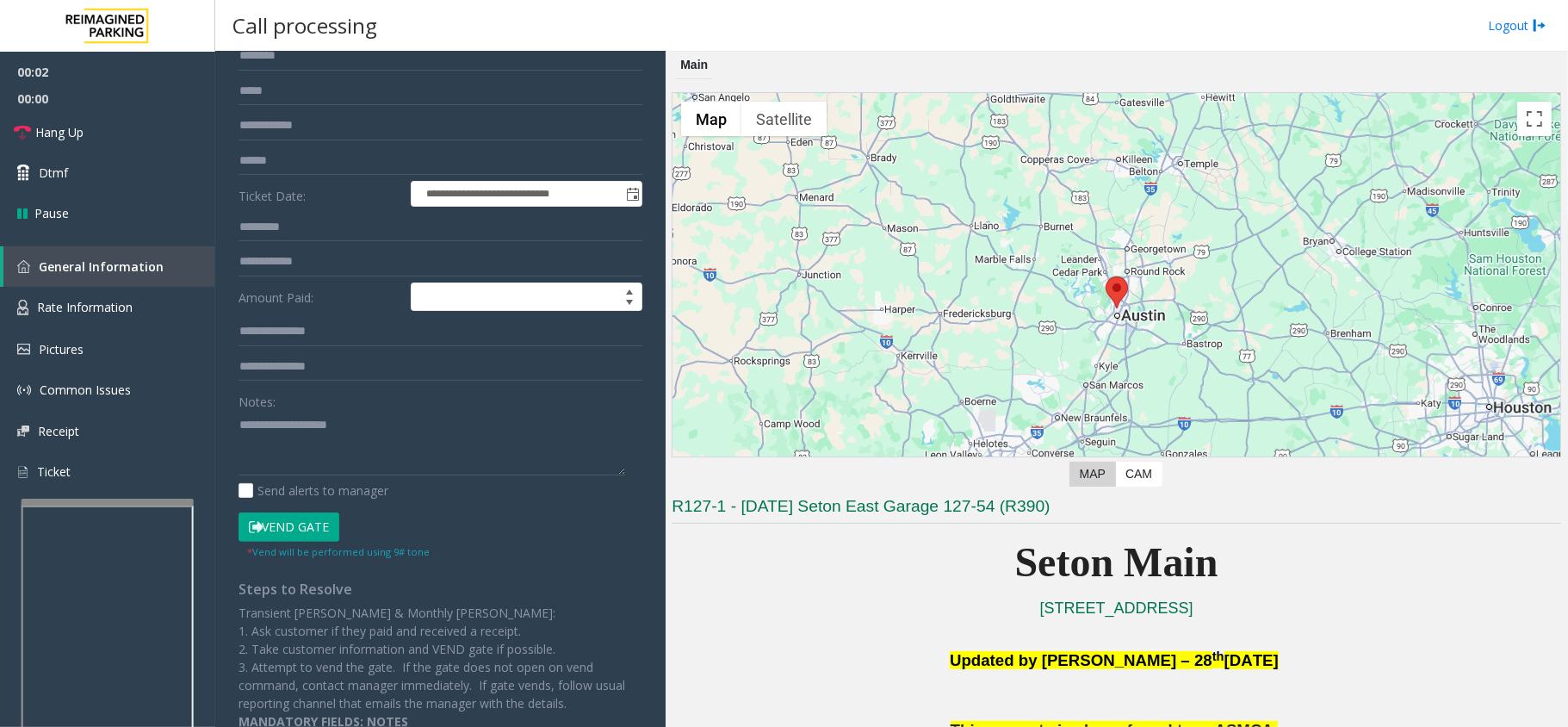
scroll to position [196, 0]
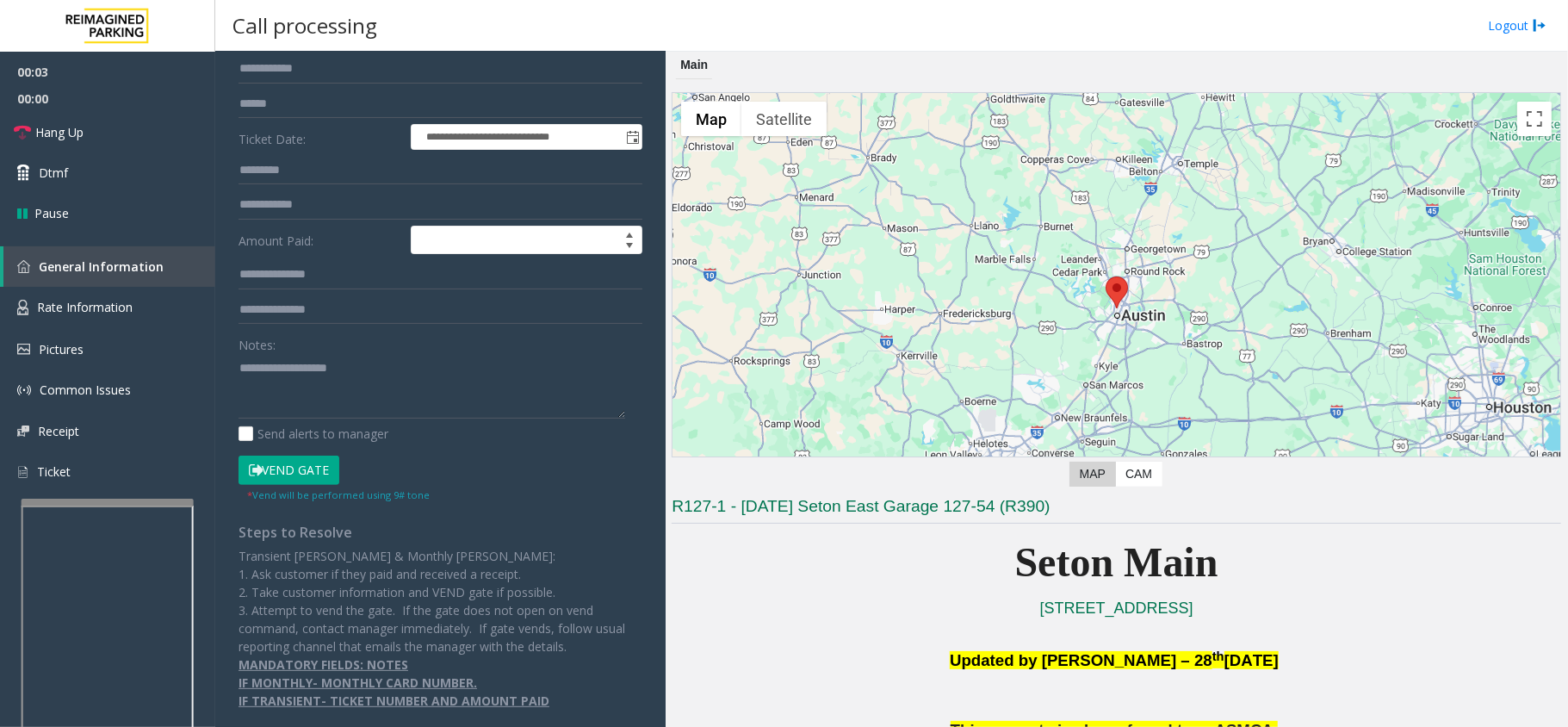
click at [273, 466] on button "Vend Gate" at bounding box center [289, 470] width 101 height 30
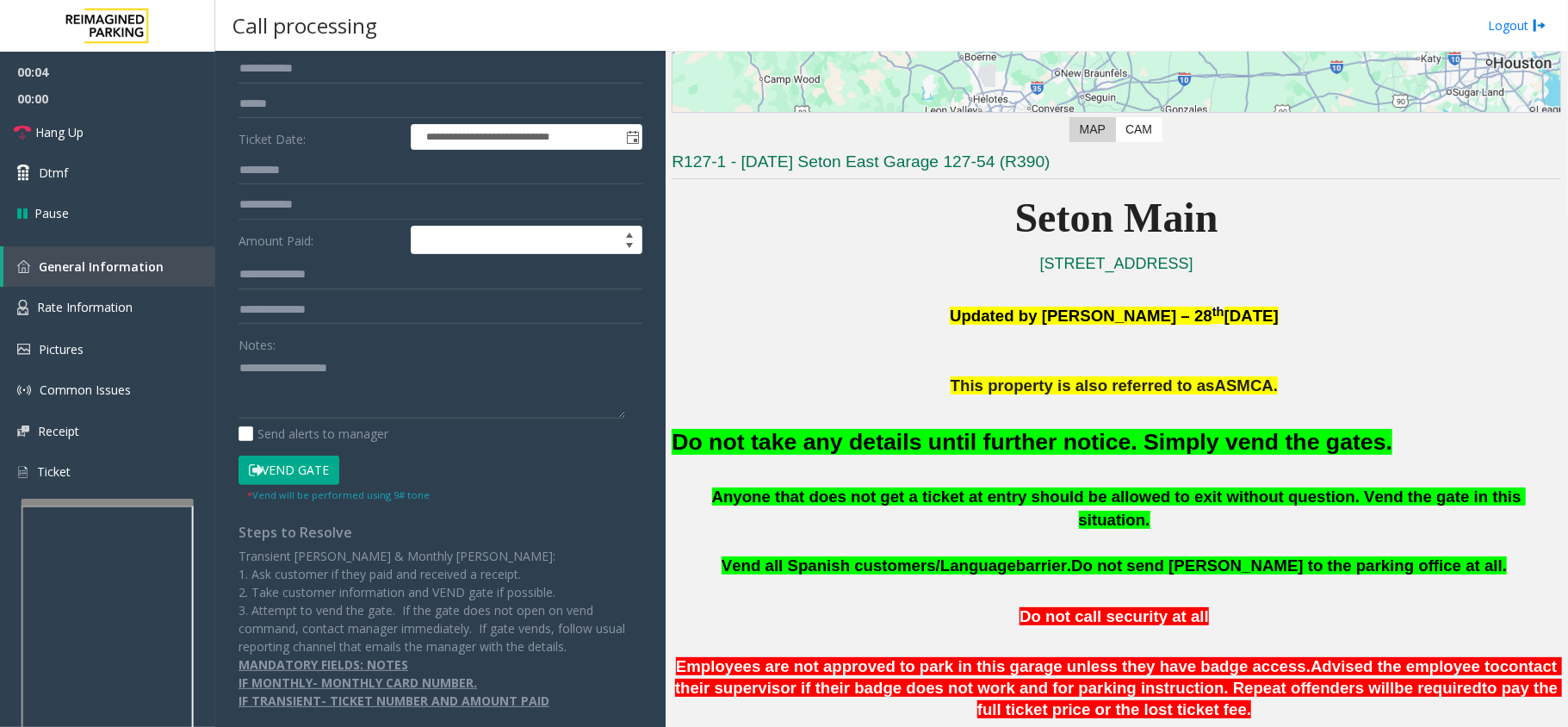
click at [898, 445] on font "Do not take any details until further notice. Simply vend the gates." at bounding box center [1032, 441] width 721 height 26
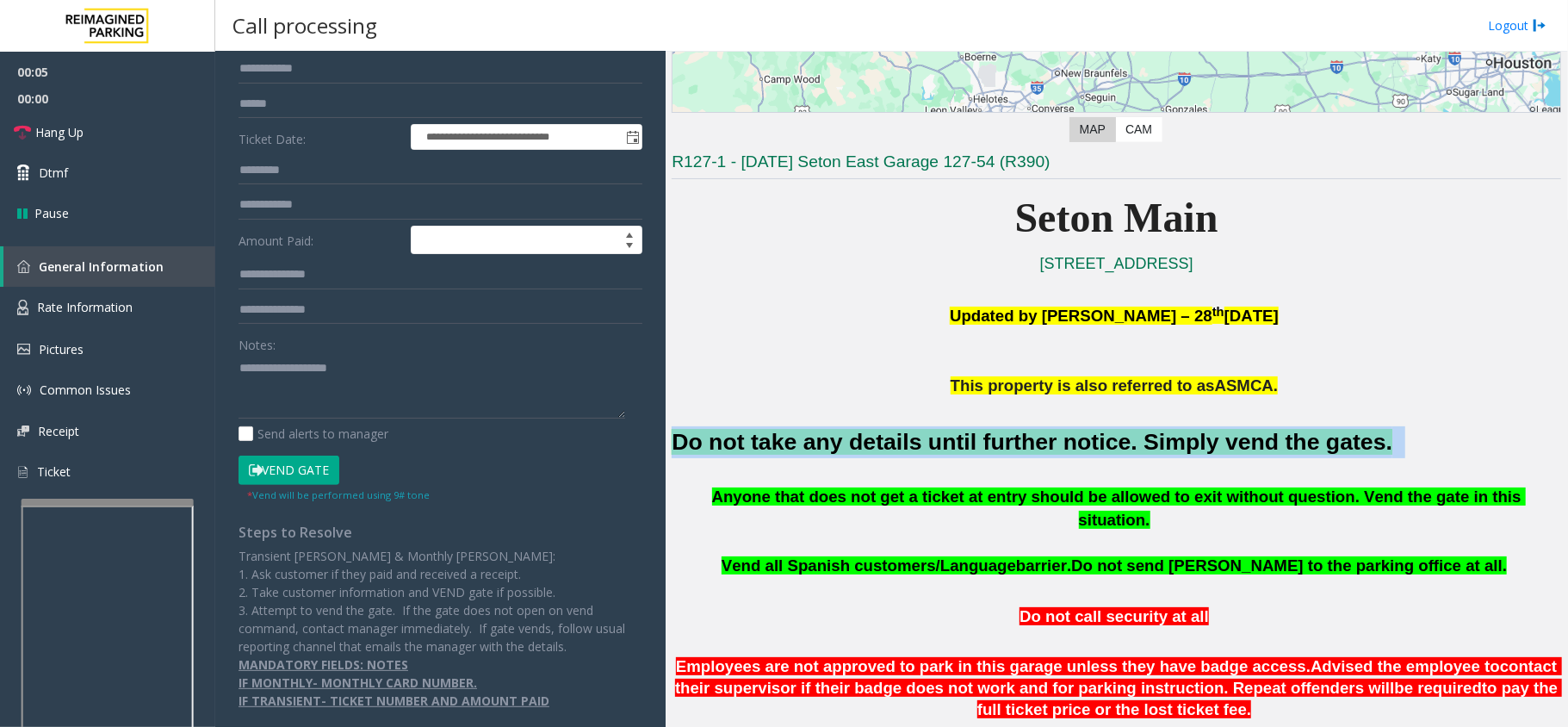
click at [898, 445] on font "Do not take any details until further notice. Simply vend the gates." at bounding box center [1032, 441] width 721 height 26
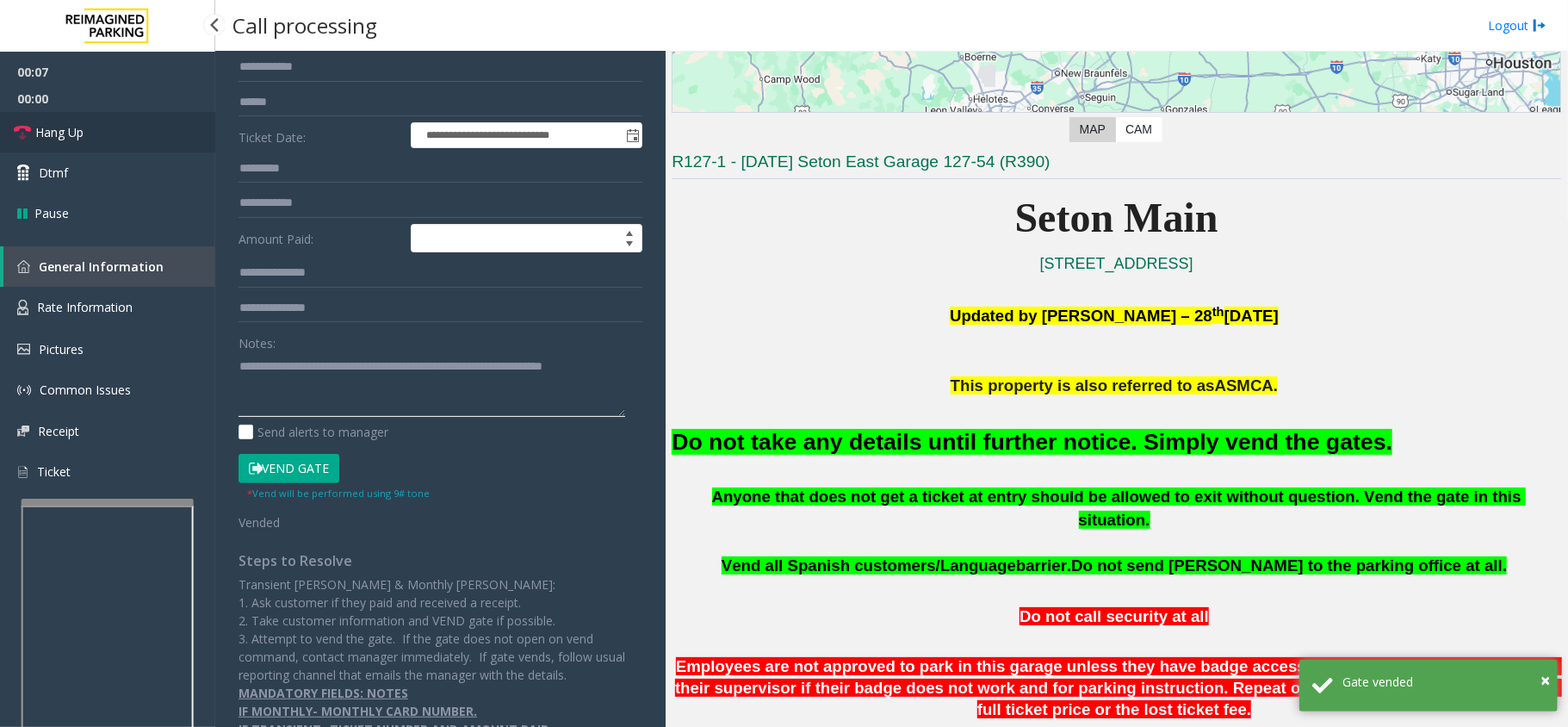
type textarea "**********"
click at [149, 130] on link "Hang Up" at bounding box center [108, 131] width 215 height 40
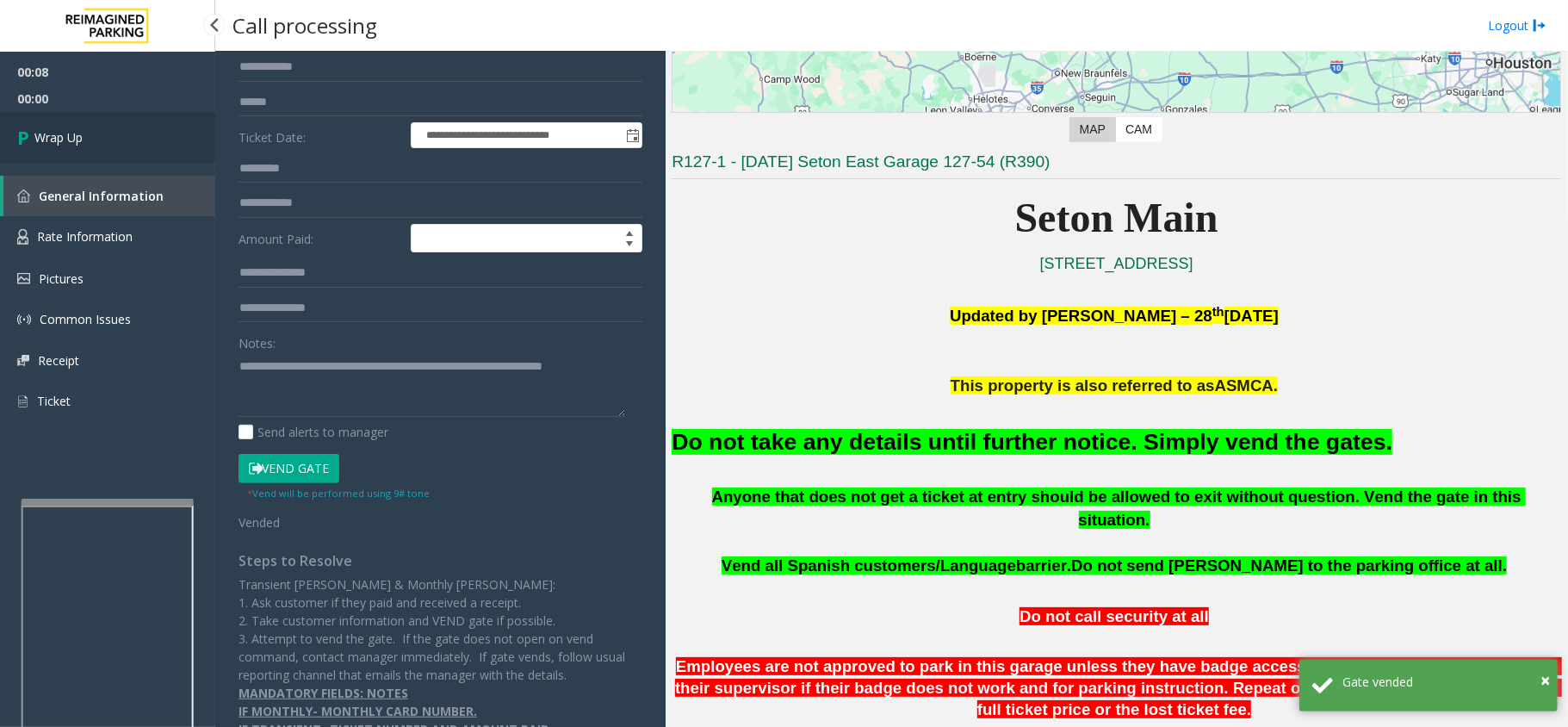
click at [149, 130] on link "Wrap Up" at bounding box center [108, 136] width 215 height 50
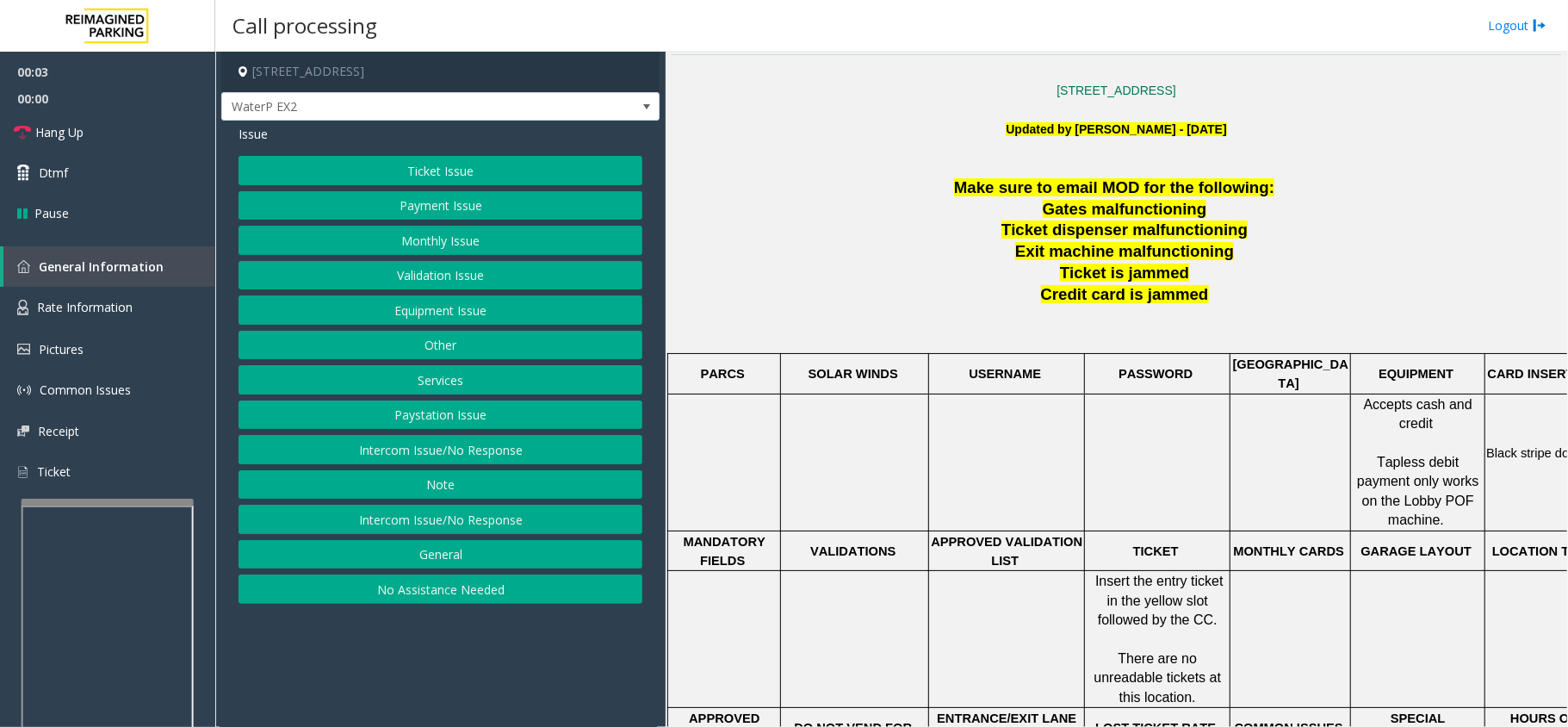
scroll to position [689, 0]
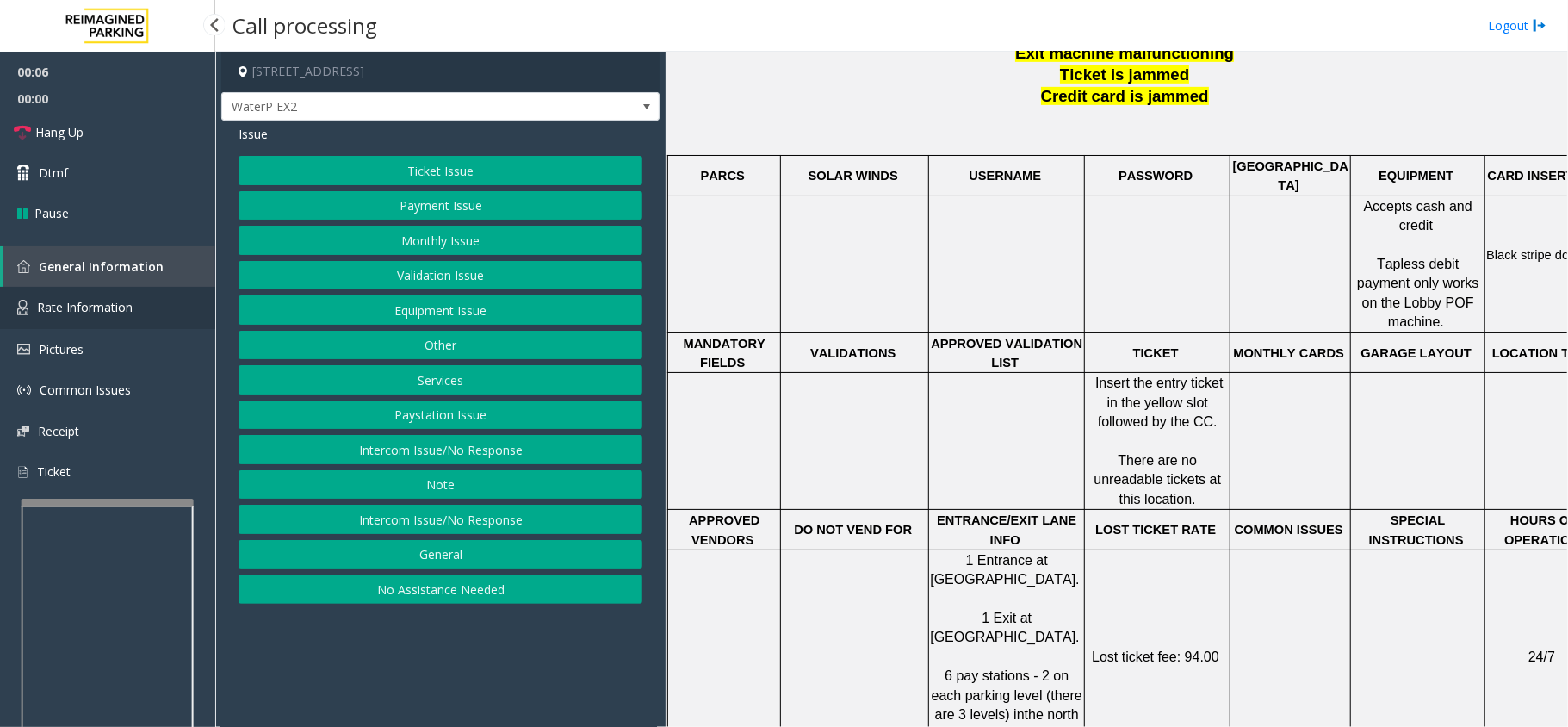
click at [134, 300] on link "Rate Information" at bounding box center [108, 308] width 215 height 42
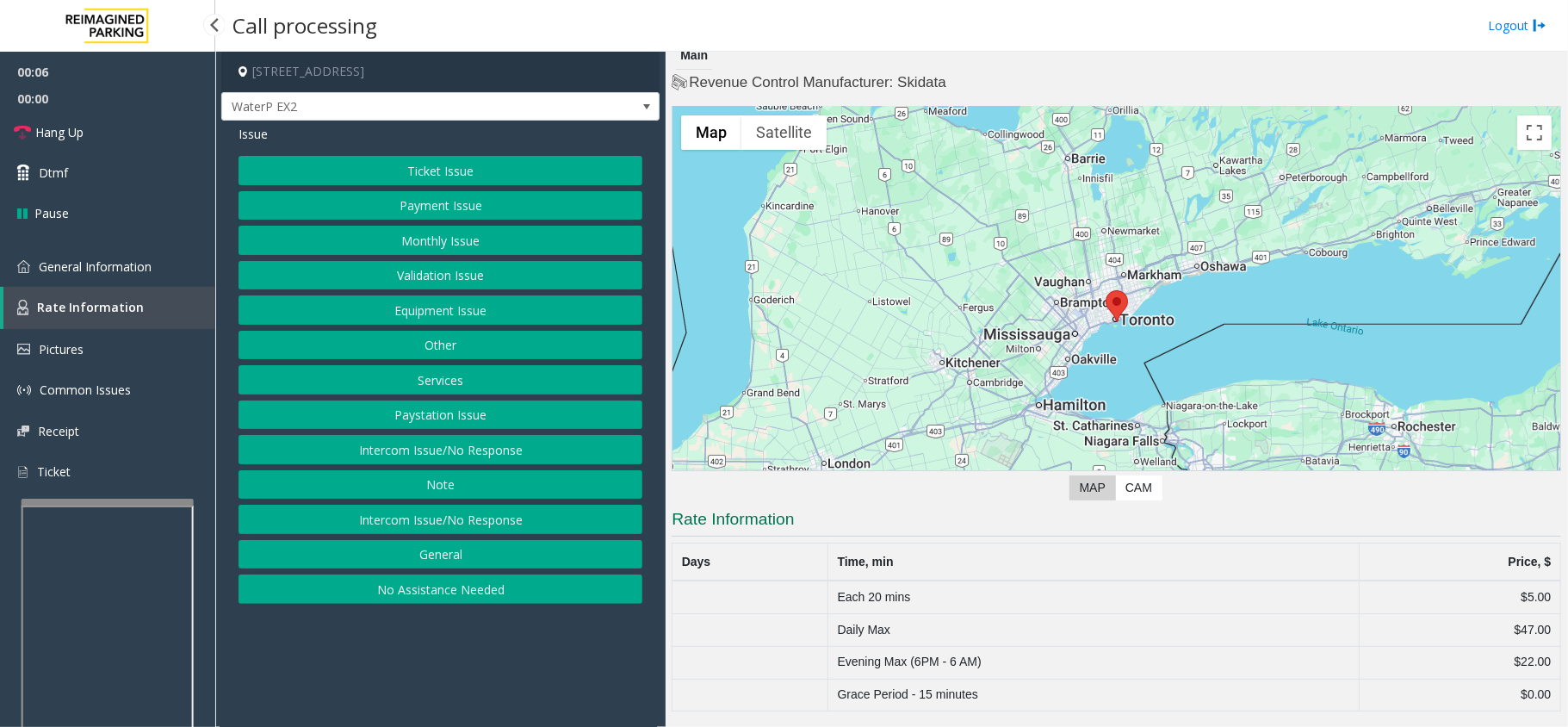
scroll to position [11, 0]
click at [166, 270] on link "General Information" at bounding box center [108, 266] width 215 height 40
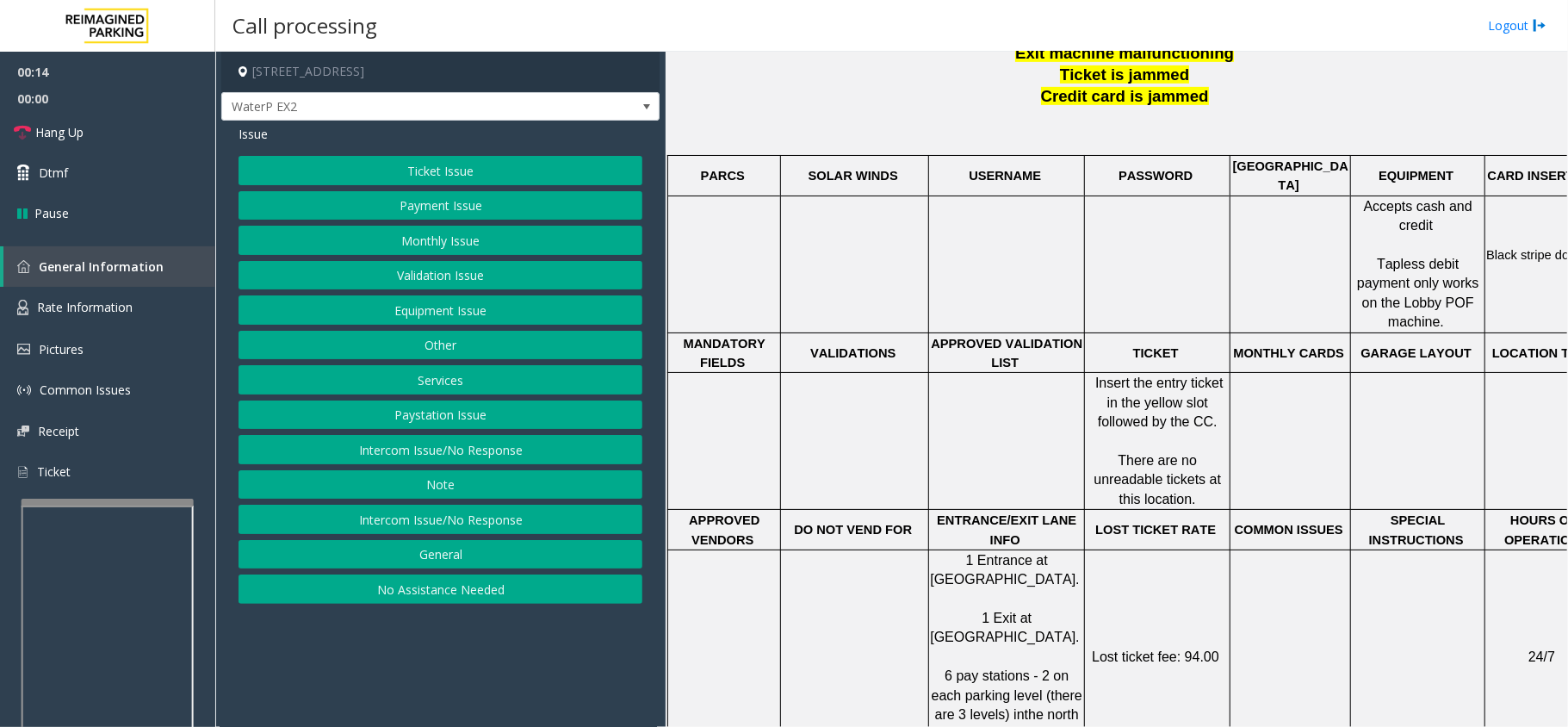
click at [487, 304] on button "Equipment Issue" at bounding box center [440, 310] width 404 height 30
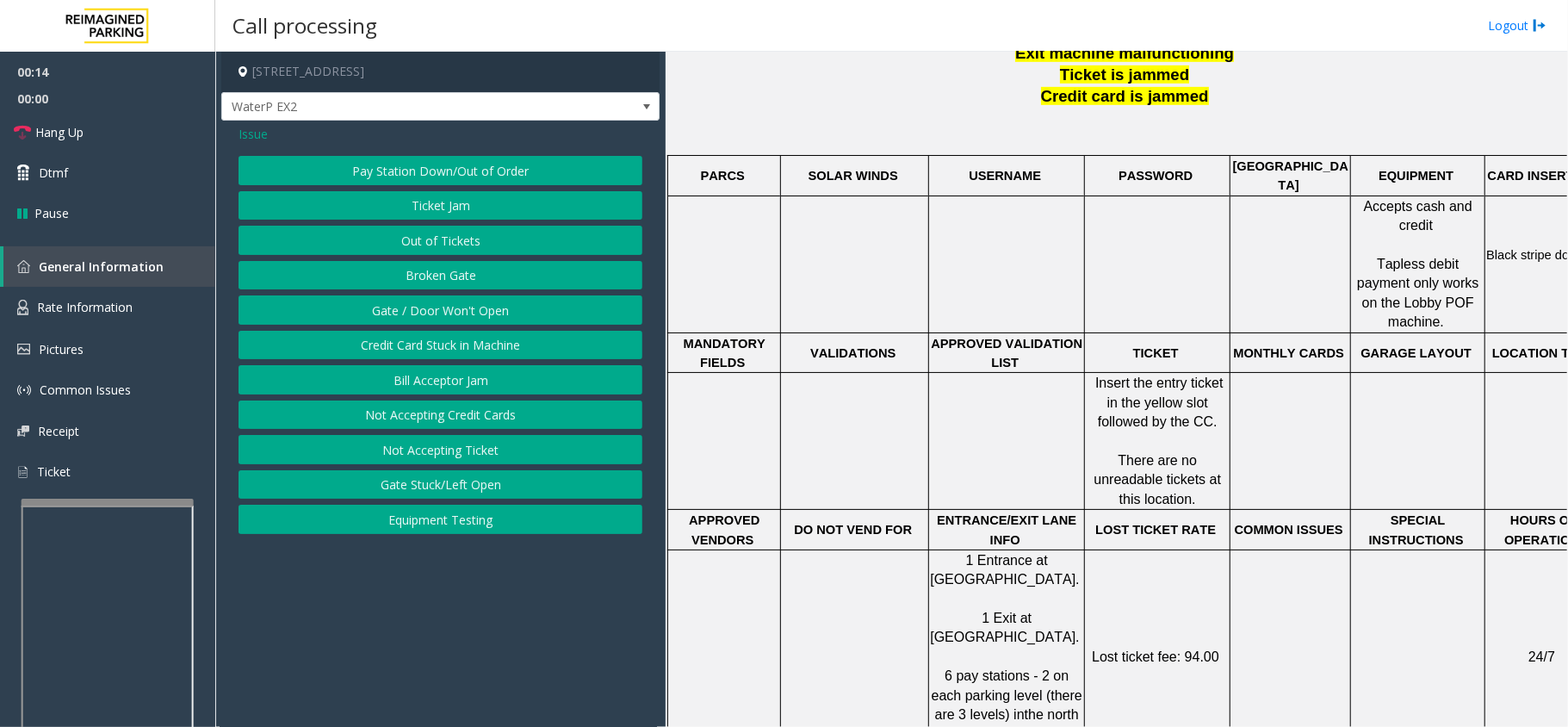
click at [480, 304] on button "Gate / Door Won't Open" at bounding box center [440, 310] width 404 height 30
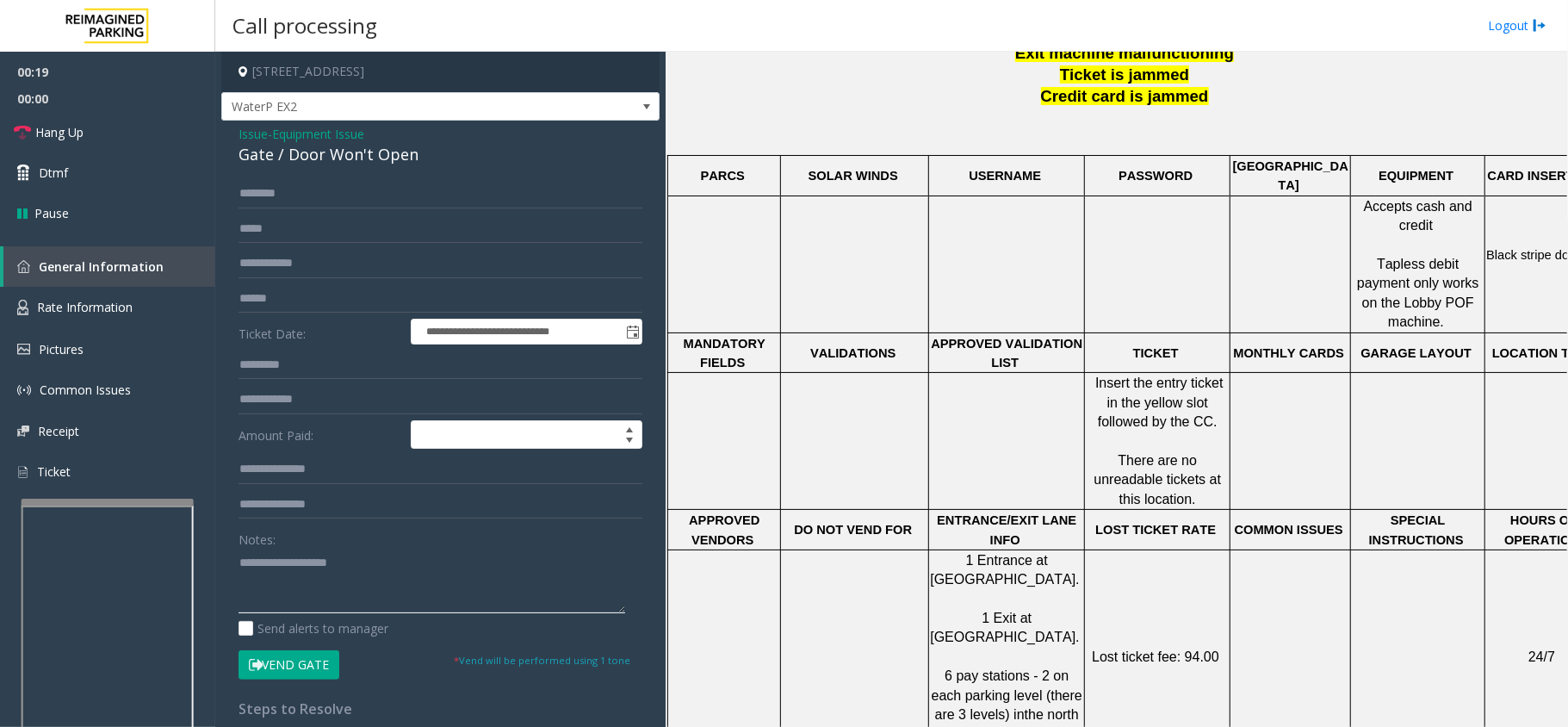
paste textarea "**********"
click at [438, 570] on textarea at bounding box center [432, 581] width 387 height 65
click at [333, 549] on div "Notes:" at bounding box center [440, 568] width 404 height 89
click at [327, 555] on textarea at bounding box center [432, 581] width 387 height 65
click at [410, 594] on textarea at bounding box center [432, 581] width 387 height 65
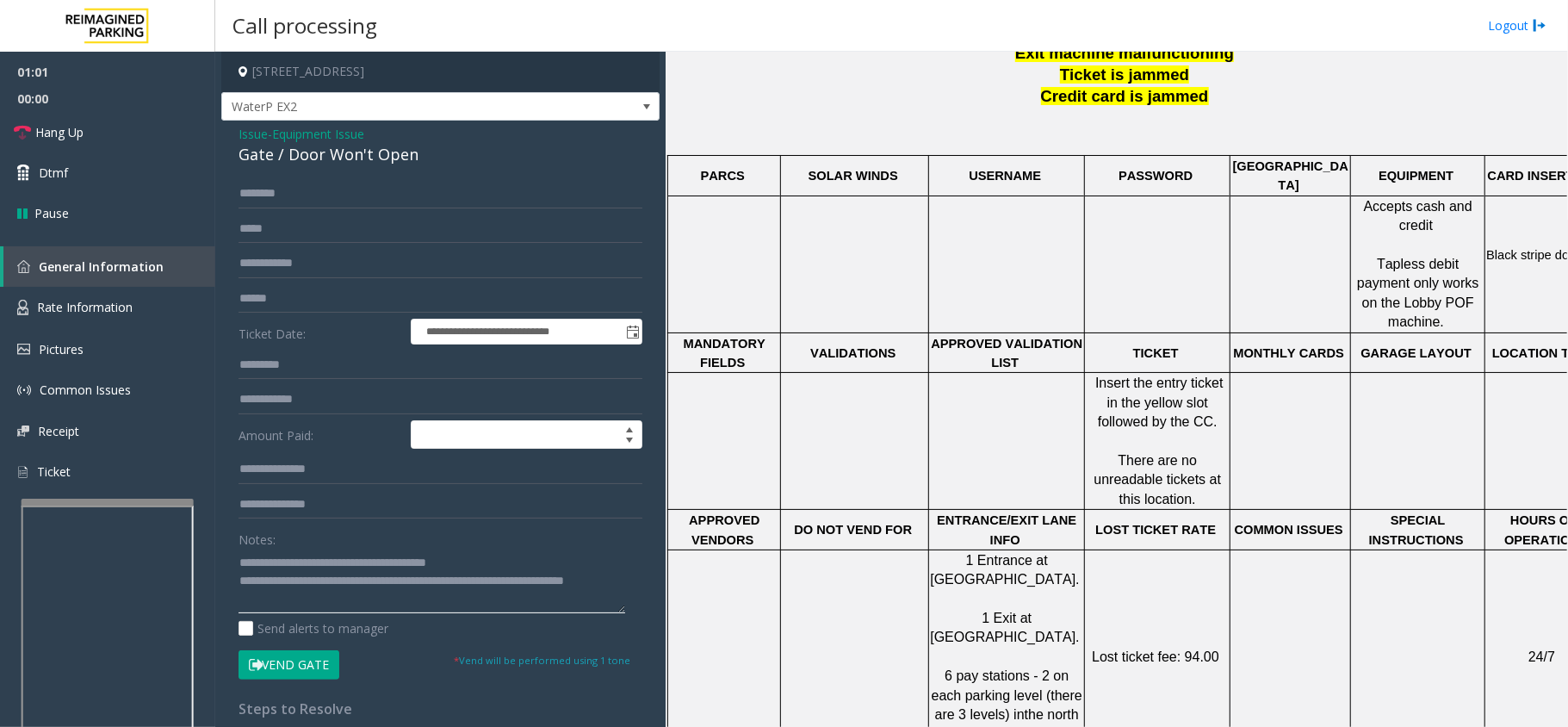
type textarea "**********"
click at [307, 310] on input "text" at bounding box center [440, 298] width 404 height 30
type input "**********"
click at [297, 670] on button "Vend Gate" at bounding box center [289, 664] width 101 height 30
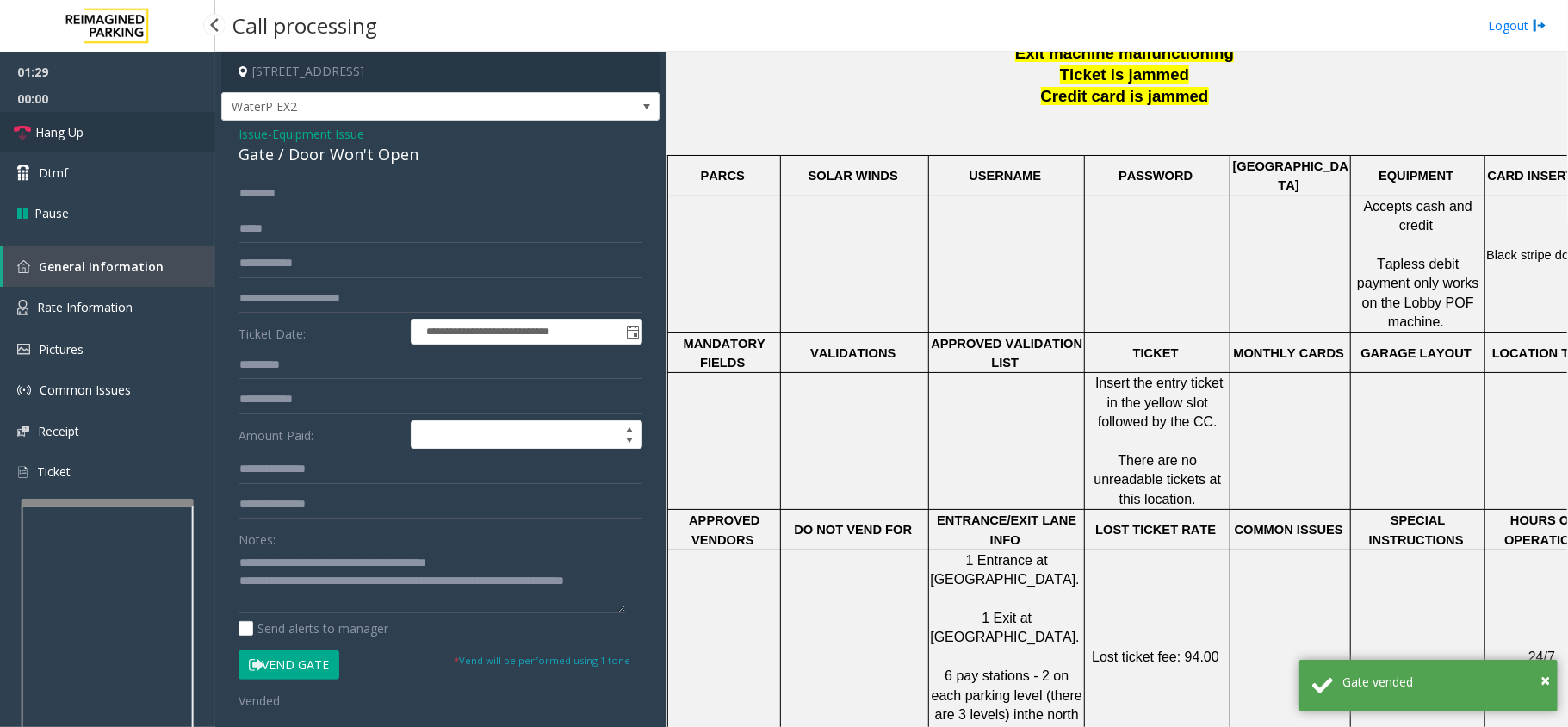
click at [126, 121] on link "Hang Up" at bounding box center [108, 131] width 215 height 40
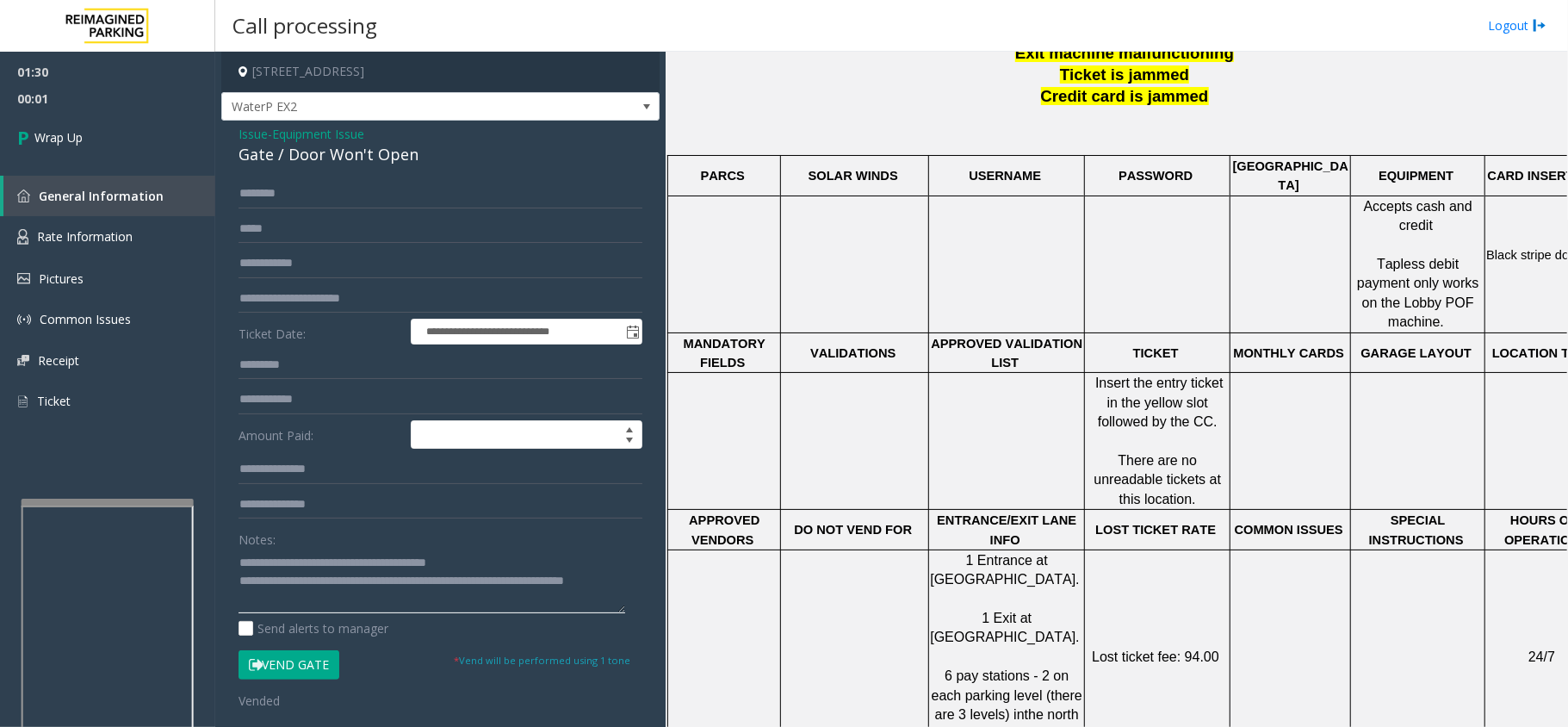
click at [342, 600] on textarea at bounding box center [432, 581] width 387 height 65
click at [344, 591] on textarea at bounding box center [432, 581] width 387 height 65
click at [342, 594] on textarea at bounding box center [432, 581] width 387 height 65
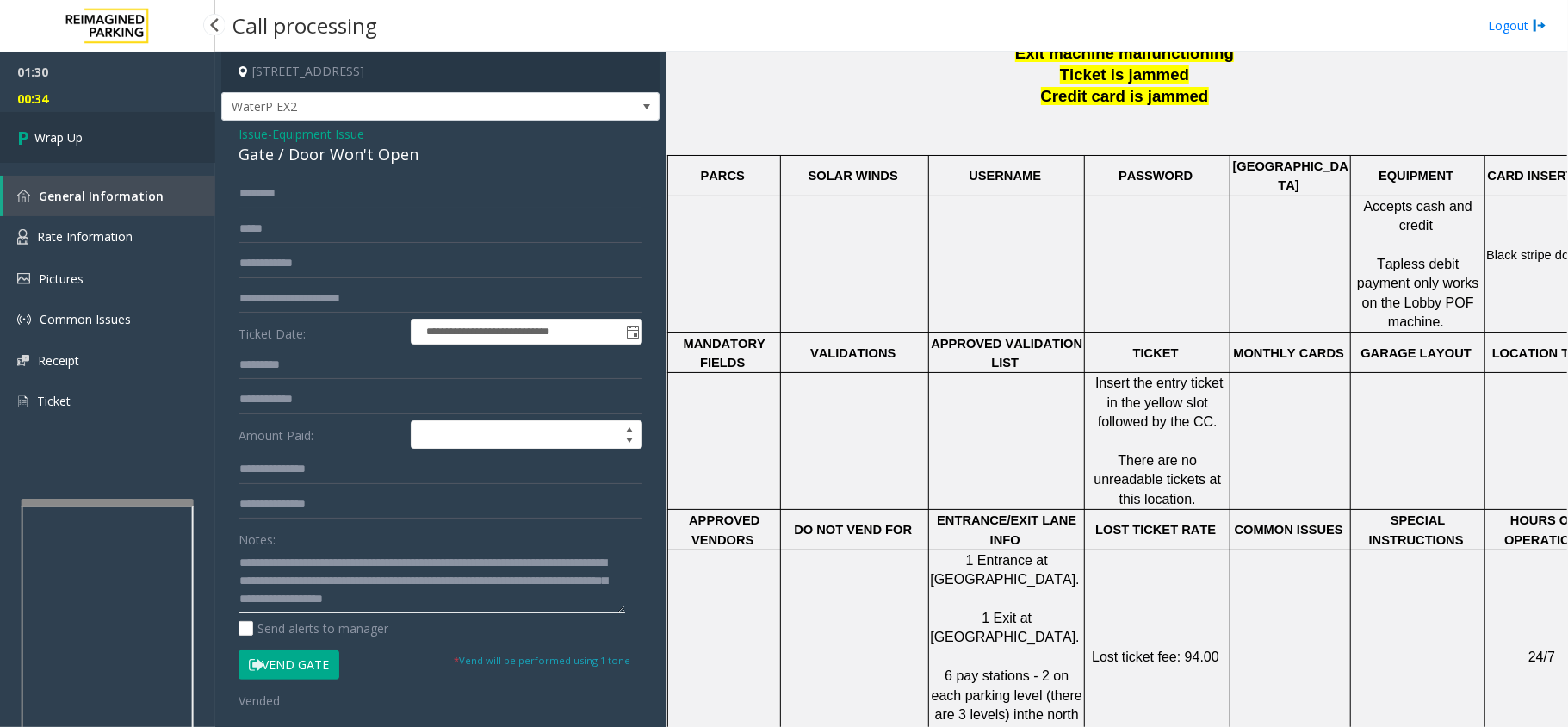
type textarea "**********"
click at [109, 145] on link "Wrap Up" at bounding box center [108, 136] width 215 height 50
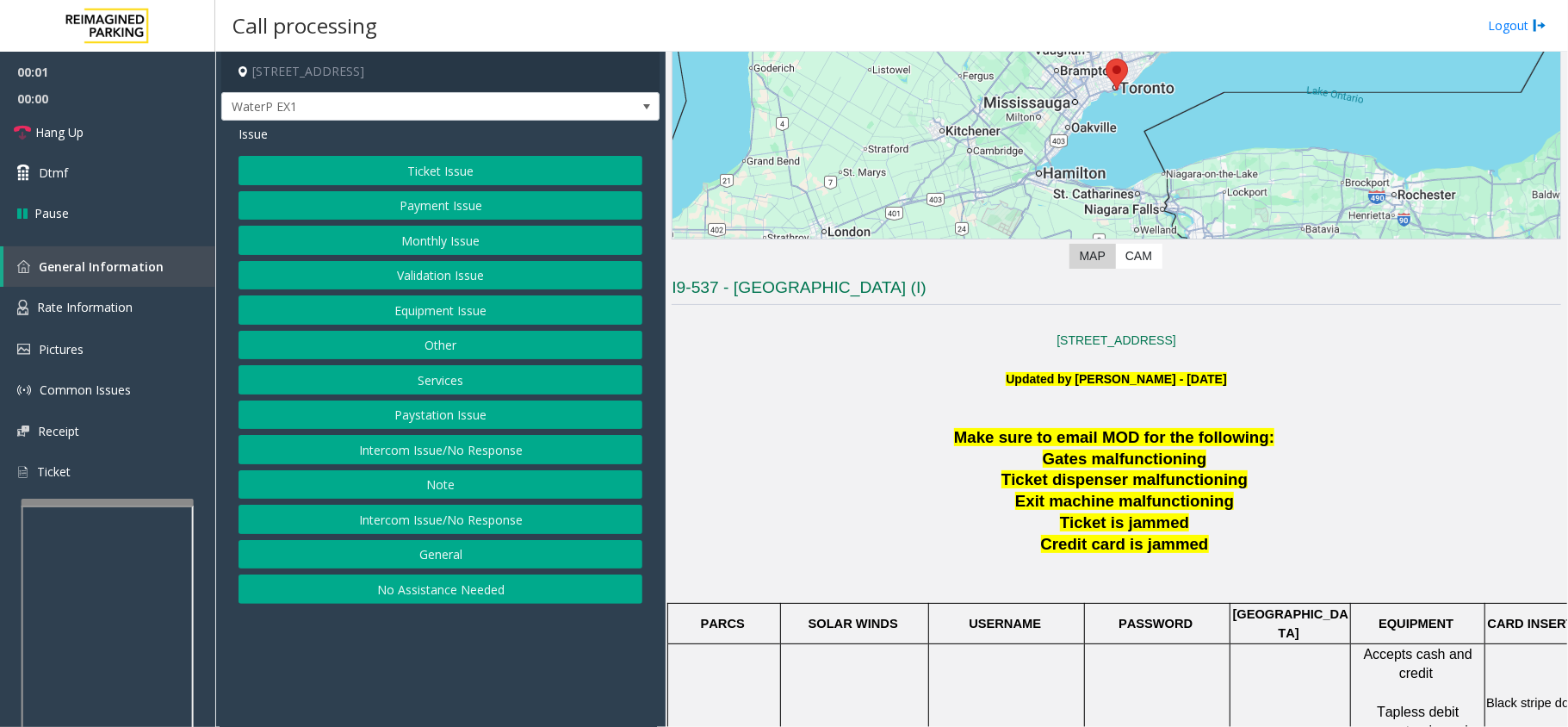
scroll to position [574, 0]
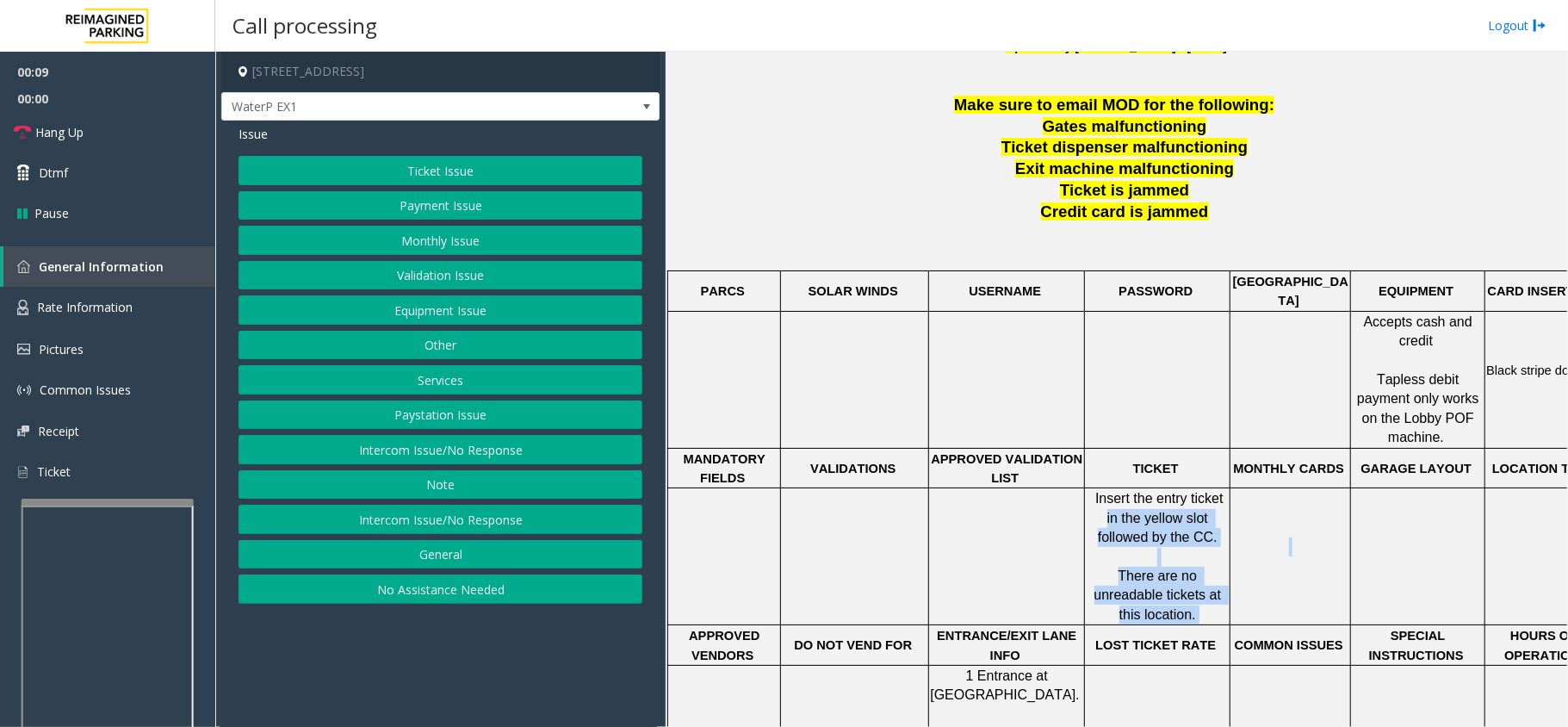
drag, startPoint x: 1086, startPoint y: 475, endPoint x: 1292, endPoint y: 516, distance: 210.0
click at [1292, 516] on tr "Insert the entry ticket in the yellow slot followed by the CC. There are no unr…" at bounding box center [1135, 556] width 934 height 137
click at [1180, 548] on p at bounding box center [1157, 557] width 143 height 19
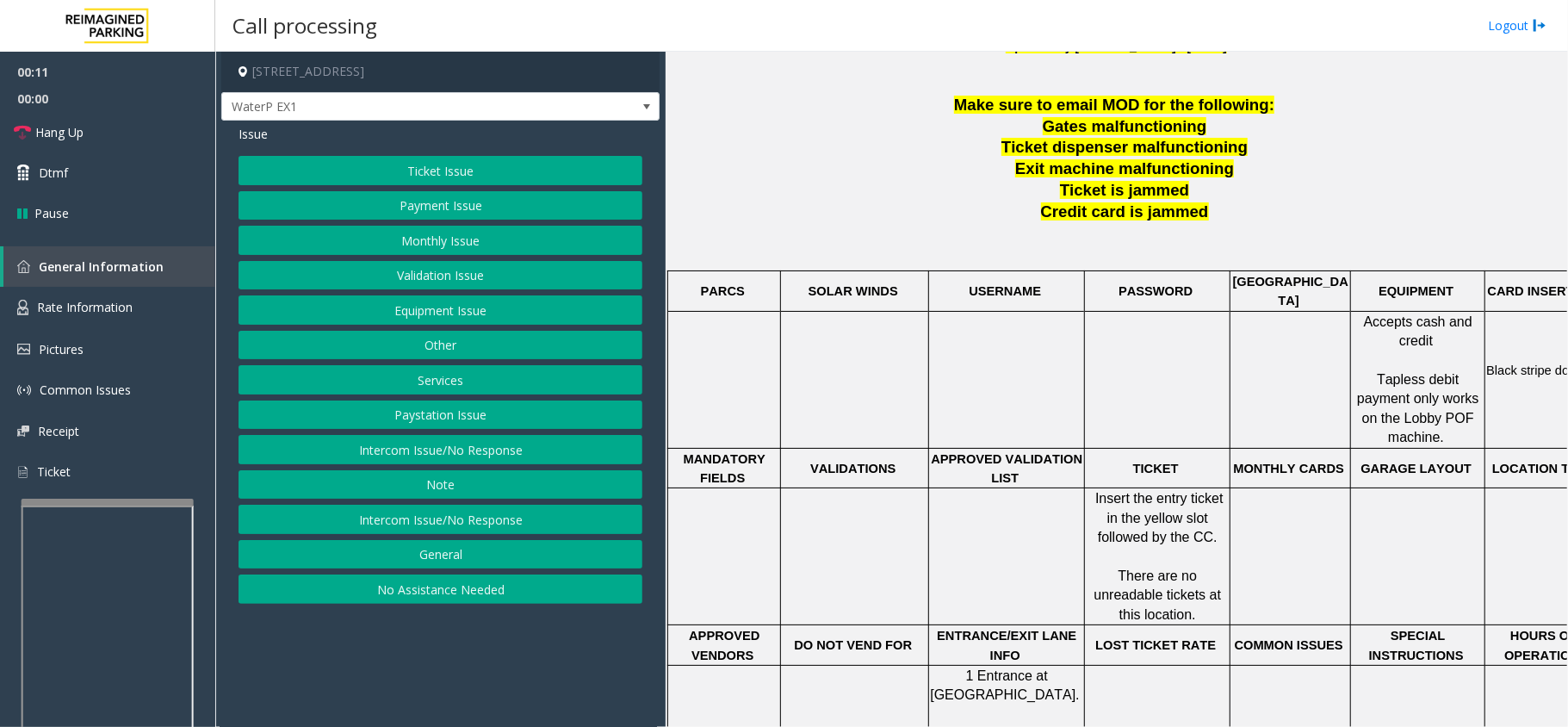
click at [1179, 507] on span "Insert the entry ticket in the yellow slot followed by the CC." at bounding box center [1161, 517] width 132 height 53
click at [1168, 568] on span "There are no unreadable tickets at this location." at bounding box center [1160, 595] width 131 height 53
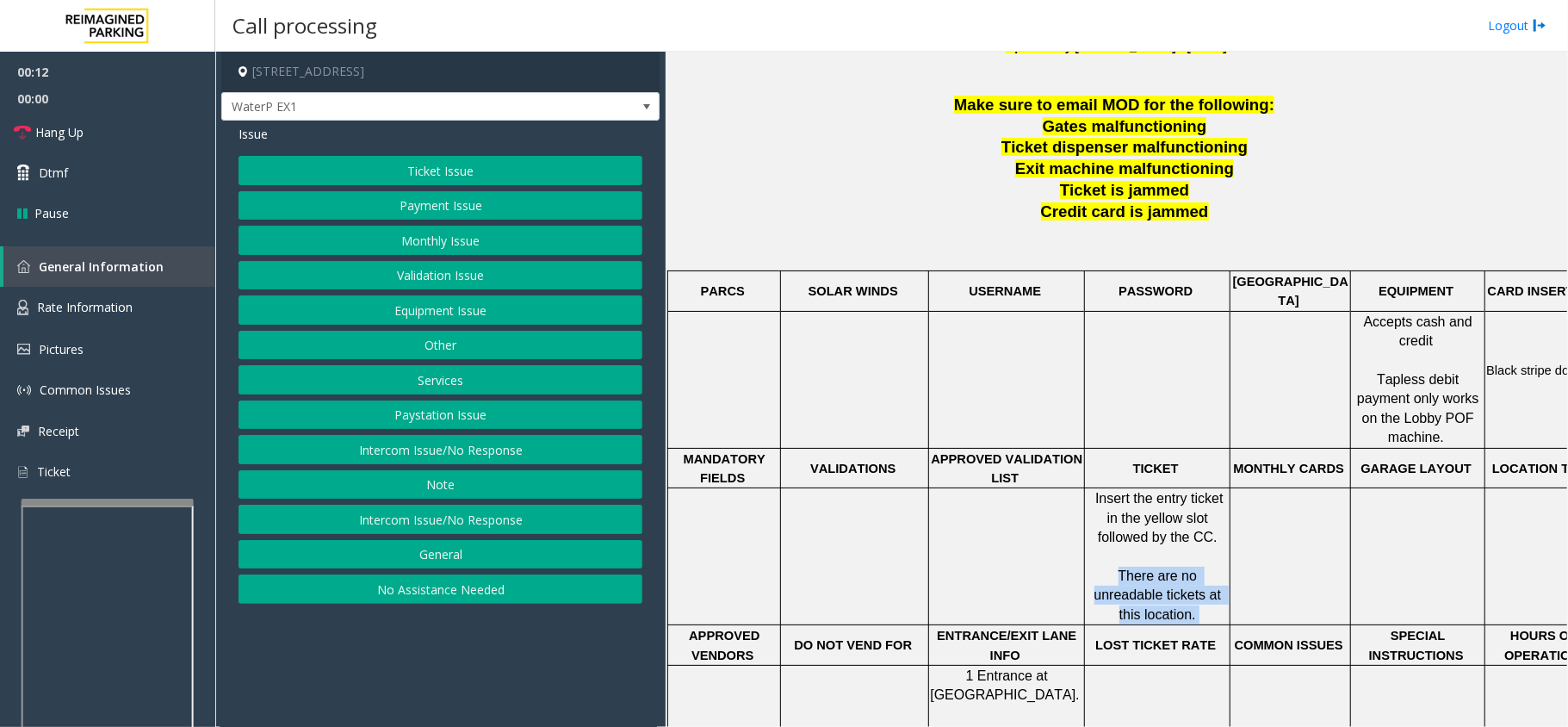
click at [1168, 568] on span "There are no unreadable tickets at this location." at bounding box center [1160, 595] width 131 height 53
click at [1148, 491] on span "Insert the entry ticket in the yellow slot followed by the CC." at bounding box center [1161, 517] width 132 height 53
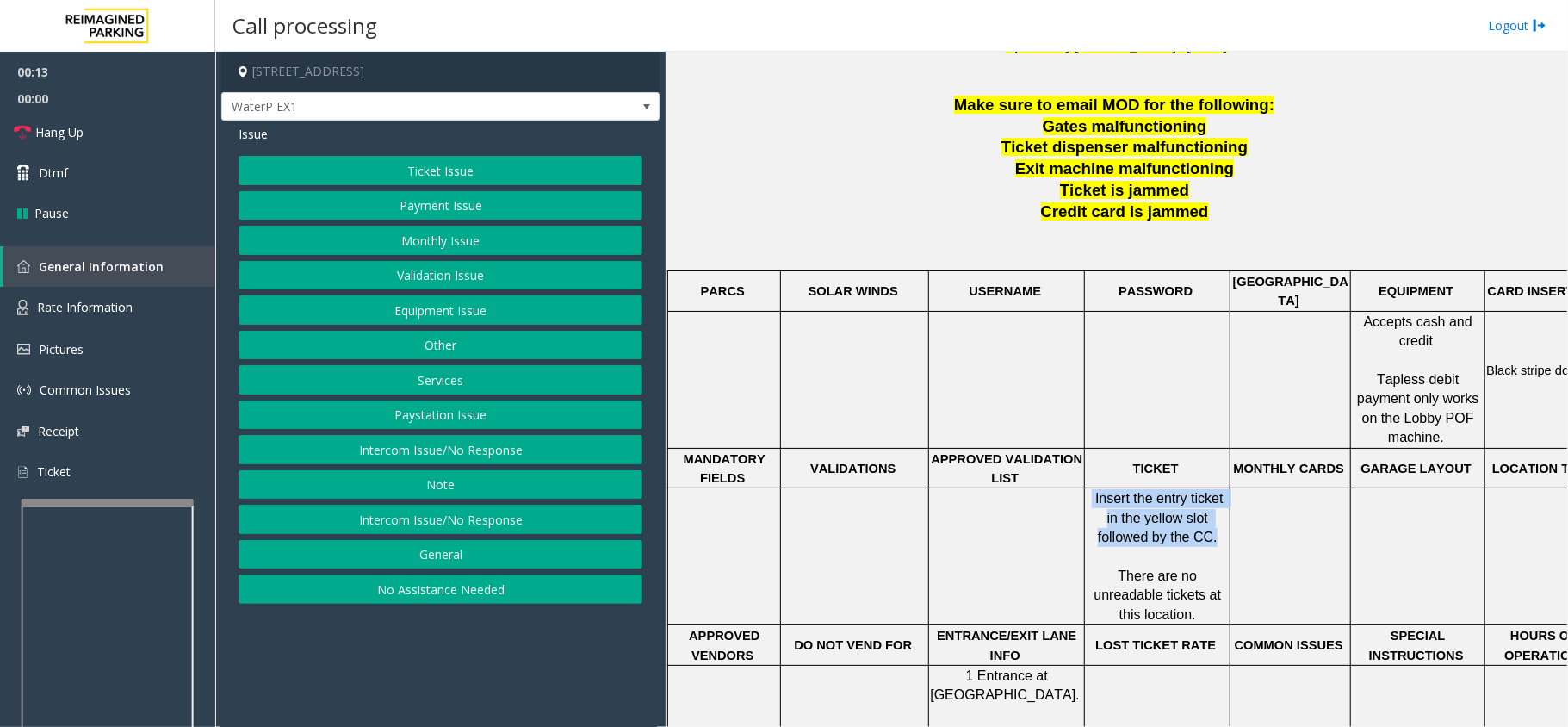
click at [1148, 491] on span "Insert the entry ticket in the yellow slot followed by the CC." at bounding box center [1161, 517] width 132 height 53
click at [397, 228] on button "Monthly Issue" at bounding box center [440, 240] width 404 height 30
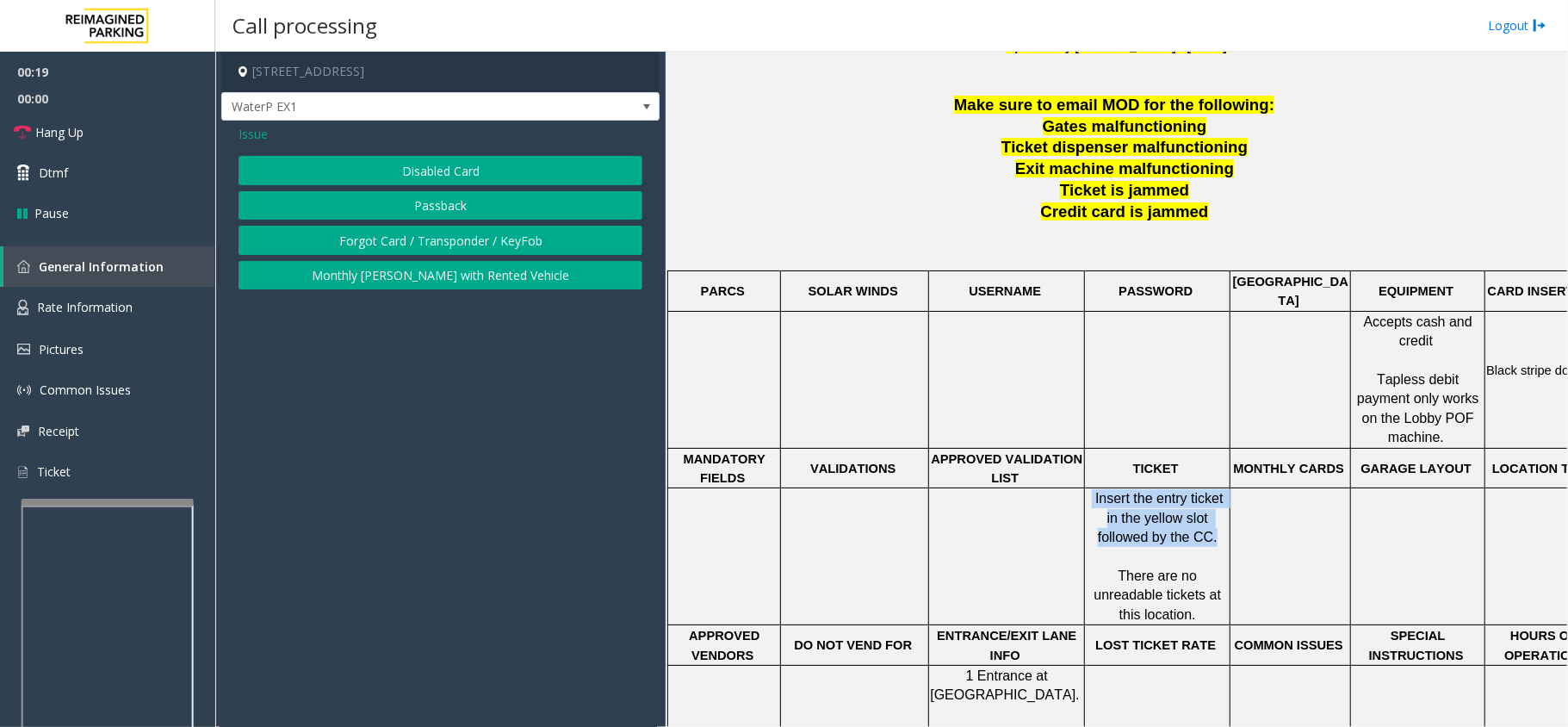
click at [388, 169] on button "Disabled Card" at bounding box center [440, 171] width 404 height 30
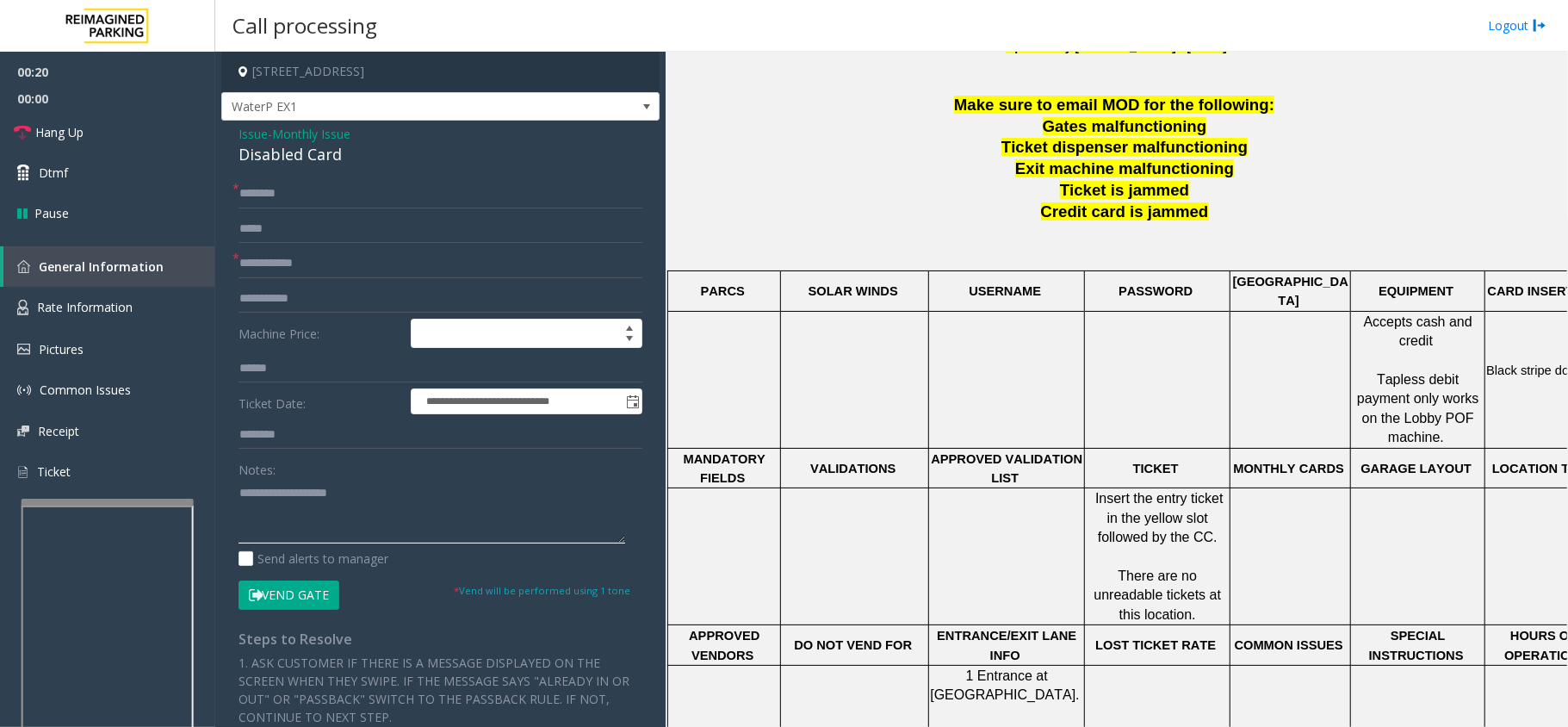
paste textarea "**********"
drag, startPoint x: 421, startPoint y: 495, endPoint x: 373, endPoint y: 506, distance: 49.2
paste textarea "**********"
click at [336, 494] on textarea at bounding box center [432, 511] width 387 height 65
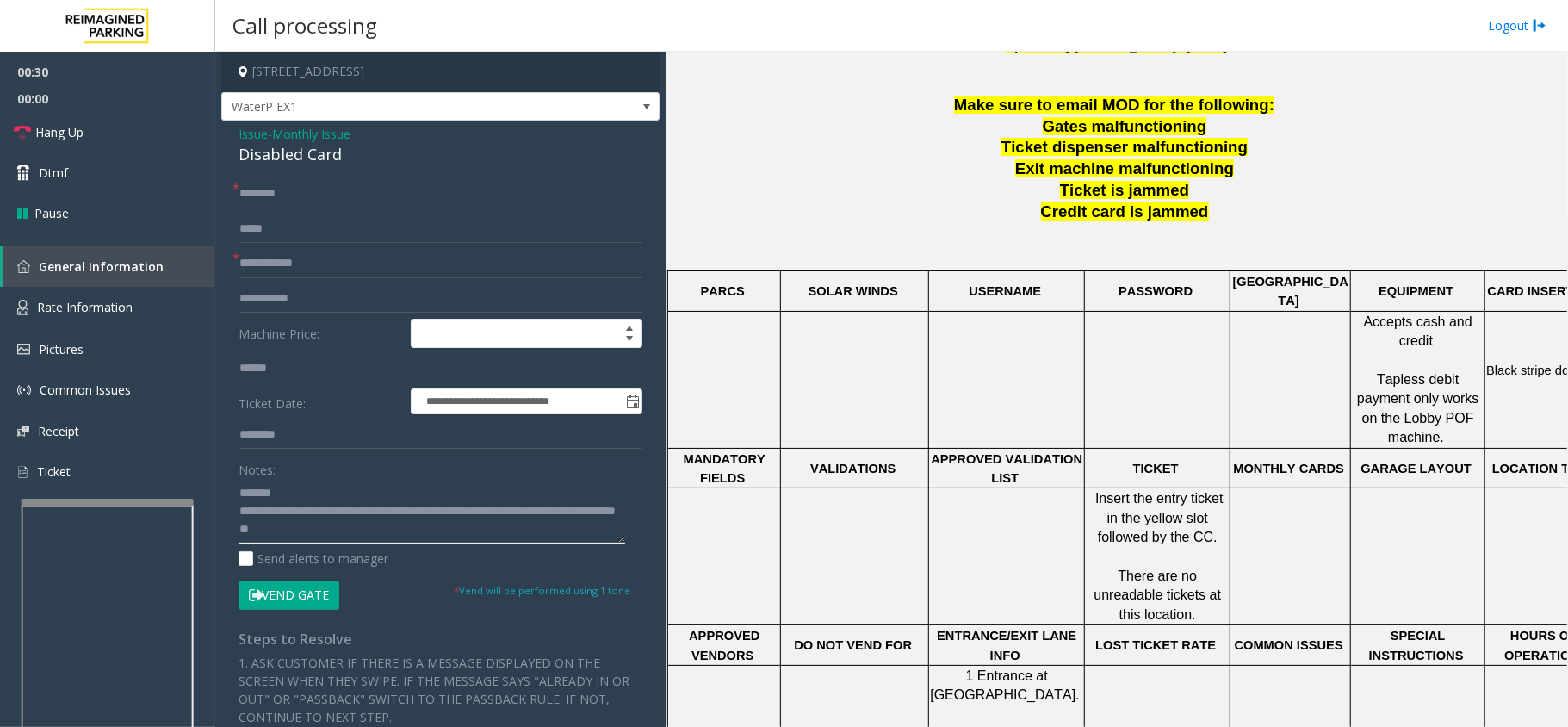
type textarea "**********"
drag, startPoint x: 254, startPoint y: 131, endPoint x: 271, endPoint y: 151, distance: 26.2
click at [255, 138] on span "Issue" at bounding box center [253, 133] width 30 height 18
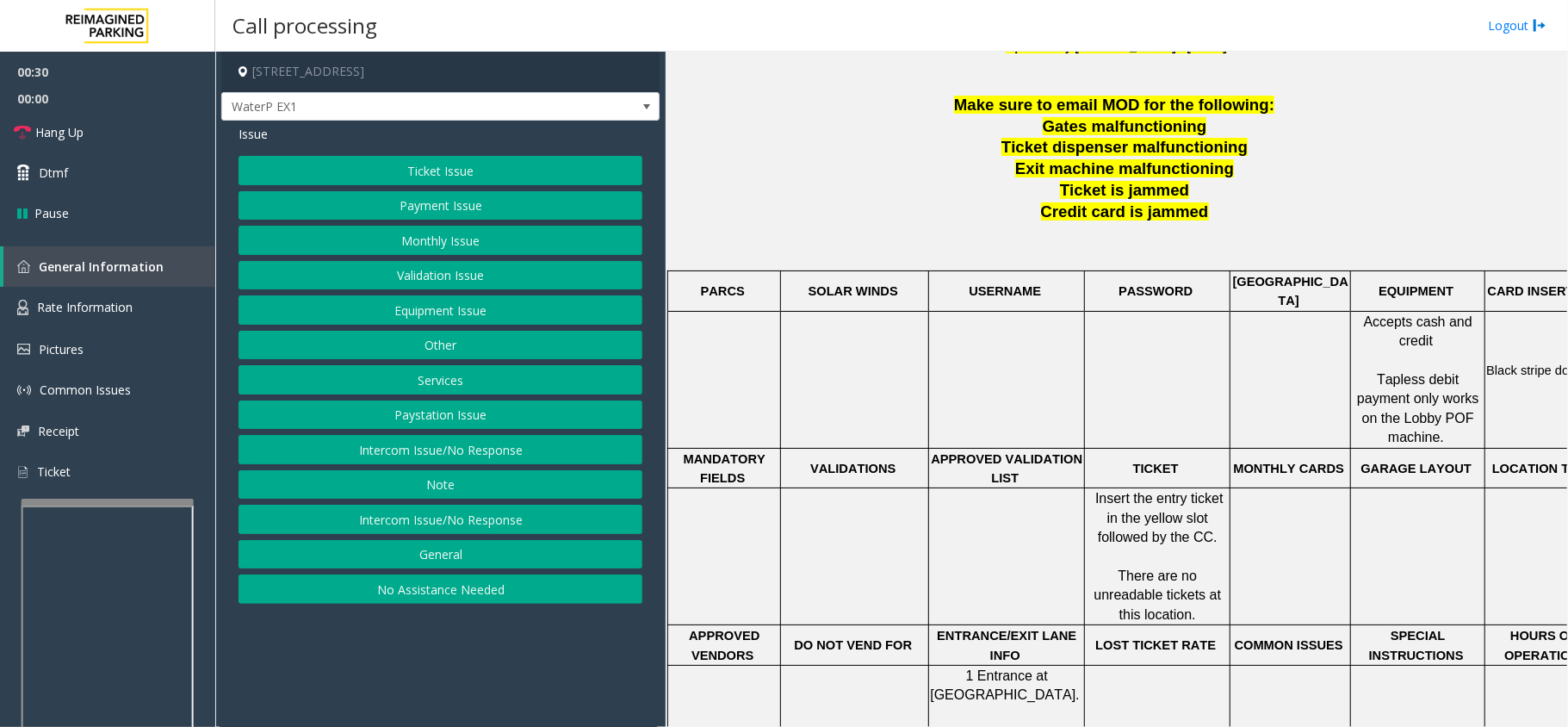
click at [404, 325] on button "Equipment Issue" at bounding box center [440, 310] width 404 height 30
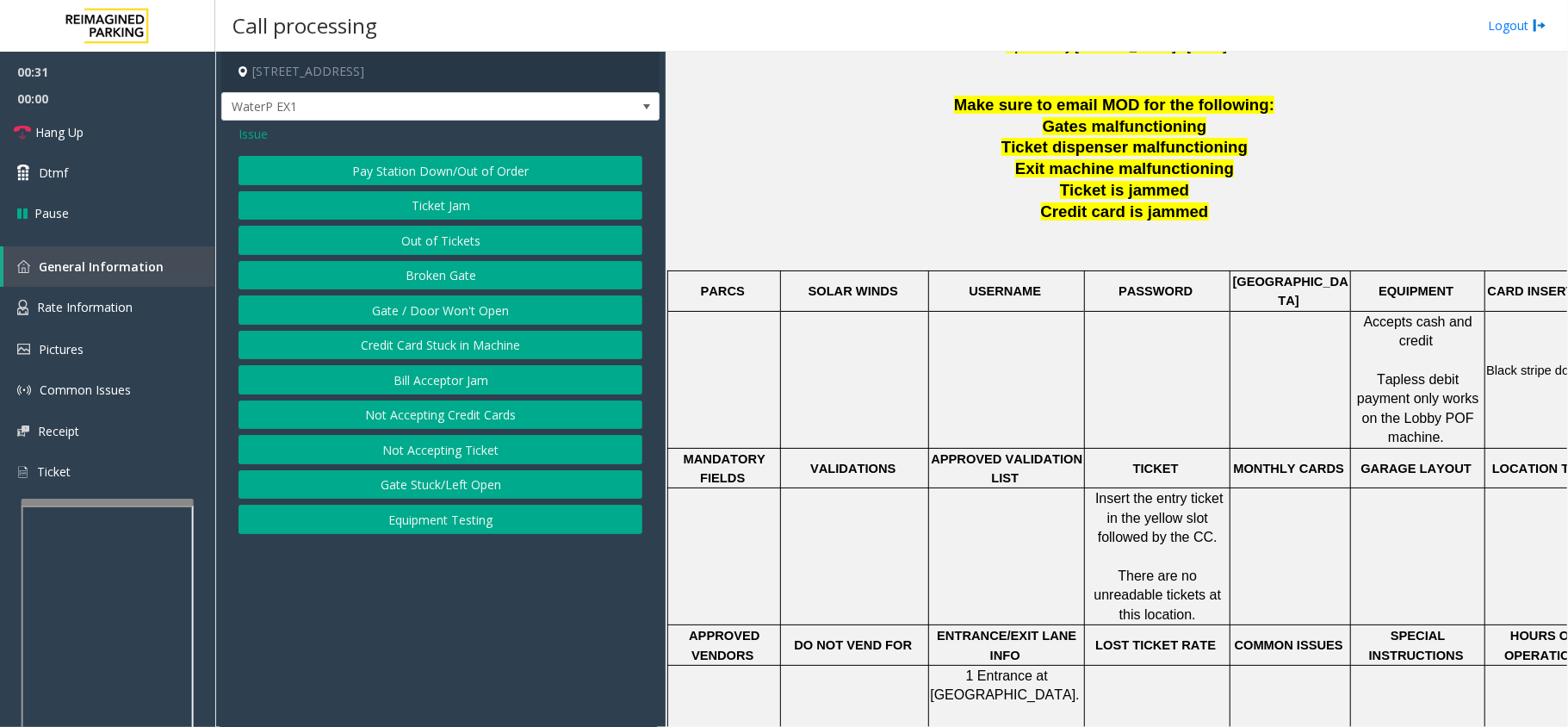
click at [404, 322] on button "Gate / Door Won't Open" at bounding box center [440, 310] width 404 height 30
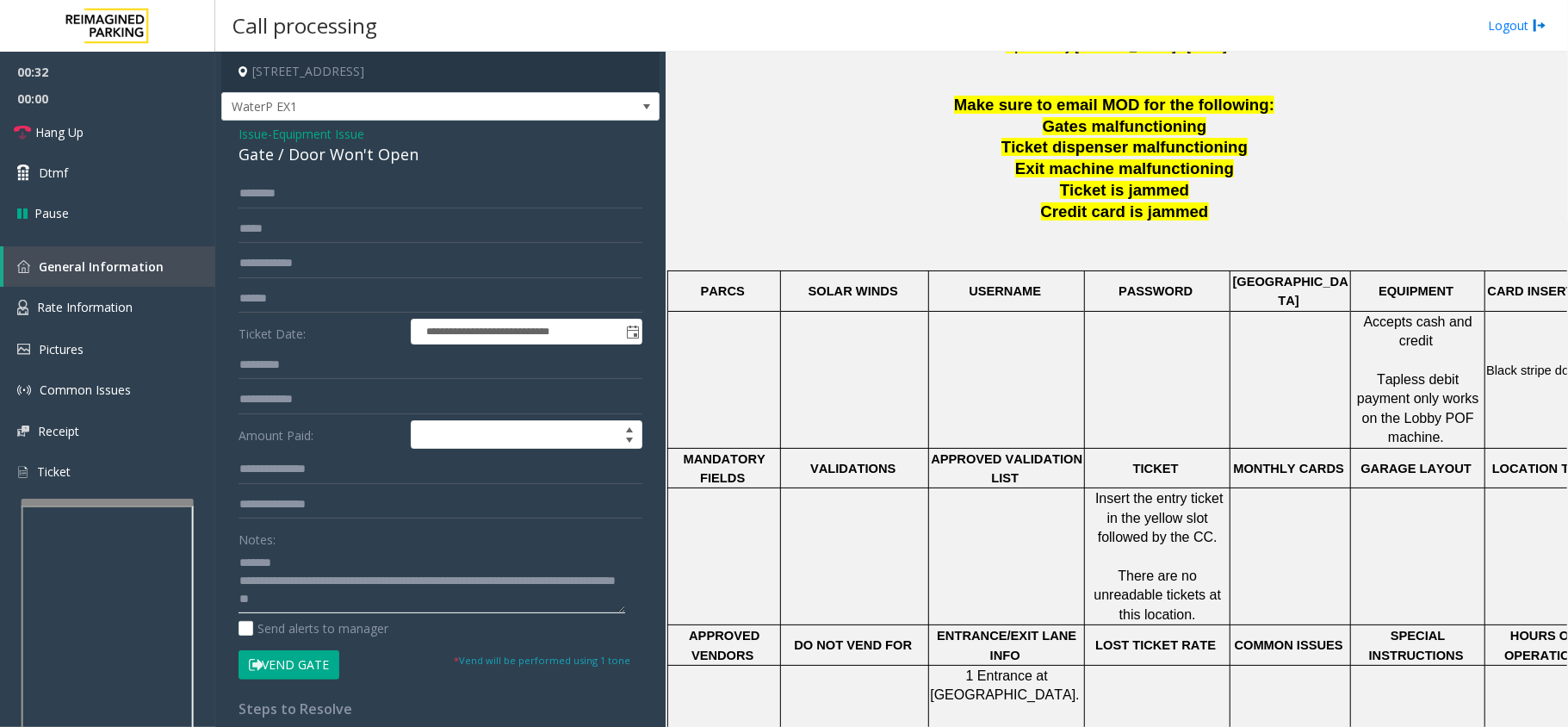
click at [339, 558] on textarea at bounding box center [432, 581] width 387 height 65
click at [254, 135] on span "Issue" at bounding box center [253, 133] width 30 height 18
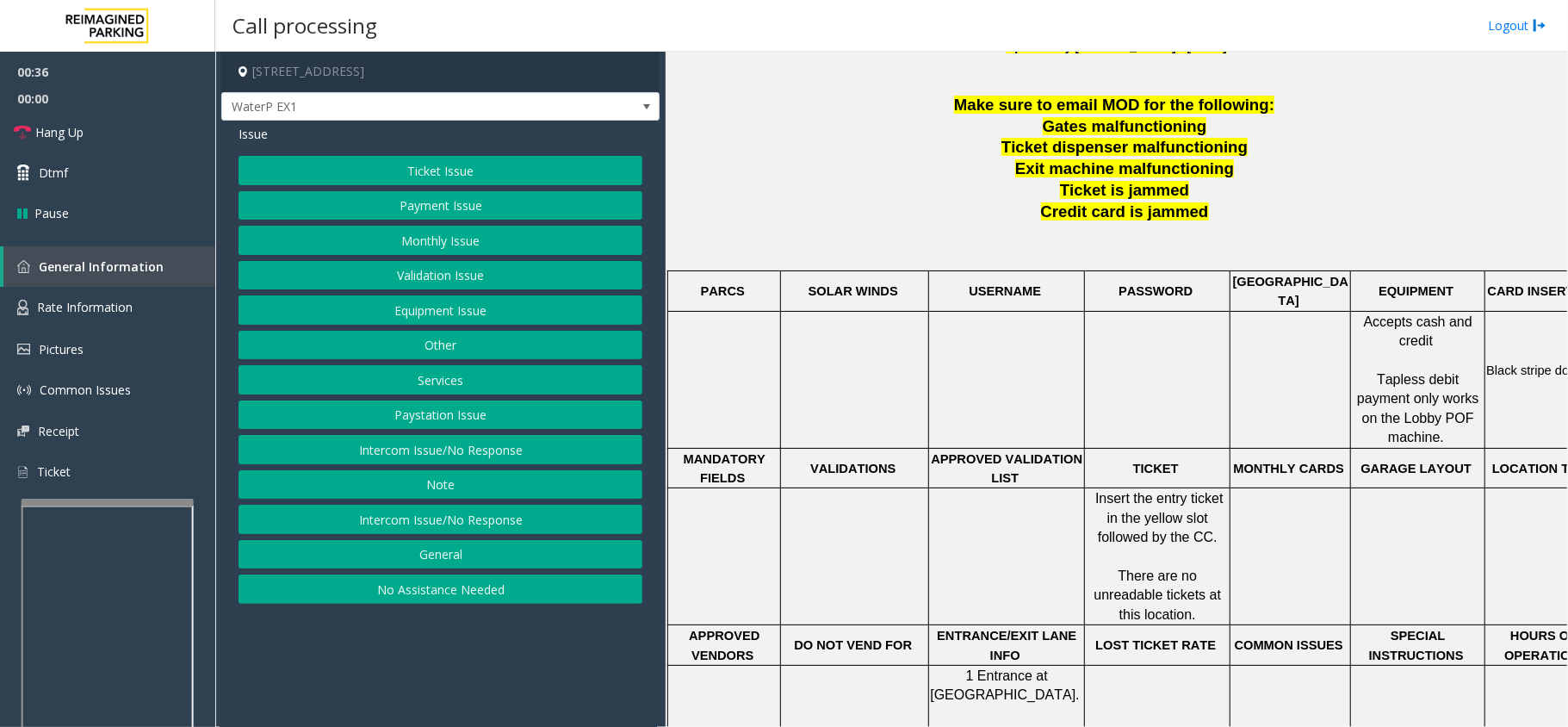
click at [390, 181] on button "Ticket Issue" at bounding box center [440, 171] width 404 height 30
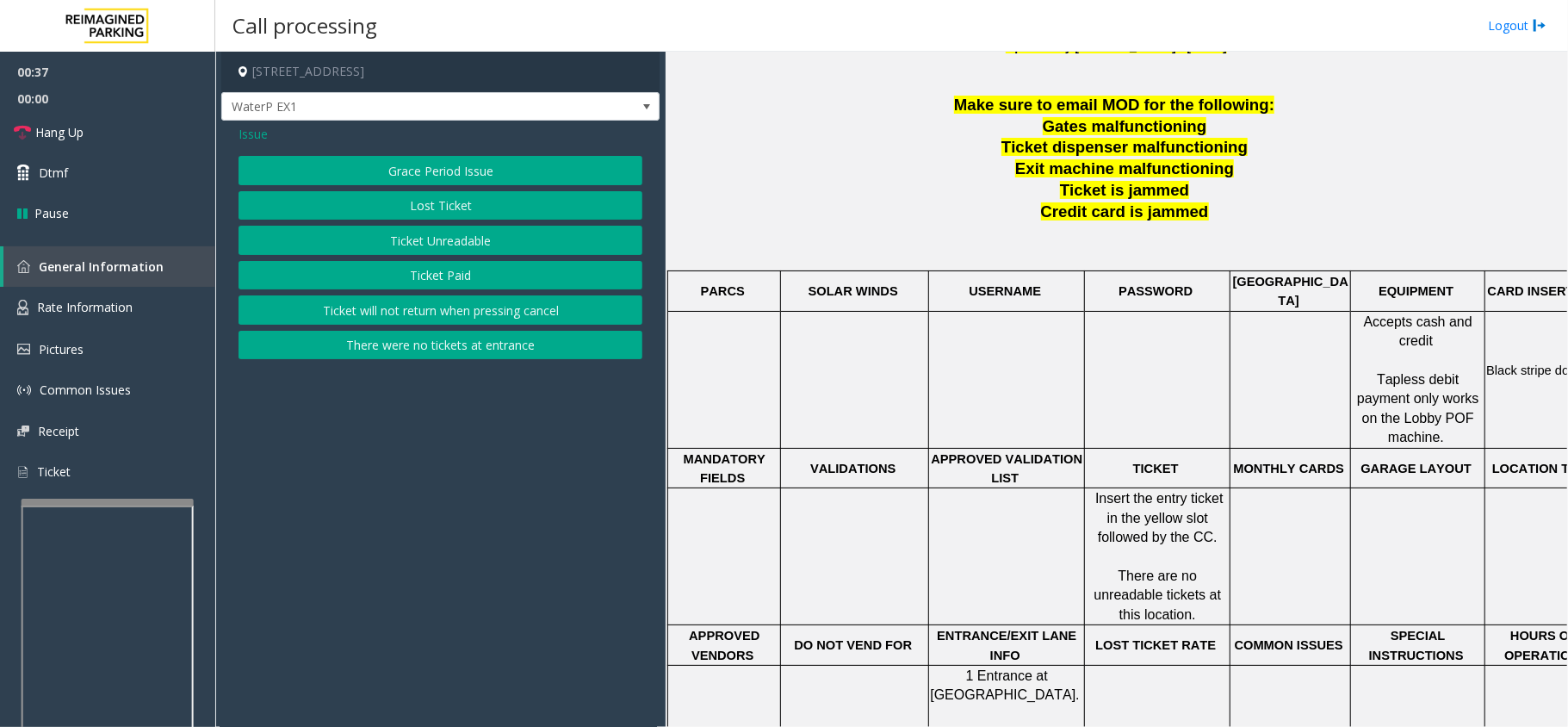
click at [442, 271] on button "Ticket Paid" at bounding box center [440, 275] width 404 height 30
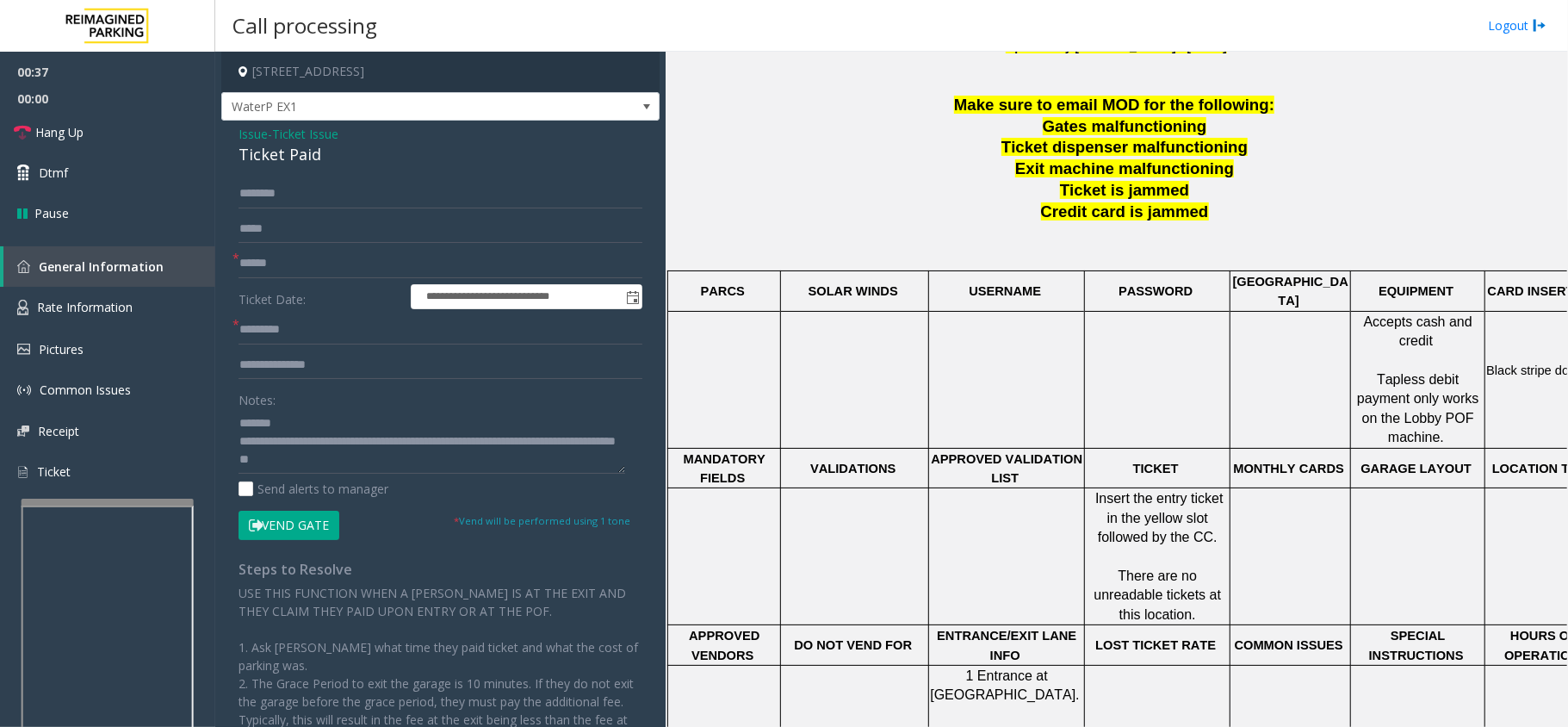
click at [242, 145] on div "Ticket Paid" at bounding box center [440, 154] width 404 height 23
click at [267, 148] on div "Ticket Paid" at bounding box center [440, 154] width 404 height 23
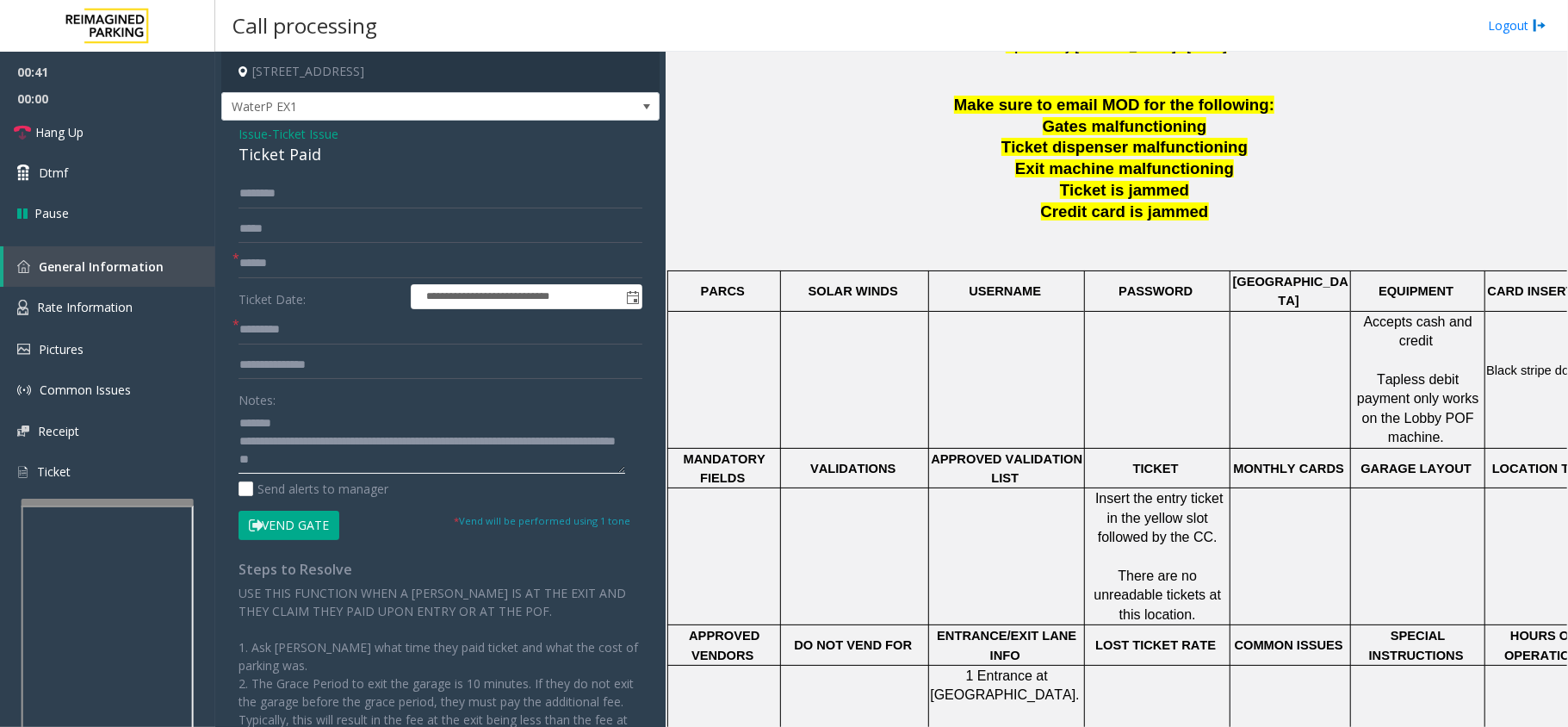
click at [314, 416] on textarea at bounding box center [432, 441] width 387 height 65
paste textarea "**********"
type textarea "**********"
click at [300, 335] on input "text" at bounding box center [440, 330] width 404 height 30
type input "**"
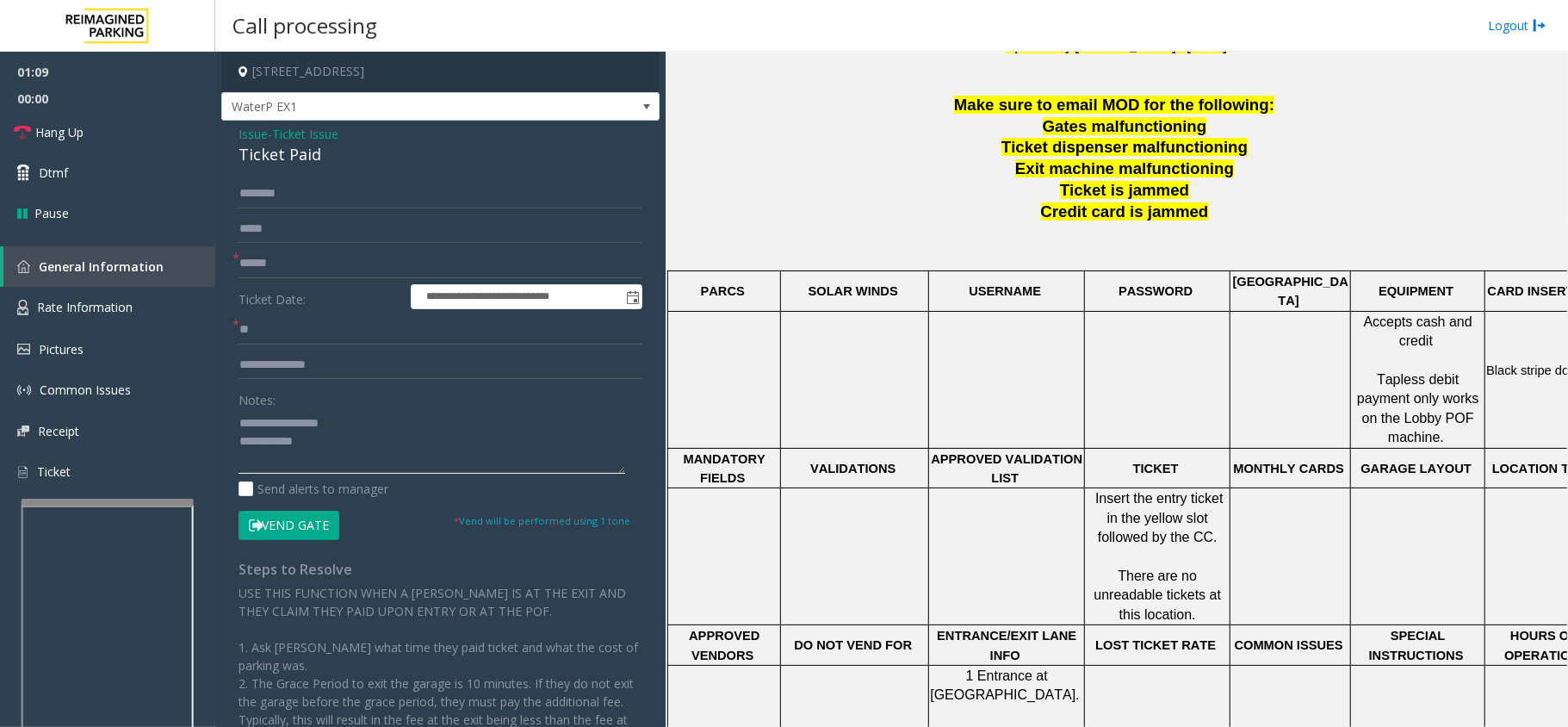
click at [296, 463] on textarea at bounding box center [432, 441] width 387 height 65
click at [324, 456] on textarea at bounding box center [432, 441] width 387 height 65
drag, startPoint x: 317, startPoint y: 435, endPoint x: 555, endPoint y: 483, distance: 242.8
click at [555, 483] on div "Notes: Send alerts to manager" at bounding box center [440, 441] width 404 height 112
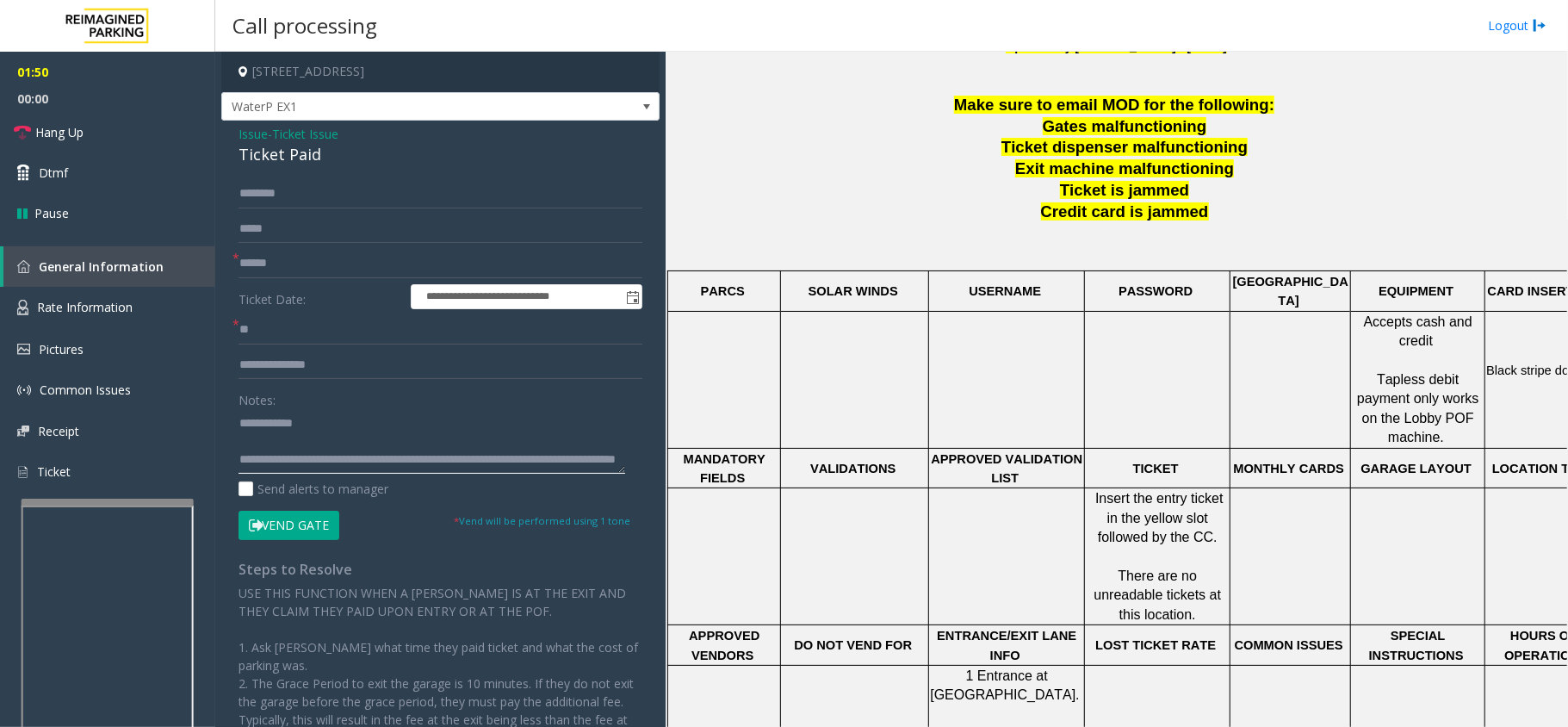
scroll to position [0, 0]
click at [337, 456] on textarea at bounding box center [432, 441] width 387 height 65
click at [350, 254] on input "text" at bounding box center [440, 263] width 404 height 30
click at [287, 451] on textarea at bounding box center [432, 441] width 387 height 65
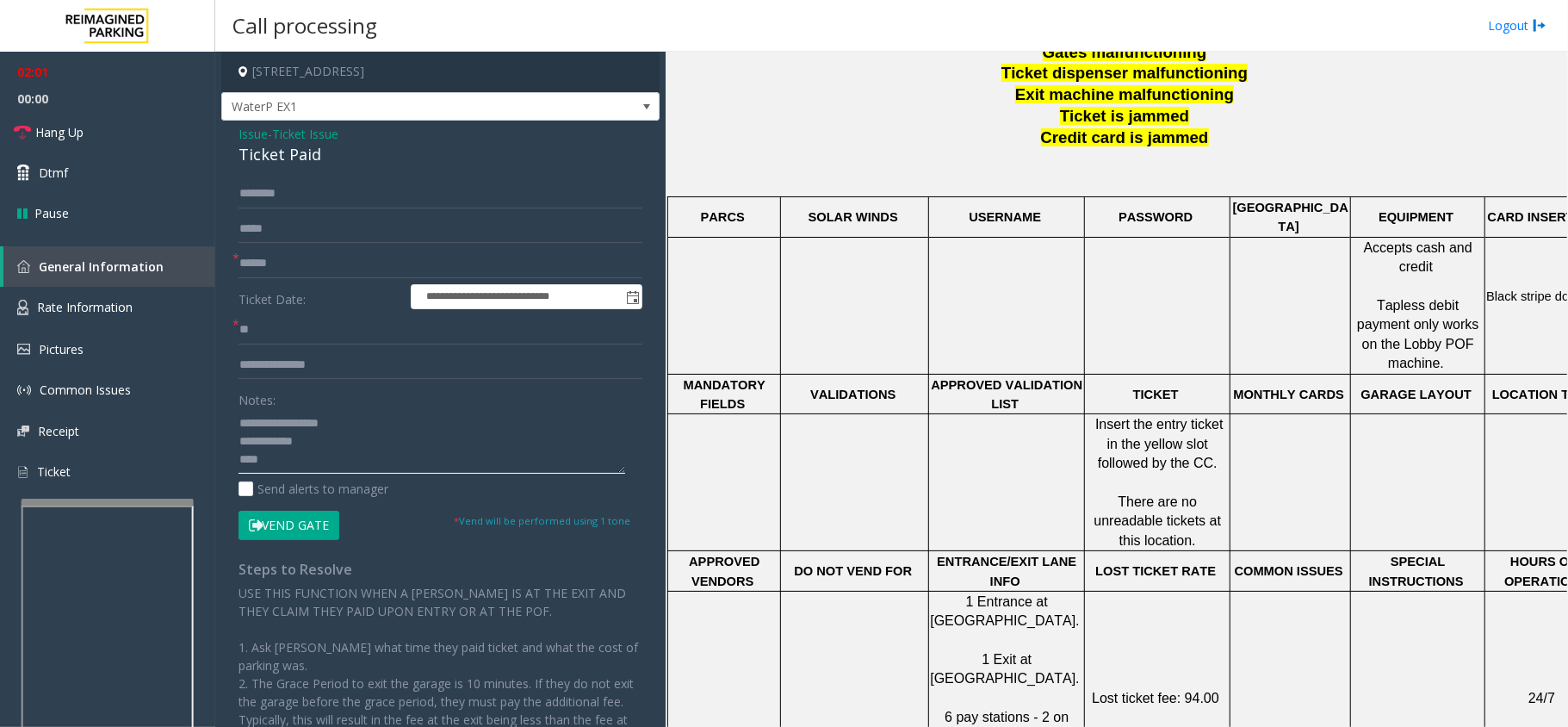
scroll to position [803, 0]
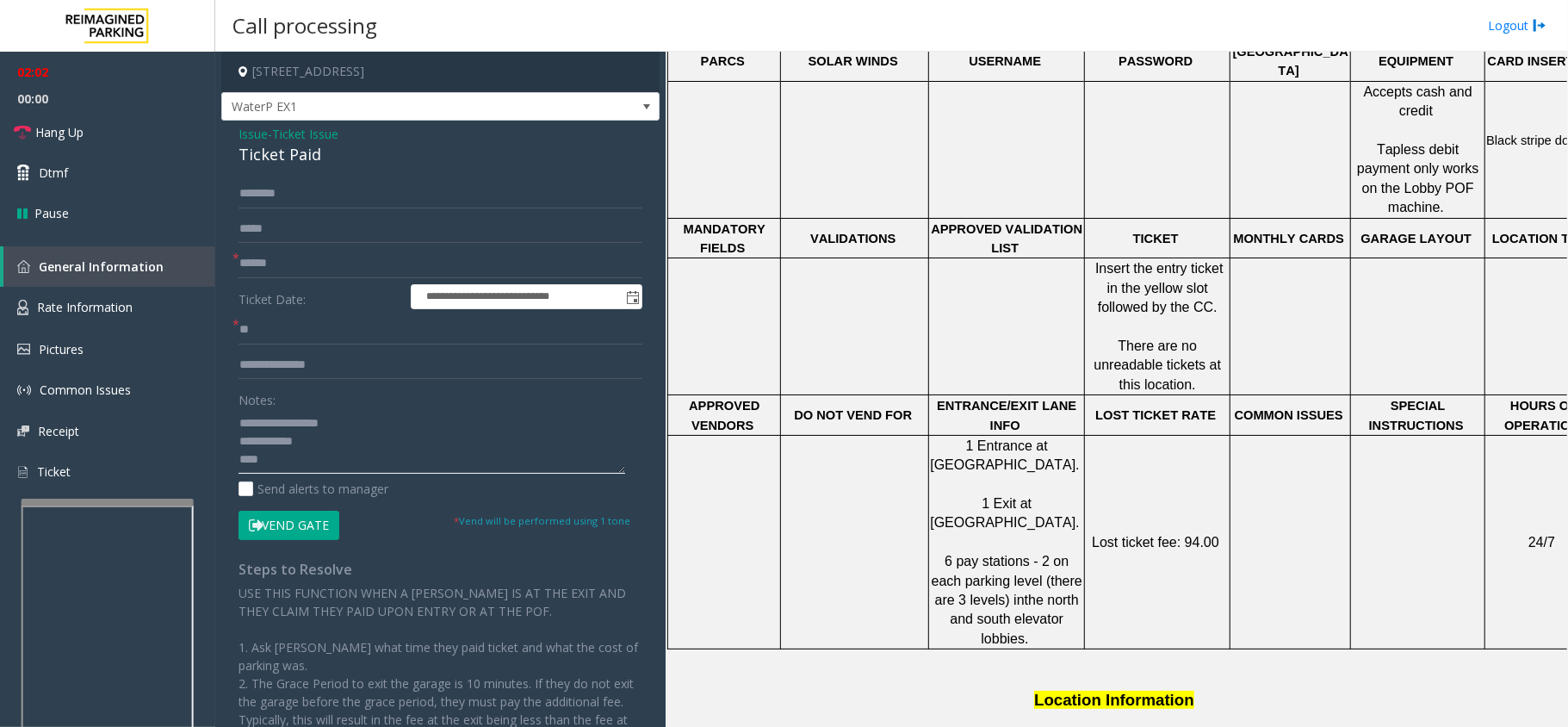
type textarea "**********"
click at [301, 264] on input "text" at bounding box center [440, 263] width 404 height 30
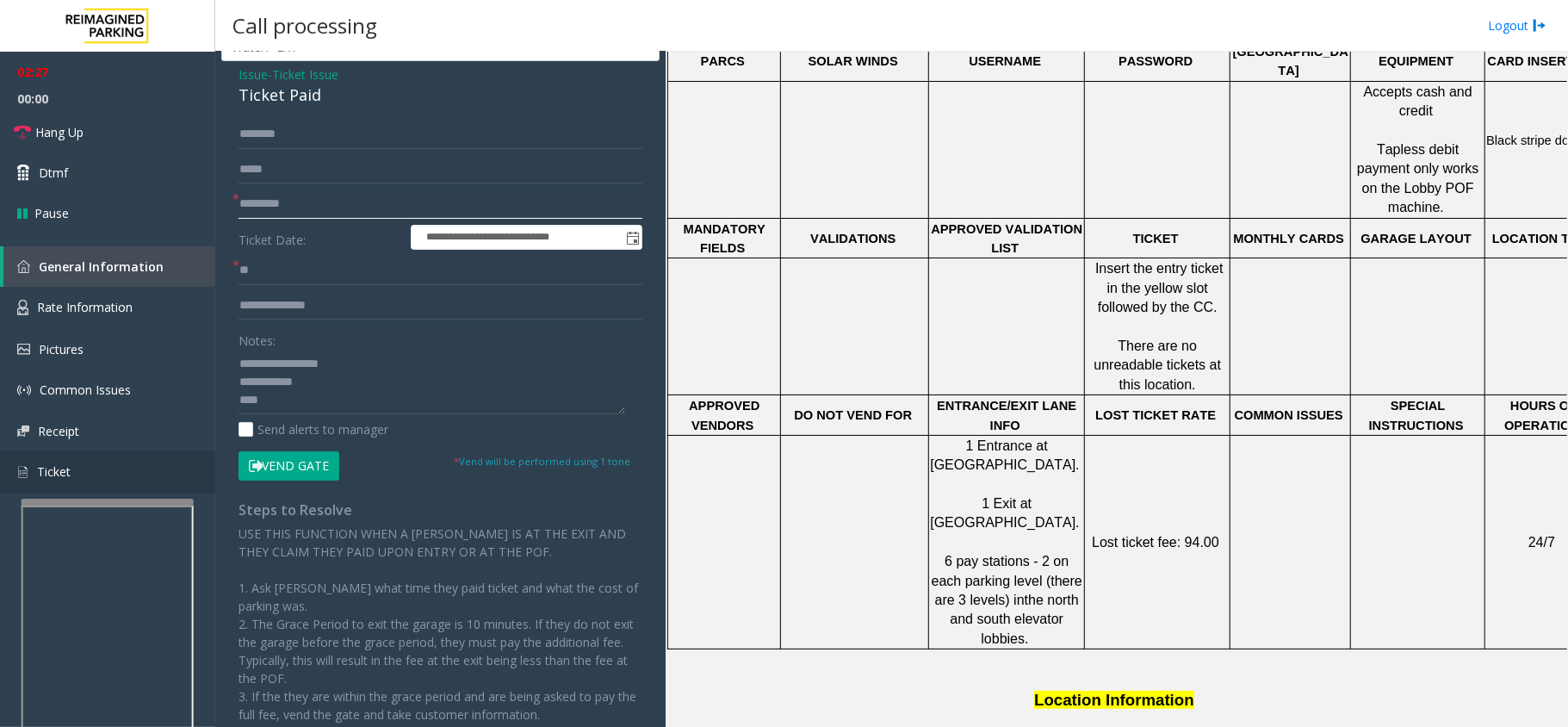
scroll to position [114, 0]
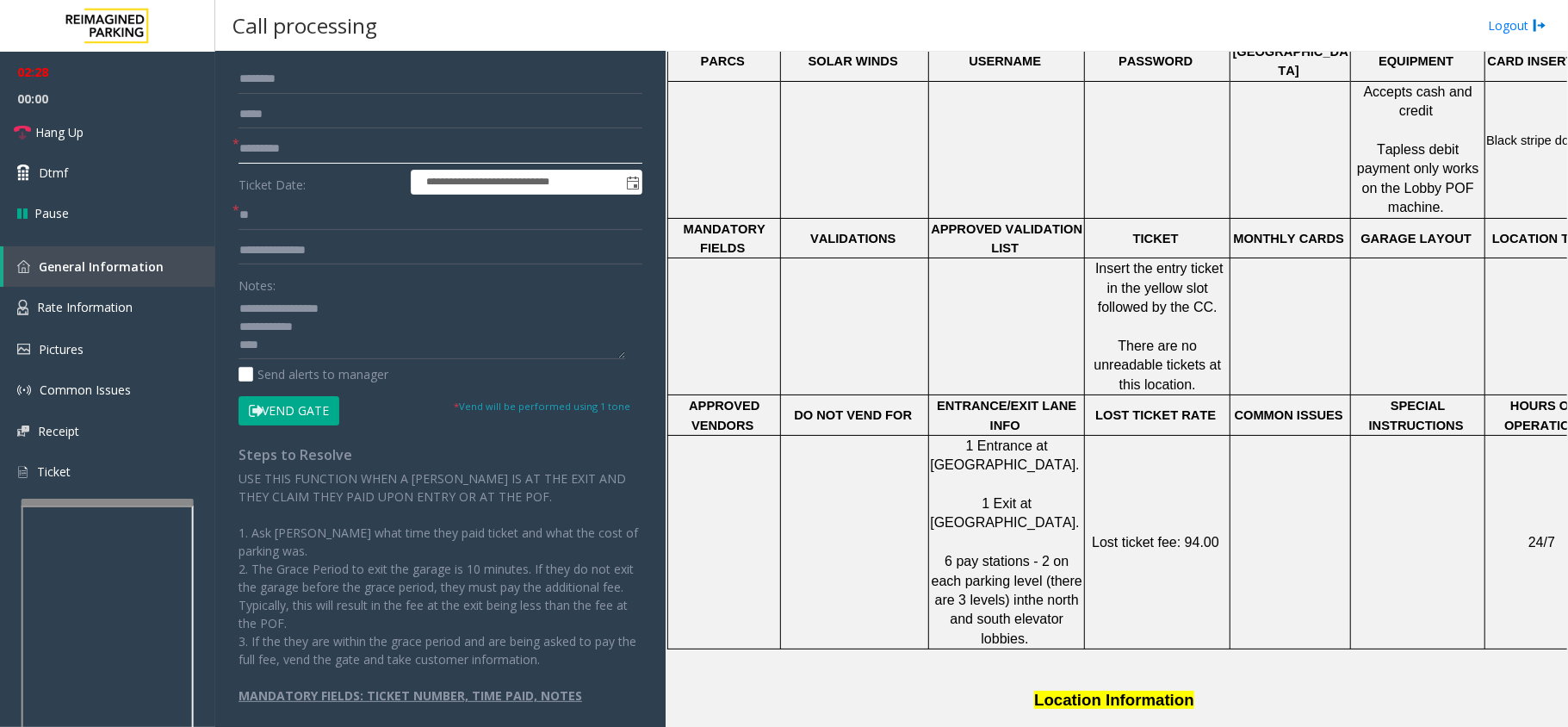
type input "*********"
drag, startPoint x: 299, startPoint y: 404, endPoint x: 264, endPoint y: 379, distance: 43.0
click at [299, 404] on button "Vend Gate" at bounding box center [289, 411] width 101 height 30
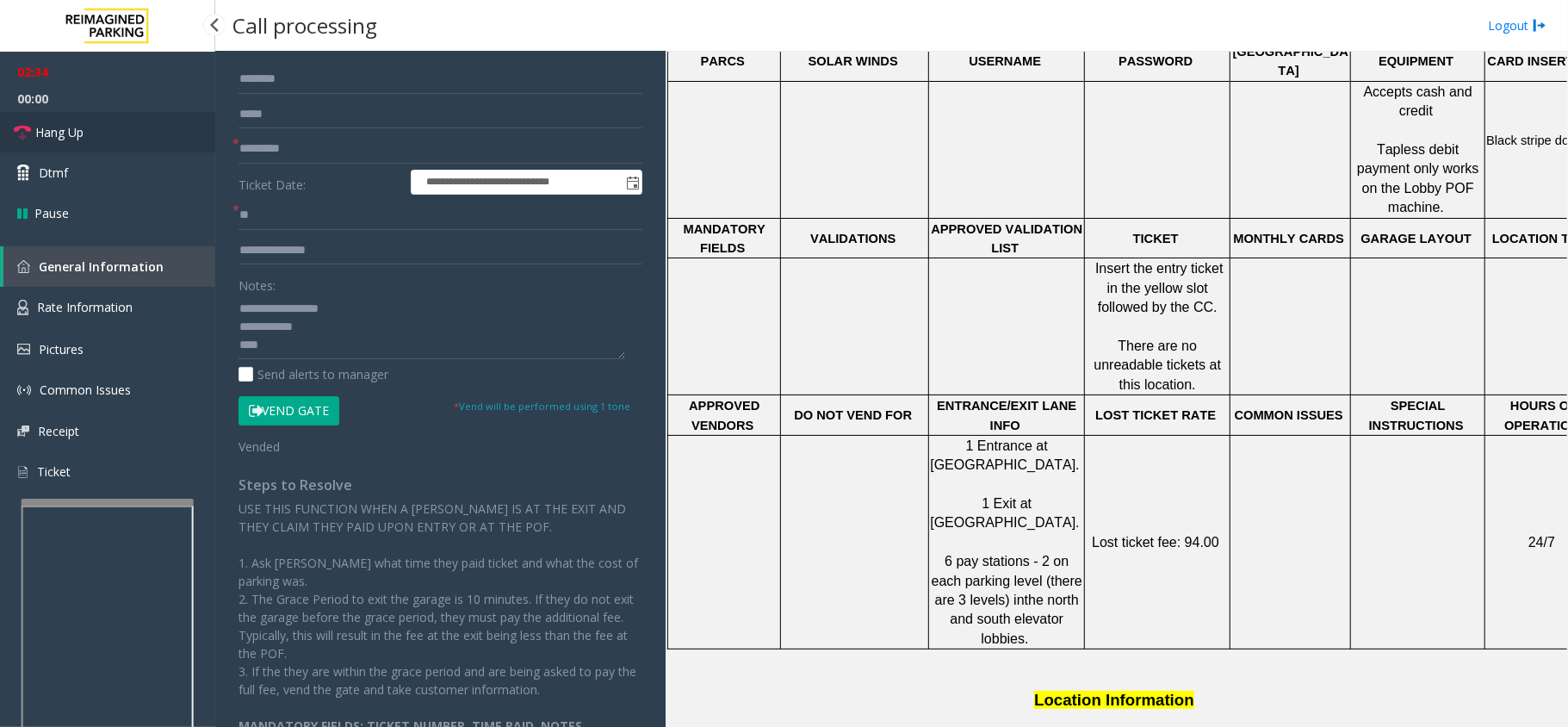
click at [132, 126] on link "Hang Up" at bounding box center [108, 131] width 215 height 40
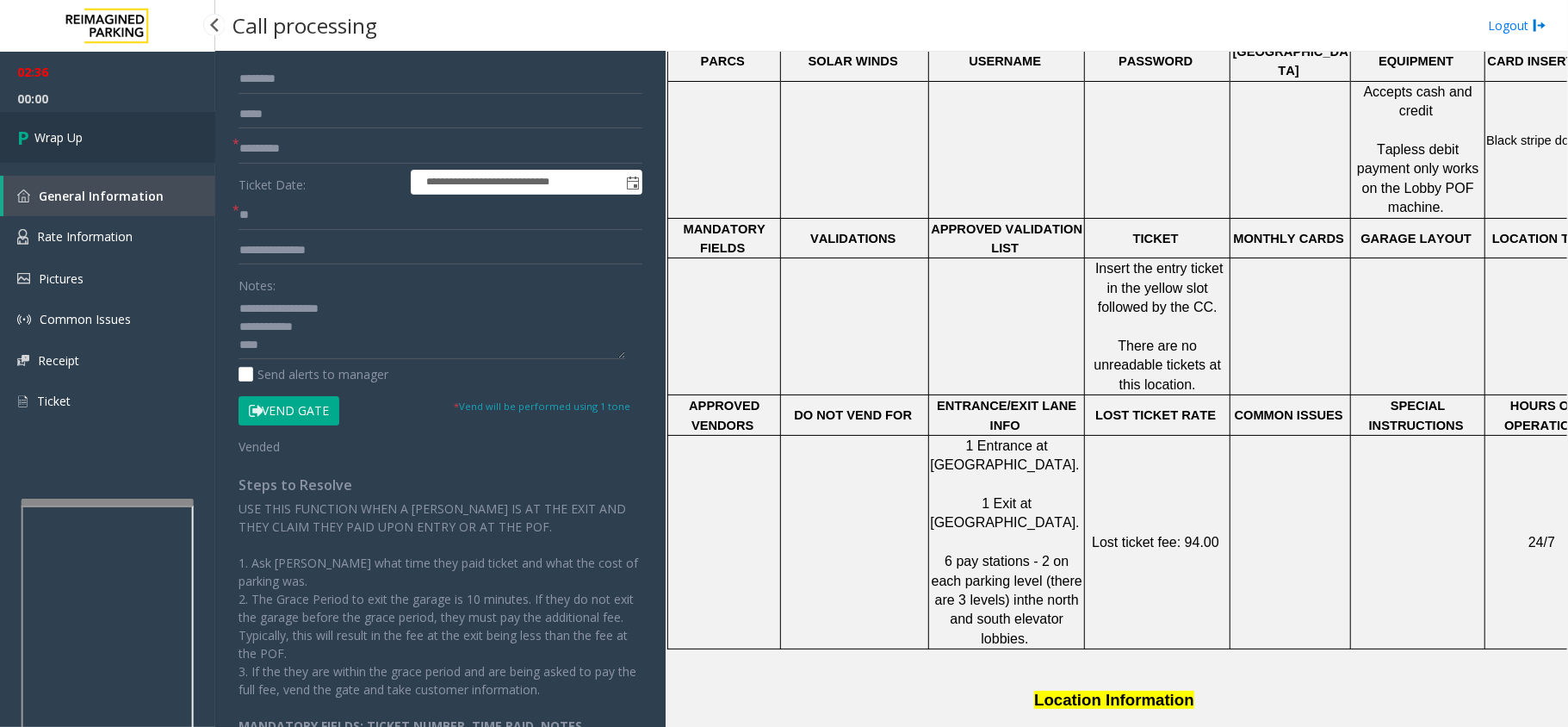
click at [132, 126] on link "Wrap Up" at bounding box center [108, 136] width 215 height 50
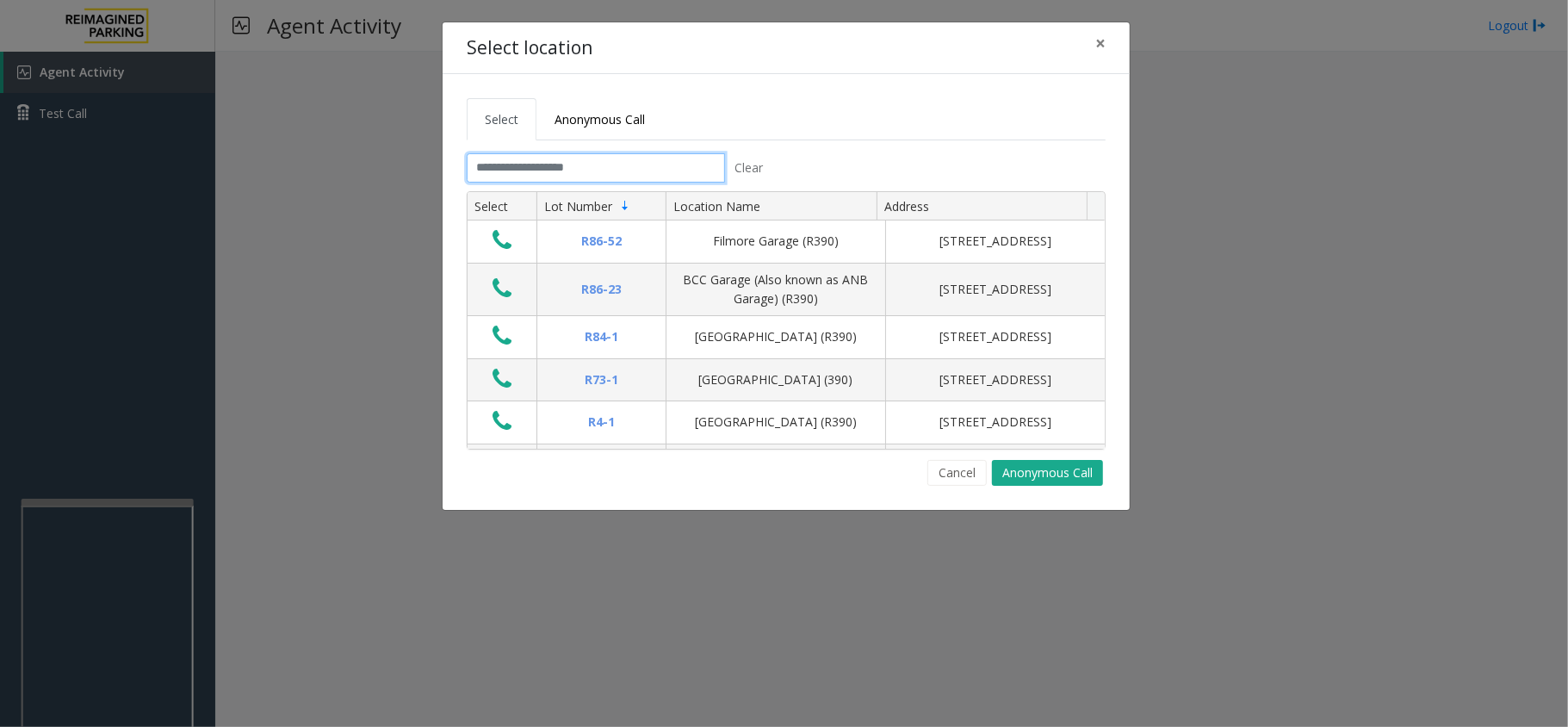
click at [611, 169] on input "text" at bounding box center [596, 168] width 258 height 30
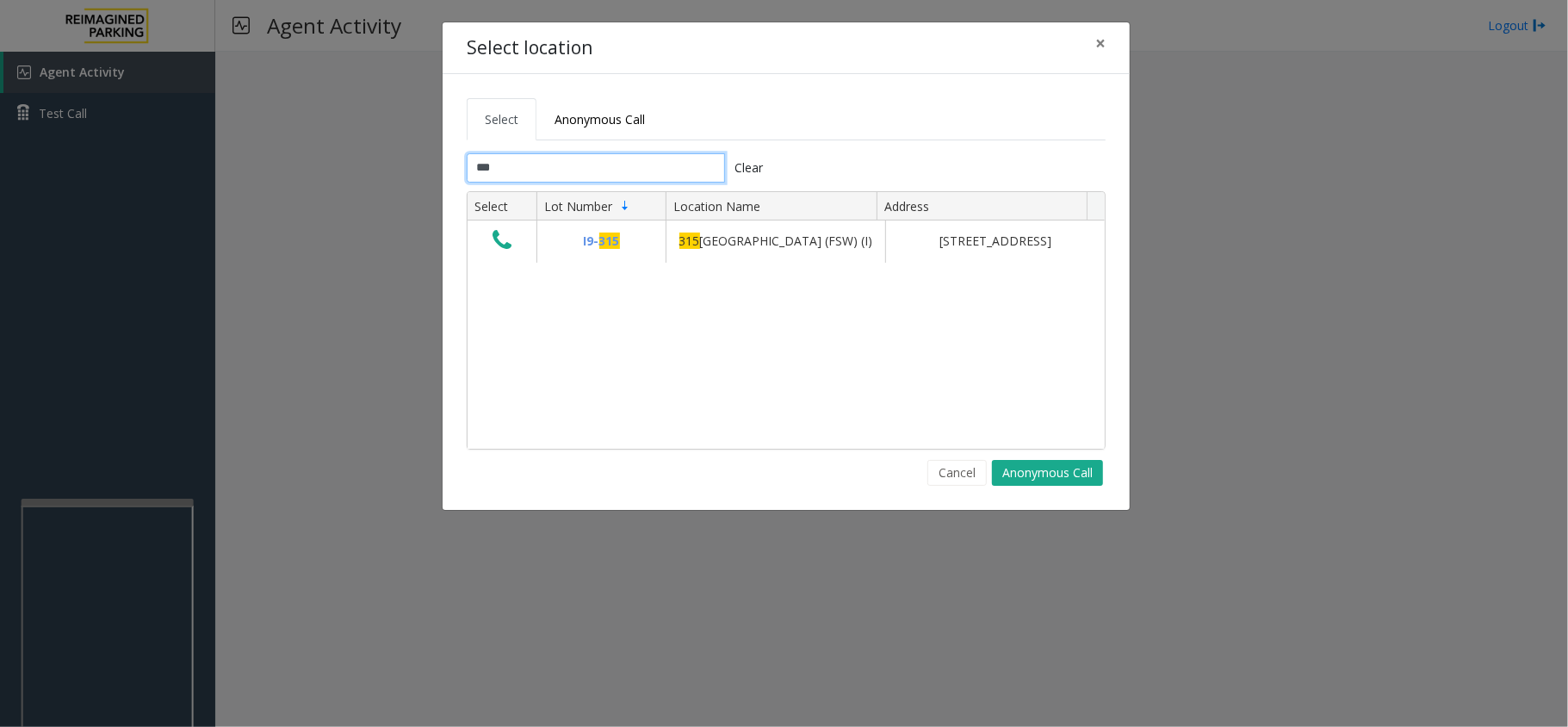
type input "***"
click at [524, 180] on input "***" at bounding box center [596, 168] width 258 height 30
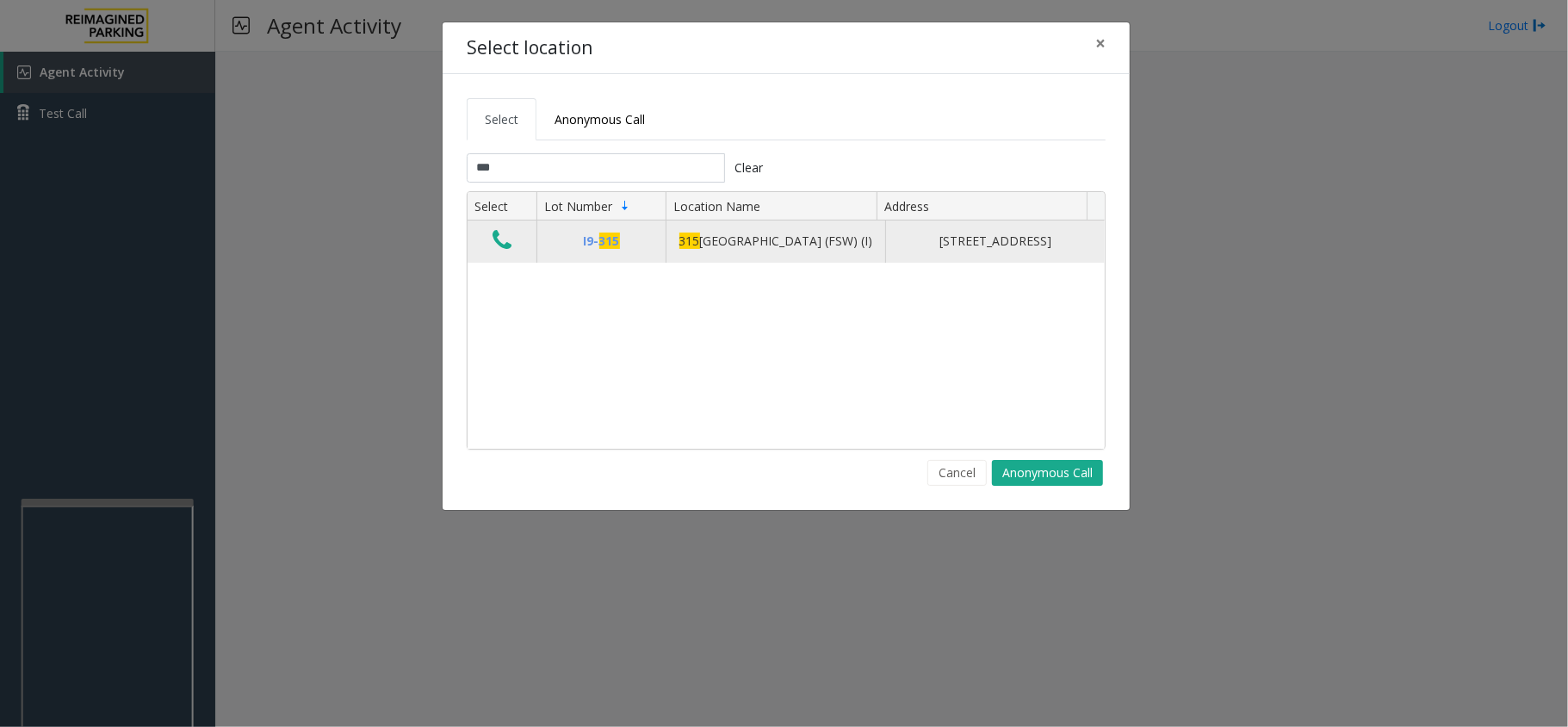
click at [525, 250] on td "Data table" at bounding box center [502, 240] width 69 height 41
click at [507, 252] on icon "Data table" at bounding box center [502, 239] width 19 height 24
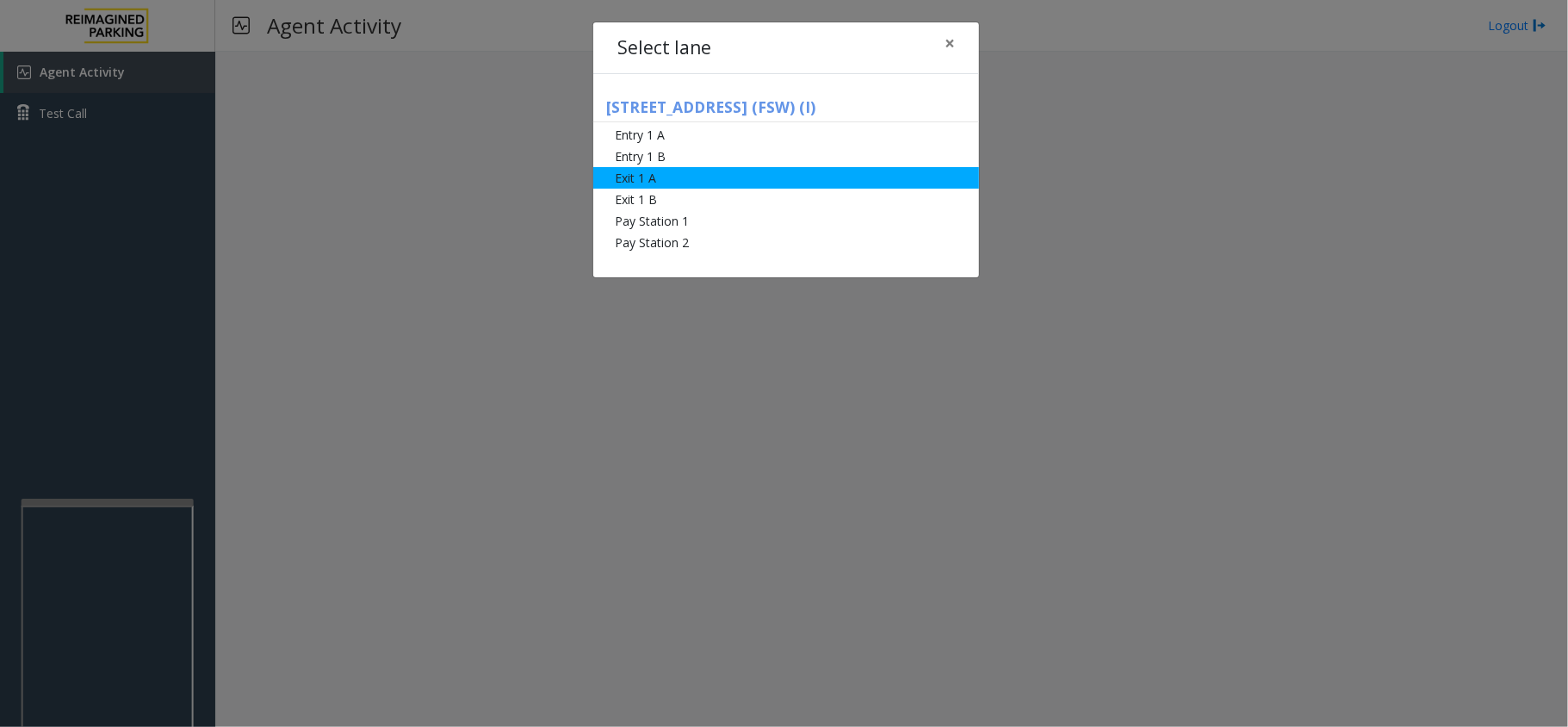
click at [657, 171] on li "Exit 1 A" at bounding box center [786, 177] width 386 height 22
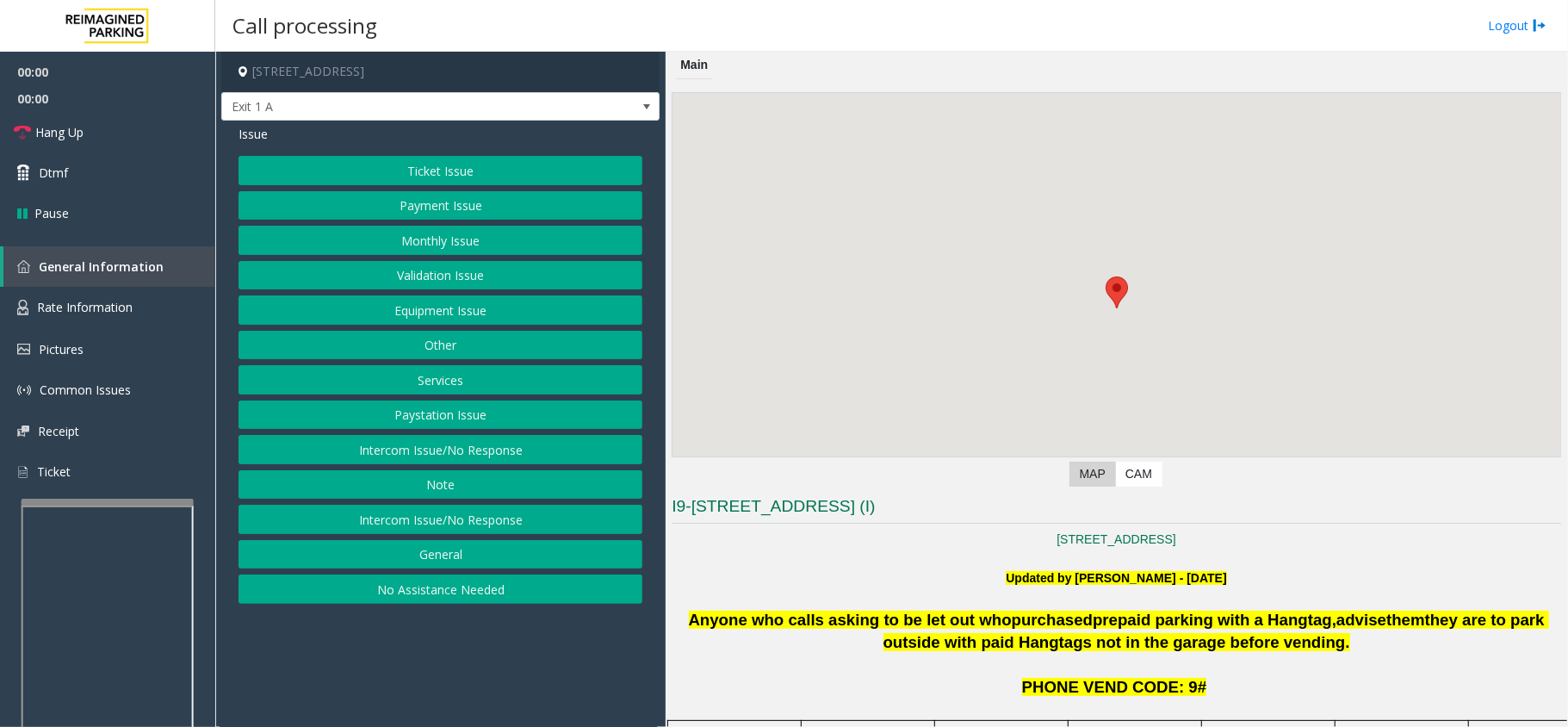
click at [487, 181] on button "Ticket Issue" at bounding box center [440, 171] width 404 height 30
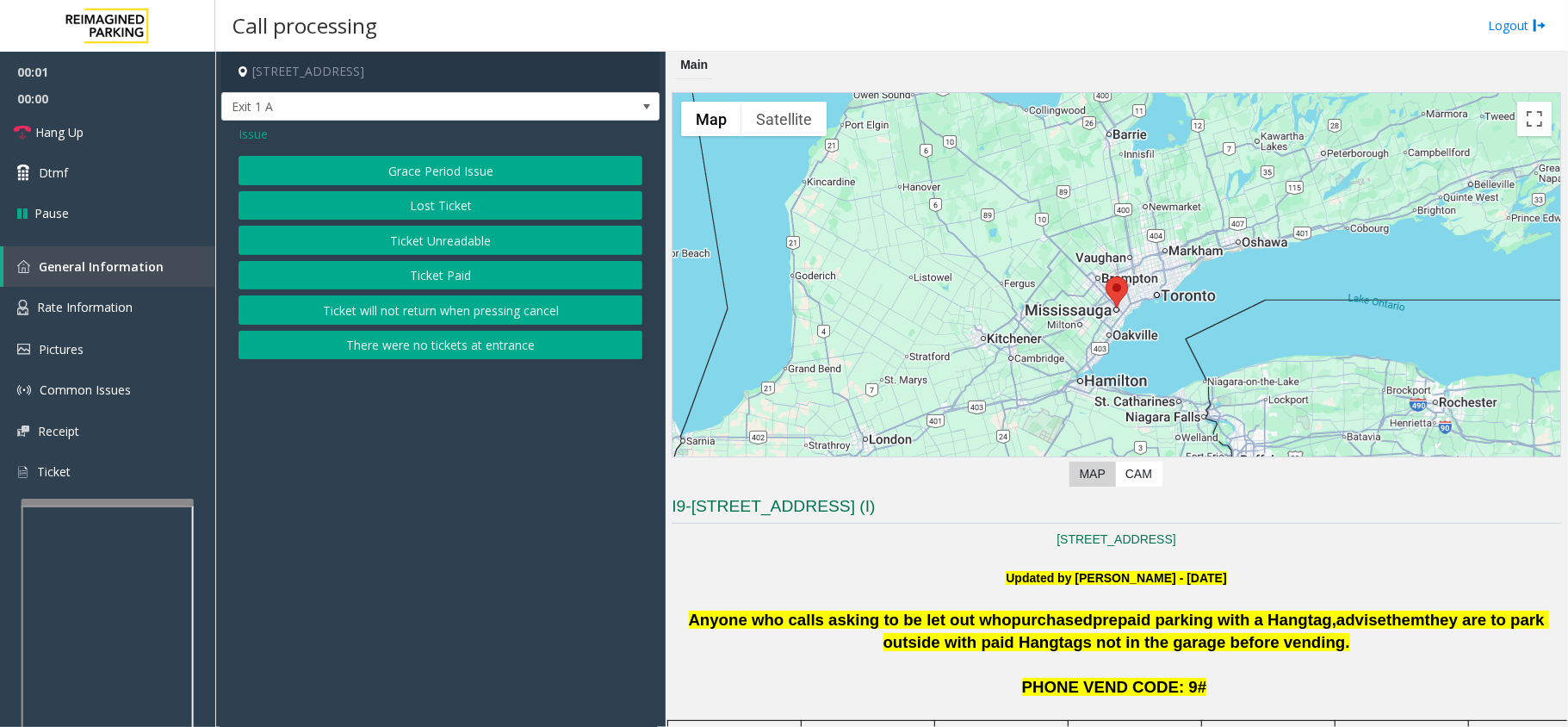
click at [469, 269] on button "Ticket Paid" at bounding box center [440, 275] width 404 height 30
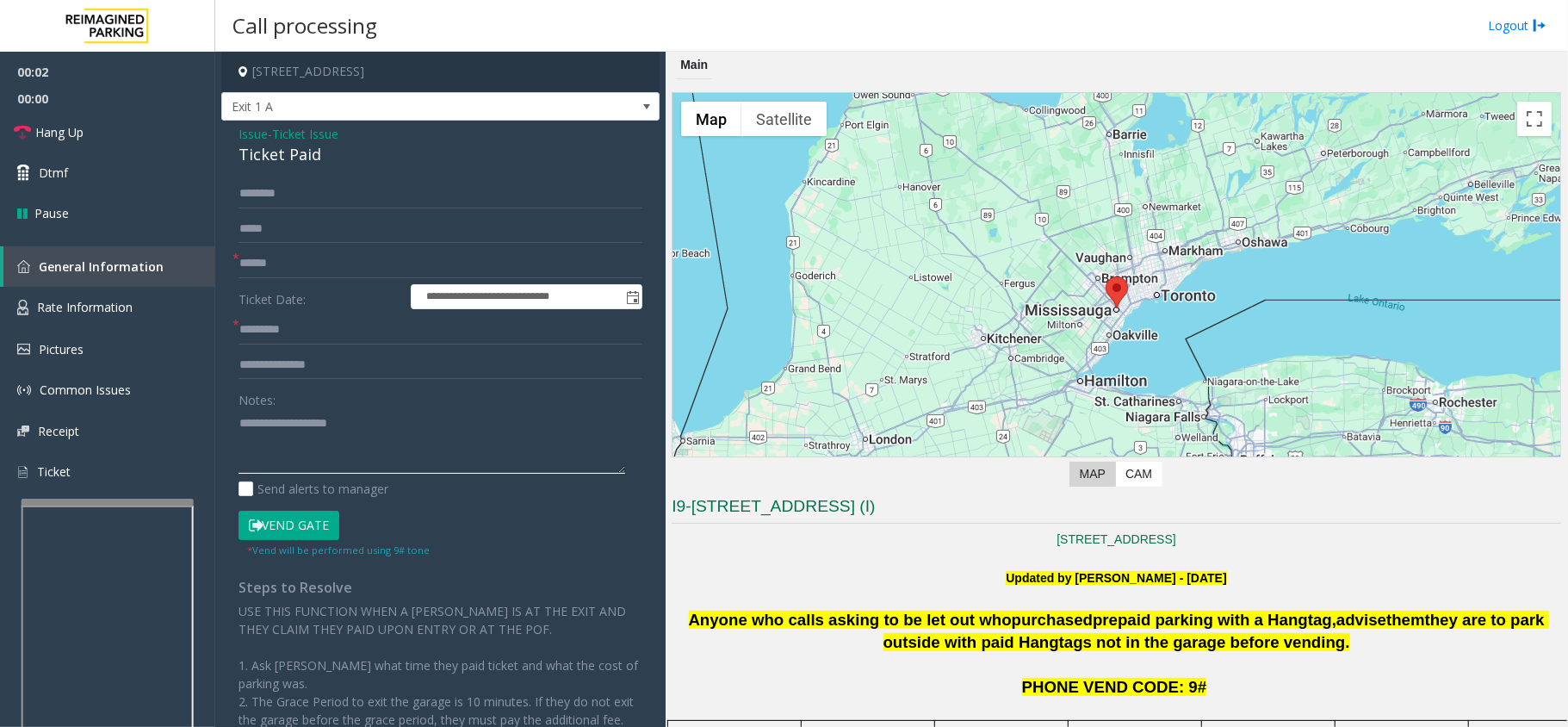
click at [348, 453] on textarea at bounding box center [432, 441] width 387 height 65
click at [253, 271] on input "text" at bounding box center [440, 263] width 404 height 30
type input "******"
paste textarea "**********"
click at [431, 427] on textarea at bounding box center [432, 441] width 387 height 65
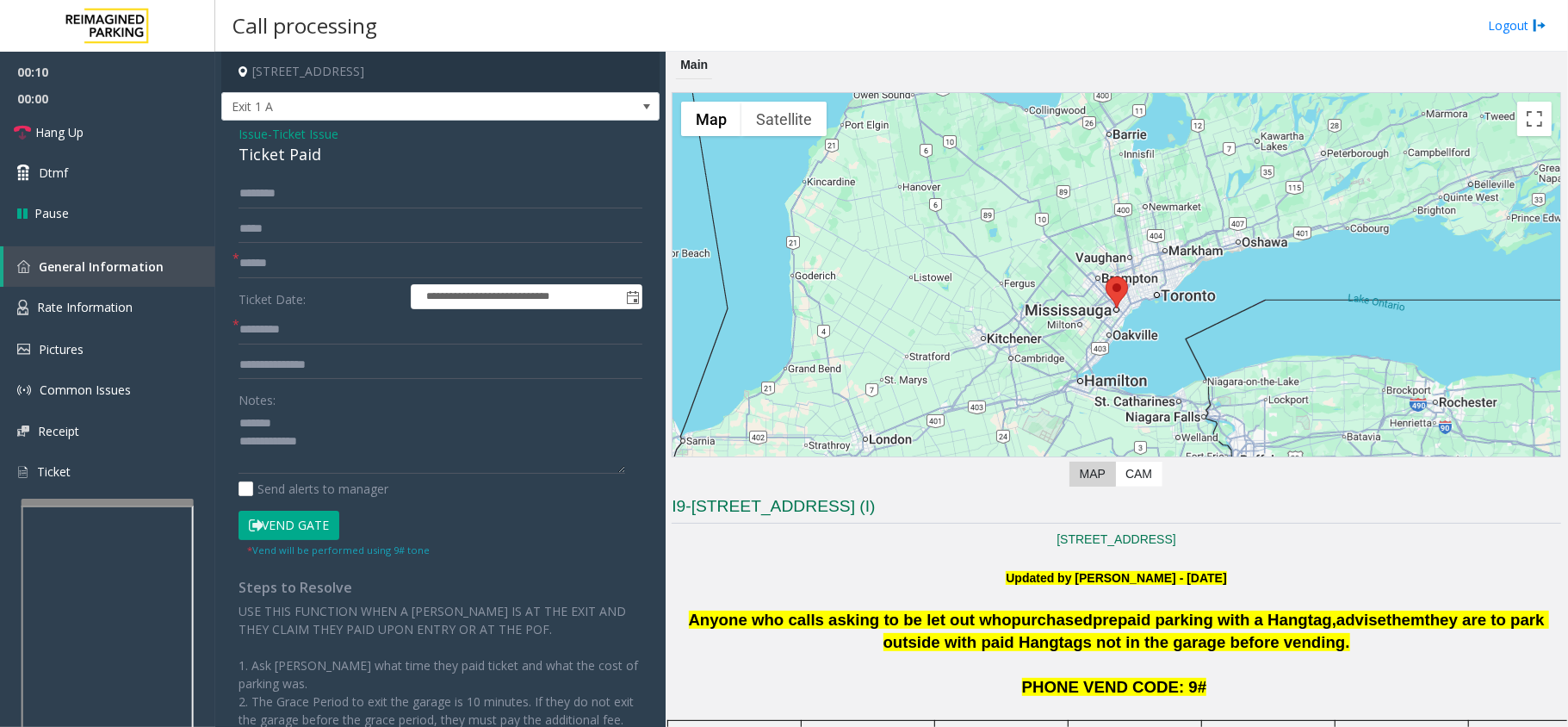
click at [277, 163] on div "Ticket Paid" at bounding box center [440, 154] width 404 height 23
click at [314, 416] on textarea at bounding box center [432, 441] width 387 height 65
paste textarea "**********"
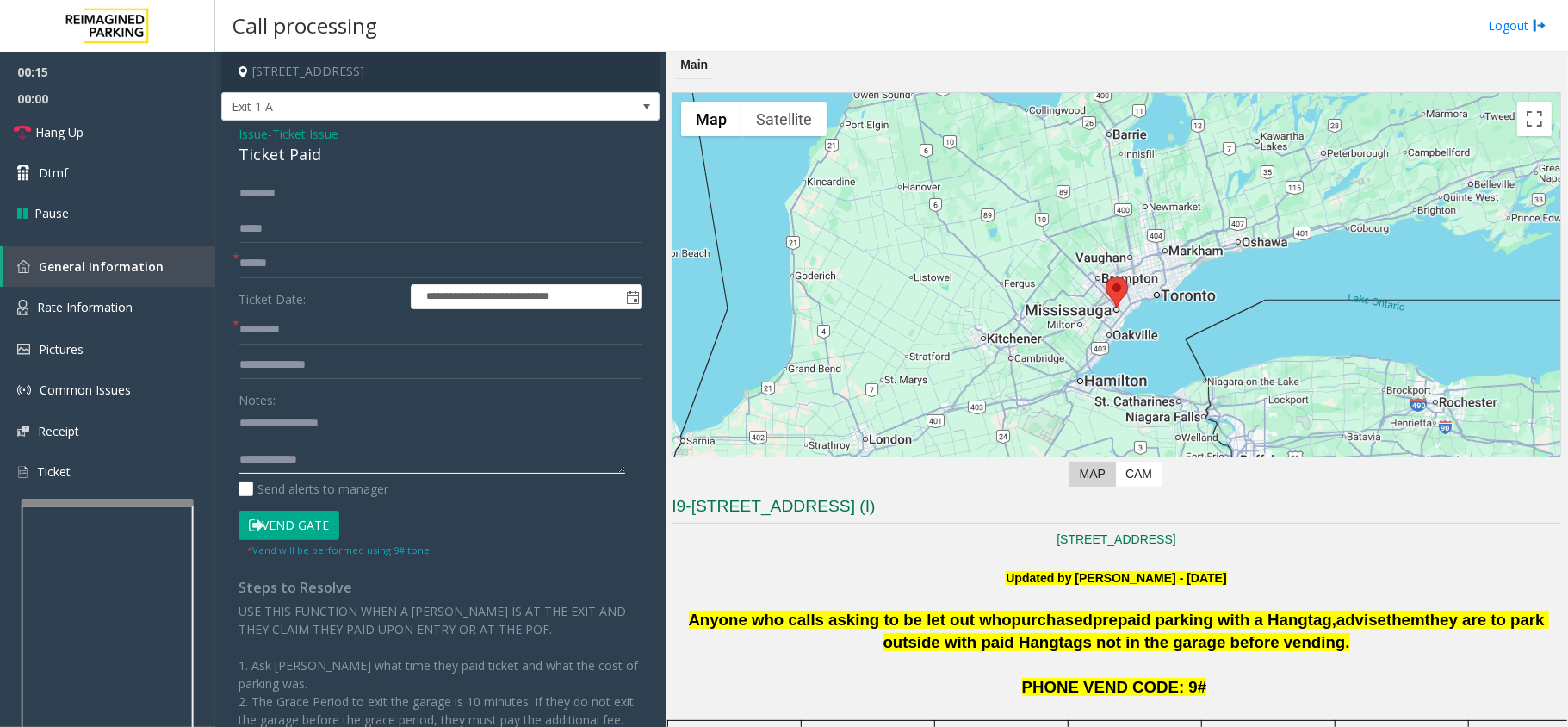
paste textarea "**********"
click at [353, 467] on textarea at bounding box center [432, 441] width 387 height 65
click at [315, 442] on textarea at bounding box center [432, 441] width 387 height 65
type textarea "**********"
click at [297, 320] on input "text" at bounding box center [440, 330] width 404 height 30
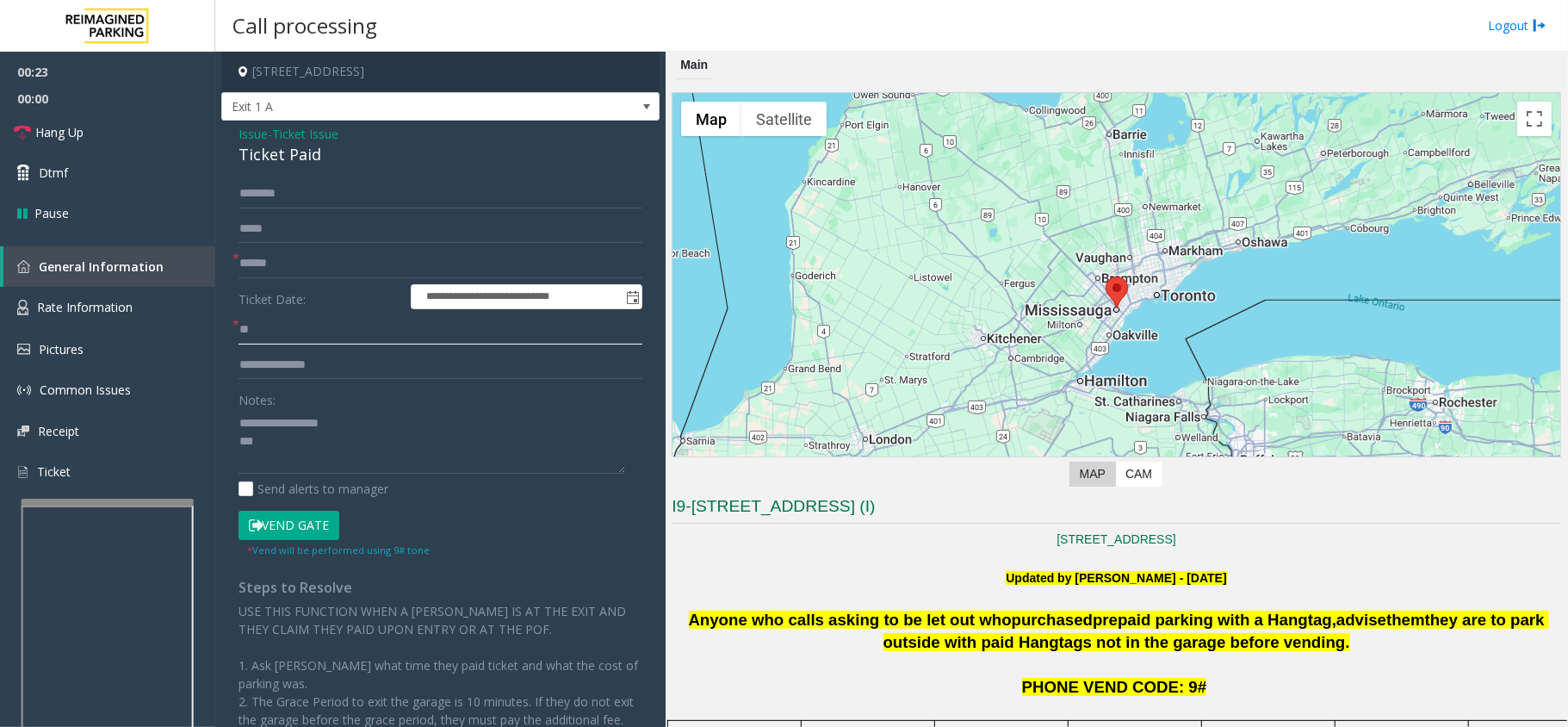
type input "**"
click at [297, 458] on textarea at bounding box center [432, 441] width 387 height 65
type textarea "**********"
click at [296, 532] on button "Vend Gate" at bounding box center [289, 525] width 101 height 30
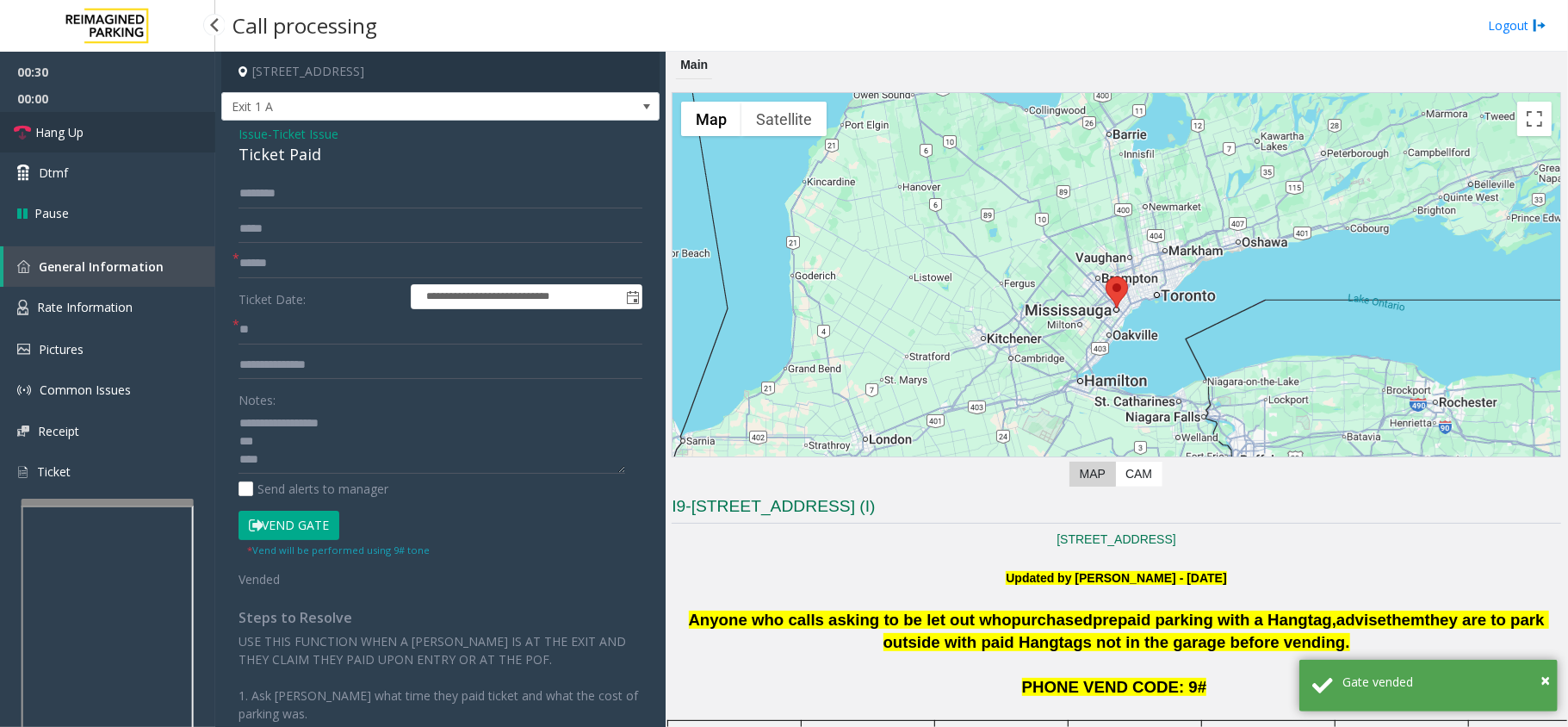
click at [170, 138] on link "Hang Up" at bounding box center [108, 131] width 215 height 40
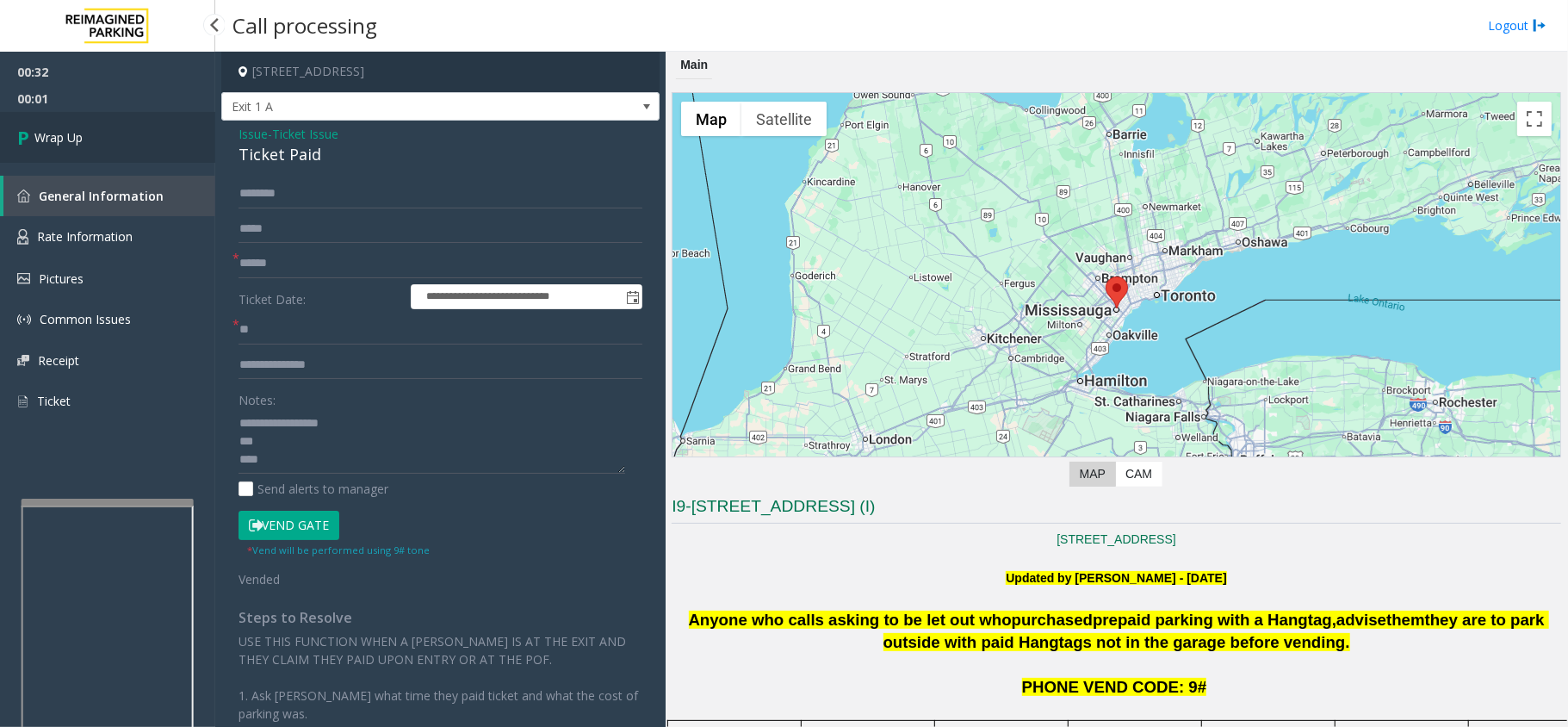
click at [108, 155] on link "Wrap Up" at bounding box center [108, 136] width 215 height 50
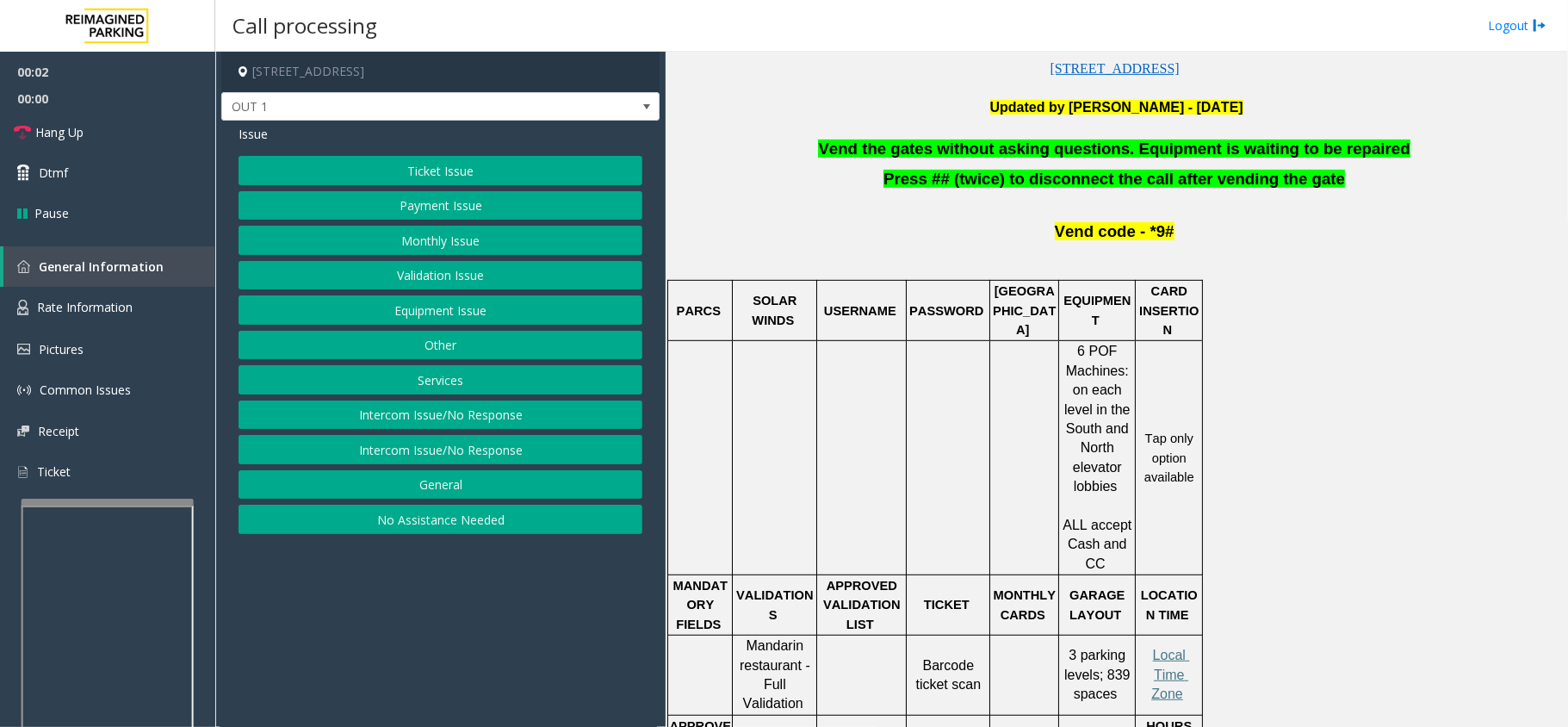
scroll to position [459, 0]
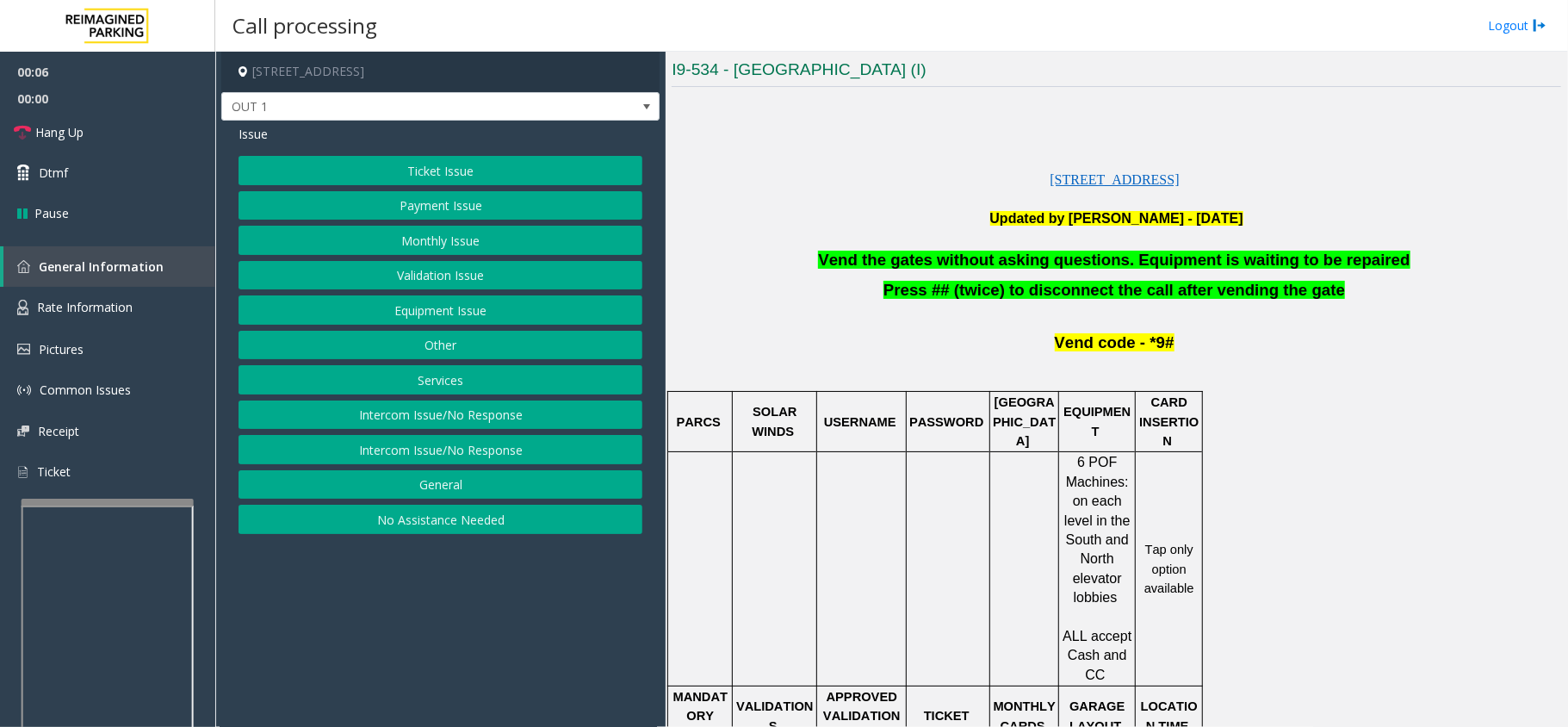
click at [371, 283] on button "Validation Issue" at bounding box center [440, 275] width 404 height 30
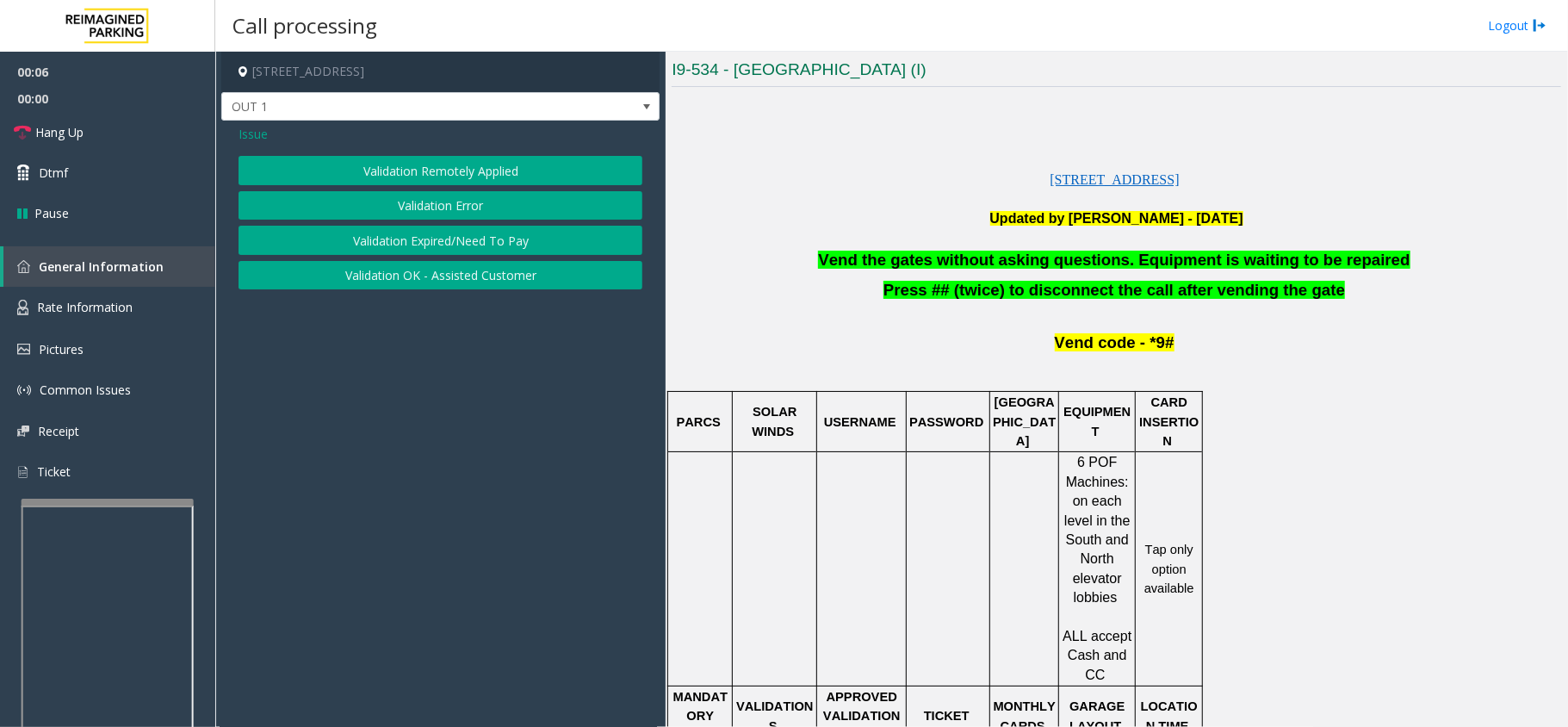
click at [374, 204] on button "Validation Error" at bounding box center [440, 206] width 404 height 30
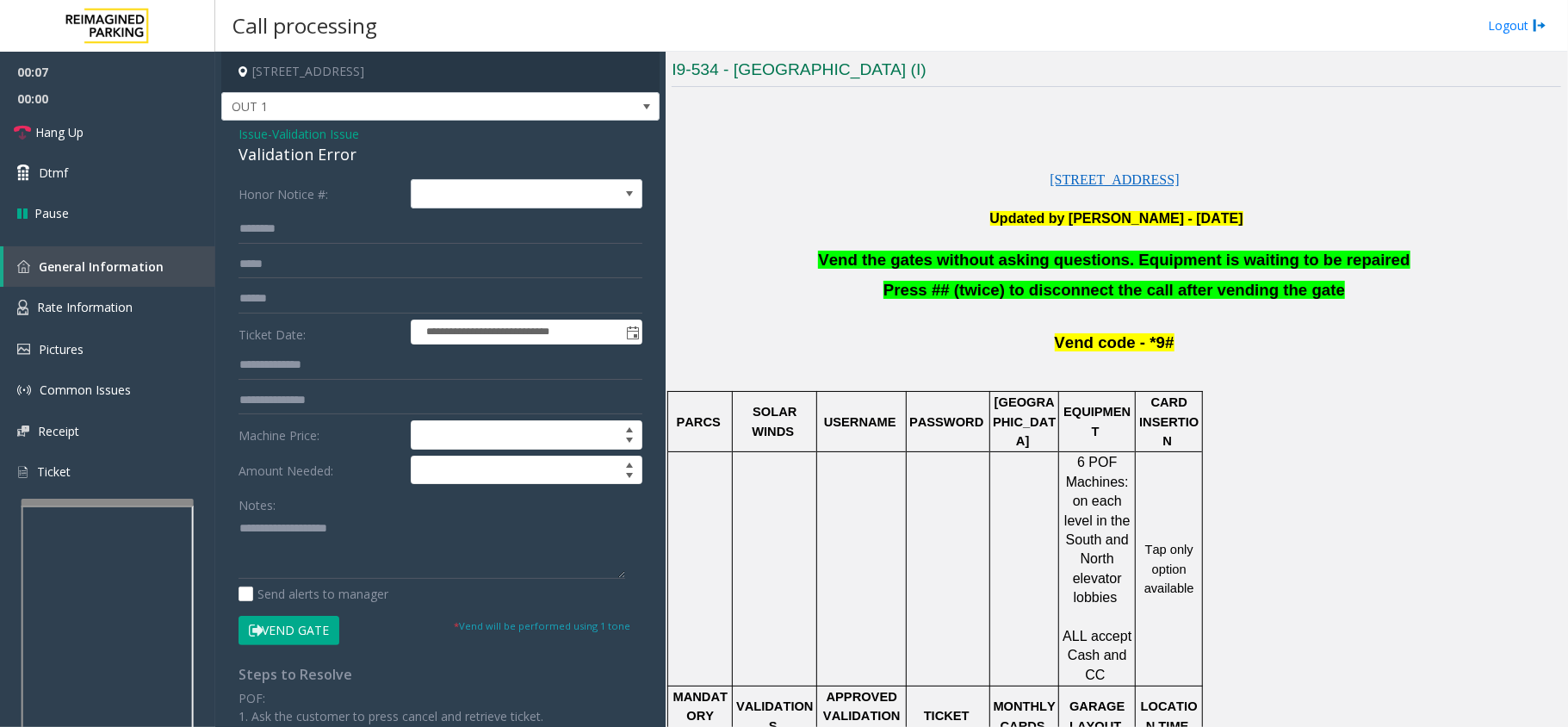
click at [1065, 267] on span "Vend the gates without asking questions. Equipment is waiting to be repaired" at bounding box center [1113, 259] width 592 height 18
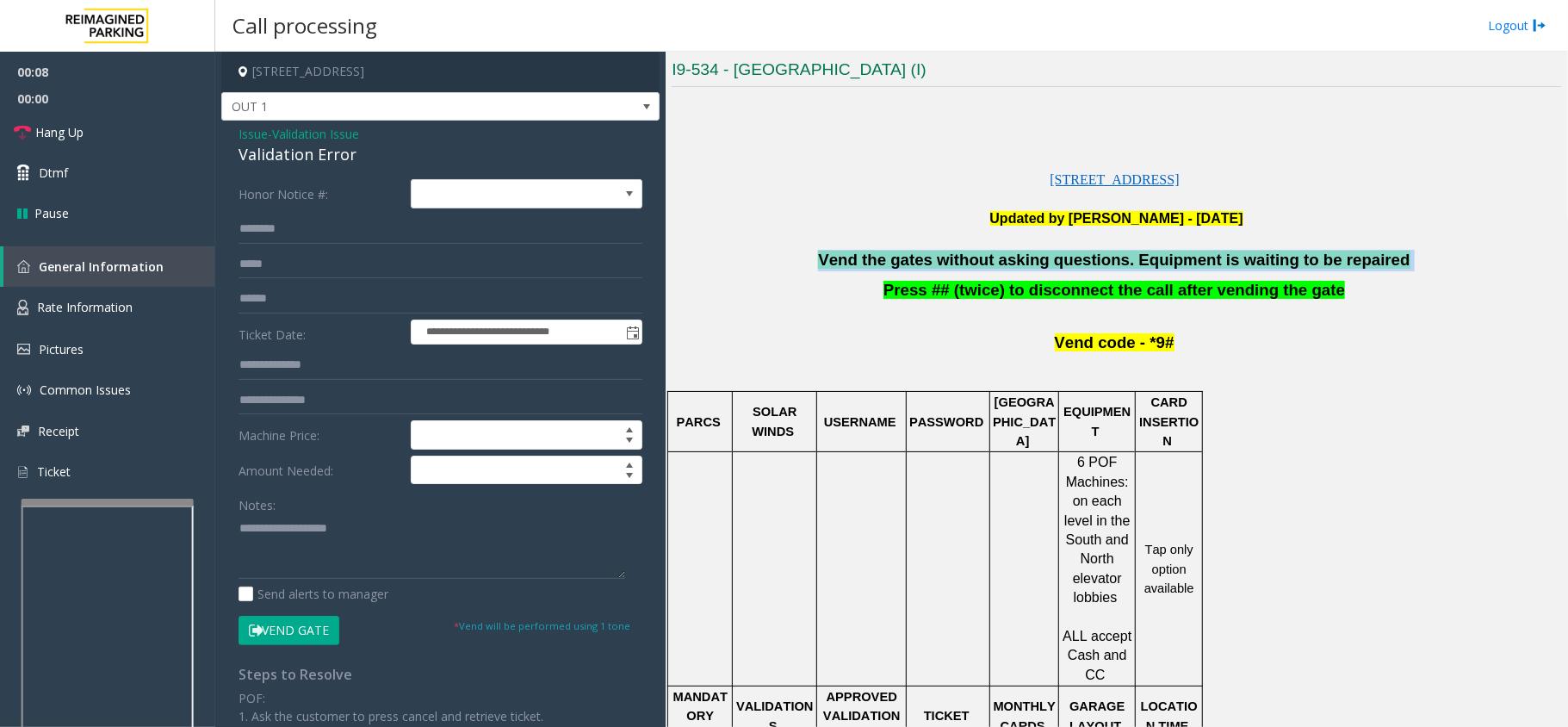
click at [1065, 267] on span "Vend the gates without asking questions. Equipment is waiting to be repaired" at bounding box center [1113, 259] width 592 height 18
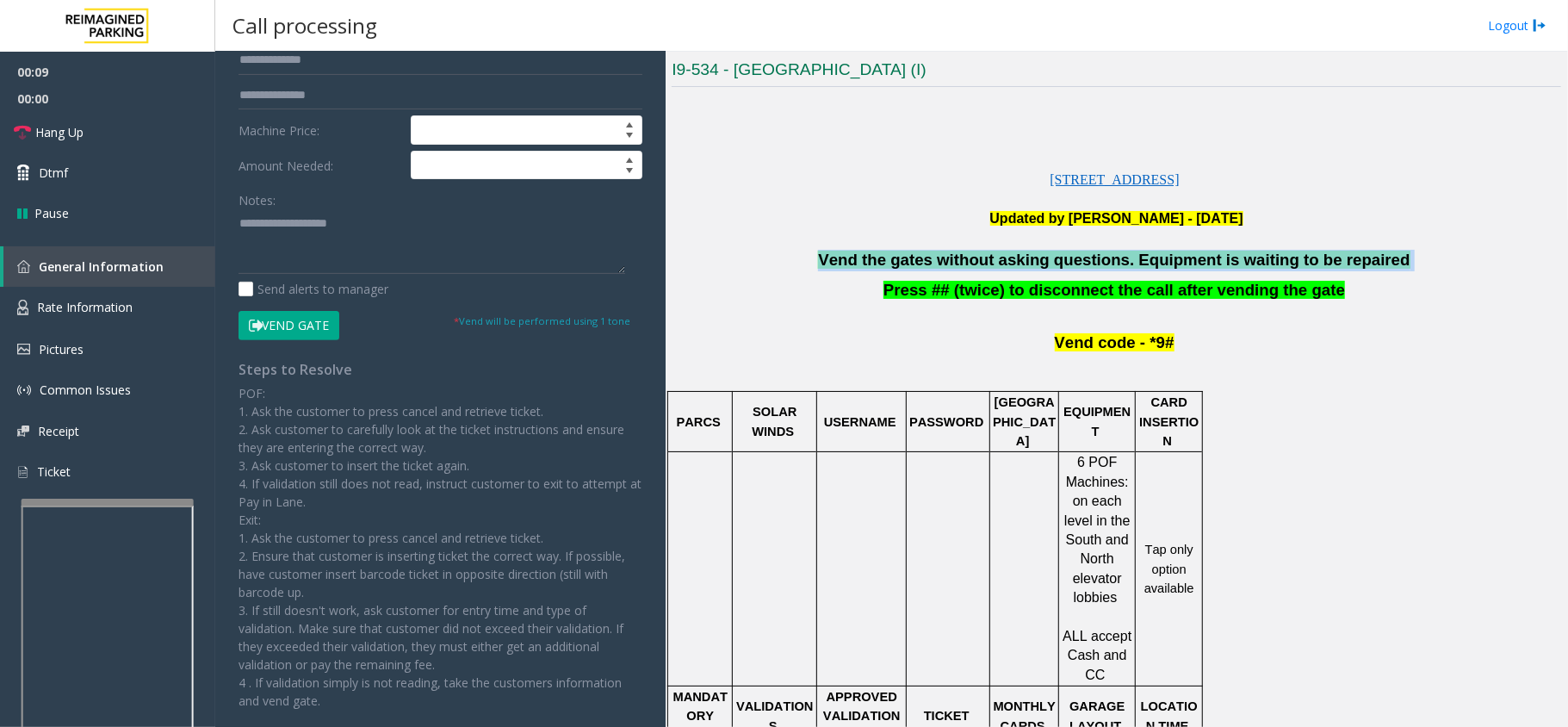
scroll to position [308, 0]
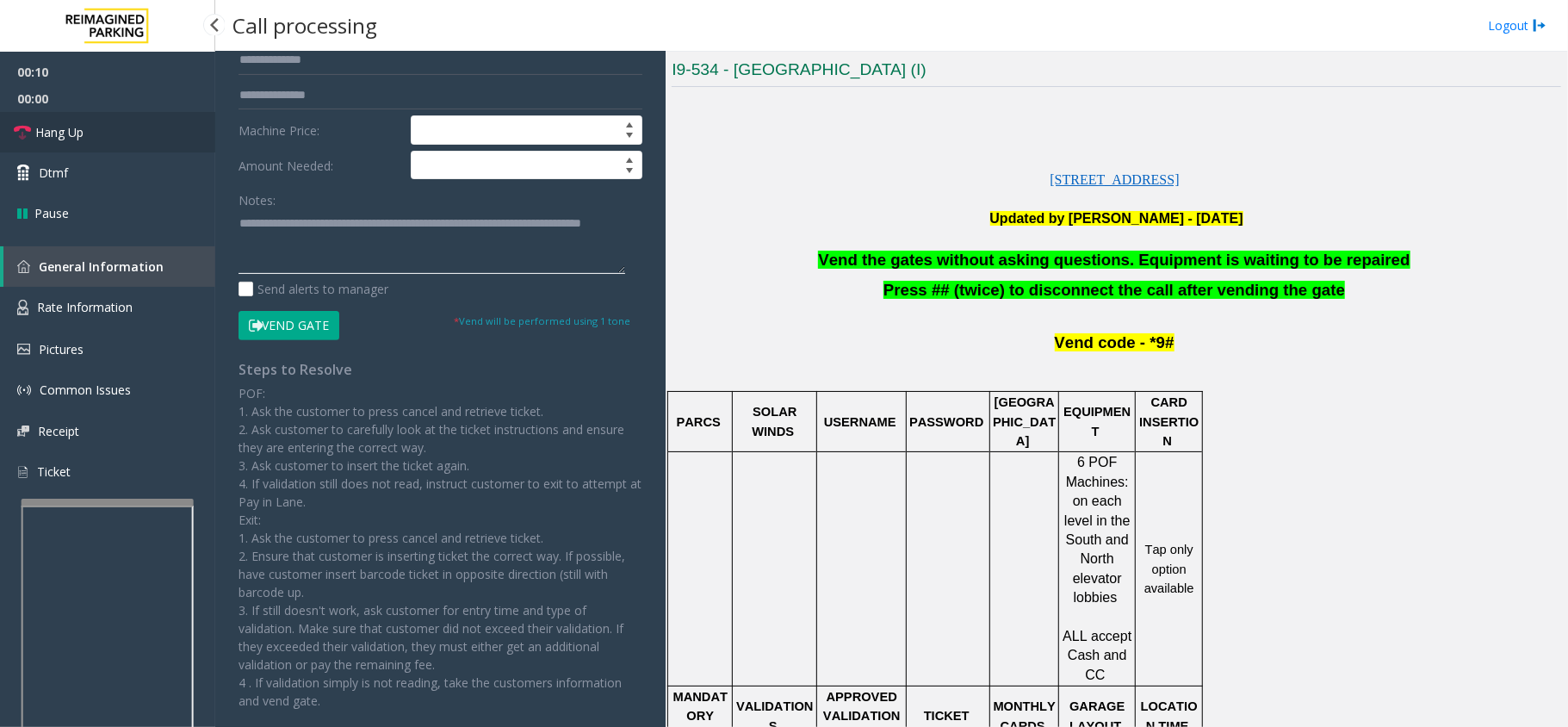
type textarea "**********"
click at [164, 132] on link "Hang Up" at bounding box center [108, 131] width 215 height 40
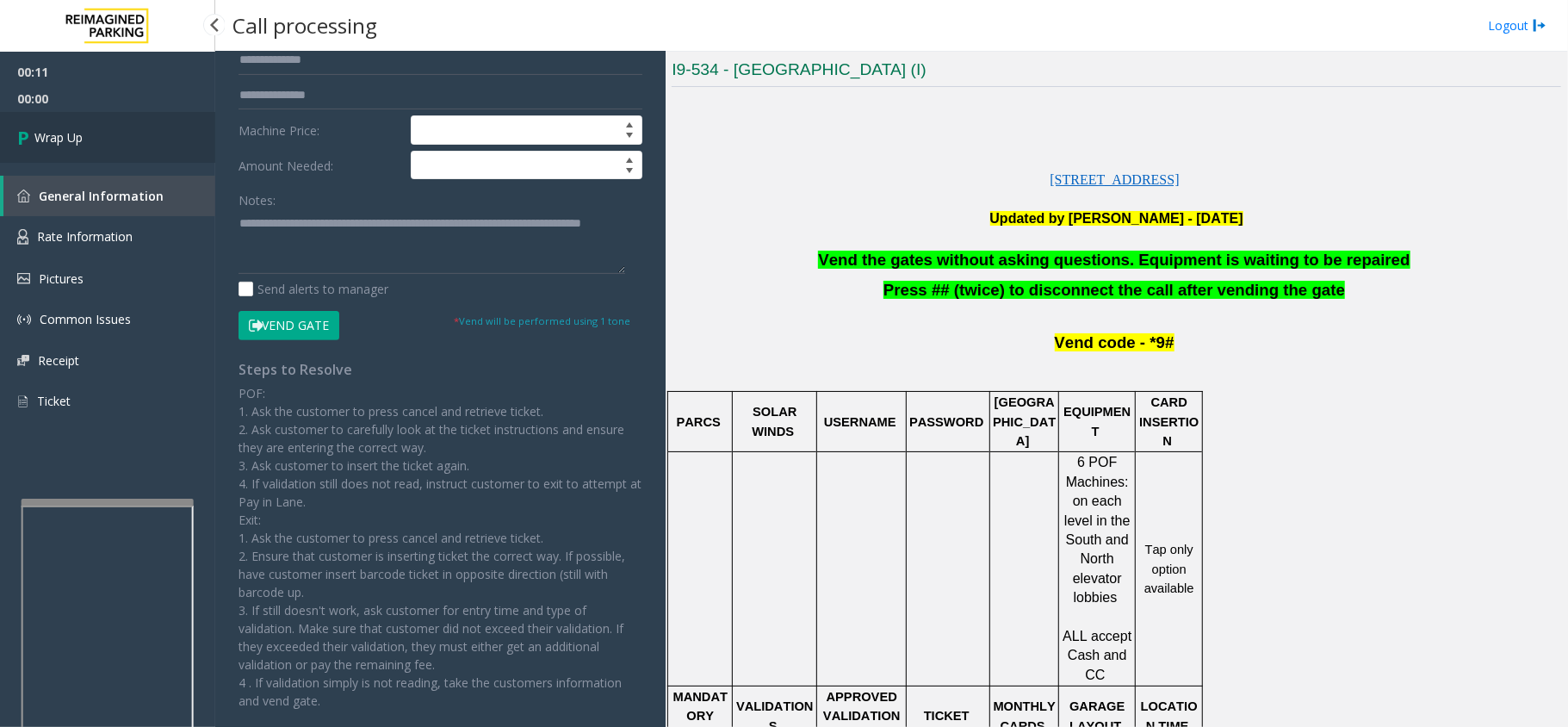
click at [164, 132] on link "Wrap Up" at bounding box center [108, 136] width 215 height 50
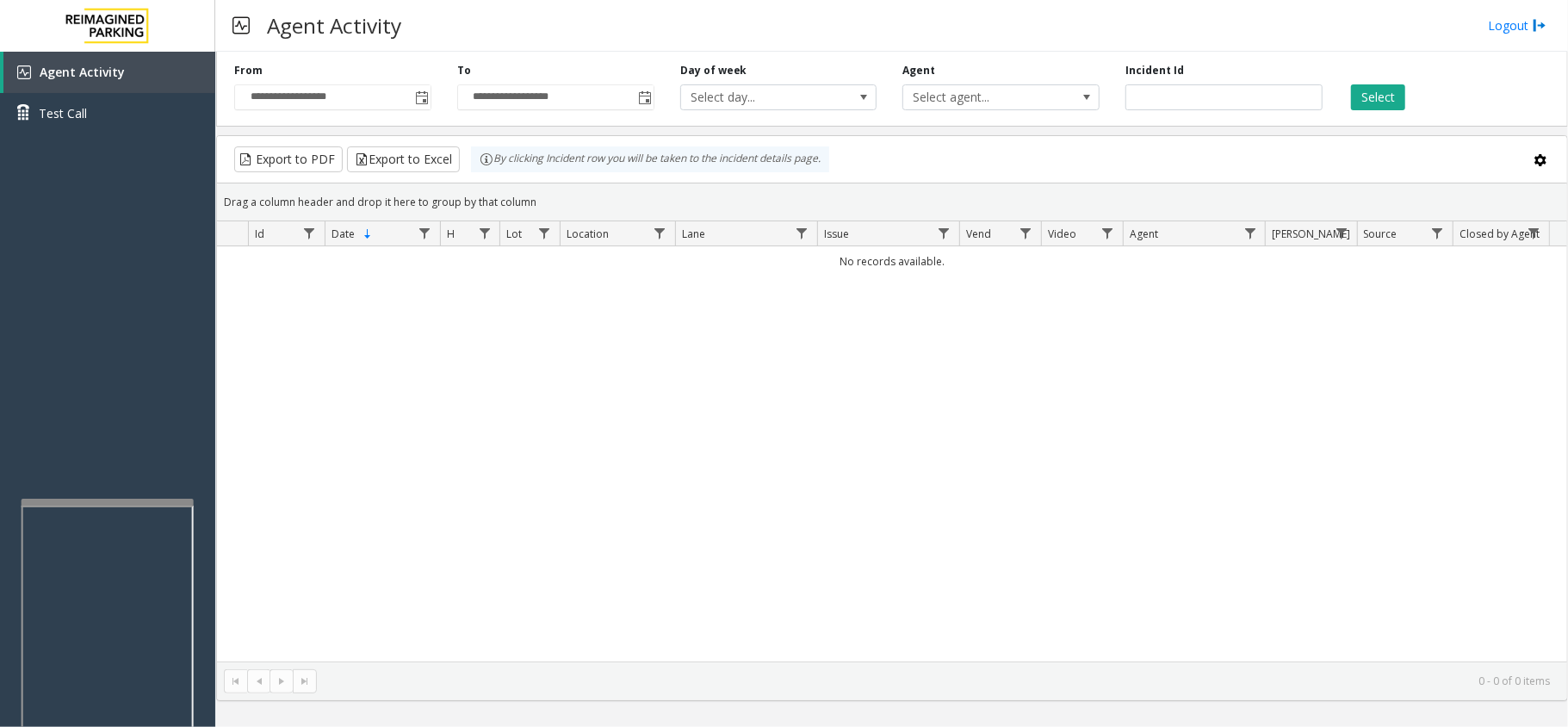
click at [496, 209] on div "Drag a column header and drop it here to group by that column" at bounding box center [892, 202] width 1351 height 30
click at [596, 365] on div "No records available." at bounding box center [892, 454] width 1351 height 415
click at [865, 271] on td "No records available." at bounding box center [892, 261] width 1351 height 30
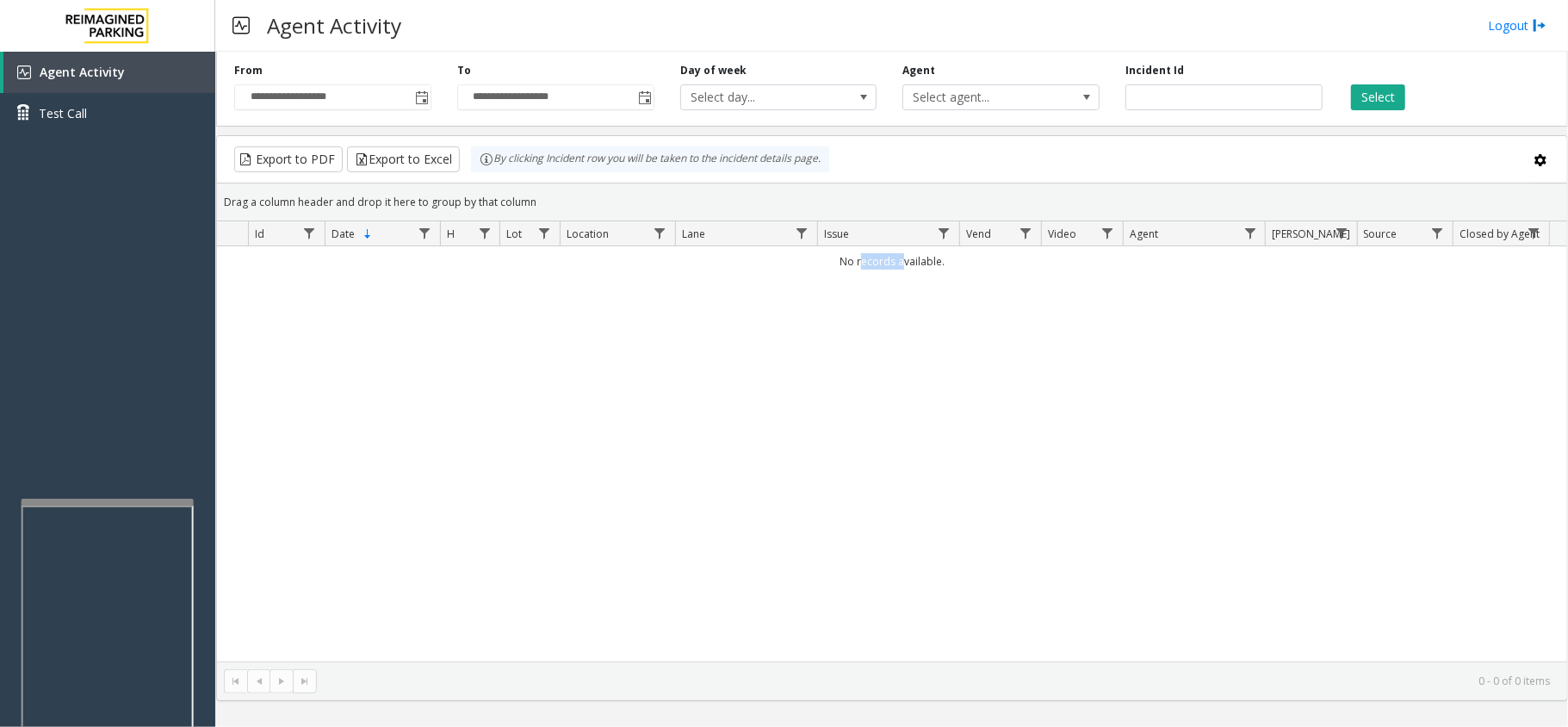
click at [865, 271] on td "No records available." at bounding box center [892, 261] width 1351 height 30
click at [852, 356] on div "No records available." at bounding box center [892, 454] width 1351 height 415
drag, startPoint x: 906, startPoint y: 495, endPoint x: 827, endPoint y: 517, distance: 82.0
click at [827, 517] on div "No records available." at bounding box center [892, 454] width 1351 height 415
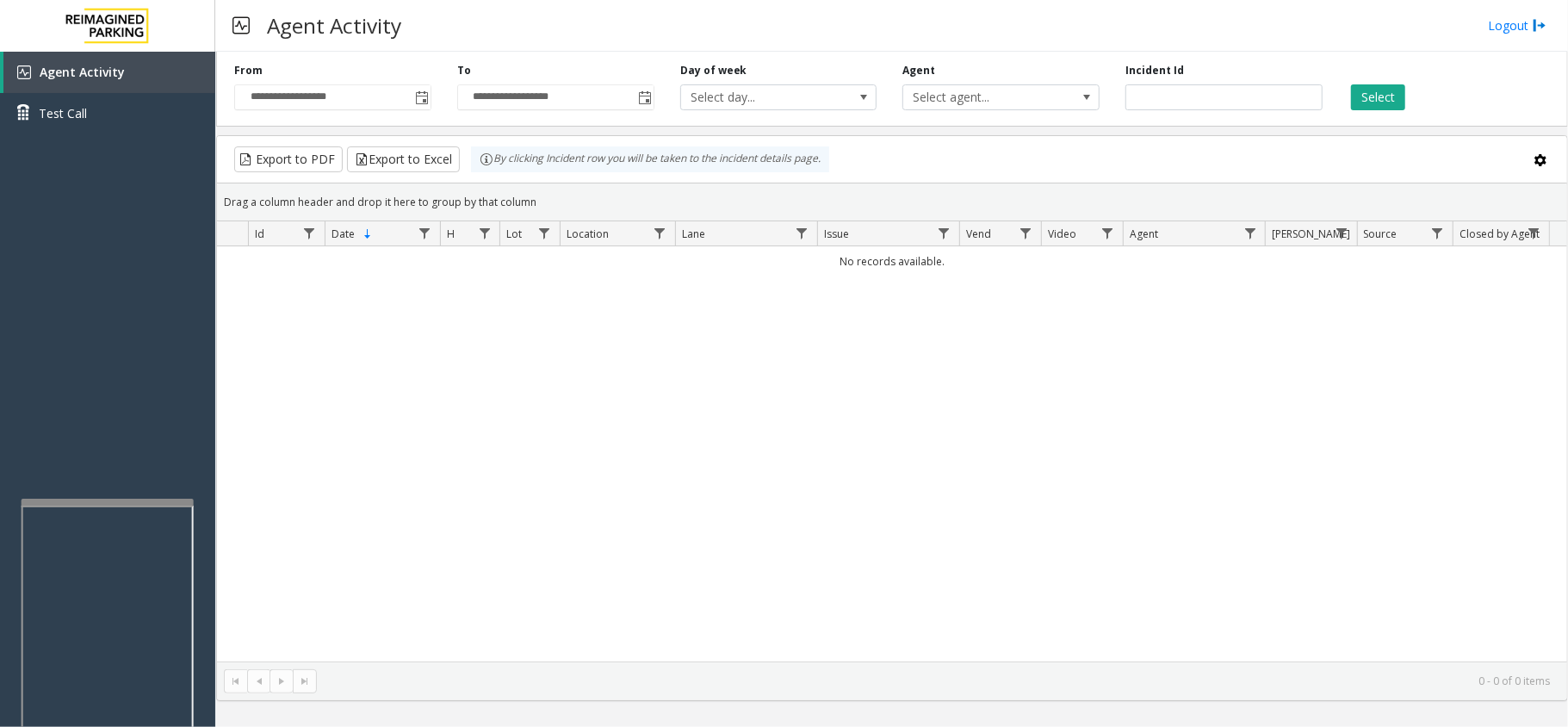
drag, startPoint x: 787, startPoint y: 663, endPoint x: 773, endPoint y: 661, distance: 14.1
drag, startPoint x: 773, startPoint y: 661, endPoint x: 589, endPoint y: 583, distance: 199.8
click at [589, 583] on div "No records available." at bounding box center [892, 454] width 1351 height 415
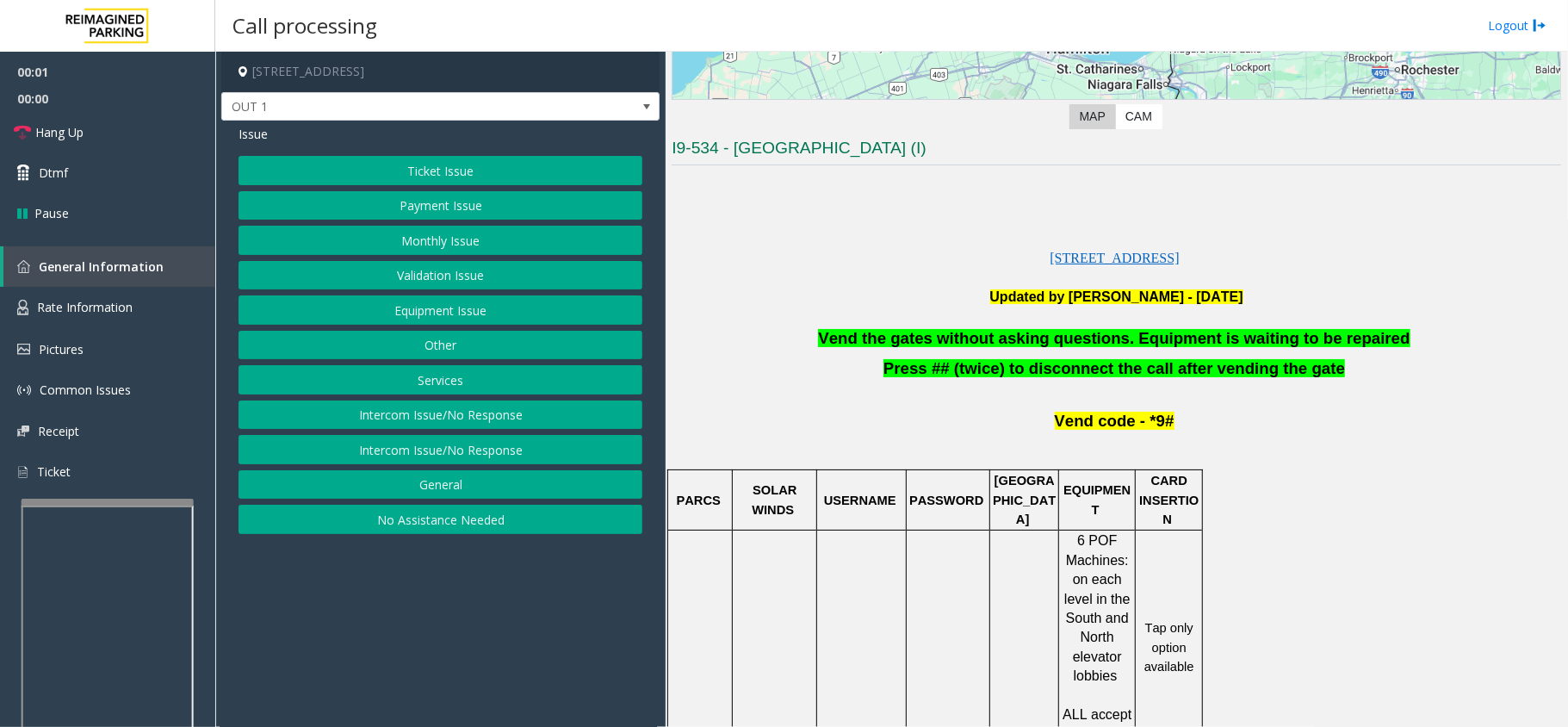
scroll to position [344, 0]
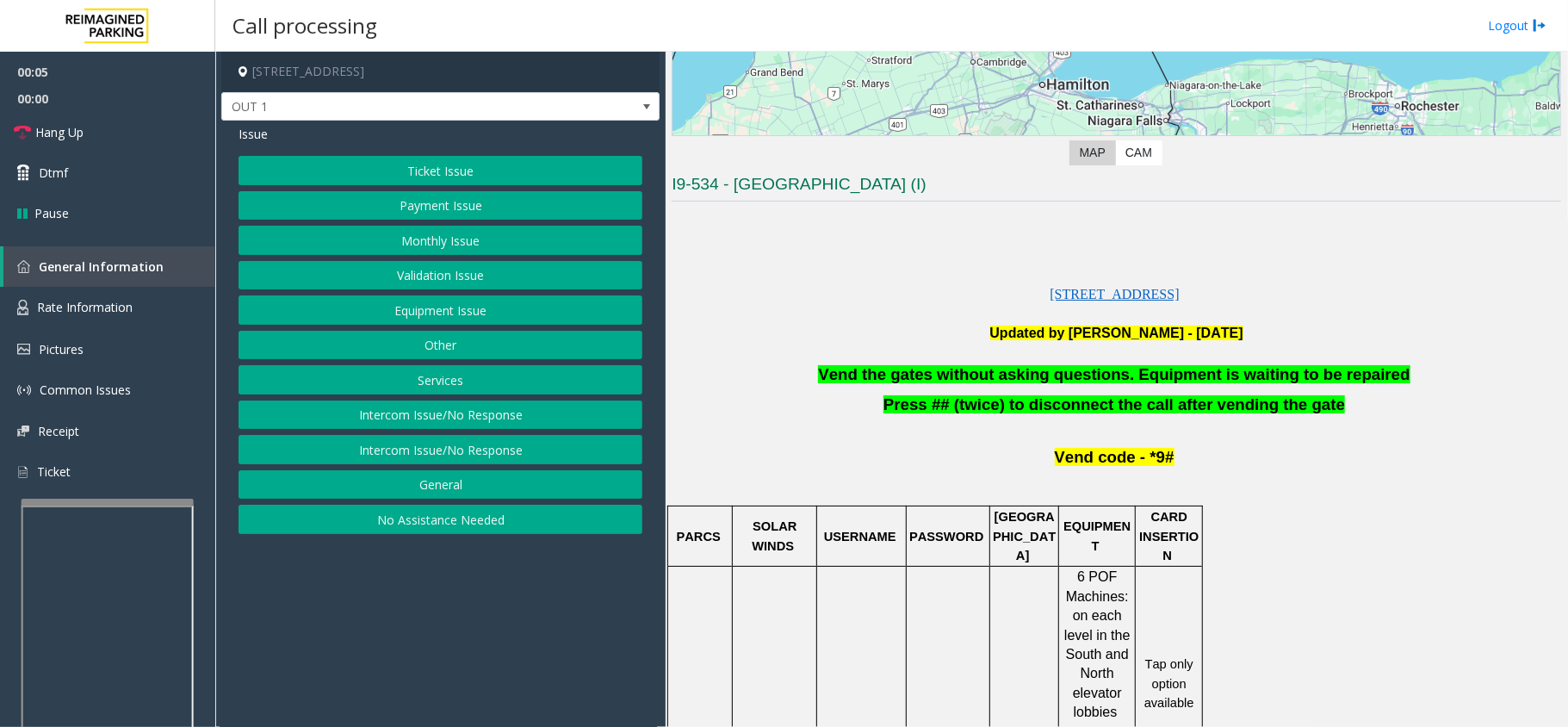
click at [382, 273] on button "Validation Issue" at bounding box center [440, 275] width 404 height 30
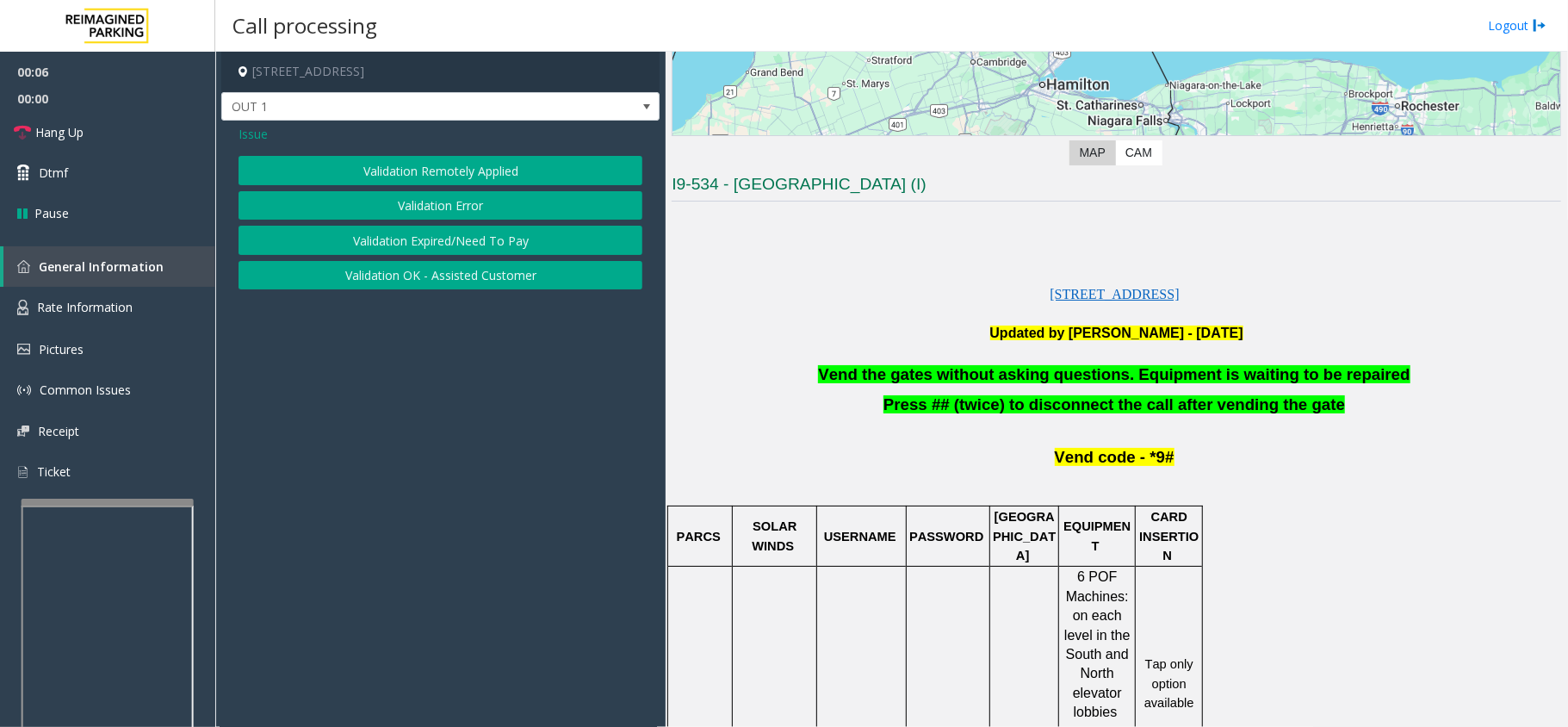
click at [387, 204] on button "Validation Error" at bounding box center [440, 206] width 404 height 30
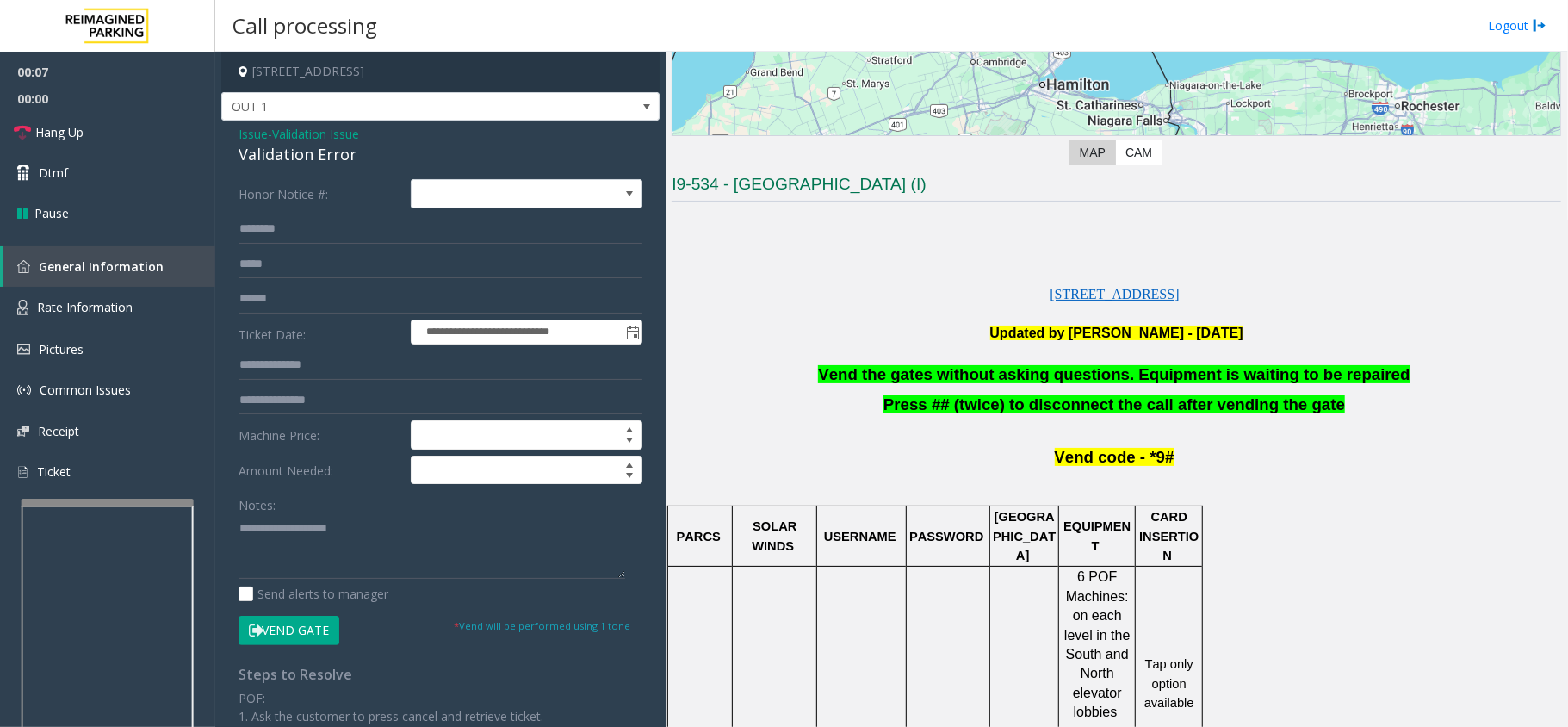
click at [896, 371] on span "Vend the gates without asking questions. Equipment is waiting to be repaired" at bounding box center [1113, 374] width 592 height 18
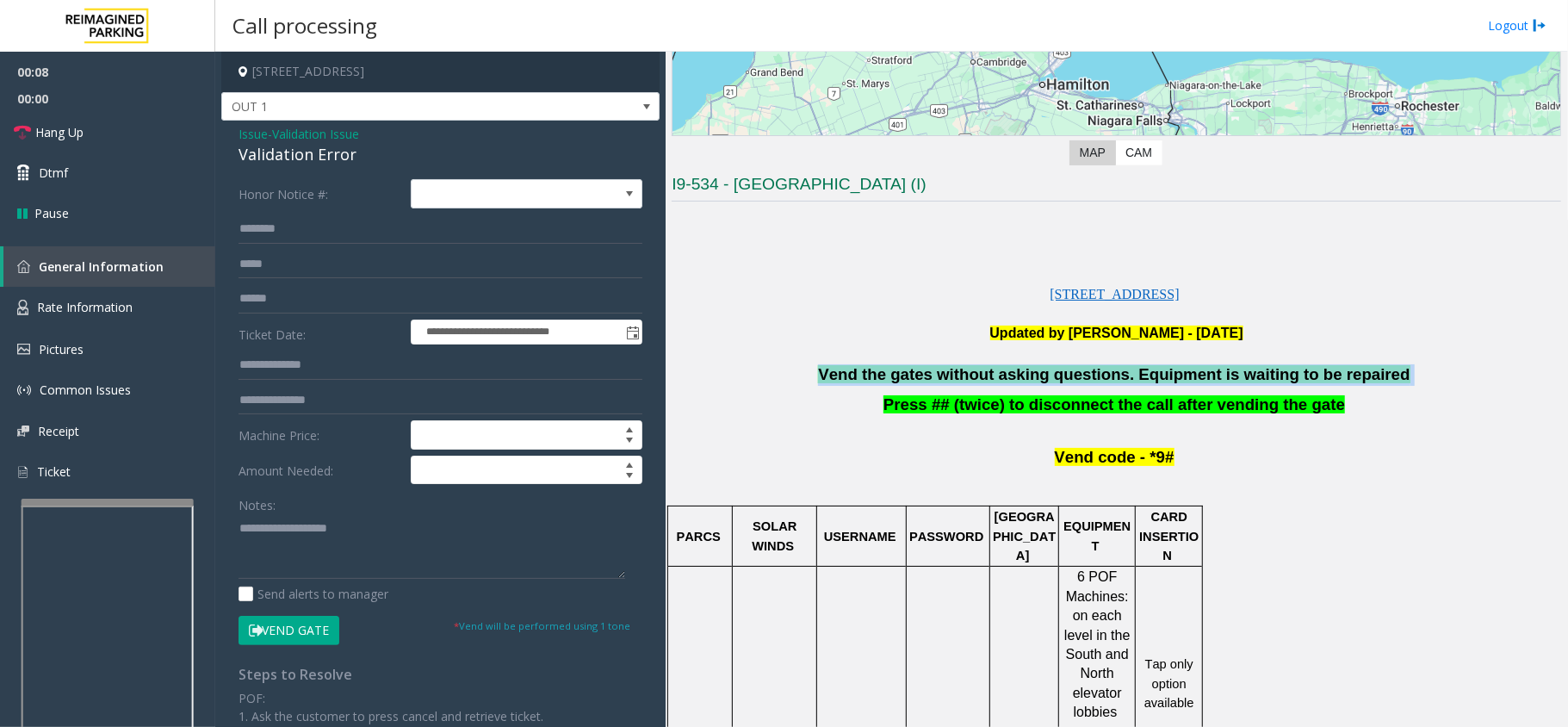
click at [896, 371] on span "Vend the gates without asking questions. Equipment is waiting to be repaired" at bounding box center [1113, 374] width 592 height 18
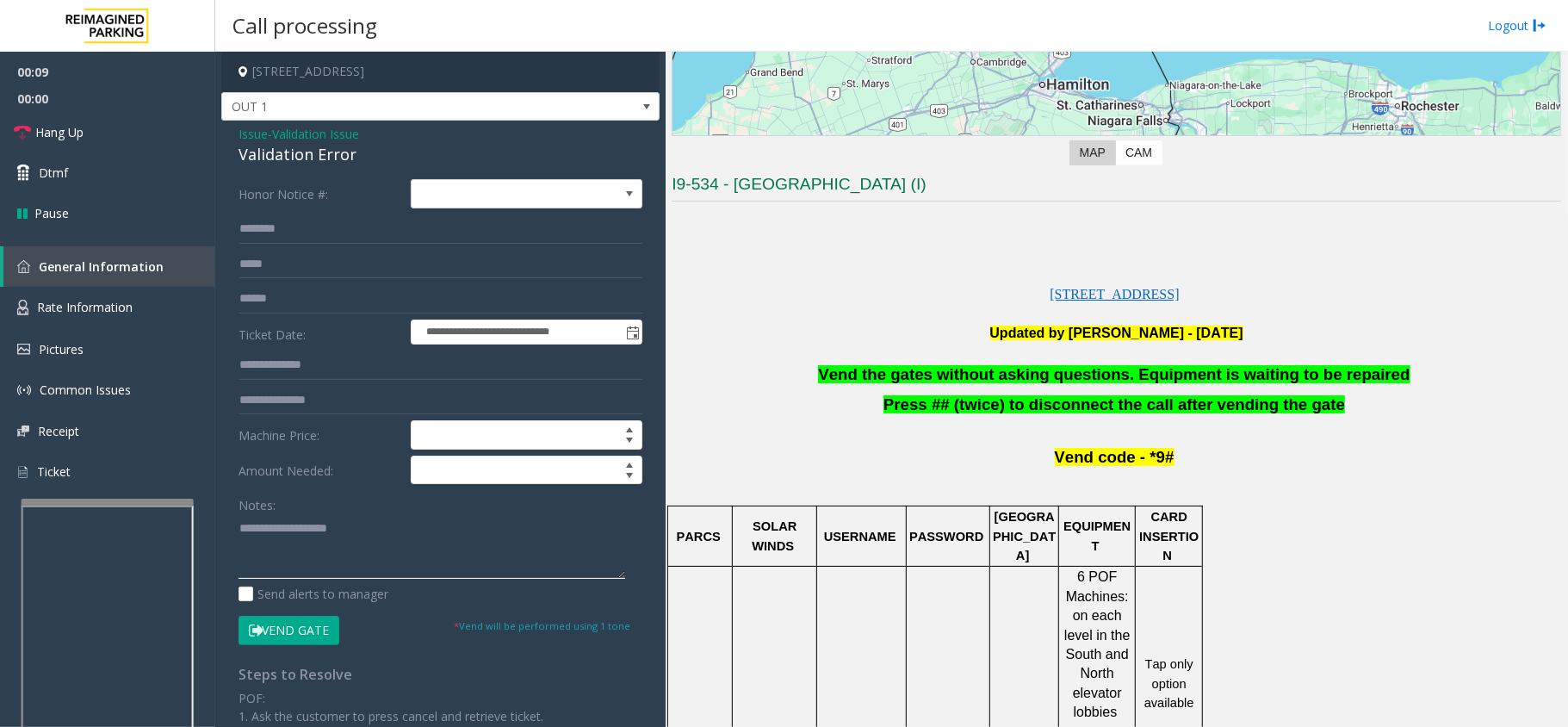
paste textarea "**********"
click at [314, 538] on textarea at bounding box center [432, 546] width 387 height 65
type textarea "**********"
click at [130, 131] on link "Hang Up" at bounding box center [108, 131] width 215 height 40
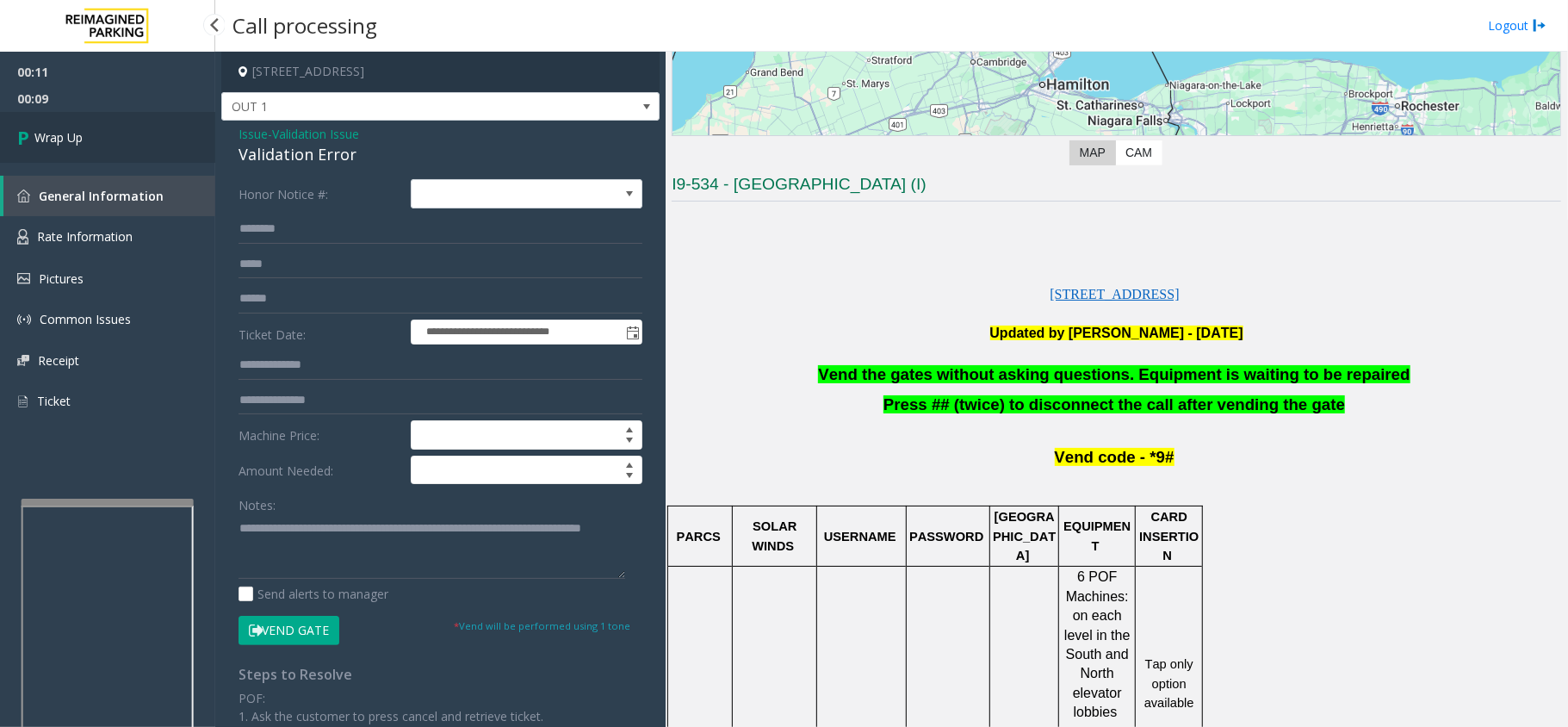
click at [85, 138] on link "Wrap Up" at bounding box center [108, 136] width 215 height 50
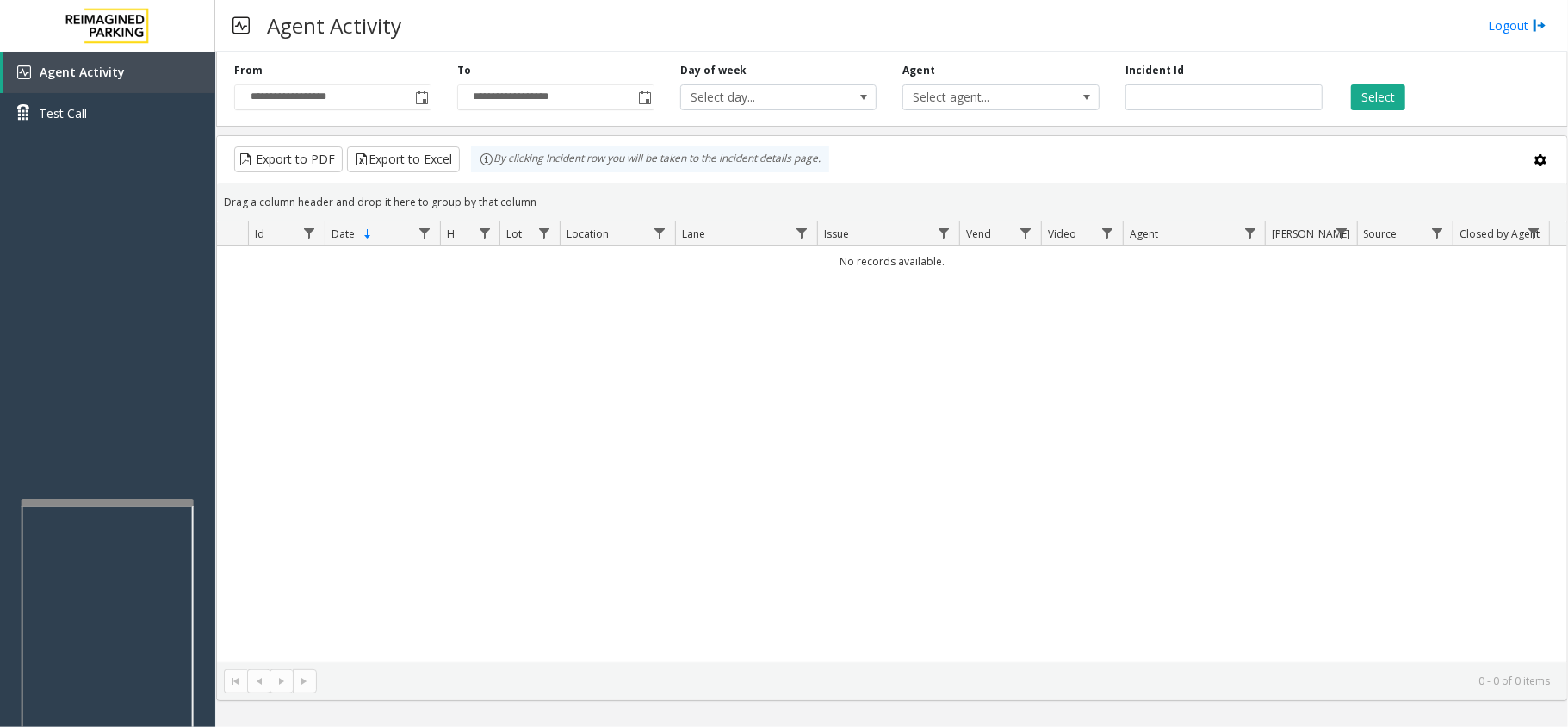
drag, startPoint x: 623, startPoint y: 414, endPoint x: 572, endPoint y: 442, distance: 58.2
click at [550, 429] on div "No records available." at bounding box center [892, 454] width 1351 height 415
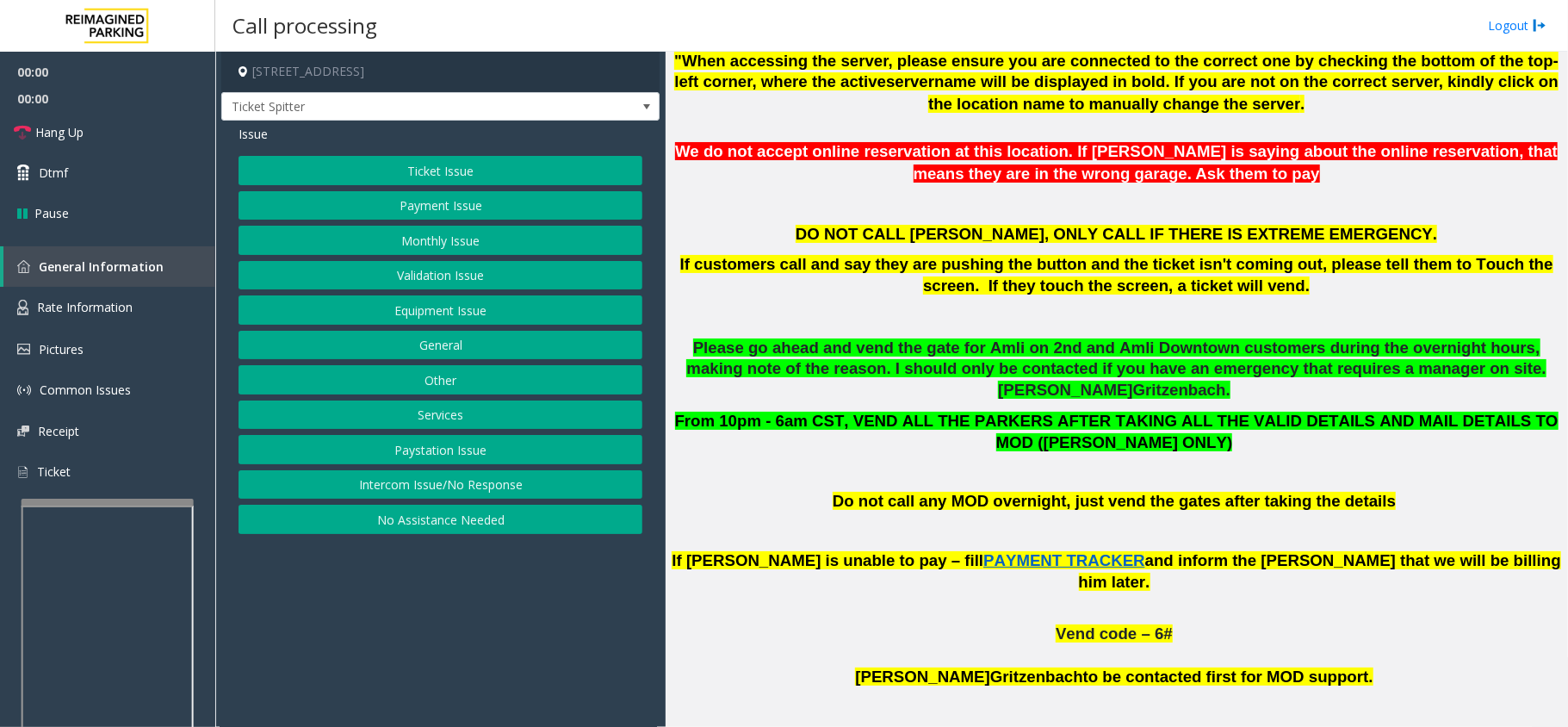
scroll to position [1033, 0]
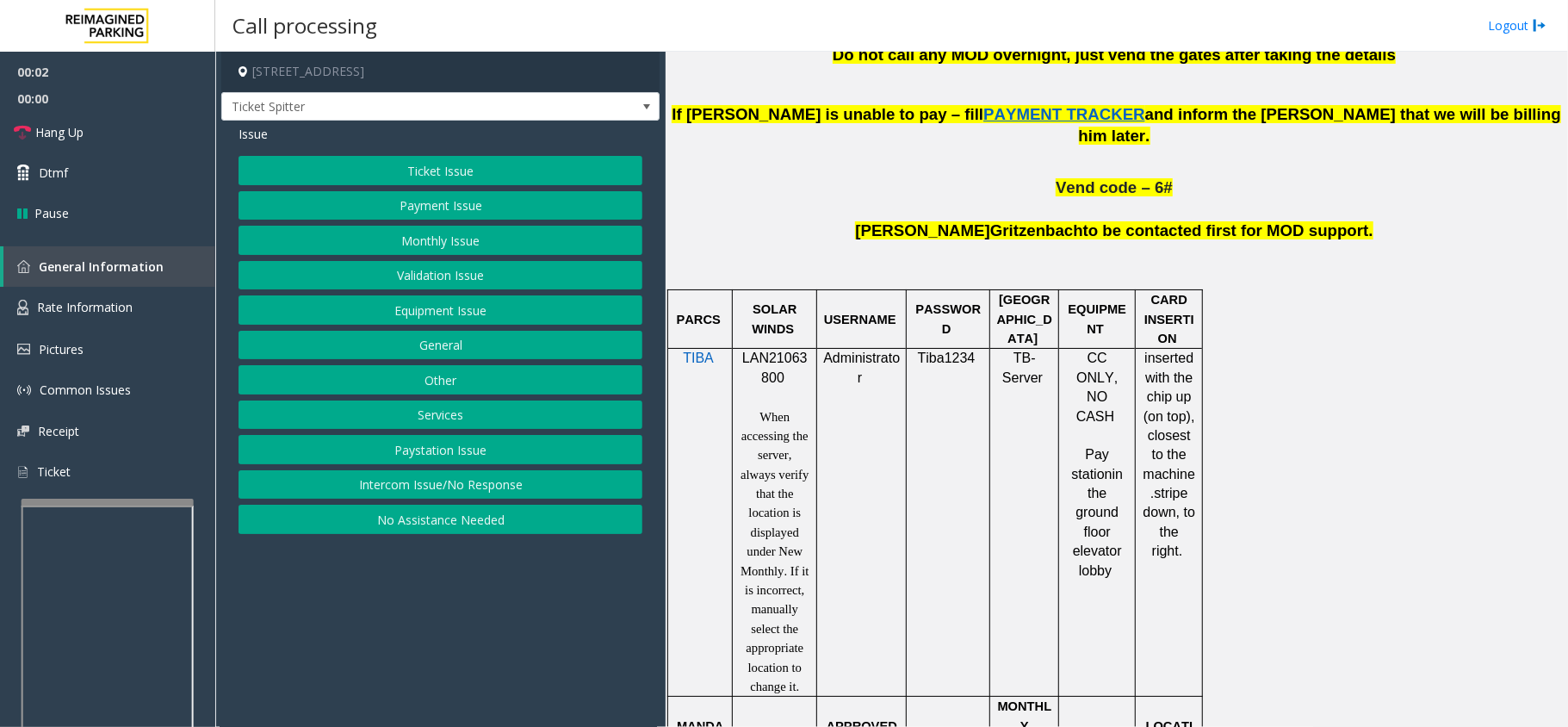
click at [769, 351] on span "LAN21063800" at bounding box center [775, 367] width 66 height 33
drag, startPoint x: 462, startPoint y: 655, endPoint x: 438, endPoint y: 656, distance: 24.0
click at [438, 656] on app-call-processing-form "[STREET_ADDRESS] Ticket Spitter Issue Ticket Issue Payment Issue Monthly Issue …" at bounding box center [440, 389] width 451 height 675
click at [417, 303] on button "Equipment Issue" at bounding box center [440, 310] width 404 height 30
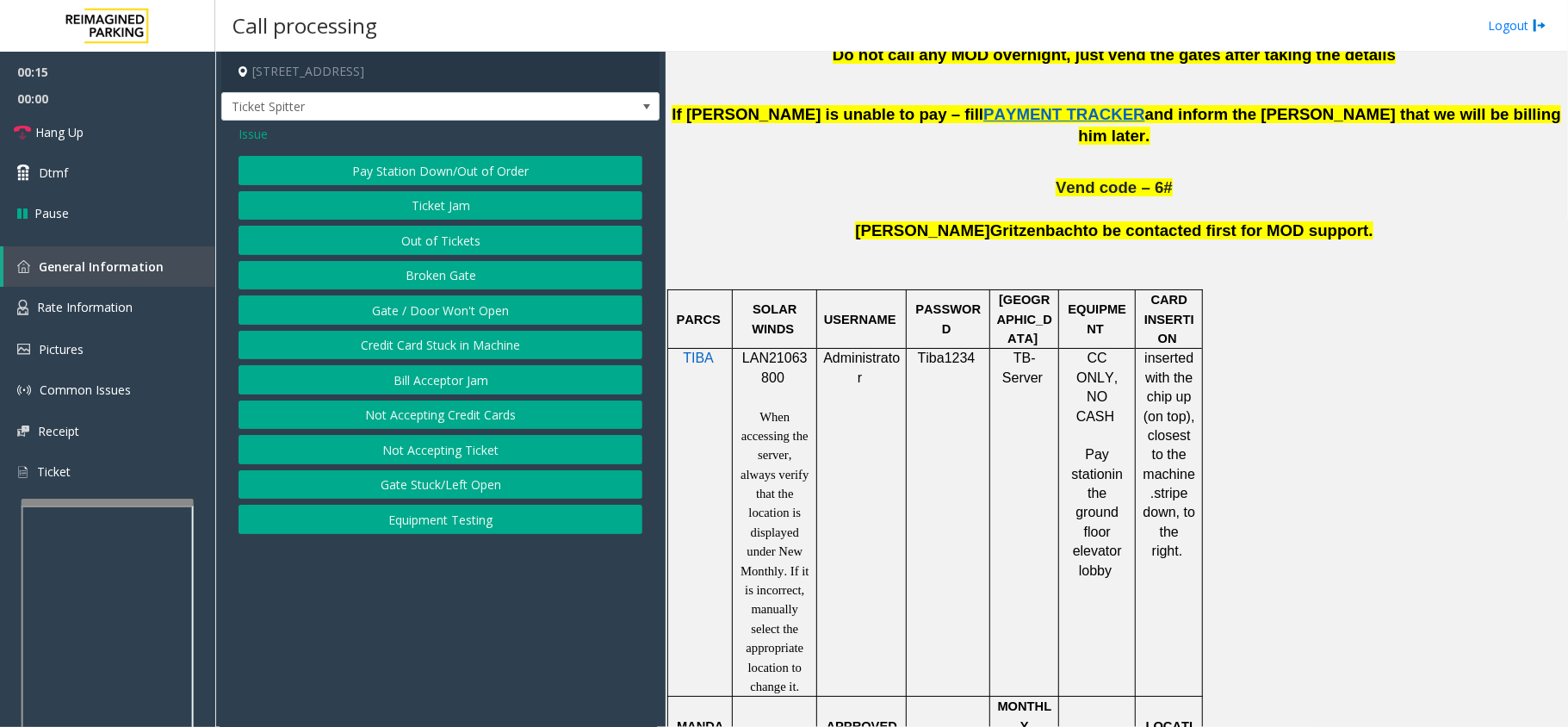
click at [260, 134] on span "Issue" at bounding box center [253, 133] width 30 height 18
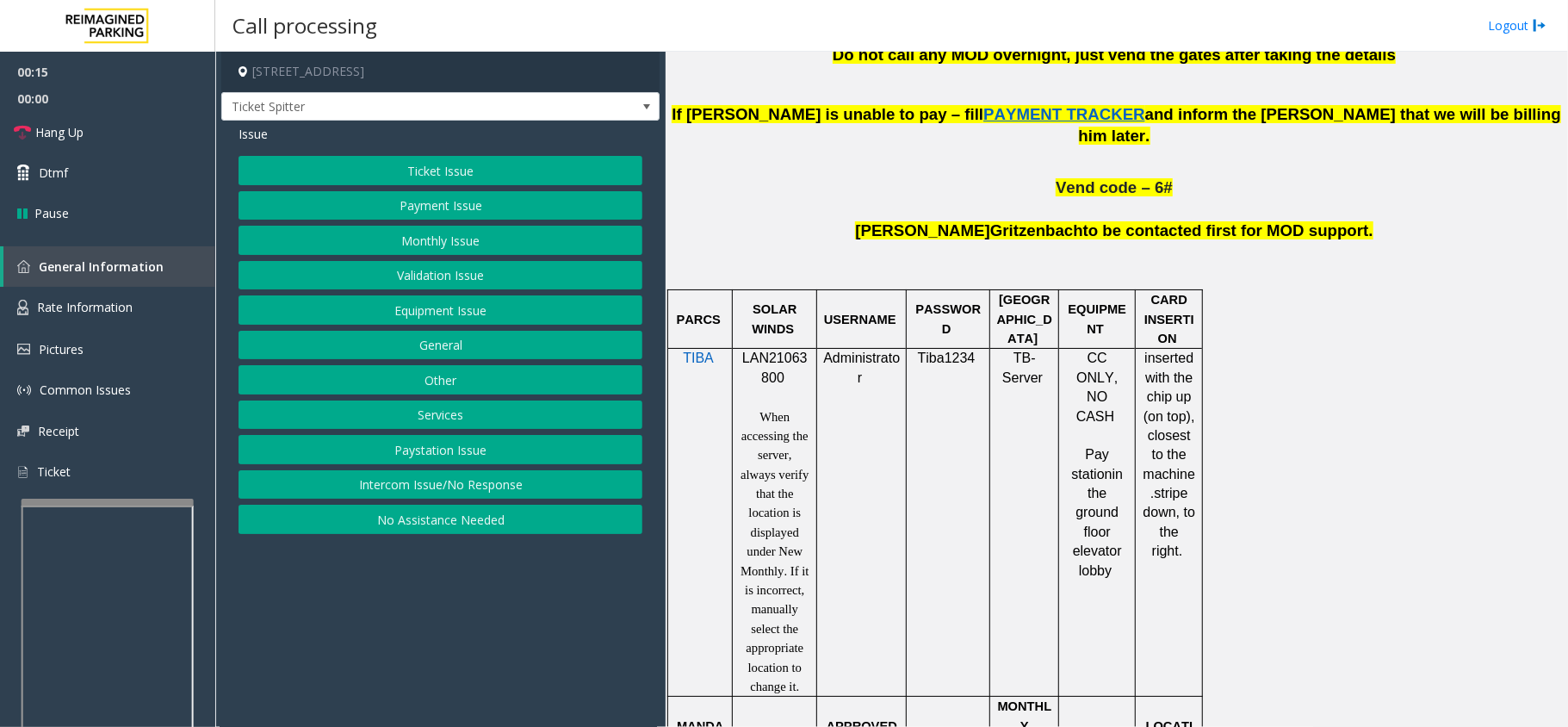
click at [397, 238] on button "Monthly Issue" at bounding box center [440, 240] width 404 height 30
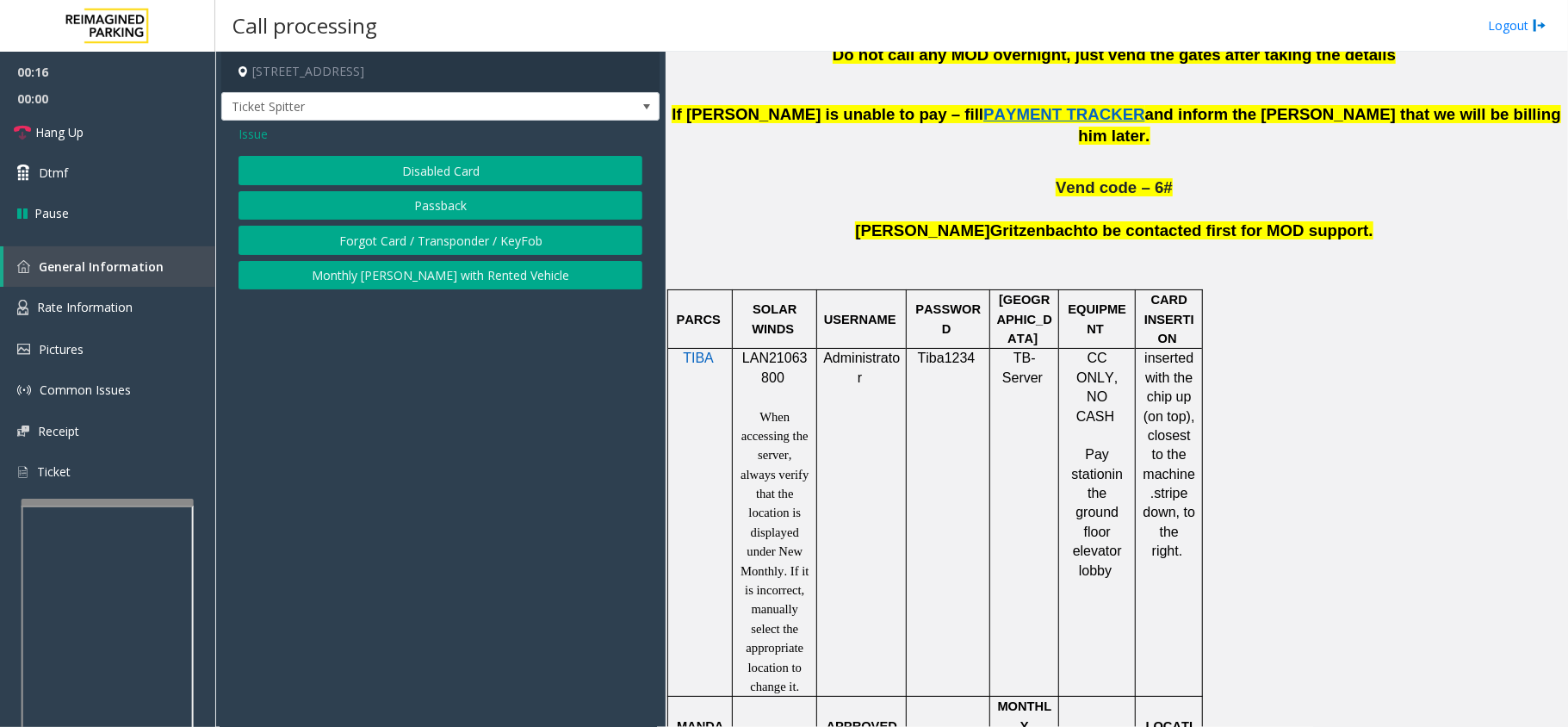
click at [395, 181] on button "Disabled Card" at bounding box center [440, 171] width 404 height 30
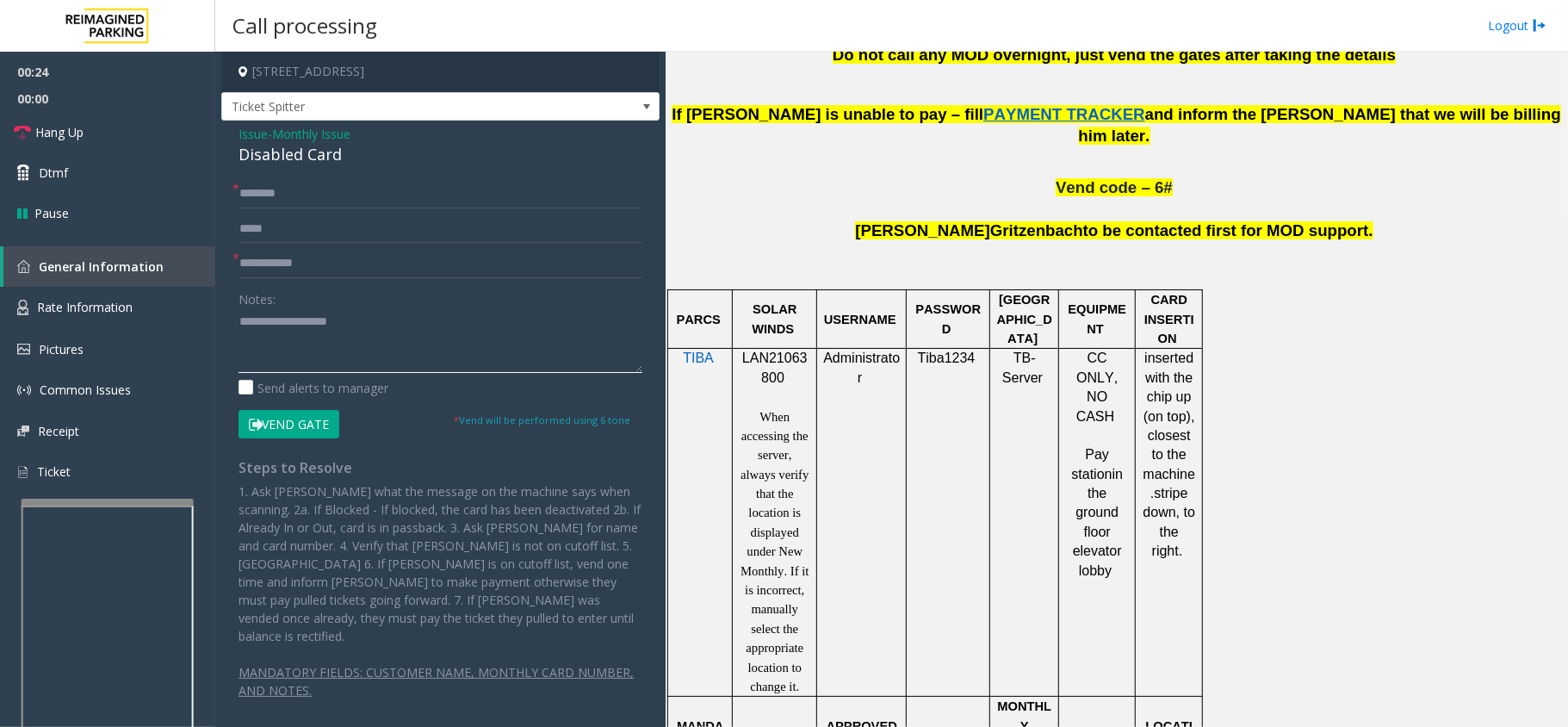
click at [362, 334] on textarea at bounding box center [440, 340] width 404 height 65
paste textarea "**********"
drag, startPoint x: 397, startPoint y: 360, endPoint x: 210, endPoint y: 362, distance: 187.0
click at [210, 362] on app-root "00:26 00:00 Hang Up Dtmf Pause General Information Rate Information Pictures Co…" at bounding box center [784, 363] width 1568 height 727
click at [298, 167] on div "Issue - Monthly Issue Disabled Card * * Notes: Send alerts to manager Vend Gate…" at bounding box center [440, 428] width 438 height 614
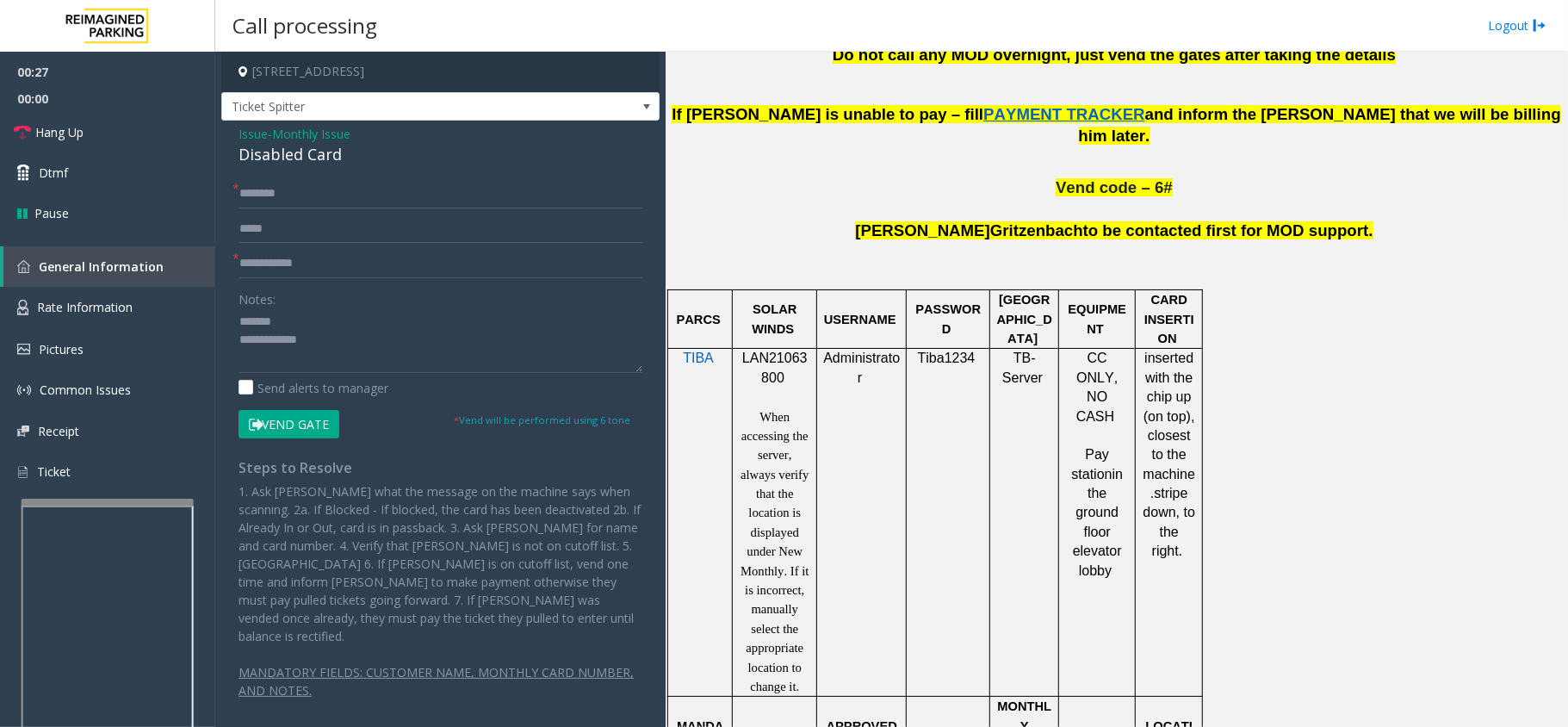
click at [298, 167] on div "Issue - Monthly Issue Disabled Card * * Notes: Send alerts to manager Vend Gate…" at bounding box center [440, 428] width 438 height 614
click at [294, 160] on div "Disabled Card" at bounding box center [440, 154] width 404 height 23
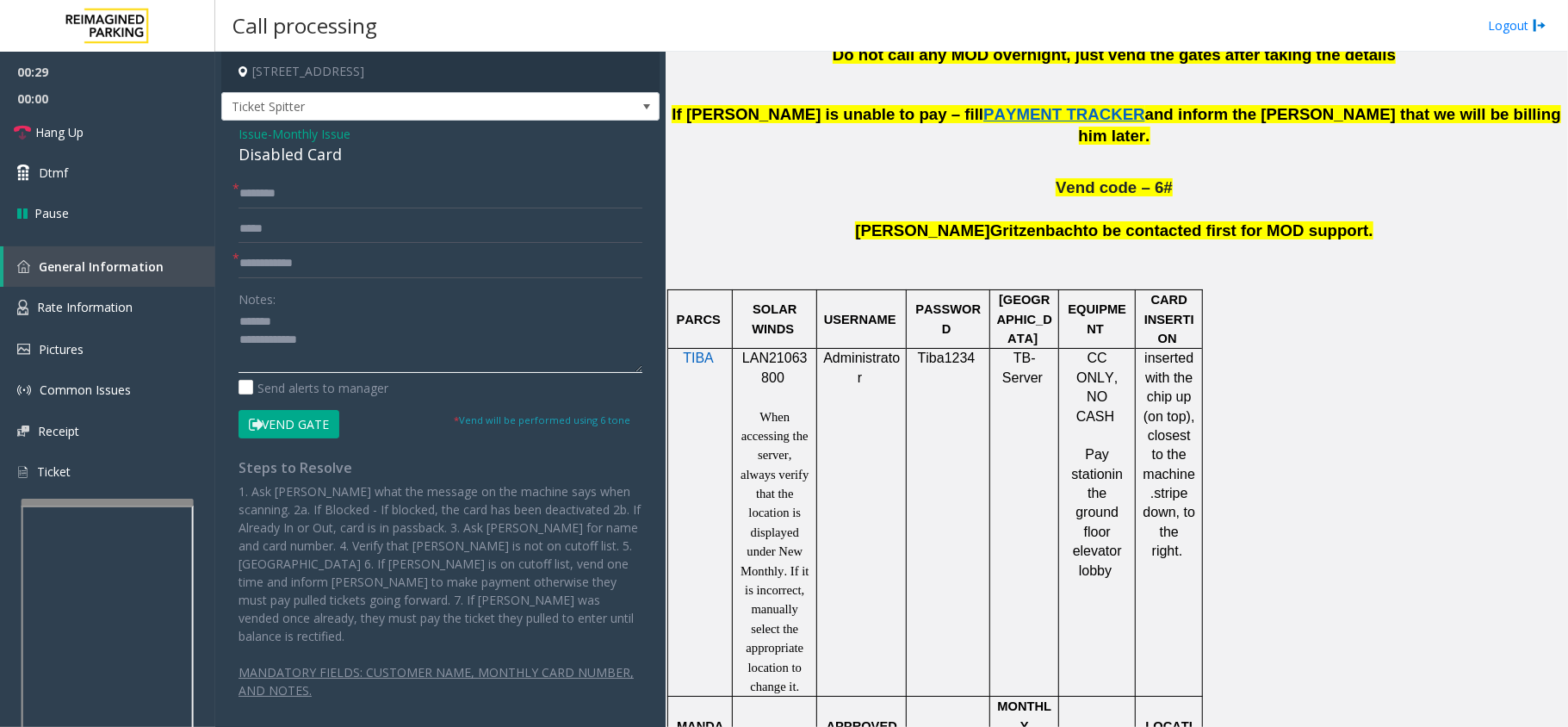
click at [322, 314] on textarea at bounding box center [440, 340] width 404 height 65
paste textarea "**********"
click at [159, 138] on link "Hang Up" at bounding box center [108, 131] width 215 height 40
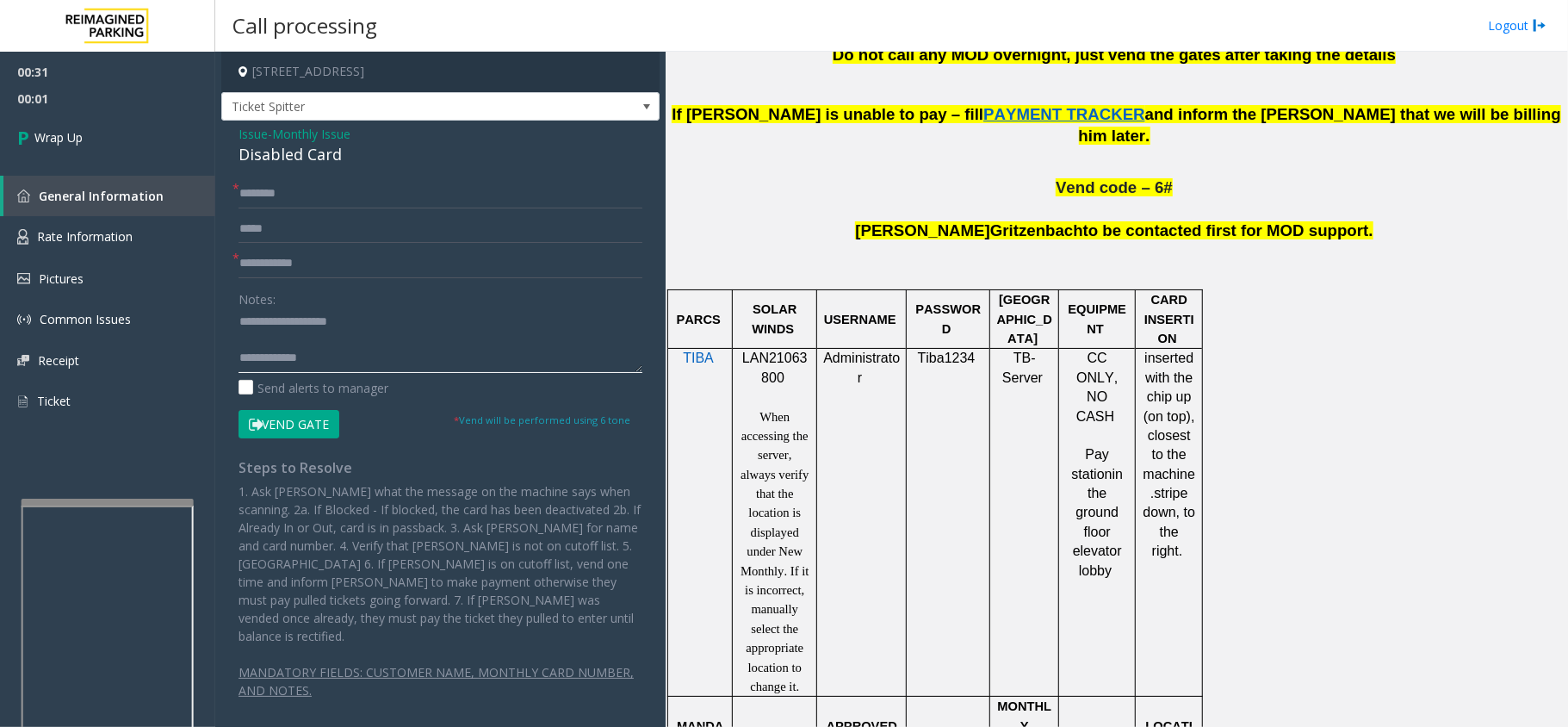
click at [399, 356] on textarea at bounding box center [440, 340] width 404 height 65
type textarea "**********"
click at [341, 266] on input "text" at bounding box center [440, 263] width 404 height 30
type input "**"
click at [343, 193] on input "*" at bounding box center [440, 193] width 404 height 30
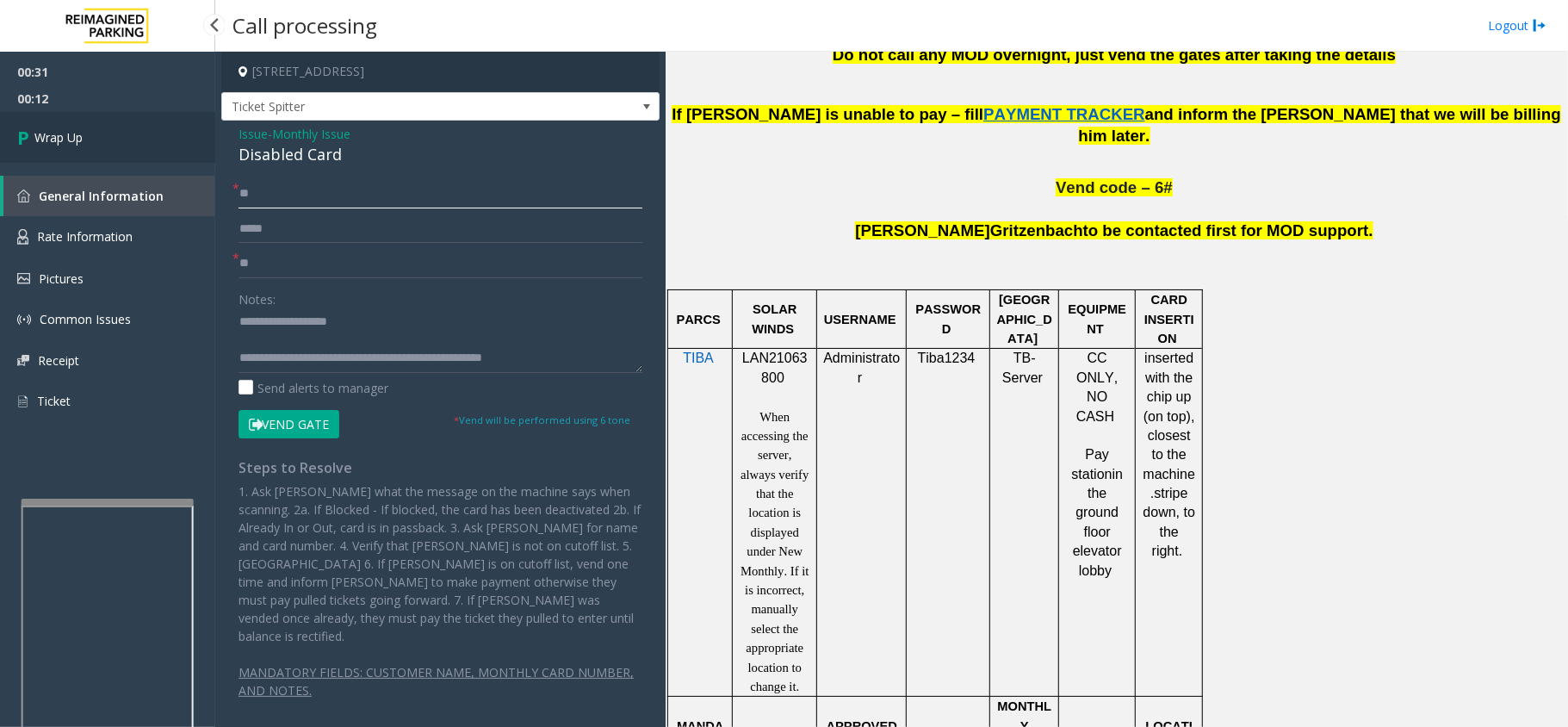
type input "**"
click at [112, 119] on link "Wrap Up" at bounding box center [108, 136] width 215 height 50
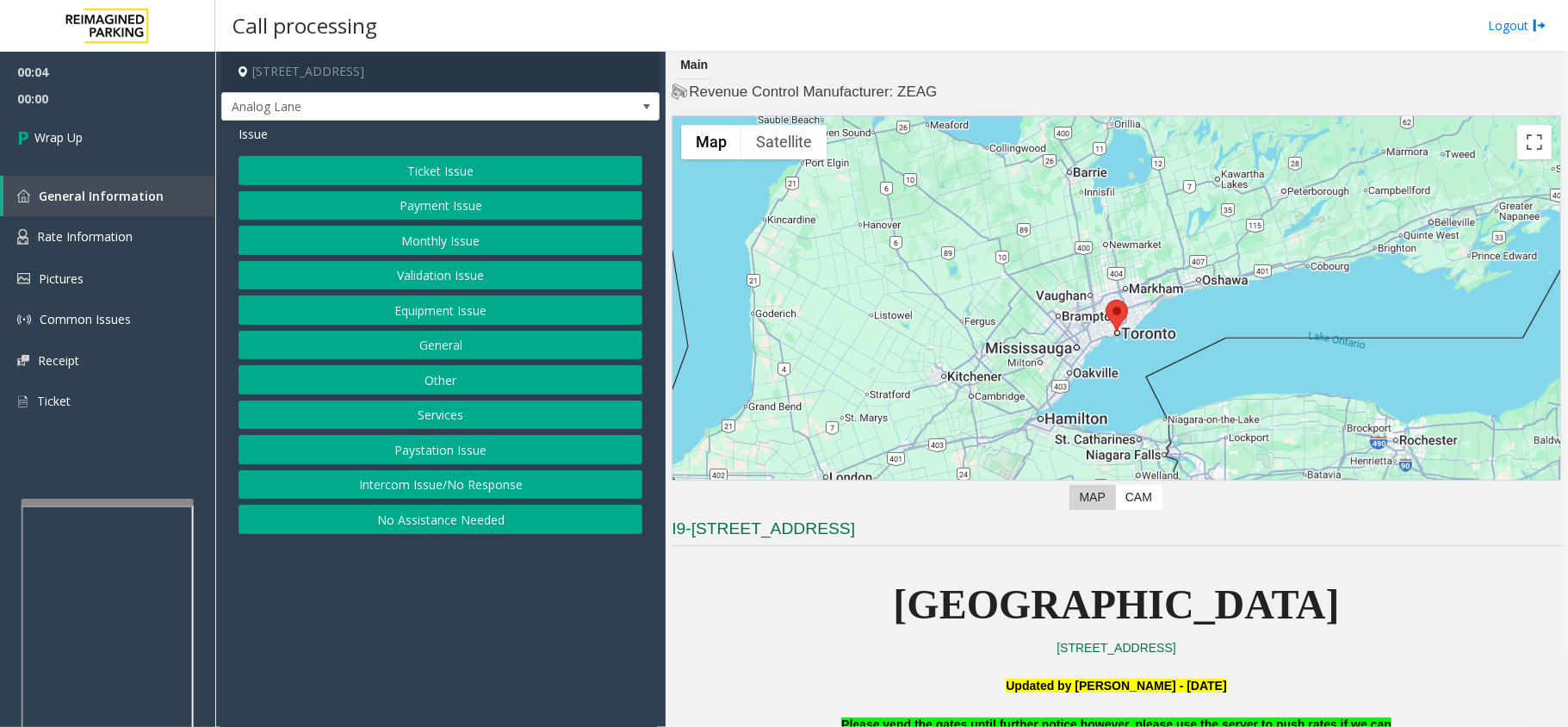
click at [435, 489] on button "Intercom Issue/No Response" at bounding box center [440, 484] width 404 height 30
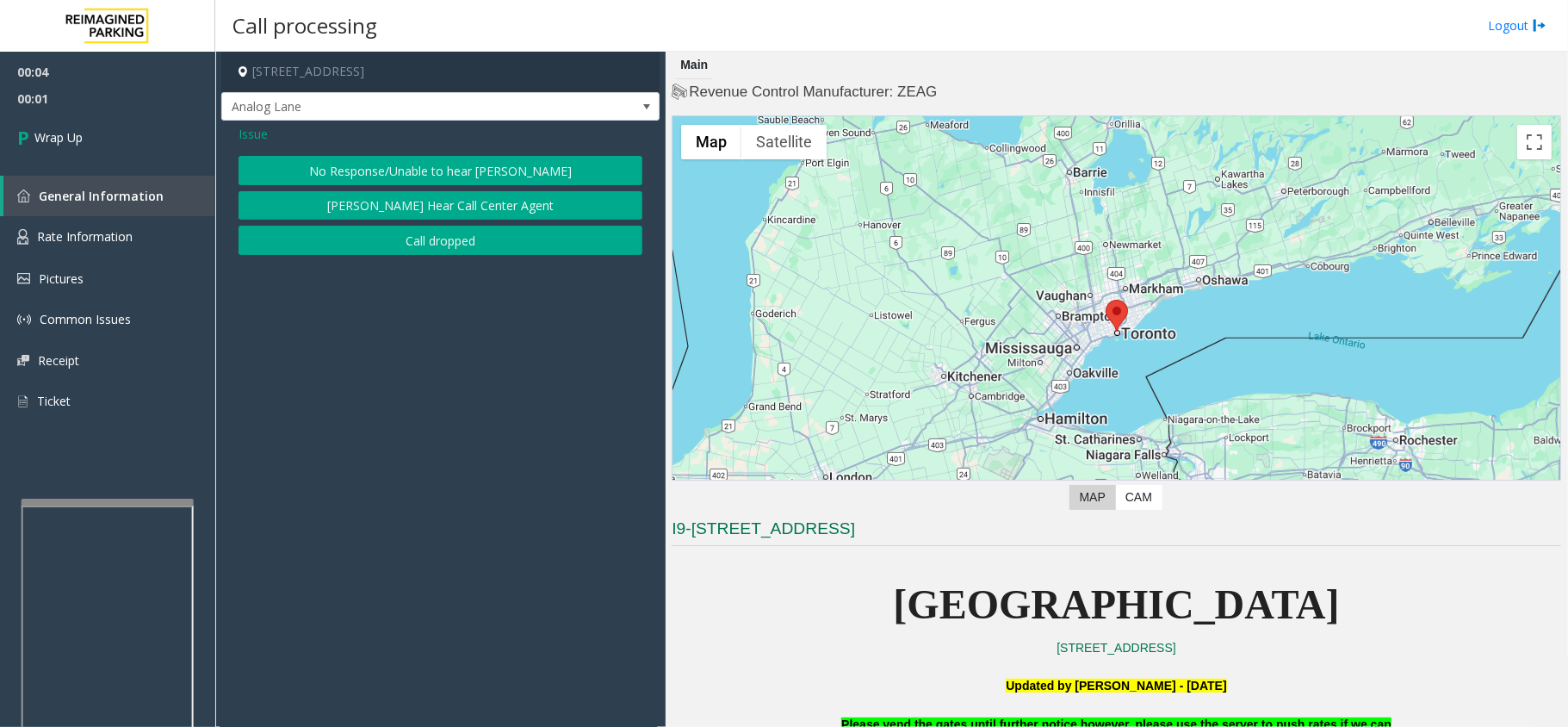
click at [372, 238] on button "Call dropped" at bounding box center [440, 240] width 404 height 30
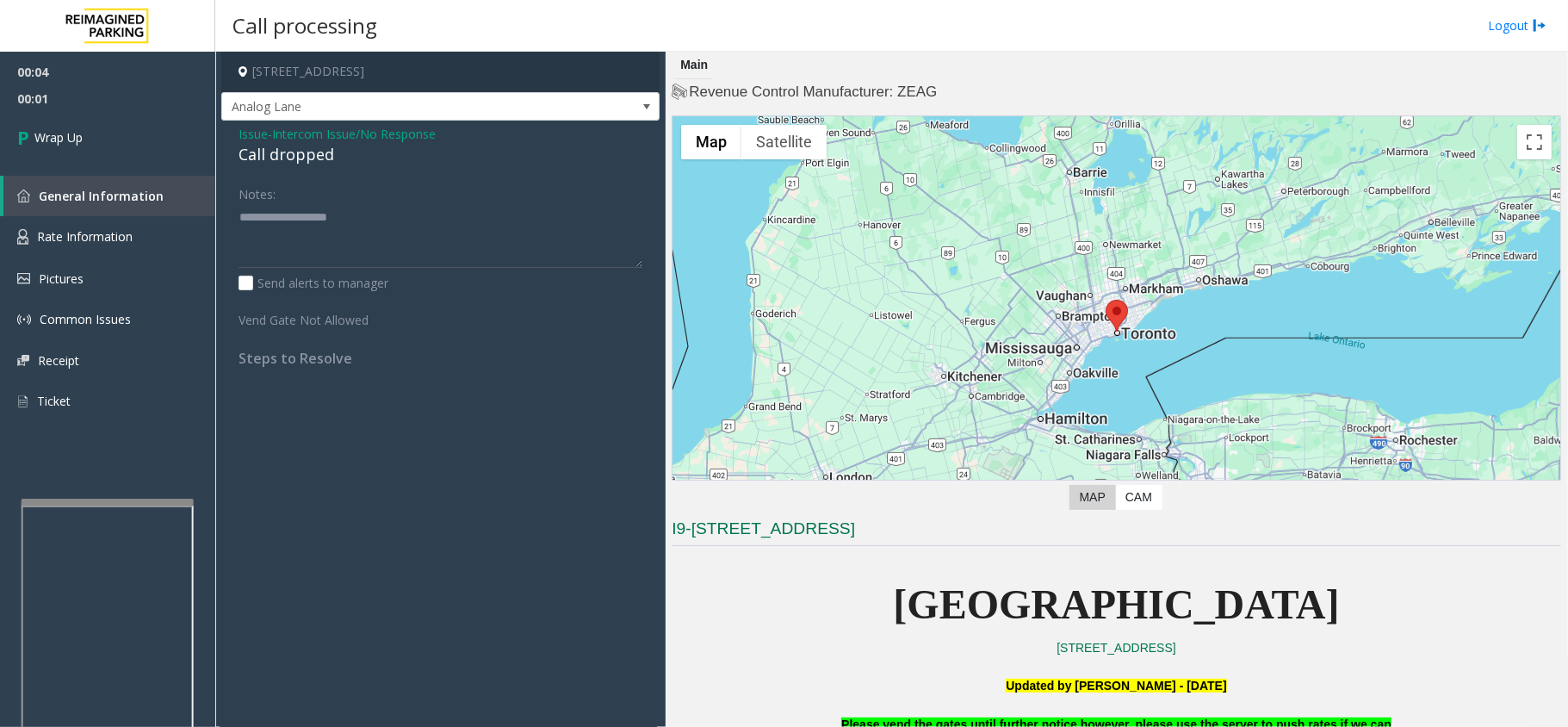
click at [277, 147] on div "Call dropped" at bounding box center [440, 154] width 404 height 23
click at [295, 232] on textarea at bounding box center [440, 235] width 404 height 65
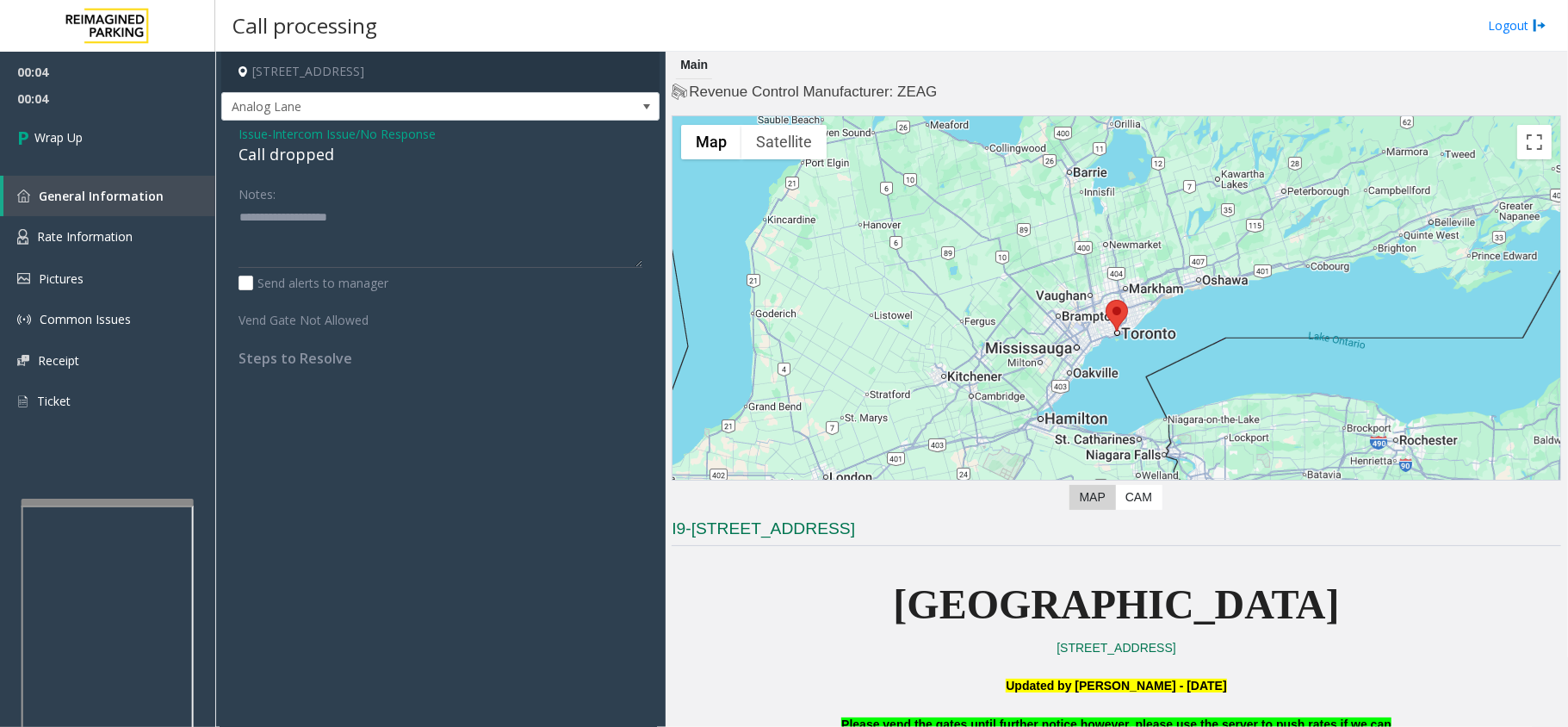
click at [283, 151] on div "Call dropped" at bounding box center [440, 154] width 404 height 23
paste textarea "**********"
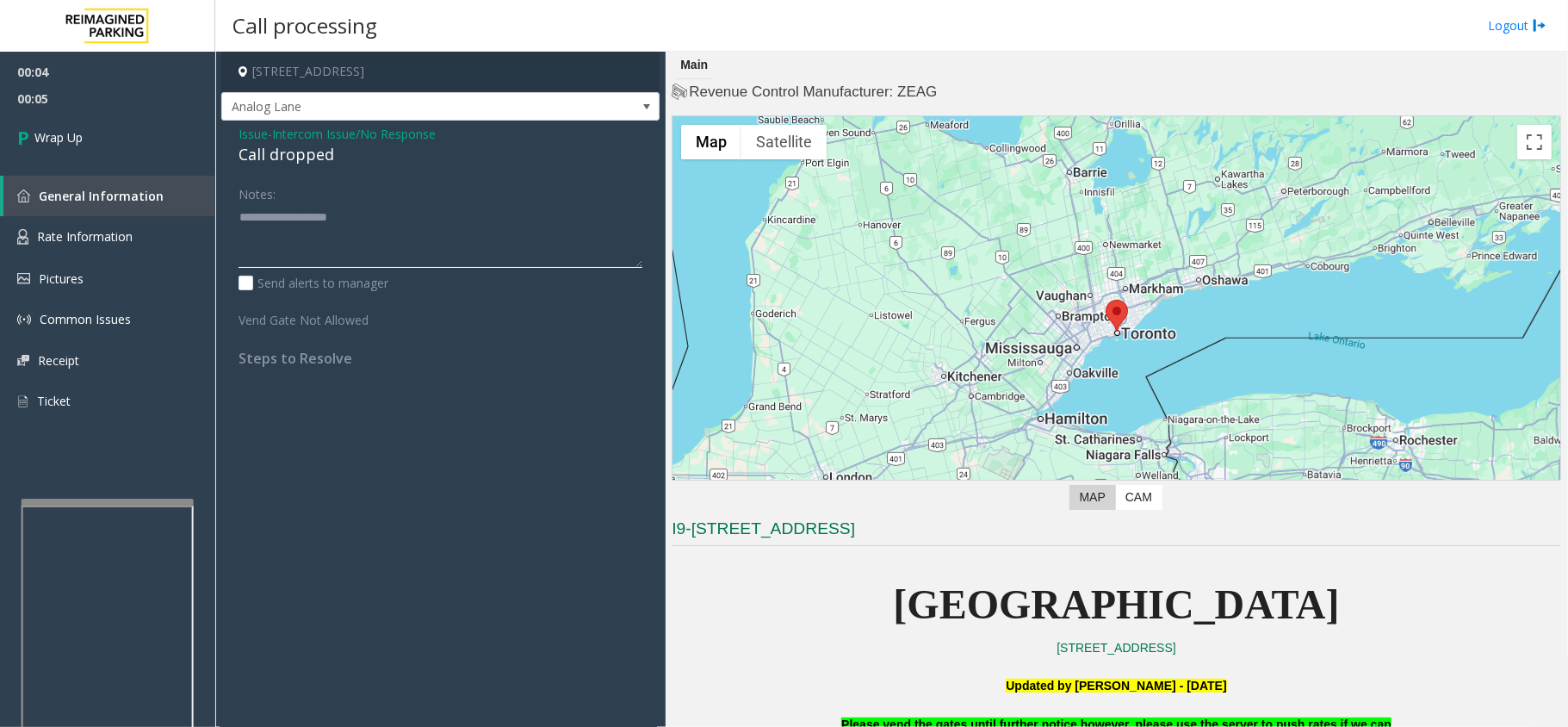
click at [314, 249] on textarea at bounding box center [440, 235] width 404 height 65
type textarea "**********"
click at [121, 153] on link "Wrap Up" at bounding box center [108, 136] width 215 height 50
